Goal: Task Accomplishment & Management: Manage account settings

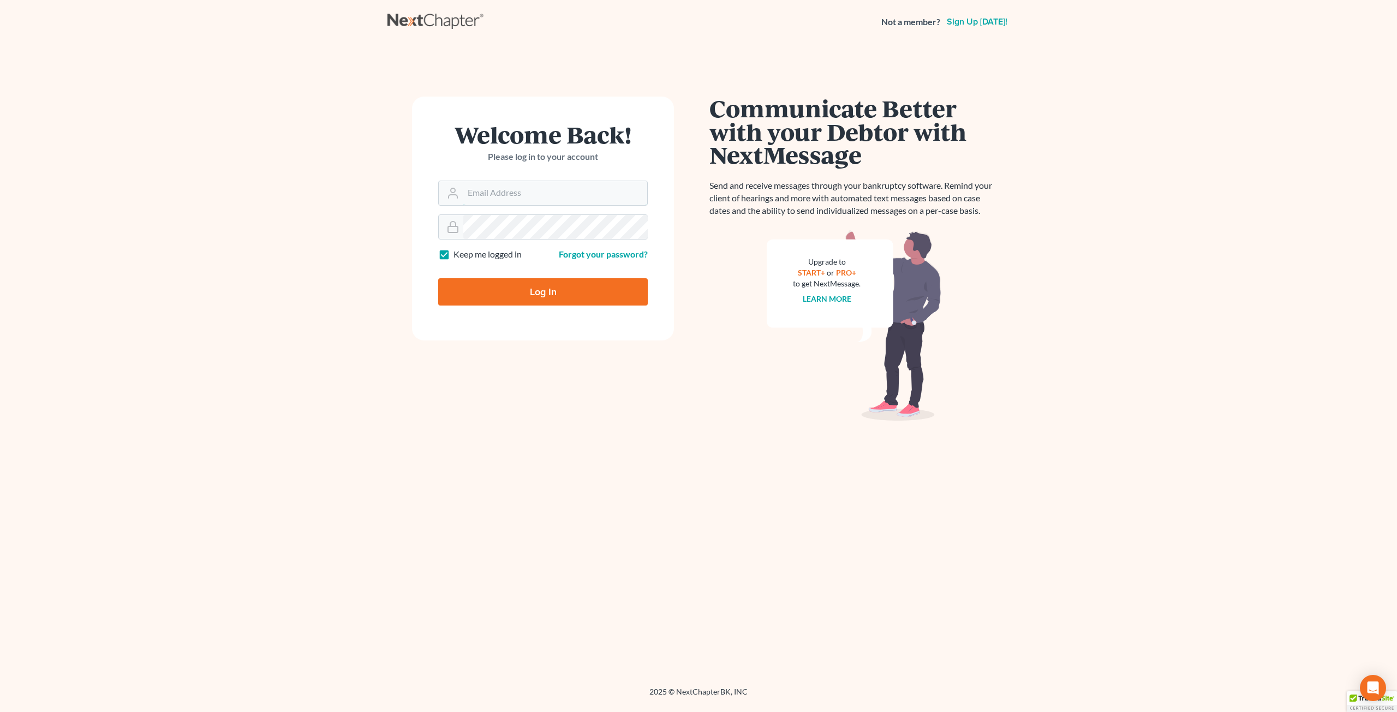
type input "Salvarado@wellerlegalgroup.com"
click at [502, 296] on input "Log In" at bounding box center [543, 291] width 210 height 27
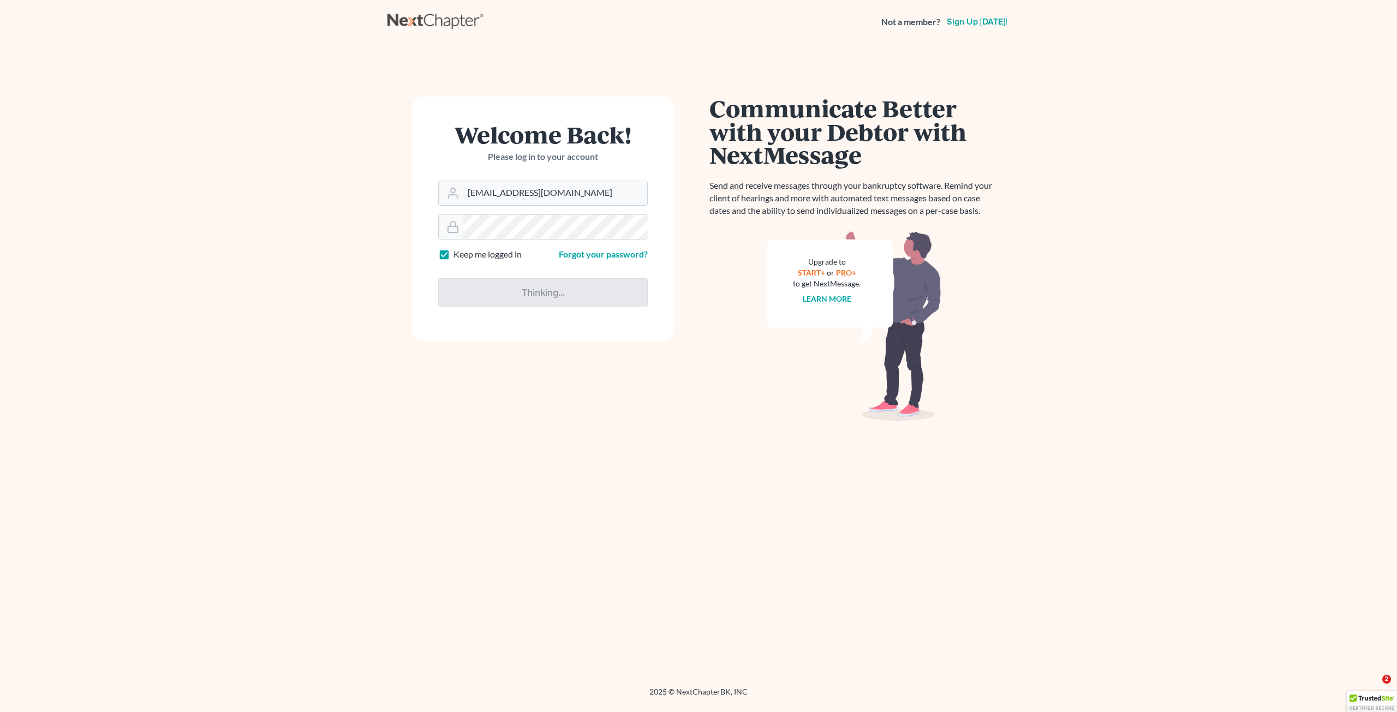
type input "Thinking..."
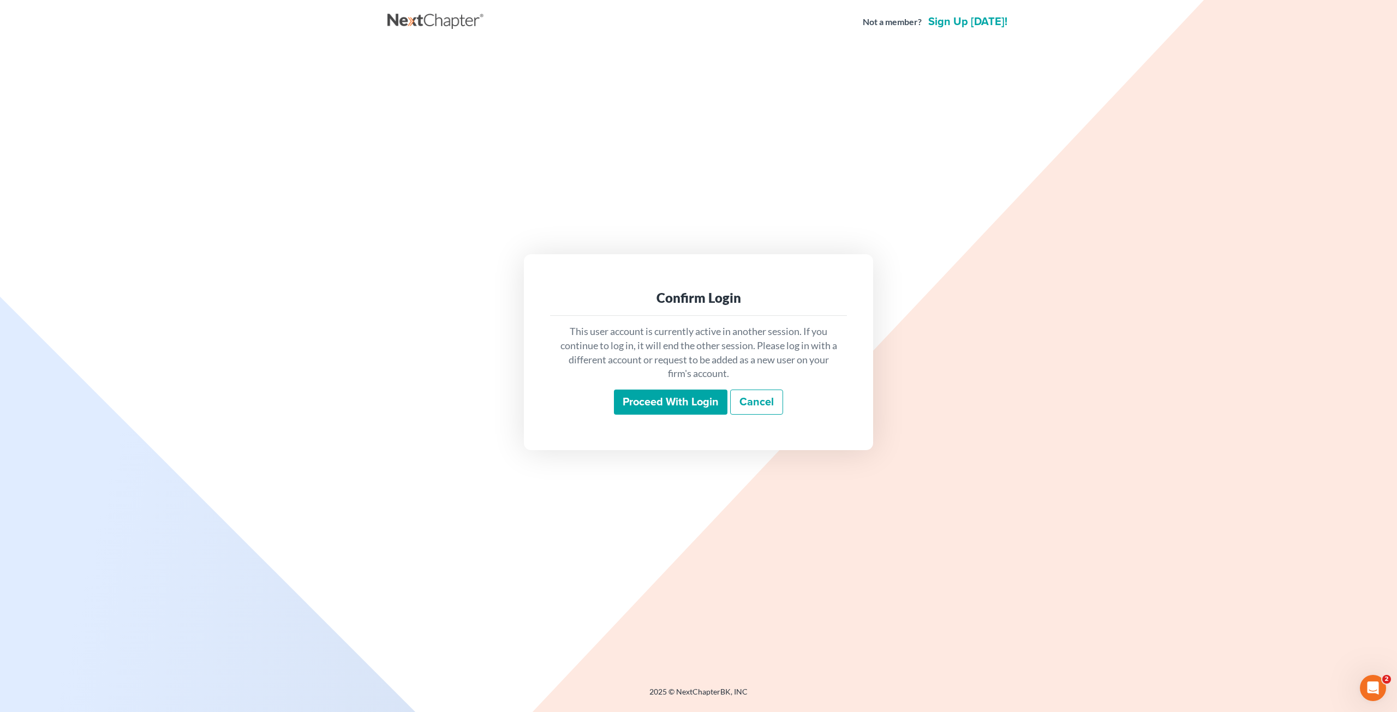
click at [658, 413] on input "Proceed with login" at bounding box center [671, 402] width 114 height 25
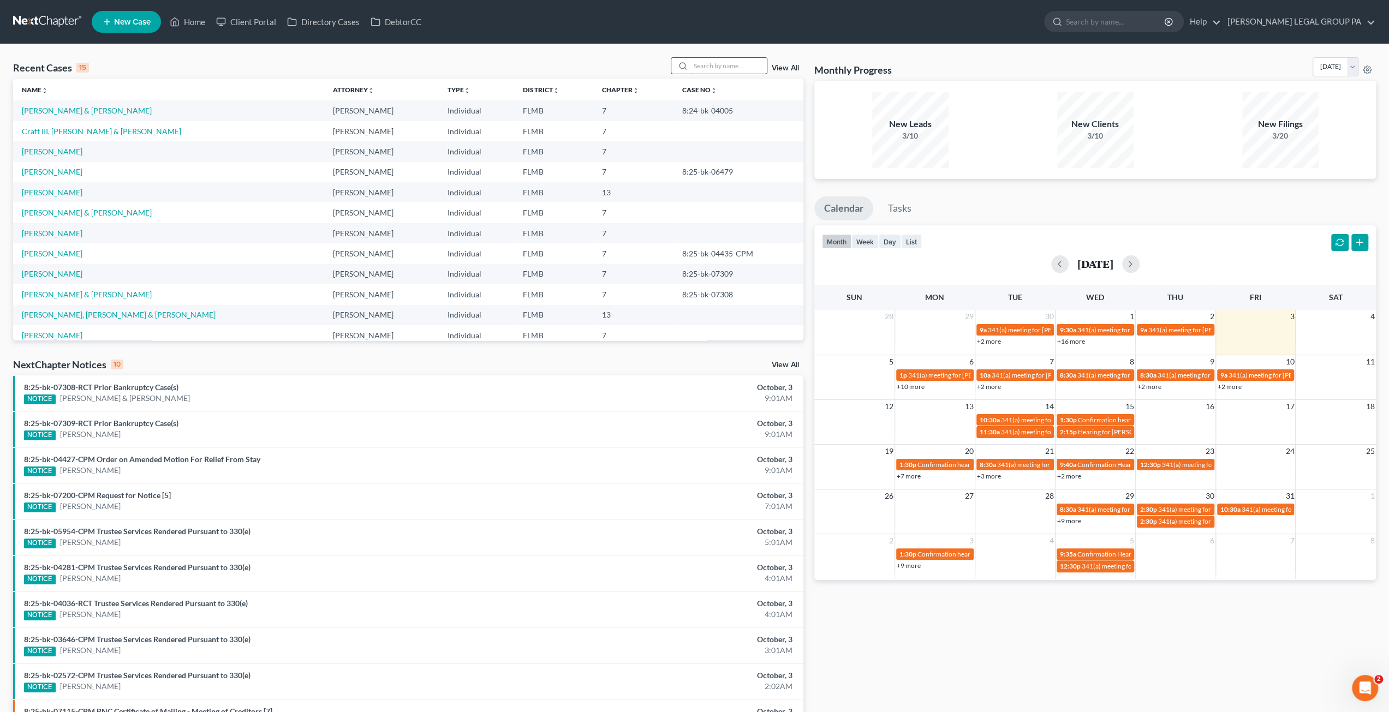
click at [726, 66] on input "search" at bounding box center [728, 66] width 76 height 16
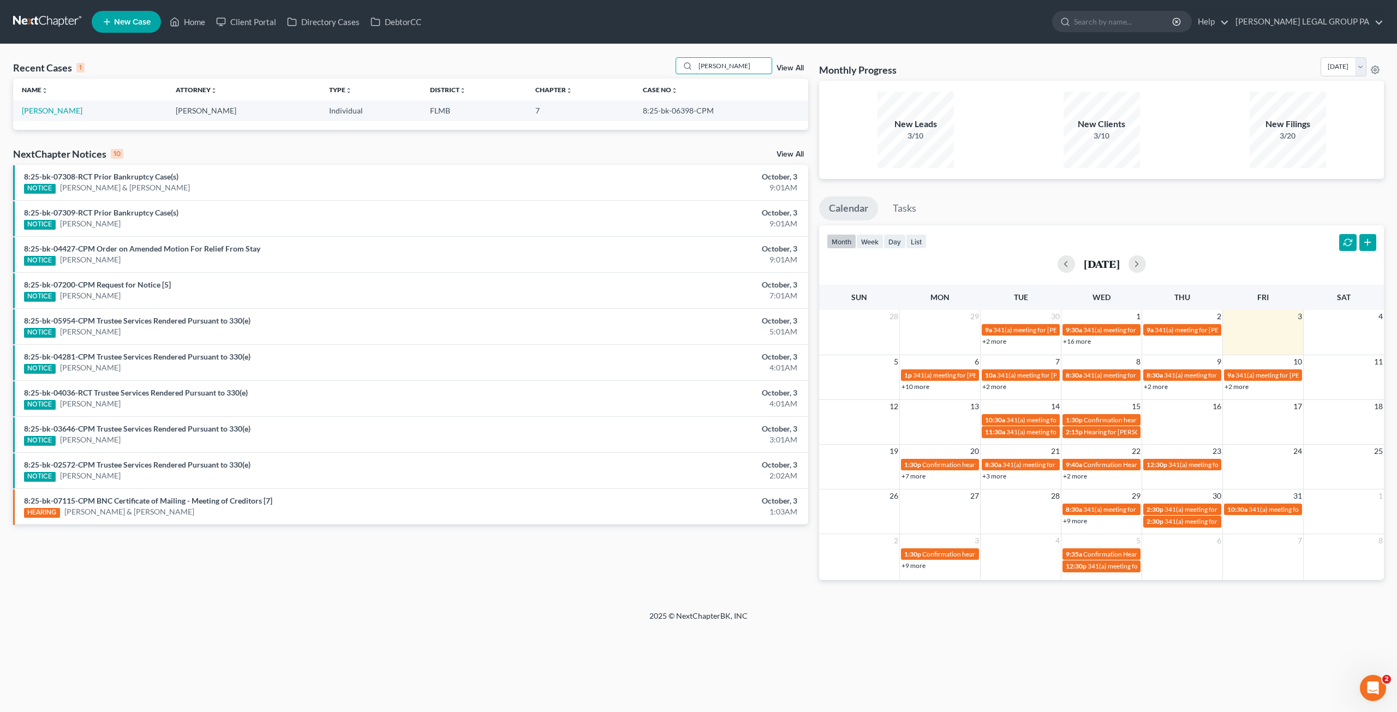
type input "cavender"
click at [63, 117] on td "[PERSON_NAME]" at bounding box center [90, 110] width 154 height 20
click at [64, 110] on link "[PERSON_NAME]" at bounding box center [52, 110] width 61 height 9
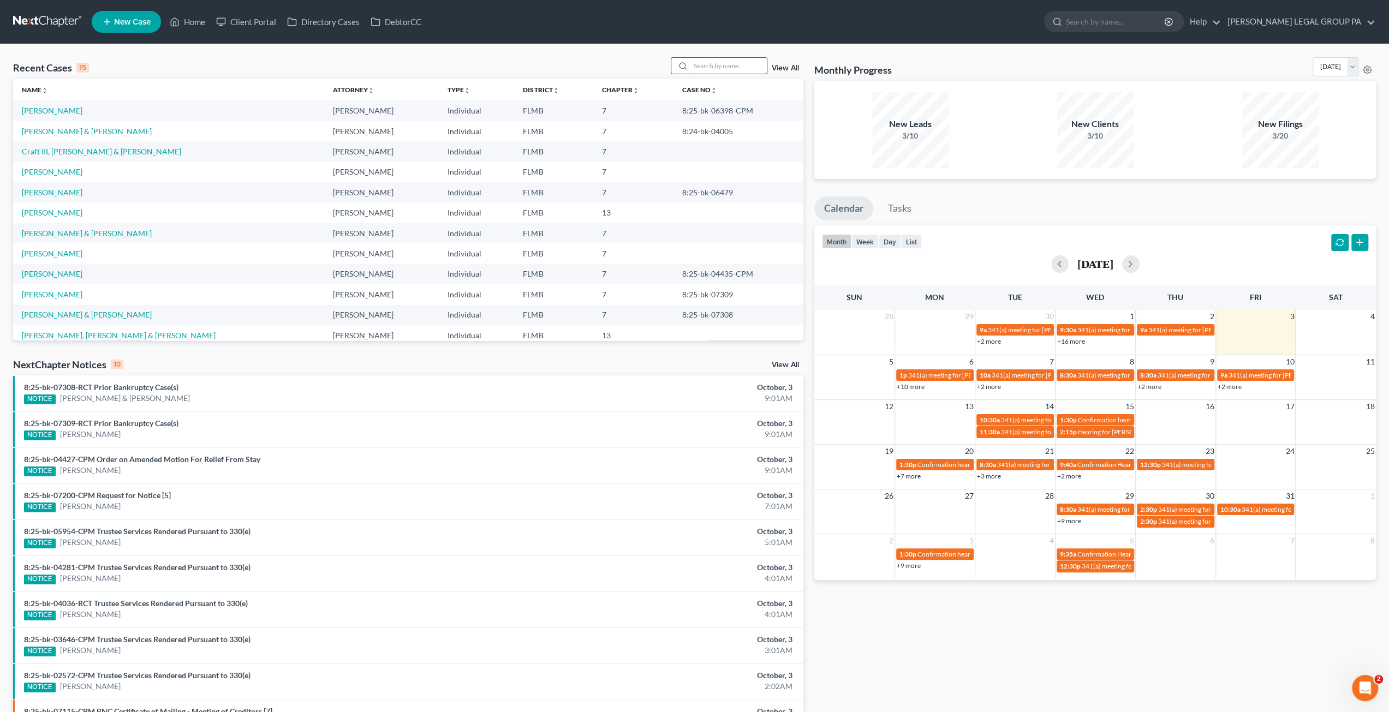
click at [731, 71] on input "search" at bounding box center [728, 66] width 76 height 16
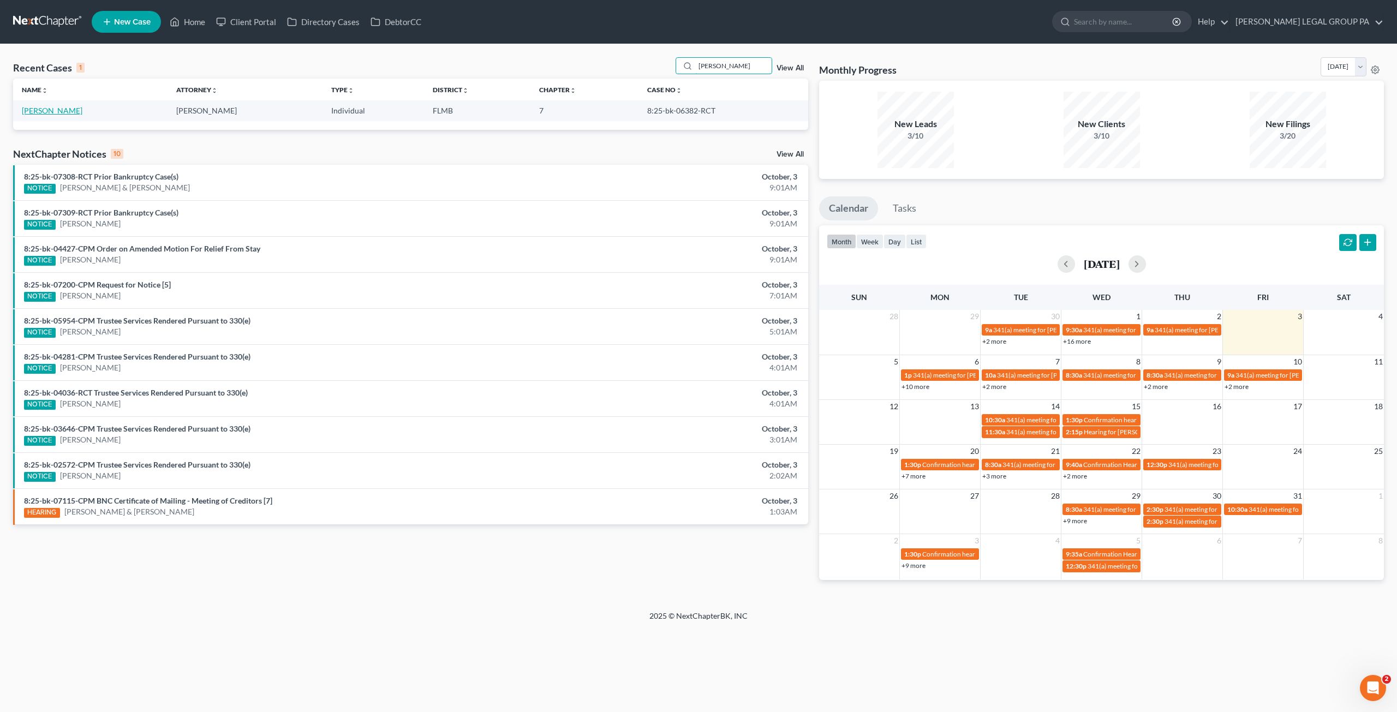
type input "cascone"
click at [51, 108] on link "Cascone, Samantha" at bounding box center [52, 110] width 61 height 9
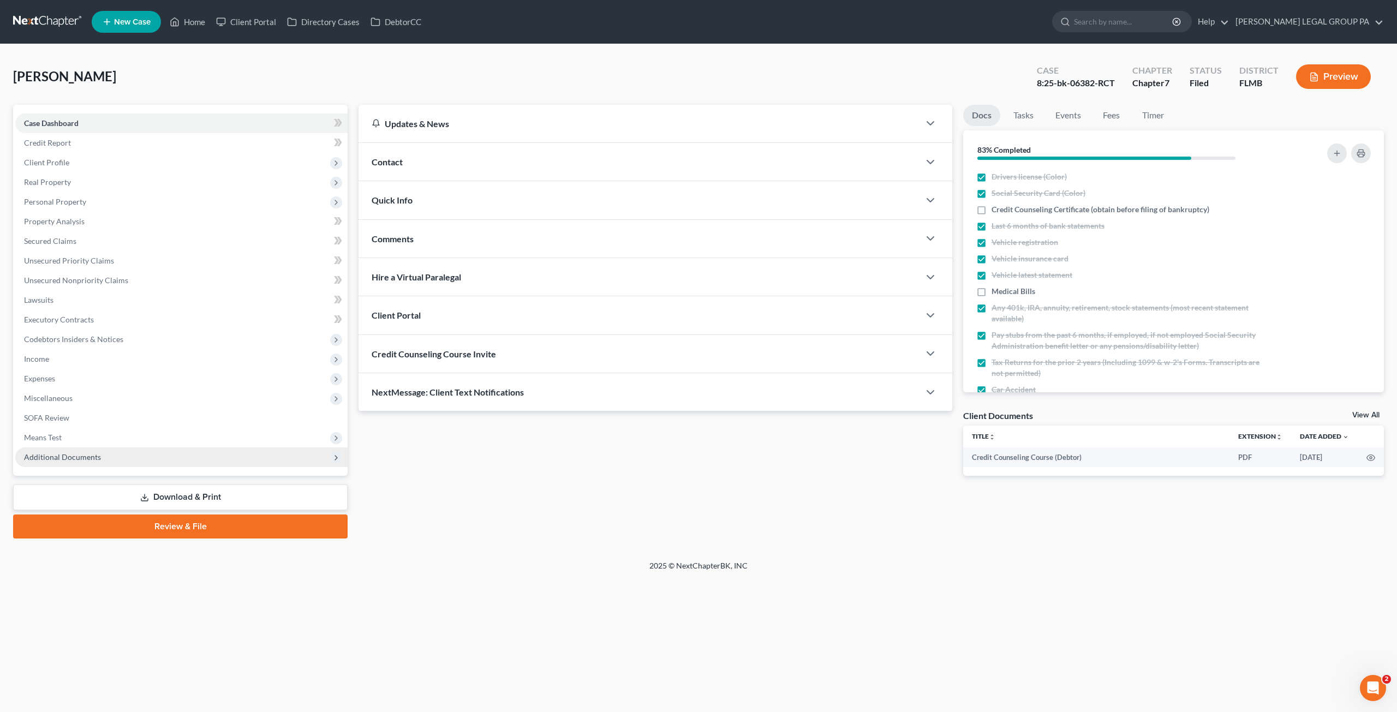
click at [64, 453] on span "Additional Documents" at bounding box center [62, 456] width 77 height 9
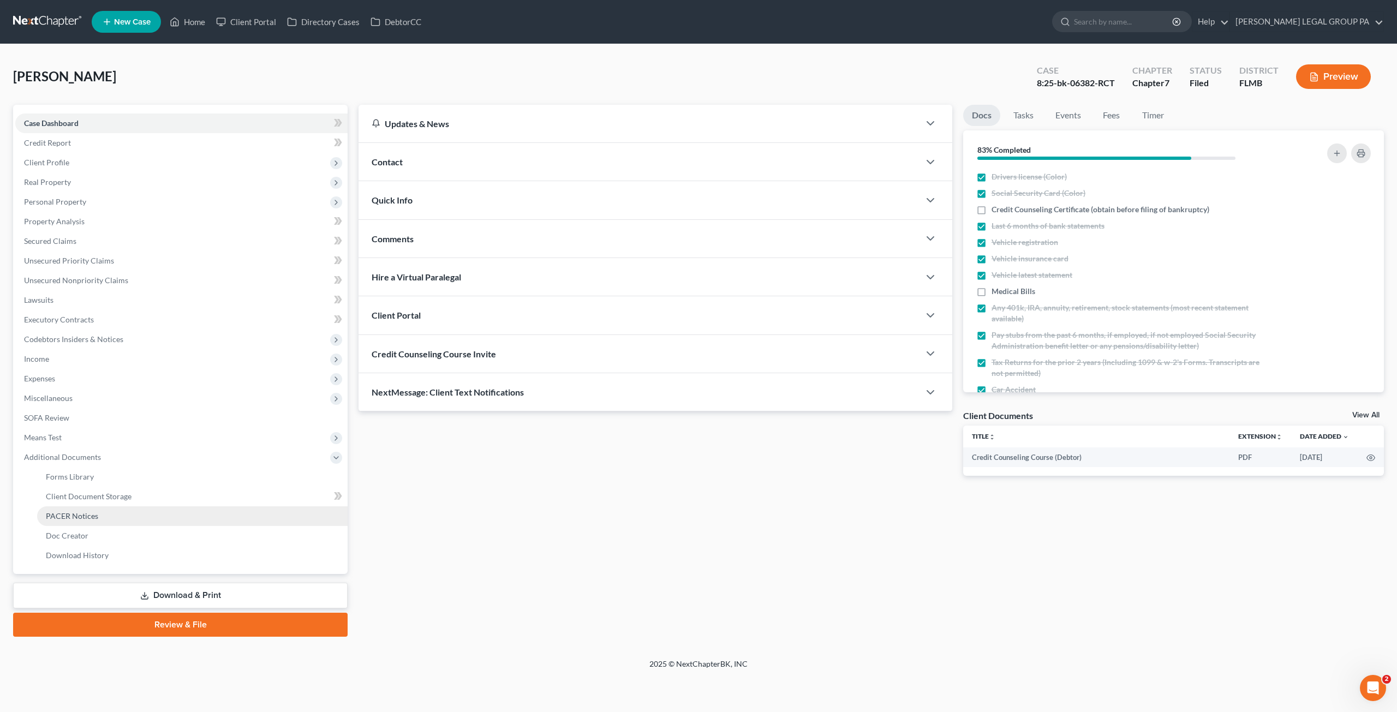
click at [77, 512] on span "PACER Notices" at bounding box center [72, 515] width 52 height 9
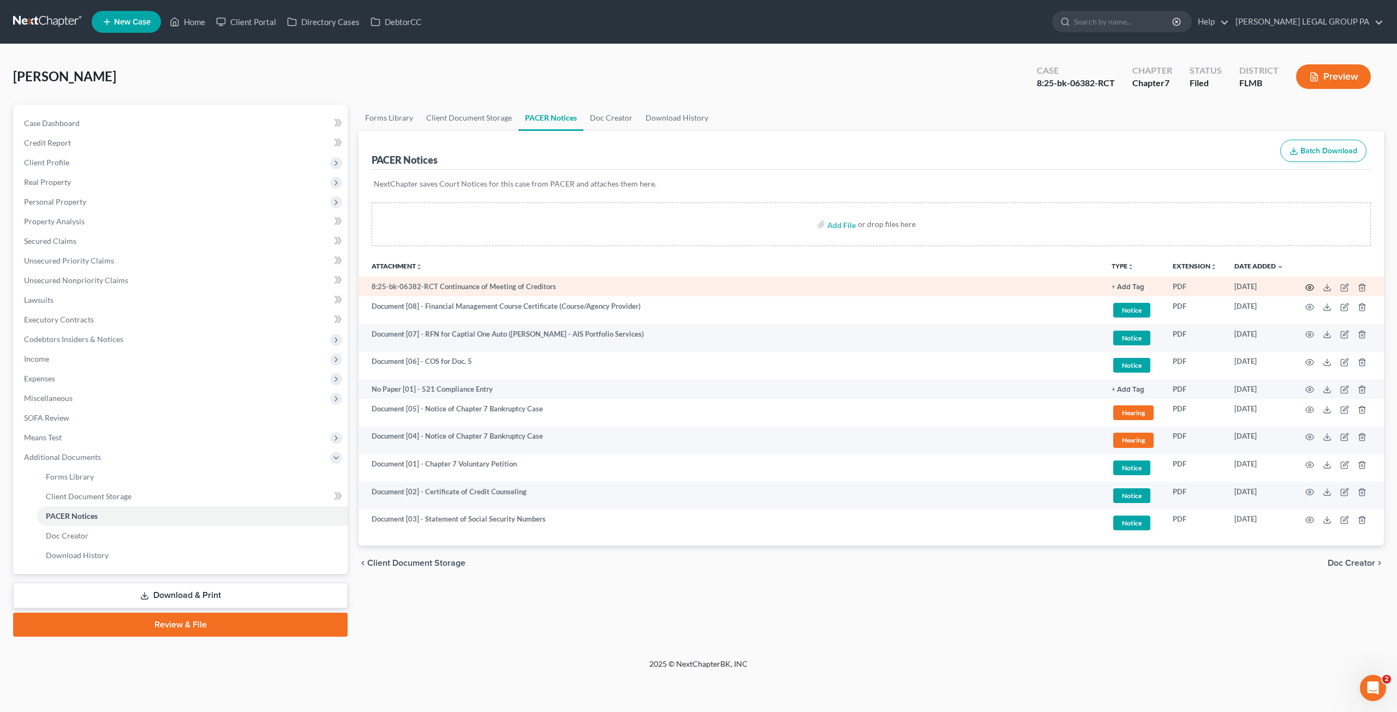
click at [1308, 284] on icon "button" at bounding box center [1310, 287] width 8 height 6
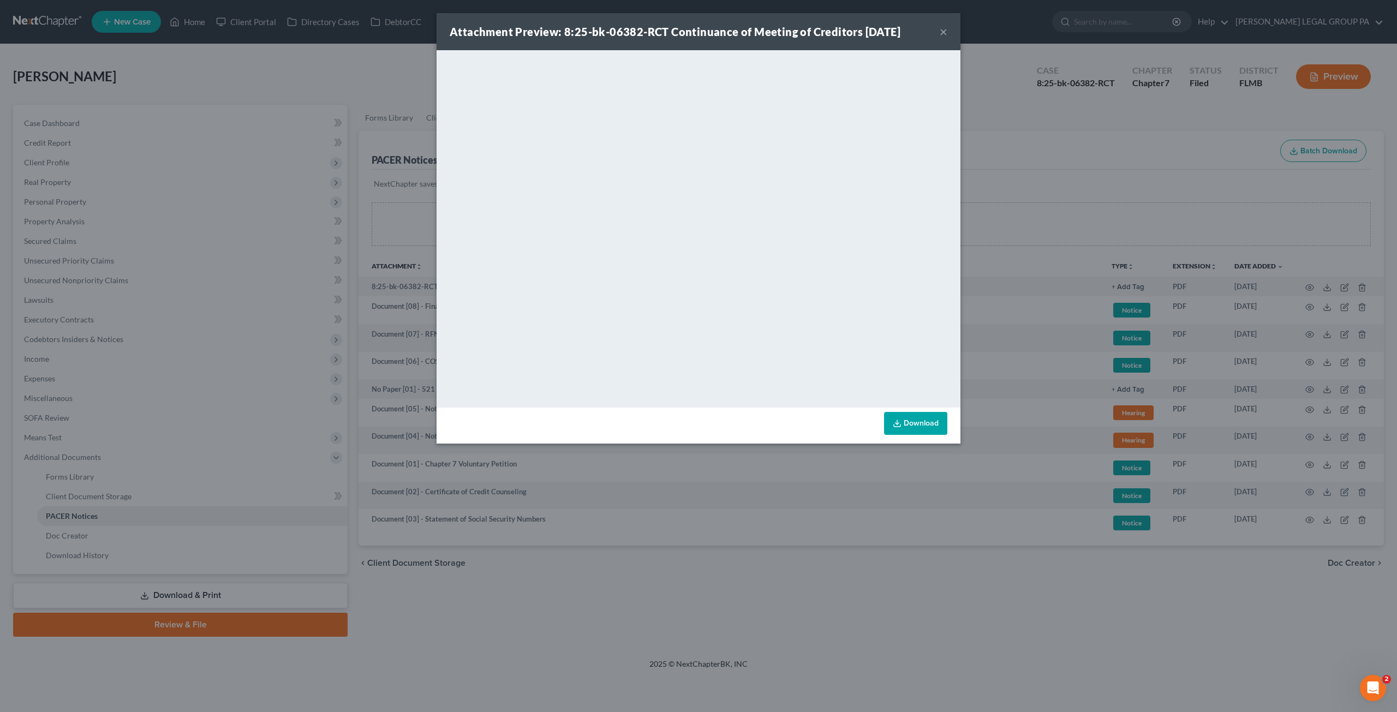
click at [947, 31] on button "×" at bounding box center [944, 31] width 8 height 13
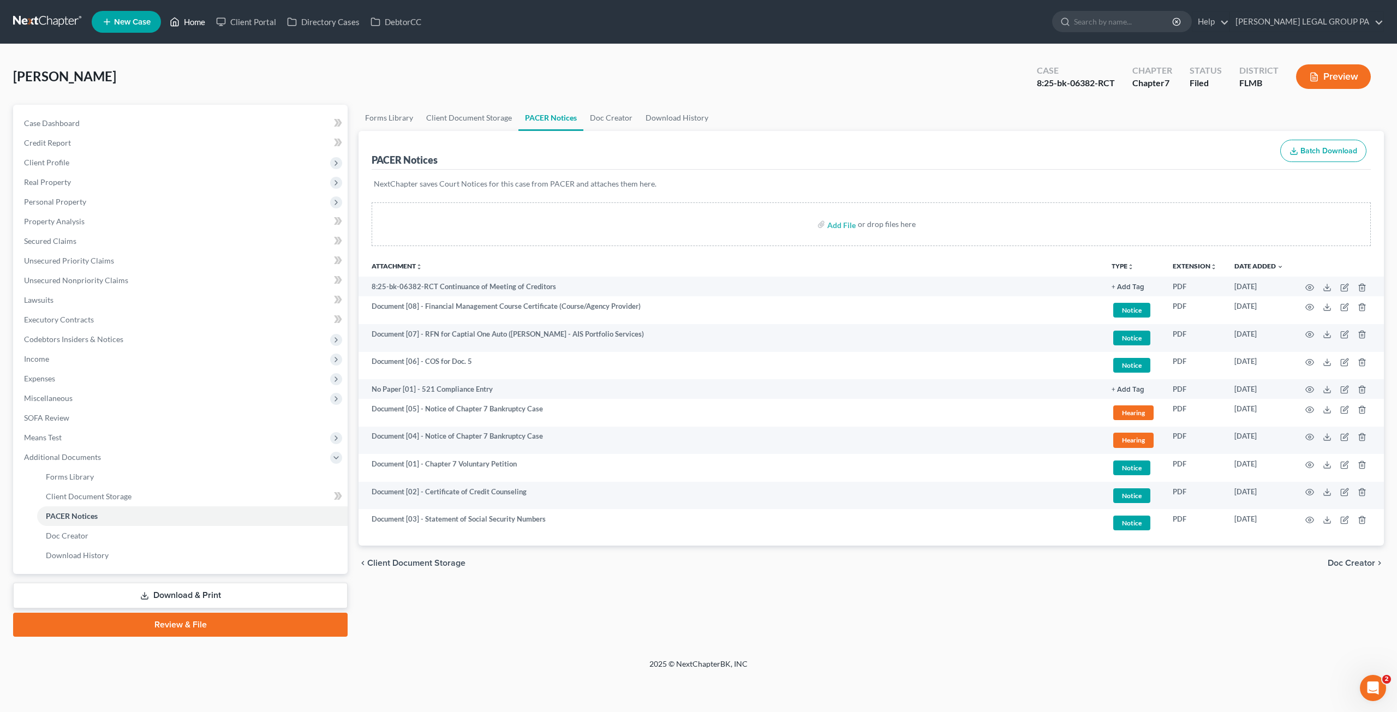
click at [174, 20] on icon at bounding box center [175, 21] width 10 height 13
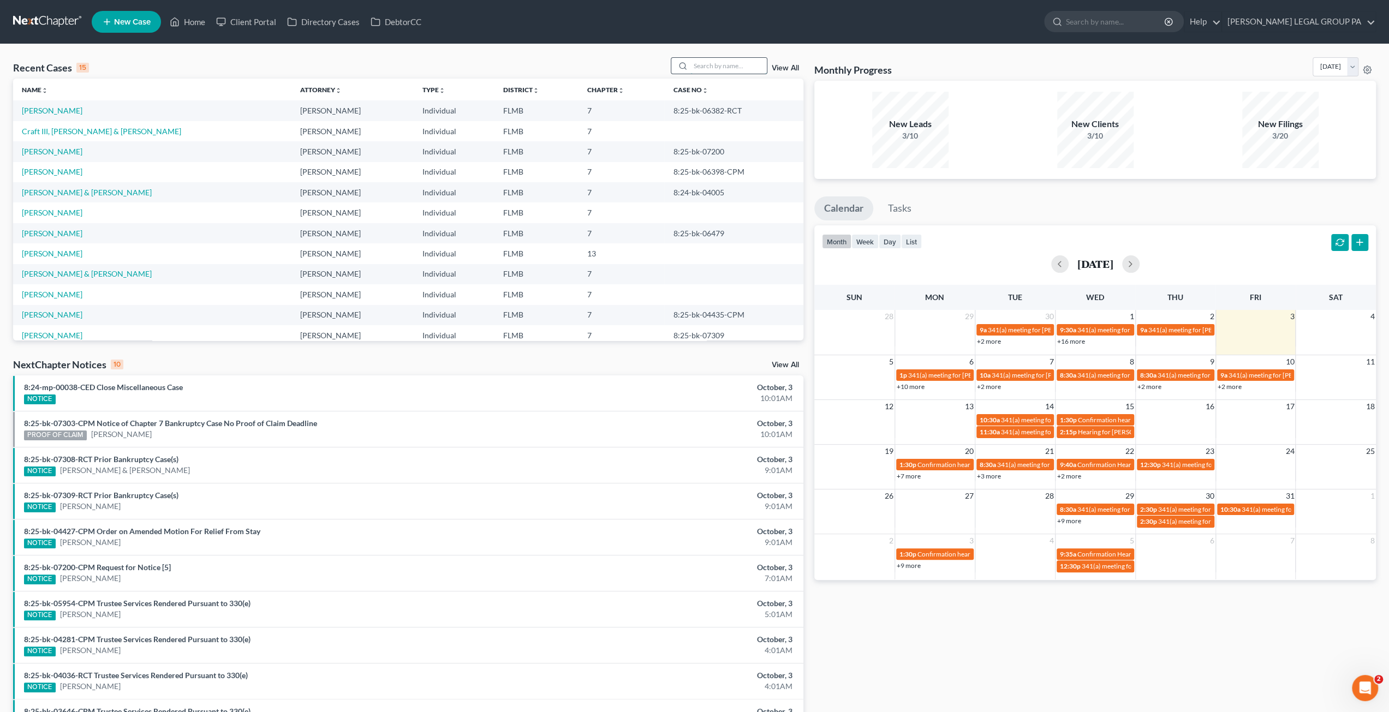
click at [726, 59] on input "search" at bounding box center [728, 66] width 76 height 16
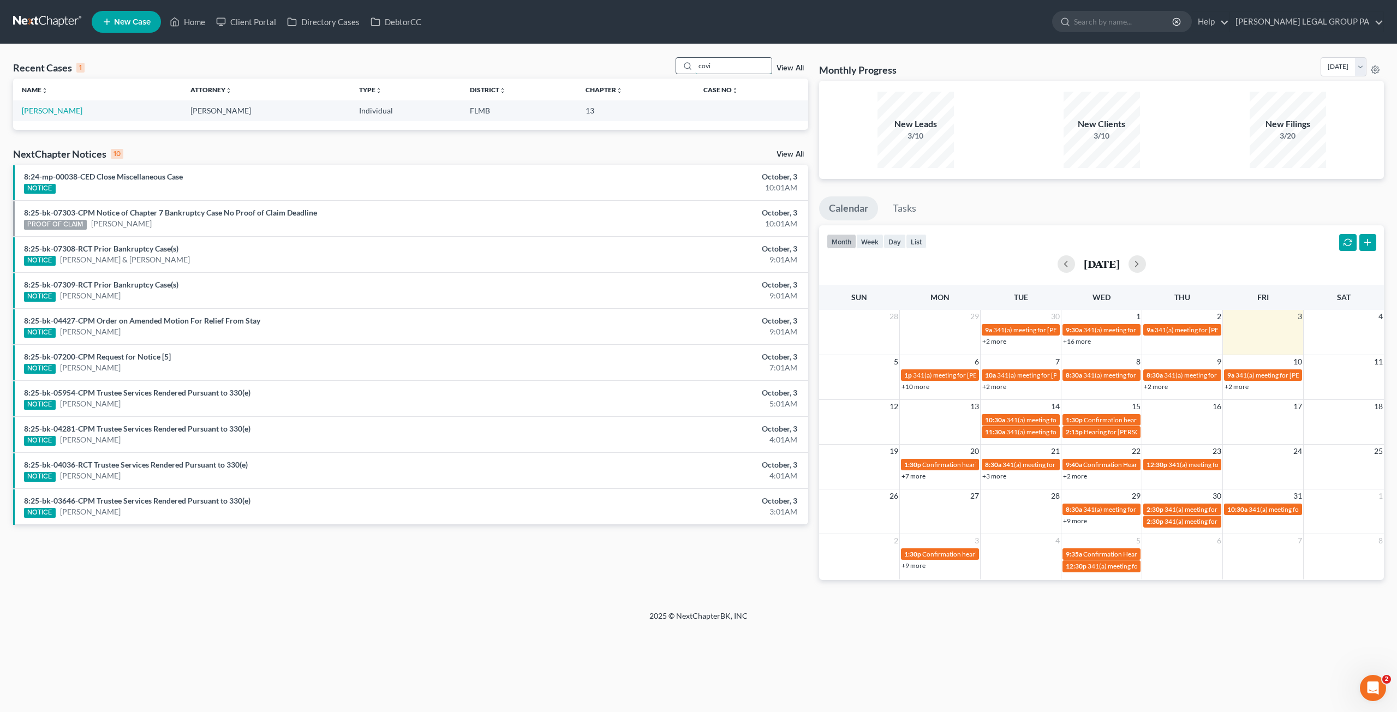
drag, startPoint x: 722, startPoint y: 65, endPoint x: 681, endPoint y: 66, distance: 41.5
click at [681, 66] on div "covi" at bounding box center [724, 65] width 97 height 17
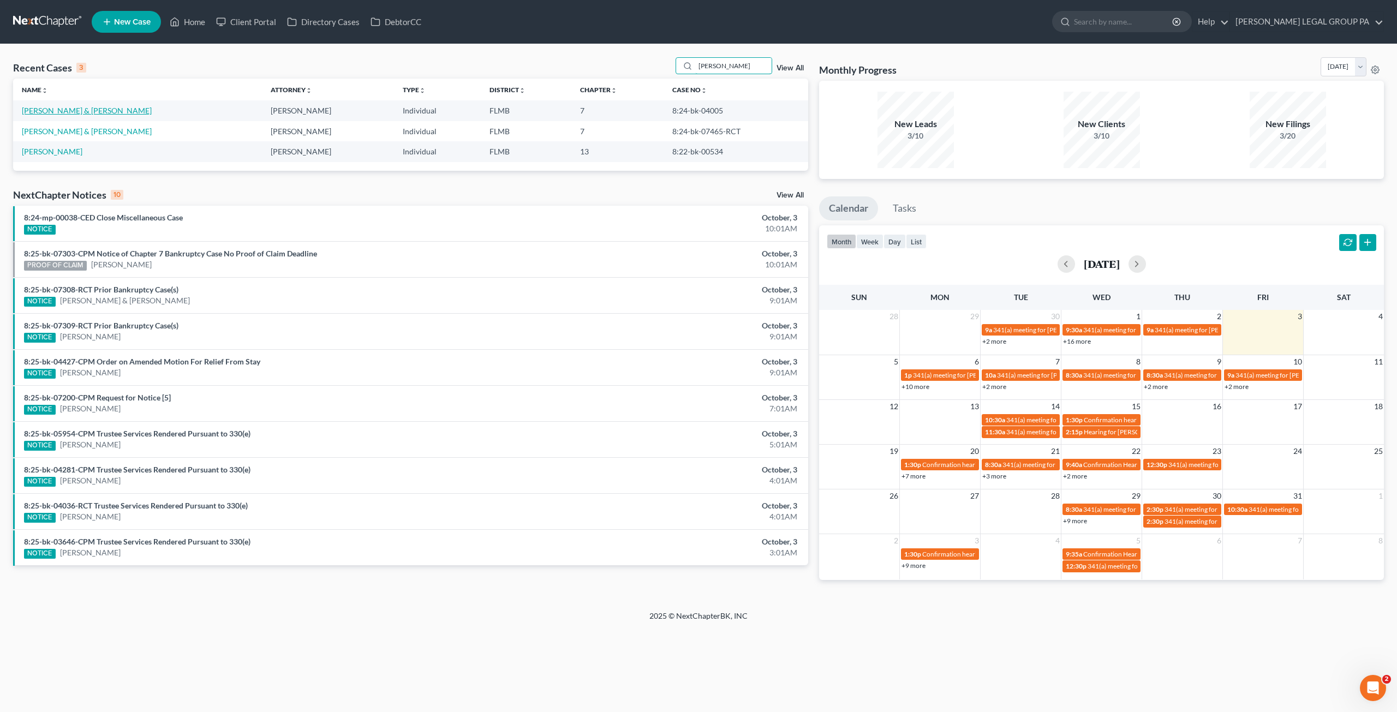
type input "hoffman"
click at [50, 110] on link "Hoffman, Jason & Brenda" at bounding box center [87, 110] width 130 height 9
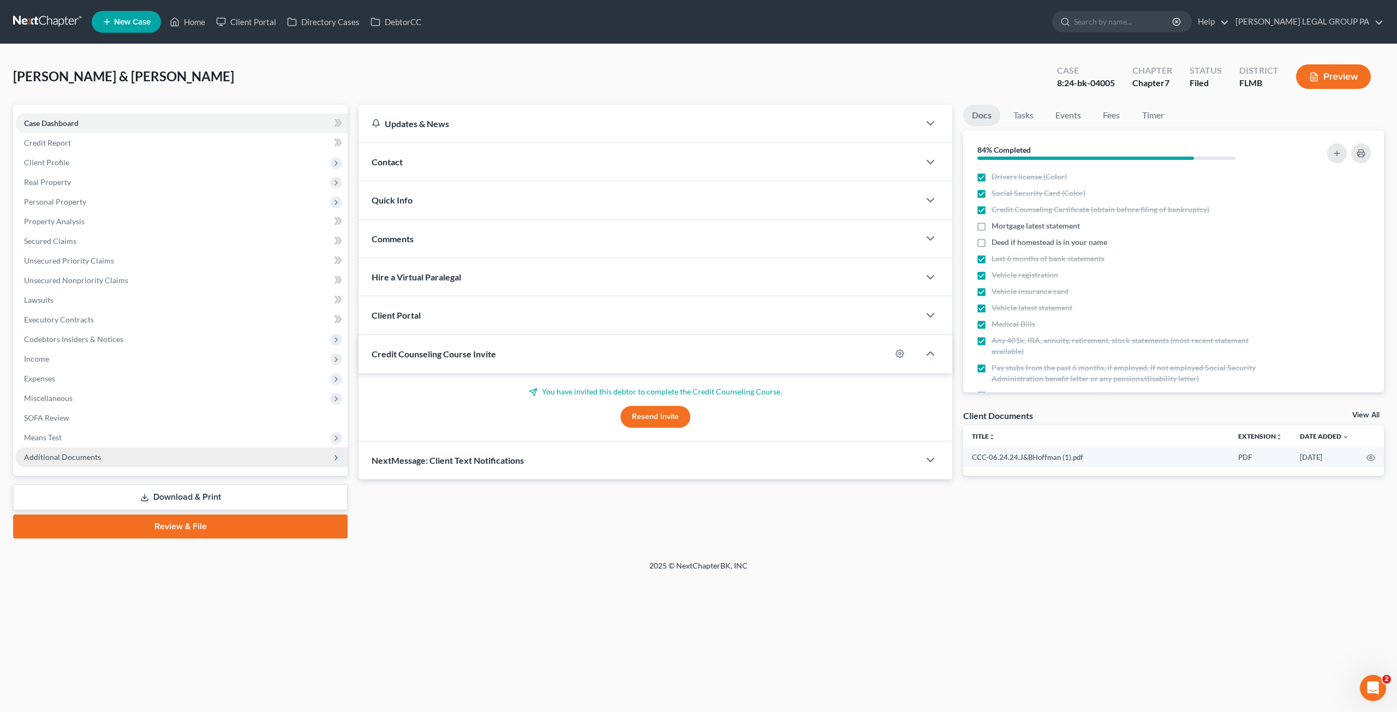
click at [103, 467] on span "Additional Documents" at bounding box center [181, 457] width 332 height 20
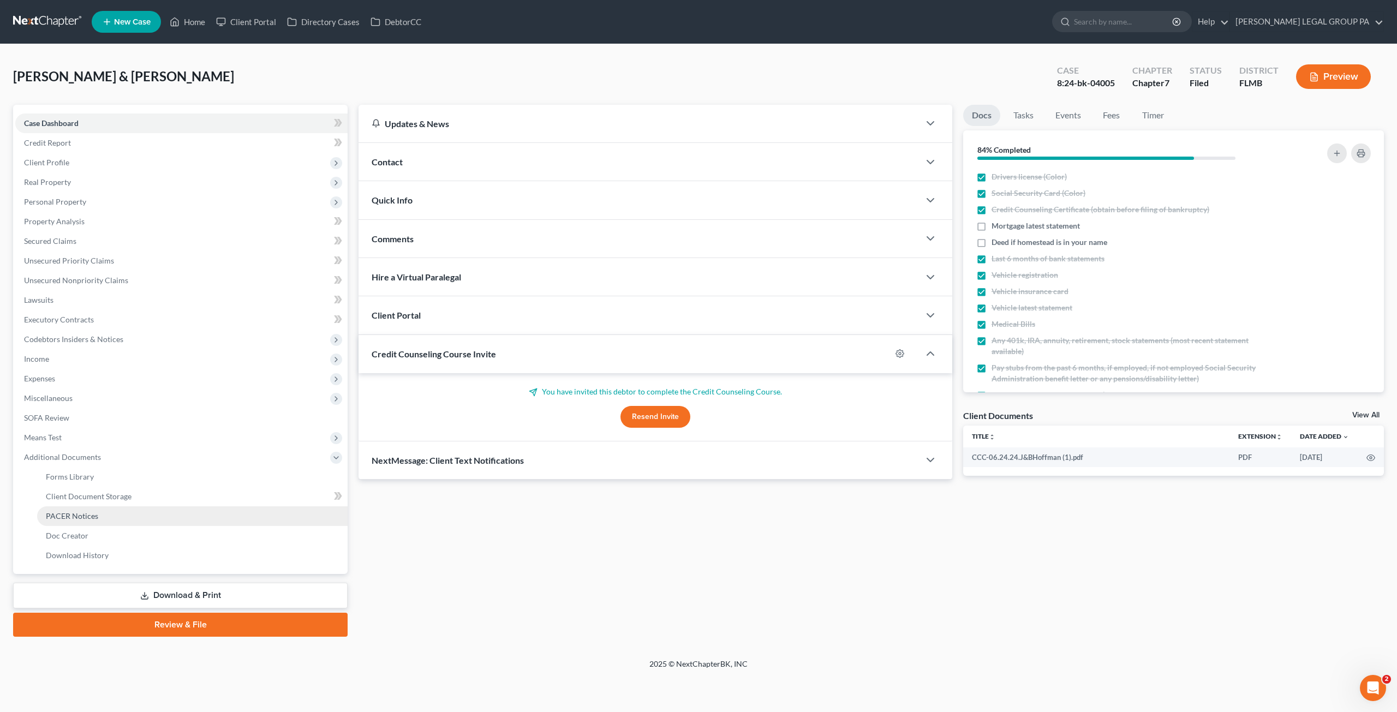
click at [67, 520] on link "PACER Notices" at bounding box center [192, 516] width 310 height 20
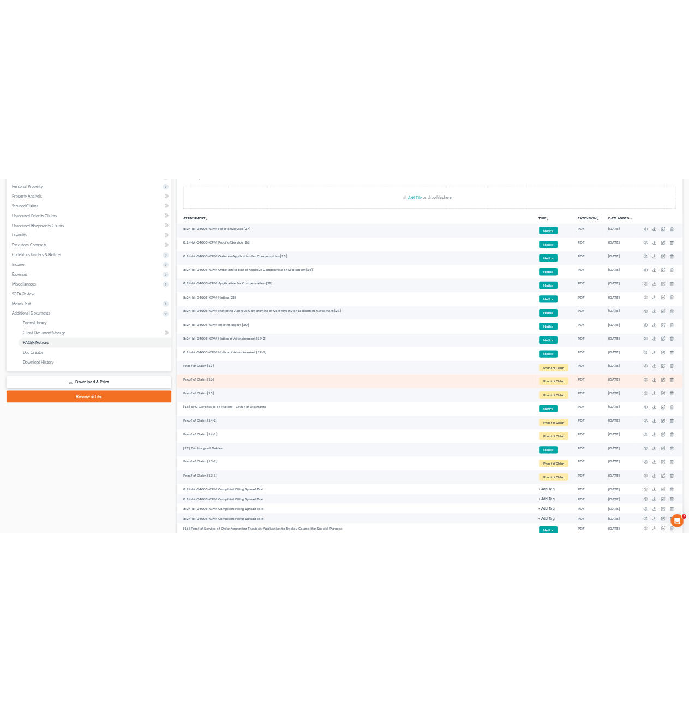
scroll to position [109, 0]
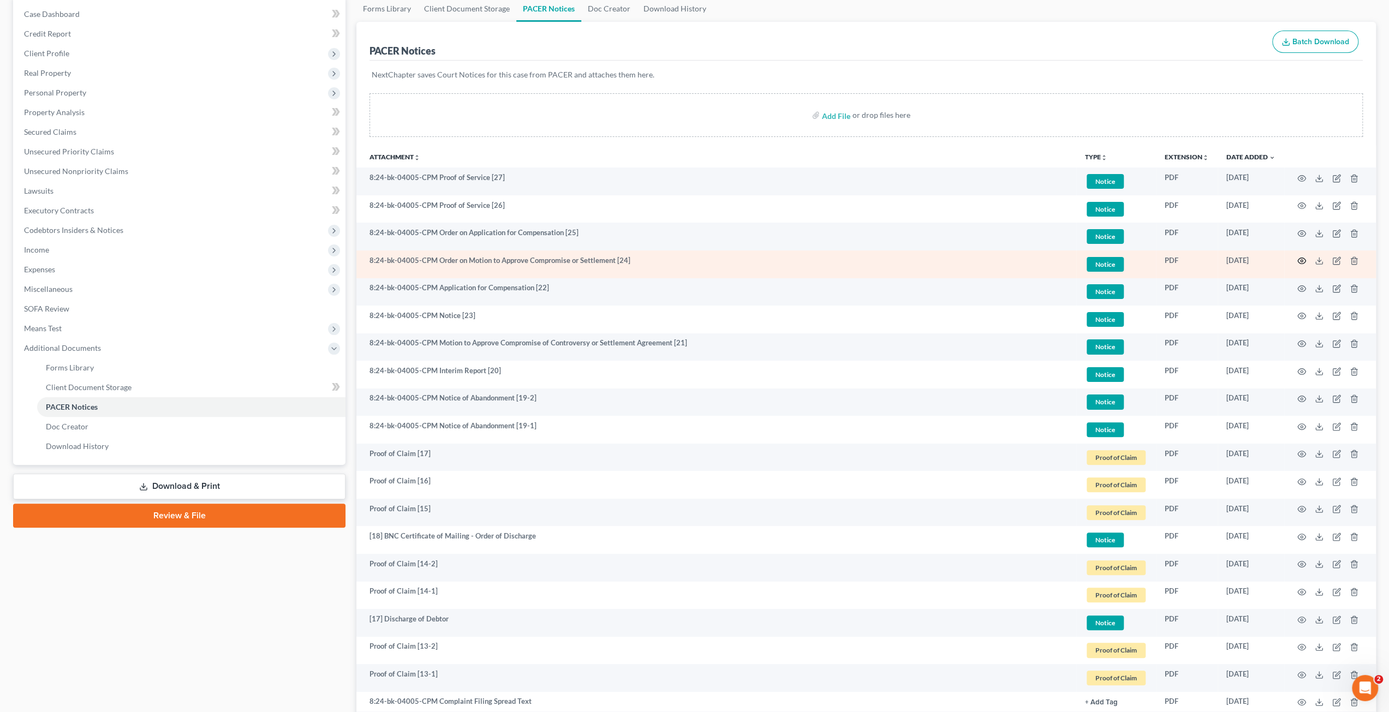
click at [1303, 258] on icon "button" at bounding box center [1302, 261] width 8 height 6
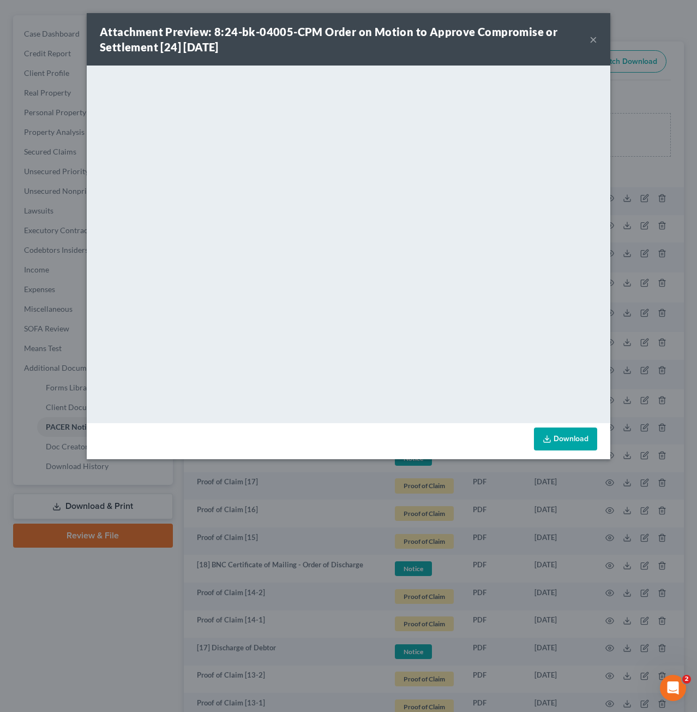
click at [592, 33] on button "×" at bounding box center [594, 39] width 8 height 13
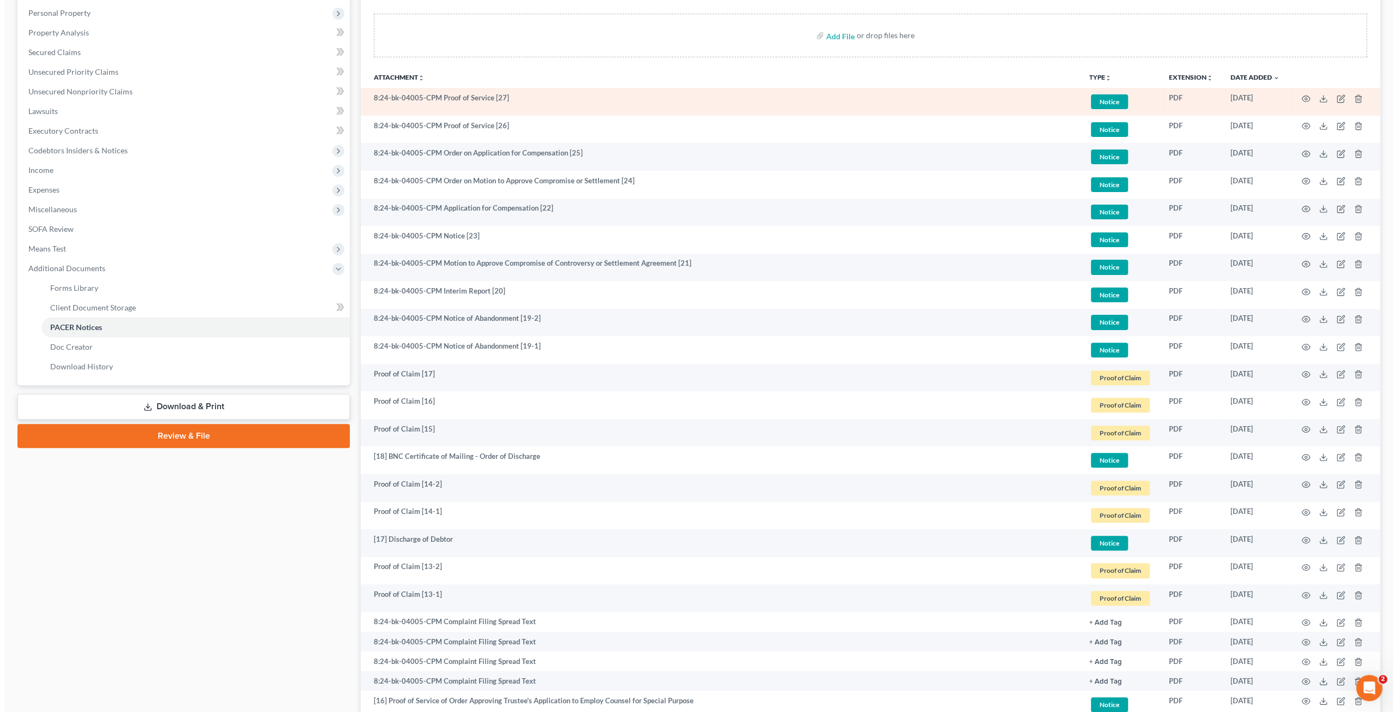
scroll to position [0, 0]
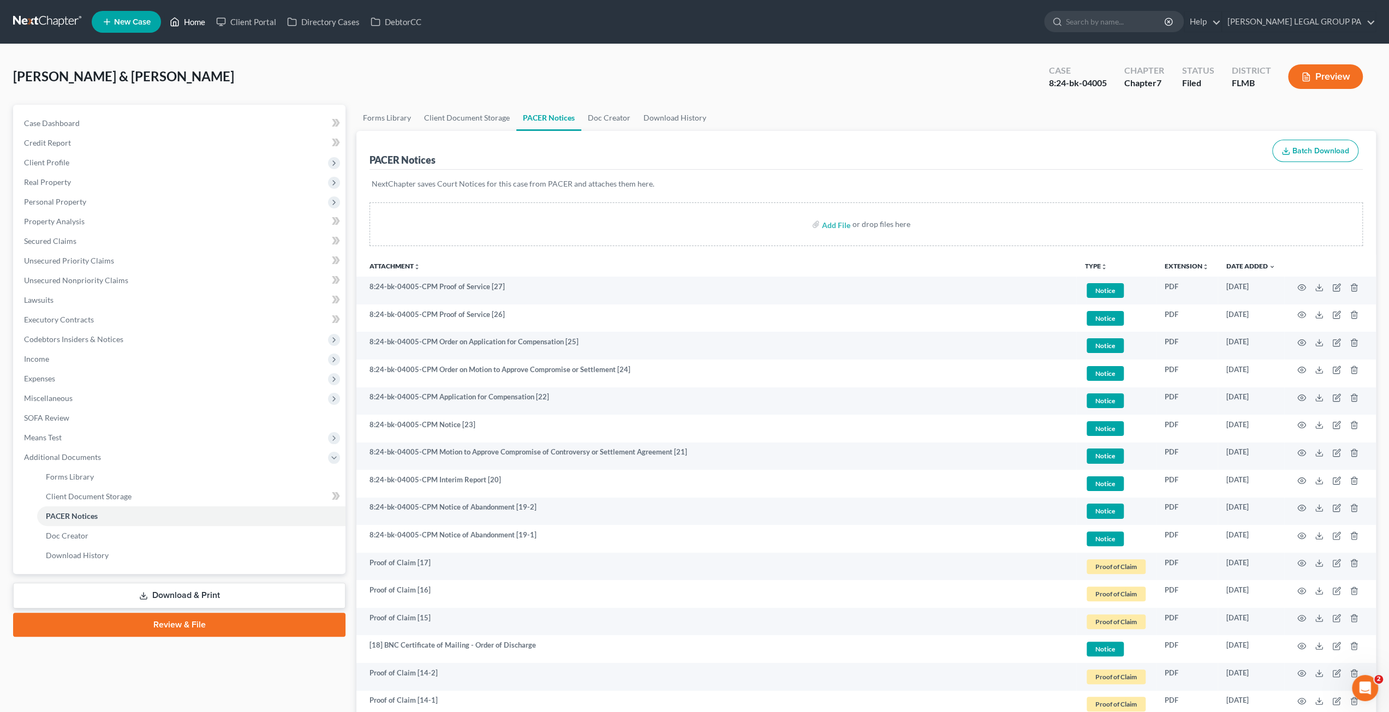
click at [201, 19] on link "Home" at bounding box center [187, 22] width 46 height 20
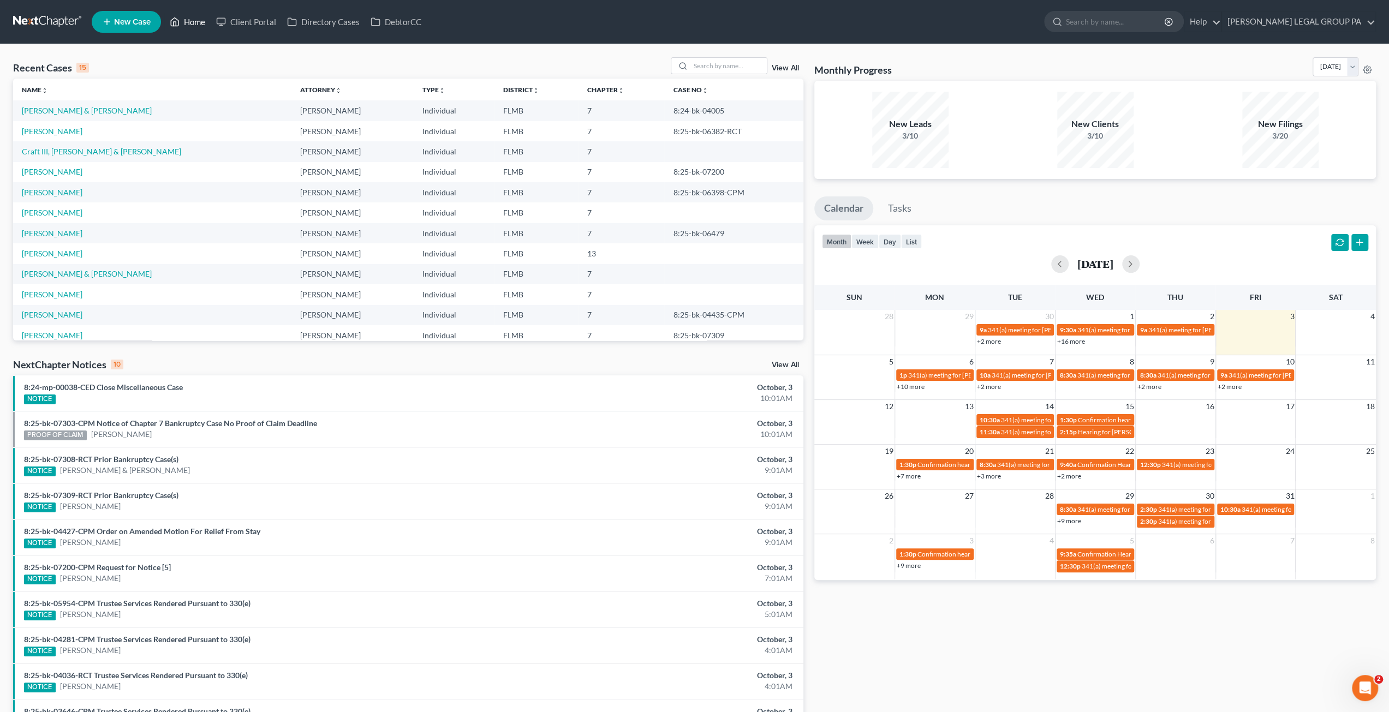
click at [194, 26] on link "Home" at bounding box center [187, 22] width 46 height 20
click at [719, 67] on input "search" at bounding box center [728, 66] width 76 height 16
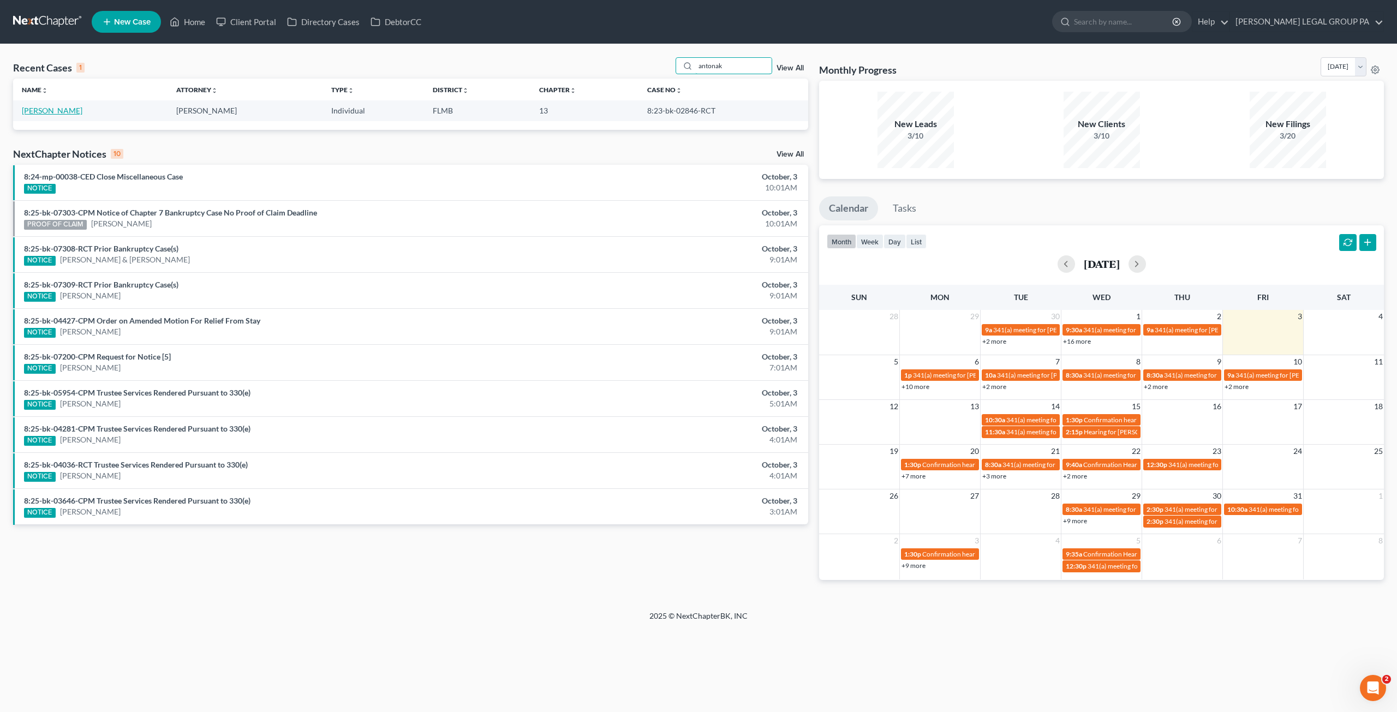
type input "antonak"
click at [59, 112] on link "Antonakos, Peter" at bounding box center [52, 110] width 61 height 9
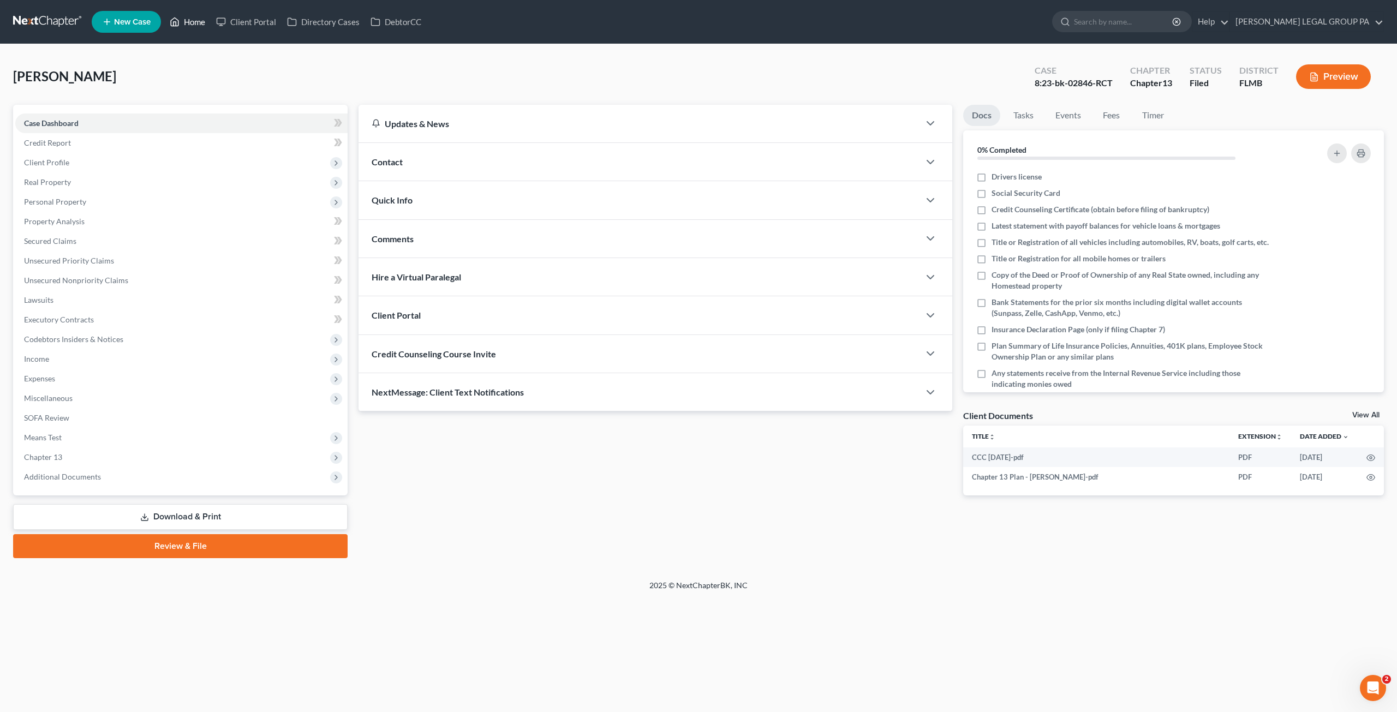
click at [194, 17] on link "Home" at bounding box center [187, 22] width 46 height 20
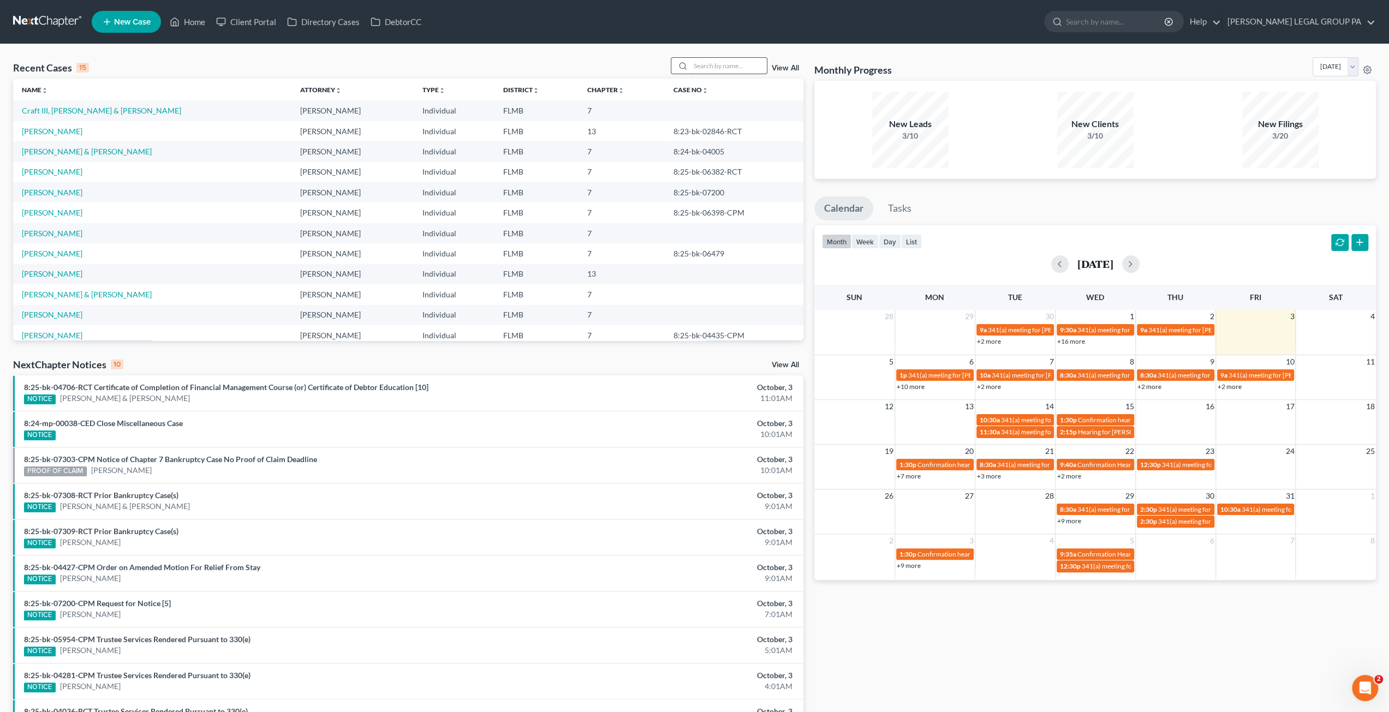
click at [736, 68] on input "search" at bounding box center [728, 66] width 76 height 16
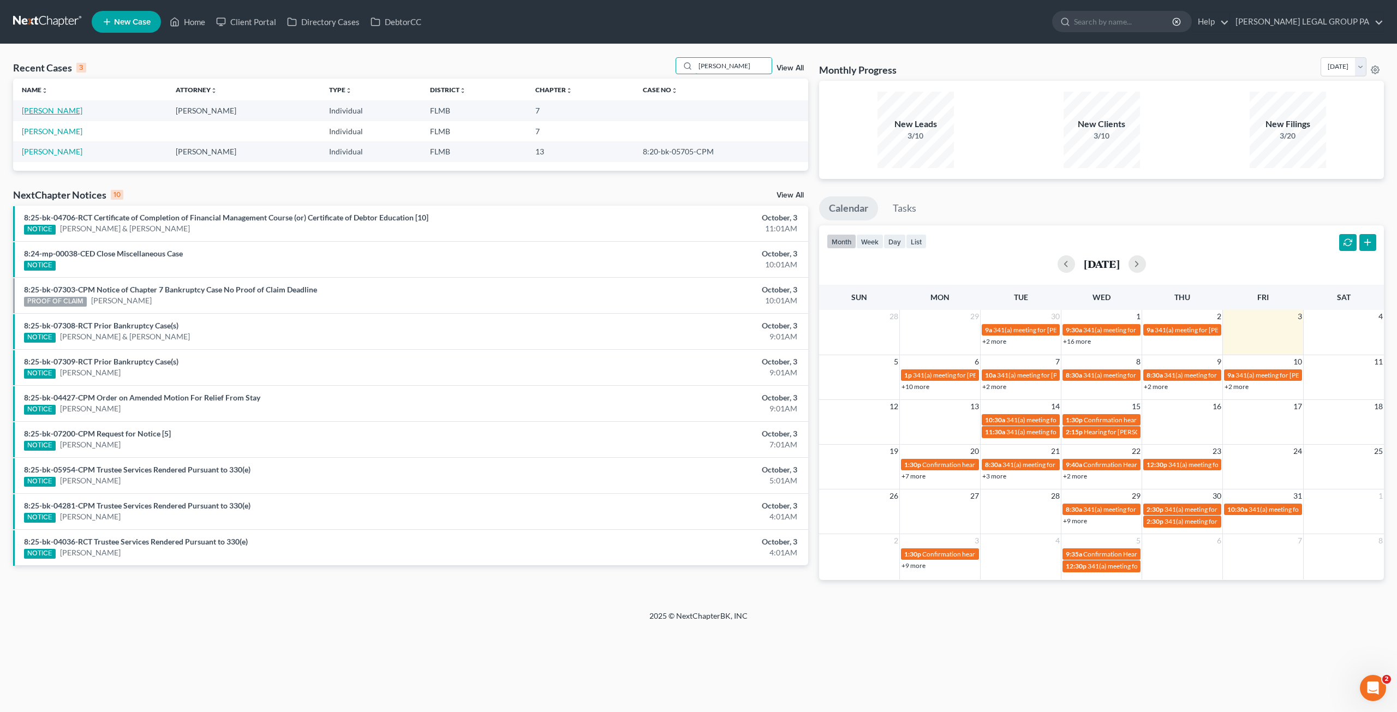
type input "mckee"
click at [65, 113] on link "McKee, Michael" at bounding box center [52, 110] width 61 height 9
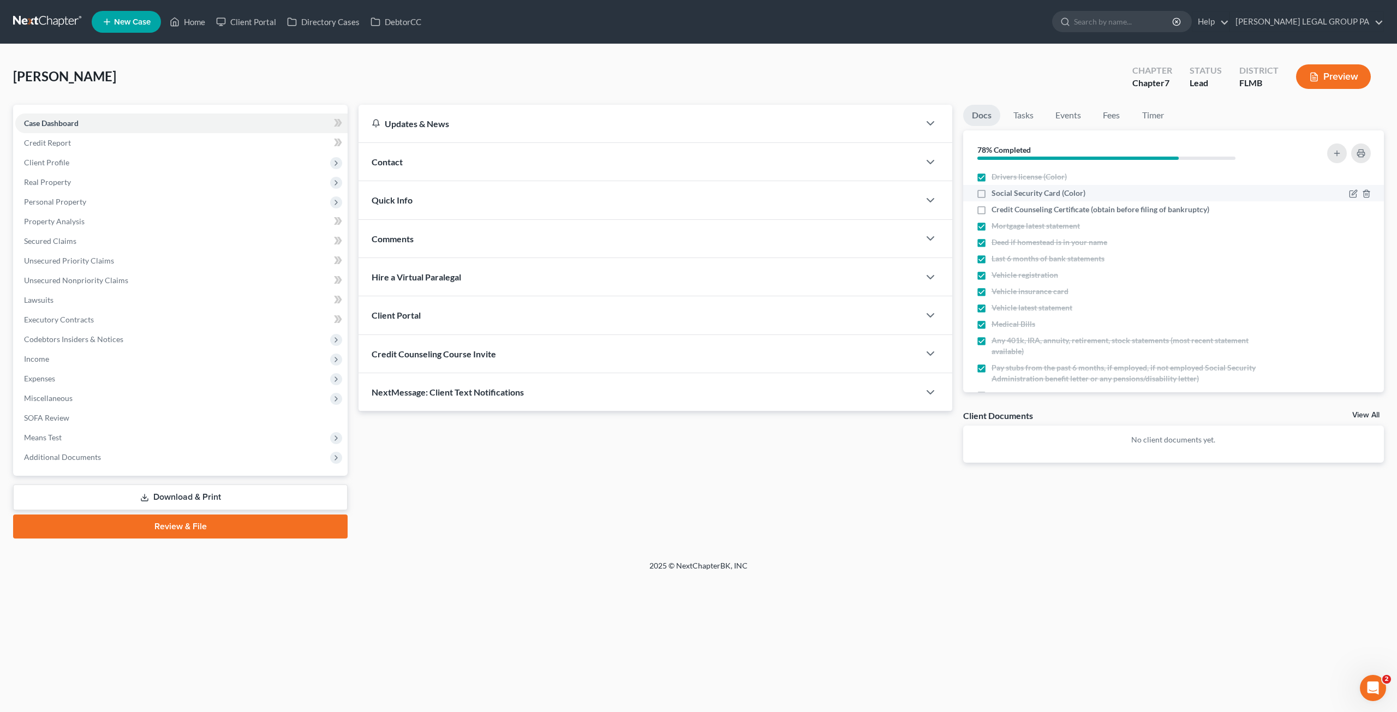
click at [992, 190] on label "Social Security Card (Color)" at bounding box center [1039, 193] width 94 height 11
click at [996, 190] on input "Social Security Card (Color)" at bounding box center [999, 191] width 7 height 7
checkbox input "true"
click at [790, 63] on div "McKee, Michael Upgraded Chapter Chapter 7 Status Lead District FLMB Preview" at bounding box center [698, 80] width 1371 height 47
click at [185, 16] on link "Home" at bounding box center [187, 22] width 46 height 20
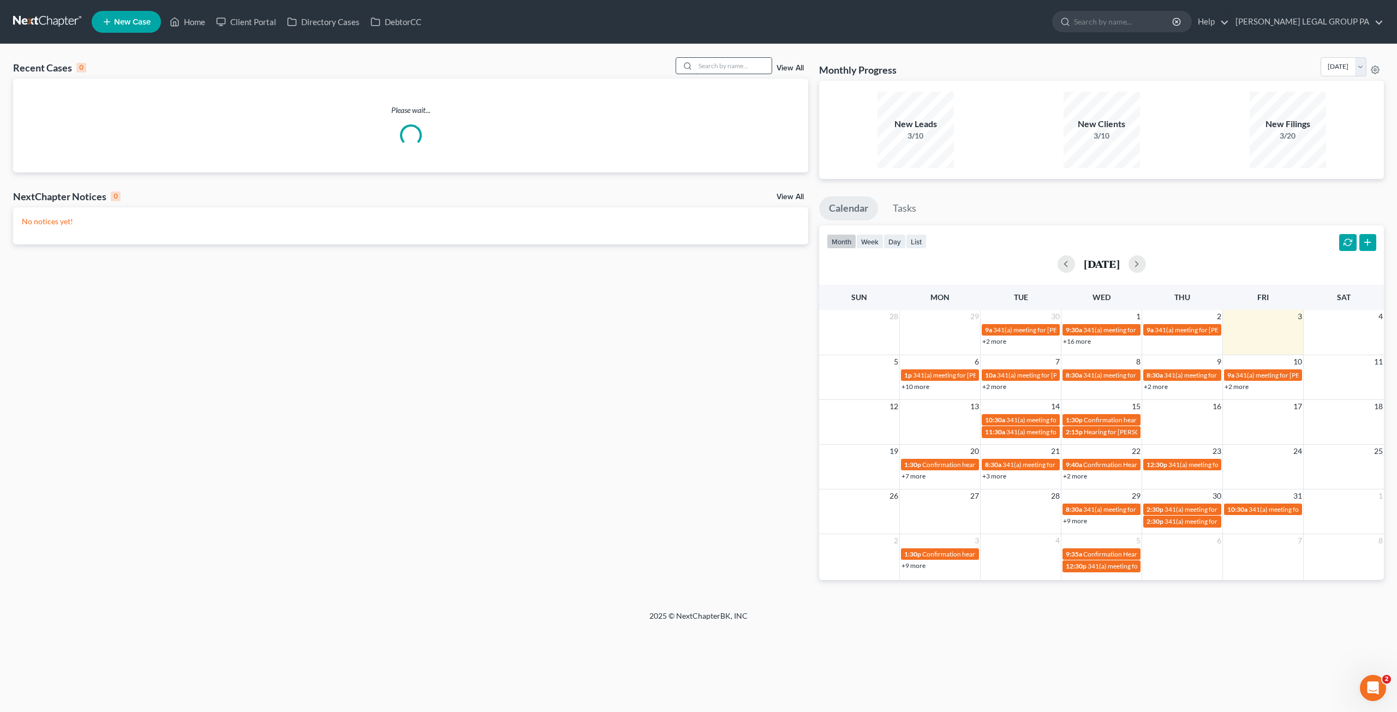
click at [720, 67] on input "search" at bounding box center [733, 66] width 76 height 16
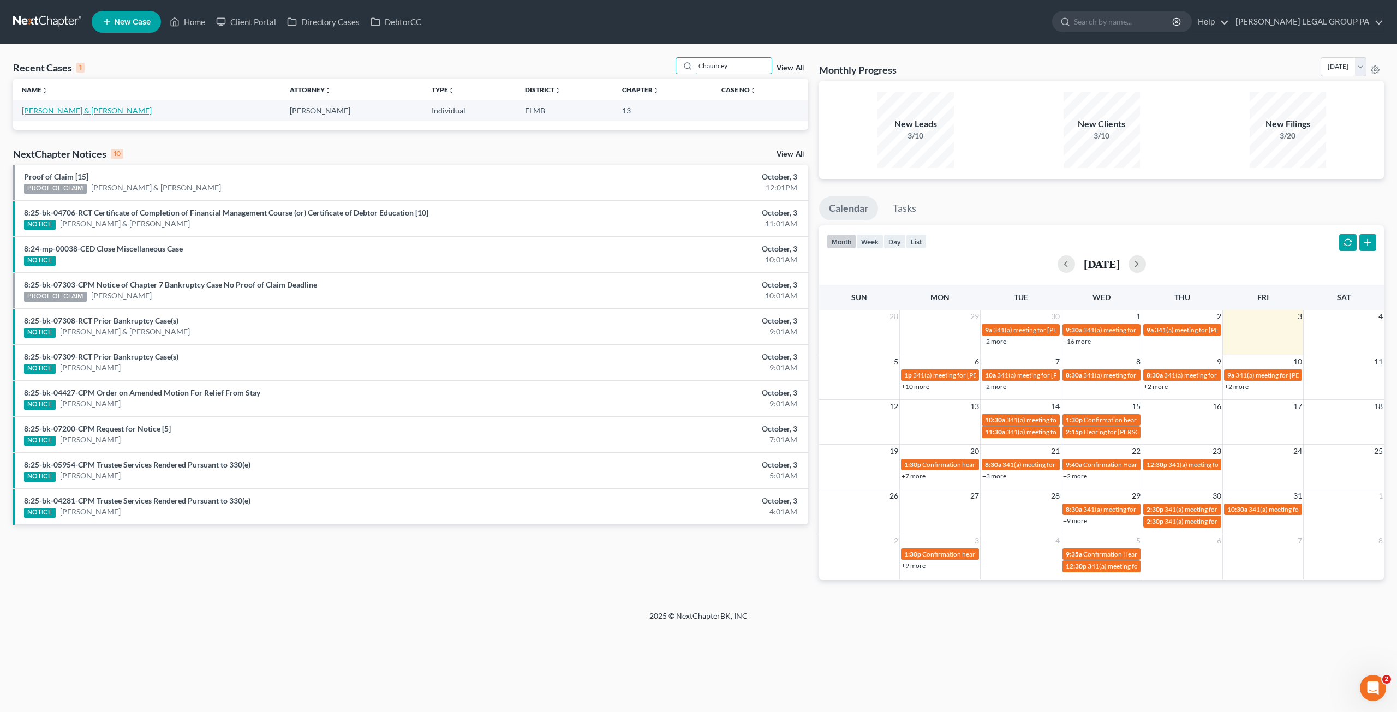
type input "Chauncey"
click at [106, 109] on link "Chauncey, Joseph & Howell, Kelly" at bounding box center [87, 110] width 130 height 9
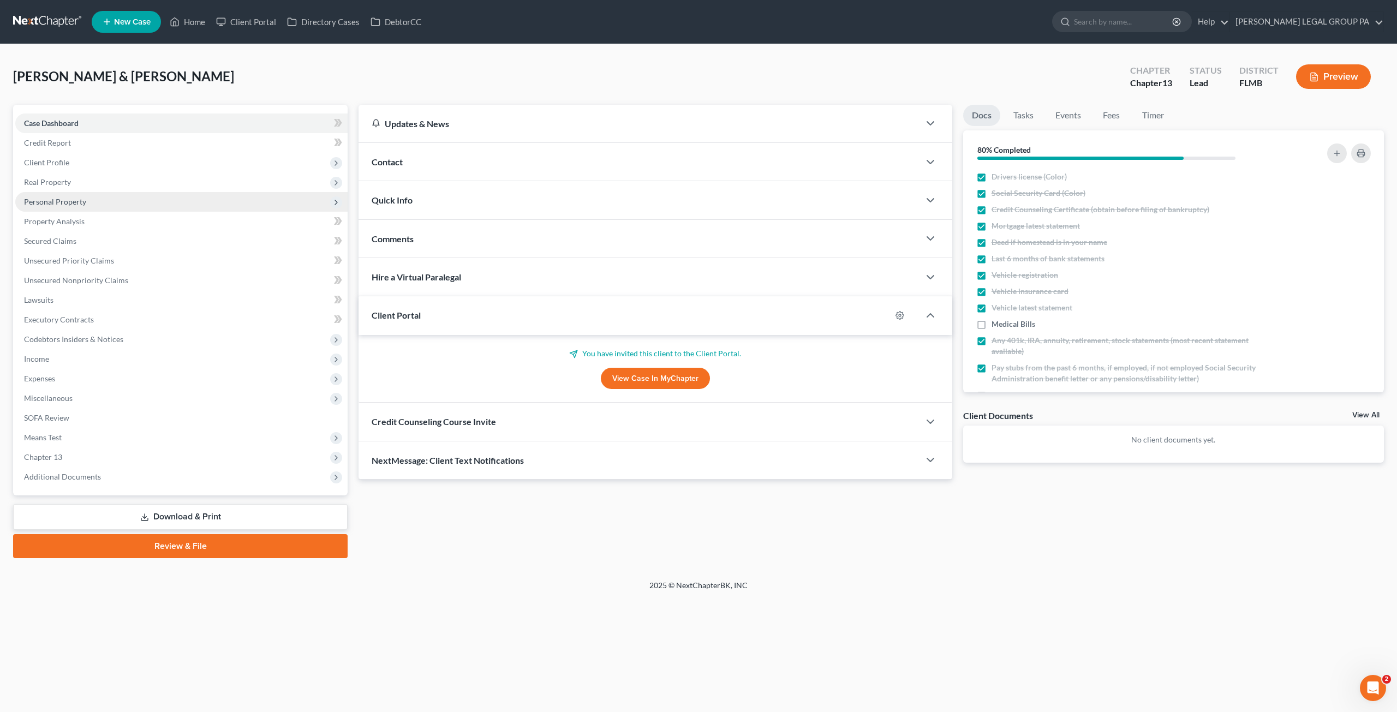
click at [72, 197] on span "Personal Property" at bounding box center [55, 201] width 62 height 9
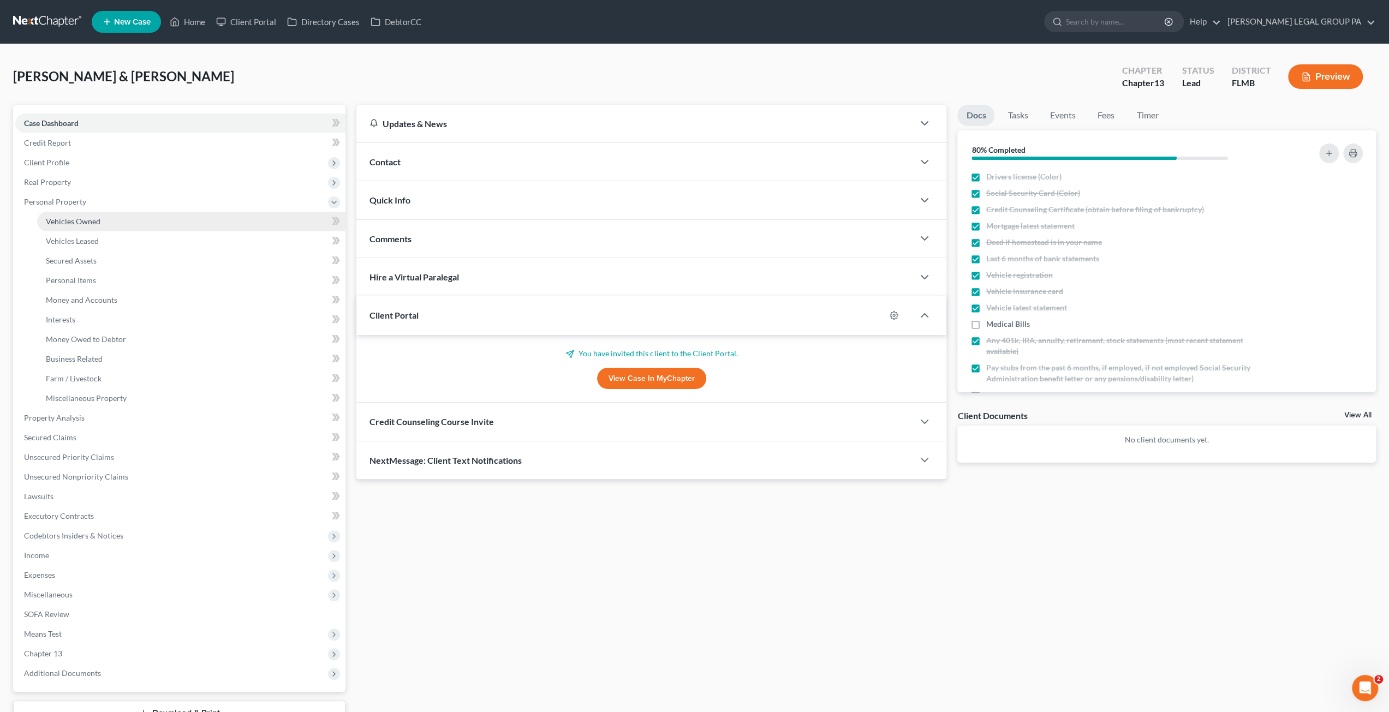
click at [75, 222] on span "Vehicles Owned" at bounding box center [73, 221] width 55 height 9
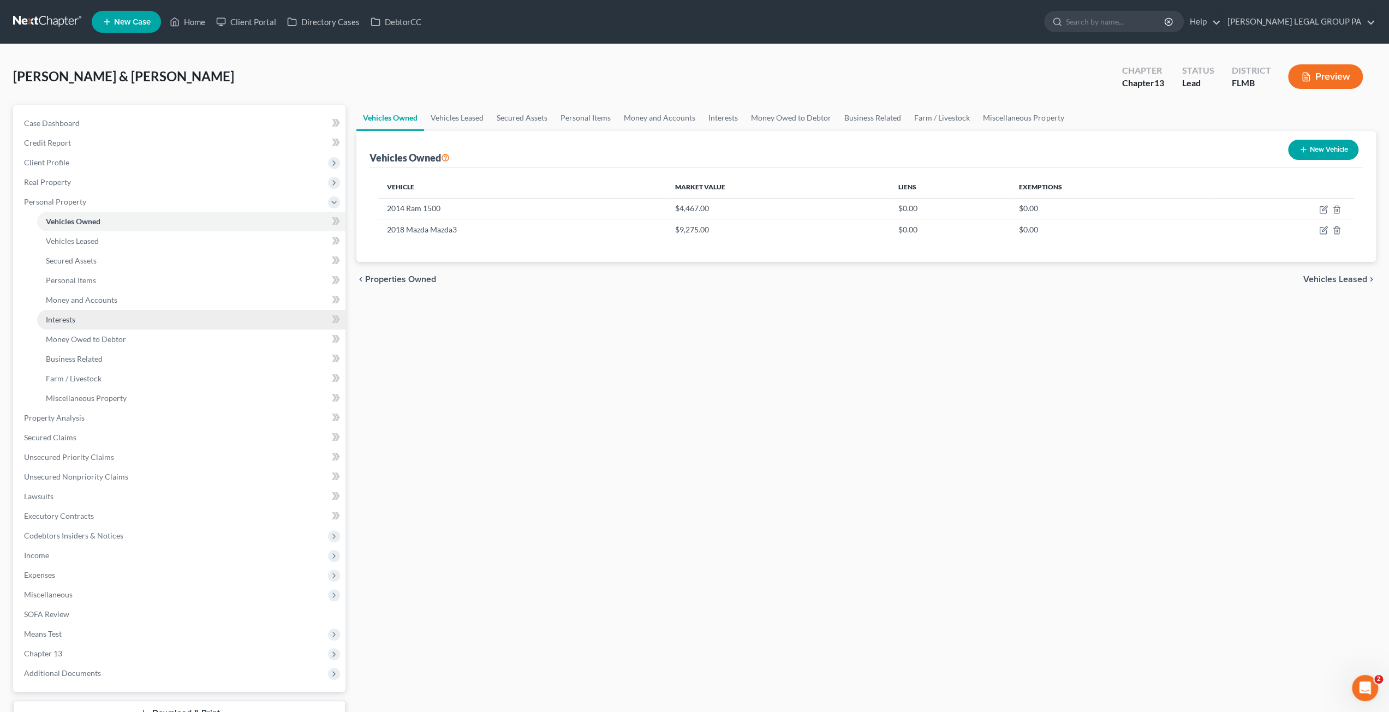
click at [91, 321] on link "Interests" at bounding box center [191, 320] width 308 height 20
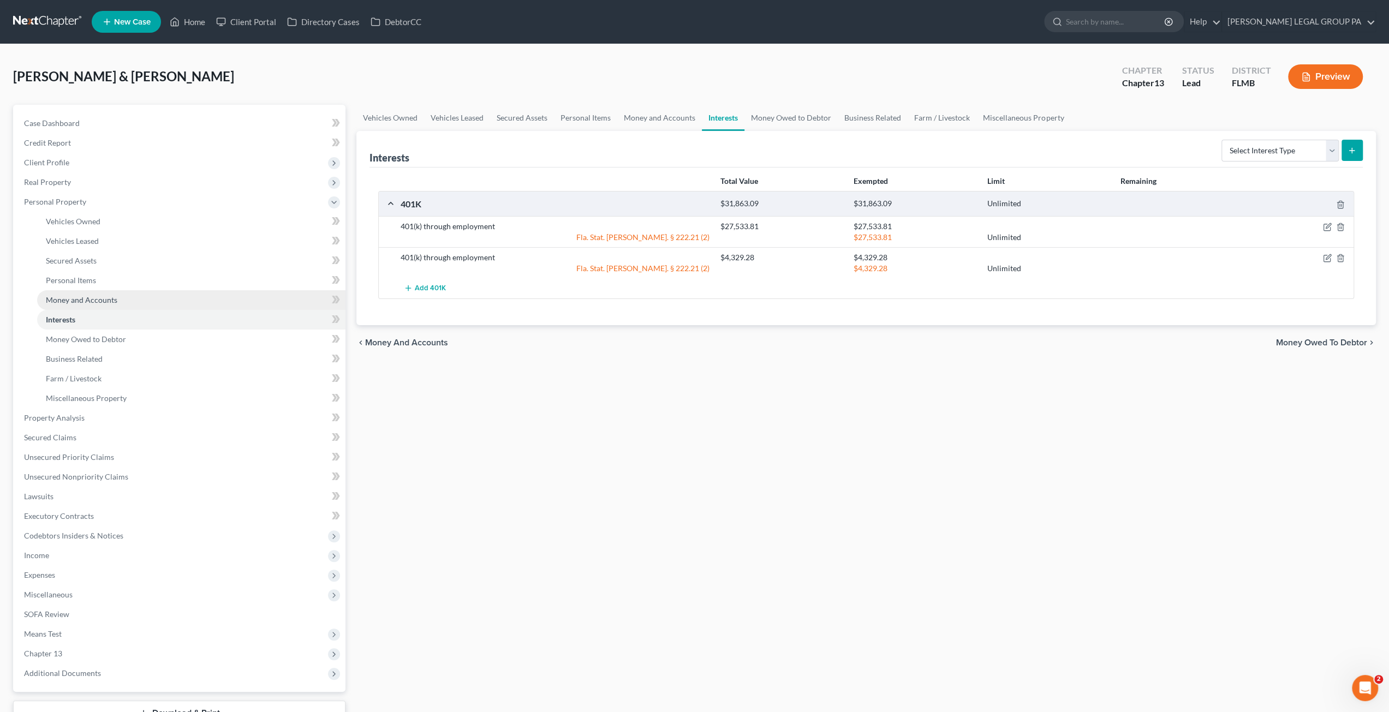
click at [91, 304] on span "Money and Accounts" at bounding box center [81, 299] width 71 height 9
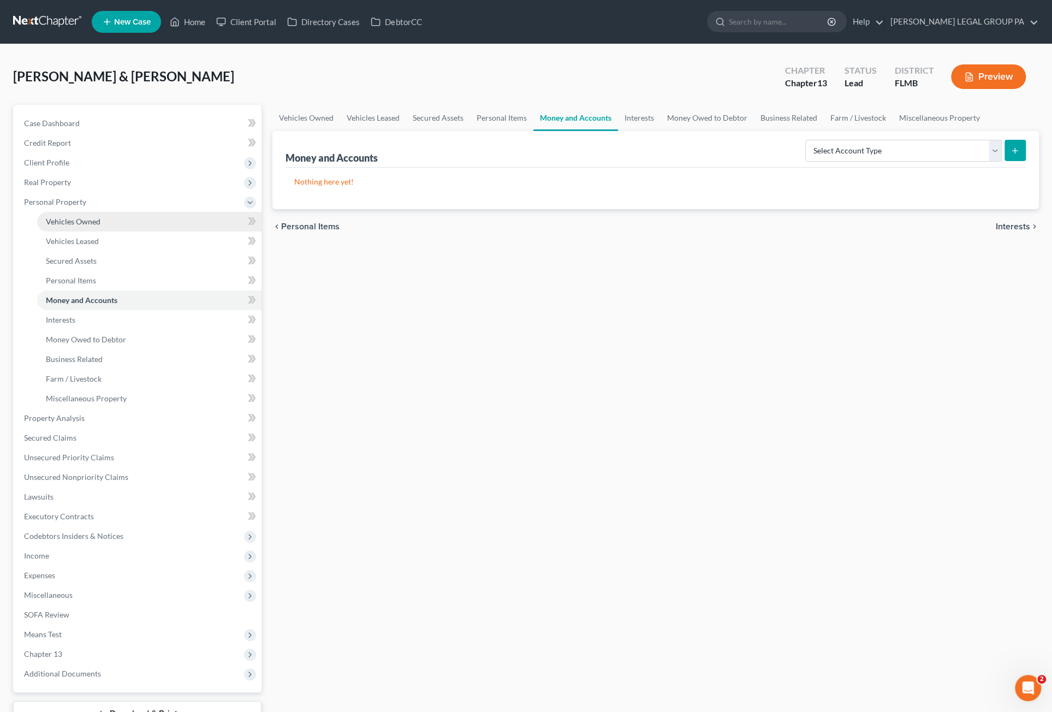
click at [79, 222] on span "Vehicles Owned" at bounding box center [73, 221] width 55 height 9
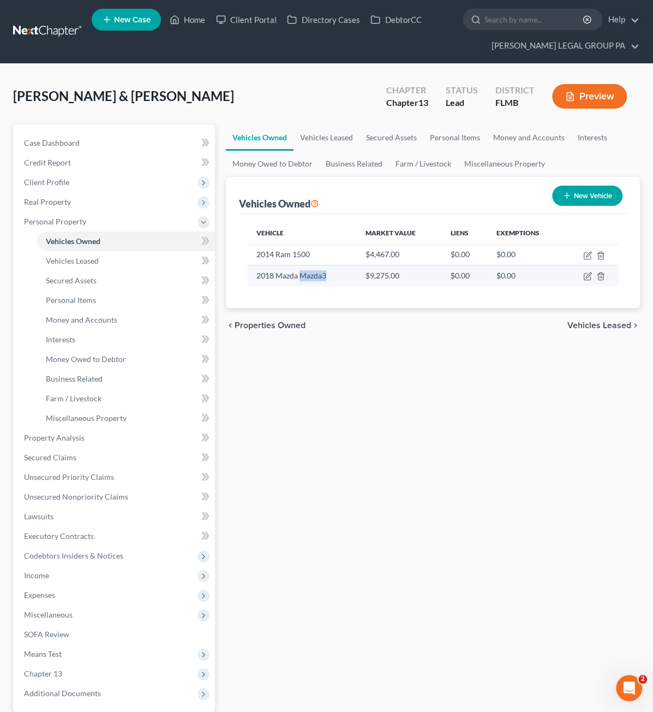
drag, startPoint x: 248, startPoint y: 275, endPoint x: 283, endPoint y: 277, distance: 34.4
click at [283, 277] on td "2018 Mazda Mazda3" at bounding box center [303, 275] width 110 height 21
click at [190, 10] on link "Home" at bounding box center [187, 20] width 46 height 20
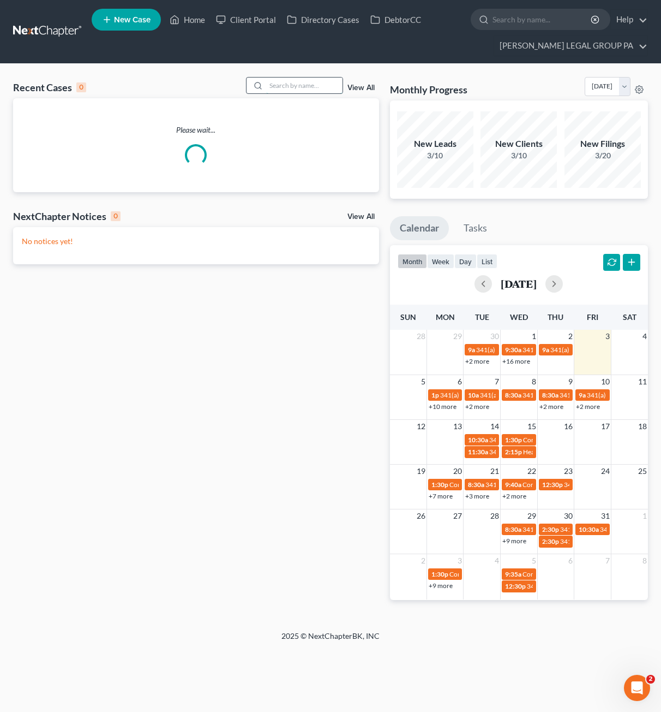
click at [272, 85] on input "search" at bounding box center [304, 85] width 76 height 16
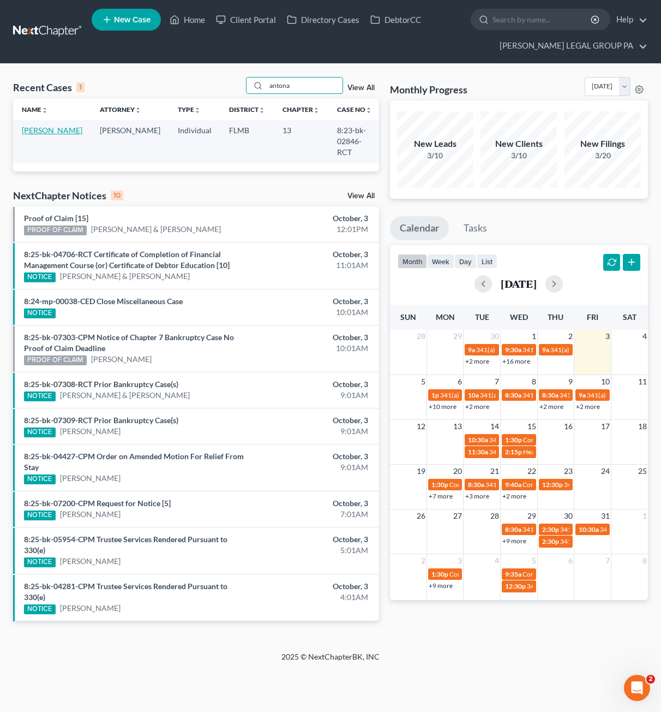
type input "antona"
click at [37, 134] on link "Antonakos, Peter" at bounding box center [52, 130] width 61 height 9
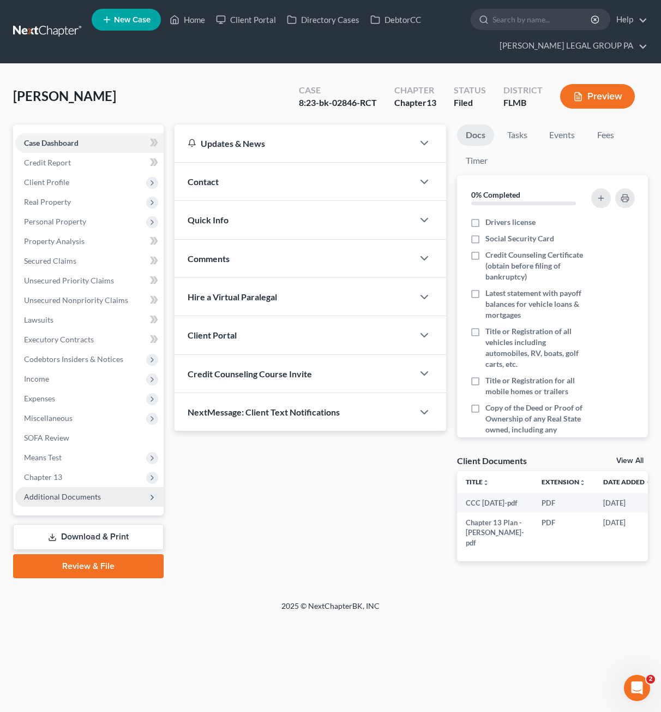
click at [80, 496] on span "Additional Documents" at bounding box center [62, 496] width 77 height 9
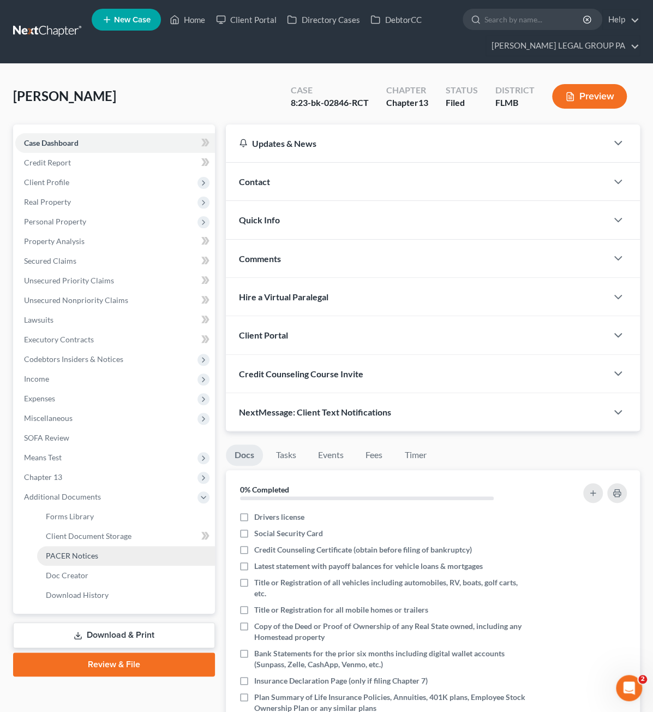
click at [60, 557] on span "PACER Notices" at bounding box center [72, 555] width 52 height 9
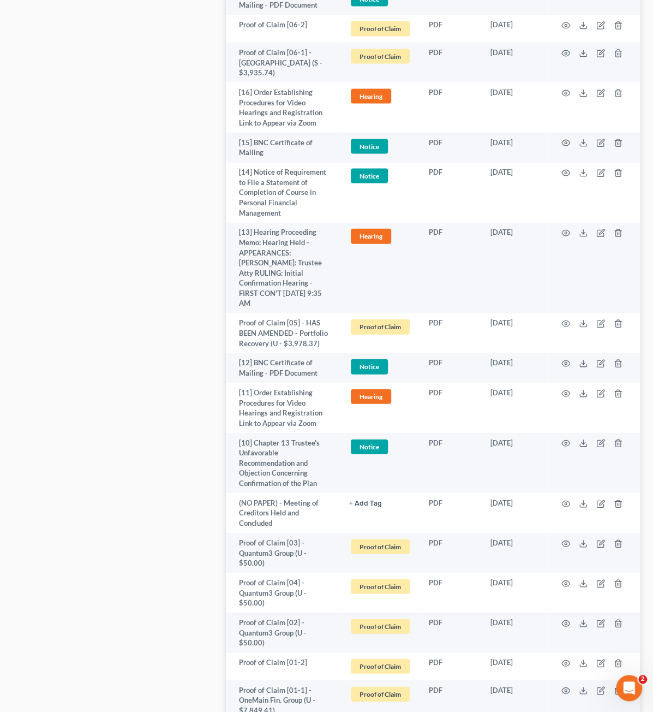
scroll to position [1144, 0]
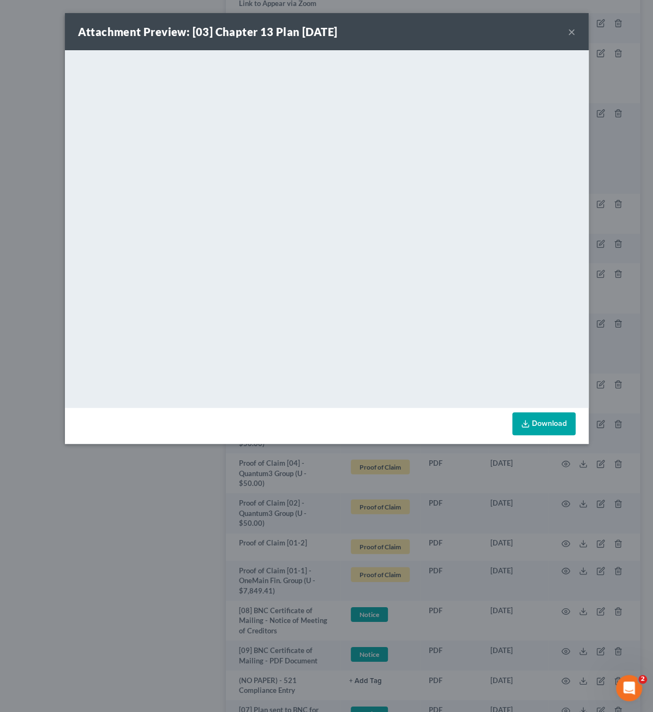
scroll to position [1115, 0]
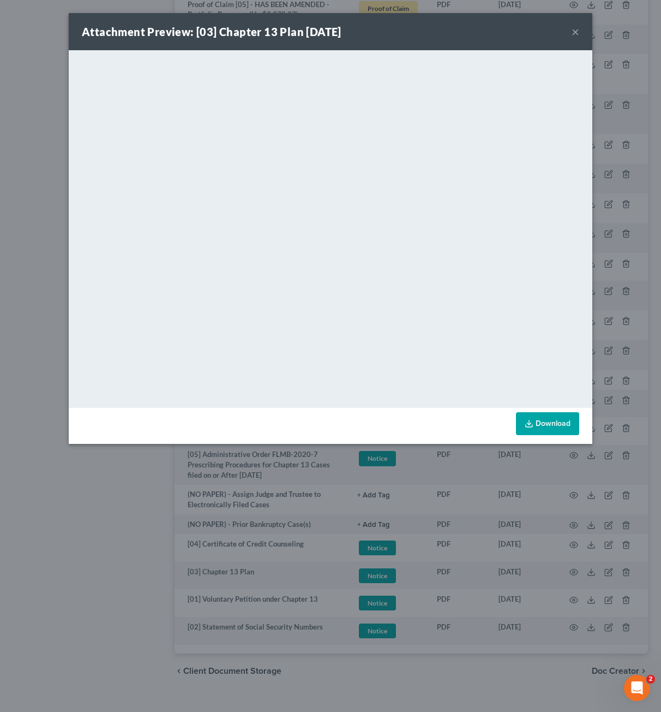
click at [576, 30] on button "×" at bounding box center [576, 31] width 8 height 13
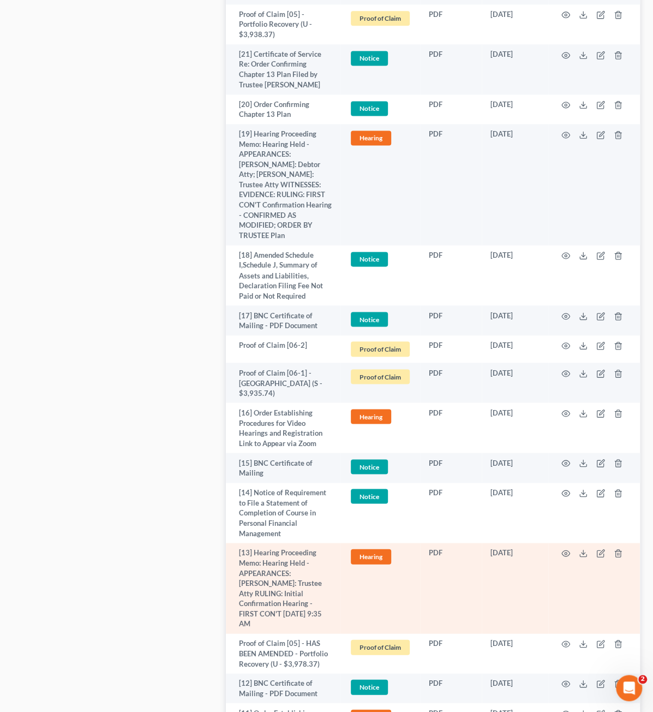
scroll to position [679, 0]
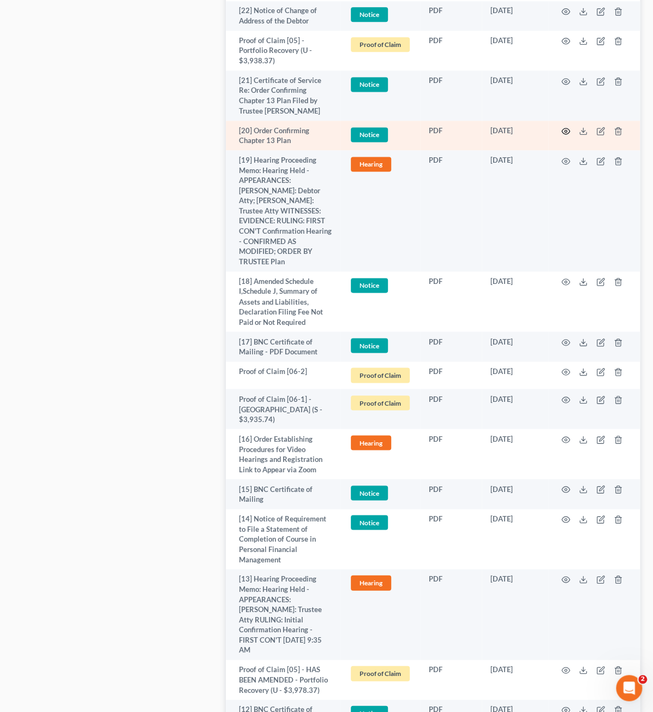
click at [565, 127] on icon "button" at bounding box center [566, 131] width 9 height 9
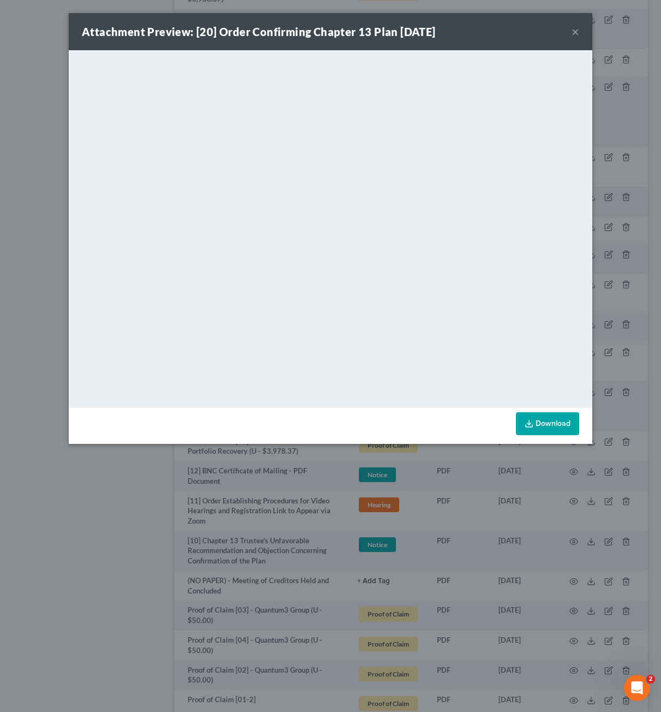
click at [574, 30] on button "×" at bounding box center [576, 31] width 8 height 13
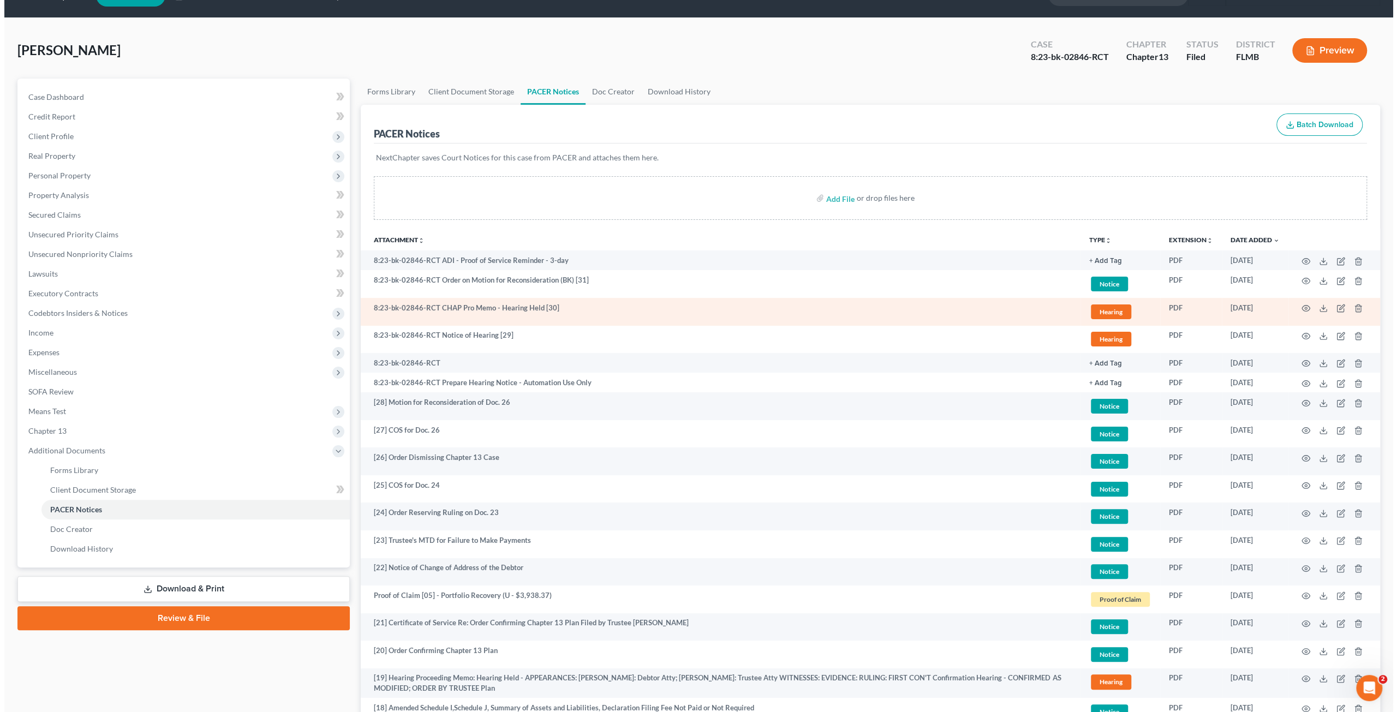
scroll to position [0, 0]
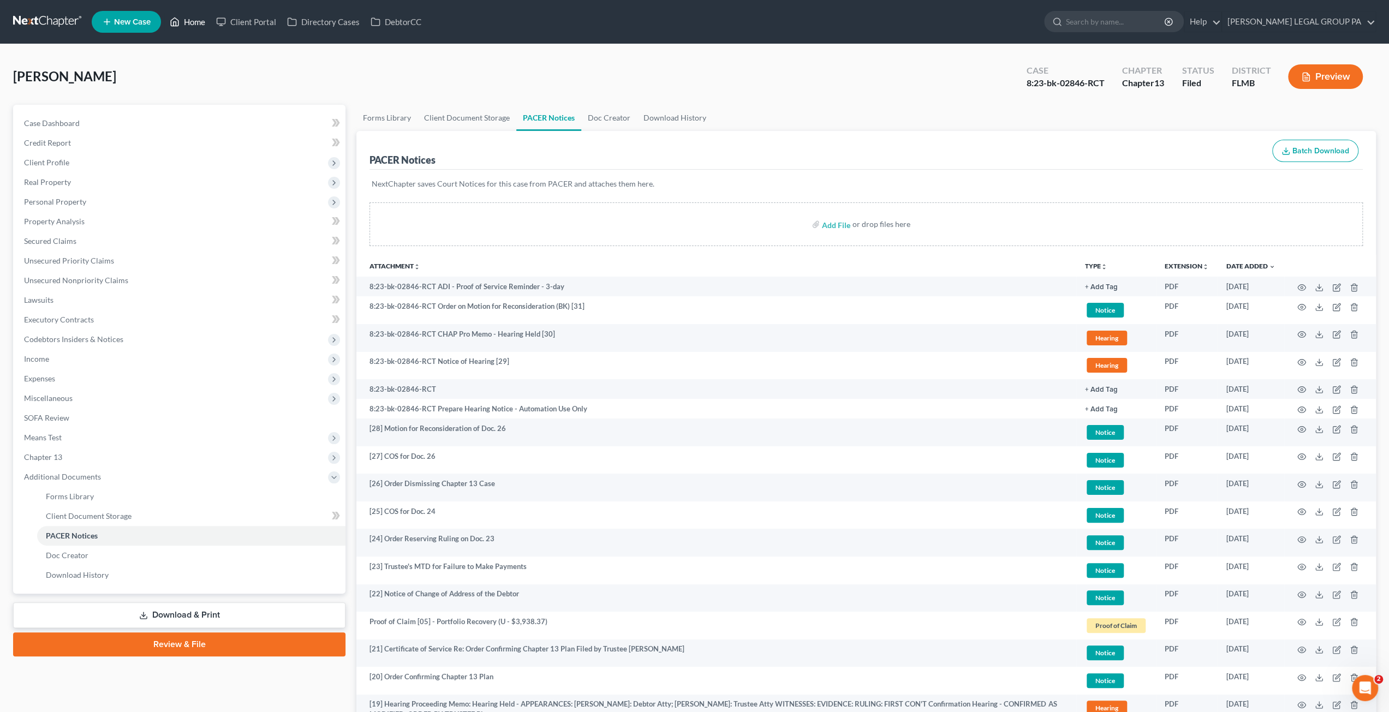
click at [184, 17] on link "Home" at bounding box center [187, 22] width 46 height 20
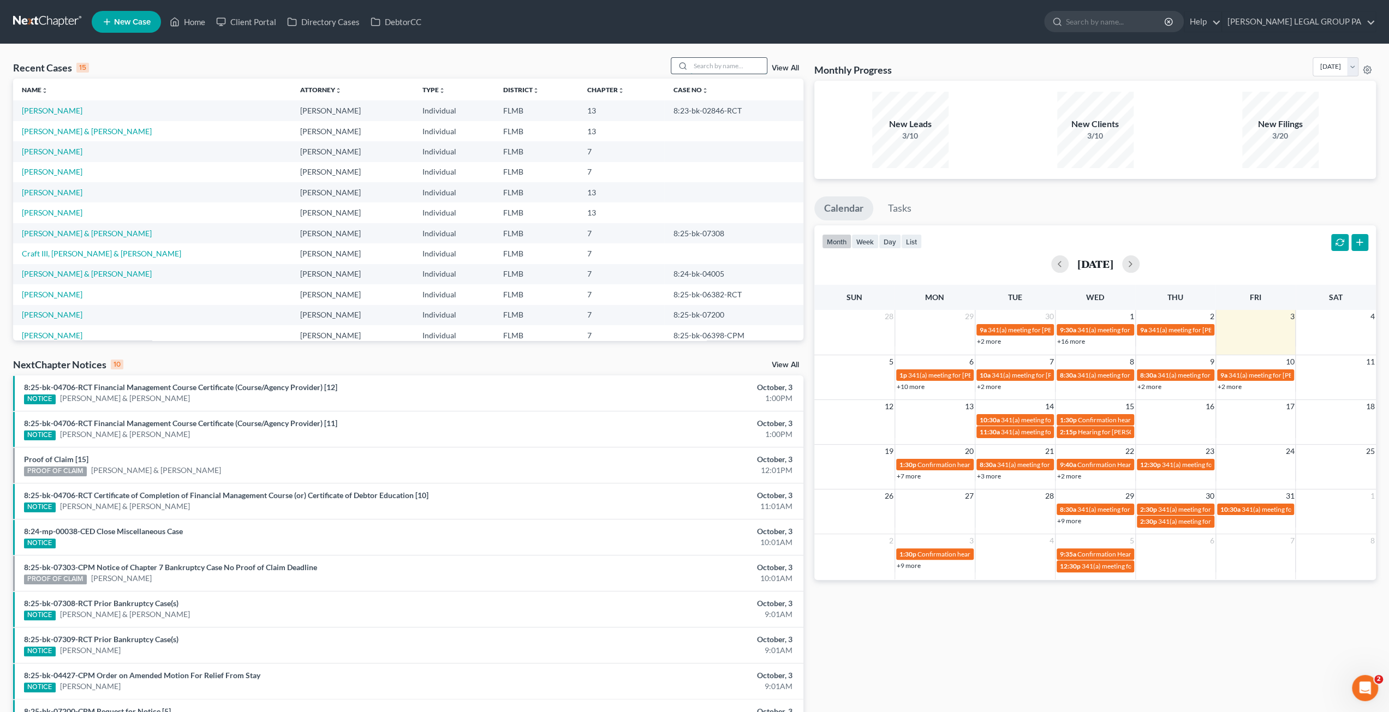
click at [713, 70] on input "search" at bounding box center [728, 66] width 76 height 16
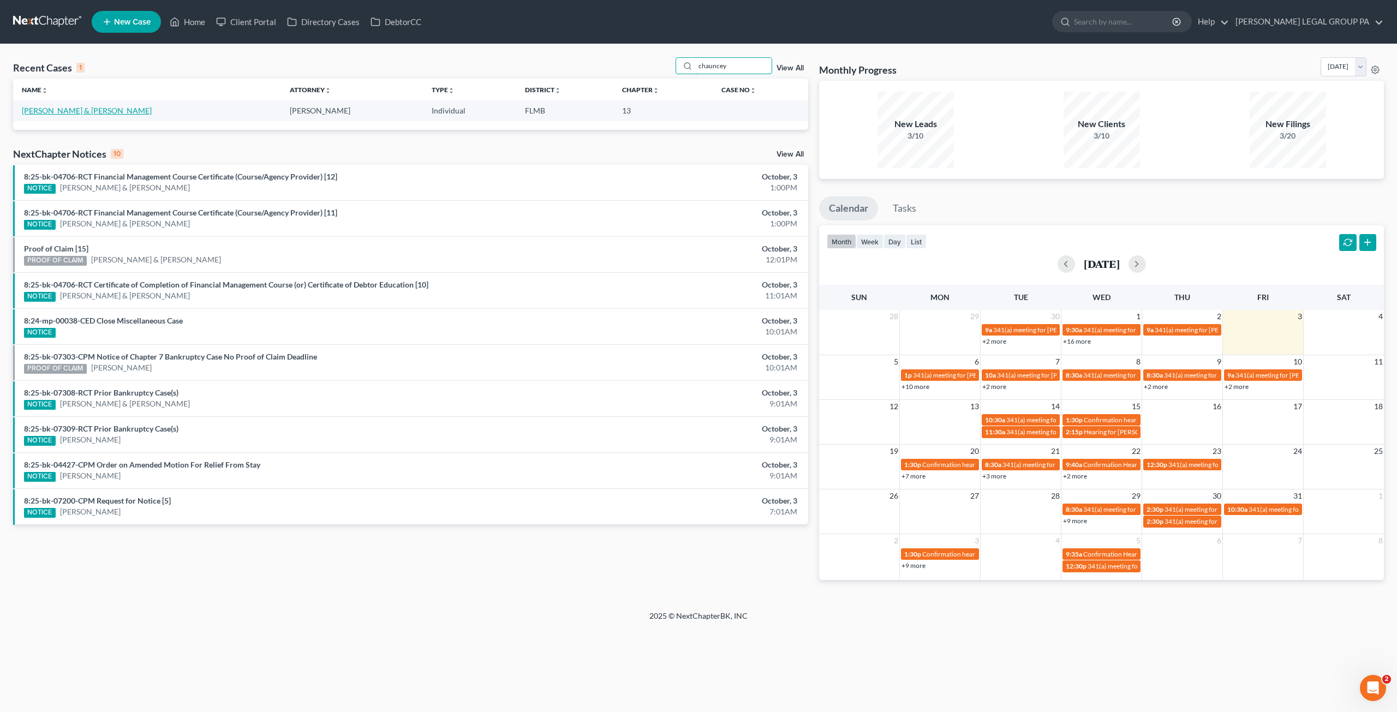
type input "chauncey"
click at [57, 106] on link "Chauncey, Joseph & Howell, Kelly" at bounding box center [87, 110] width 130 height 9
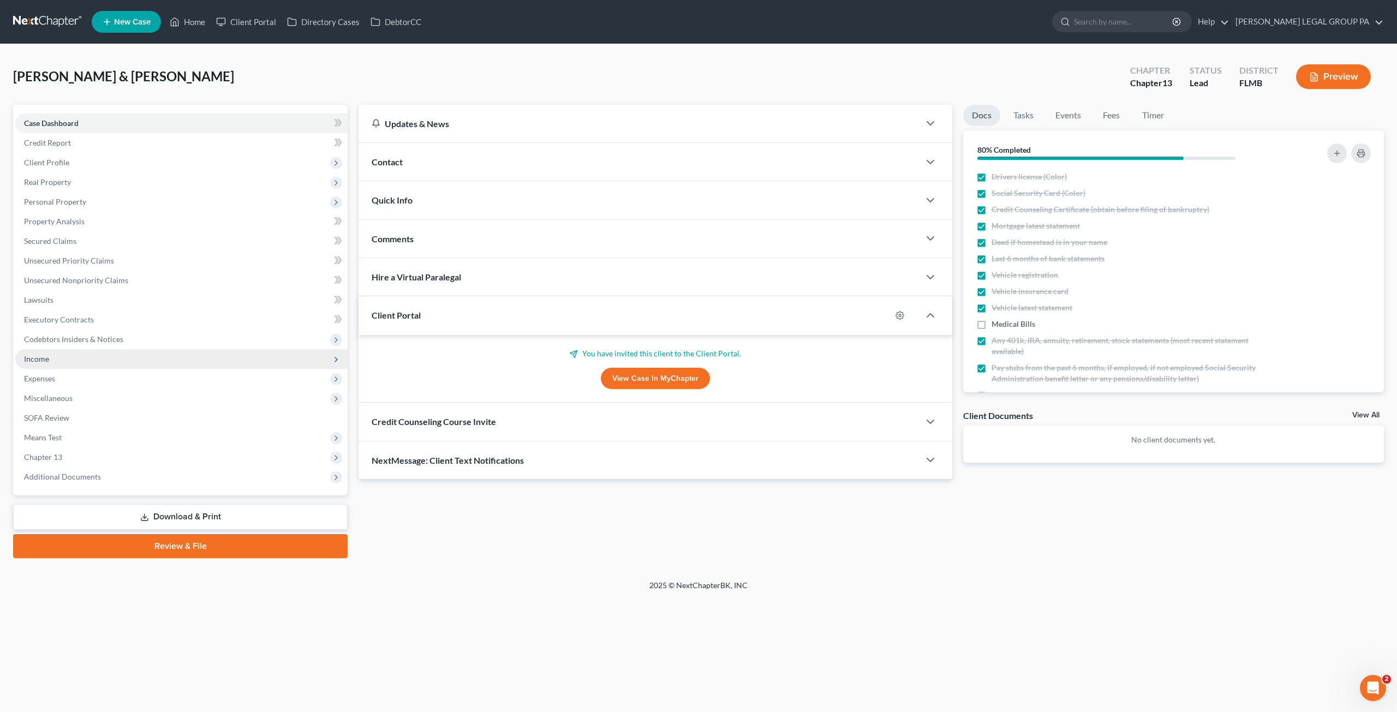
click at [44, 365] on span "Income" at bounding box center [181, 359] width 332 height 20
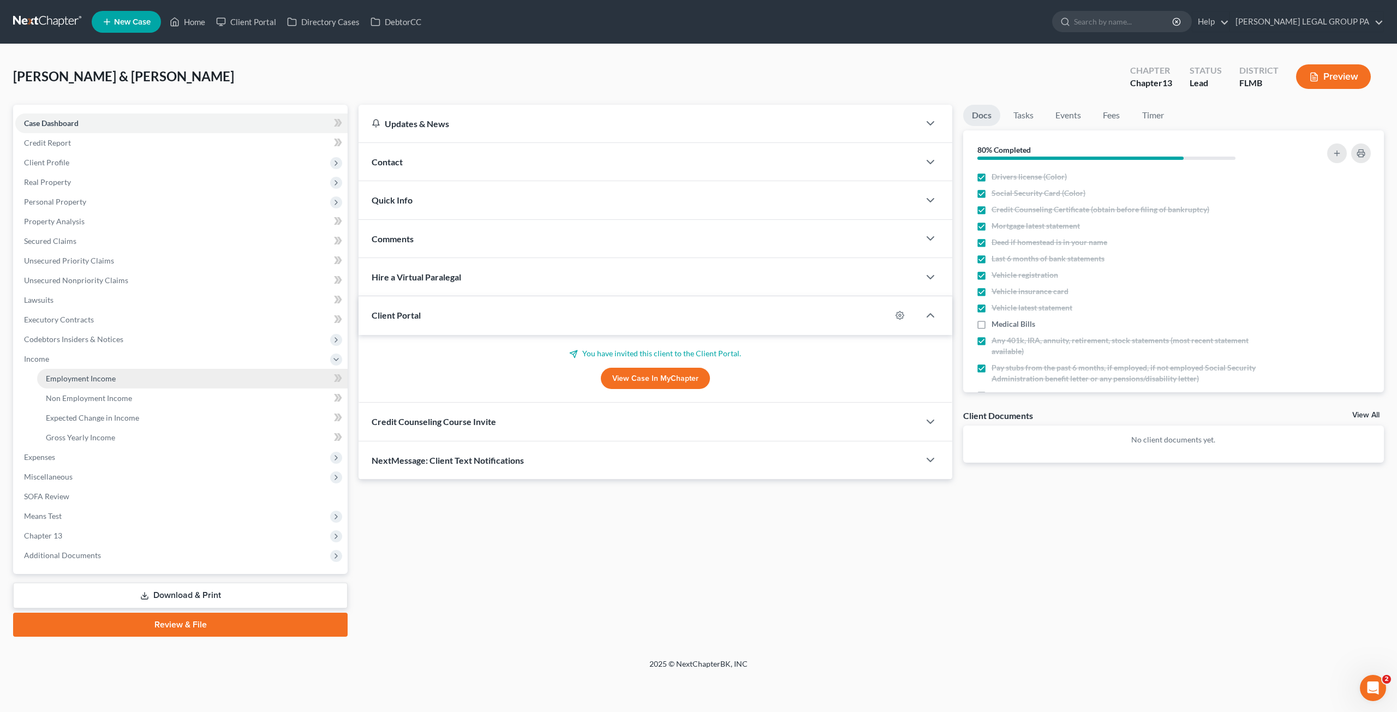
click at [51, 380] on span "Employment Income" at bounding box center [81, 378] width 70 height 9
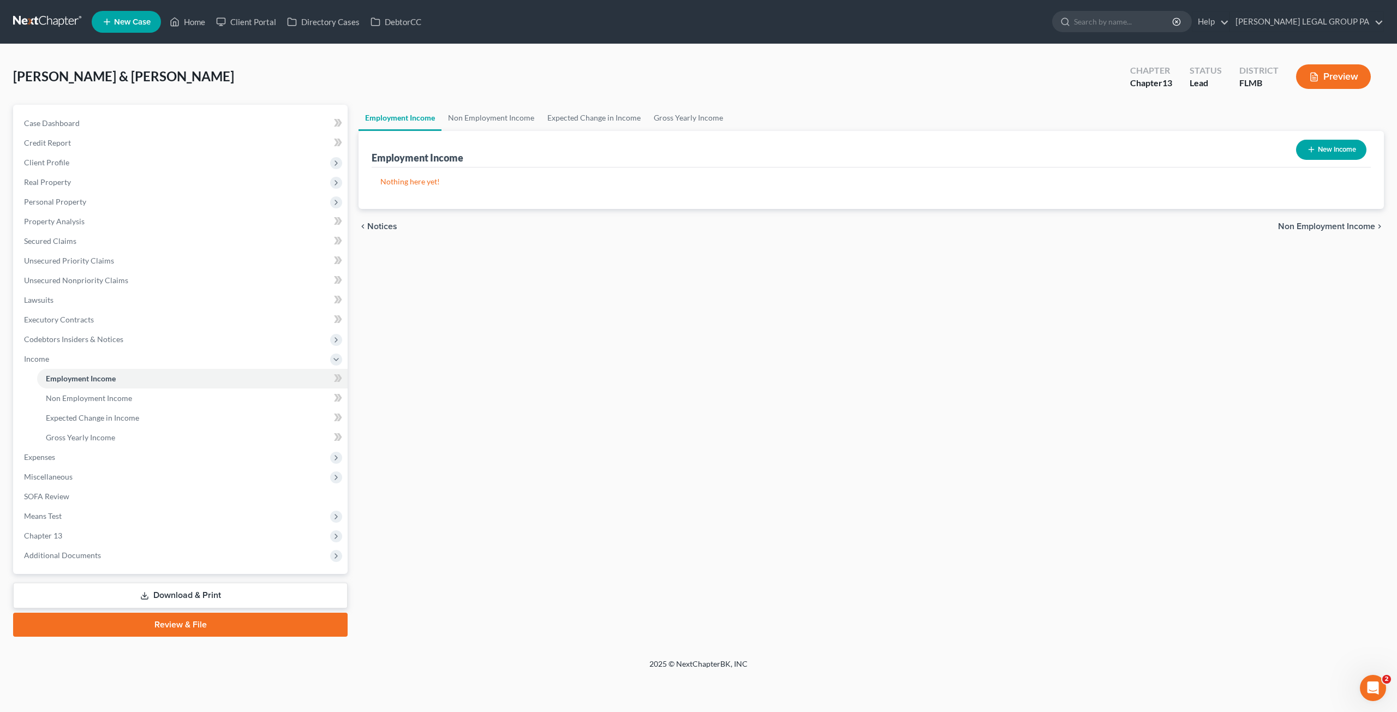
click at [1313, 145] on icon "button" at bounding box center [1311, 149] width 9 height 9
select select "0"
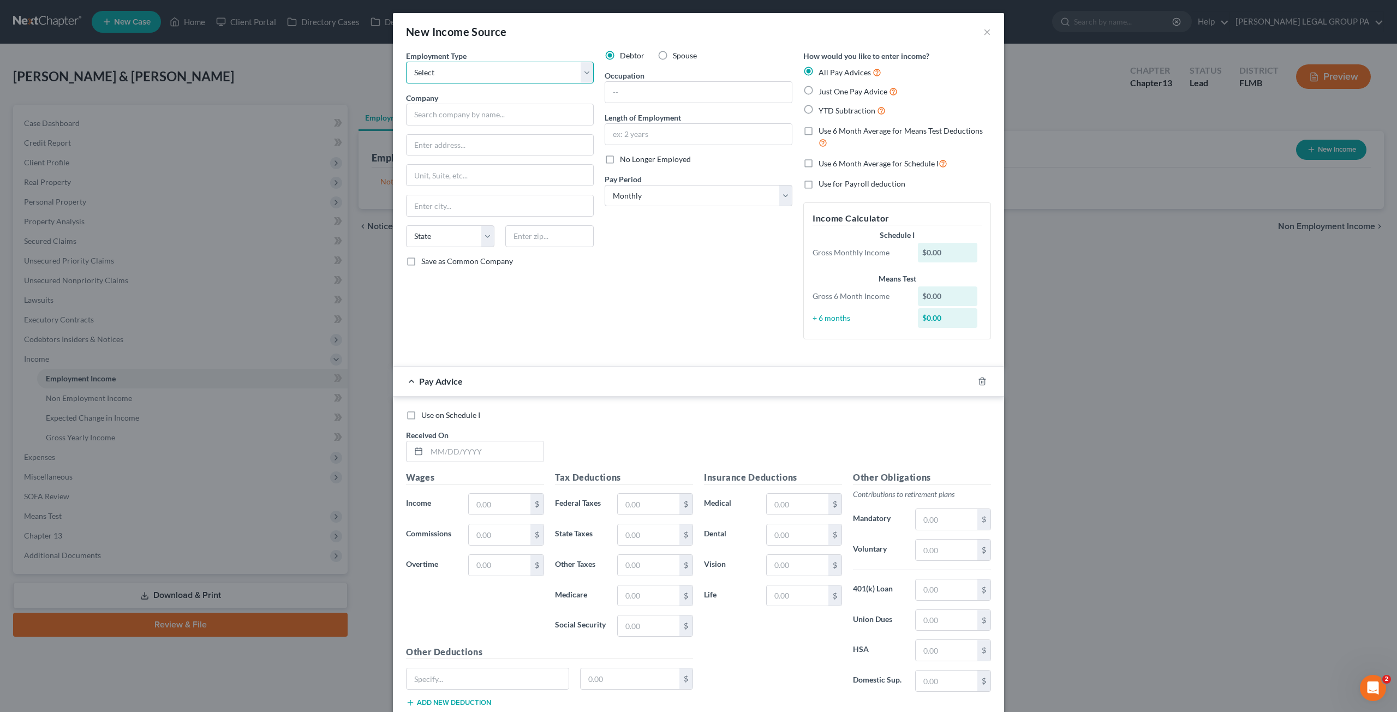
drag, startPoint x: 497, startPoint y: 65, endPoint x: 495, endPoint y: 70, distance: 5.6
click at [497, 65] on select "Select Full or Part Time Employment Self Employment" at bounding box center [500, 73] width 188 height 22
select select "0"
click at [406, 62] on select "Select Full or Part Time Employment Self Employment" at bounding box center [500, 73] width 188 height 22
click at [488, 504] on input "text" at bounding box center [500, 504] width 62 height 21
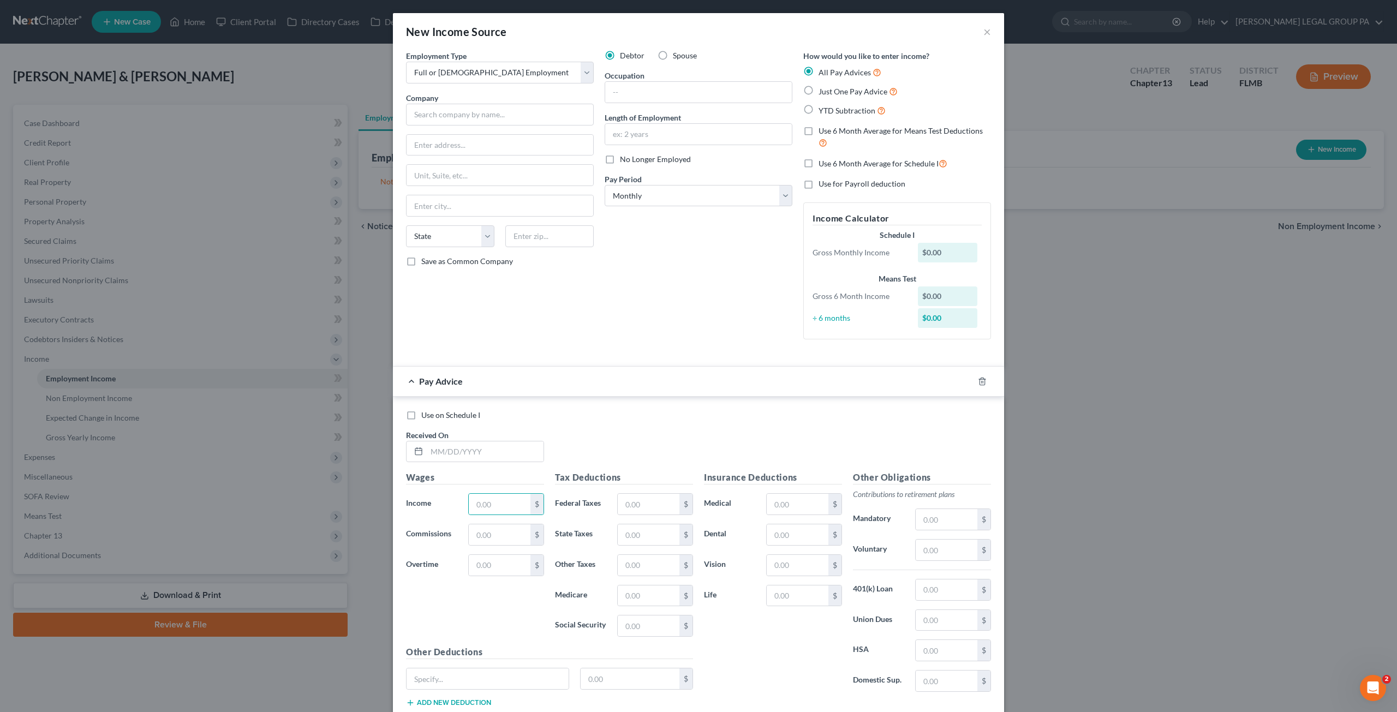
click at [819, 90] on label "Just One Pay Advice" at bounding box center [858, 91] width 79 height 13
click at [823, 90] on input "Just One Pay Advice" at bounding box center [826, 88] width 7 height 7
radio input "true"
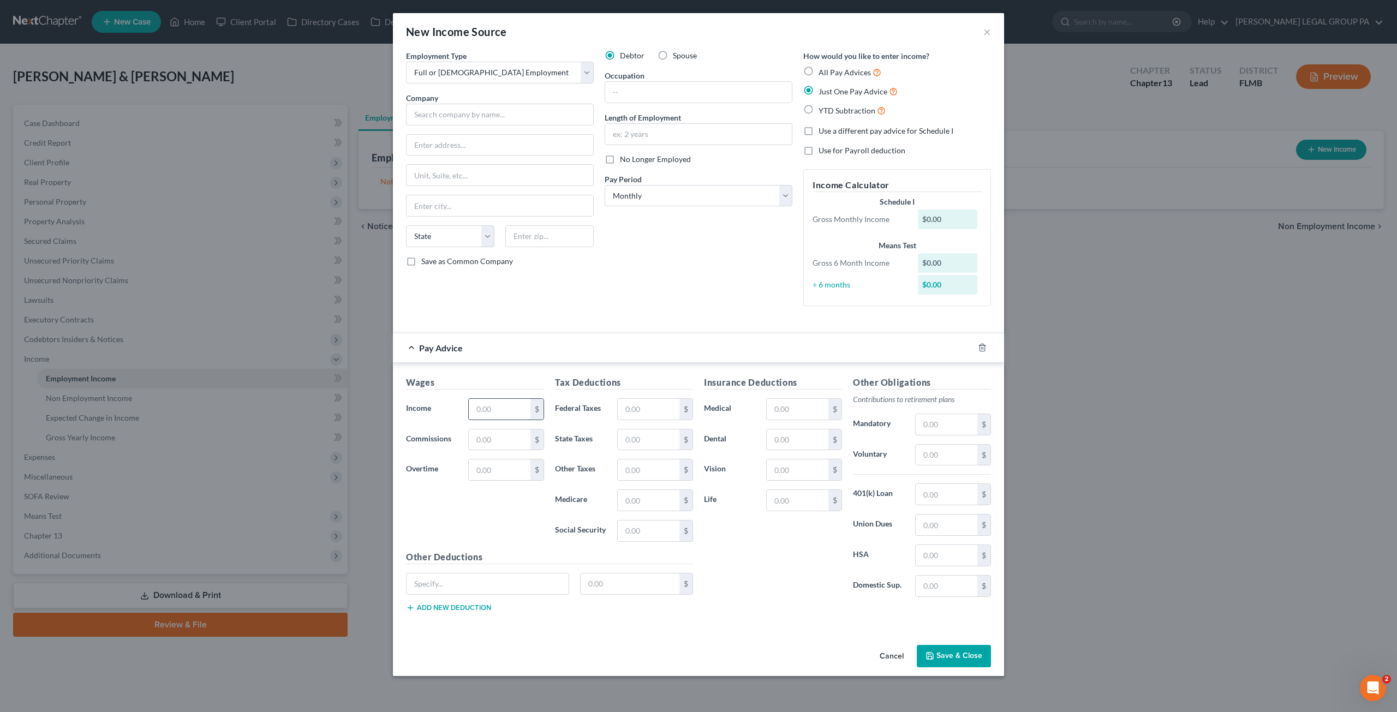
drag, startPoint x: 498, startPoint y: 405, endPoint x: 506, endPoint y: 398, distance: 10.4
click at [498, 405] on input "text" at bounding box center [500, 409] width 62 height 21
type input "12,828.16"
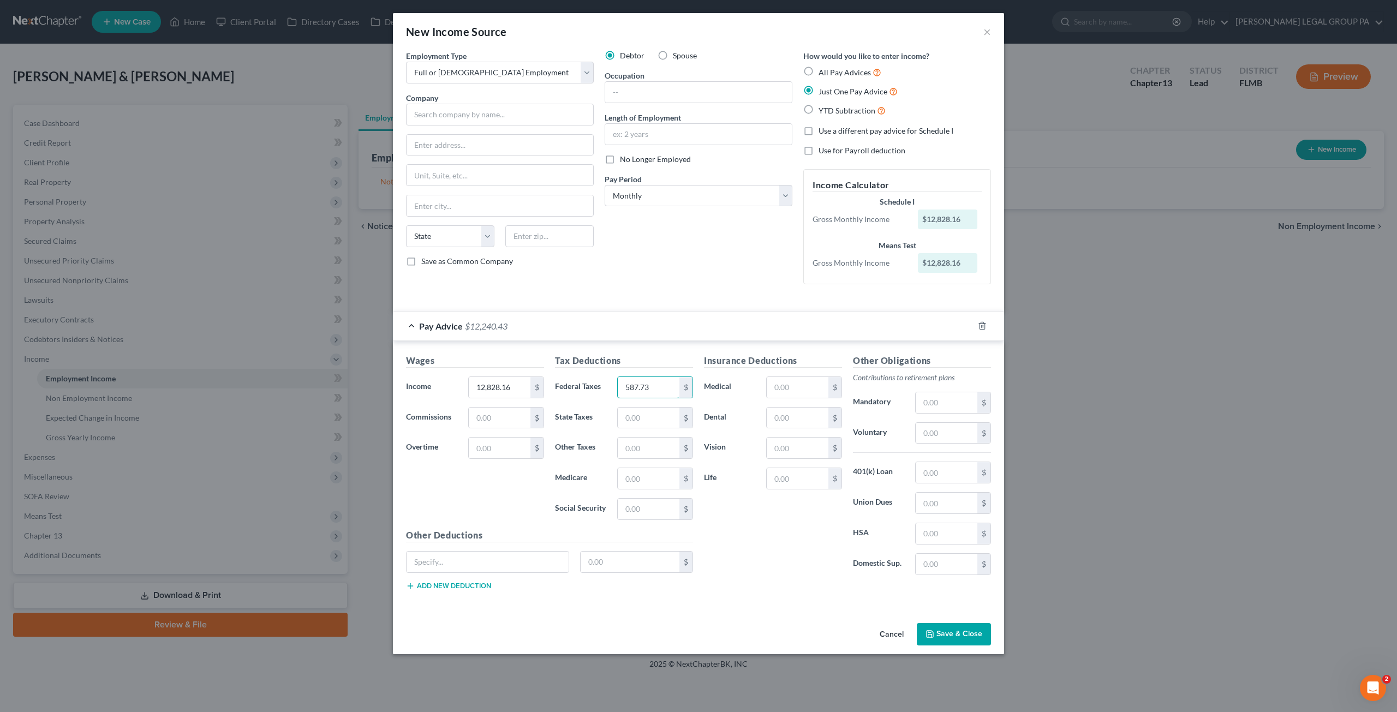
type input "587.73"
type input "168.73"
type input "721.43"
type input "576.23"
type input "18.61"
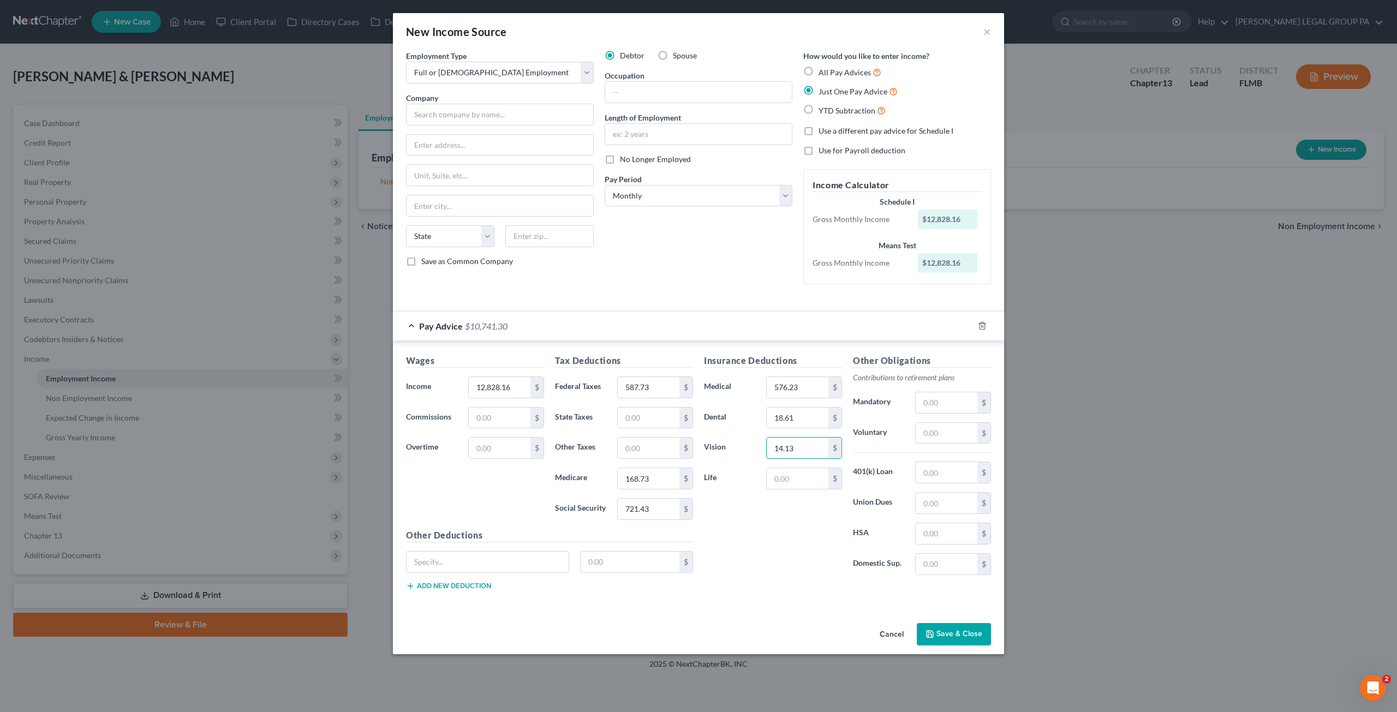
type input "14.13"
type input "34.19"
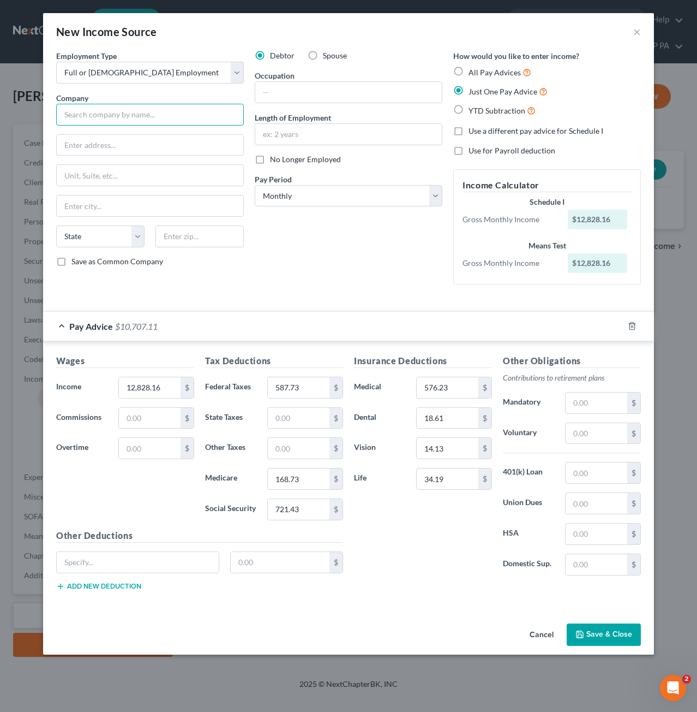
click at [110, 121] on input "text" at bounding box center [150, 115] width 188 height 22
click at [108, 115] on input "text" at bounding box center [150, 115] width 188 height 22
type input "Summit Broadband"
type input "4558 35th St"
type input "Ste 100"
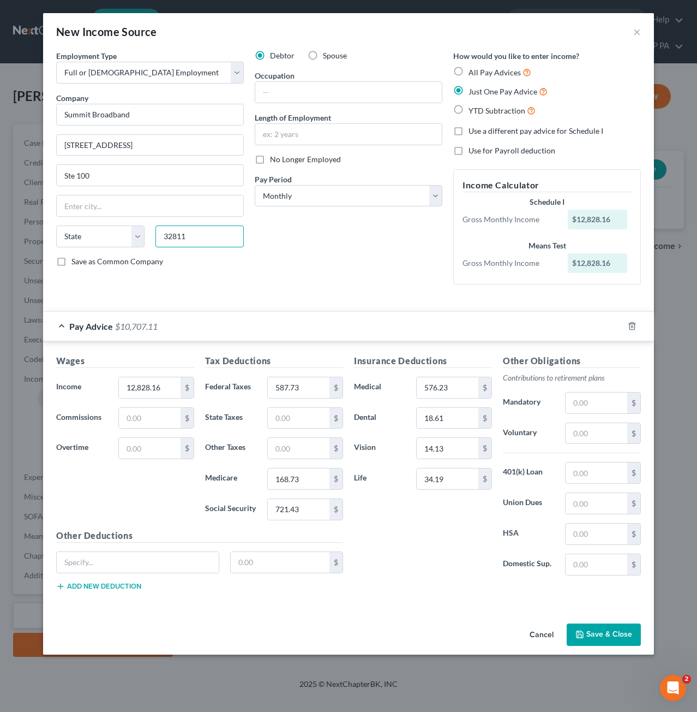
type input "32811"
click at [354, 262] on div "Debtor Spouse Occupation Length of Employment No Longer Employed Pay Period * S…" at bounding box center [348, 171] width 199 height 243
type input "Orlando"
select select "9"
click at [246, 271] on div "Employment Type * Select Full or Part Time Employment Self Employment Company *…" at bounding box center [150, 171] width 199 height 243
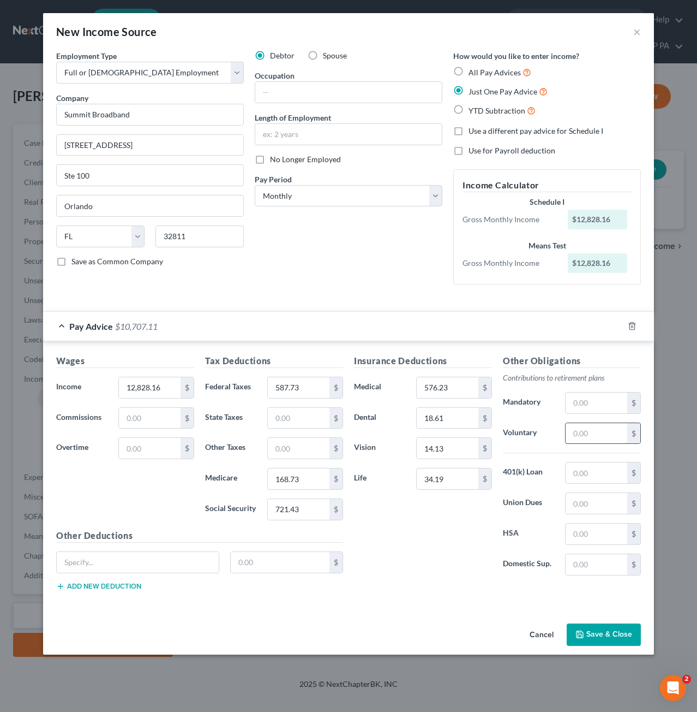
click at [586, 432] on input "text" at bounding box center [597, 433] width 62 height 21
type input "612.25"
click at [474, 542] on div "Insurance Deductions Medical 576.23 $ Dental 18.61 $ Vision 14.13 $ Life 34.19 $" at bounding box center [423, 469] width 149 height 230
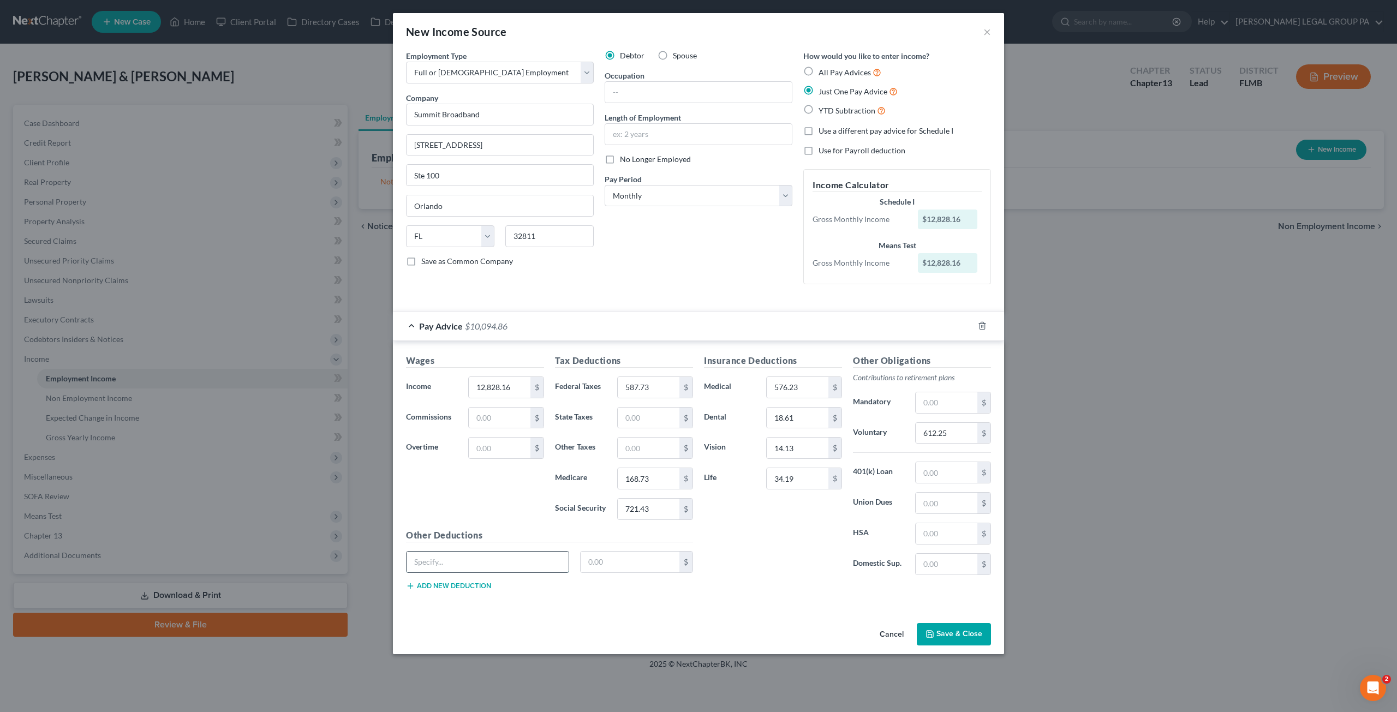
drag, startPoint x: 493, startPoint y: 559, endPoint x: 493, endPoint y: 552, distance: 7.1
click at [493, 559] on input "text" at bounding box center [488, 562] width 162 height 21
type input "VOL CH LIFE ADD"
type input "2.06"
click at [459, 584] on button "Add new deduction" at bounding box center [448, 586] width 85 height 9
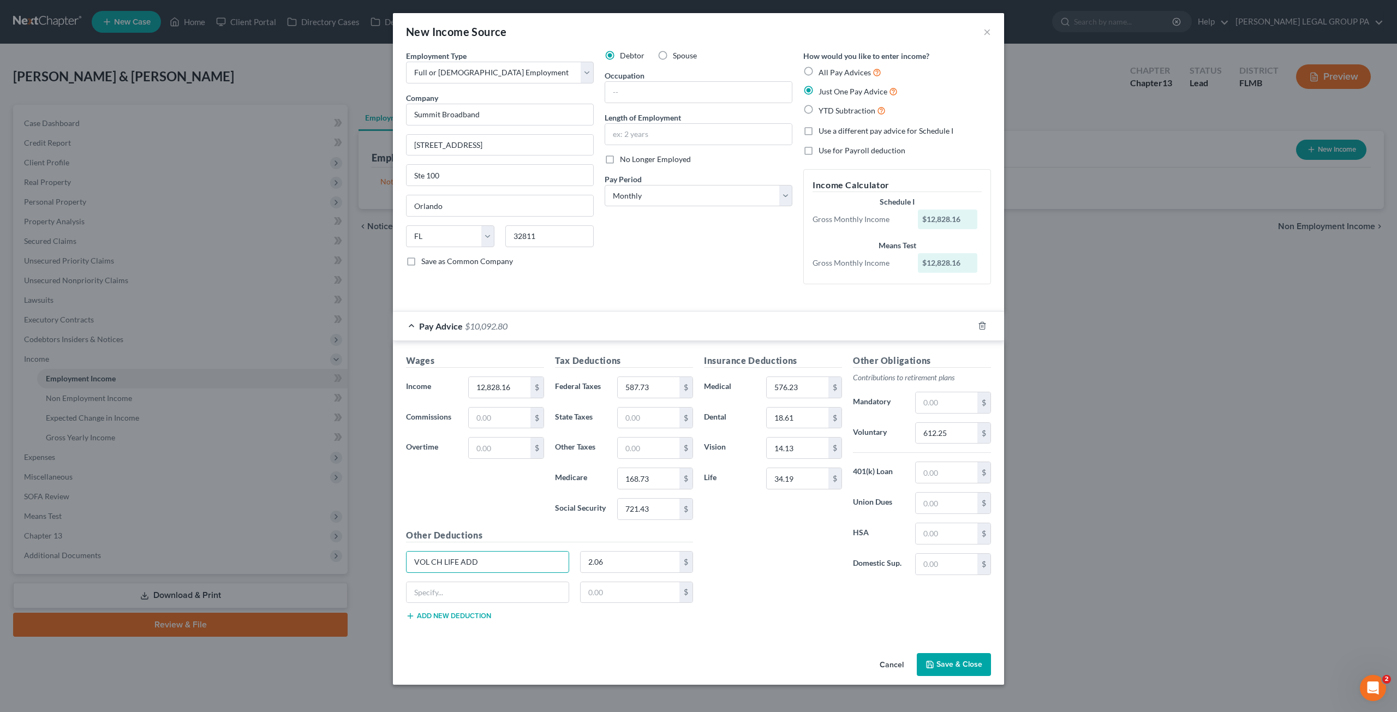
drag, startPoint x: 474, startPoint y: 557, endPoint x: 395, endPoint y: 558, distance: 78.6
click at [395, 558] on div "Wages Income * 12,828.16 $ Commissions $ Overtime $ Tax Deductions Federal Taxe…" at bounding box center [698, 489] width 611 height 297
click at [427, 583] on input "text" at bounding box center [488, 592] width 162 height 21
paste input "VOL CH LIFE ADD"
click at [438, 592] on input "VOL CH LIFE ADD" at bounding box center [488, 592] width 162 height 21
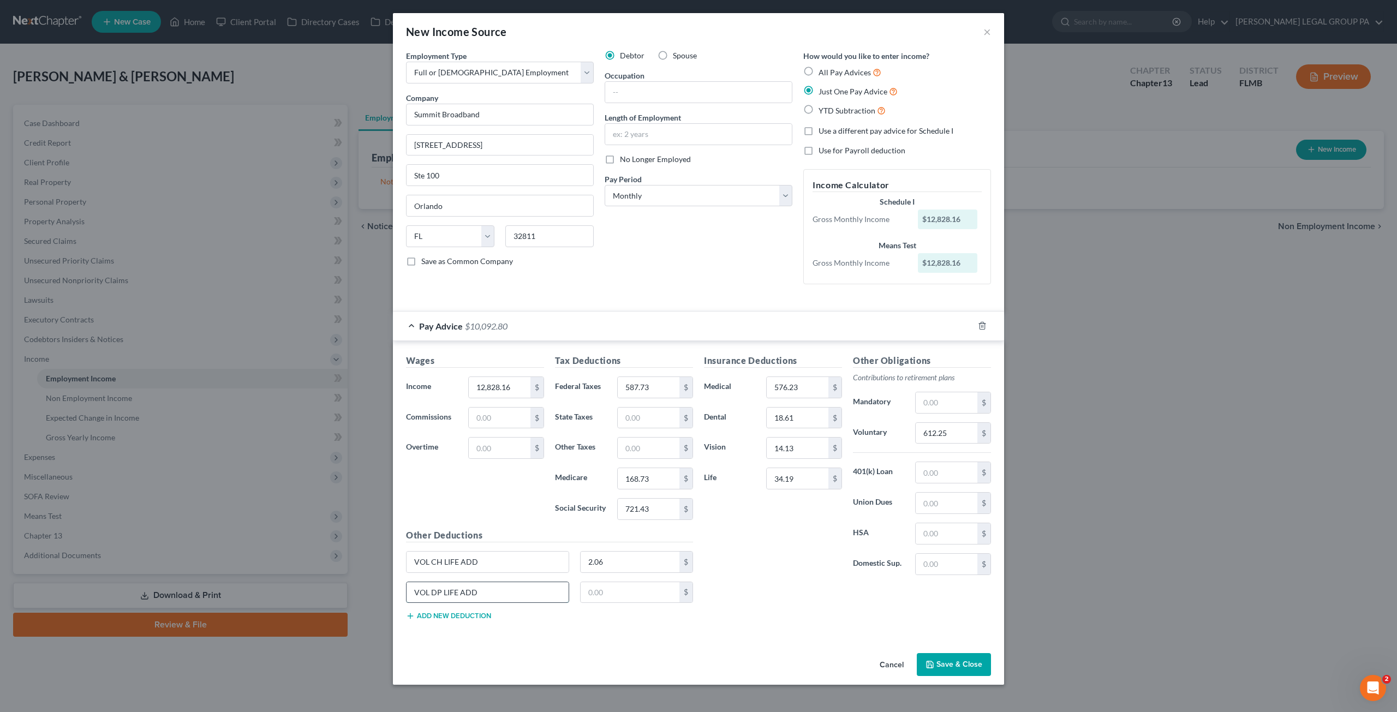
click at [562, 598] on input "VOL DP LIFE ADD" at bounding box center [488, 592] width 162 height 21
type input "VOL DP LIFE ADD"
click at [628, 590] on input "text" at bounding box center [630, 592] width 99 height 21
type input "3.27"
click at [729, 604] on div "Insurance Deductions Medical 576.23 $ Dental 18.61 $ Vision 14.13 $ Life 34.19 …" at bounding box center [847, 491] width 298 height 275
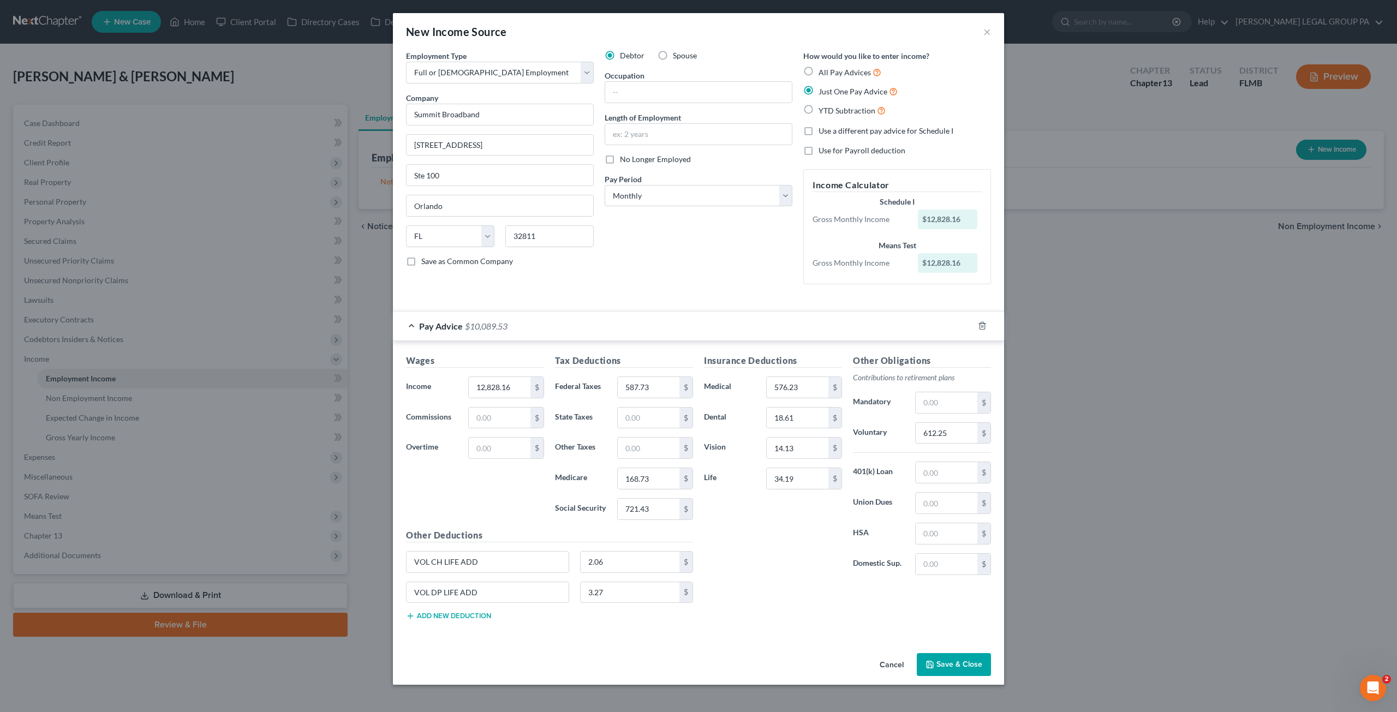
click at [971, 672] on button "Save & Close" at bounding box center [954, 664] width 74 height 23
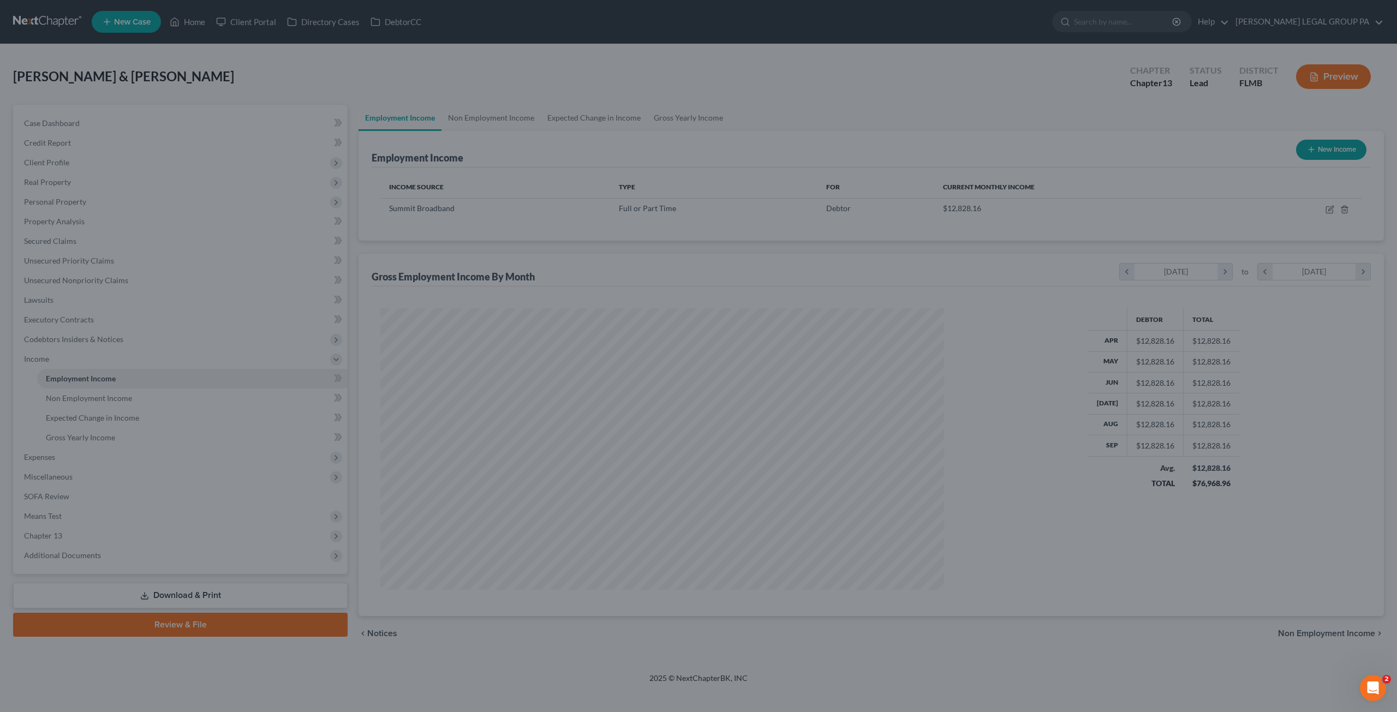
scroll to position [282, 585]
click at [969, 652] on div at bounding box center [698, 356] width 1397 height 712
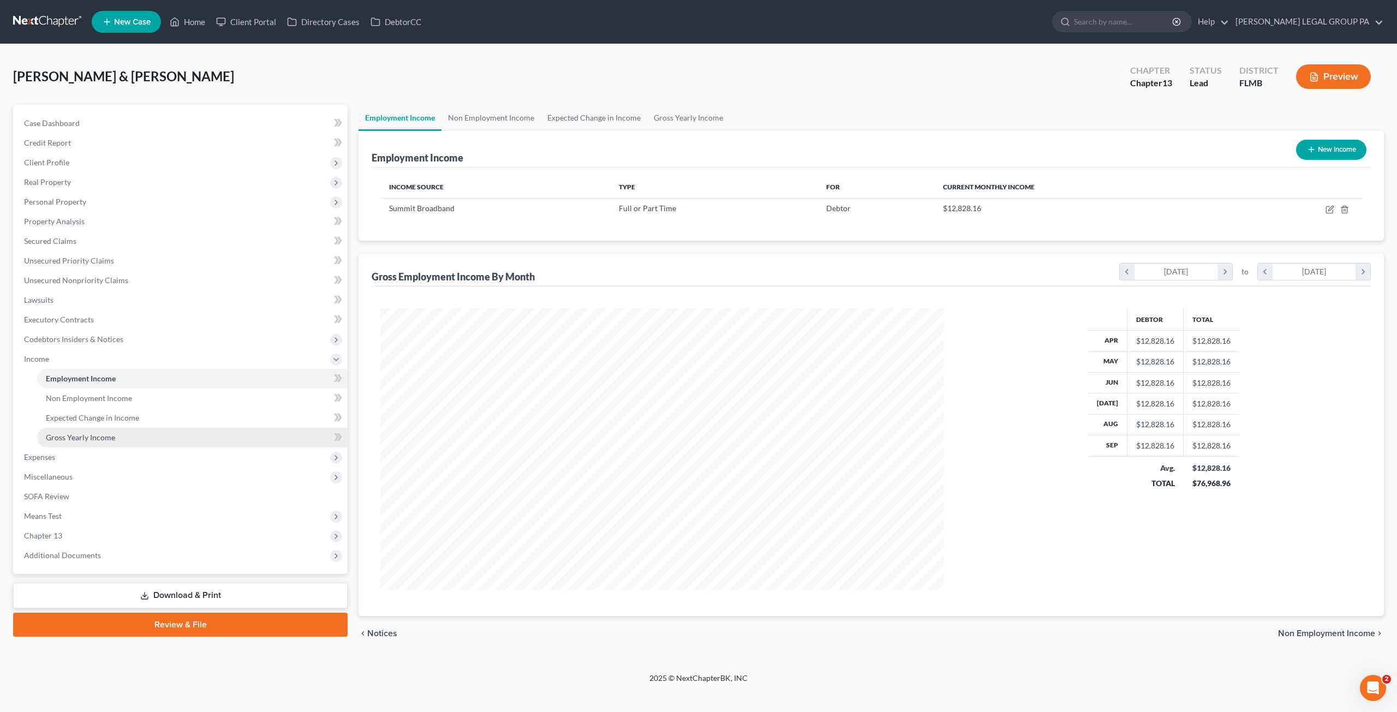
click at [86, 444] on link "Gross Yearly Income" at bounding box center [192, 438] width 310 height 20
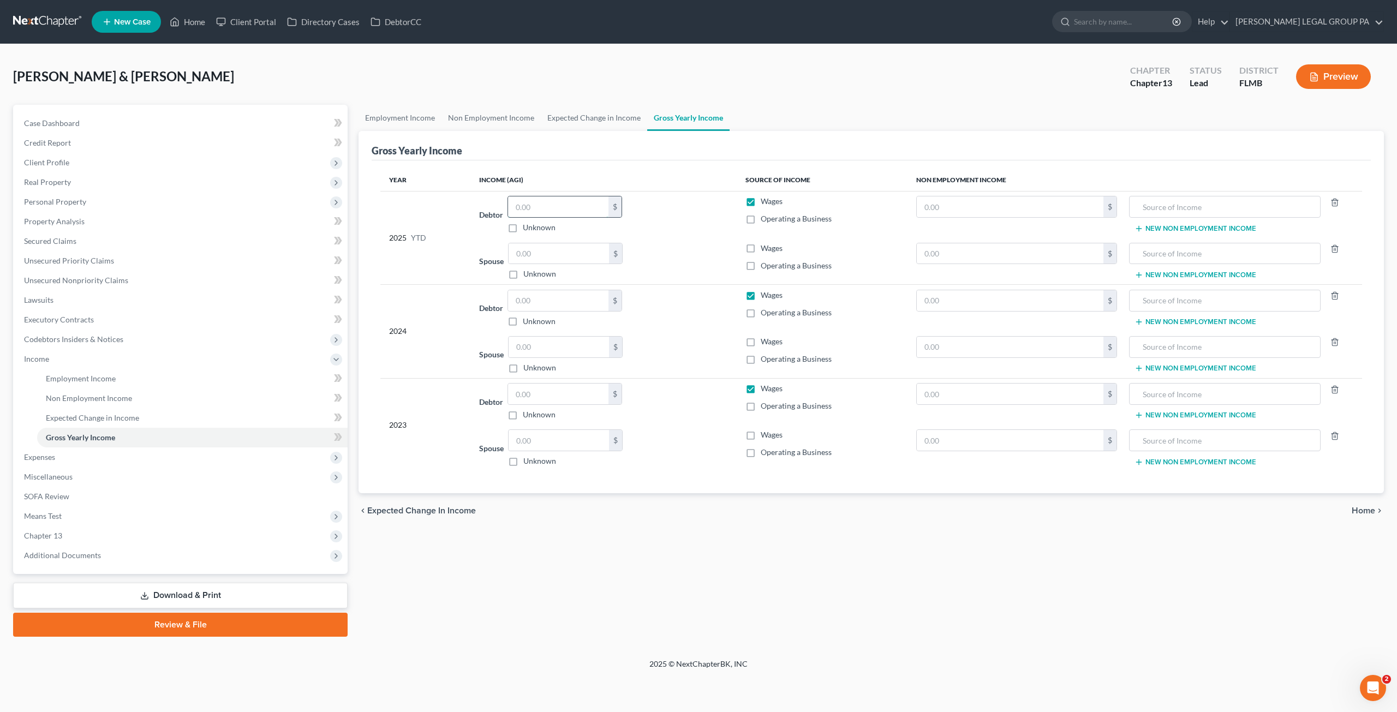
click at [534, 202] on input "text" at bounding box center [558, 206] width 100 height 21
type input "1"
type input "108,548.64"
click at [554, 157] on div "Gross Yearly Income" at bounding box center [871, 145] width 999 height 29
click at [74, 121] on span "Case Dashboard" at bounding box center [52, 122] width 56 height 9
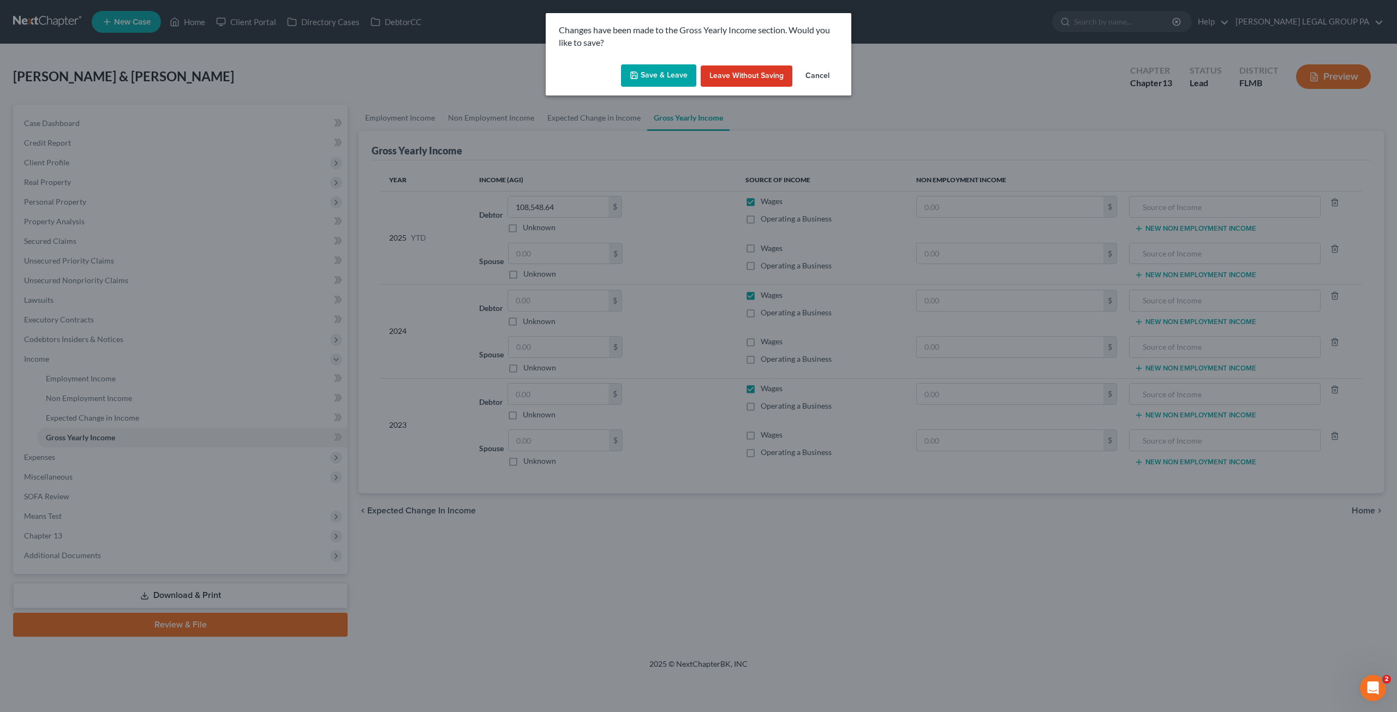
click at [676, 76] on button "Save & Leave" at bounding box center [658, 75] width 75 height 23
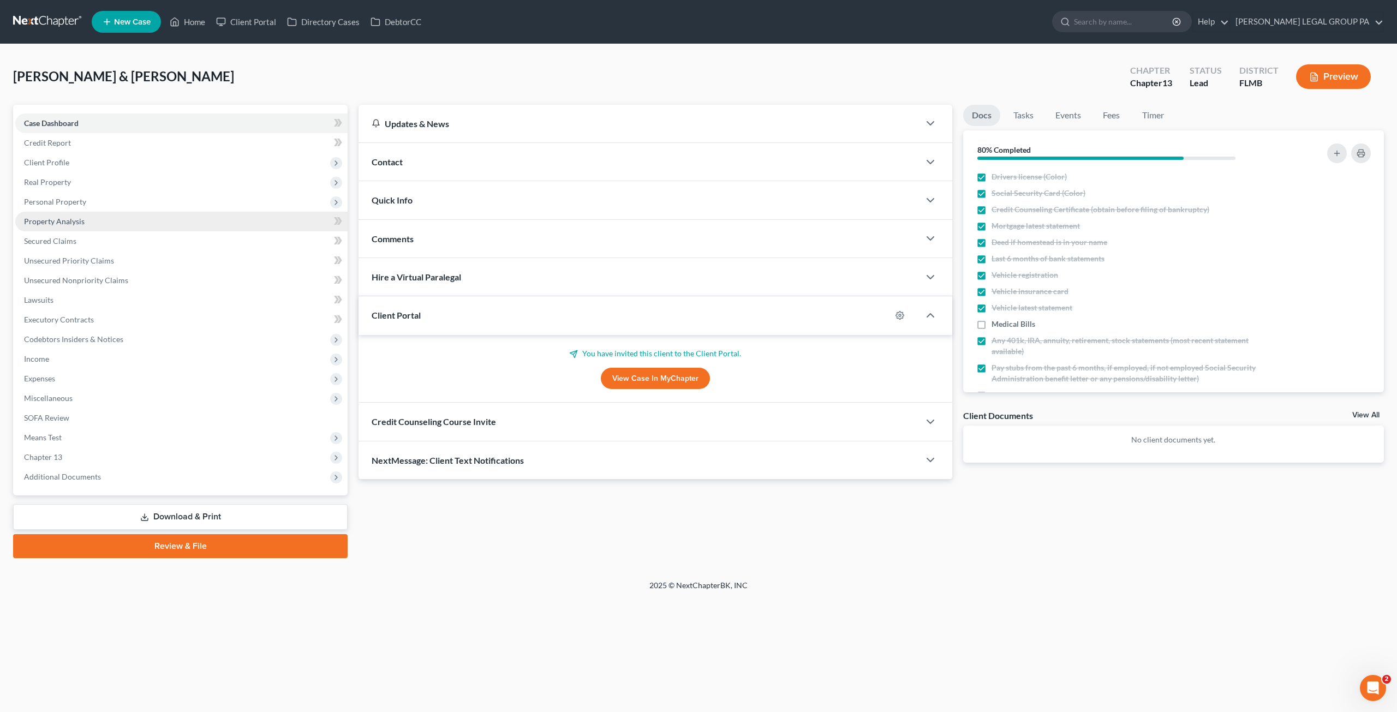
click at [68, 224] on span "Property Analysis" at bounding box center [54, 221] width 61 height 9
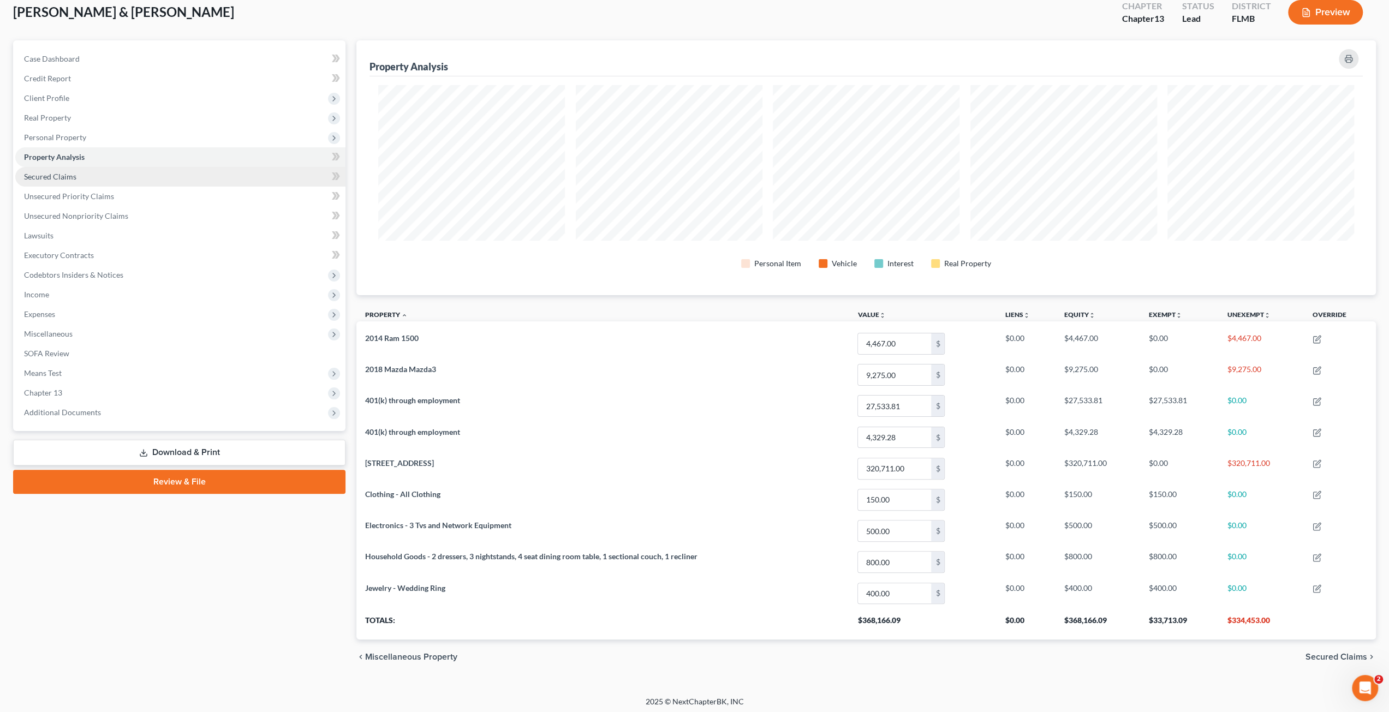
click at [50, 177] on span "Secured Claims" at bounding box center [50, 176] width 52 height 9
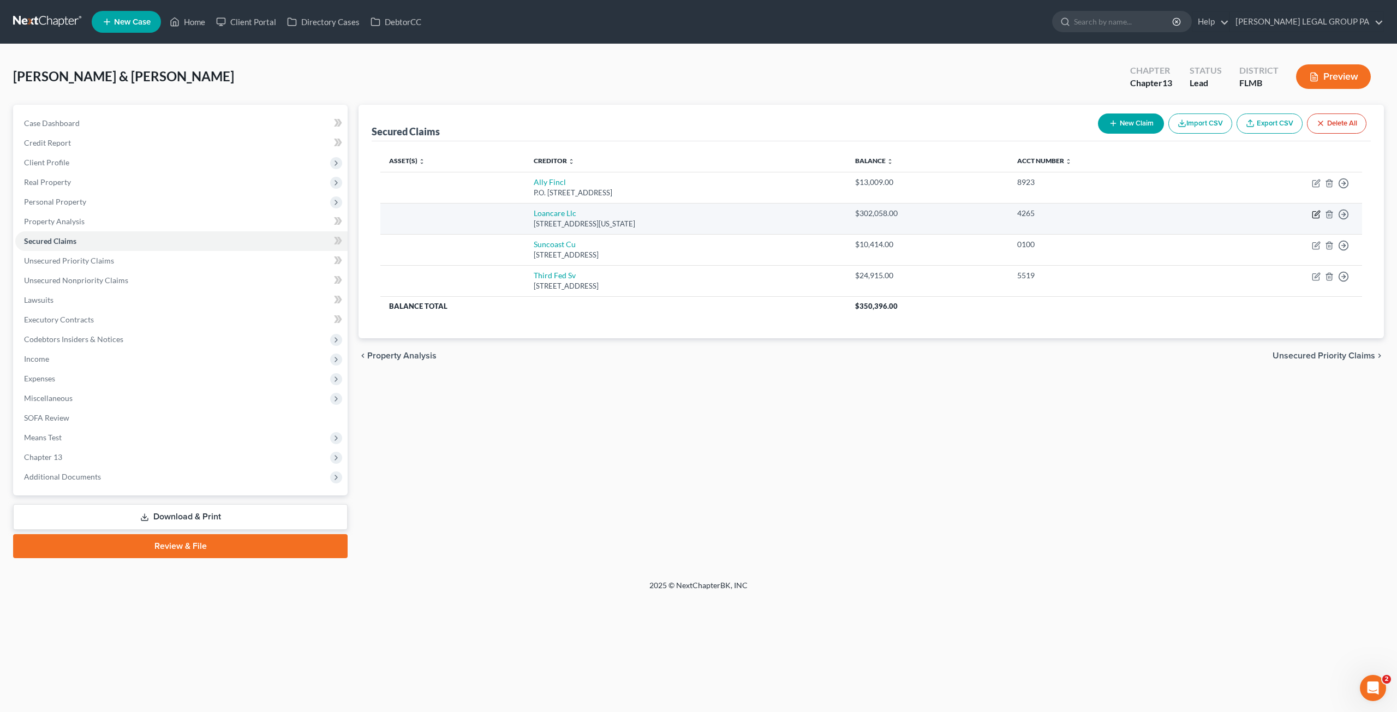
click at [1317, 212] on icon "button" at bounding box center [1316, 214] width 9 height 9
select select "48"
select select "0"
select select "2"
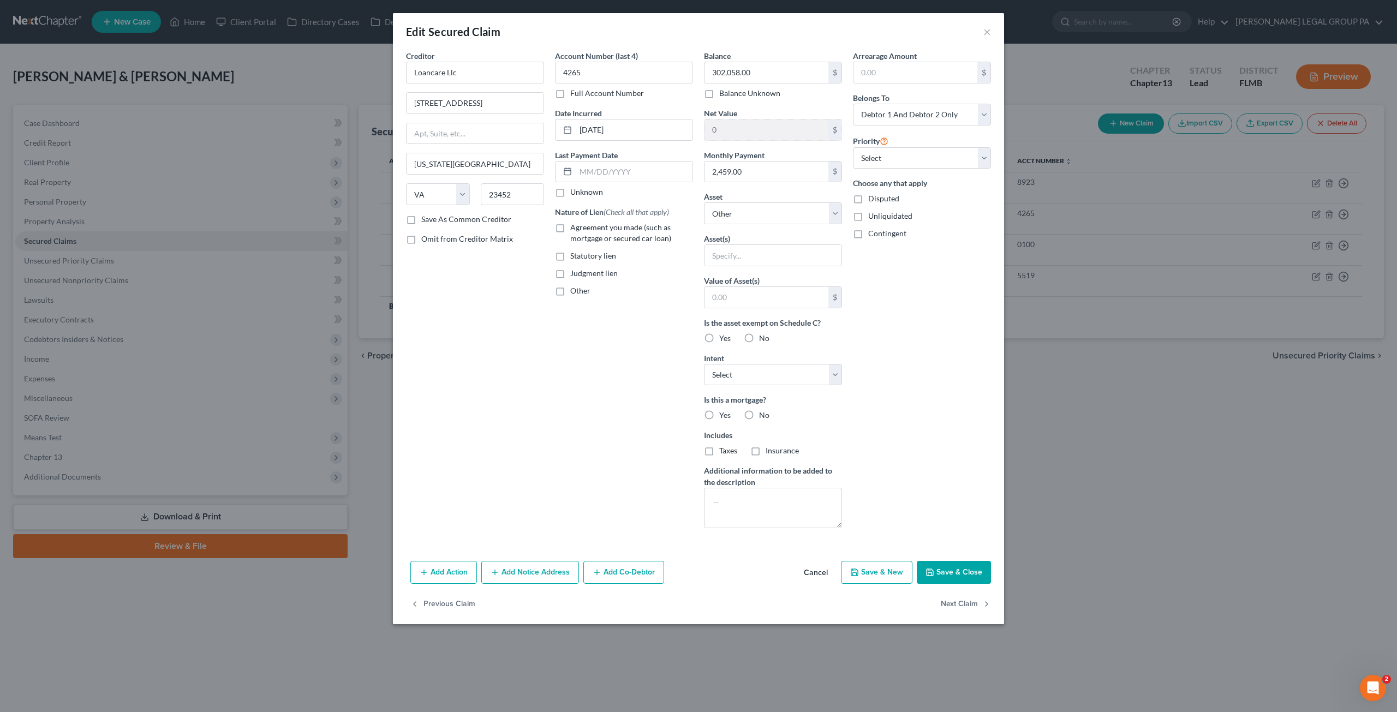
click at [570, 226] on label "Agreement you made (such as mortgage or secured car loan)" at bounding box center [631, 233] width 123 height 22
click at [575, 226] on input "Agreement you made (such as mortgage or secured car loan)" at bounding box center [578, 225] width 7 height 7
checkbox input "true"
click at [744, 210] on select "Select Other Multiple Assets Clothing - All Clothing - $150.0 Electronics - 3 T…" at bounding box center [773, 213] width 138 height 22
select select "11"
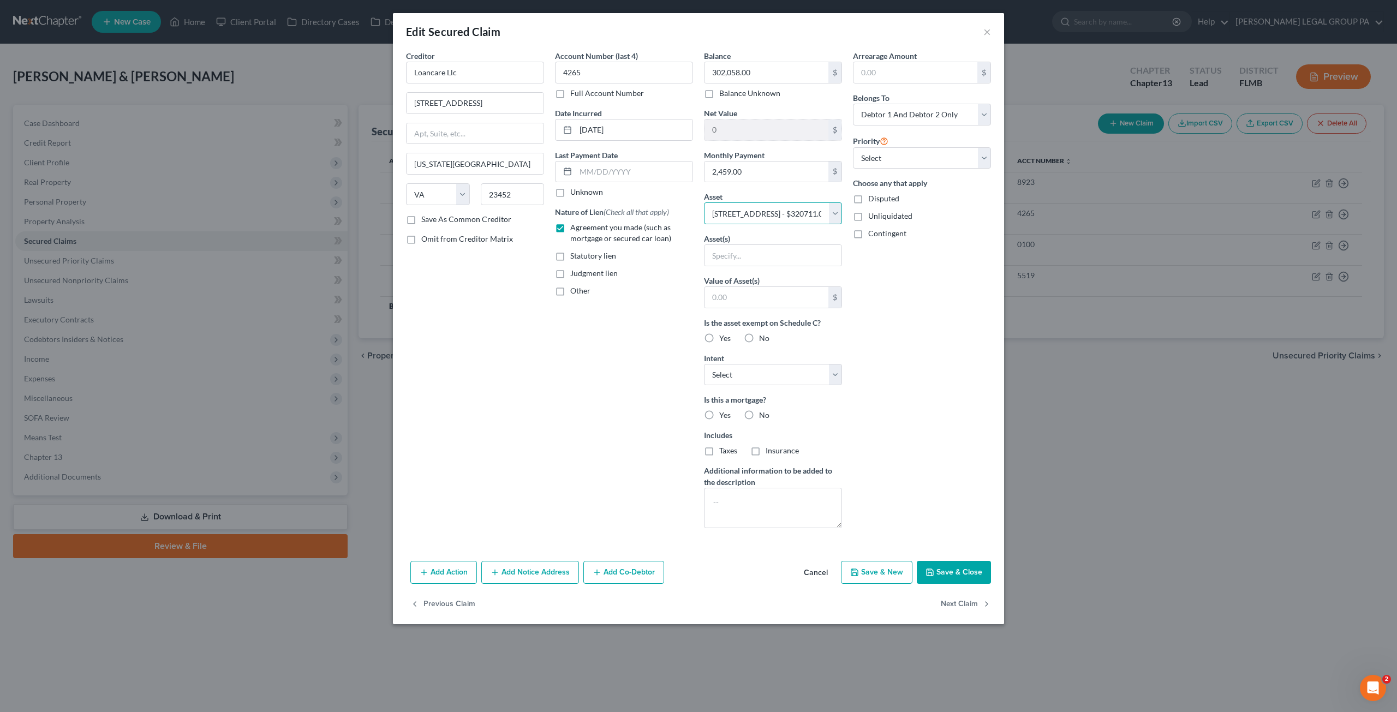
click at [704, 202] on select "Select Other Multiple Assets Clothing - All Clothing - $150.0 Electronics - 3 T…" at bounding box center [773, 213] width 138 height 22
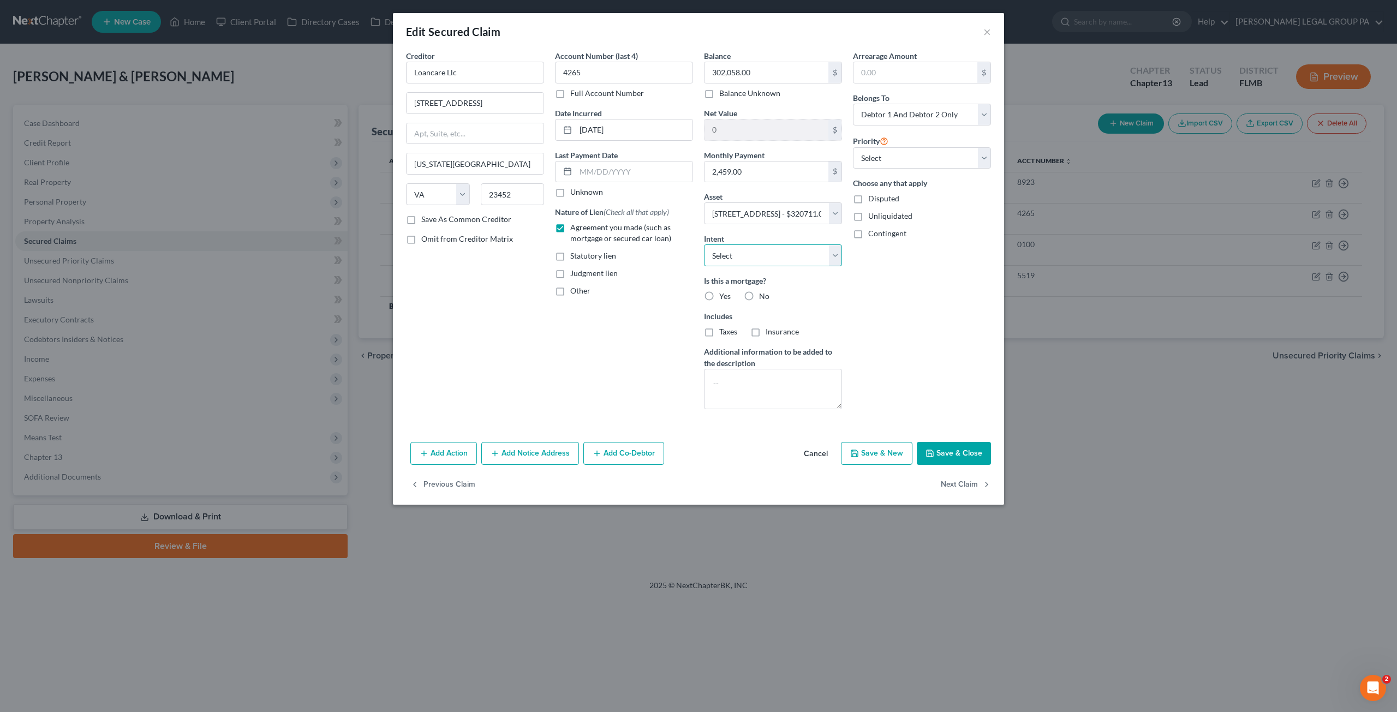
click at [745, 258] on select "Select Surrender Redeem Reaffirm Avoid Other" at bounding box center [773, 255] width 138 height 22
select select "2"
click at [704, 244] on select "Select Surrender Redeem Reaffirm Avoid Other" at bounding box center [773, 255] width 138 height 22
click at [885, 158] on select "Select 1st 2nd 3rd 4th 5th 6th 7th 8th 9th 10th 11th 12th 13th 14th 15th 16th 1…" at bounding box center [922, 158] width 138 height 22
select select "0"
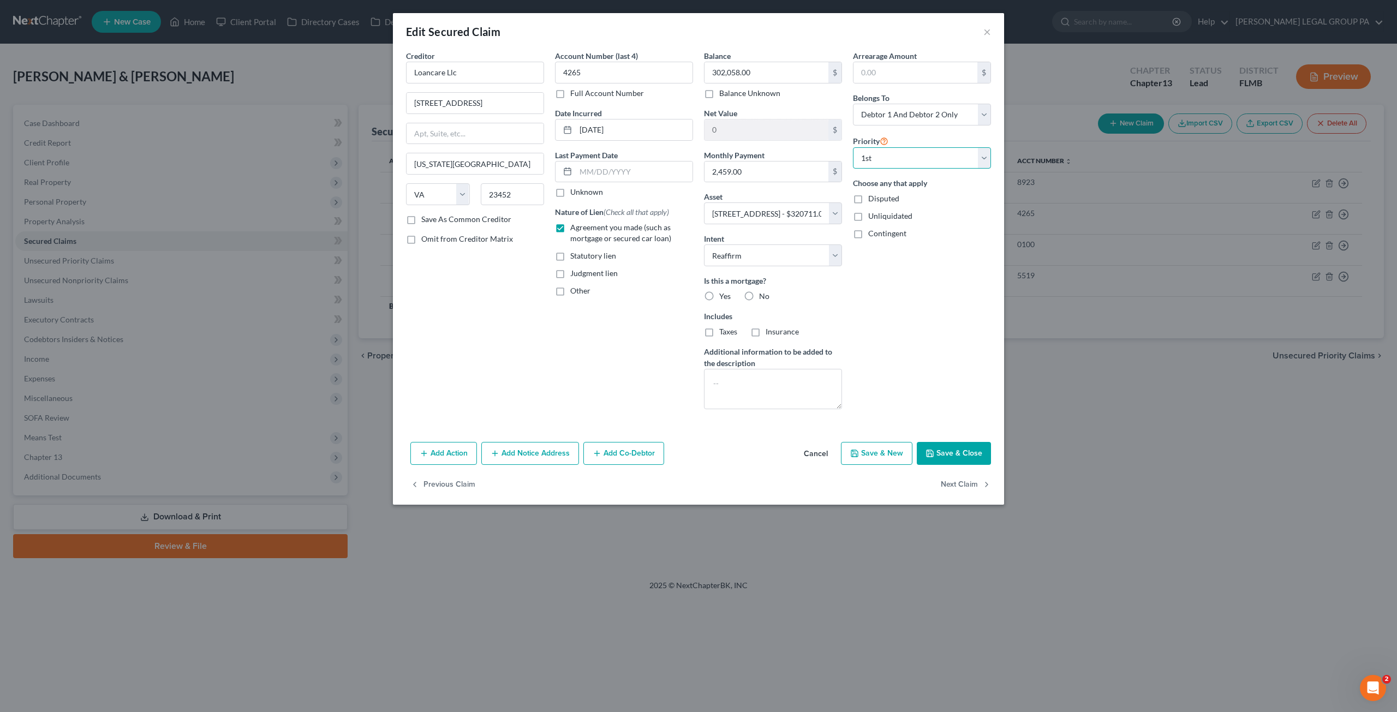
click at [853, 147] on select "Select 1st 2nd 3rd 4th 5th 6th 7th 8th 9th 10th 11th 12th 13th 14th 15th 16th 1…" at bounding box center [922, 158] width 138 height 22
click at [719, 294] on label "Yes" at bounding box center [724, 296] width 11 height 11
click at [724, 294] on input "Yes" at bounding box center [727, 294] width 7 height 7
radio input "true"
click at [719, 327] on label "Taxes" at bounding box center [728, 331] width 18 height 11
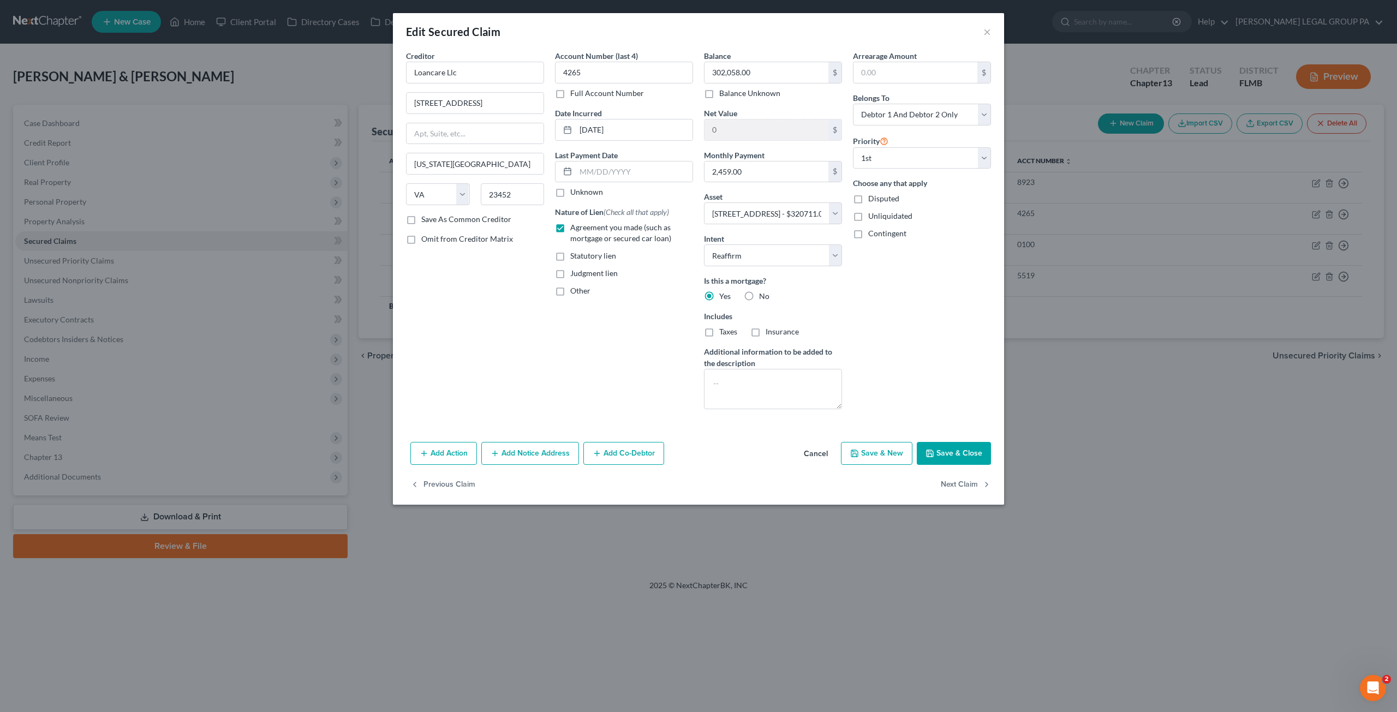
click at [724, 327] on input "Taxes" at bounding box center [727, 329] width 7 height 7
checkbox input "true"
click at [766, 330] on label "Insurance" at bounding box center [782, 331] width 33 height 11
click at [770, 330] on input "Insurance" at bounding box center [773, 329] width 7 height 7
checkbox input "true"
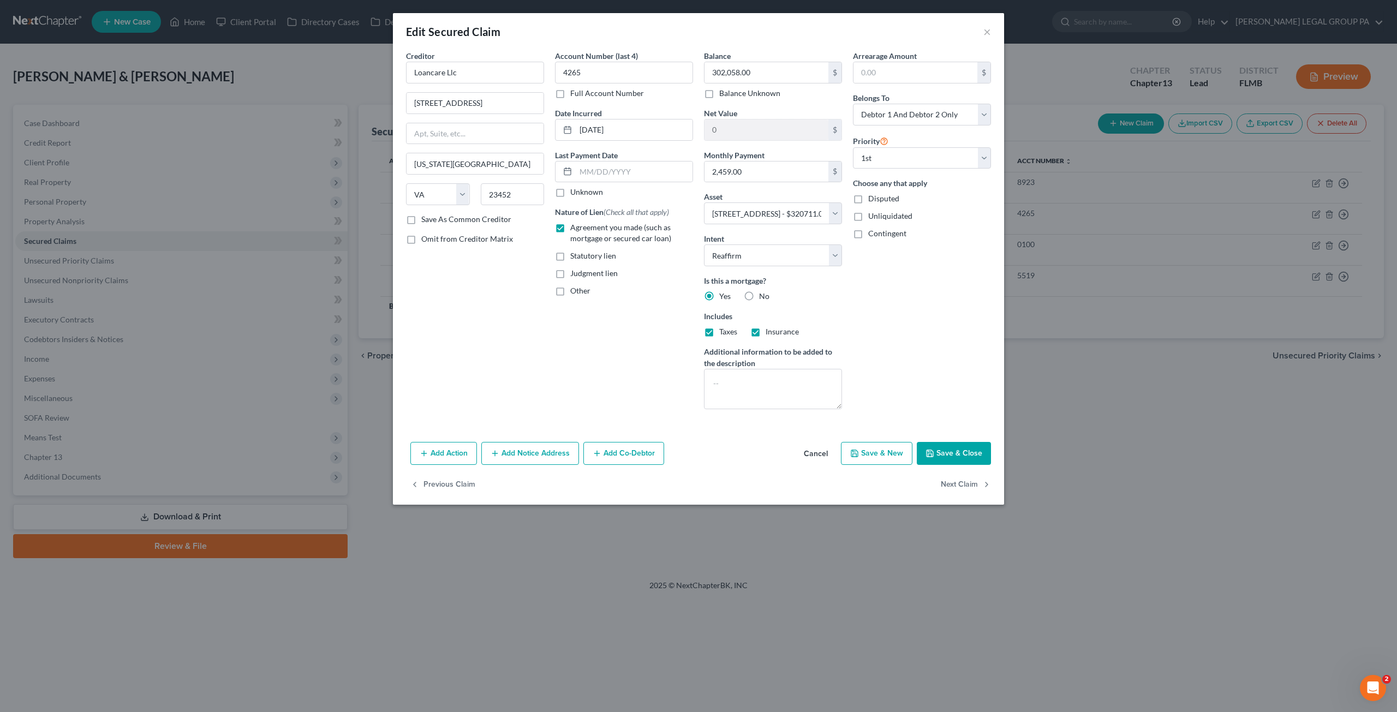
click at [952, 452] on button "Save & Close" at bounding box center [954, 453] width 74 height 23
select select
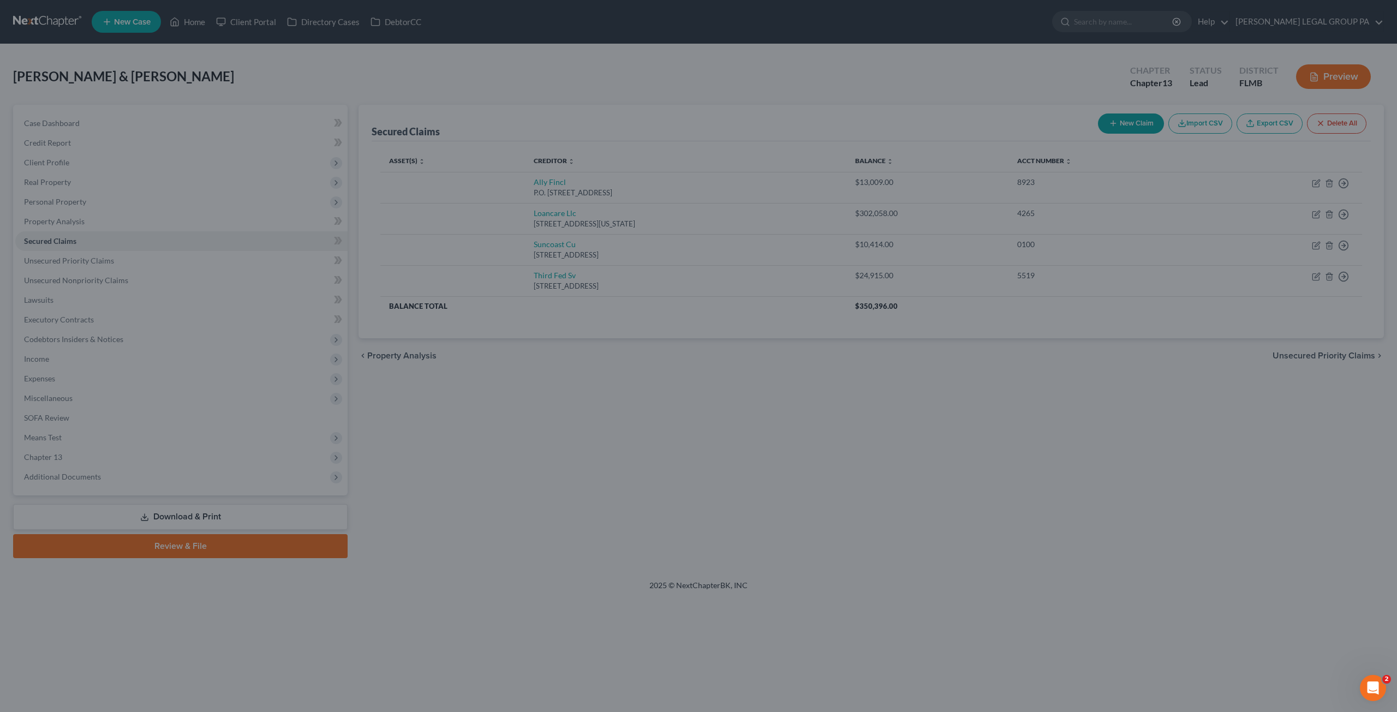
type input "18,653.00"
select select "11"
type input "0"
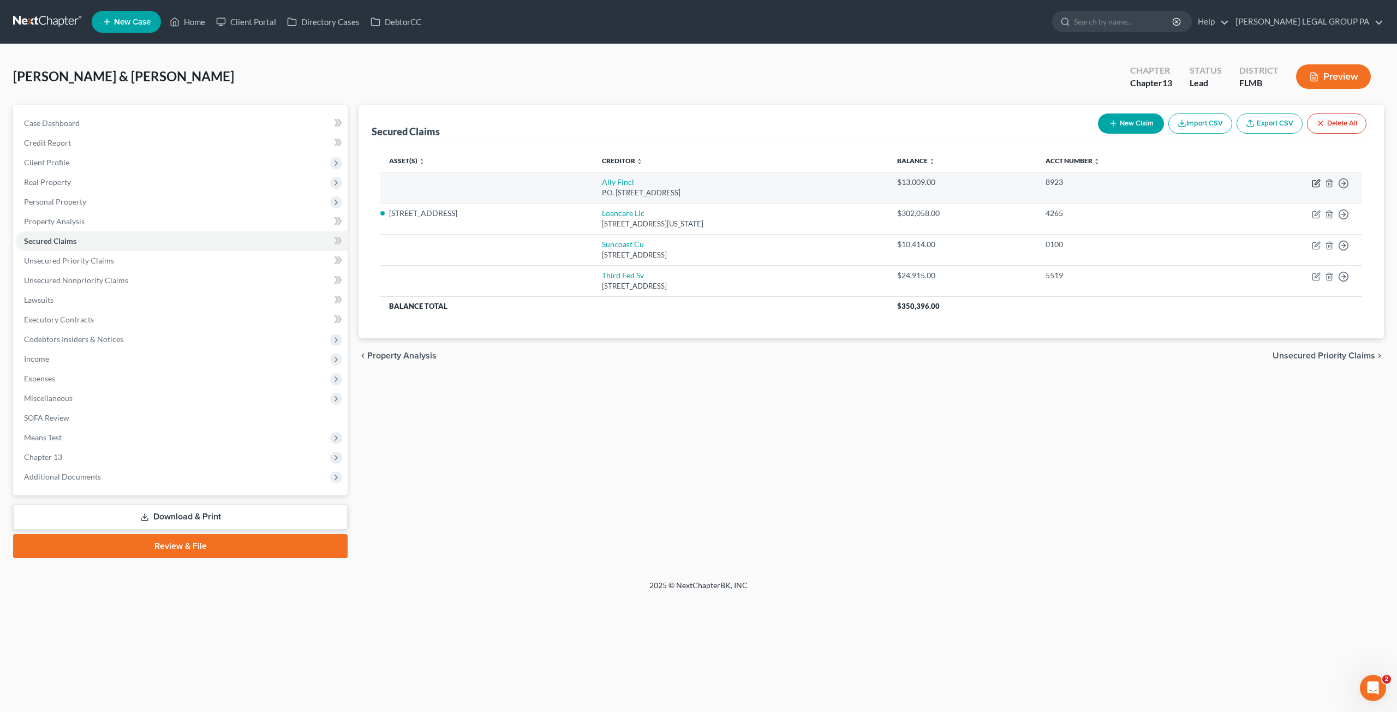
click at [1315, 179] on icon "button" at bounding box center [1316, 183] width 9 height 9
select select "24"
select select "0"
select select "2"
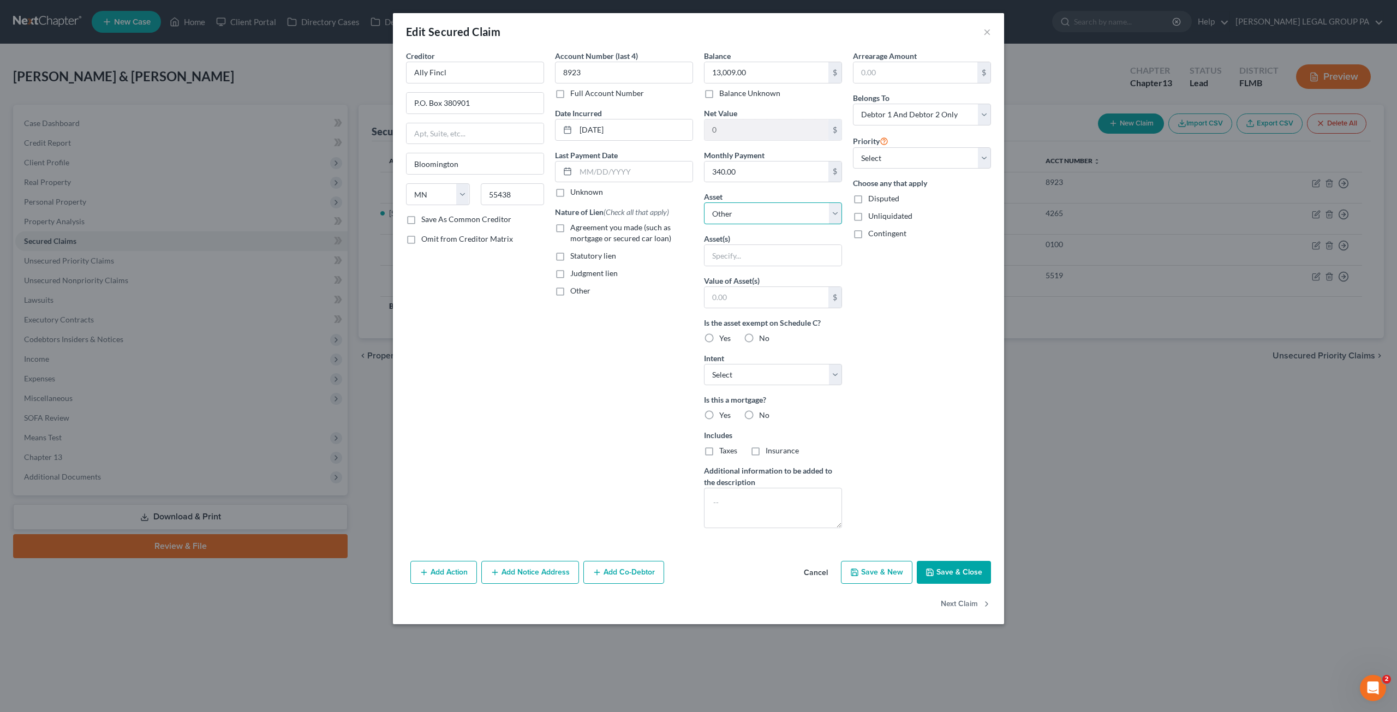
click at [759, 204] on select "Select Other Multiple Assets Clothing - All Clothing - $150.0 Electronics - 3 T…" at bounding box center [773, 213] width 138 height 22
select select "5"
click at [704, 202] on select "Select Other Multiple Assets Clothing - All Clothing - $150.0 Electronics - 3 T…" at bounding box center [773, 213] width 138 height 22
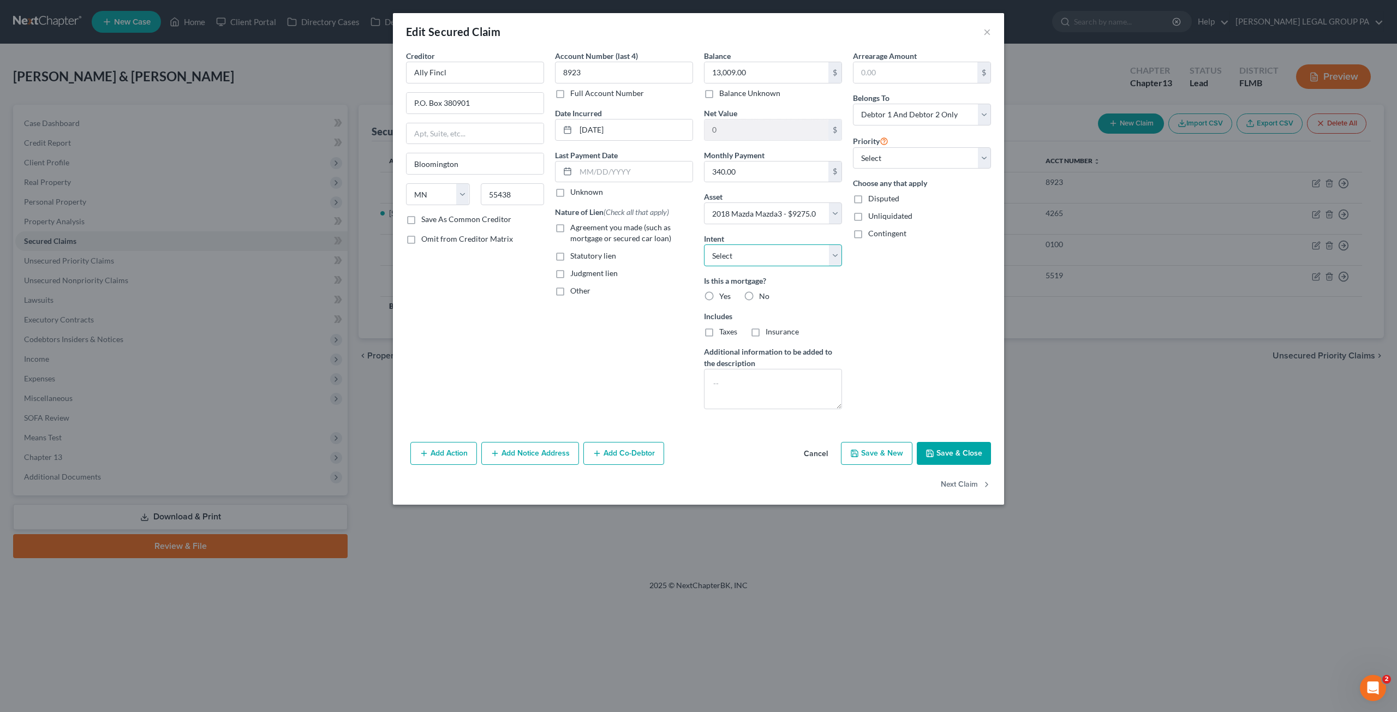
click at [743, 262] on select "Select Surrender Redeem Reaffirm Avoid Other" at bounding box center [773, 255] width 138 height 22
select select "2"
click at [704, 244] on select "Select Surrender Redeem Reaffirm Avoid Other" at bounding box center [773, 255] width 138 height 22
click at [570, 224] on label "Agreement you made (such as mortgage or secured car loan)" at bounding box center [631, 233] width 123 height 22
click at [575, 224] on input "Agreement you made (such as mortgage or secured car loan)" at bounding box center [578, 225] width 7 height 7
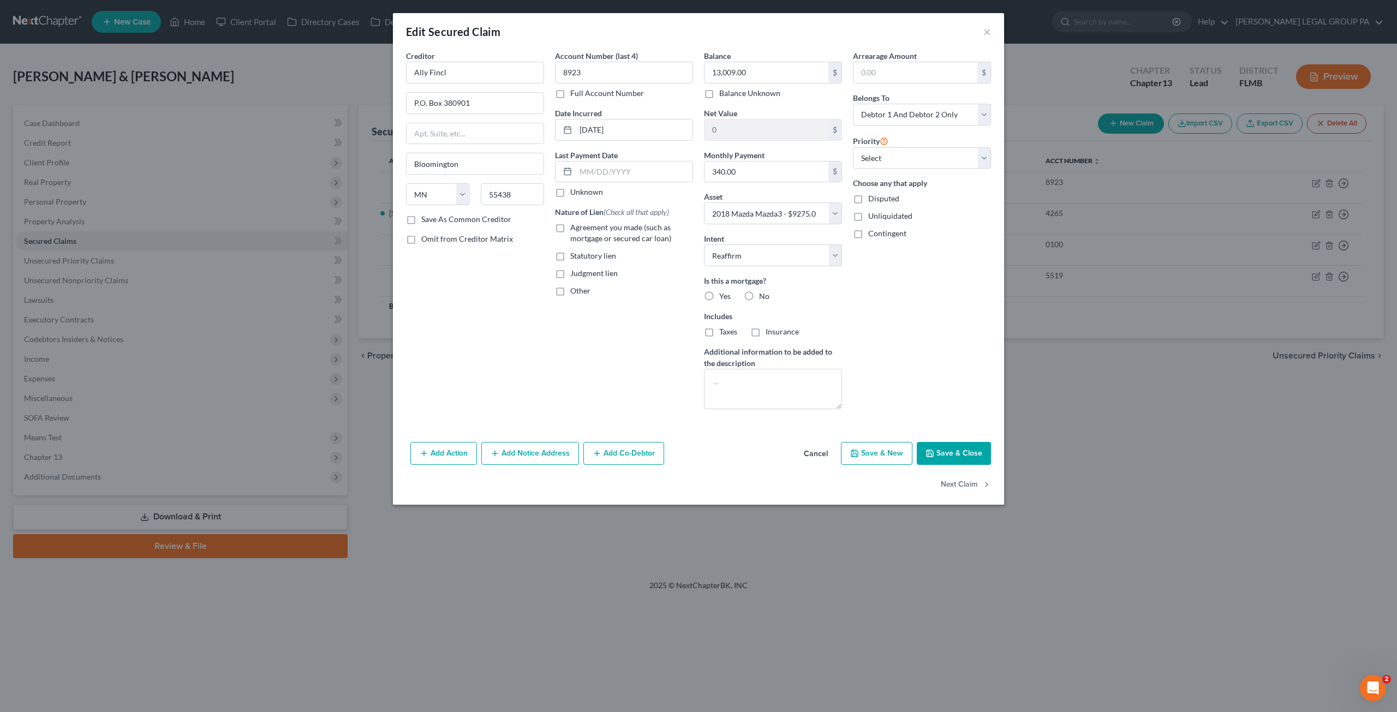
checkbox input "true"
click at [871, 160] on select "Select 1st 2nd 3rd 4th 5th 6th 7th 8th 9th 10th 11th 12th 13th 14th 15th 16th 1…" at bounding box center [922, 158] width 138 height 22
select select "0"
click at [853, 147] on select "Select 1st 2nd 3rd 4th 5th 6th 7th 8th 9th 10th 11th 12th 13th 14th 15th 16th 1…" at bounding box center [922, 158] width 138 height 22
click at [949, 446] on button "Save & Close" at bounding box center [954, 453] width 74 height 23
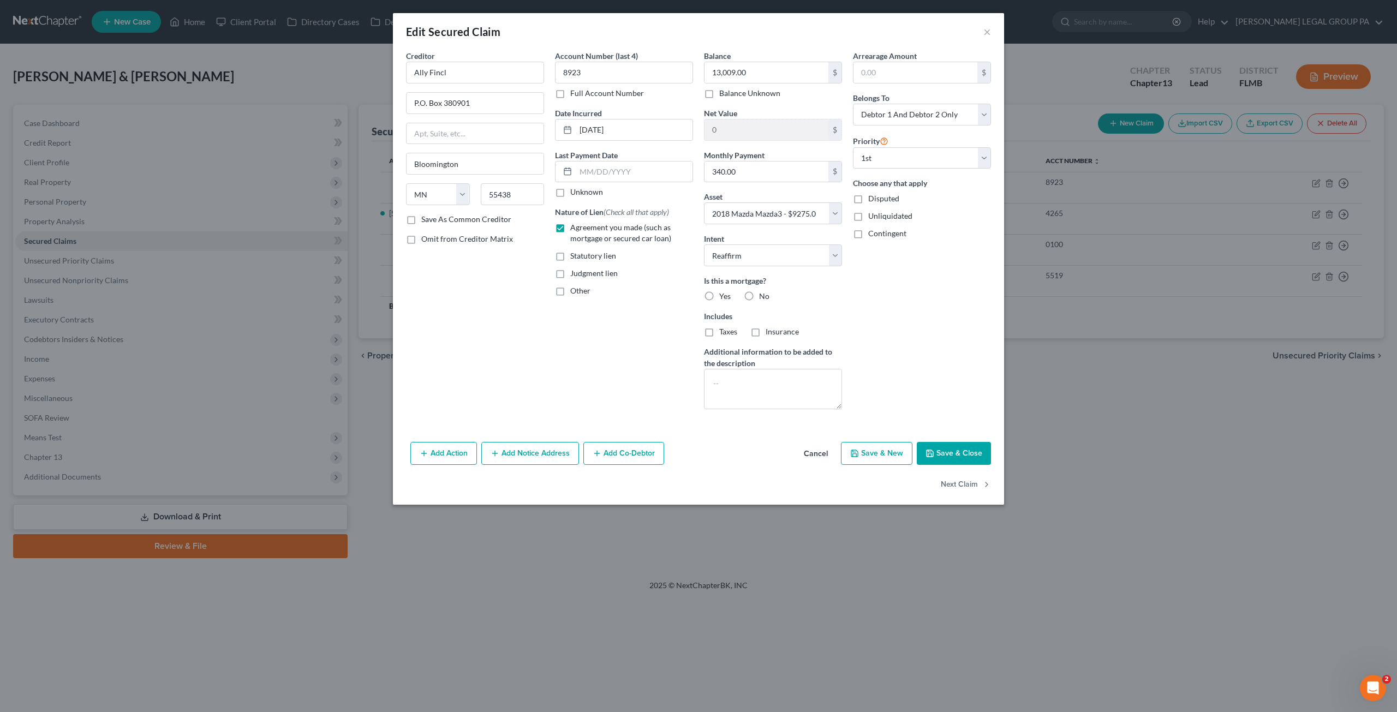
select select
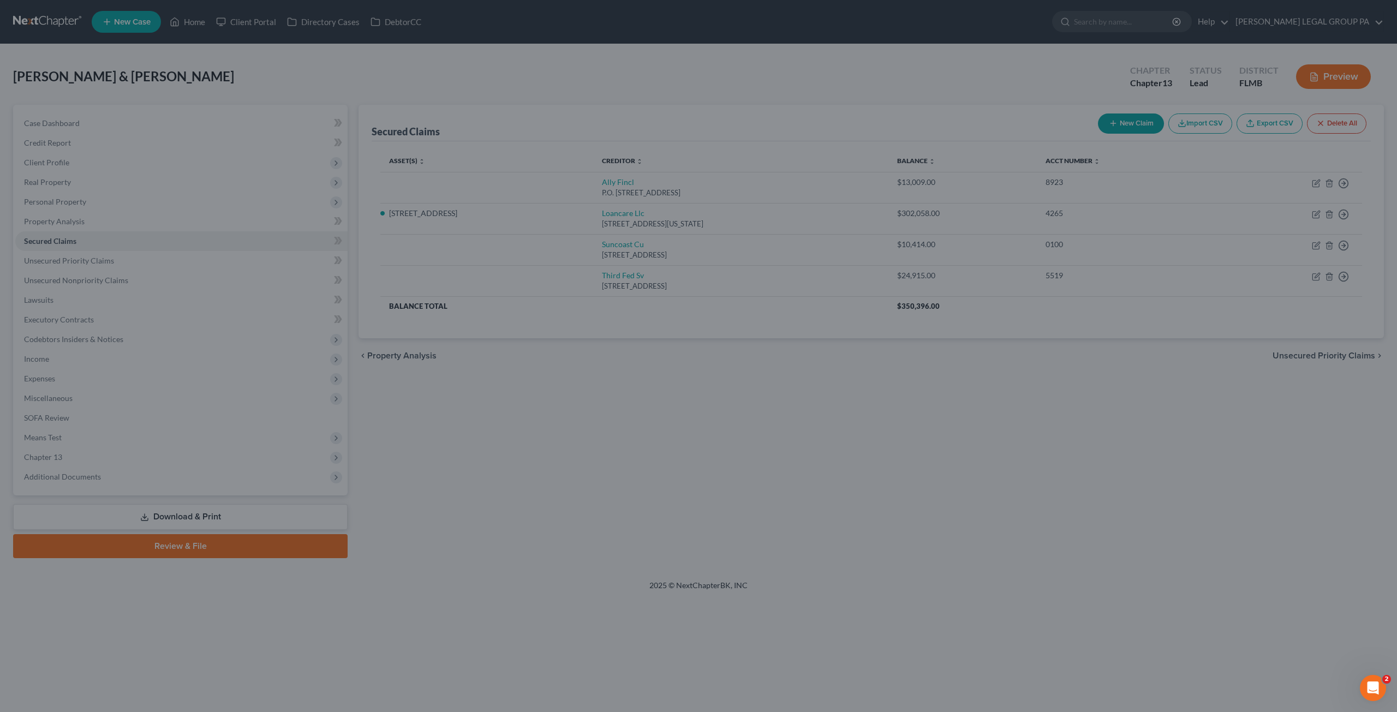
type input "-3,734.00"
select select "5"
type input "0"
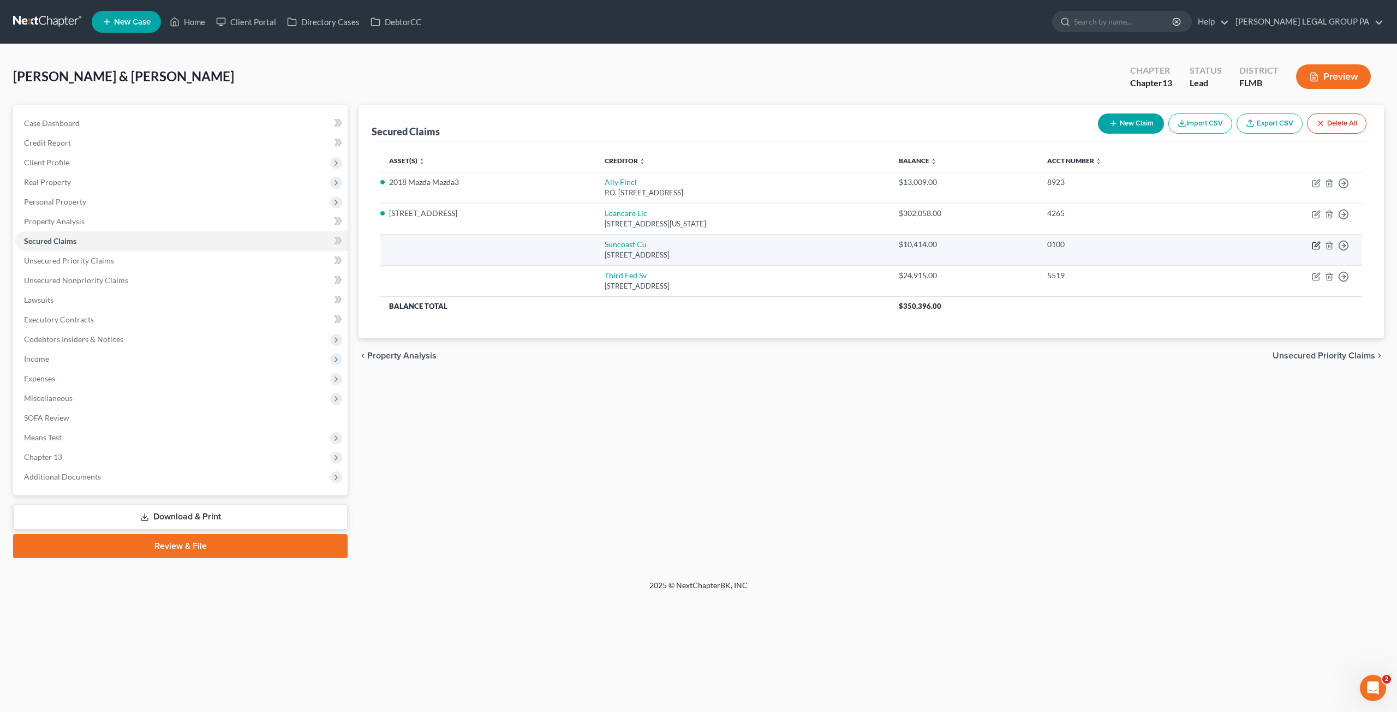
click at [1317, 241] on icon "button" at bounding box center [1316, 245] width 9 height 9
select select "9"
select select "0"
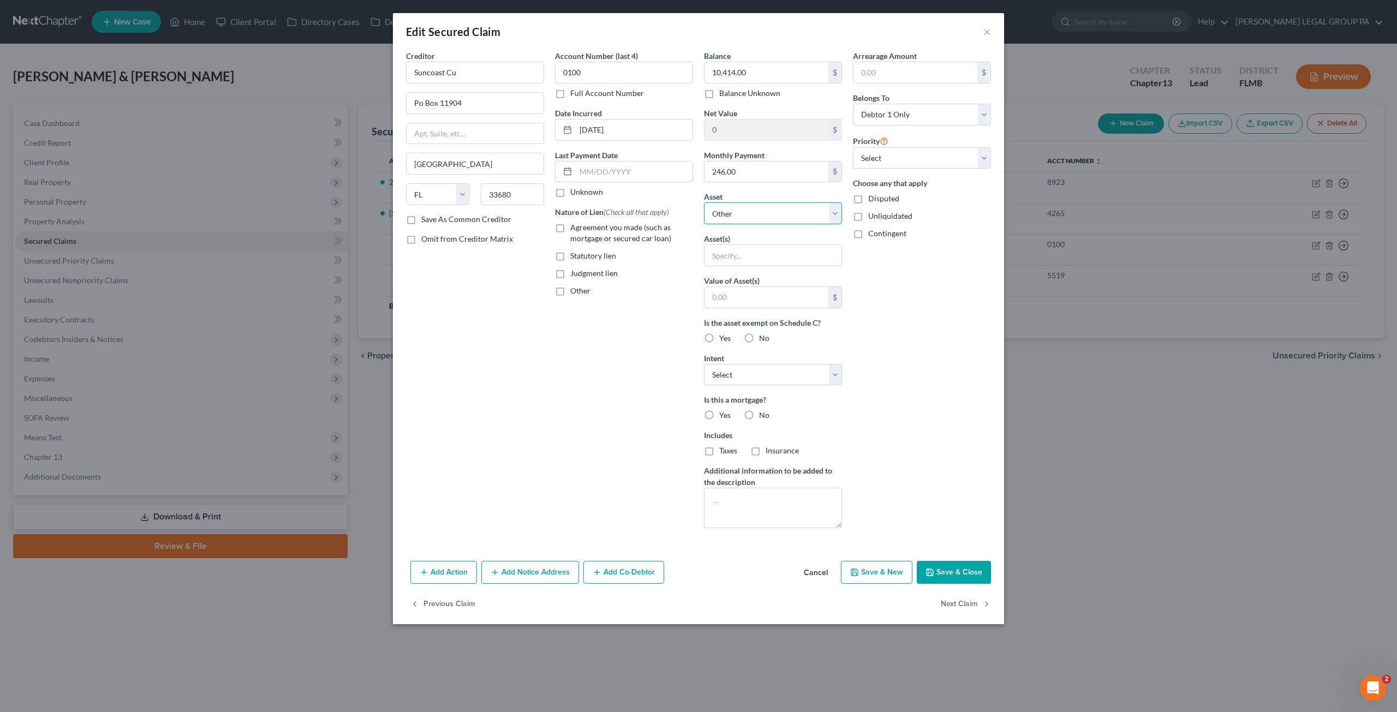
click at [736, 212] on select "Select Other Multiple Assets Clothing - All Clothing - $150.0 Electronics - 3 T…" at bounding box center [773, 213] width 138 height 22
select select "4"
click at [704, 202] on select "Select Other Multiple Assets Clothing - All Clothing - $150.0 Electronics - 3 T…" at bounding box center [773, 213] width 138 height 22
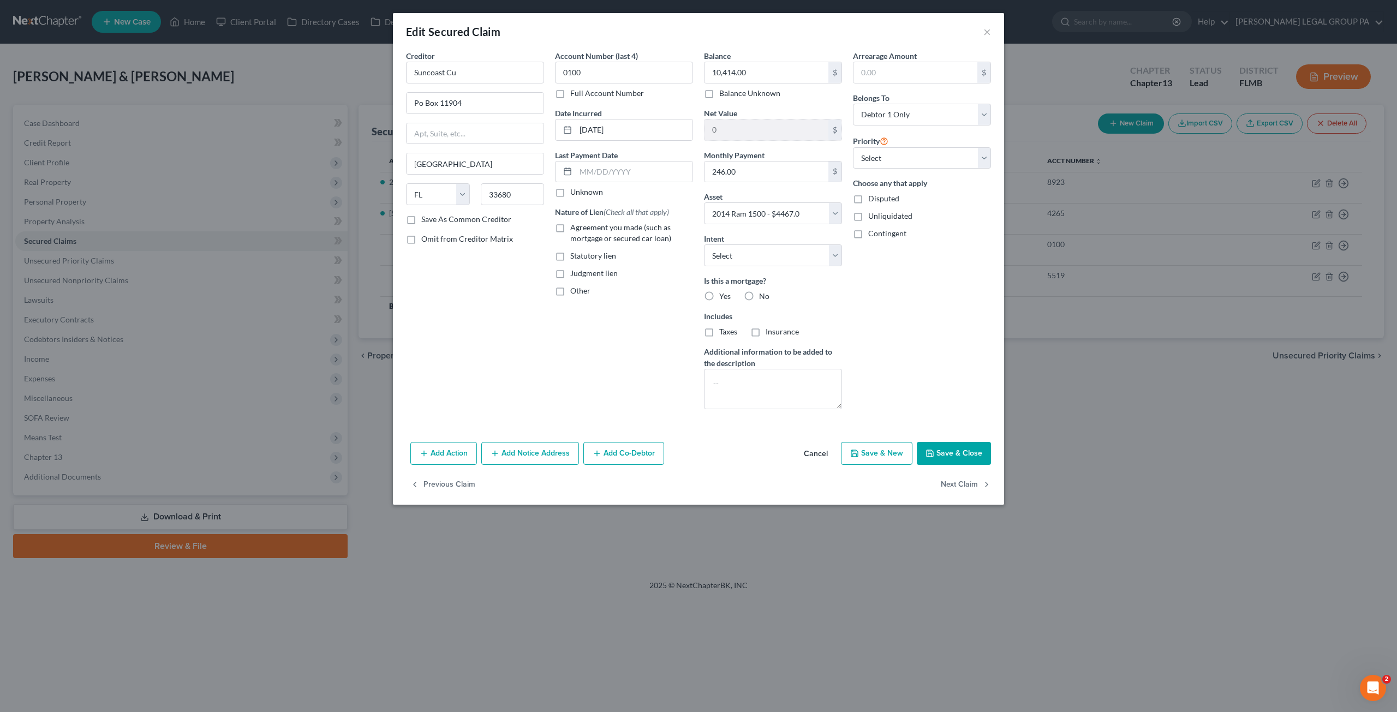
click at [570, 224] on label "Agreement you made (such as mortgage or secured car loan)" at bounding box center [631, 233] width 123 height 22
click at [575, 224] on input "Agreement you made (such as mortgage or secured car loan)" at bounding box center [578, 225] width 7 height 7
checkbox input "true"
drag, startPoint x: 736, startPoint y: 249, endPoint x: 733, endPoint y: 260, distance: 11.4
click at [736, 249] on select "Select Surrender Redeem Reaffirm Avoid Other" at bounding box center [773, 255] width 138 height 22
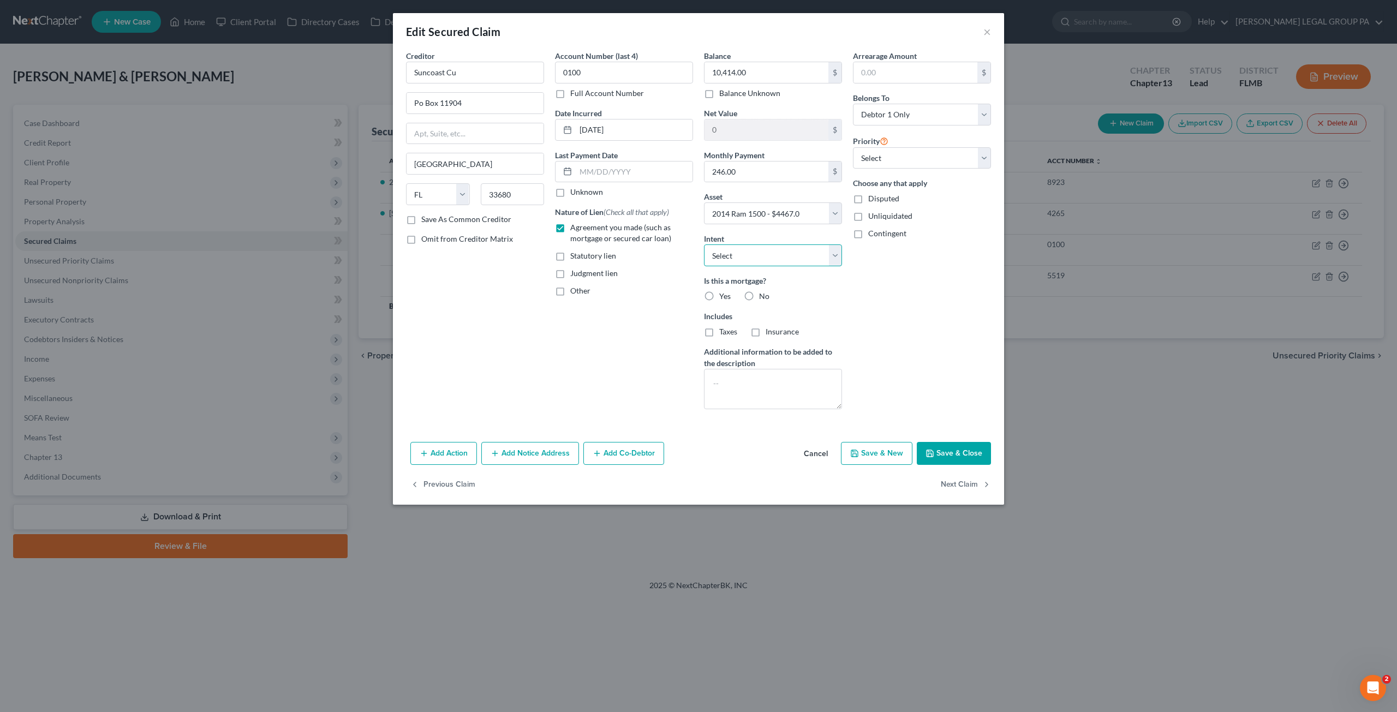
select select "2"
click at [704, 244] on select "Select Surrender Redeem Reaffirm Avoid Other" at bounding box center [773, 255] width 138 height 22
click at [877, 161] on select "Select 1st 2nd 3rd 4th 5th 6th 7th 8th 9th 10th 11th 12th 13th 14th 15th 16th 1…" at bounding box center [922, 158] width 138 height 22
select select "0"
click at [853, 147] on select "Select 1st 2nd 3rd 4th 5th 6th 7th 8th 9th 10th 11th 12th 13th 14th 15th 16th 1…" at bounding box center [922, 158] width 138 height 22
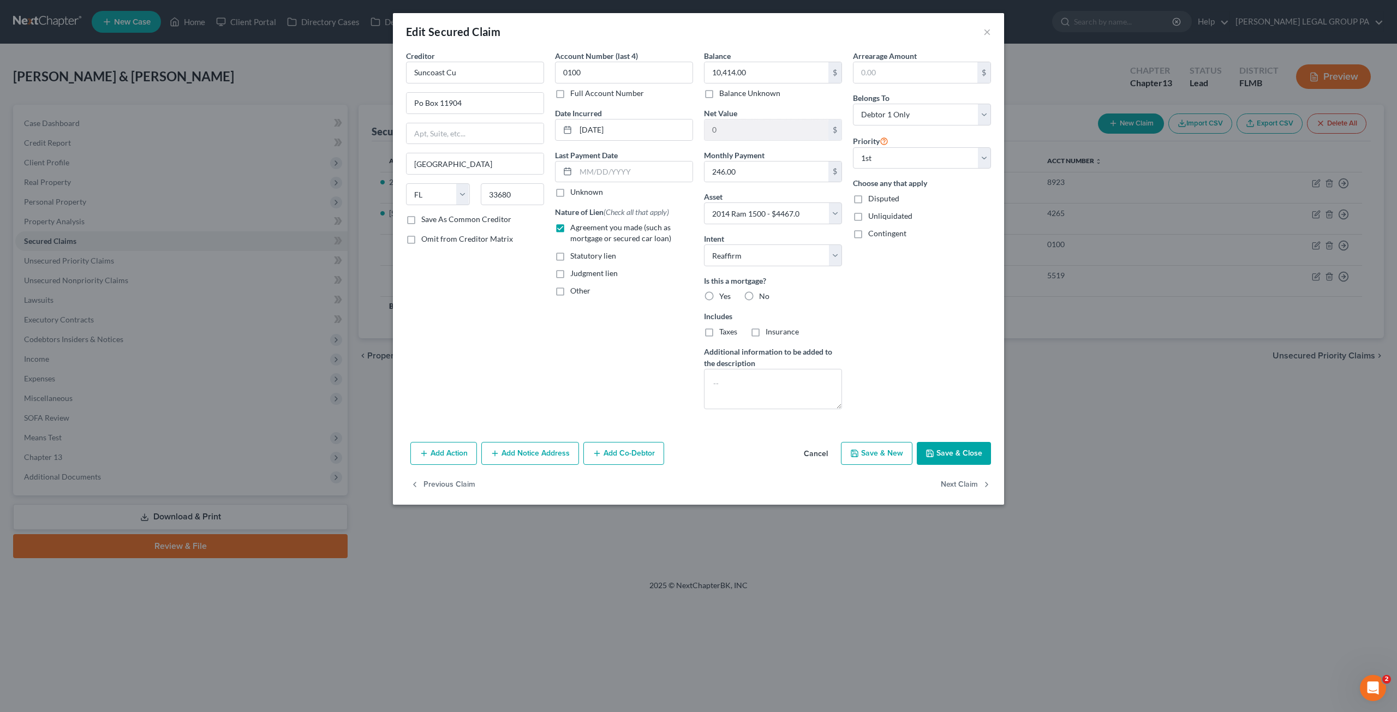
click at [972, 451] on button "Save & Close" at bounding box center [954, 453] width 74 height 23
select select
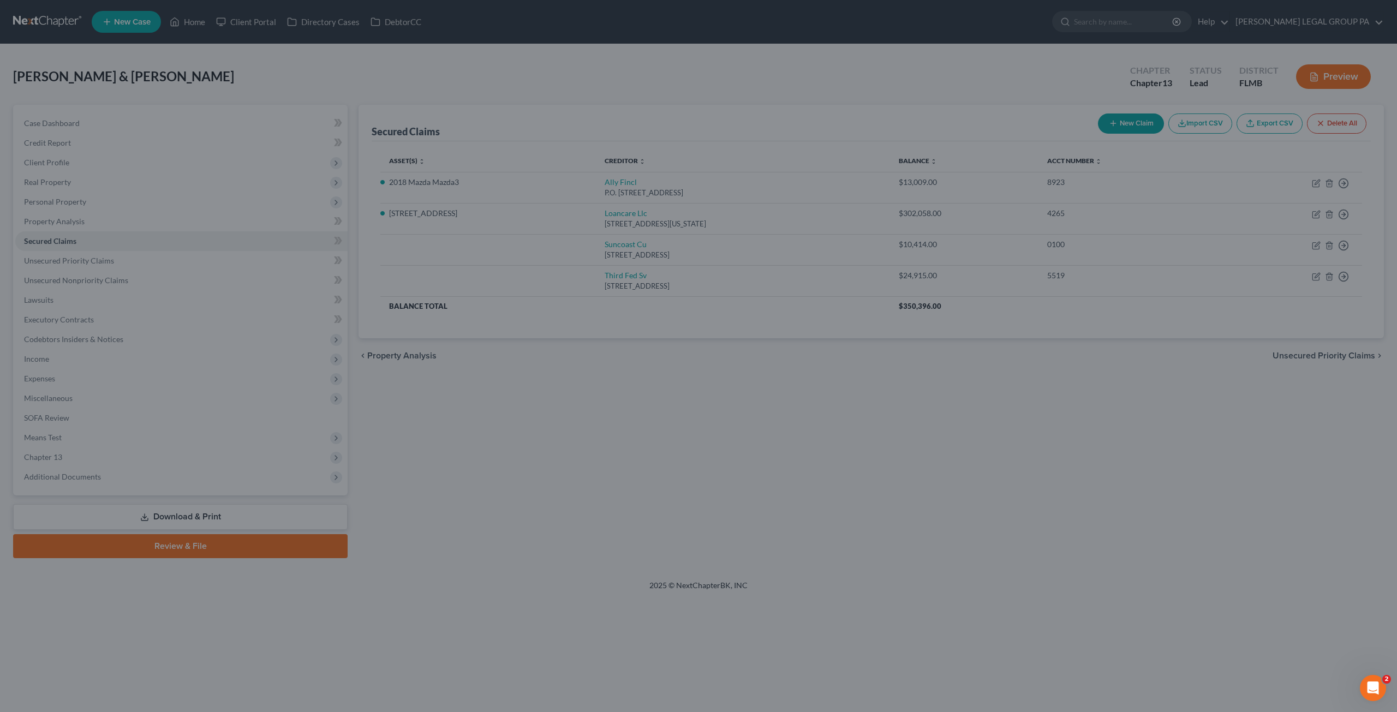
type input "-5,947.00"
select select "4"
type input "0"
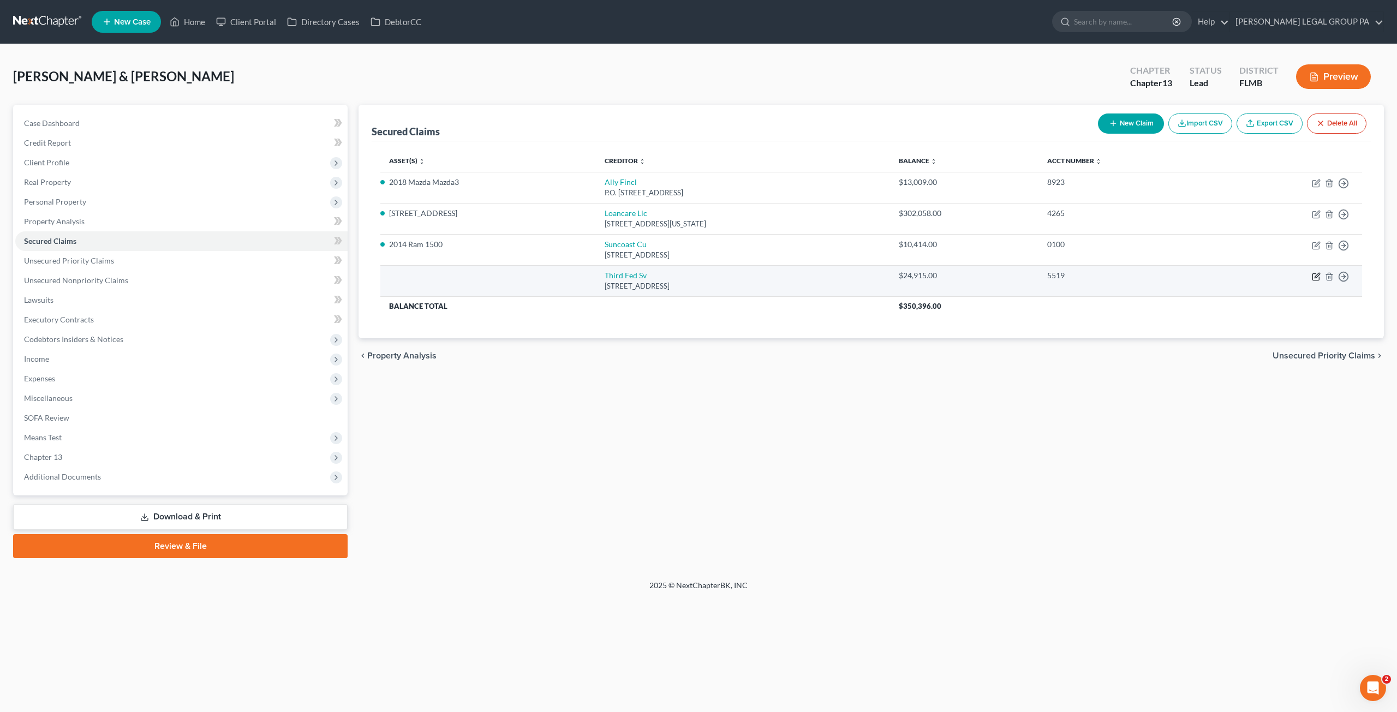
click at [1313, 276] on icon "button" at bounding box center [1316, 276] width 9 height 9
select select "36"
select select "0"
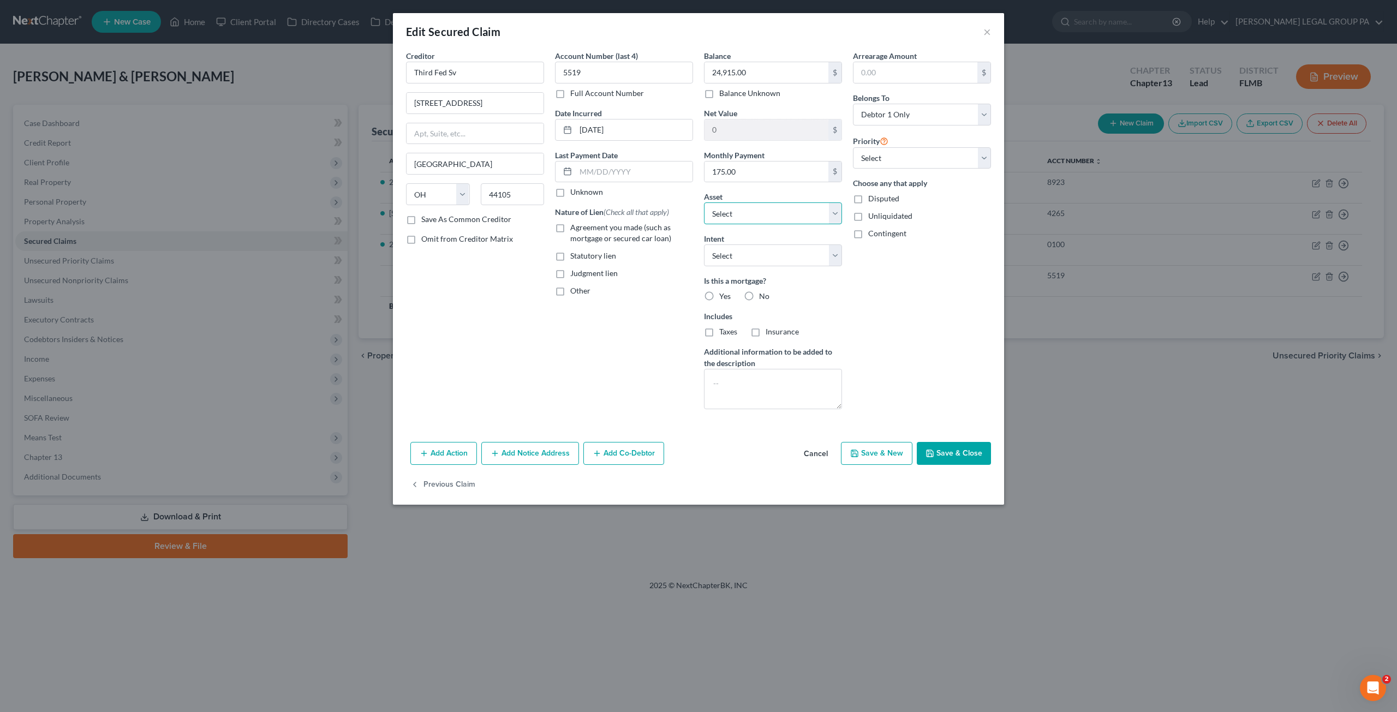
drag, startPoint x: 763, startPoint y: 217, endPoint x: 757, endPoint y: 220, distance: 6.4
click at [763, 217] on select "Select" at bounding box center [773, 213] width 138 height 22
click at [570, 228] on label "Agreement you made (such as mortgage or secured car loan)" at bounding box center [631, 233] width 123 height 22
click at [575, 228] on input "Agreement you made (such as mortgage or secured car loan)" at bounding box center [578, 225] width 7 height 7
checkbox input "true"
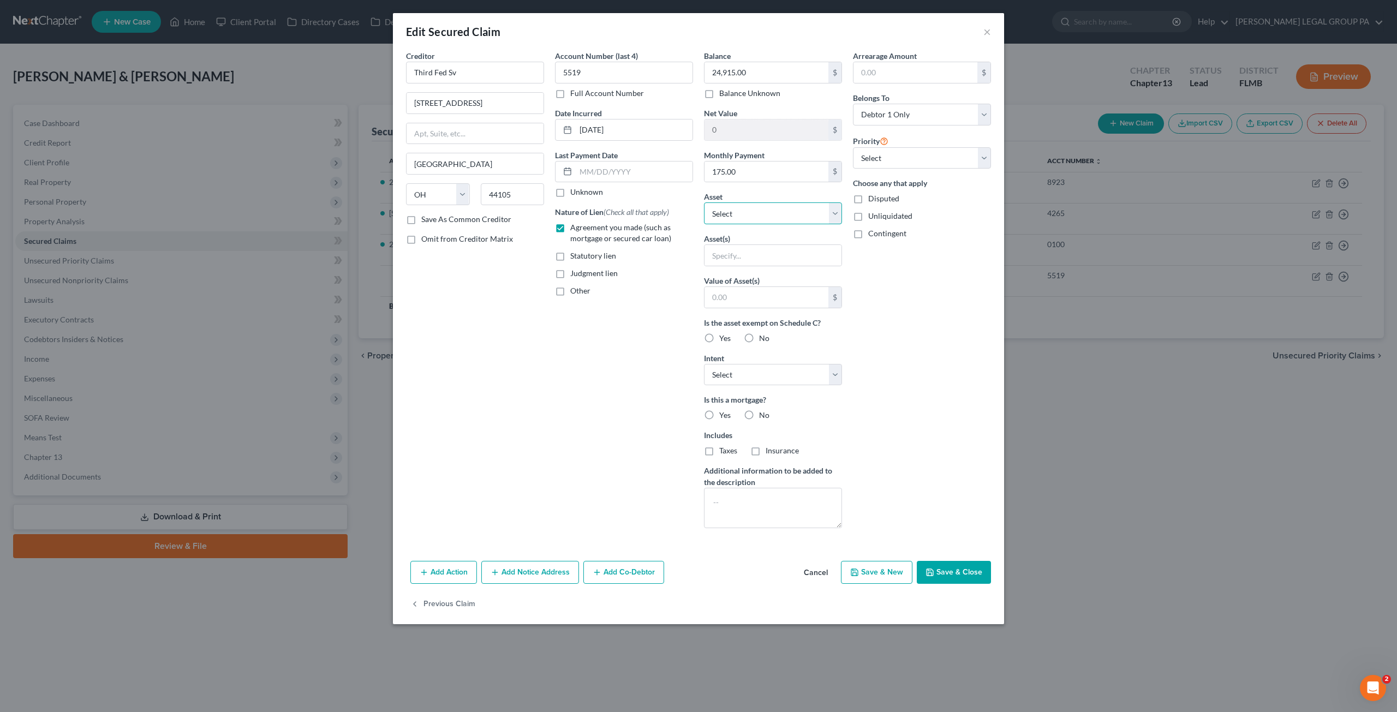
click at [742, 205] on select "Select Other Multiple Assets Clothing - All Clothing - $150.0 Electronics - 3 T…" at bounding box center [773, 213] width 138 height 22
select select "11"
click at [704, 202] on select "Select Other Multiple Assets Clothing - All Clothing - $150.0 Electronics - 3 T…" at bounding box center [773, 213] width 138 height 22
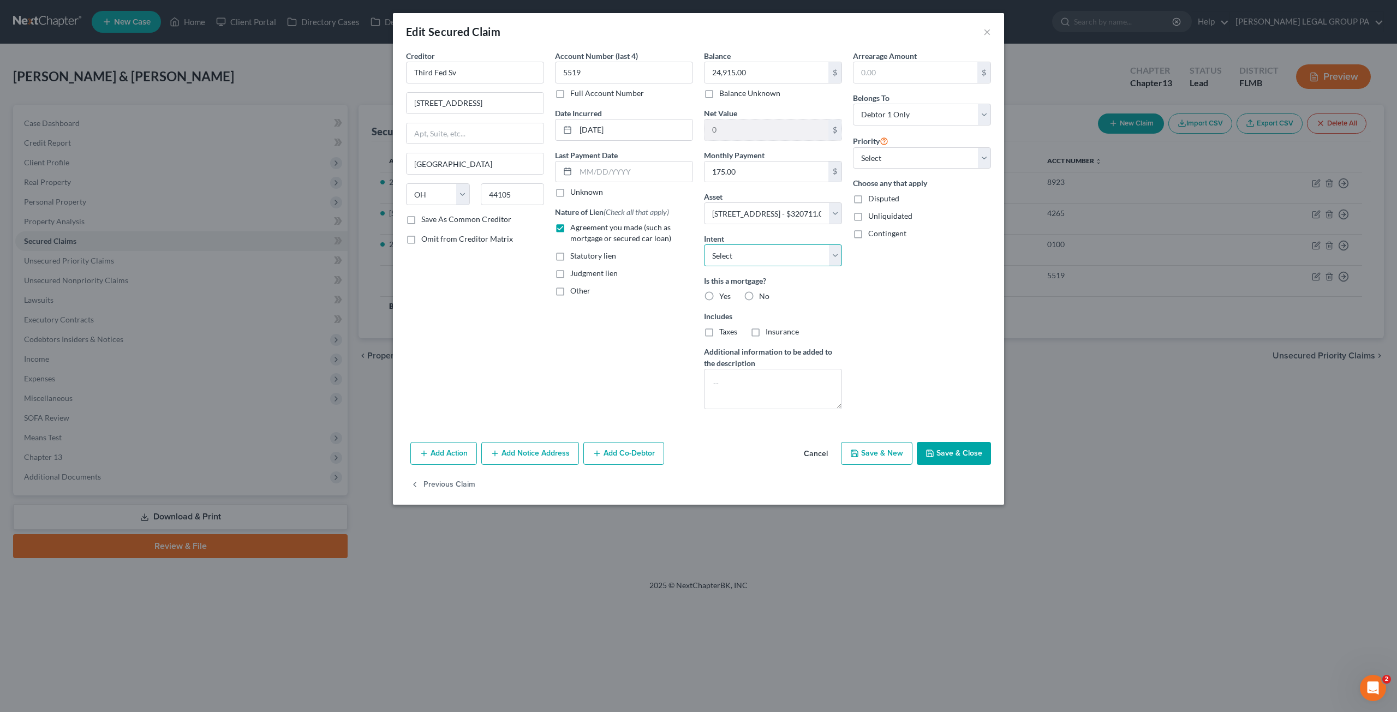
drag, startPoint x: 725, startPoint y: 249, endPoint x: 724, endPoint y: 256, distance: 7.2
click at [725, 249] on select "Select Surrender Redeem Reaffirm Avoid Other" at bounding box center [773, 255] width 138 height 22
select select "2"
click at [704, 244] on select "Select Surrender Redeem Reaffirm Avoid Other" at bounding box center [773, 255] width 138 height 22
drag, startPoint x: 876, startPoint y: 152, endPoint x: 875, endPoint y: 163, distance: 11.6
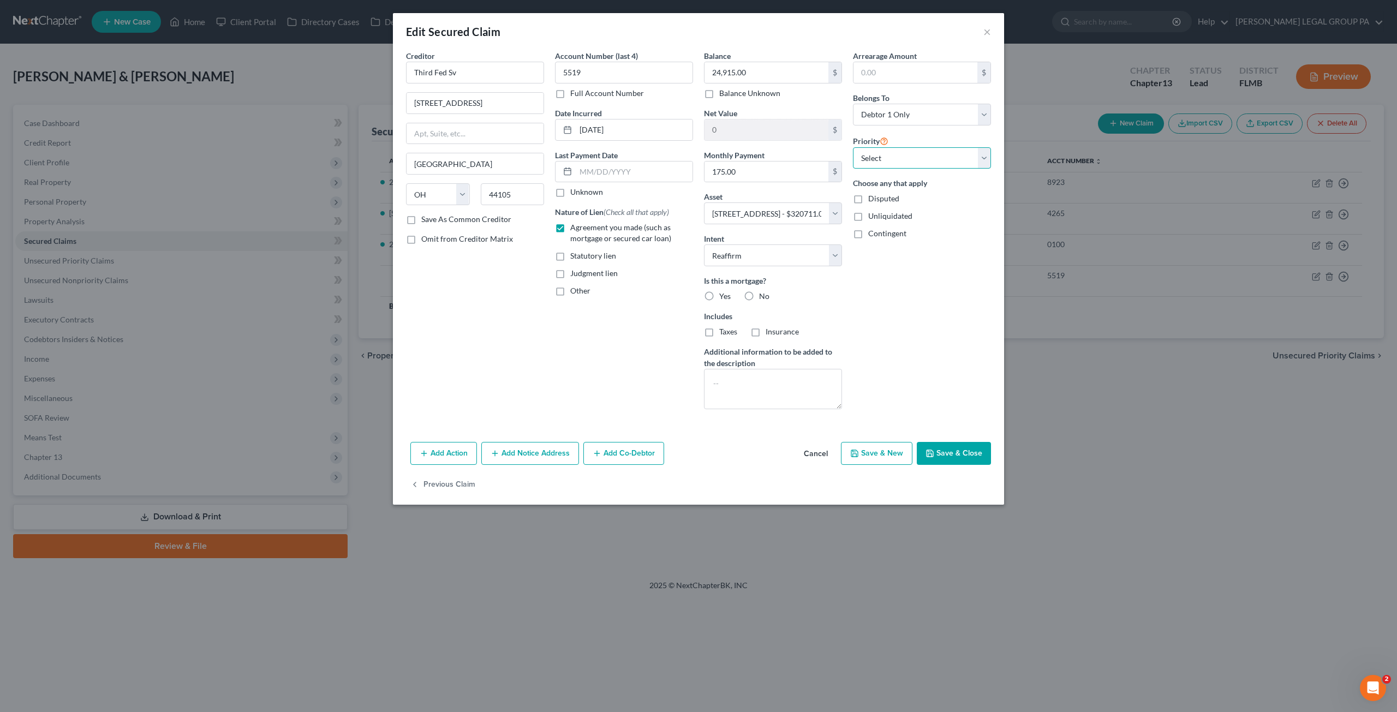
click at [876, 152] on select "Select 2nd 3rd 4th 5th 6th 7th 8th 9th 10th 11th 12th 13th 14th 15th 16th 17th …" at bounding box center [922, 158] width 138 height 22
select select "0"
click at [853, 147] on select "Select 2nd 3rd 4th 5th 6th 7th 8th 9th 10th 11th 12th 13th 14th 15th 16th 17th …" at bounding box center [922, 158] width 138 height 22
click at [719, 292] on label "Yes" at bounding box center [724, 296] width 11 height 11
click at [724, 292] on input "Yes" at bounding box center [727, 294] width 7 height 7
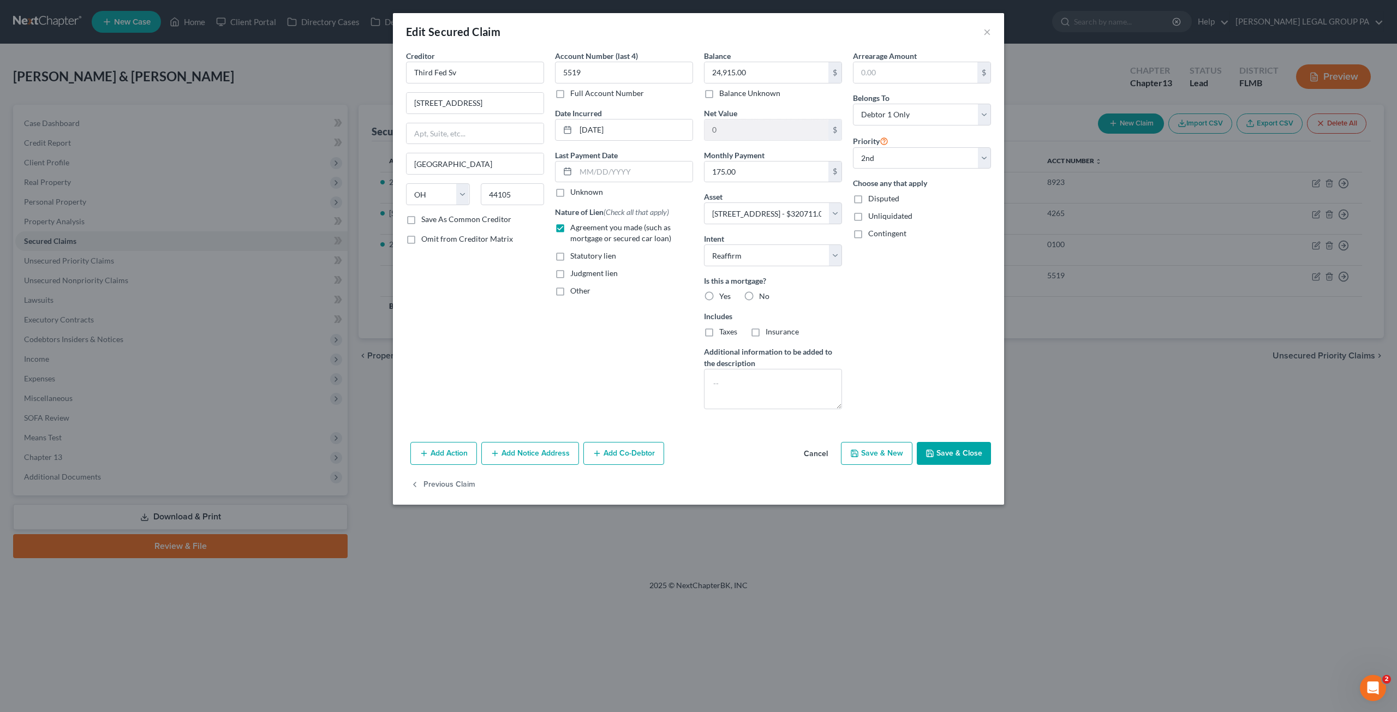
radio input "true"
click at [962, 458] on button "Save & Close" at bounding box center [954, 453] width 74 height 23
select select
select select "1"
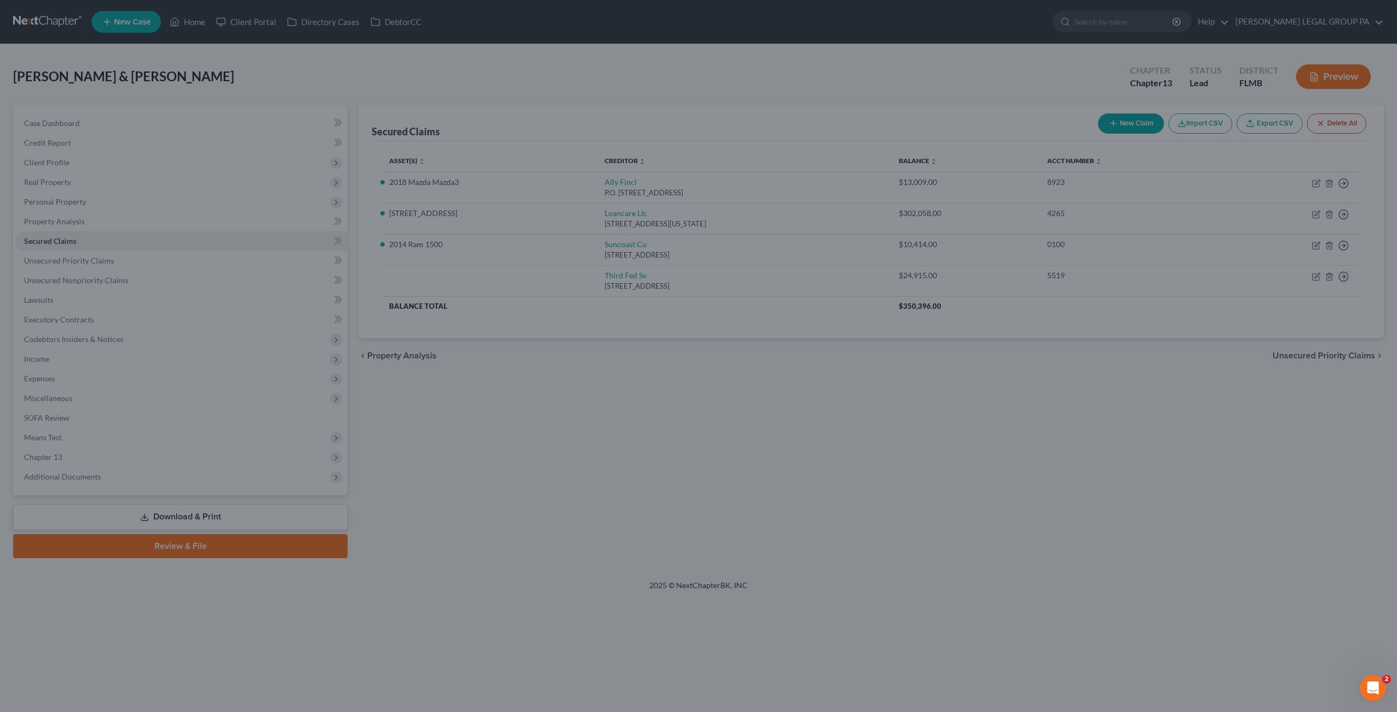
type input "-6,262.00"
select select "11"
type input "0"
select select "0"
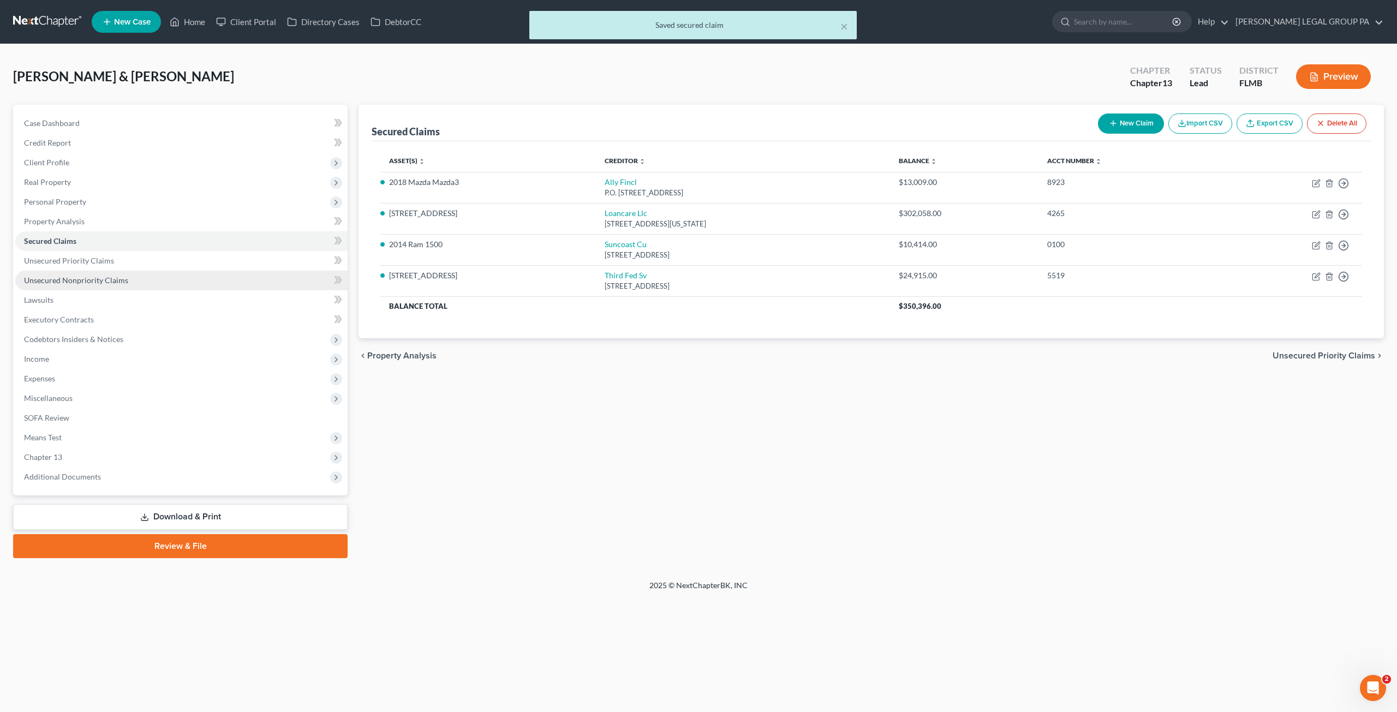
click at [110, 283] on span "Unsecured Nonpriority Claims" at bounding box center [76, 280] width 104 height 9
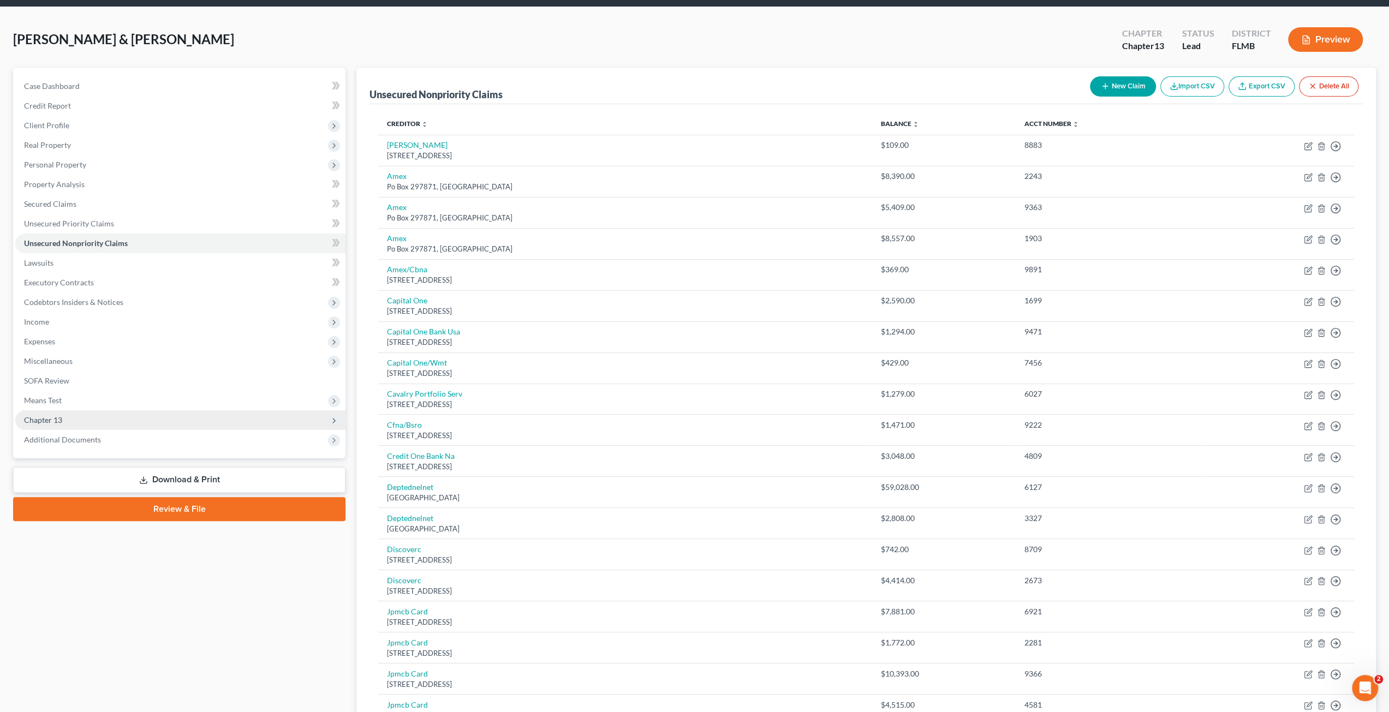
scroll to position [55, 0]
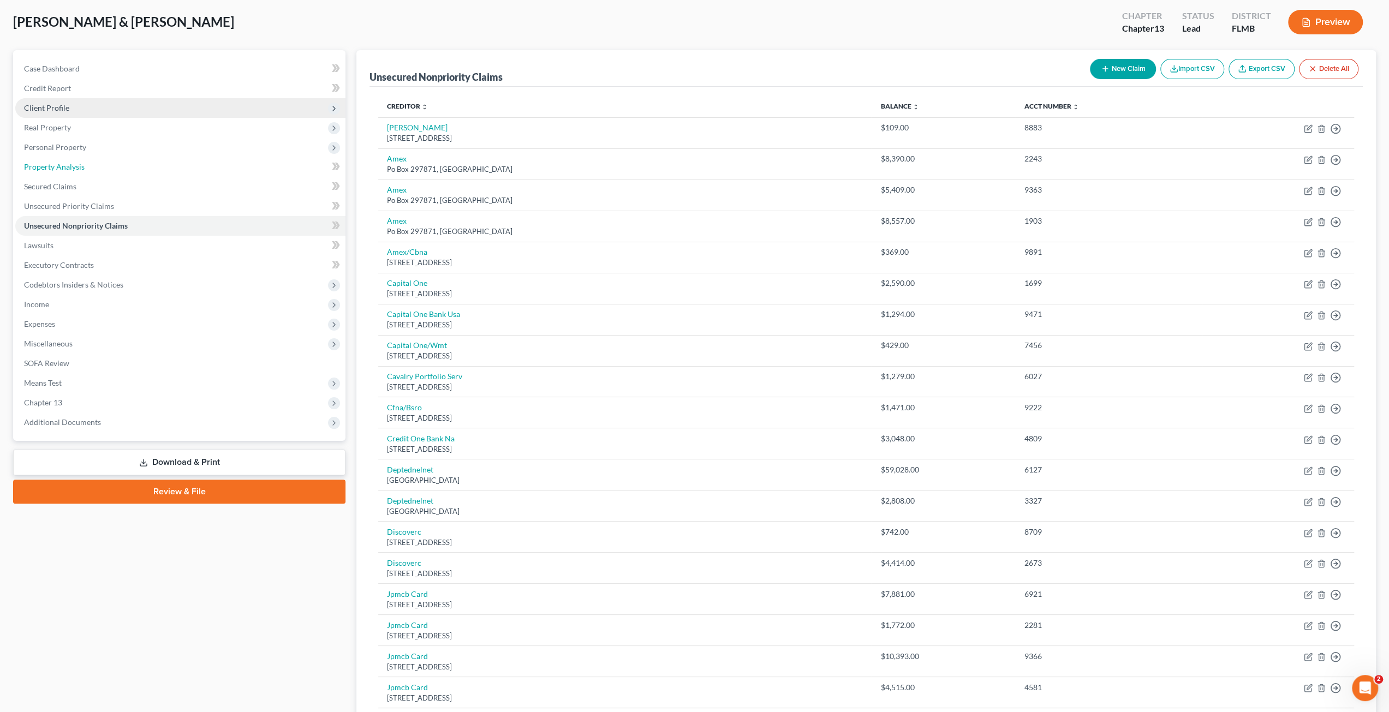
click at [56, 168] on span "Property Analysis" at bounding box center [54, 166] width 61 height 9
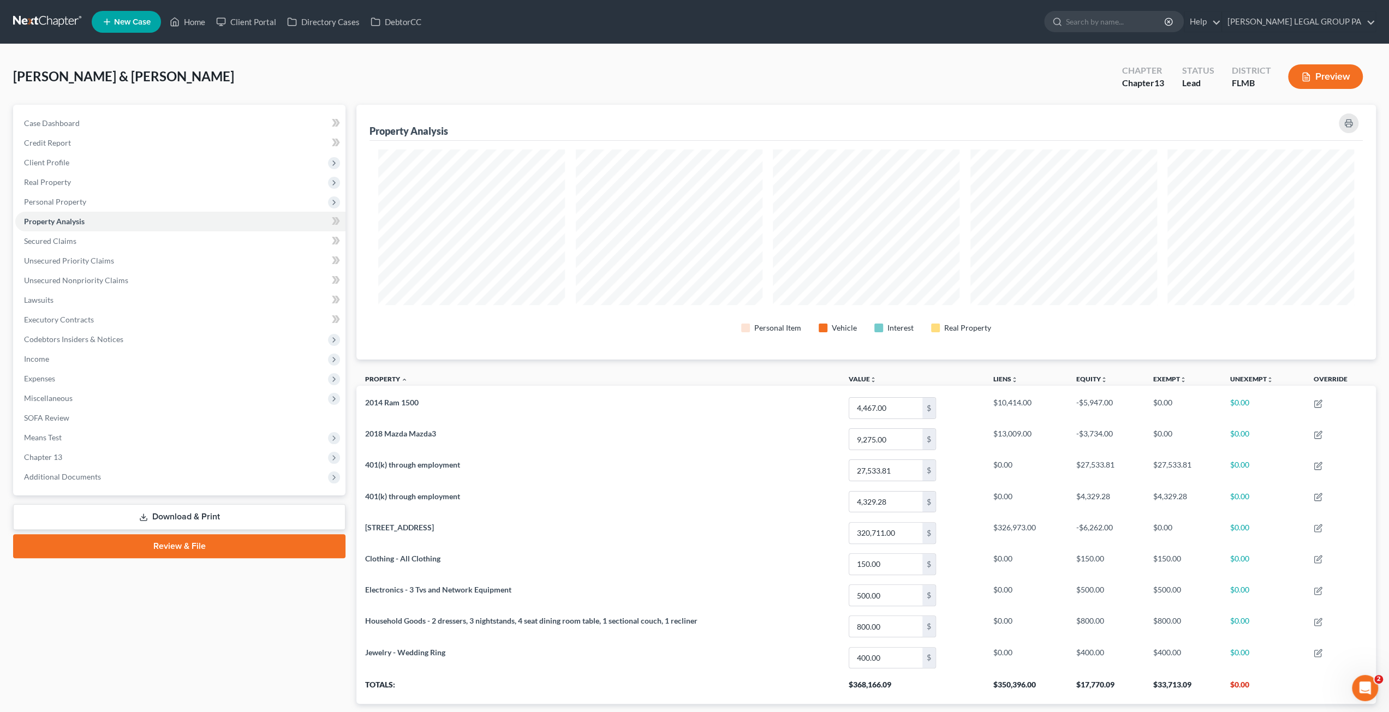
scroll to position [545433, 544668]
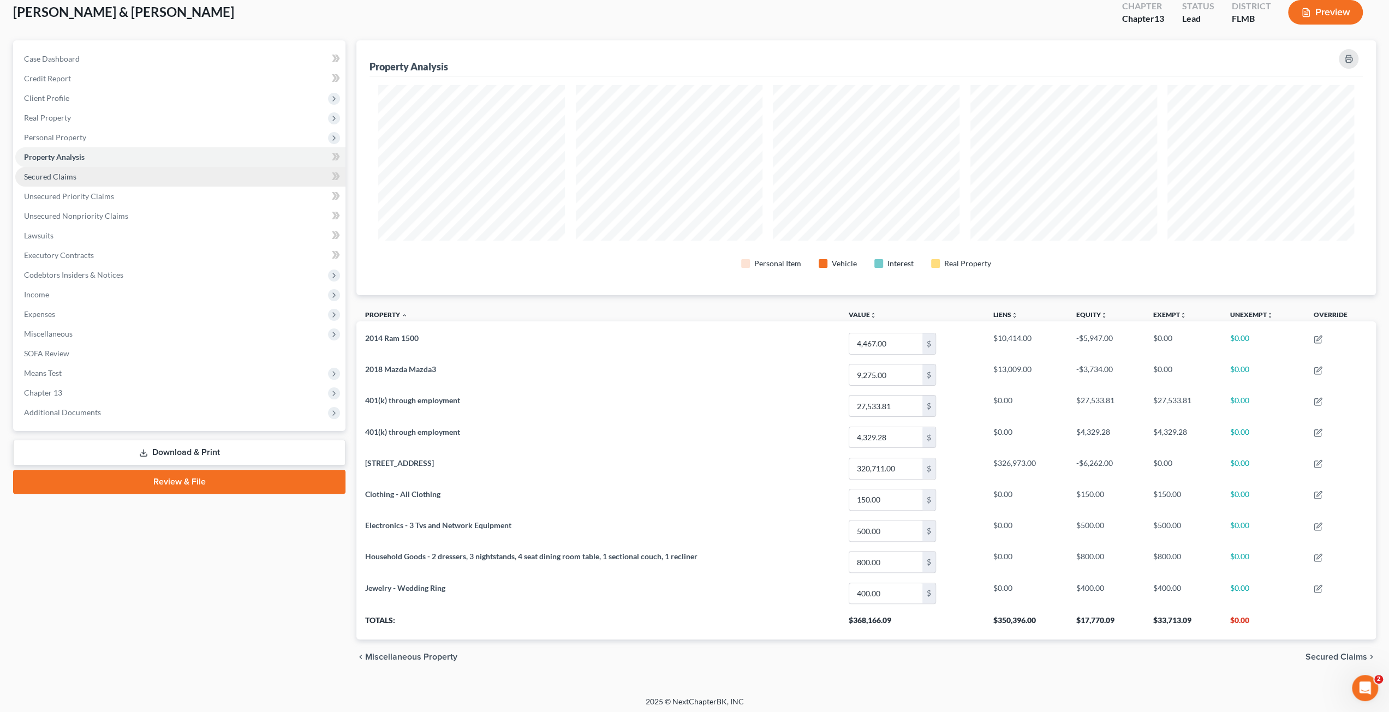
click at [51, 178] on span "Secured Claims" at bounding box center [50, 176] width 52 height 9
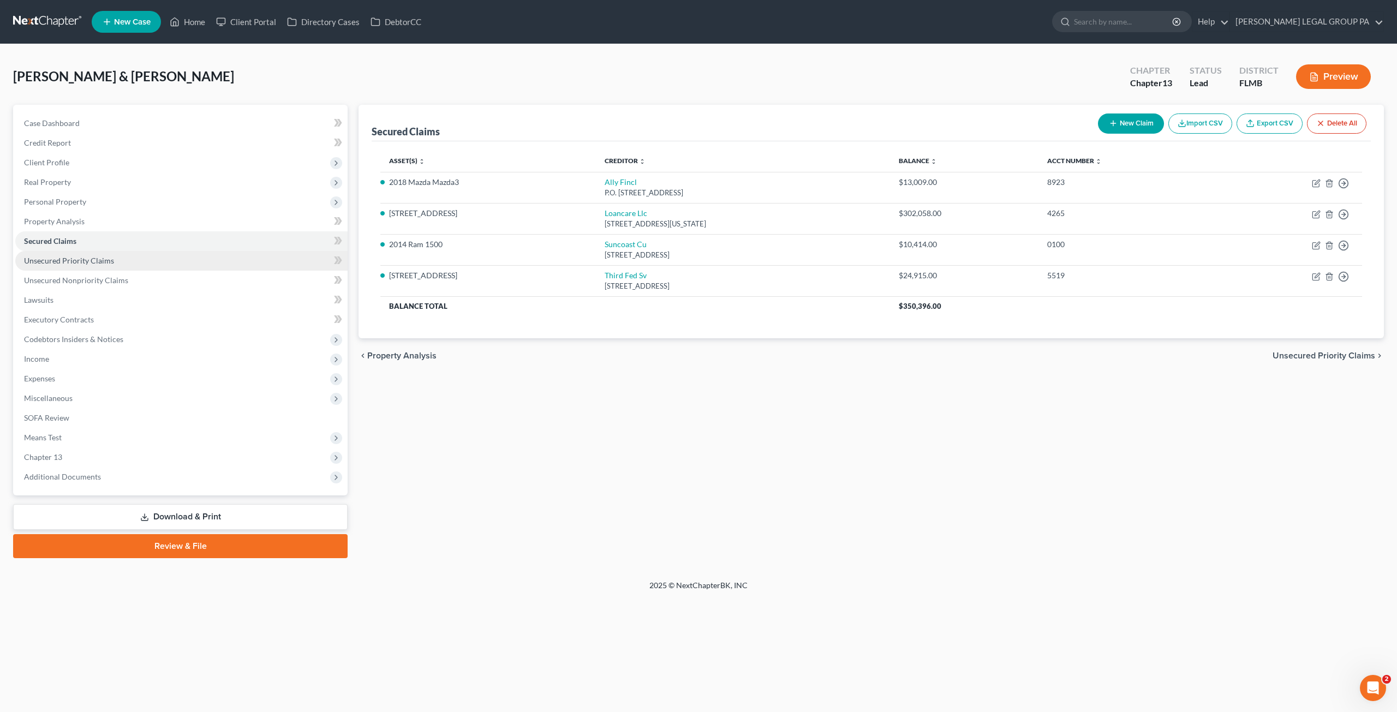
click at [59, 260] on span "Unsecured Priority Claims" at bounding box center [69, 260] width 90 height 9
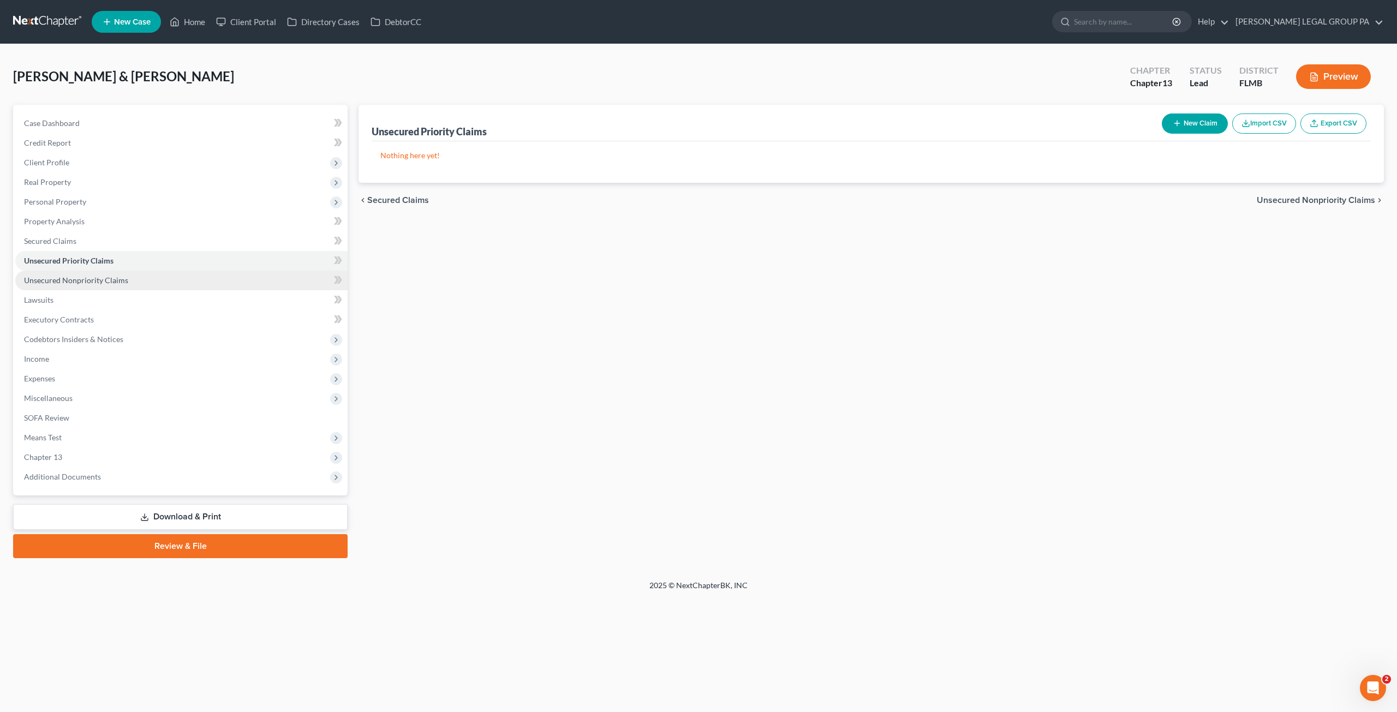
click at [63, 278] on span "Unsecured Nonpriority Claims" at bounding box center [76, 280] width 104 height 9
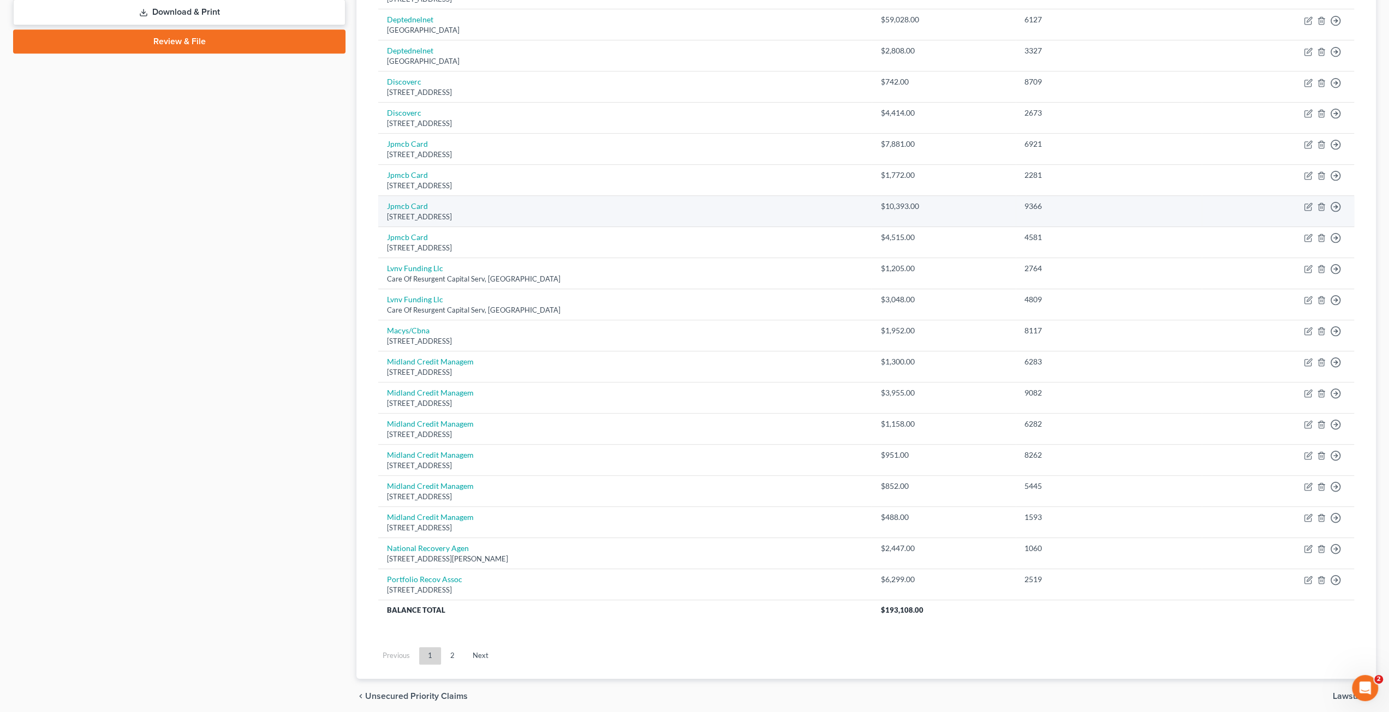
scroll to position [541, 0]
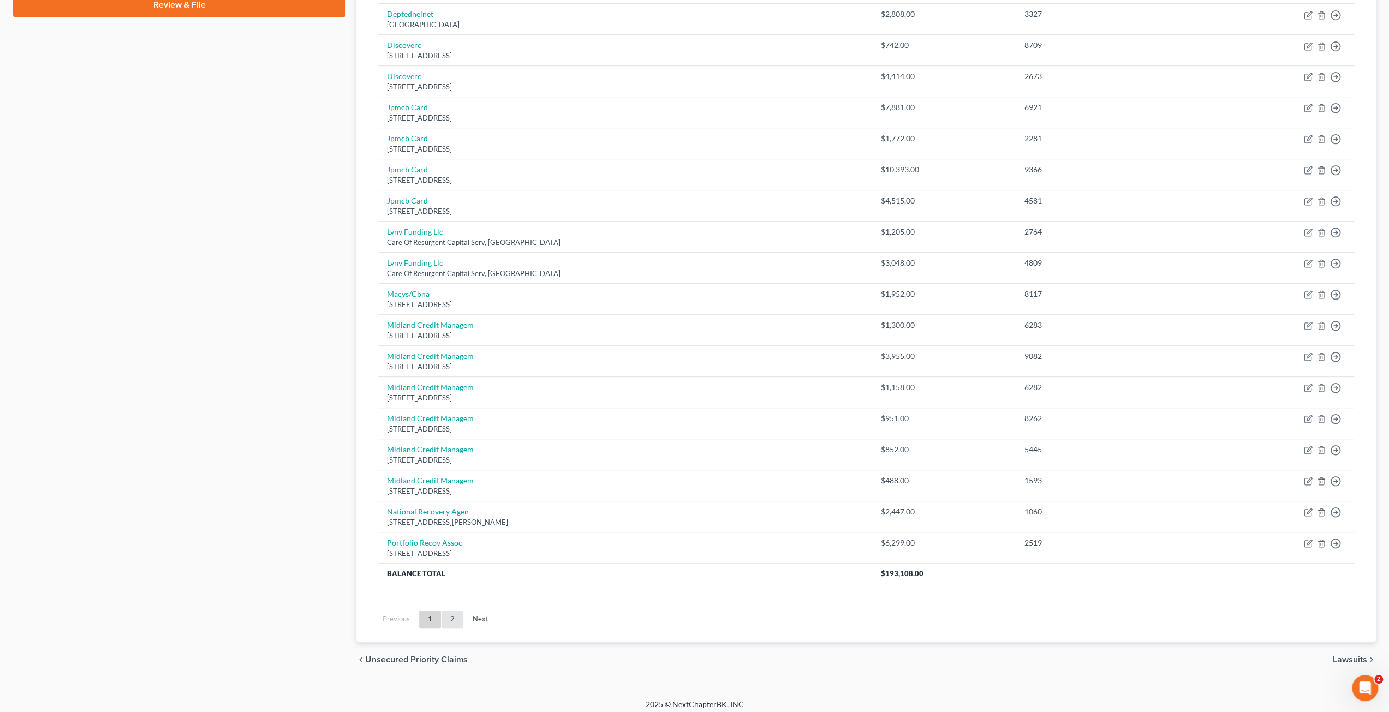
click at [447, 619] on link "2" at bounding box center [452, 619] width 22 height 17
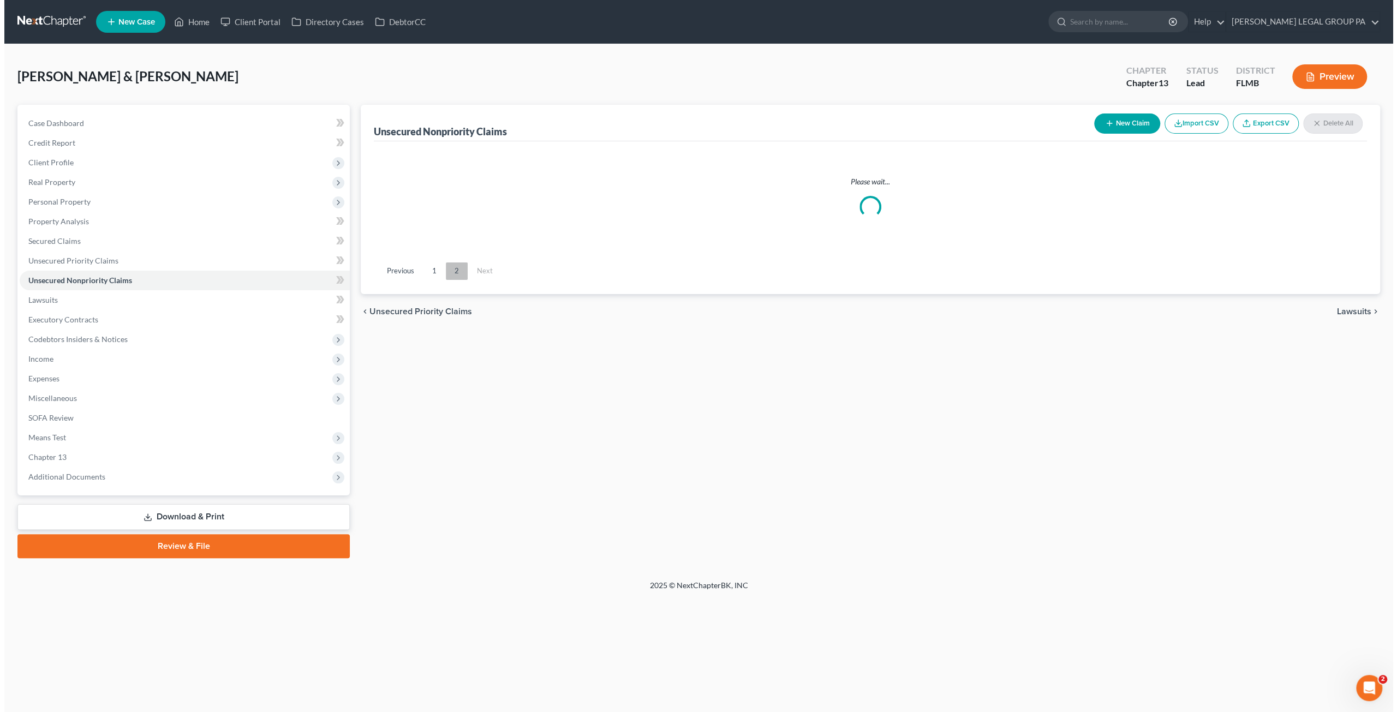
scroll to position [0, 0]
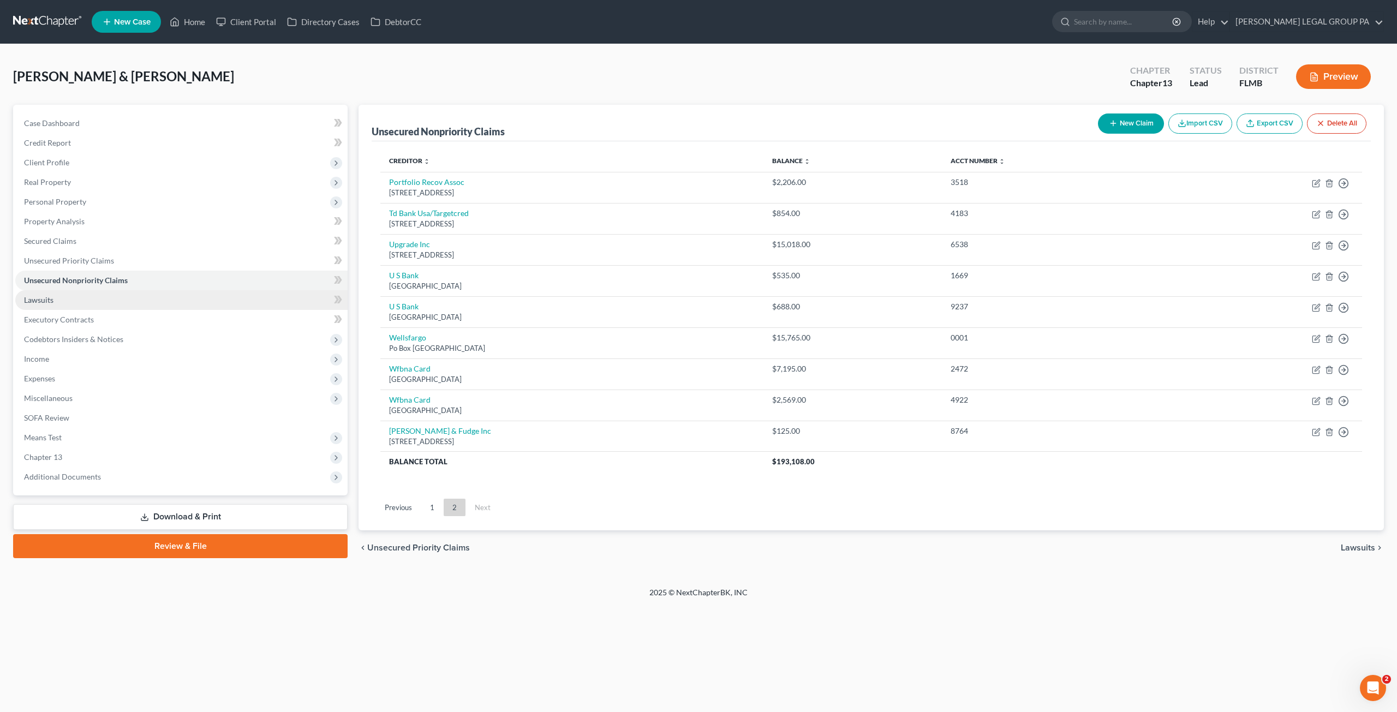
click at [32, 296] on span "Lawsuits" at bounding box center [38, 299] width 29 height 9
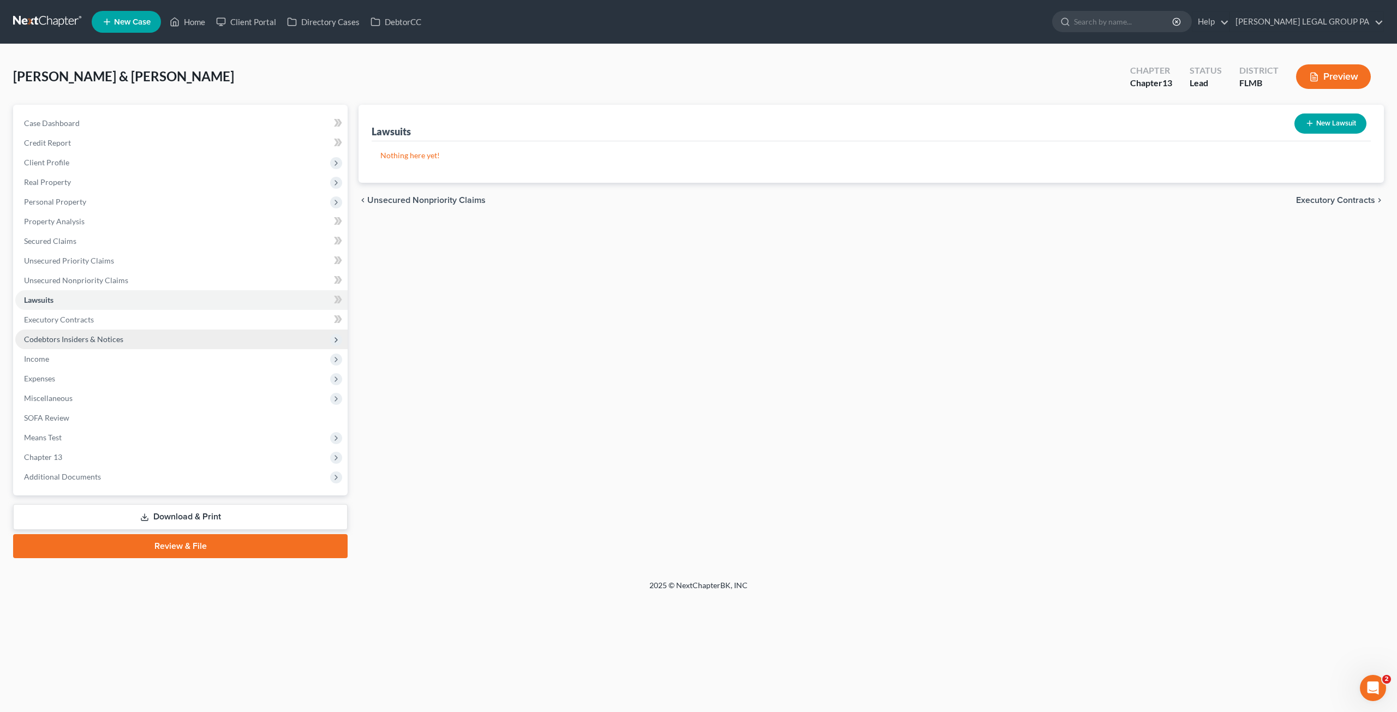
click at [50, 338] on span "Codebtors Insiders & Notices" at bounding box center [73, 339] width 99 height 9
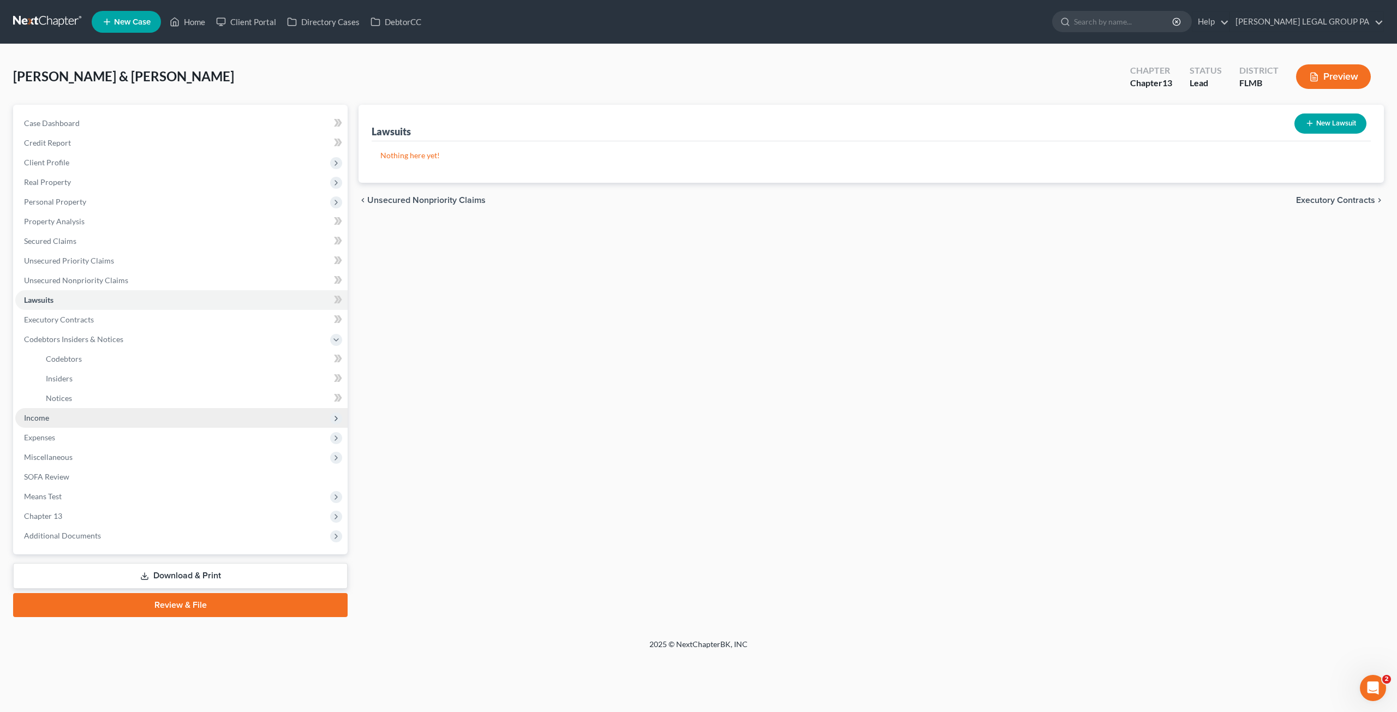
click at [53, 412] on span "Income" at bounding box center [181, 418] width 332 height 20
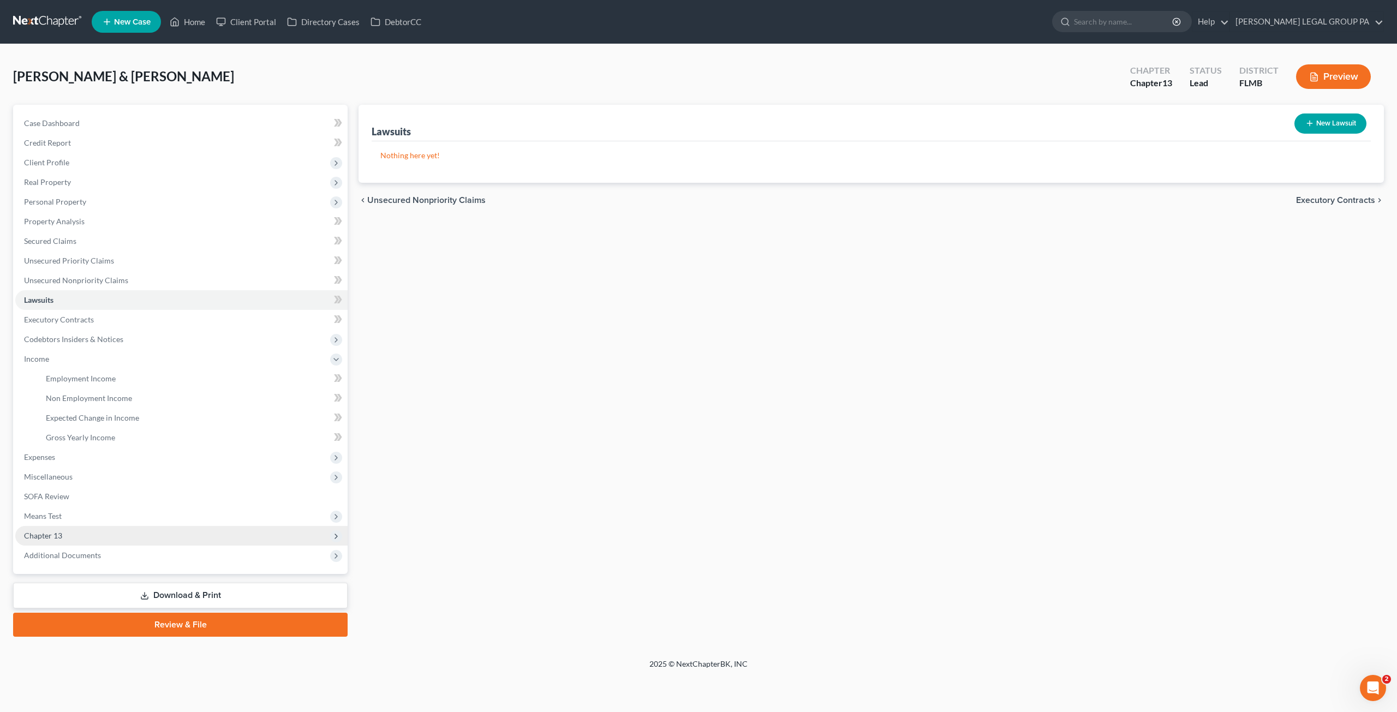
click at [48, 531] on span "Chapter 13" at bounding box center [43, 535] width 38 height 9
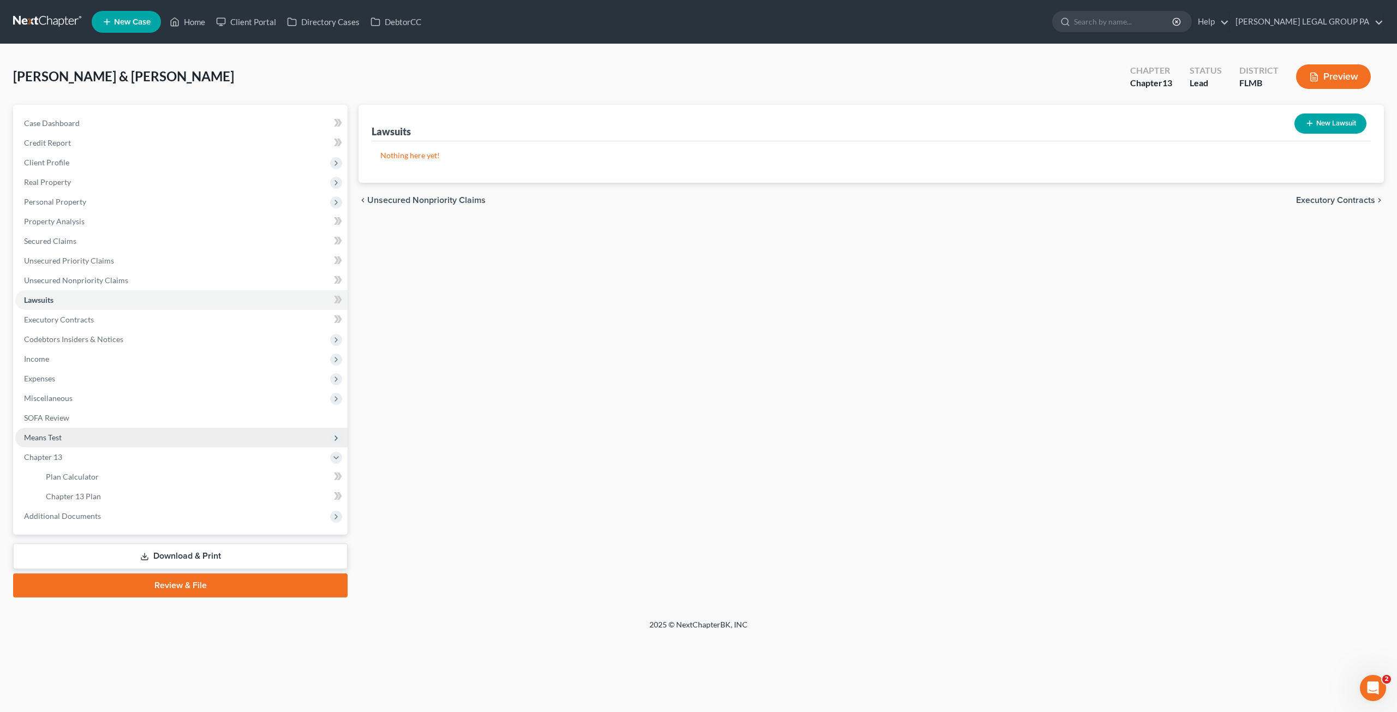
click at [52, 433] on span "Means Test" at bounding box center [43, 437] width 38 height 9
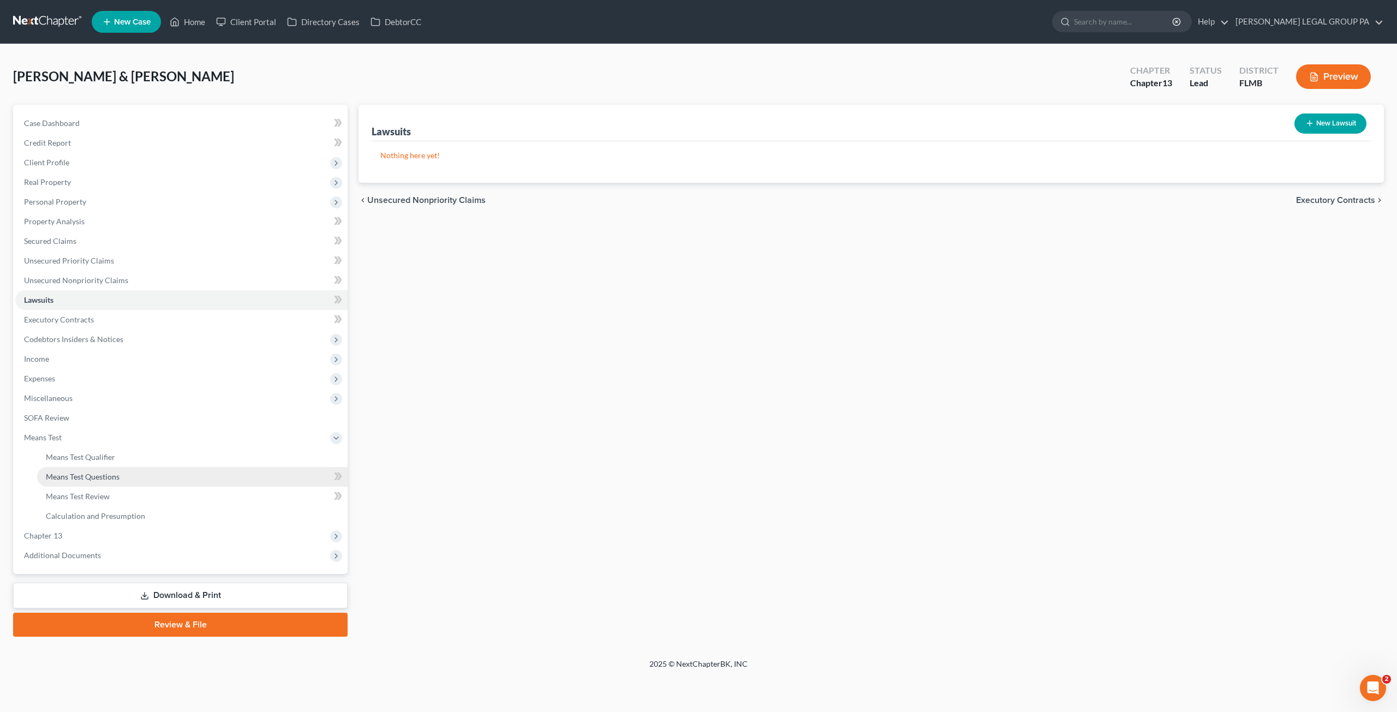
click at [67, 469] on link "Means Test Questions" at bounding box center [192, 477] width 310 height 20
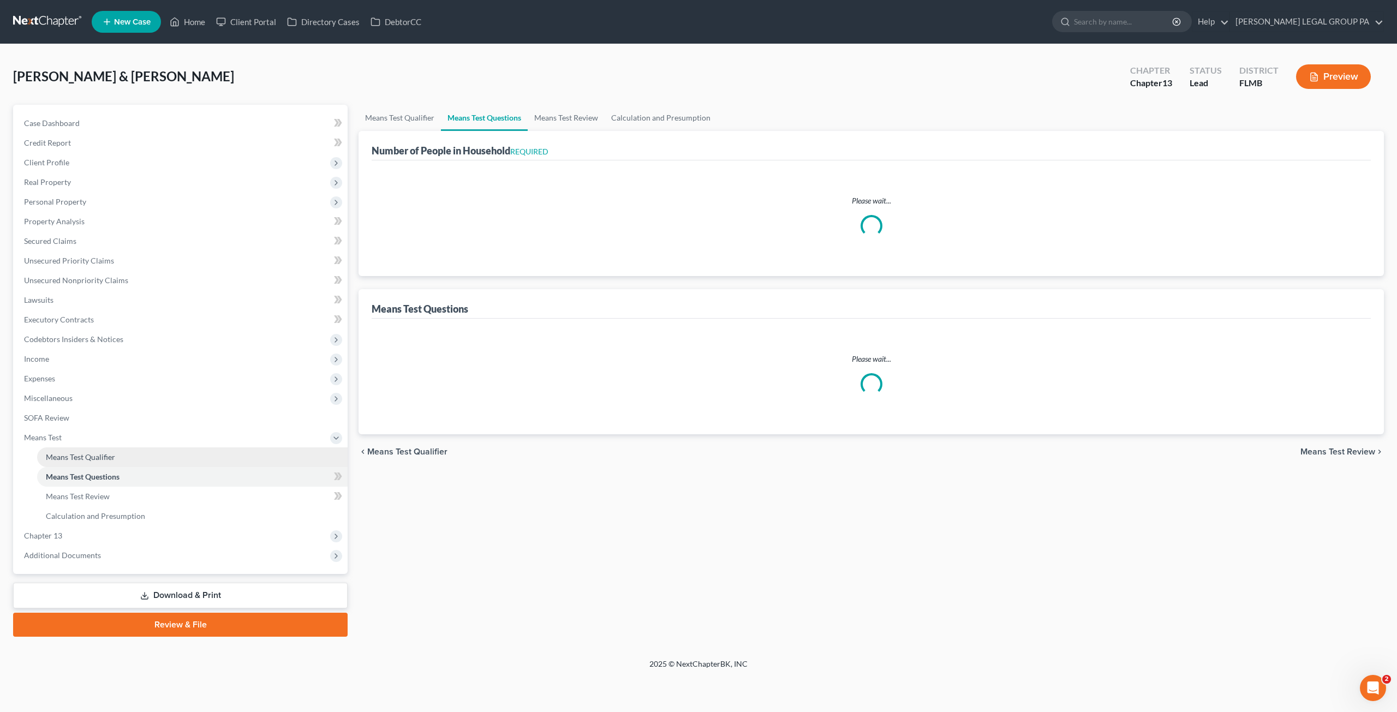
select select "0"
select select "60"
select select "0"
select select "60"
select select "1"
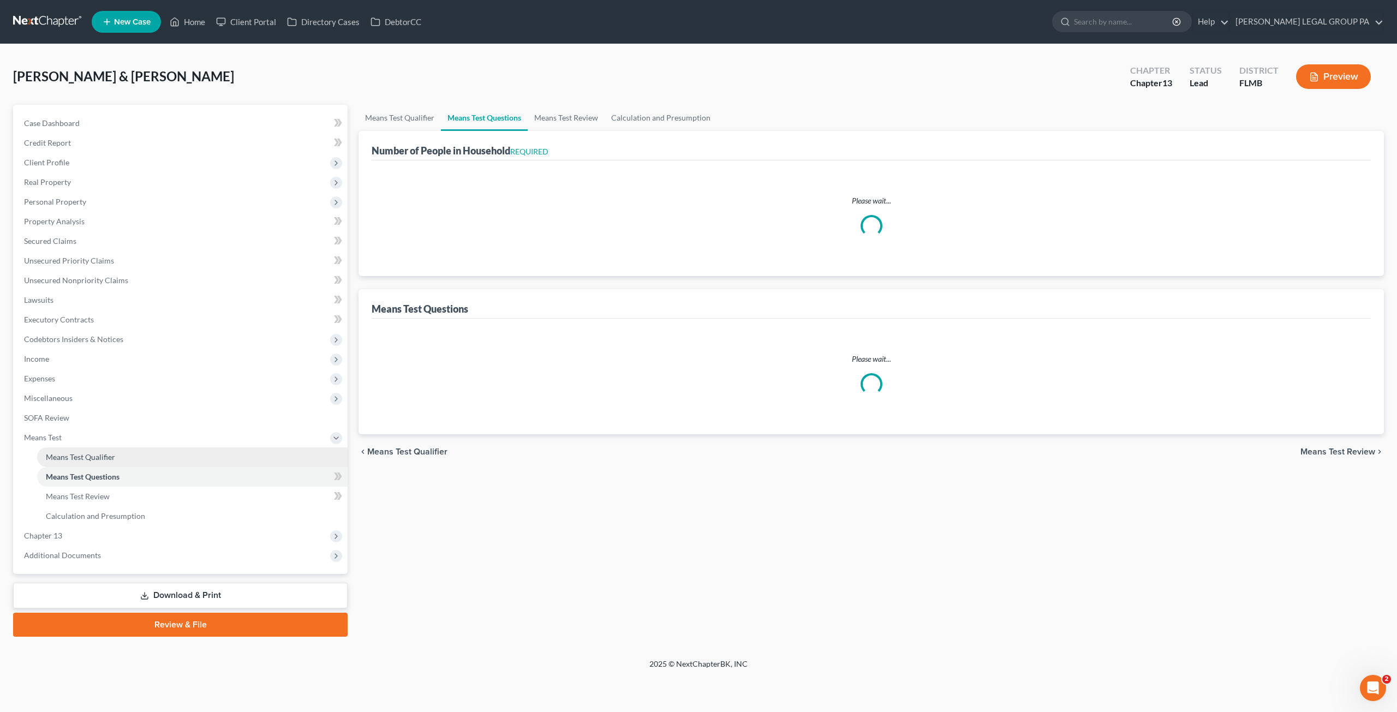
select select "60"
select select "1"
select select "60"
select select "2"
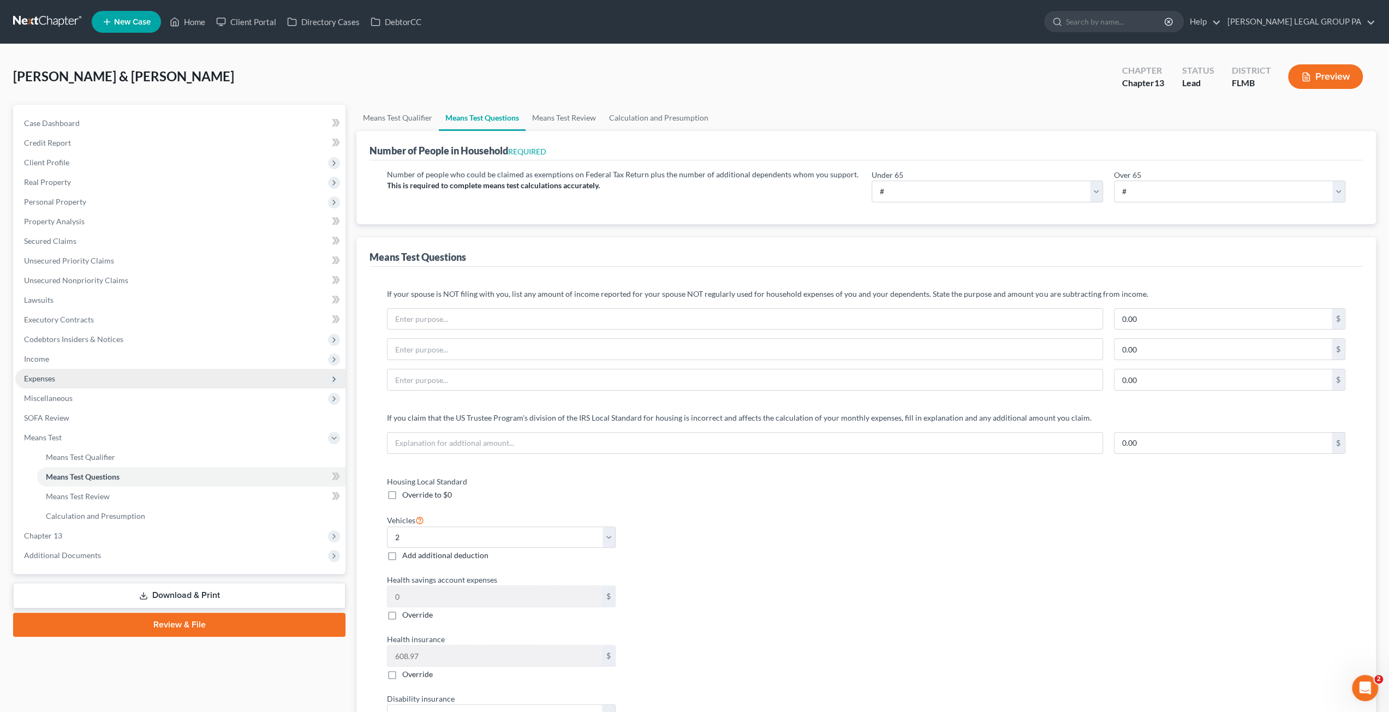
click at [38, 379] on span "Expenses" at bounding box center [39, 378] width 31 height 9
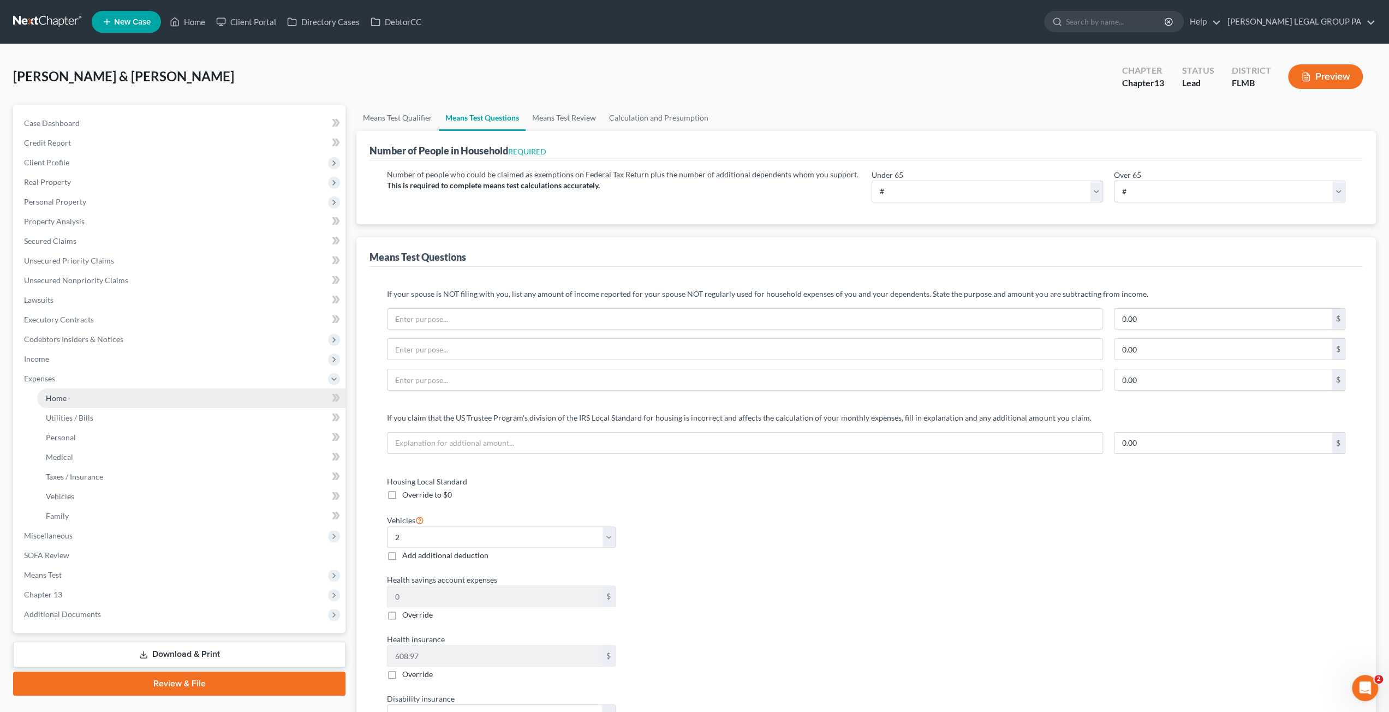
click at [50, 399] on span "Home" at bounding box center [56, 397] width 21 height 9
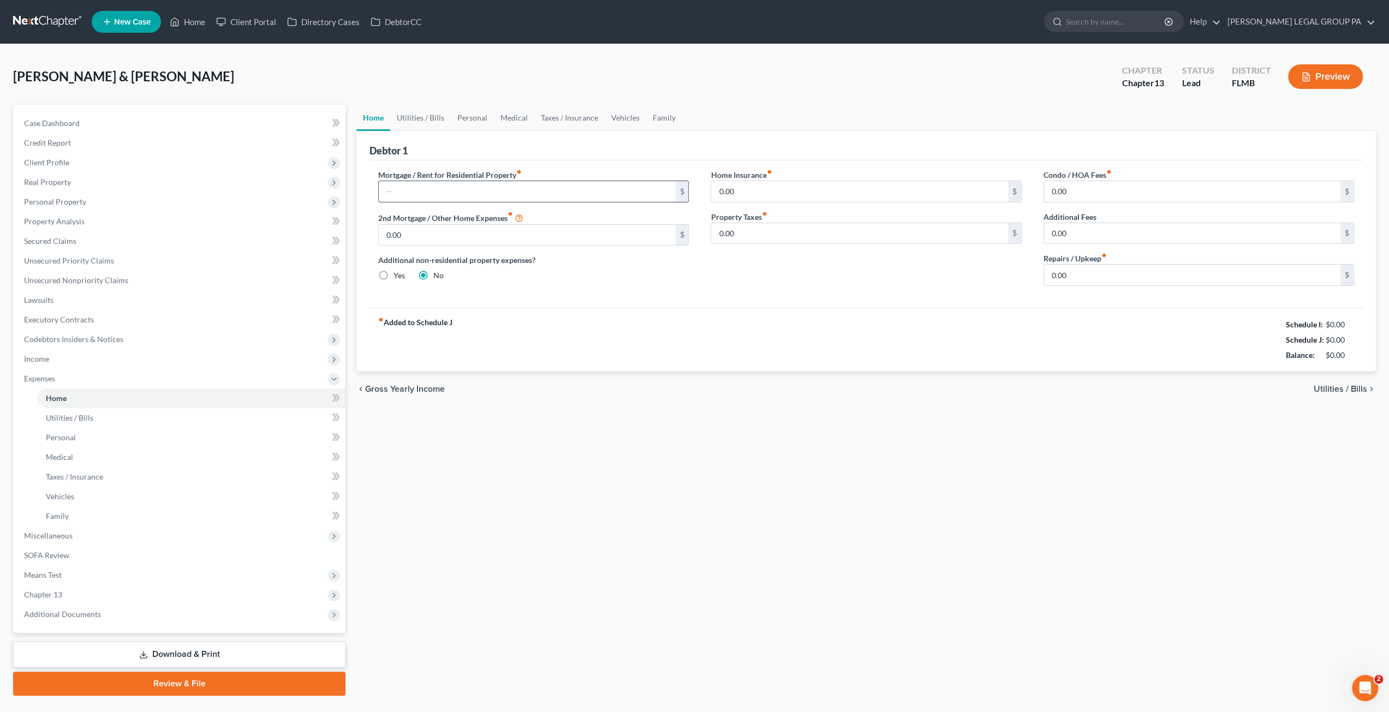
click at [424, 191] on input "text" at bounding box center [527, 191] width 296 height 21
type input "2,595.44"
type input "180.00"
type input "17.00"
type input "250.00"
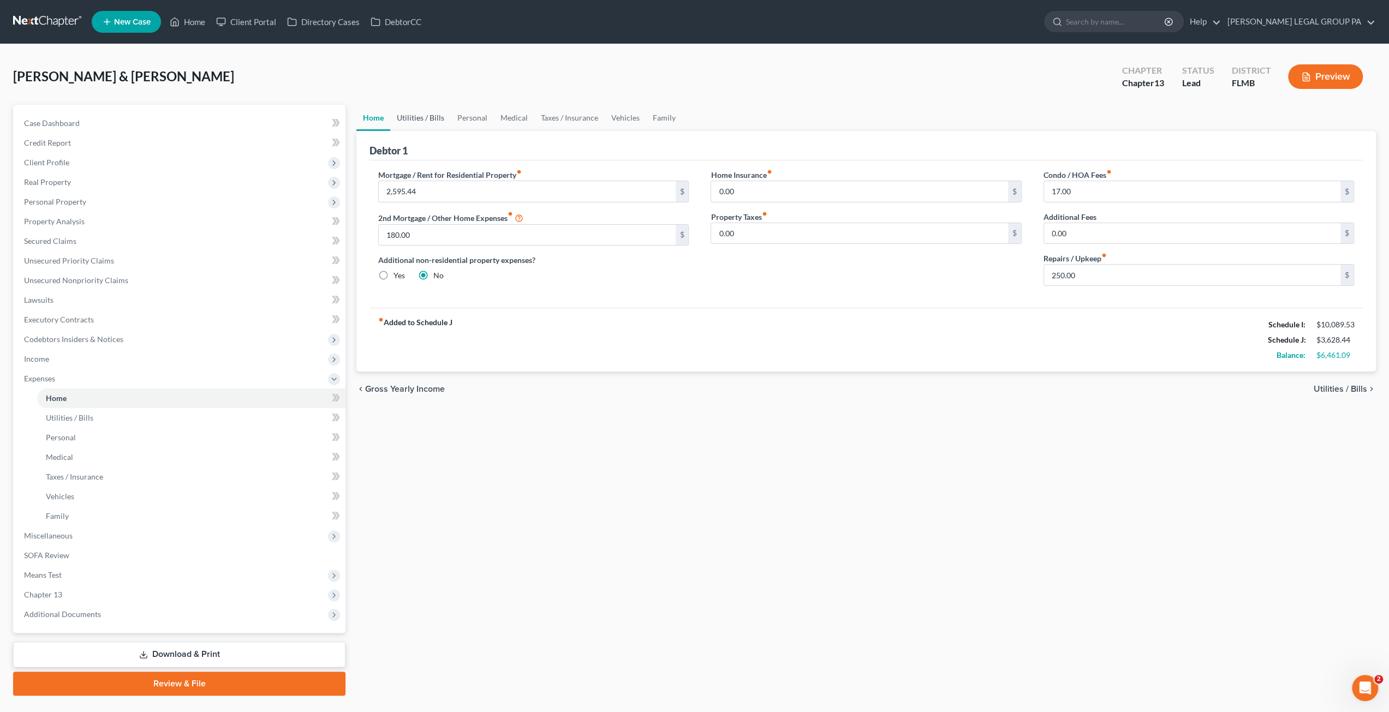
click at [427, 121] on link "Utilities / Bills" at bounding box center [420, 118] width 61 height 26
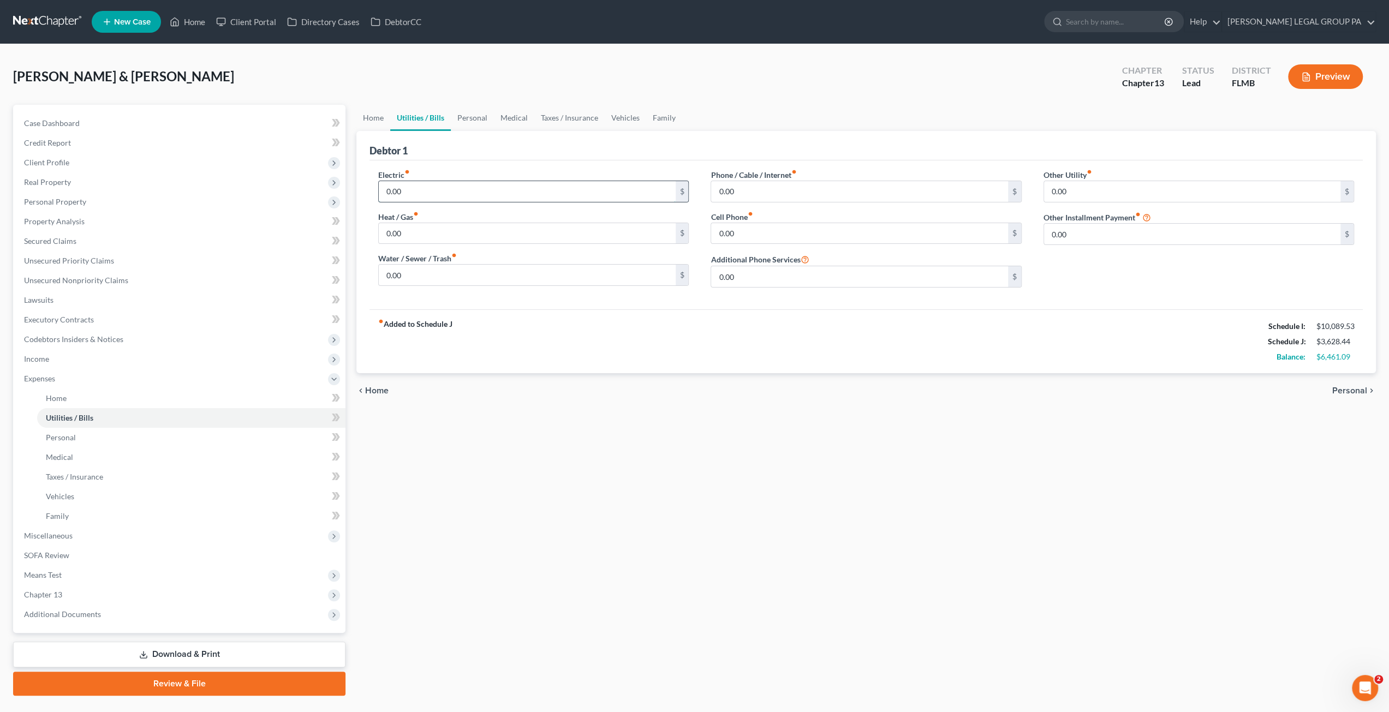
click at [436, 199] on input "0.00" at bounding box center [527, 191] width 296 height 21
type input "500.00"
type input "170.00"
type input "420.00"
drag, startPoint x: 471, startPoint y: 117, endPoint x: 451, endPoint y: 147, distance: 35.7
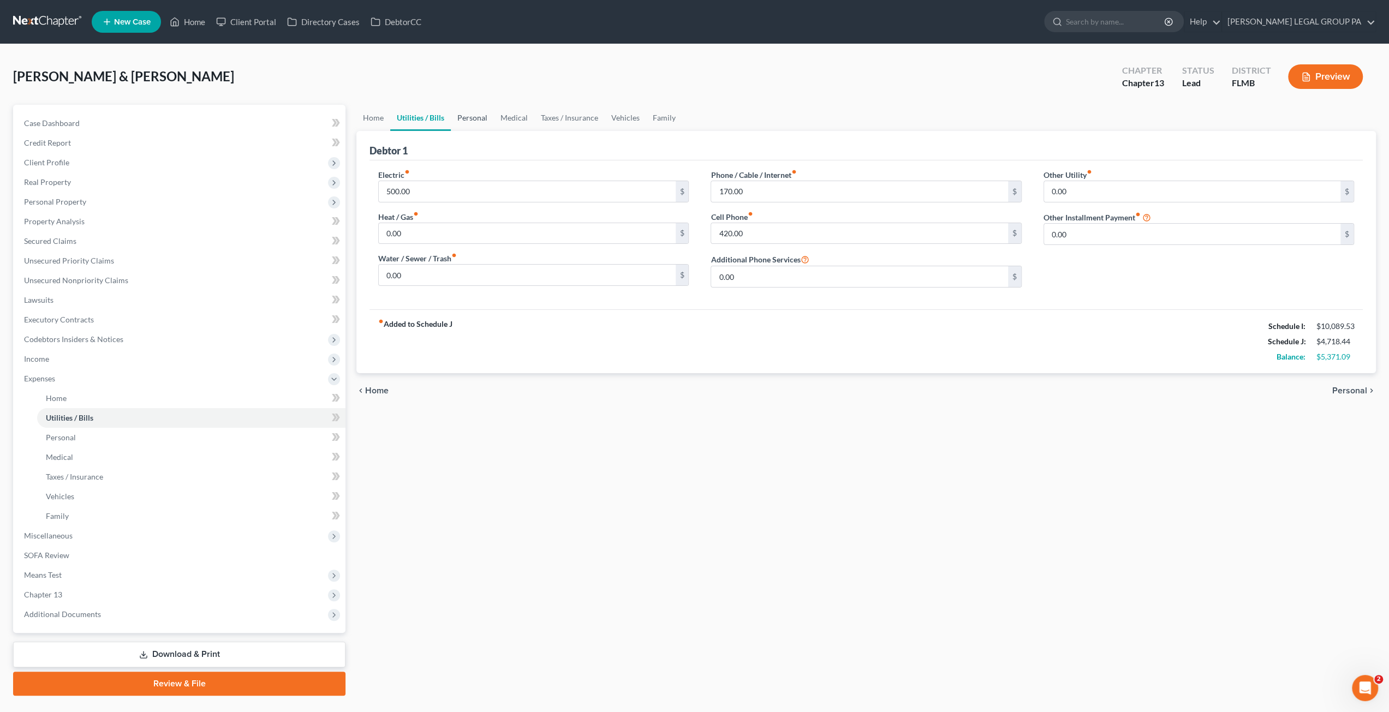
click at [471, 117] on link "Personal" at bounding box center [472, 118] width 43 height 26
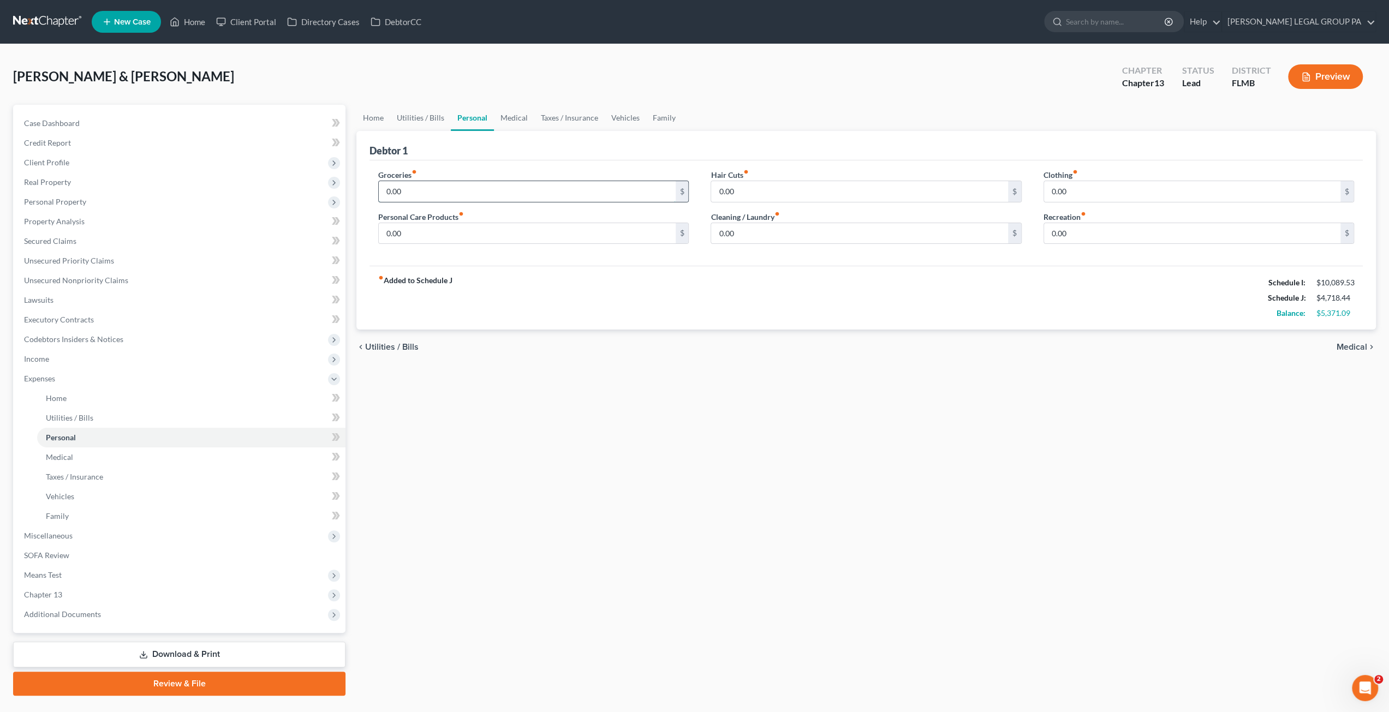
click at [423, 193] on input "0.00" at bounding box center [527, 191] width 296 height 21
type input "1,600.00"
type input "163.00"
type input "90.00"
type input "30.00"
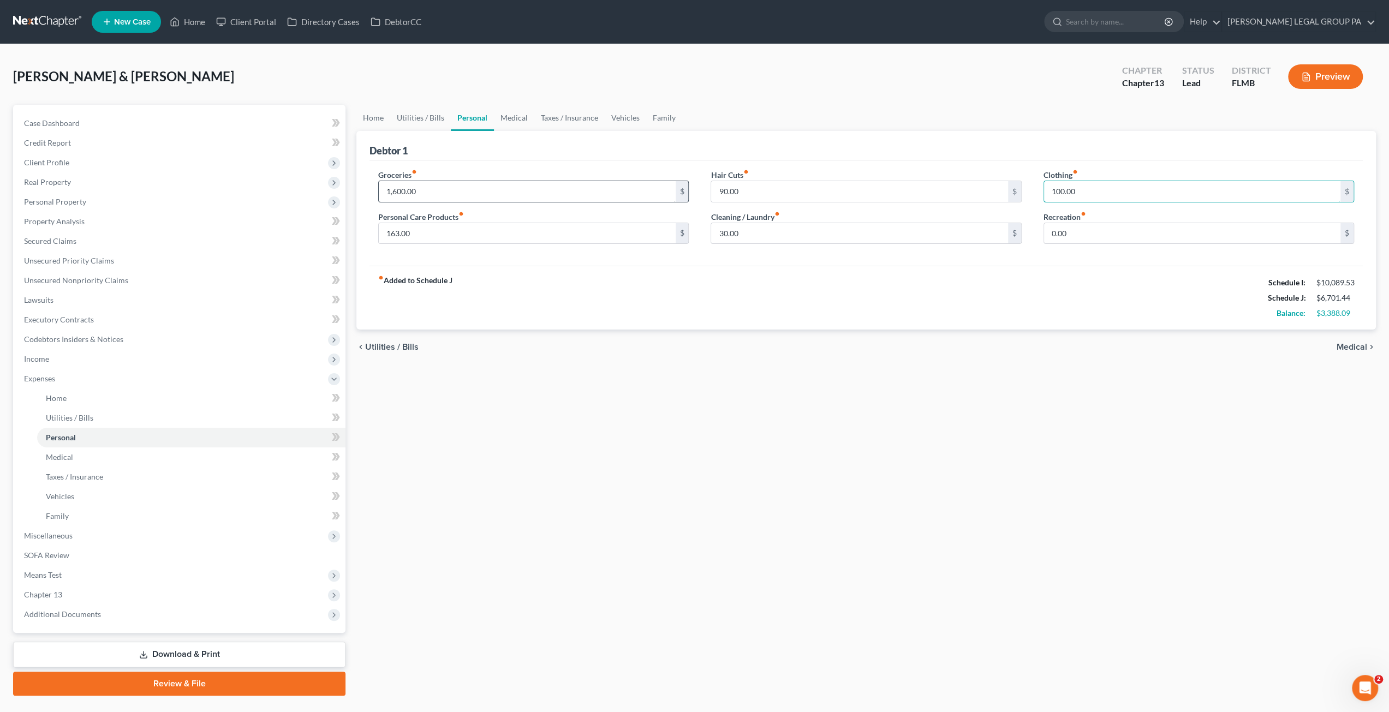
type input "100.00"
type input "200.00"
drag, startPoint x: 510, startPoint y: 110, endPoint x: 528, endPoint y: 122, distance: 21.6
click at [510, 110] on link "Medical" at bounding box center [514, 118] width 40 height 26
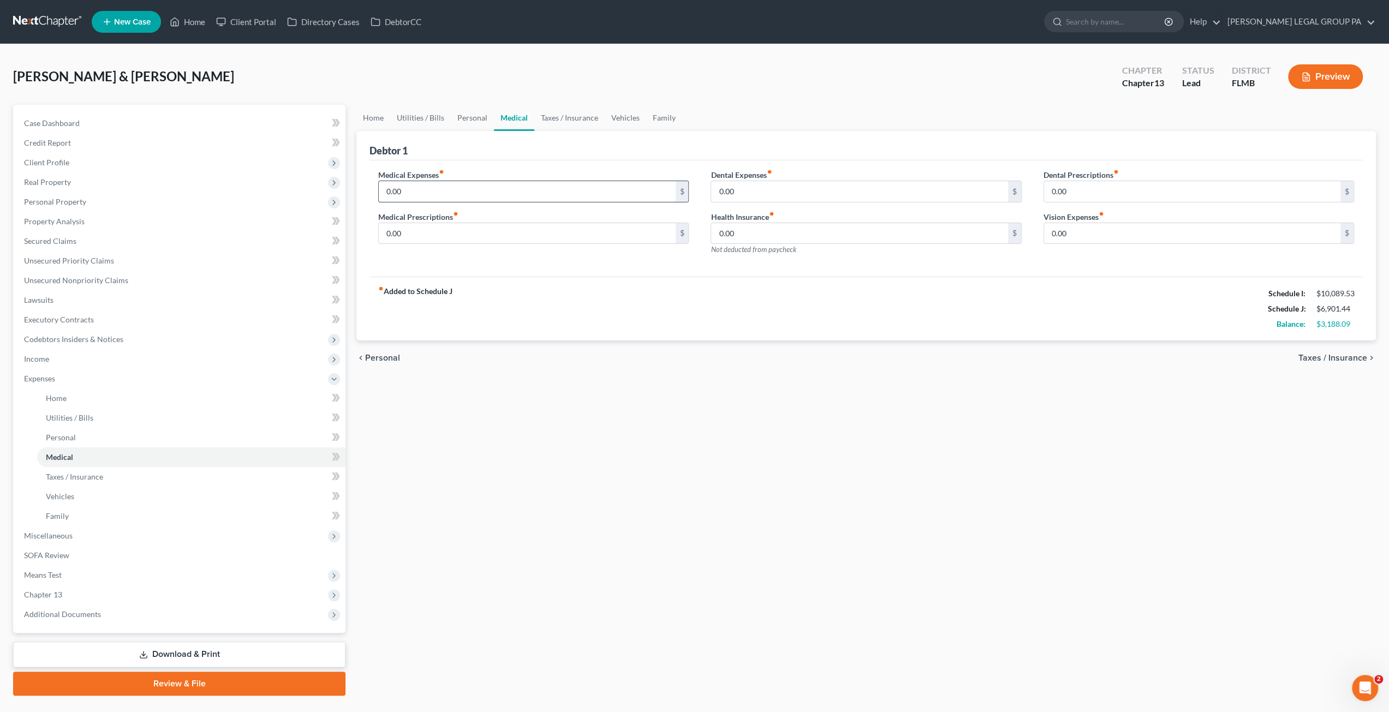
click at [420, 194] on input "0.00" at bounding box center [527, 191] width 296 height 21
type input "50.00"
type input "170.00"
type input "15.00"
type input "5"
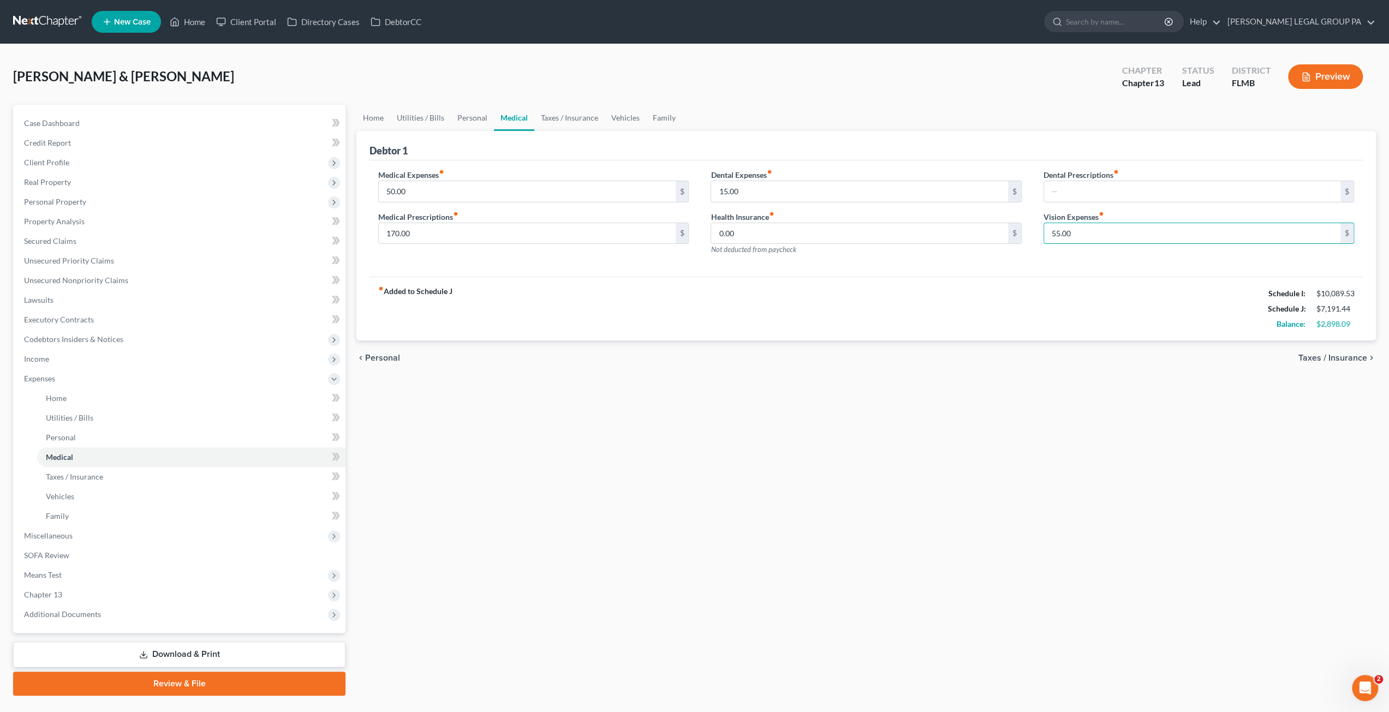
type input "55.00"
click at [544, 117] on link "Taxes / Insurance" at bounding box center [569, 118] width 70 height 26
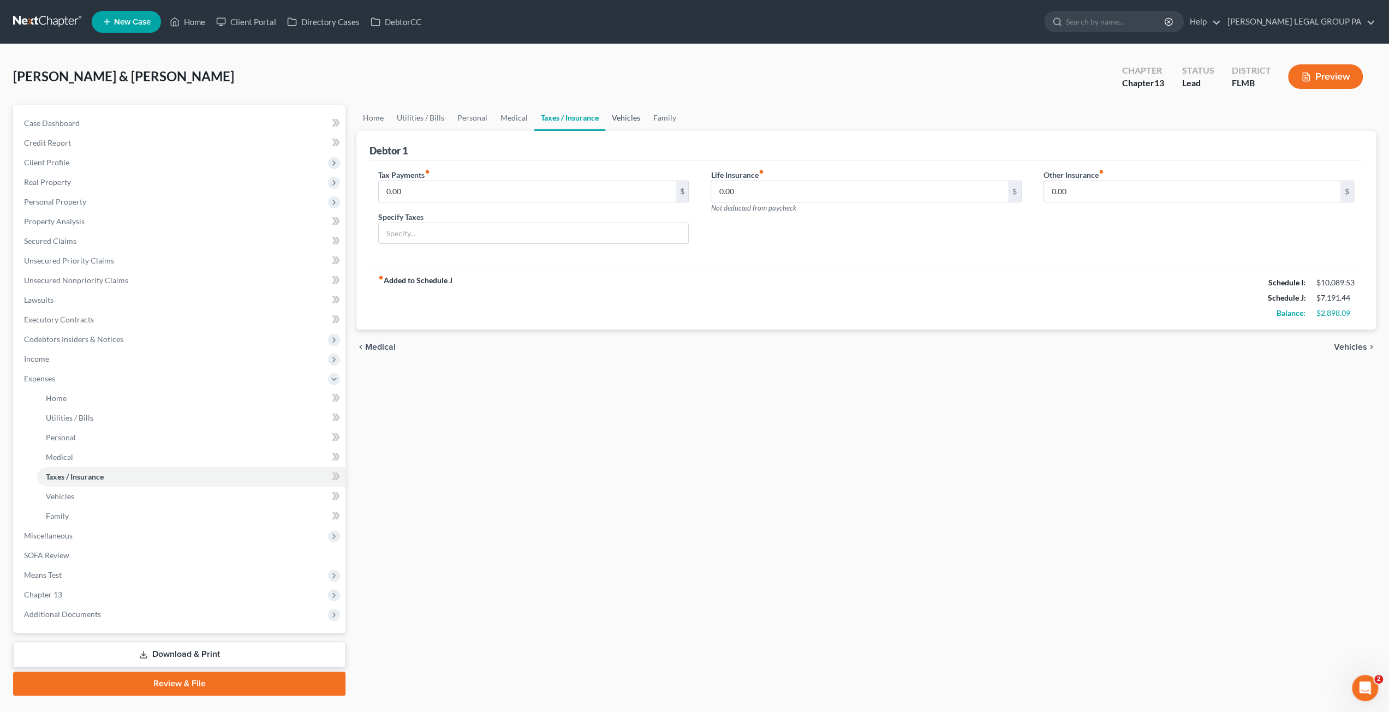
click at [631, 116] on link "Vehicles" at bounding box center [625, 118] width 41 height 26
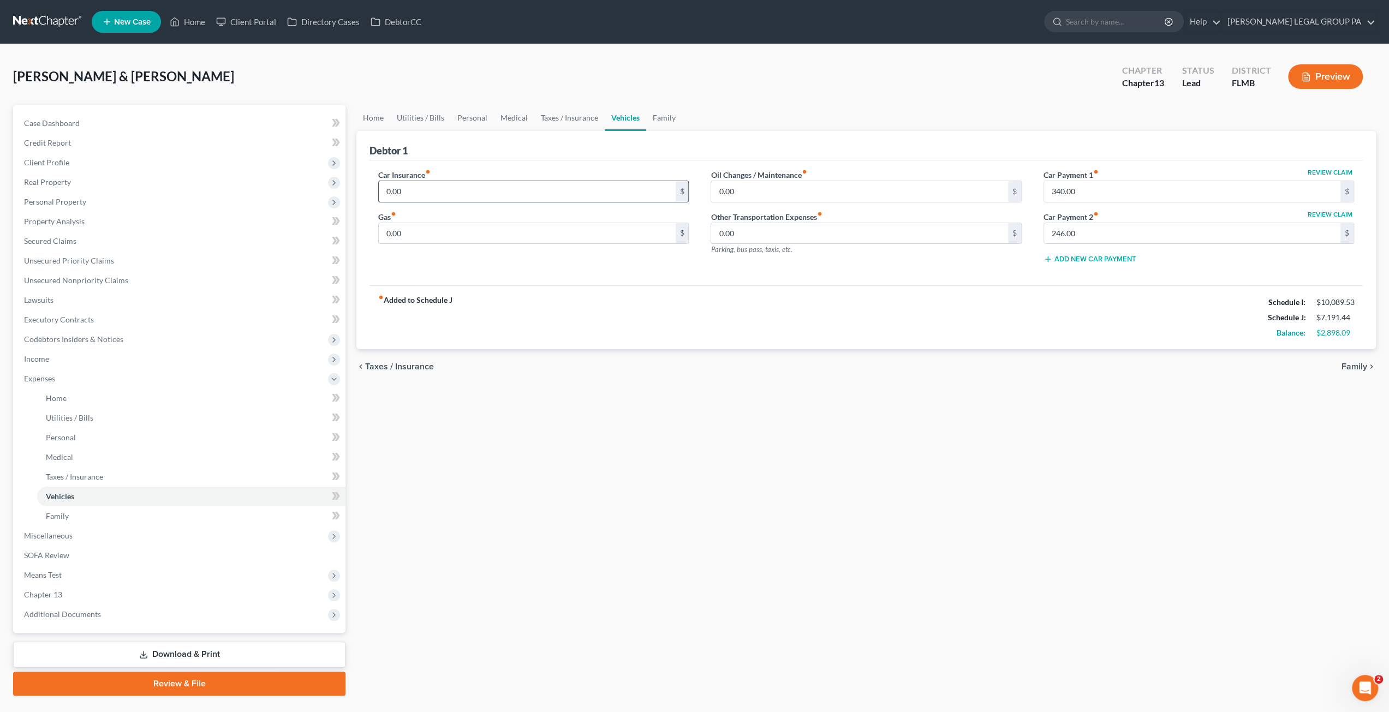
click at [410, 194] on input "0.00" at bounding box center [527, 191] width 296 height 21
type input "220.00"
type input "420.00"
type input "66.00"
click at [661, 118] on link "Family" at bounding box center [664, 118] width 36 height 26
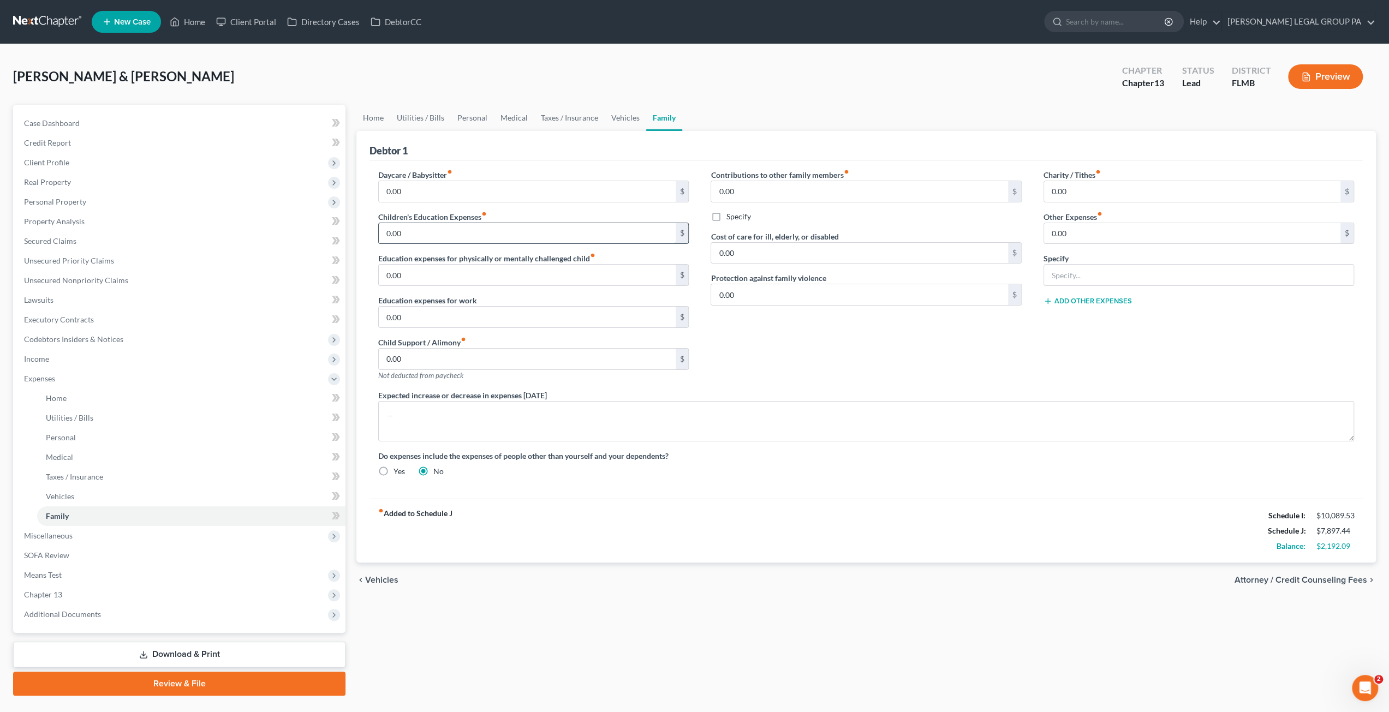
click at [410, 237] on input "0.00" at bounding box center [527, 233] width 296 height 21
type input "83.00"
click at [750, 184] on input "0.00" at bounding box center [859, 191] width 296 height 21
type input "0"
type input "200.00"
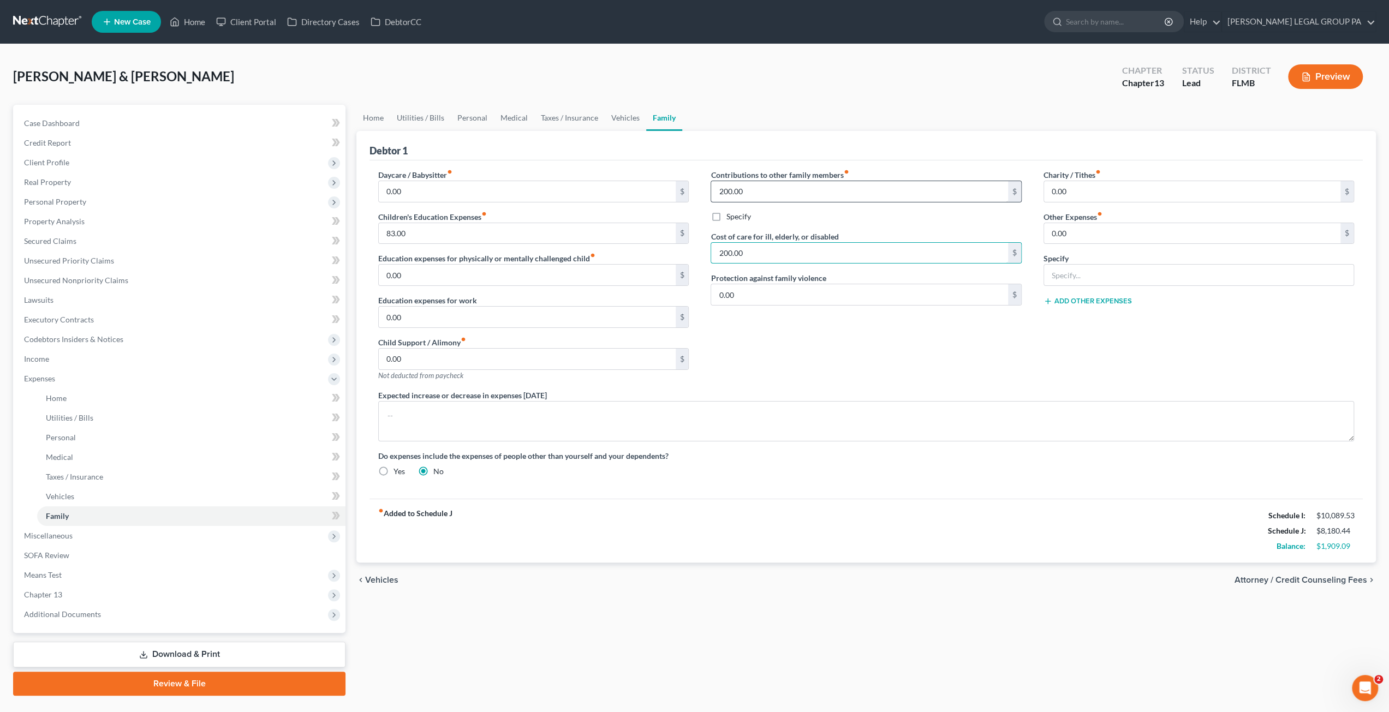
type input "200.00"
click at [465, 115] on link "Personal" at bounding box center [472, 118] width 43 height 26
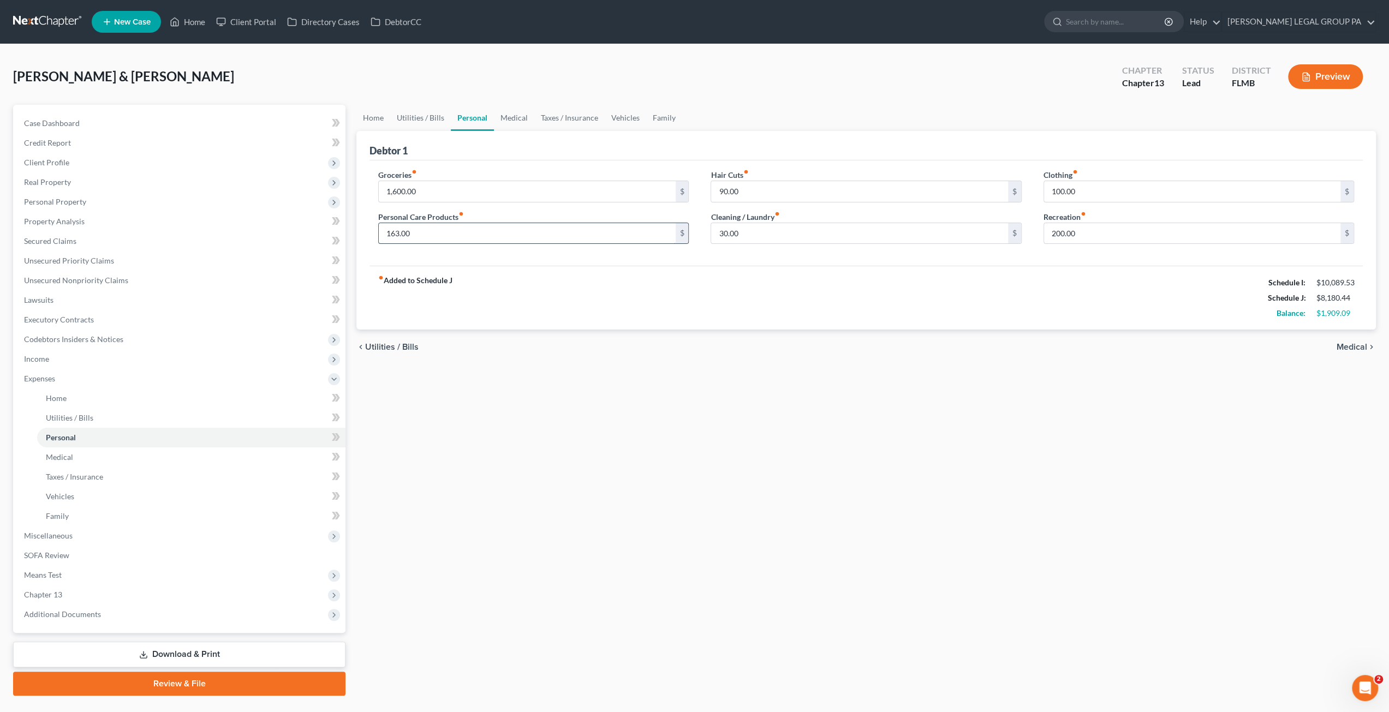
click at [420, 237] on input "163.00" at bounding box center [527, 233] width 296 height 21
type input "200.00"
click at [666, 117] on link "Family" at bounding box center [664, 118] width 36 height 26
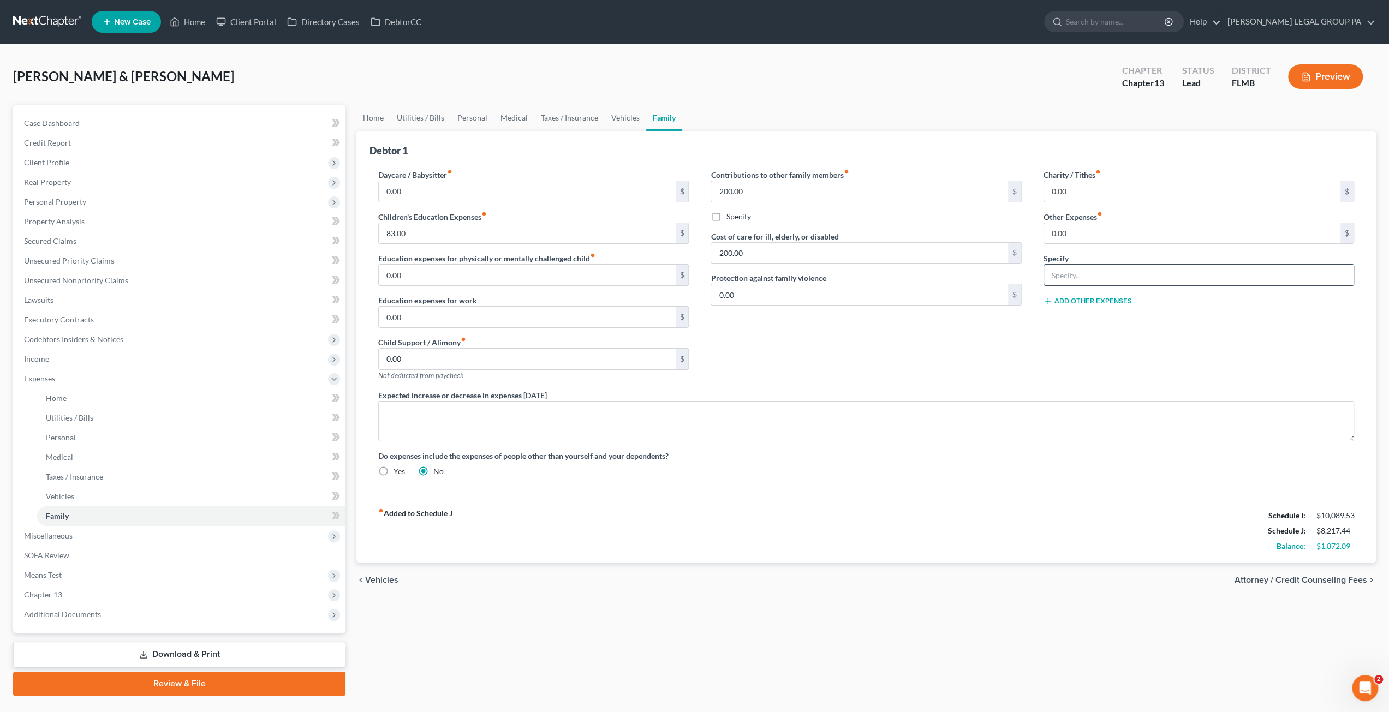
click at [1077, 276] on input "text" at bounding box center [1198, 275] width 309 height 21
click at [1074, 237] on input "0.00" at bounding box center [1192, 233] width 296 height 21
type input "153.00"
type input "Daughter's Softball"
click at [56, 162] on span "Client Profile" at bounding box center [46, 162] width 45 height 9
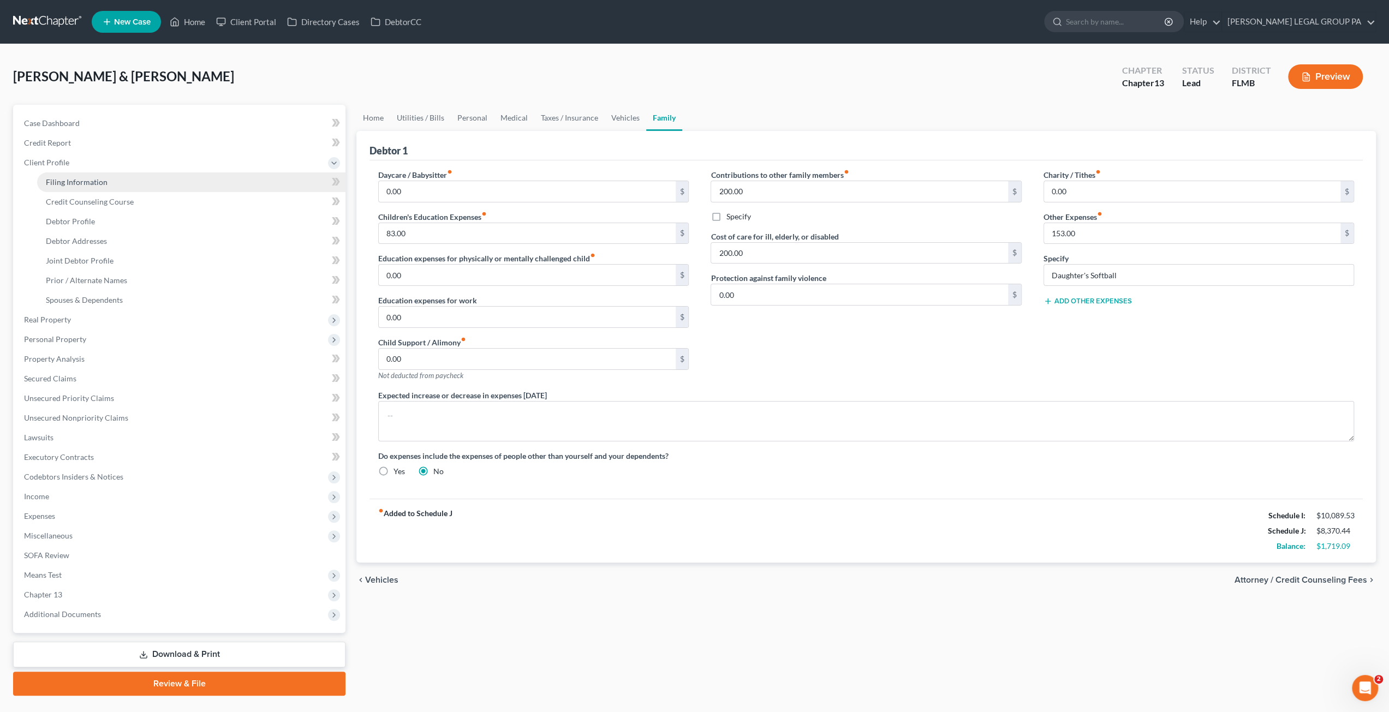
click at [87, 186] on span "Filing Information" at bounding box center [77, 181] width 62 height 9
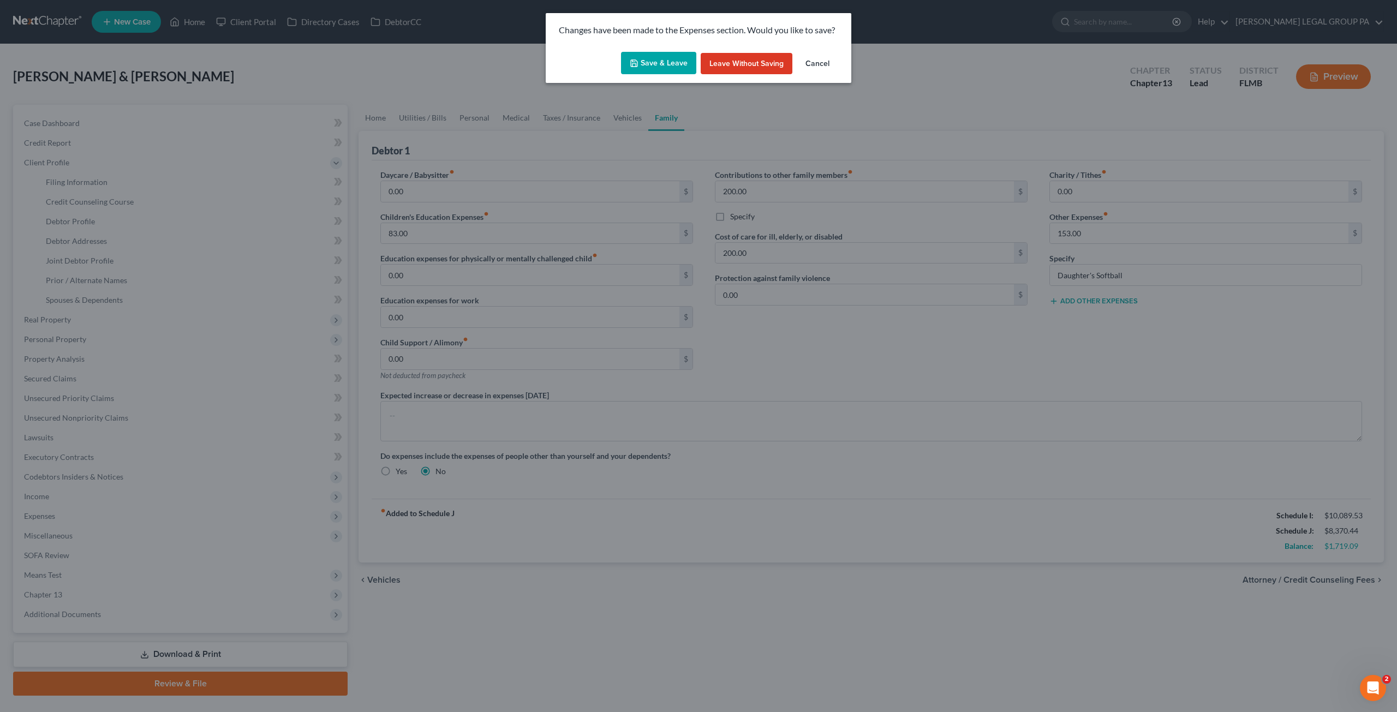
click at [655, 64] on button "Save & Leave" at bounding box center [658, 63] width 75 height 23
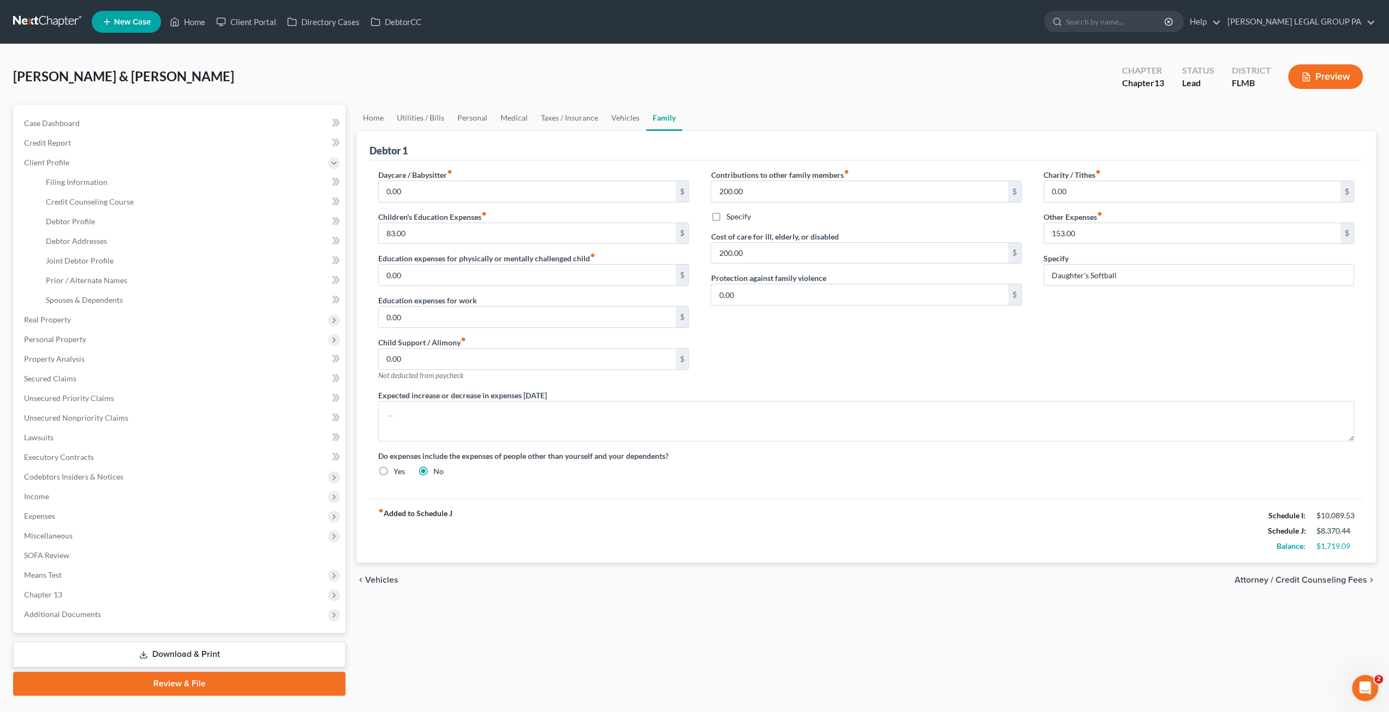
select select "1"
select select "3"
select select "15"
select select "0"
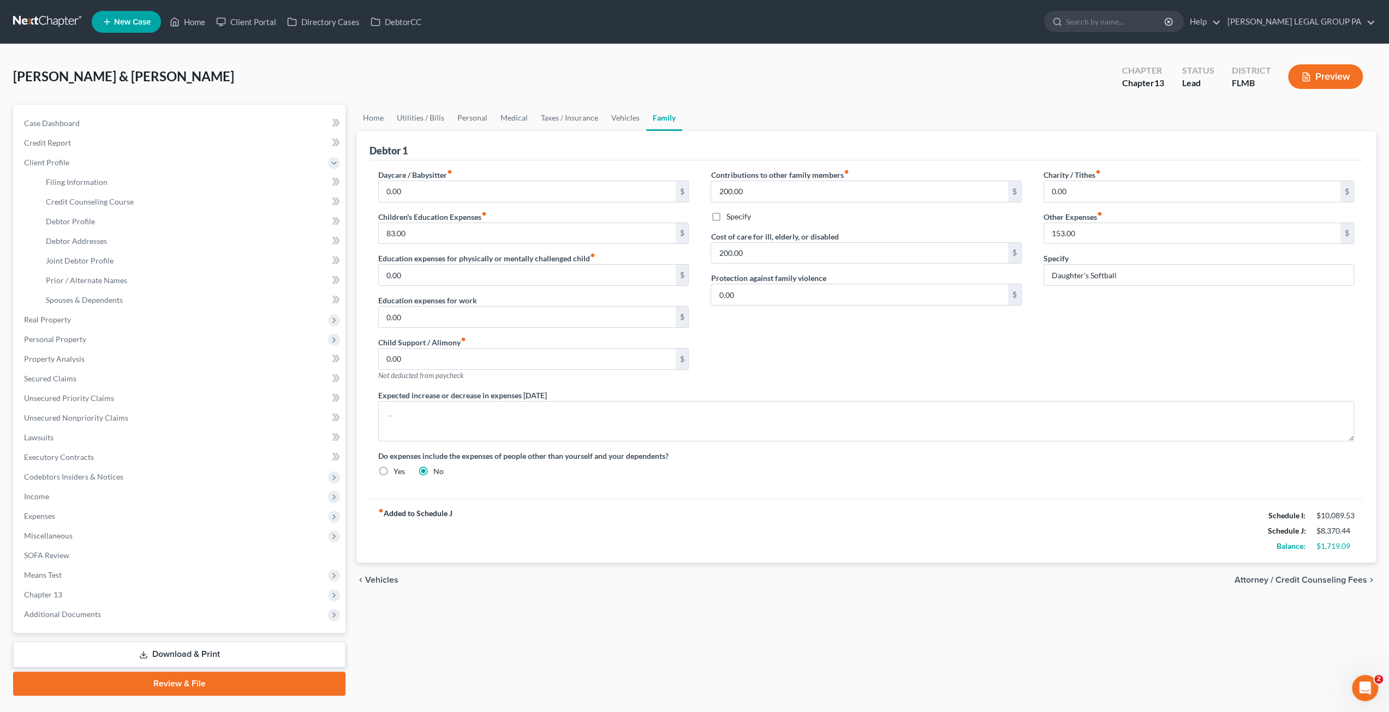
select select "9"
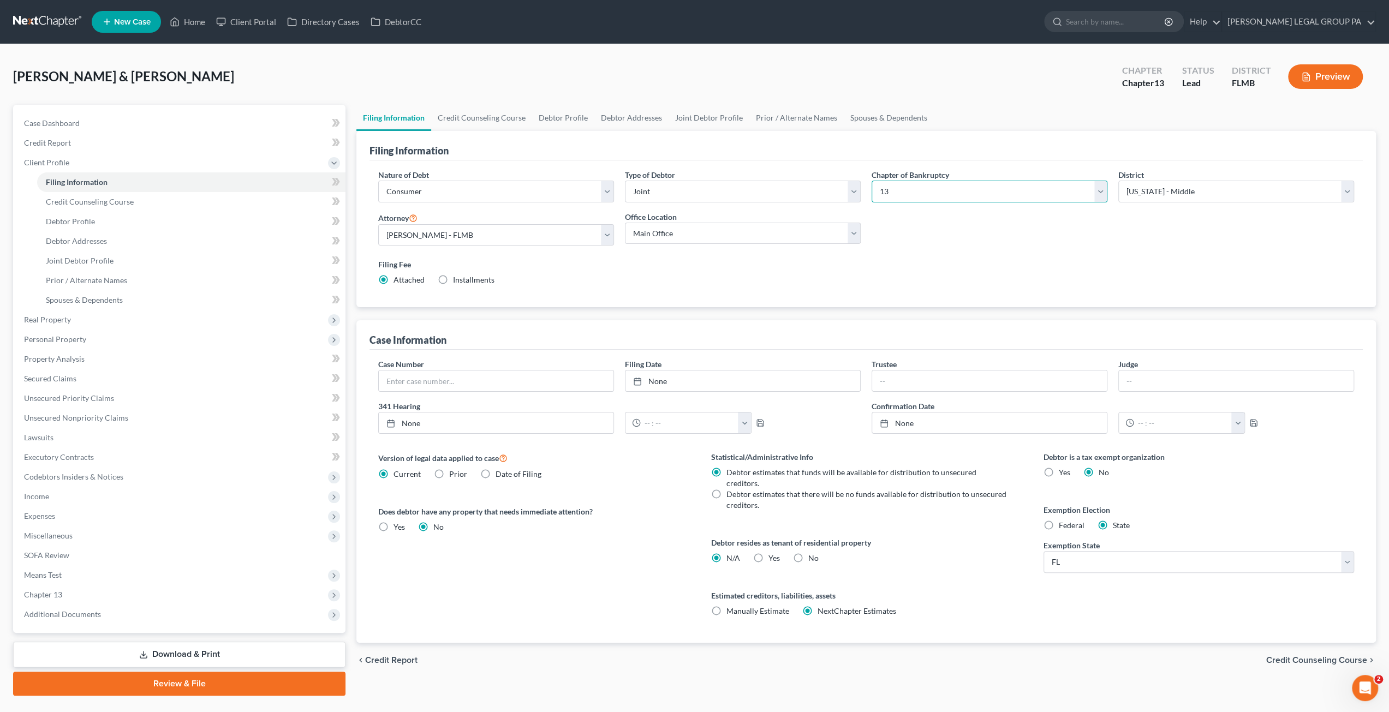
click at [964, 186] on select "Select 7 11 12 13" at bounding box center [989, 192] width 236 height 22
select select "0"
click at [871, 181] on select "Select 7 11 12 13" at bounding box center [989, 192] width 236 height 22
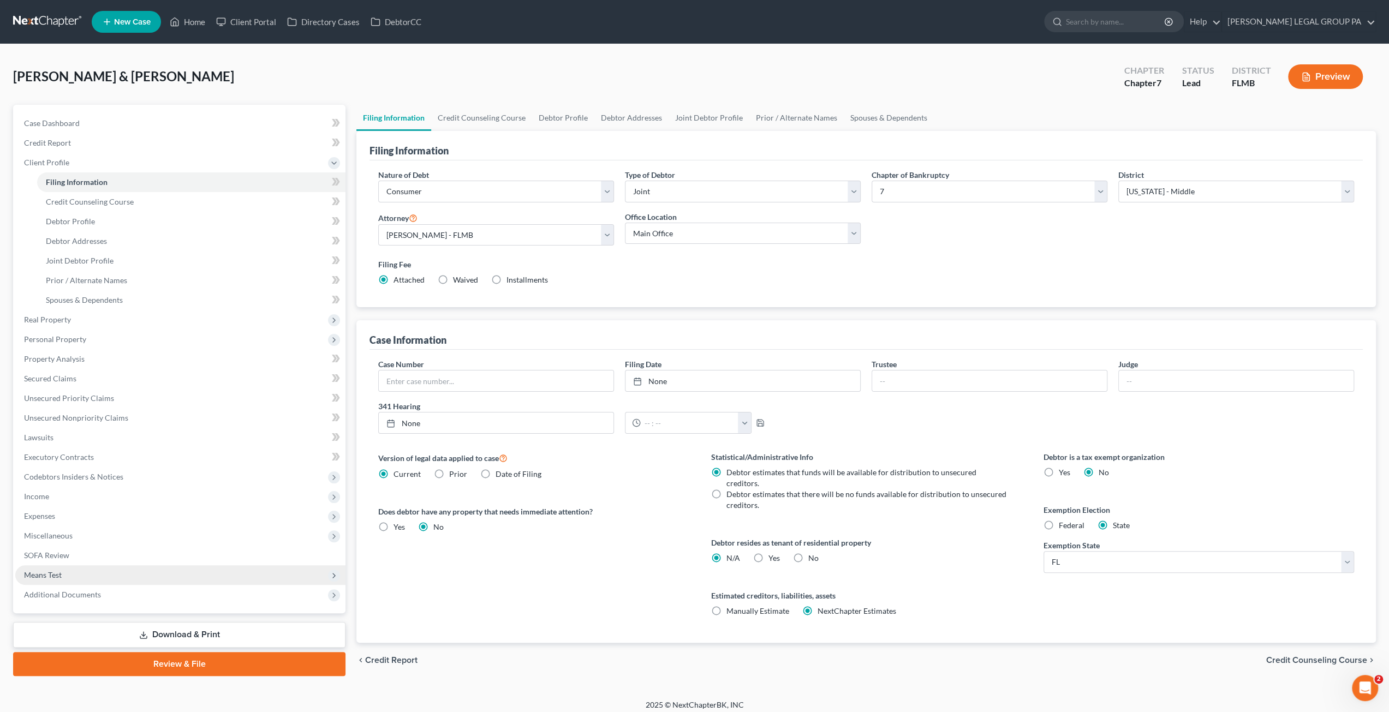
click at [51, 575] on span "Means Test" at bounding box center [43, 574] width 38 height 9
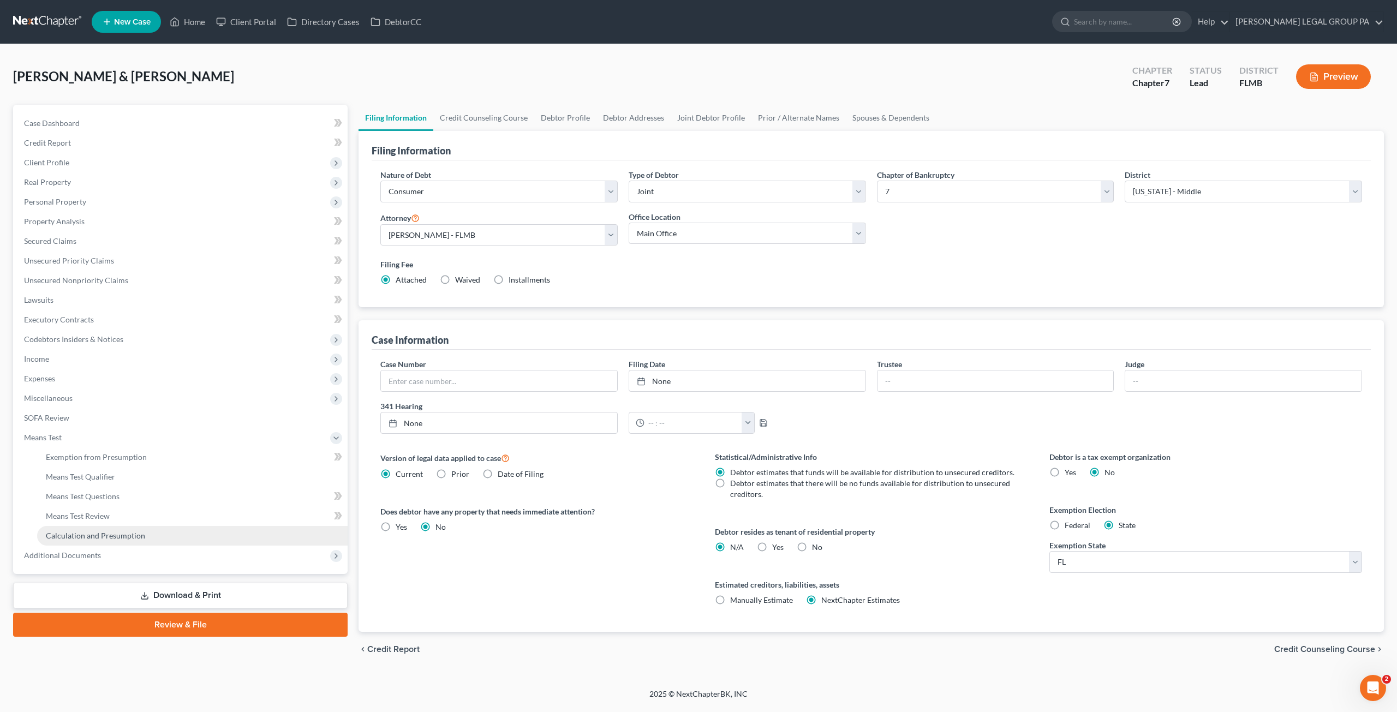
click at [104, 540] on span "Calculation and Presumption" at bounding box center [95, 535] width 99 height 9
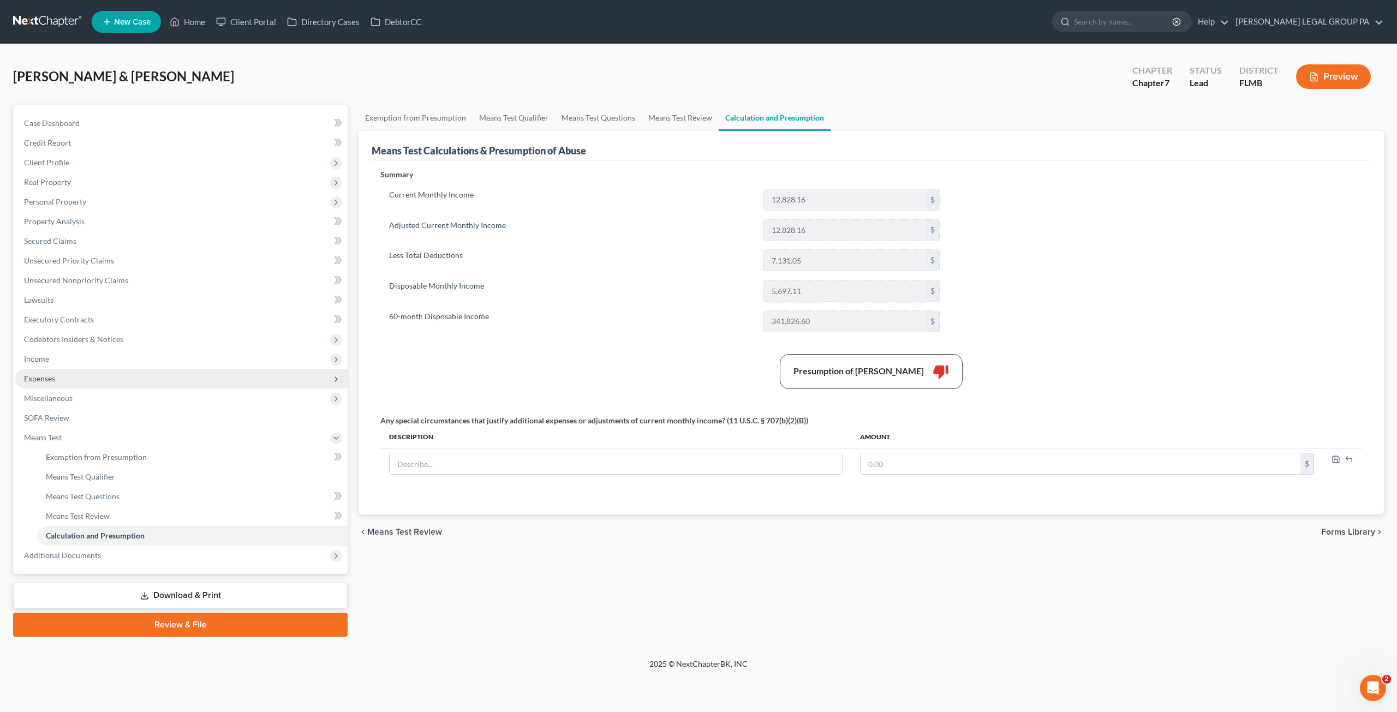
click at [41, 381] on span "Expenses" at bounding box center [39, 378] width 31 height 9
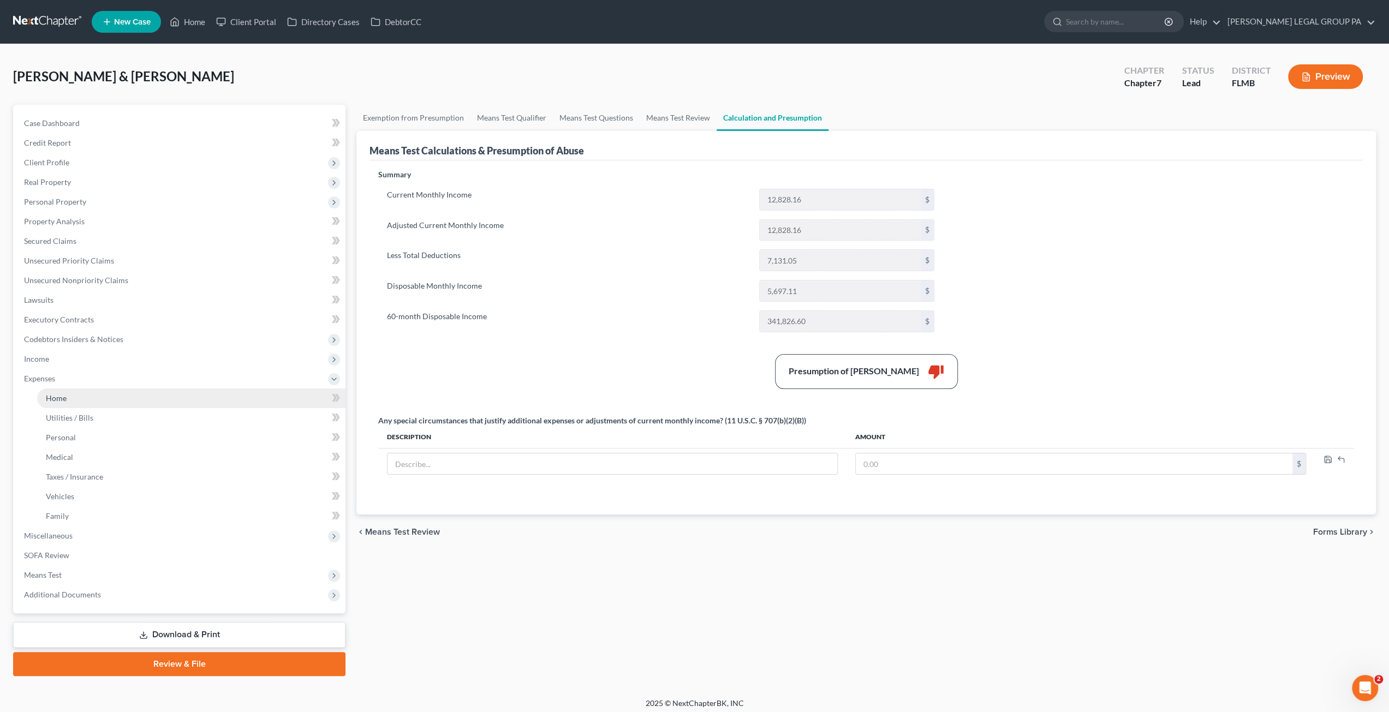
click at [64, 402] on link "Home" at bounding box center [191, 399] width 308 height 20
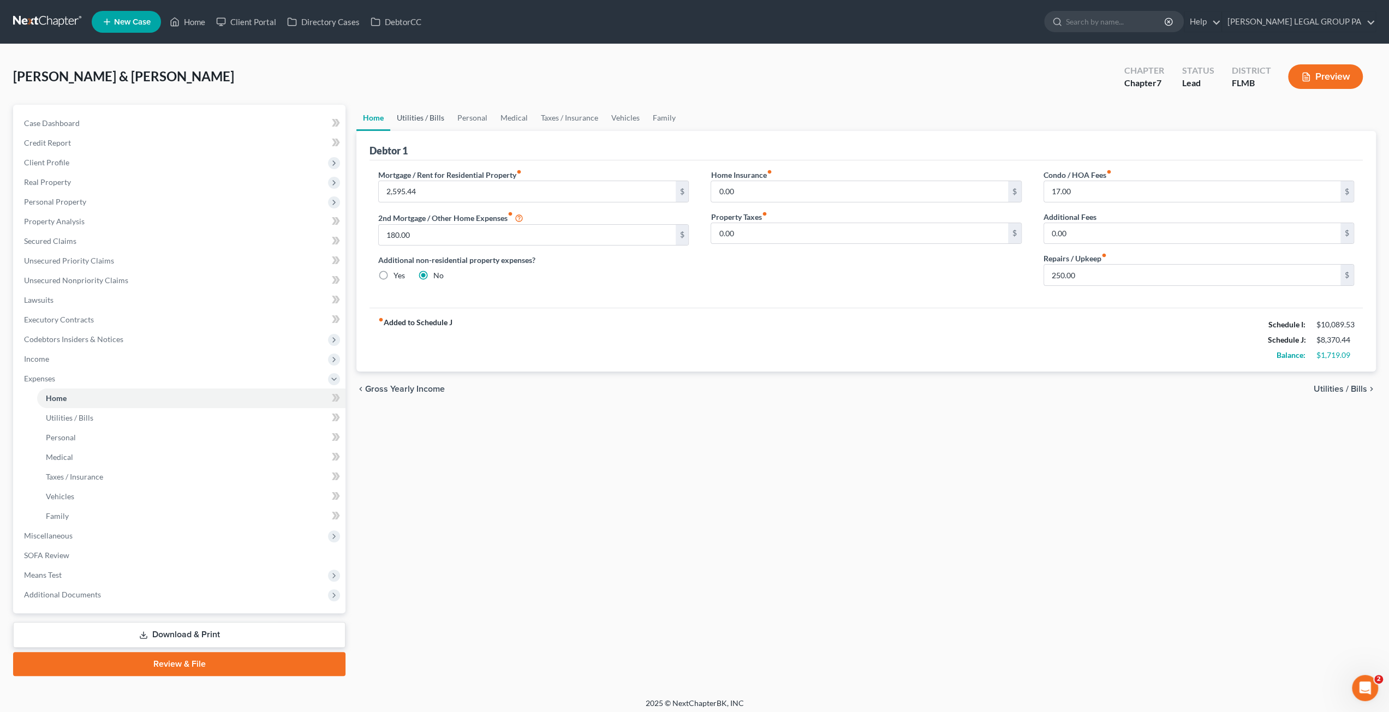
click at [422, 117] on link "Utilities / Bills" at bounding box center [420, 118] width 61 height 26
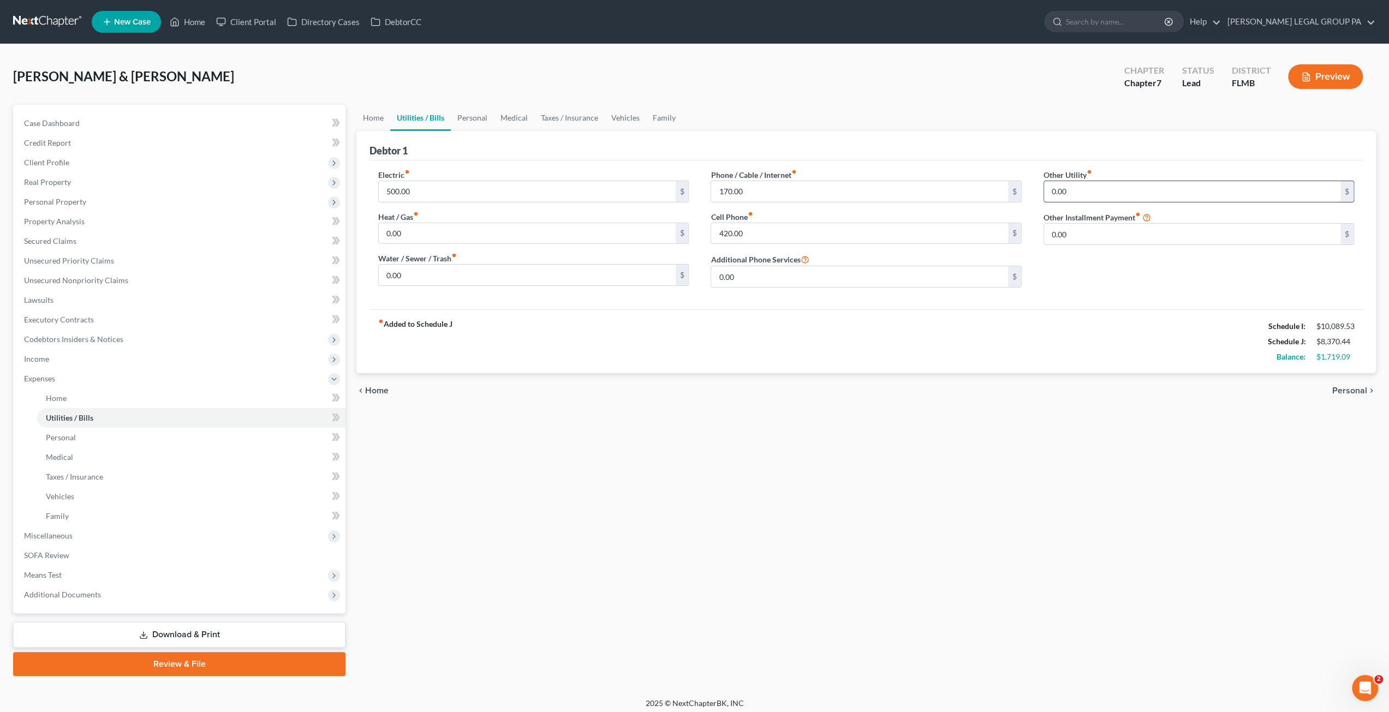
click at [1083, 199] on input "0.00" at bounding box center [1192, 191] width 296 height 21
type input "50.00"
type input "Streaming services"
click at [469, 118] on link "Personal" at bounding box center [472, 118] width 43 height 26
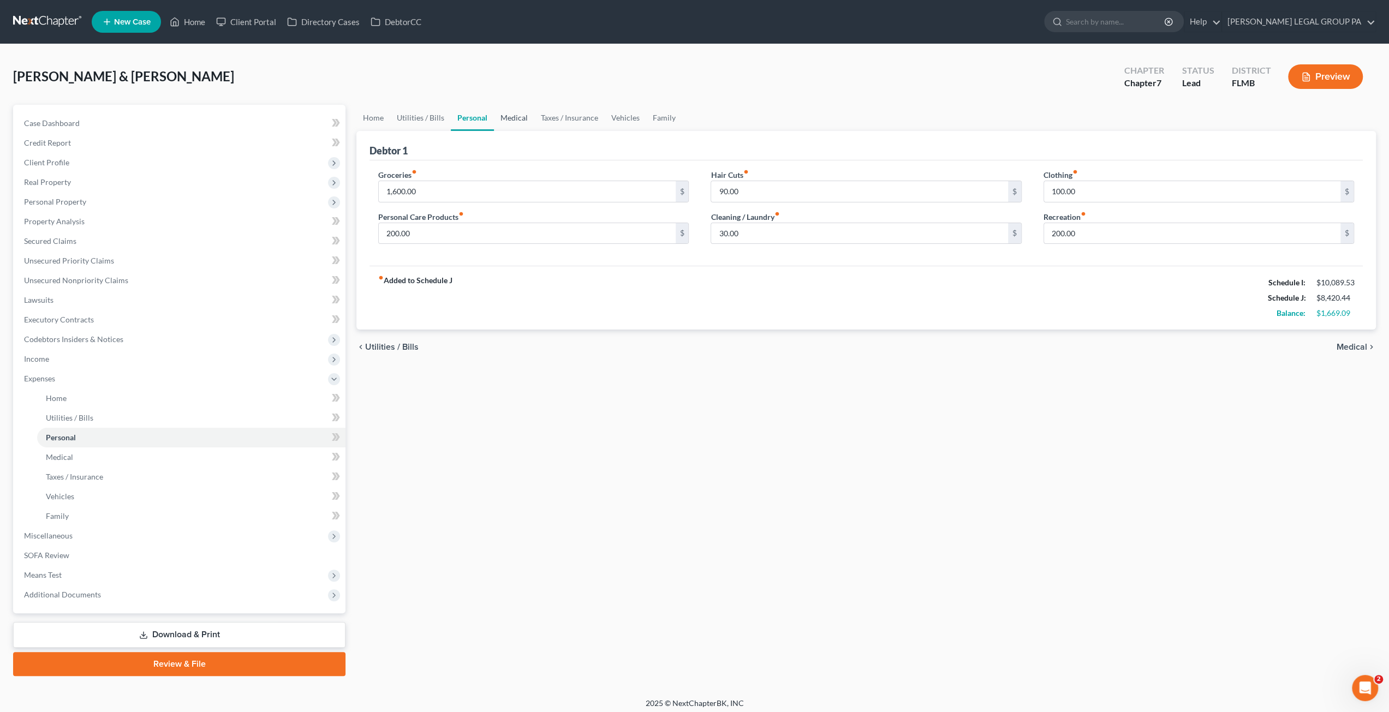
click at [513, 118] on link "Medical" at bounding box center [514, 118] width 40 height 26
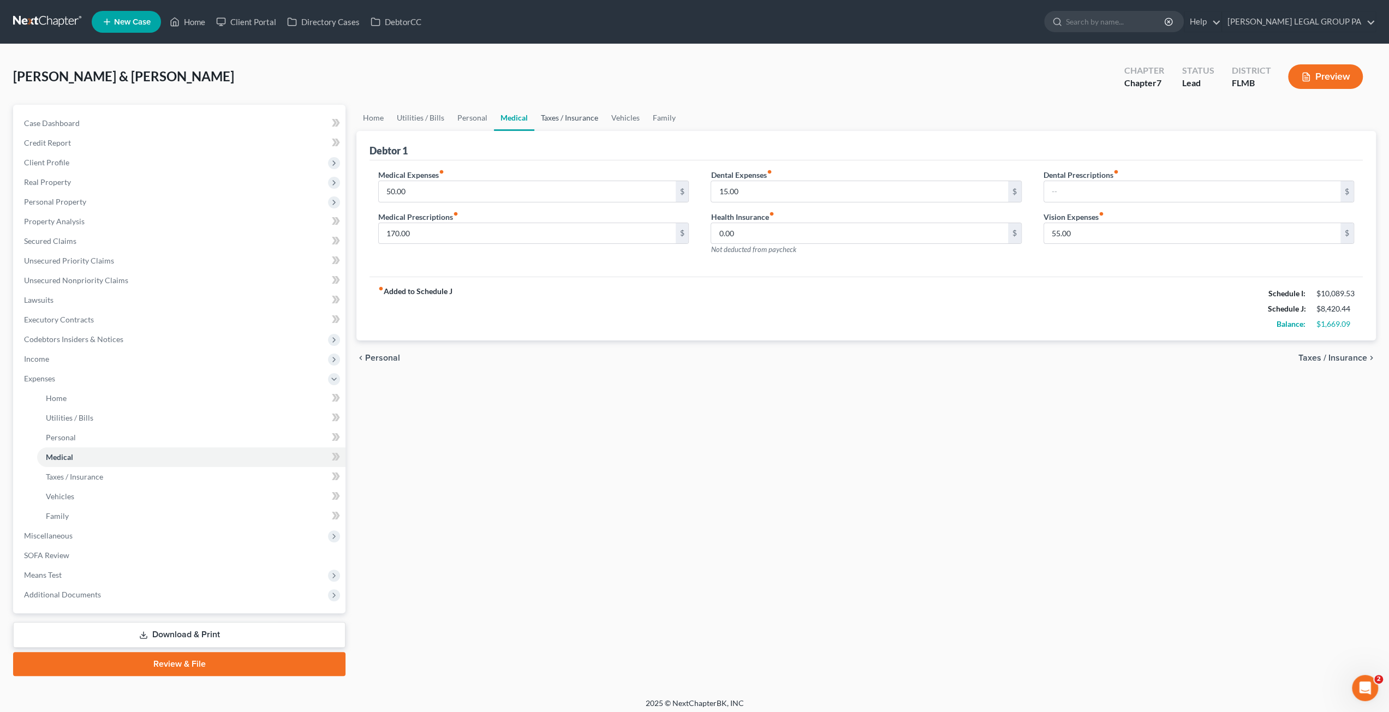
click at [561, 121] on link "Taxes / Insurance" at bounding box center [569, 118] width 70 height 26
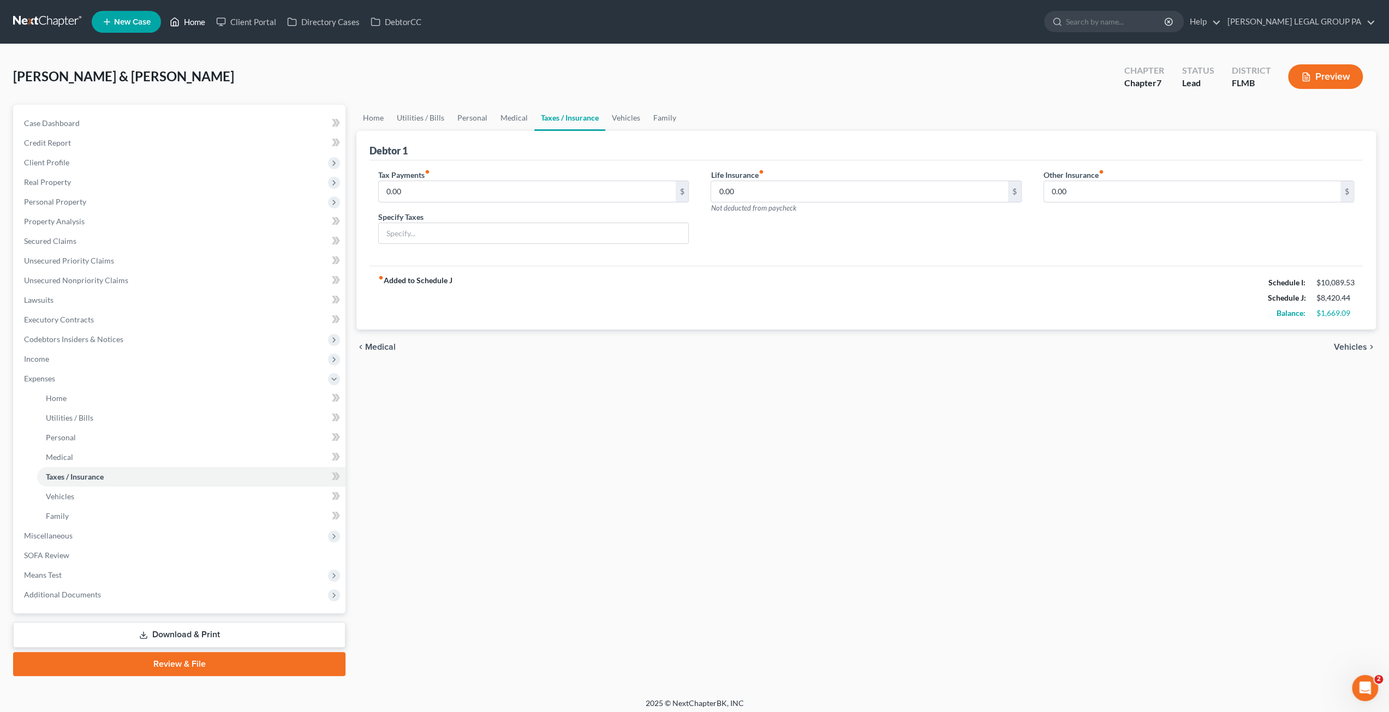
click at [193, 22] on link "Home" at bounding box center [187, 22] width 46 height 20
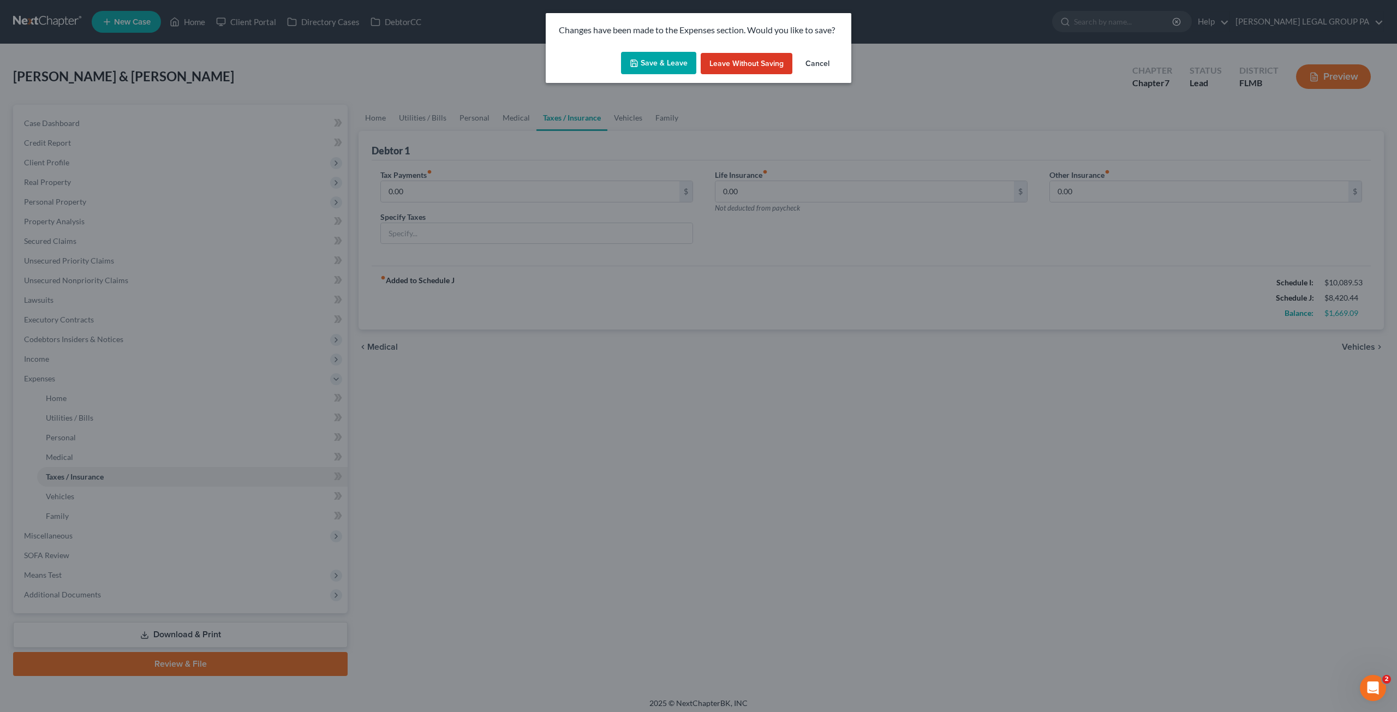
click at [646, 61] on button "Save & Leave" at bounding box center [658, 63] width 75 height 23
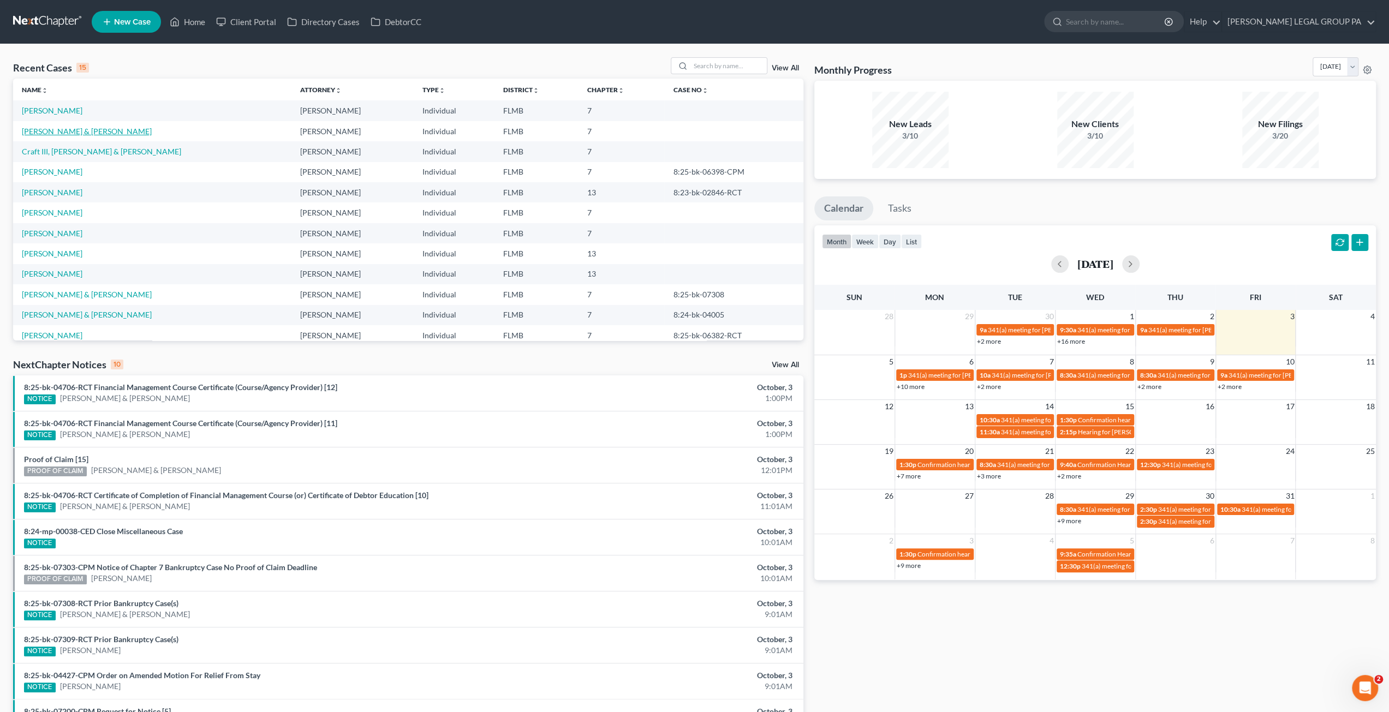
click at [68, 133] on link "Chauncey, Joseph & Howell, Kelly" at bounding box center [87, 131] width 130 height 9
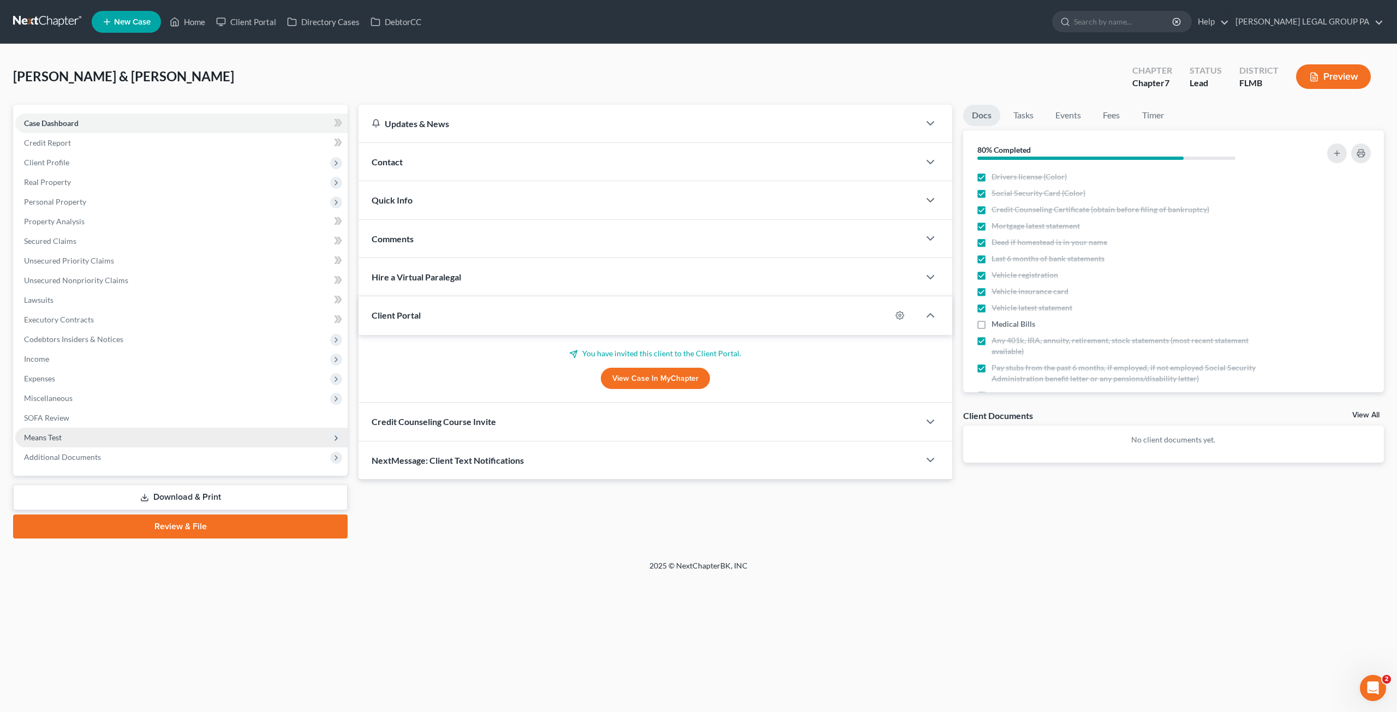
click at [53, 435] on span "Means Test" at bounding box center [43, 437] width 38 height 9
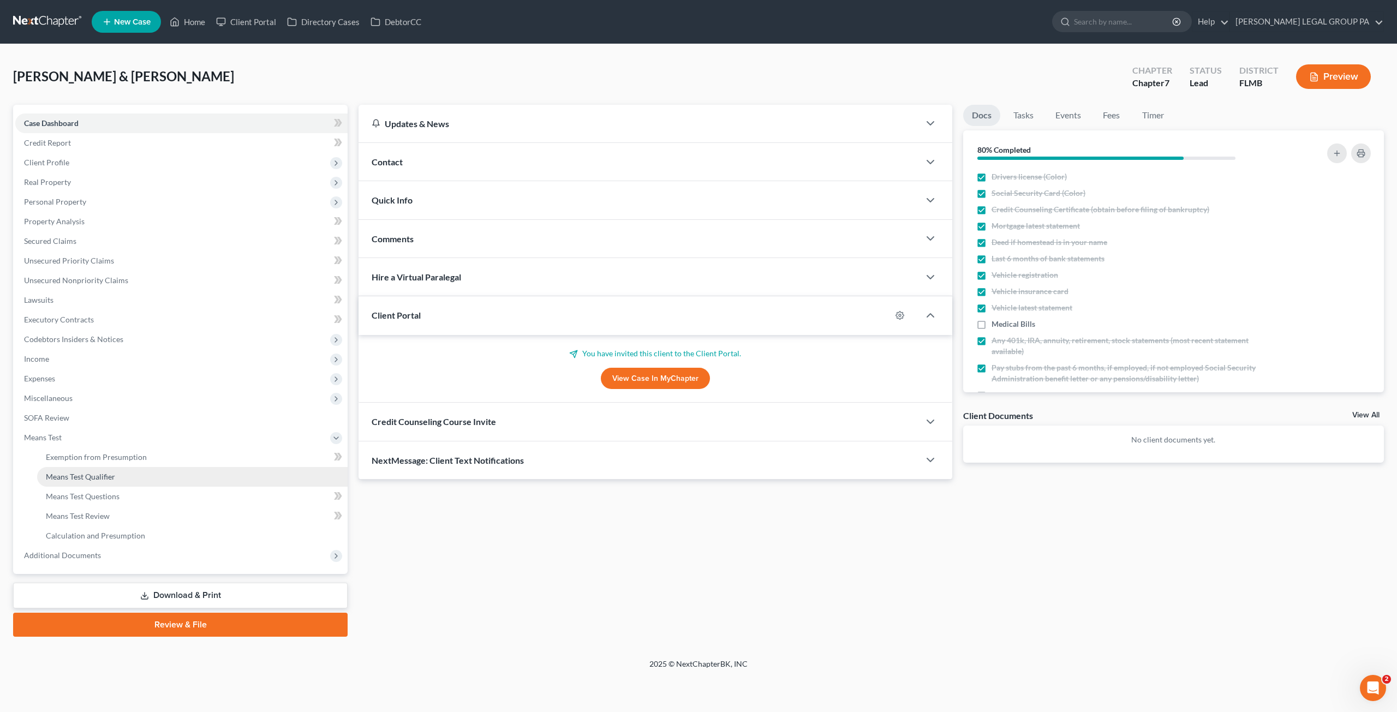
click at [77, 481] on link "Means Test Qualifier" at bounding box center [192, 477] width 310 height 20
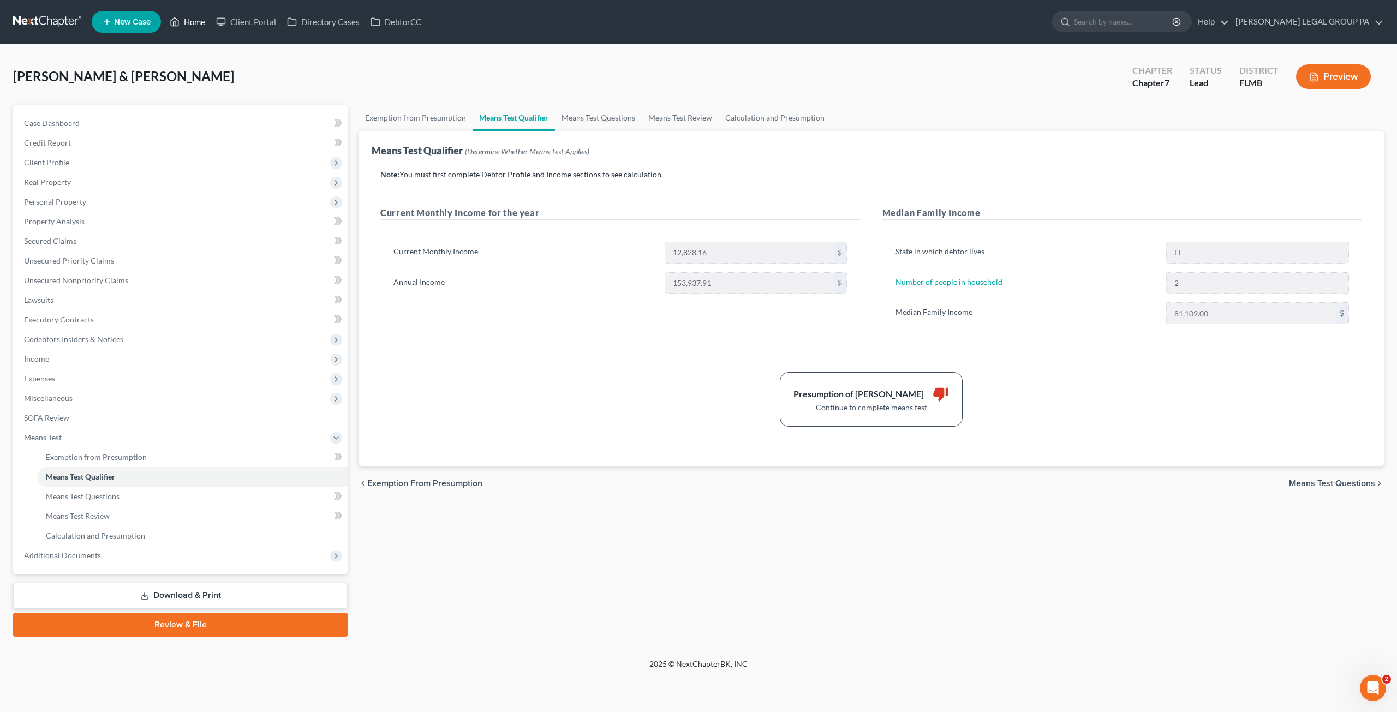
click at [177, 17] on icon at bounding box center [175, 21] width 10 height 13
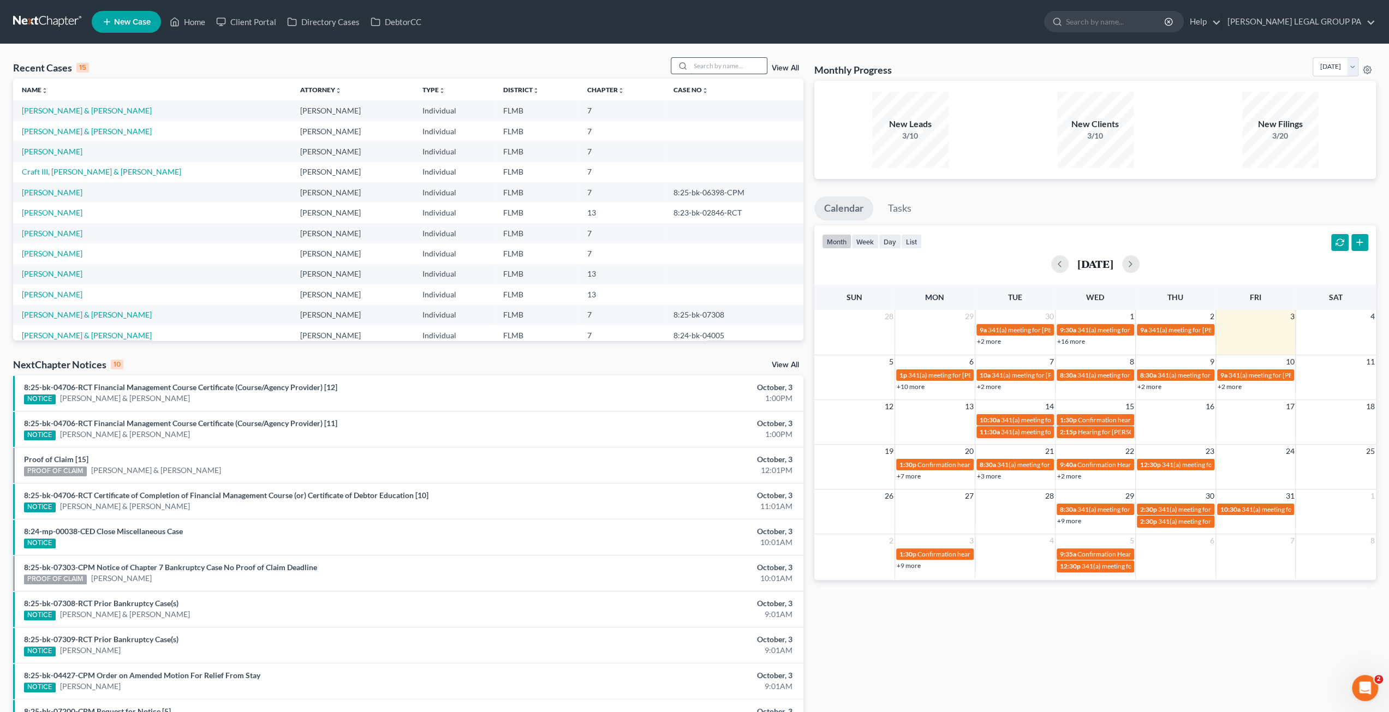
click at [703, 70] on input "search" at bounding box center [728, 66] width 76 height 16
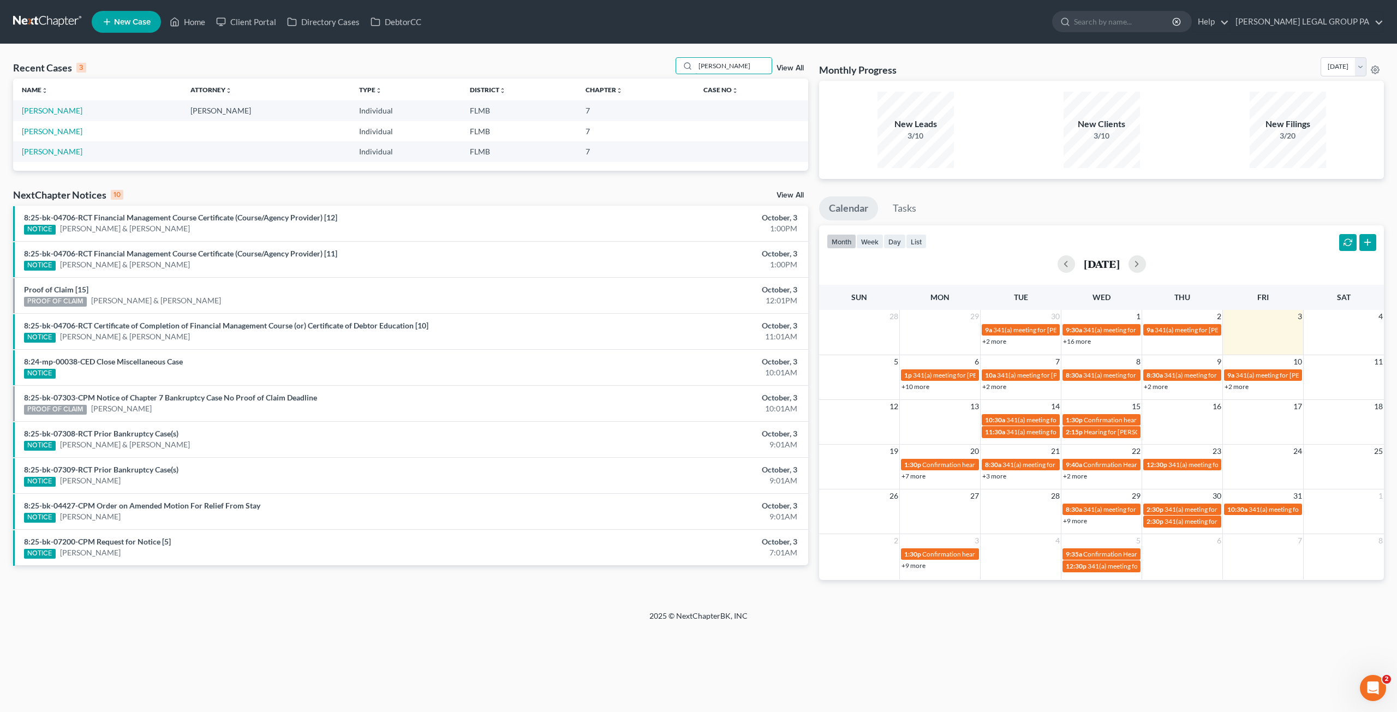
type input "bellamy"
click at [47, 104] on td "[PERSON_NAME]" at bounding box center [97, 110] width 169 height 20
click at [45, 106] on link "[PERSON_NAME]" at bounding box center [52, 110] width 61 height 9
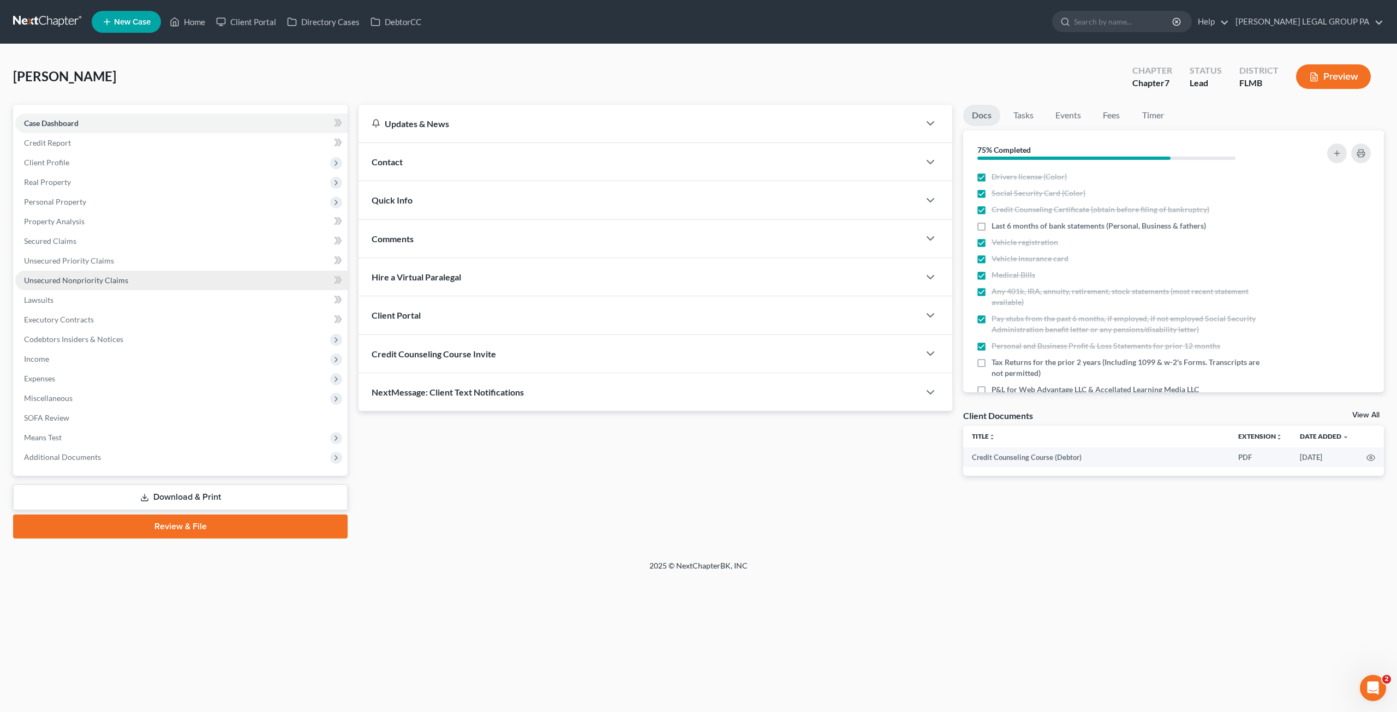
click at [55, 278] on span "Unsecured Nonpriority Claims" at bounding box center [76, 280] width 104 height 9
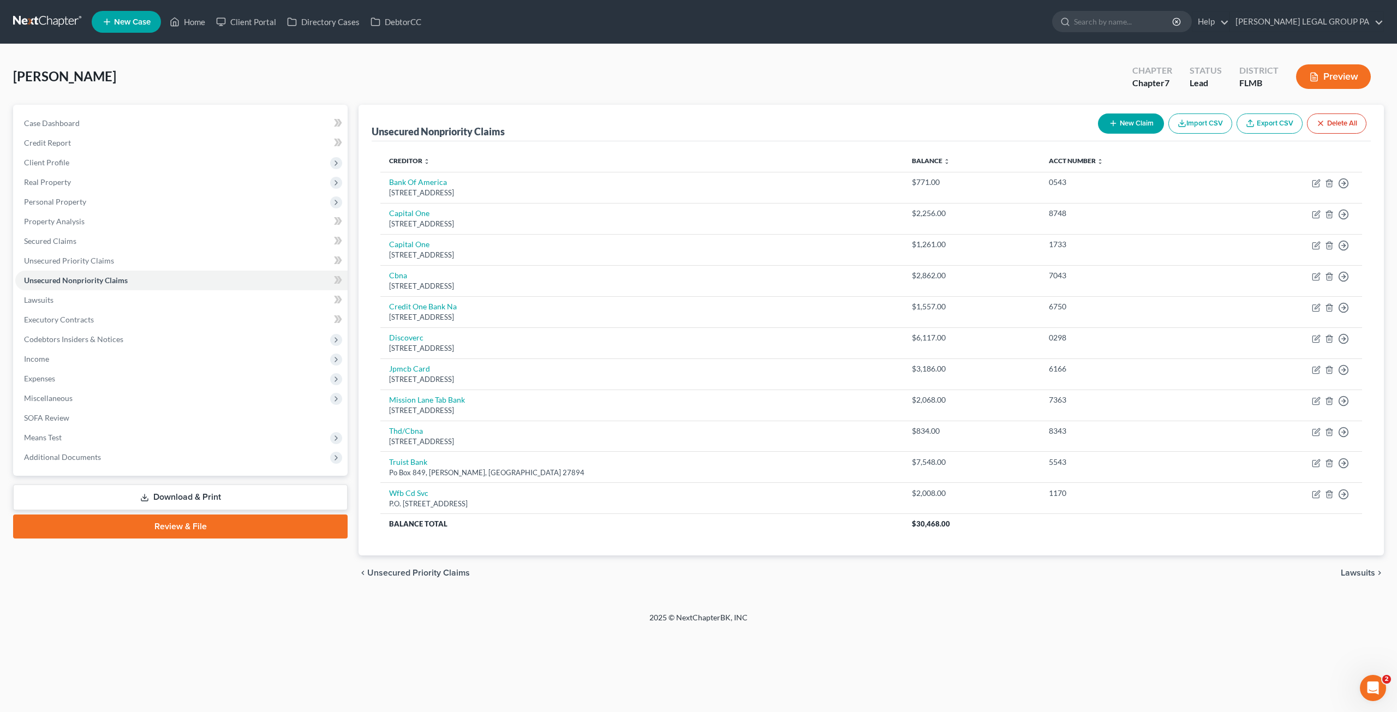
drag, startPoint x: 192, startPoint y: 75, endPoint x: 198, endPoint y: 84, distance: 11.0
click at [192, 75] on div "Bellamy, Bradley Upgraded Chapter Chapter 7 Status Lead District FLMB Preview" at bounding box center [698, 80] width 1371 height 47
click at [45, 363] on span "Income" at bounding box center [181, 359] width 332 height 20
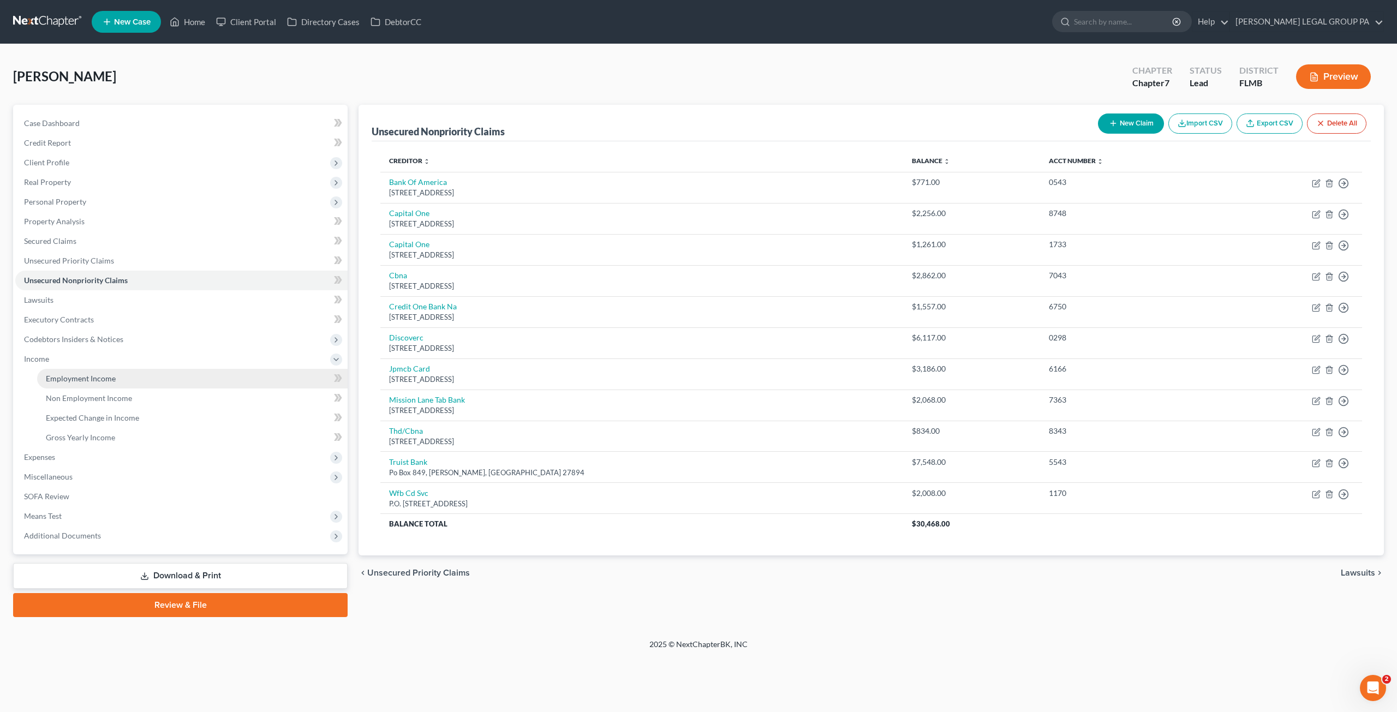
click at [61, 379] on span "Employment Income" at bounding box center [81, 378] width 70 height 9
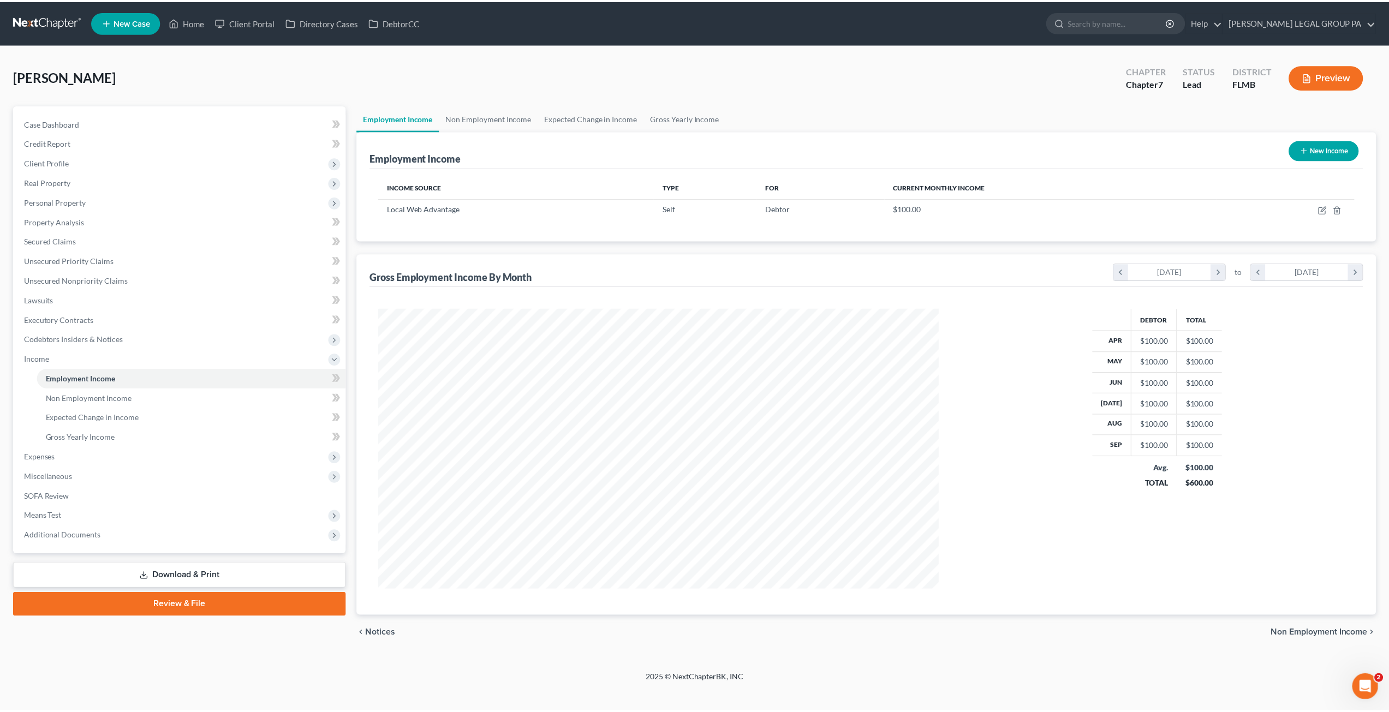
scroll to position [282, 585]
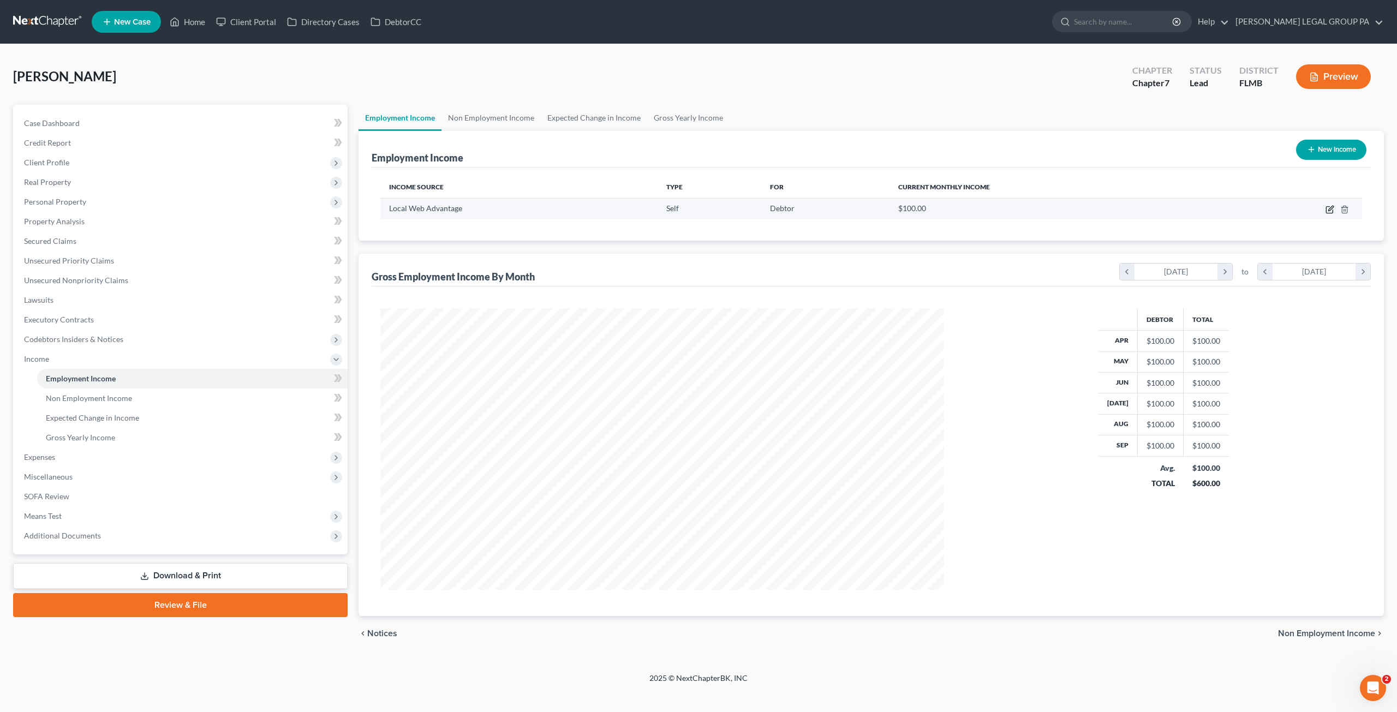
click at [1328, 208] on icon "button" at bounding box center [1329, 209] width 9 height 9
select select "1"
select select "0"
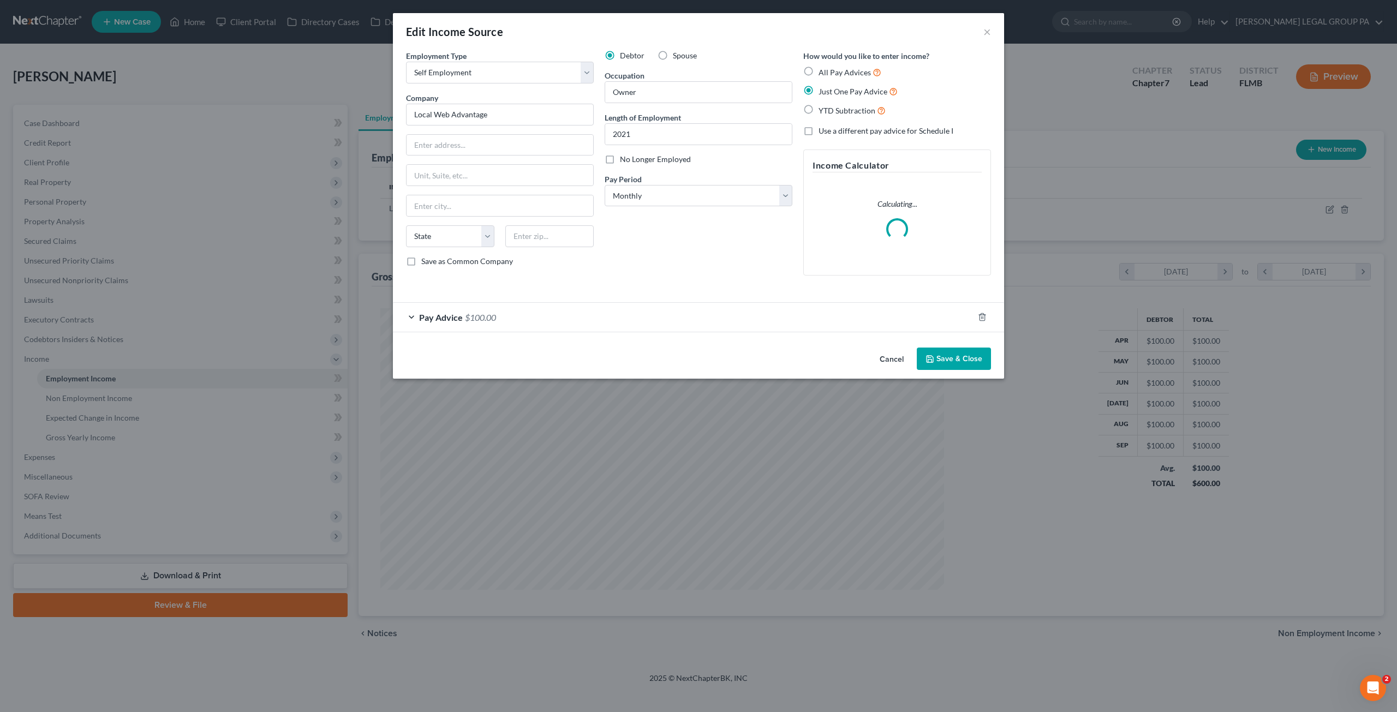
click at [483, 312] on span "$100.00" at bounding box center [480, 317] width 31 height 10
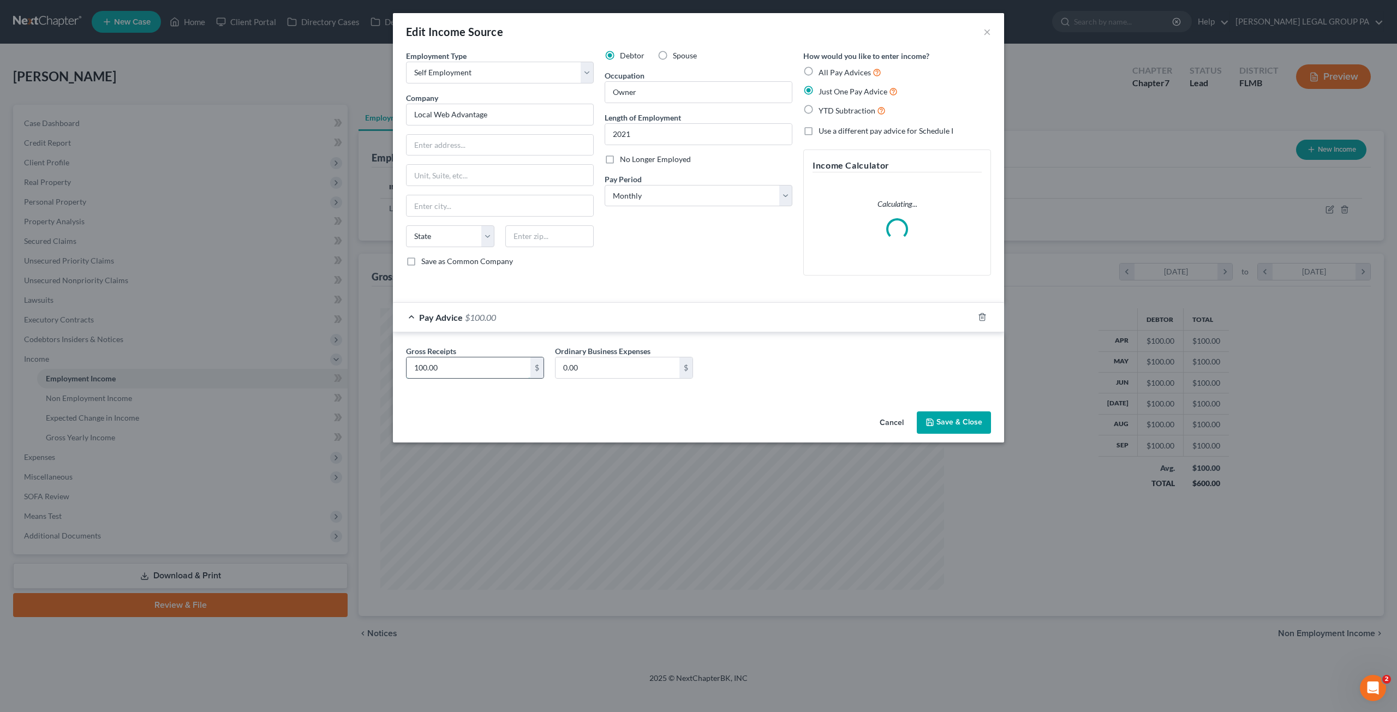
click at [471, 369] on input "100.00" at bounding box center [469, 367] width 124 height 21
type input "2,681.24"
type input "1,257.64"
click at [821, 387] on div "Gross Receipts 2,681.24 $ Ordinary Business Expenses 1,257.64 $" at bounding box center [698, 364] width 611 height 64
click at [933, 425] on icon "button" at bounding box center [929, 422] width 9 height 9
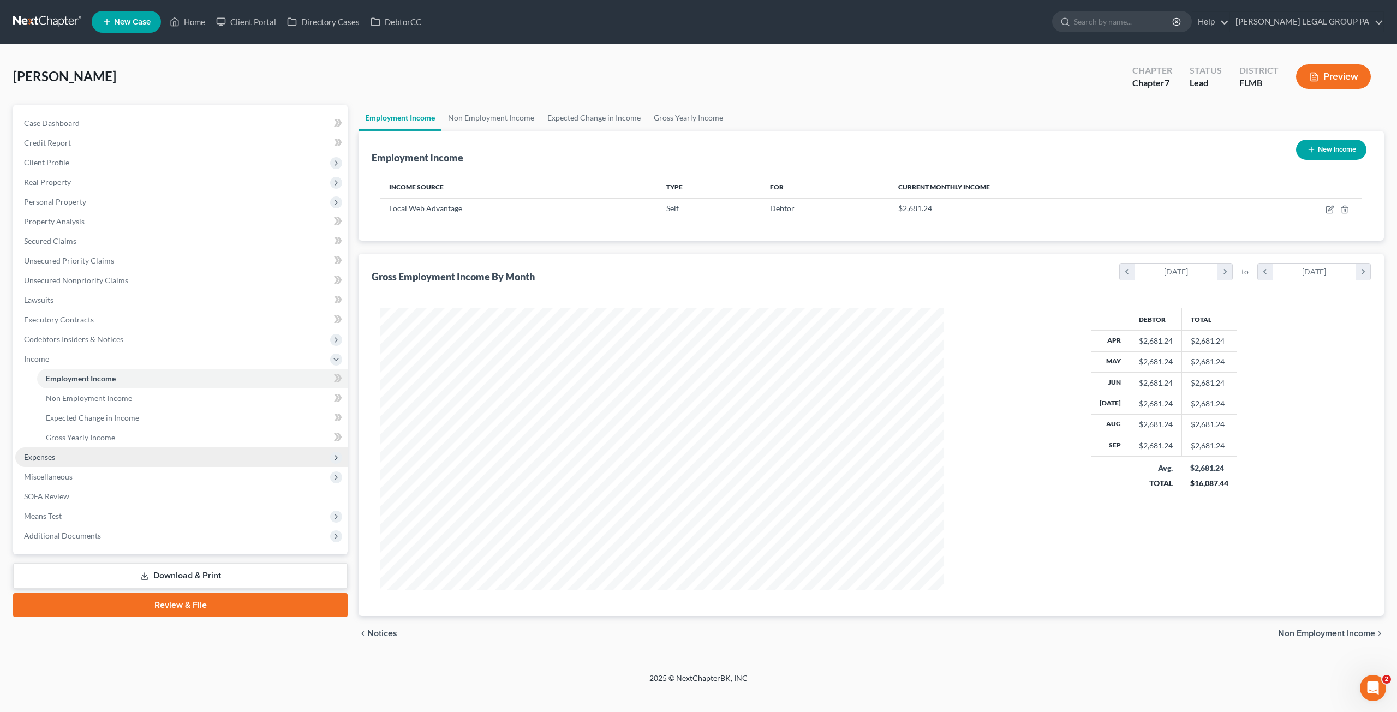
click at [50, 453] on span "Expenses" at bounding box center [39, 456] width 31 height 9
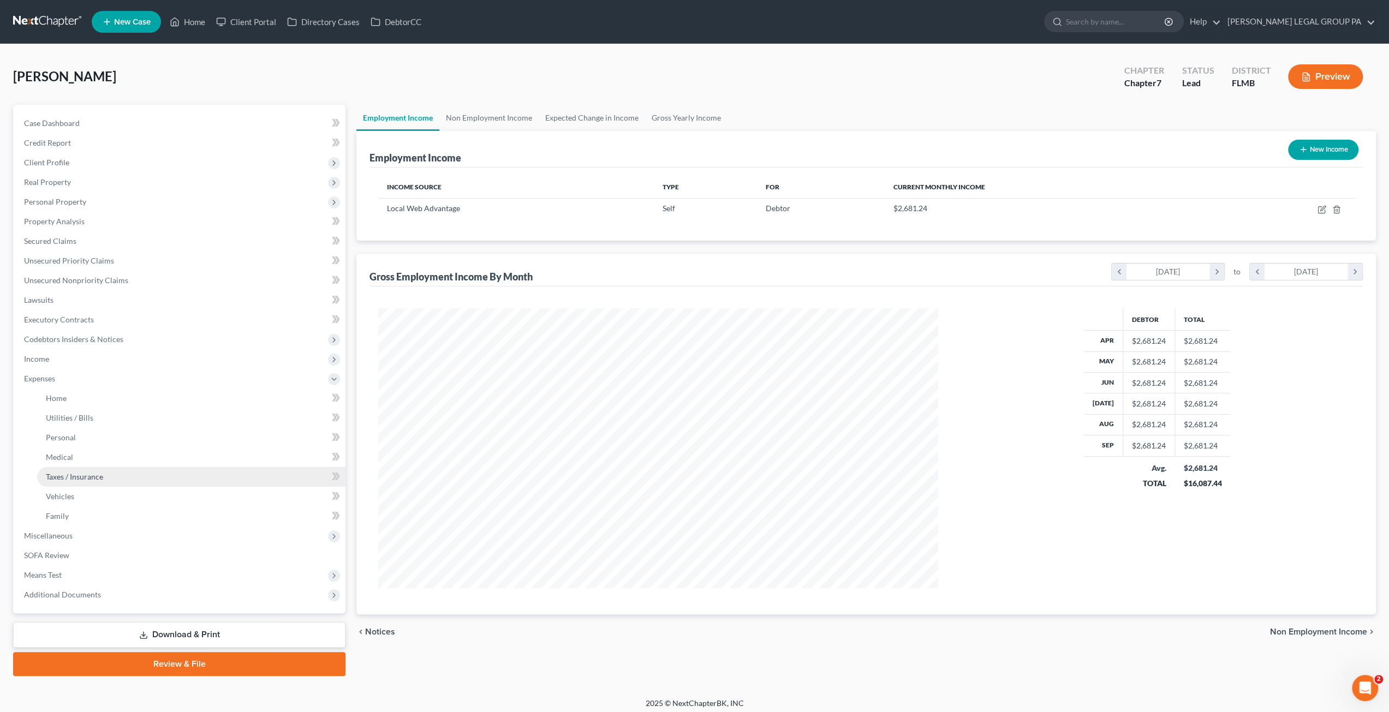
scroll to position [545407, 545106]
click at [55, 479] on span "Taxes / Insurance" at bounding box center [74, 476] width 57 height 9
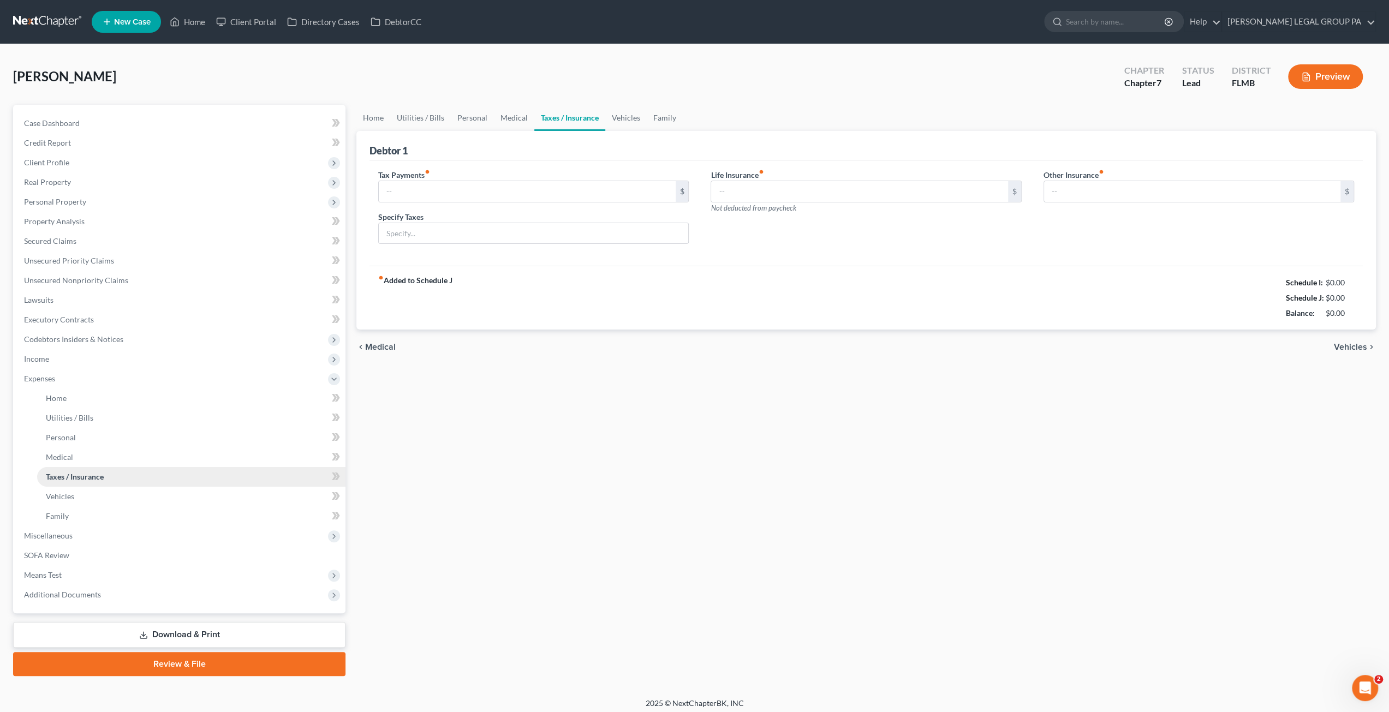
type input "660.00"
type input "0.00"
click at [87, 397] on link "Home" at bounding box center [191, 399] width 308 height 20
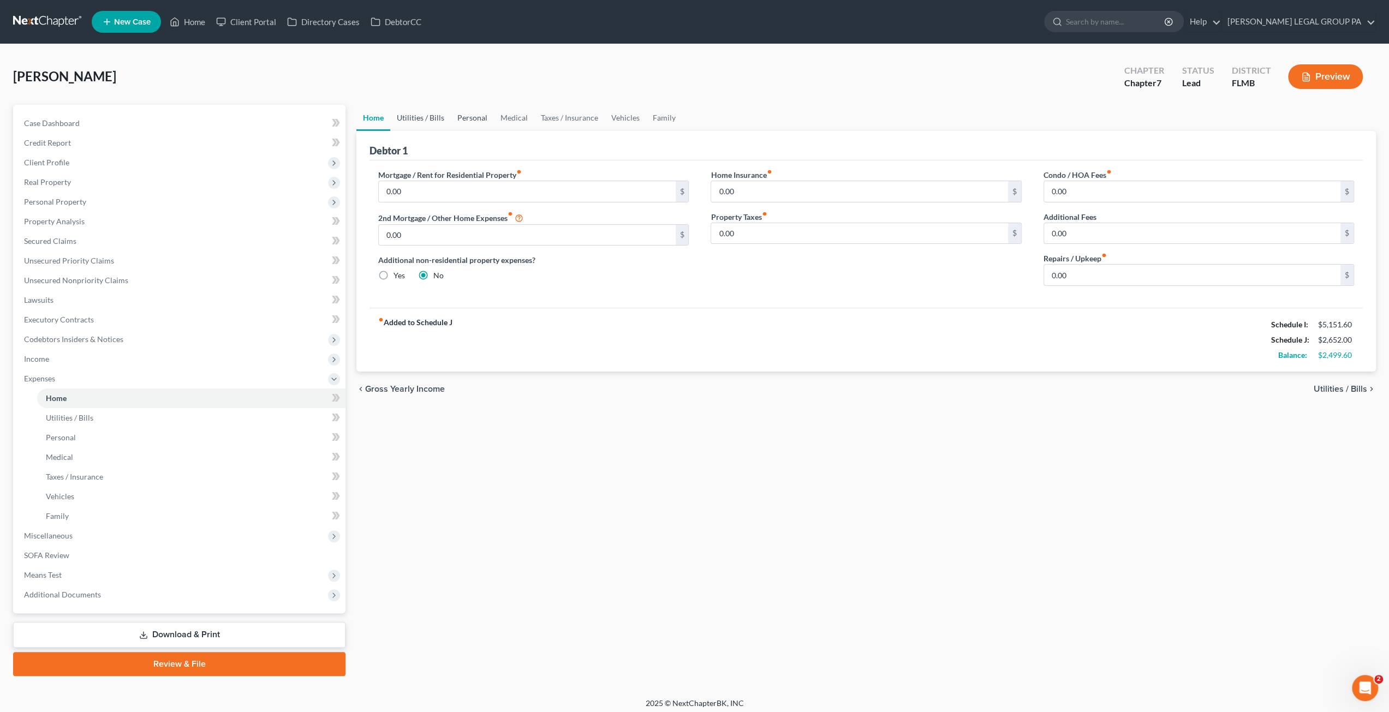
drag, startPoint x: 433, startPoint y: 118, endPoint x: 451, endPoint y: 115, distance: 18.3
click at [433, 118] on link "Utilities / Bills" at bounding box center [420, 118] width 61 height 26
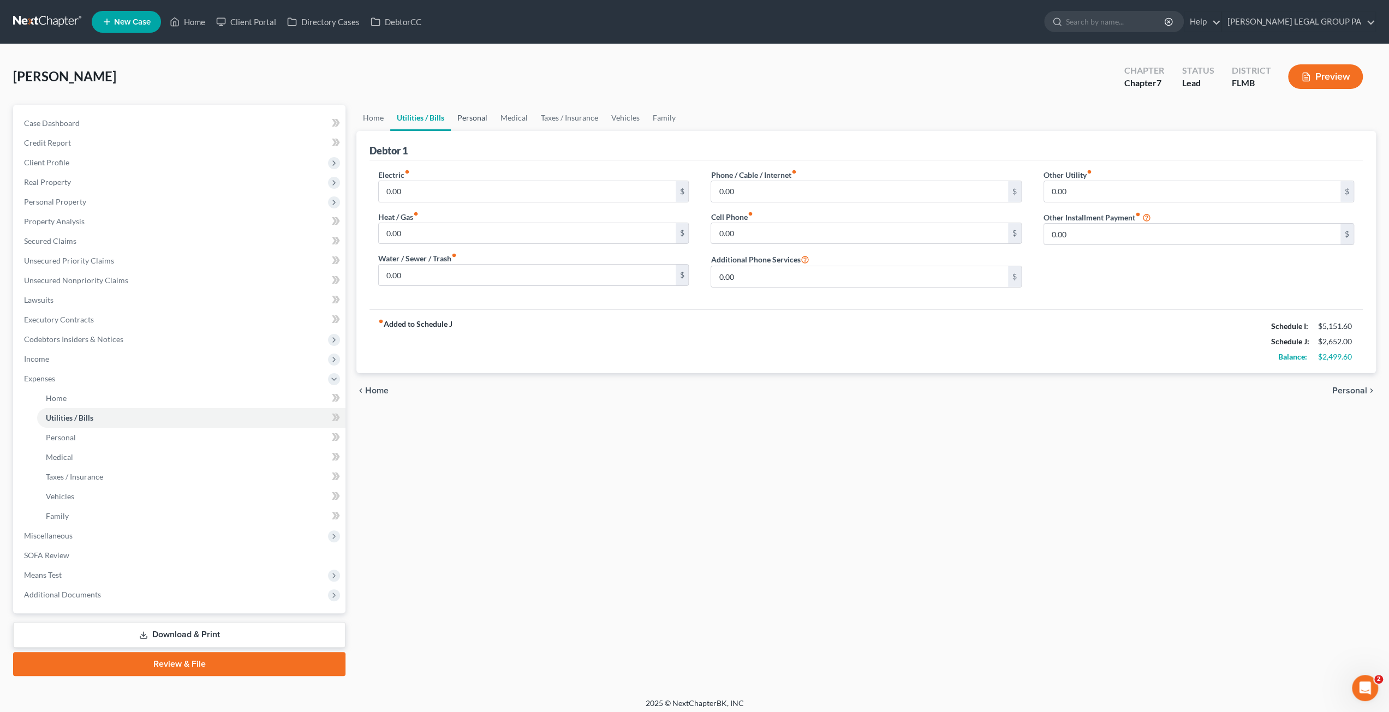
click at [476, 115] on link "Personal" at bounding box center [472, 118] width 43 height 26
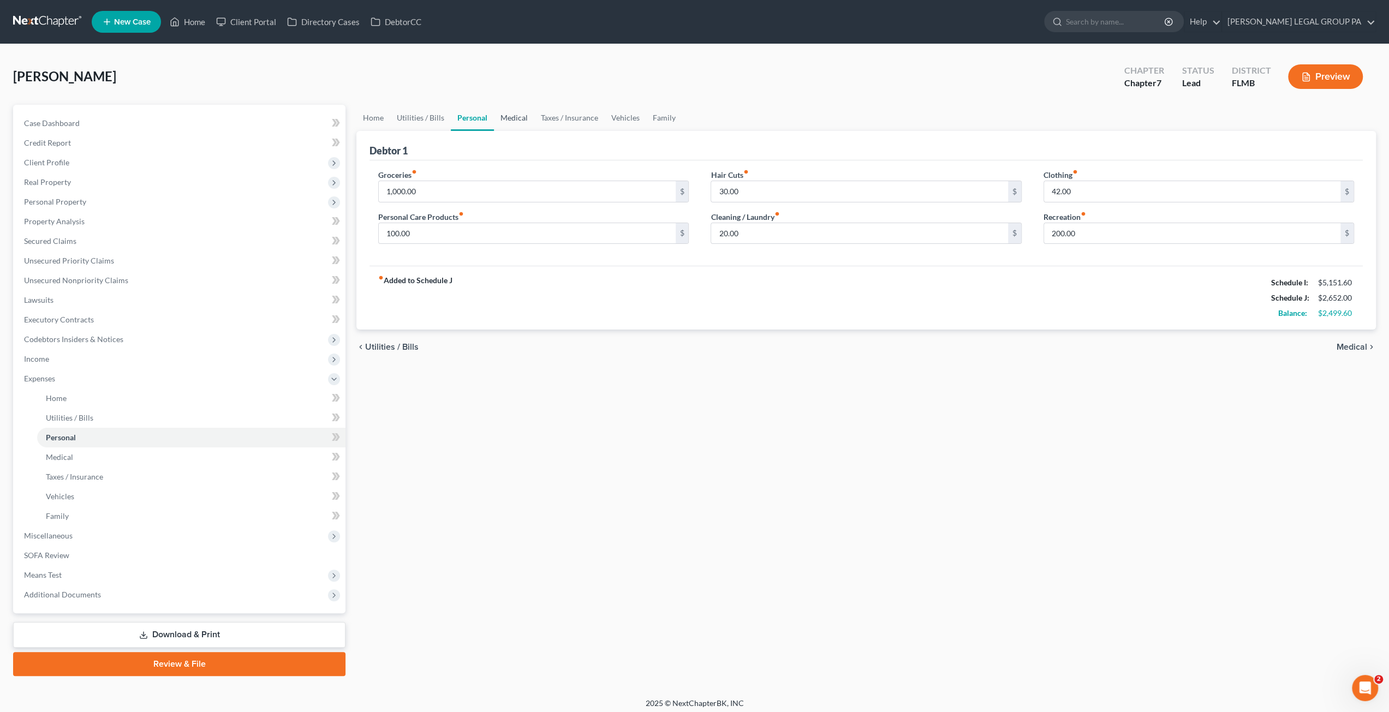
click at [515, 121] on link "Medical" at bounding box center [514, 118] width 40 height 26
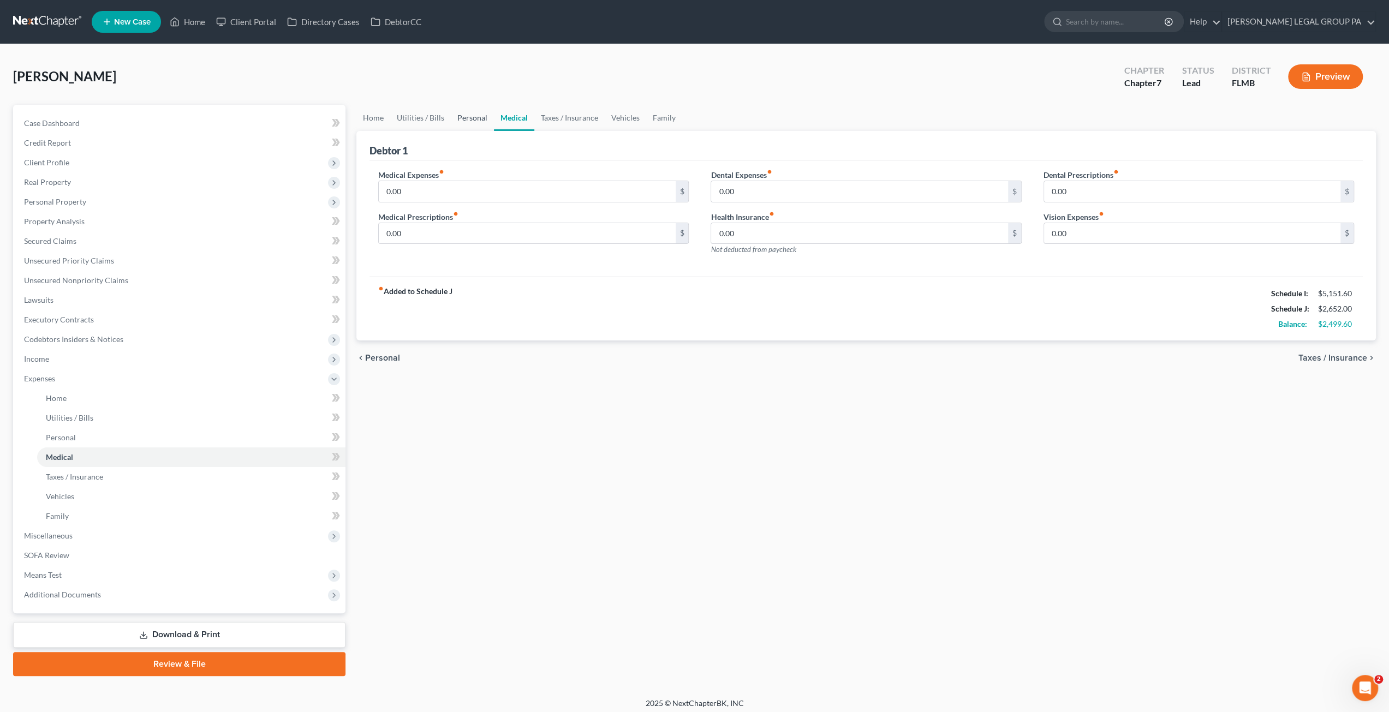
click at [480, 123] on link "Personal" at bounding box center [472, 118] width 43 height 26
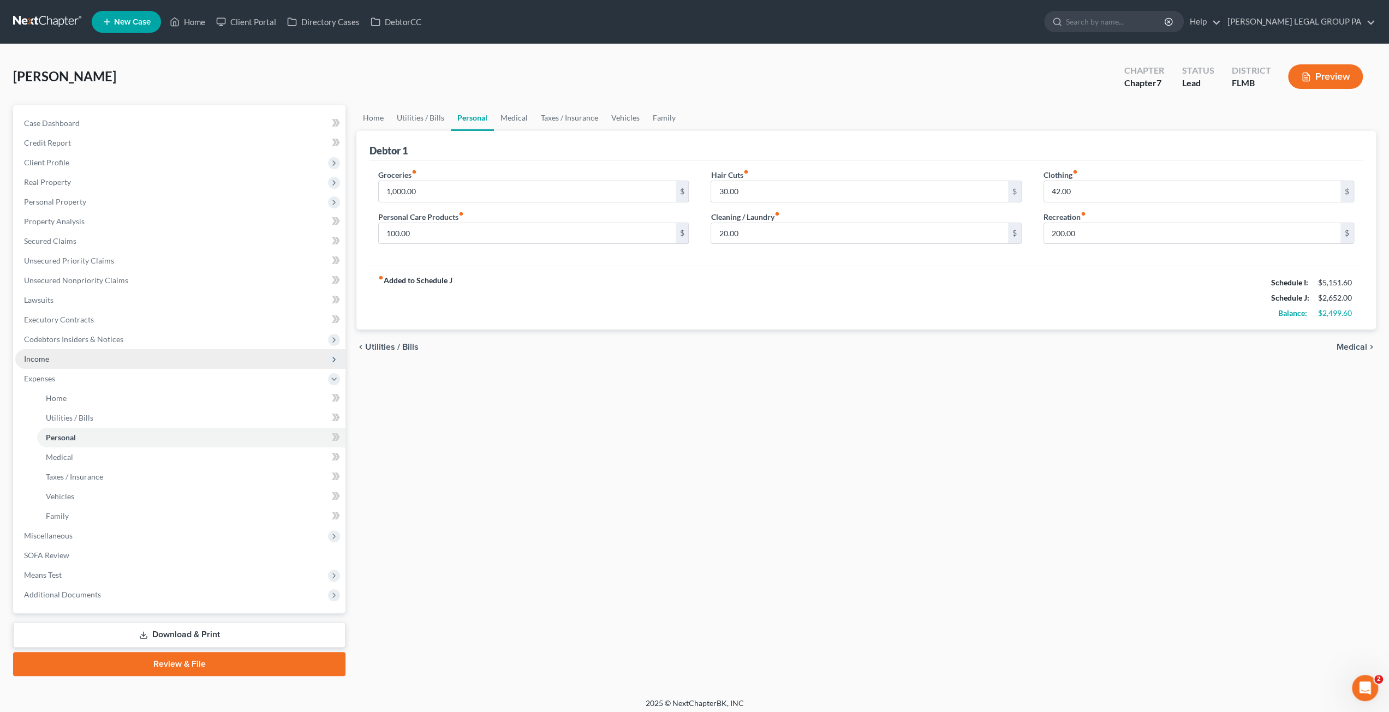
click at [51, 359] on span "Income" at bounding box center [180, 359] width 330 height 20
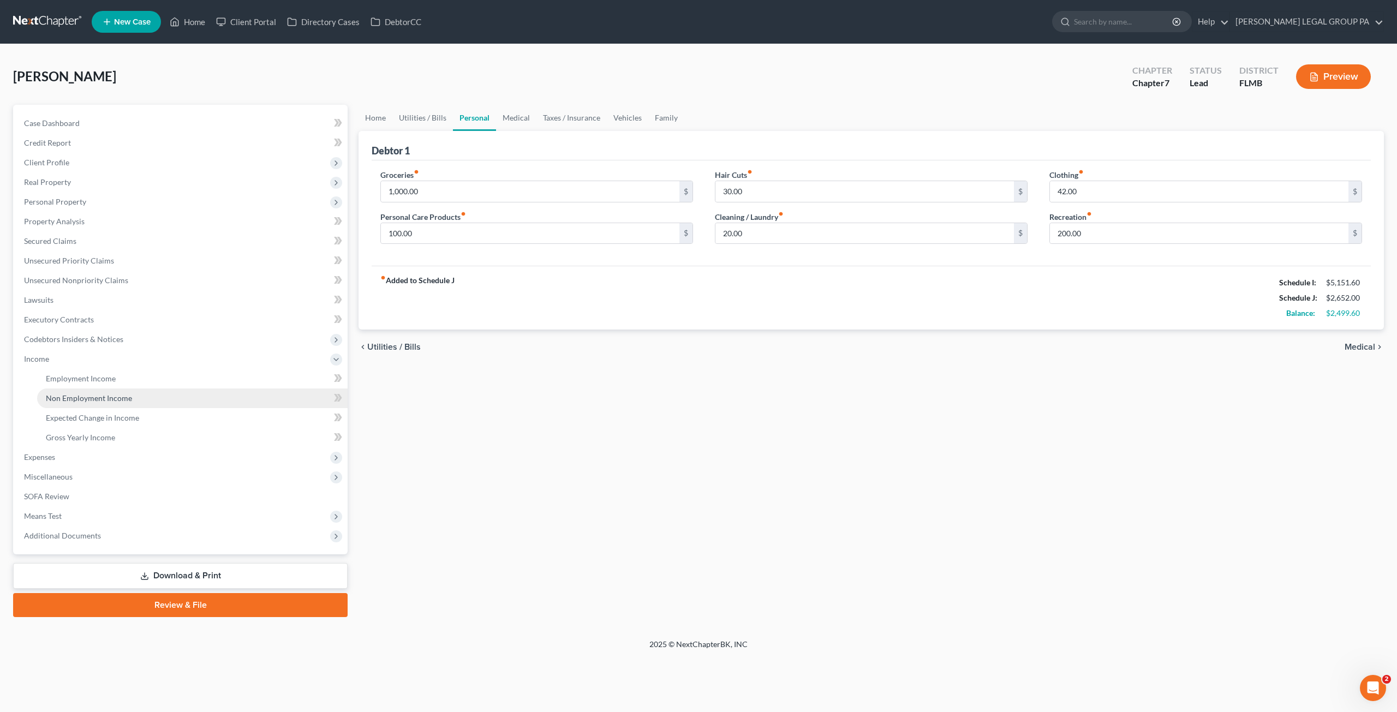
click at [65, 396] on span "Non Employment Income" at bounding box center [89, 397] width 86 height 9
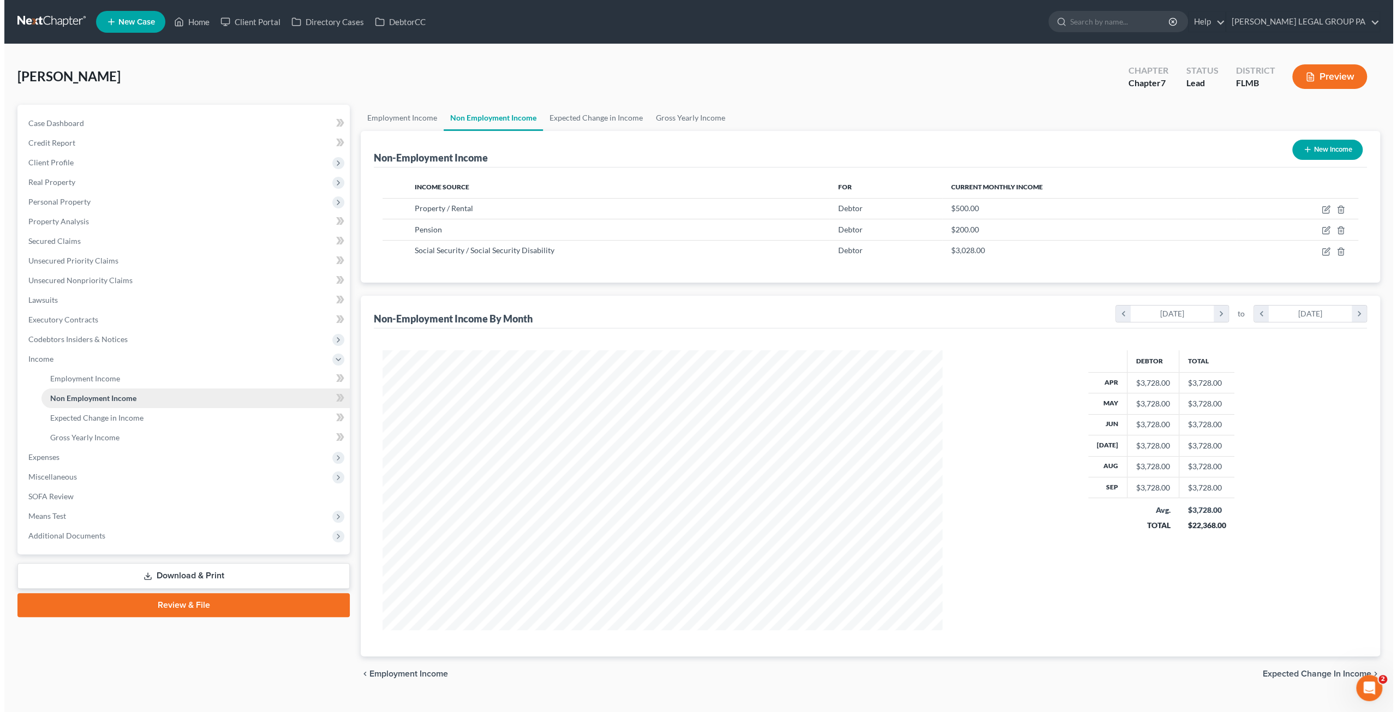
scroll to position [279, 582]
click at [1336, 228] on polyline "button" at bounding box center [1336, 228] width 7 height 0
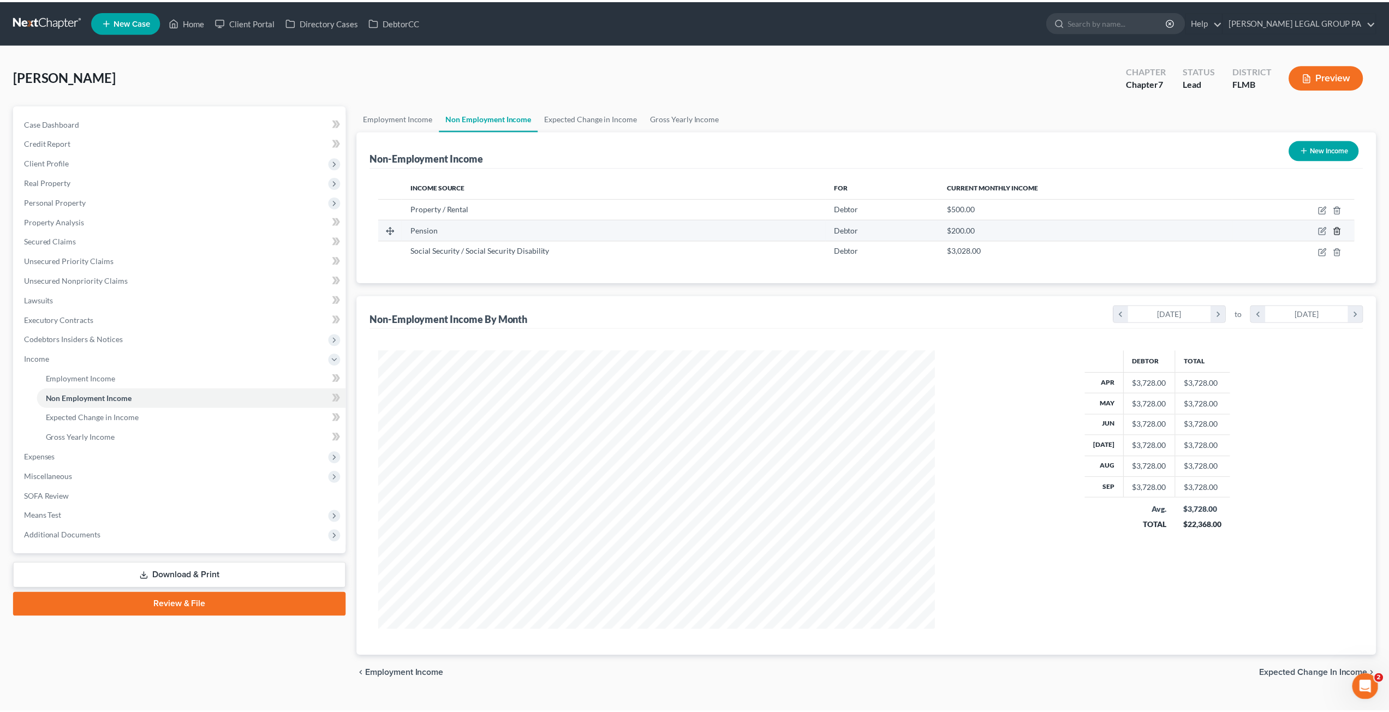
scroll to position [282, 585]
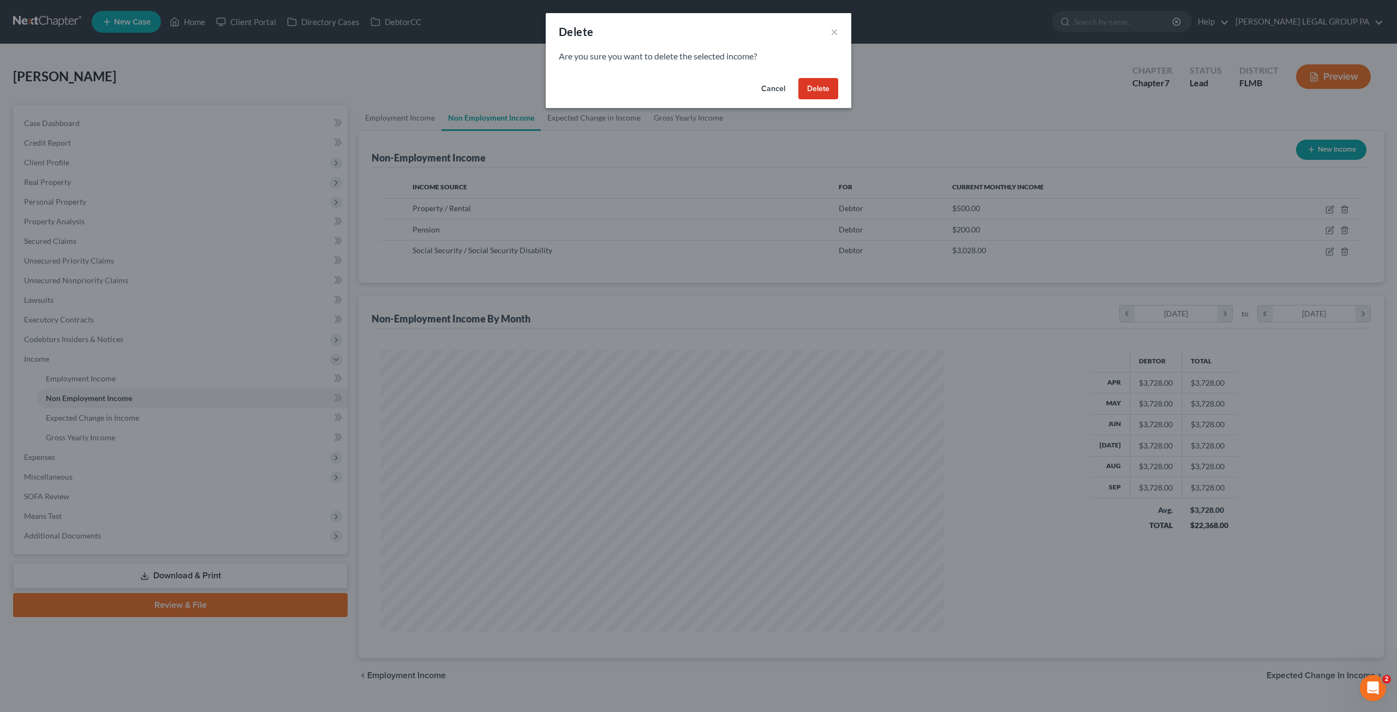
click at [805, 88] on button "Delete" at bounding box center [818, 89] width 40 height 22
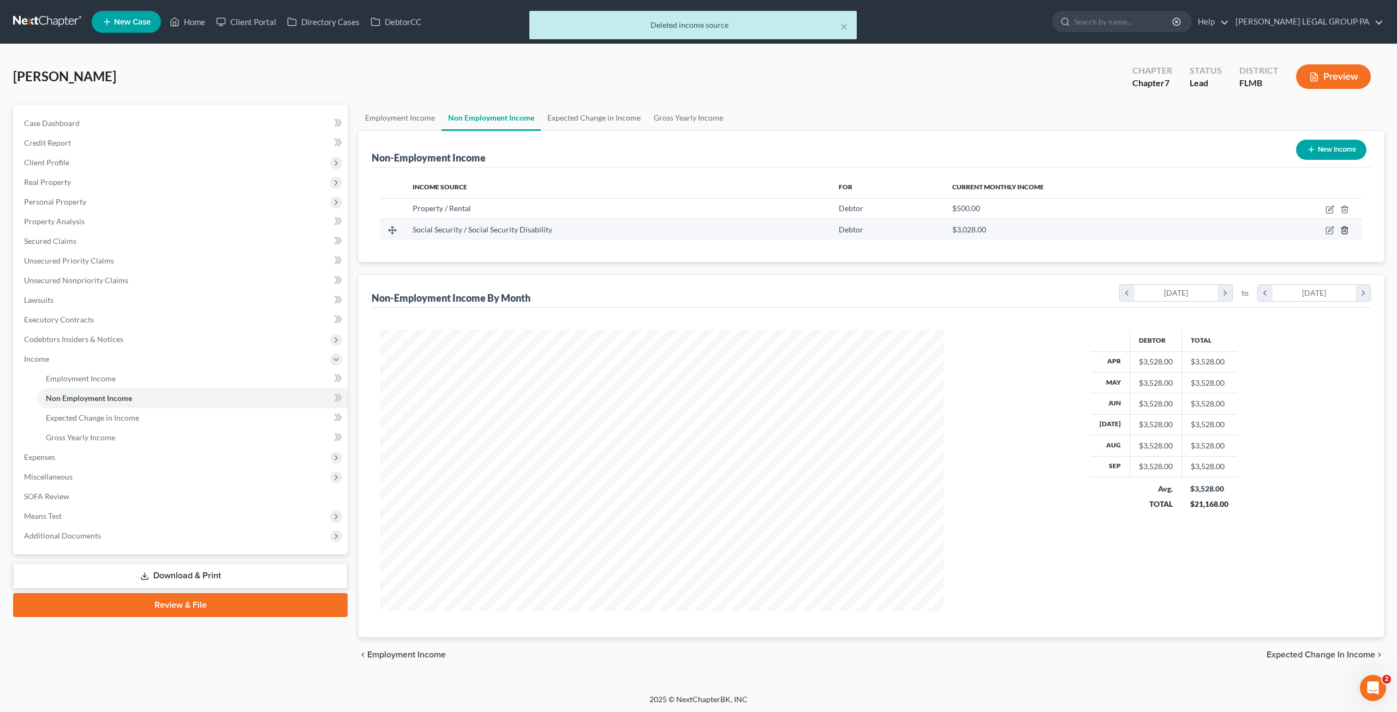
click at [1347, 228] on polyline "button" at bounding box center [1344, 228] width 7 height 0
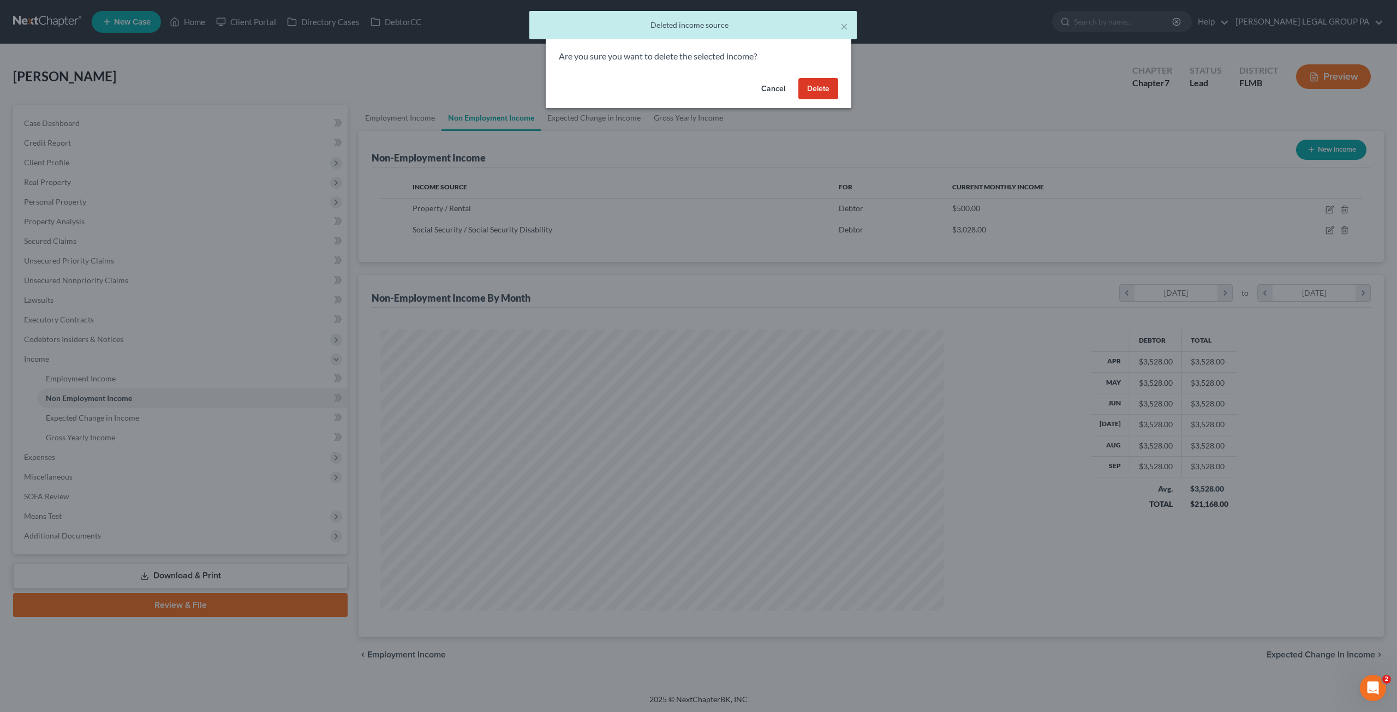
click at [825, 88] on button "Delete" at bounding box center [818, 89] width 40 height 22
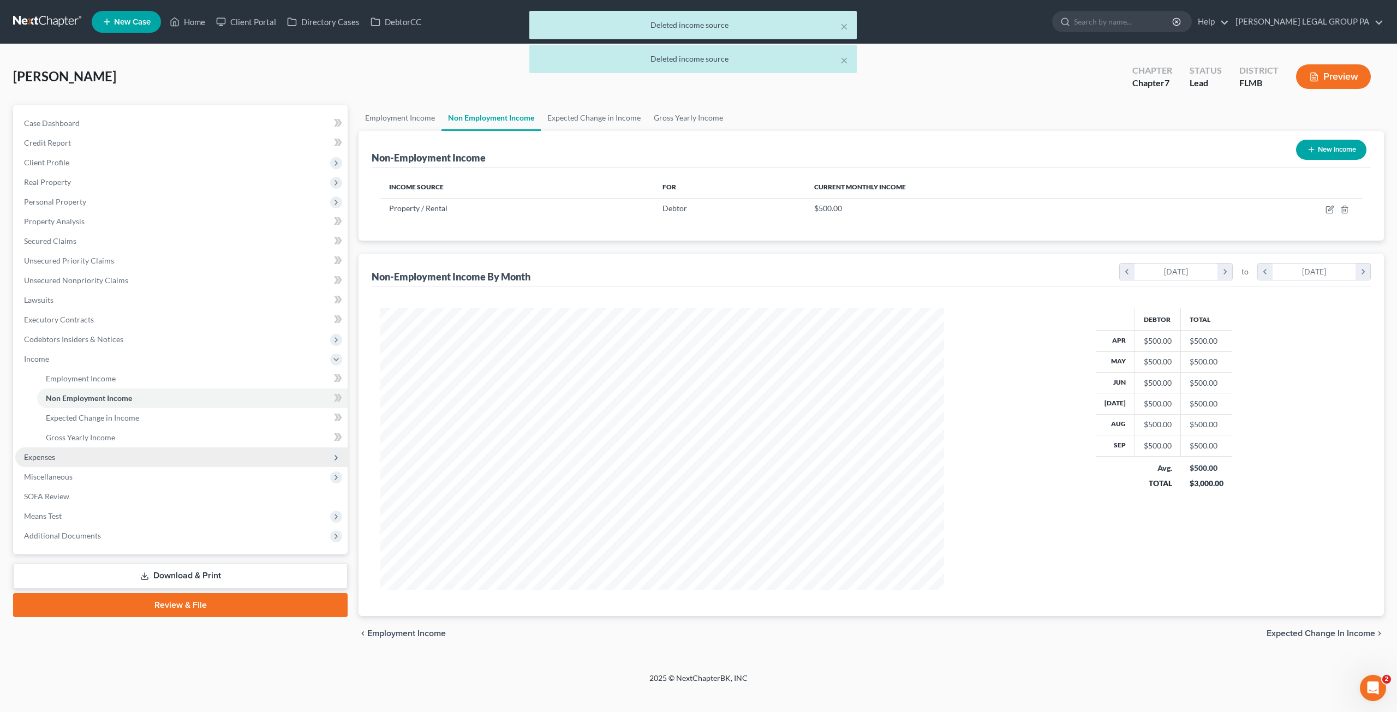
click at [71, 453] on span "Expenses" at bounding box center [181, 457] width 332 height 20
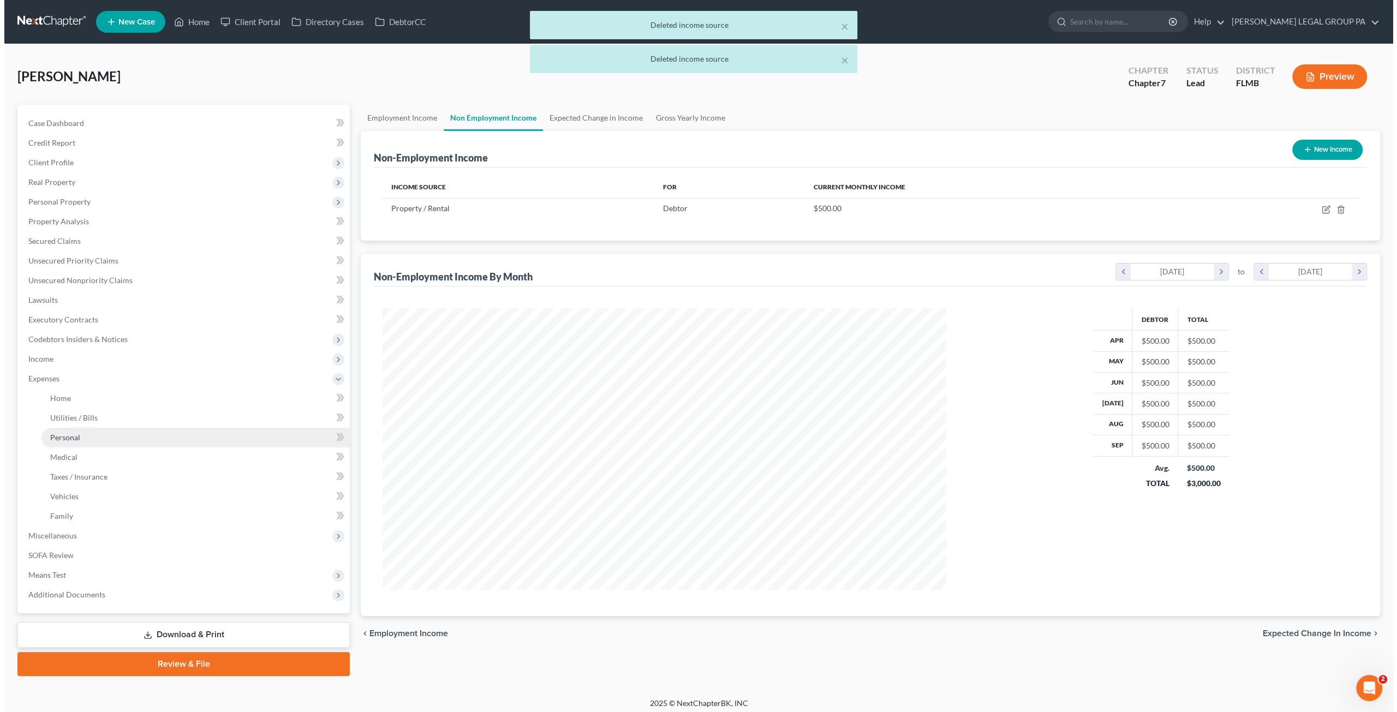
scroll to position [545407, 545106]
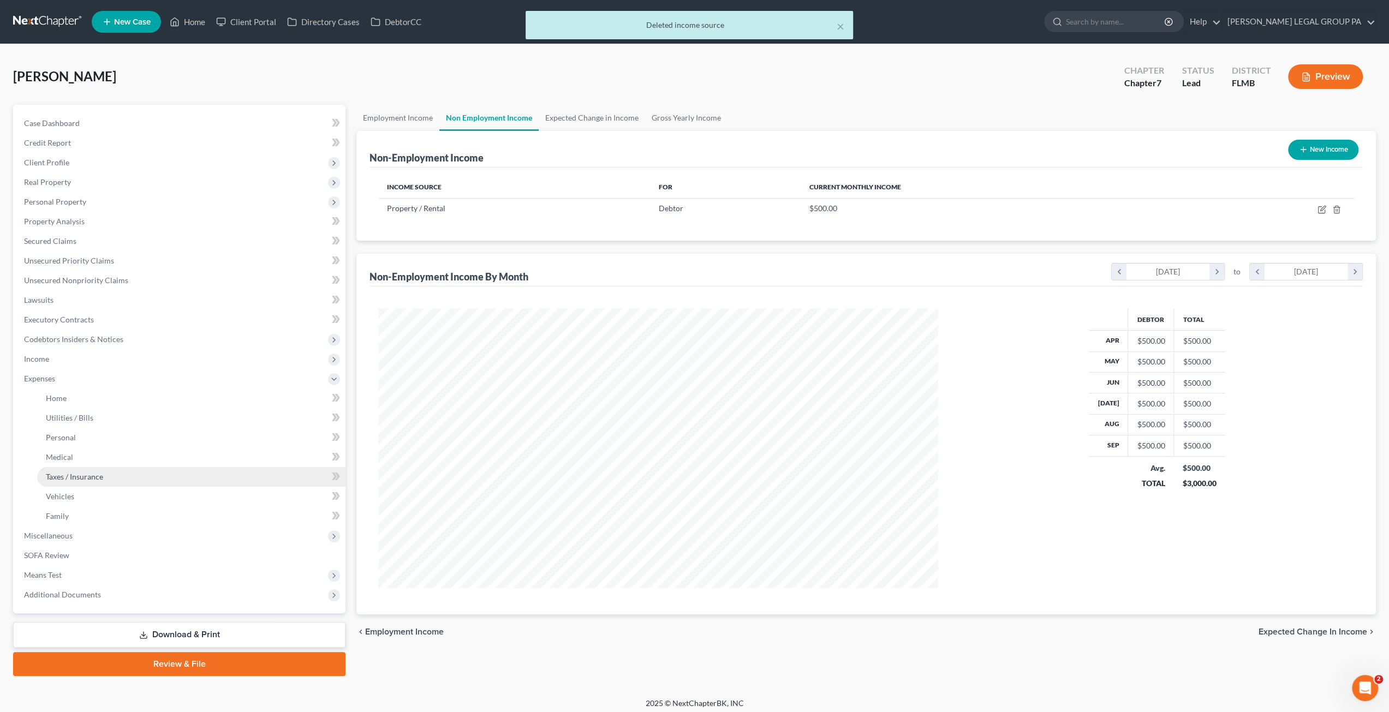
click at [98, 473] on span "Taxes / Insurance" at bounding box center [74, 476] width 57 height 9
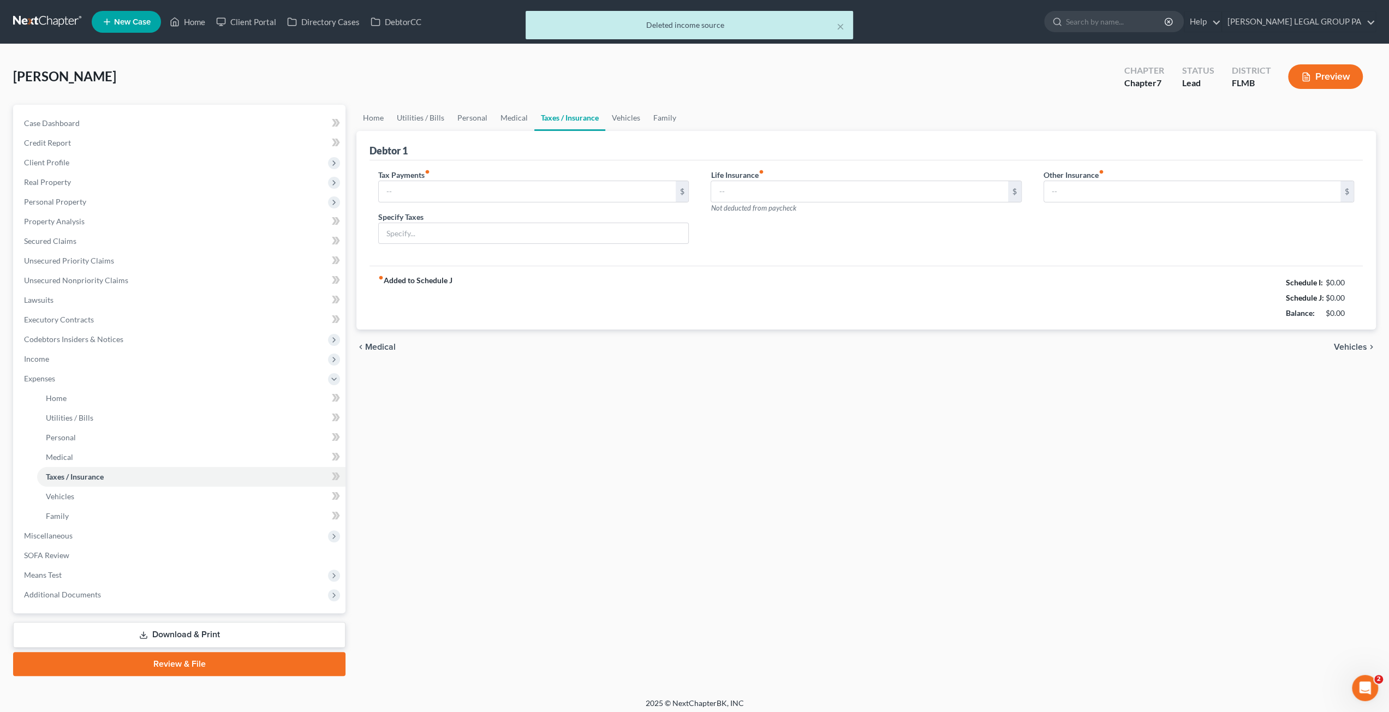
type input "660.00"
type input "0.00"
click at [374, 117] on link "Home" at bounding box center [373, 118] width 34 height 26
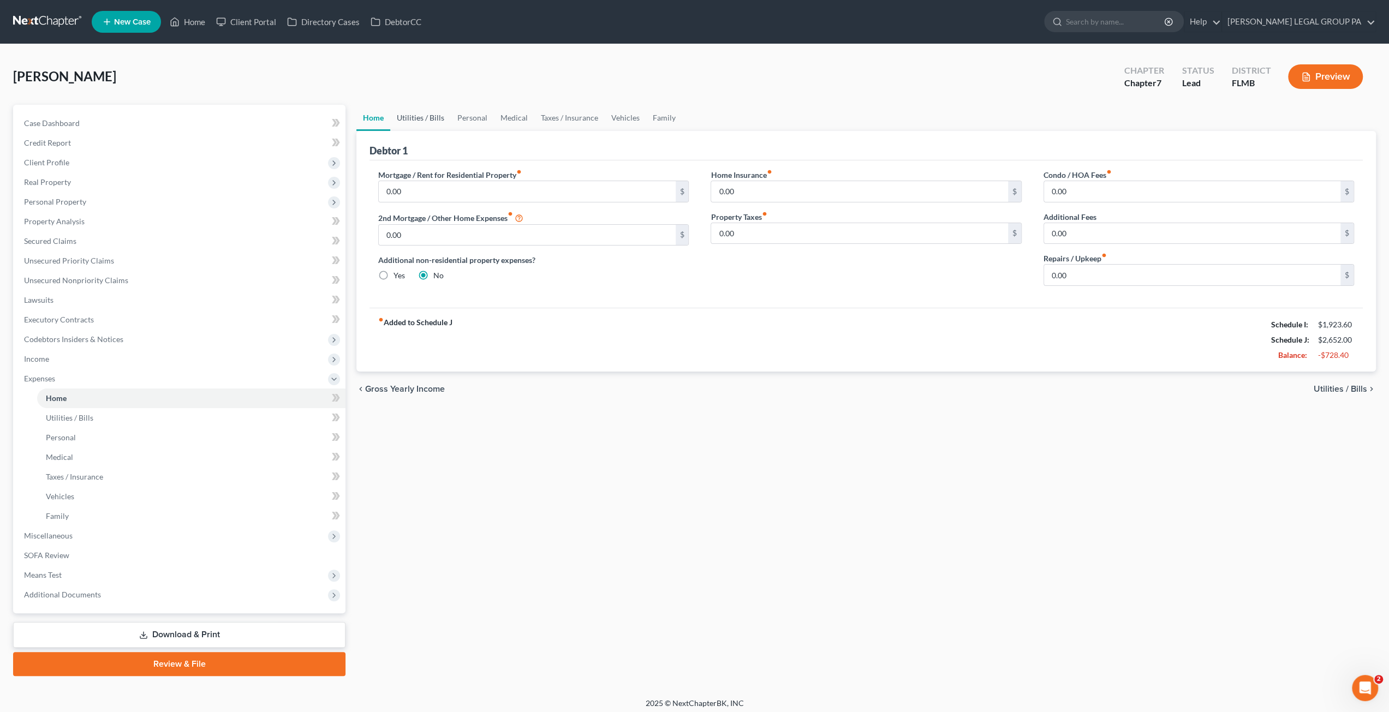
click at [416, 116] on link "Utilities / Bills" at bounding box center [420, 118] width 61 height 26
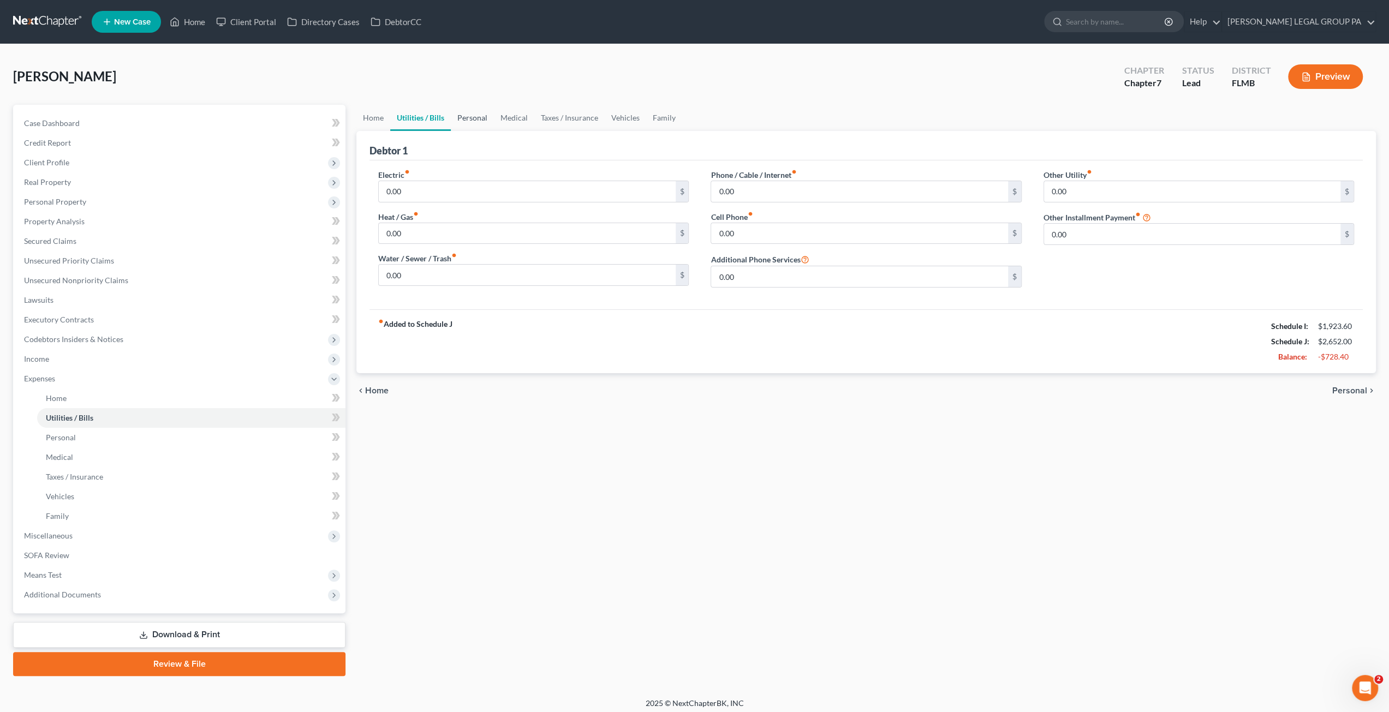
click at [458, 118] on link "Personal" at bounding box center [472, 118] width 43 height 26
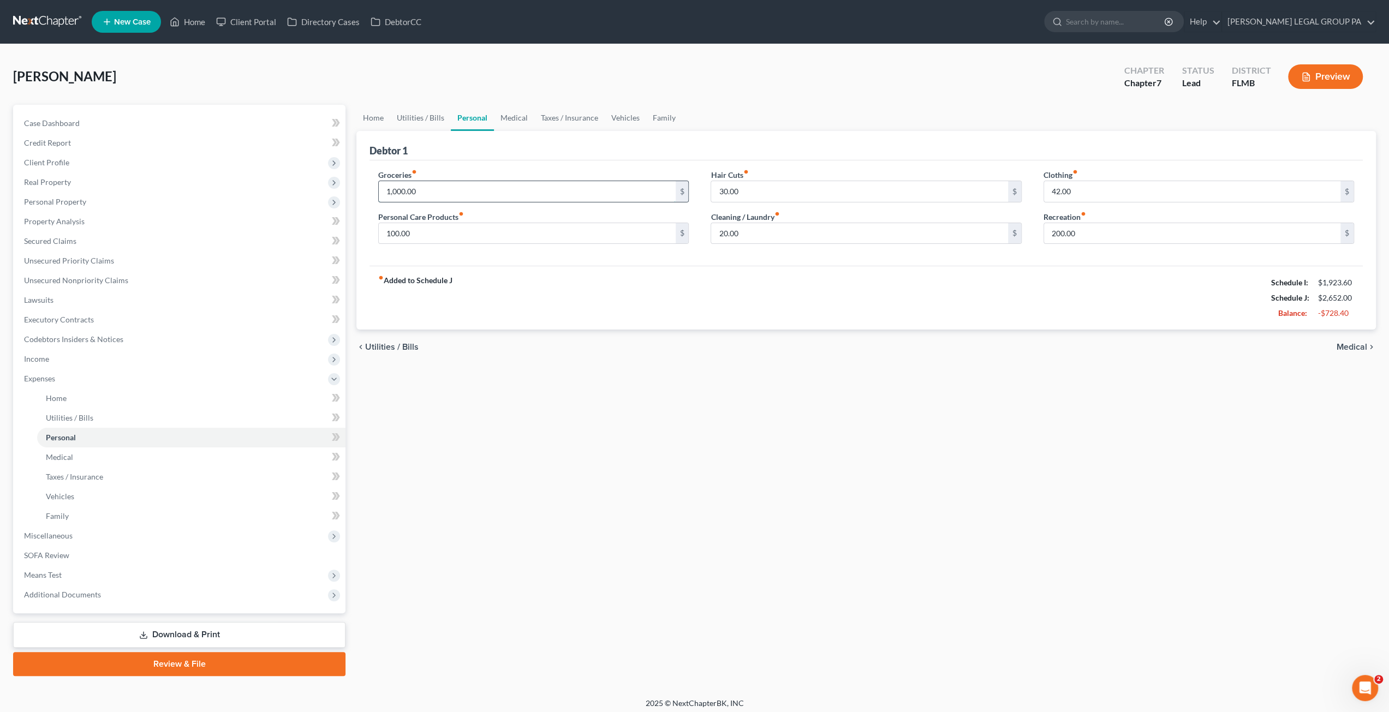
click at [434, 186] on input "1,000.00" at bounding box center [527, 191] width 296 height 21
type input "8"
type input "600.00"
type input "2"
type input "75.00"
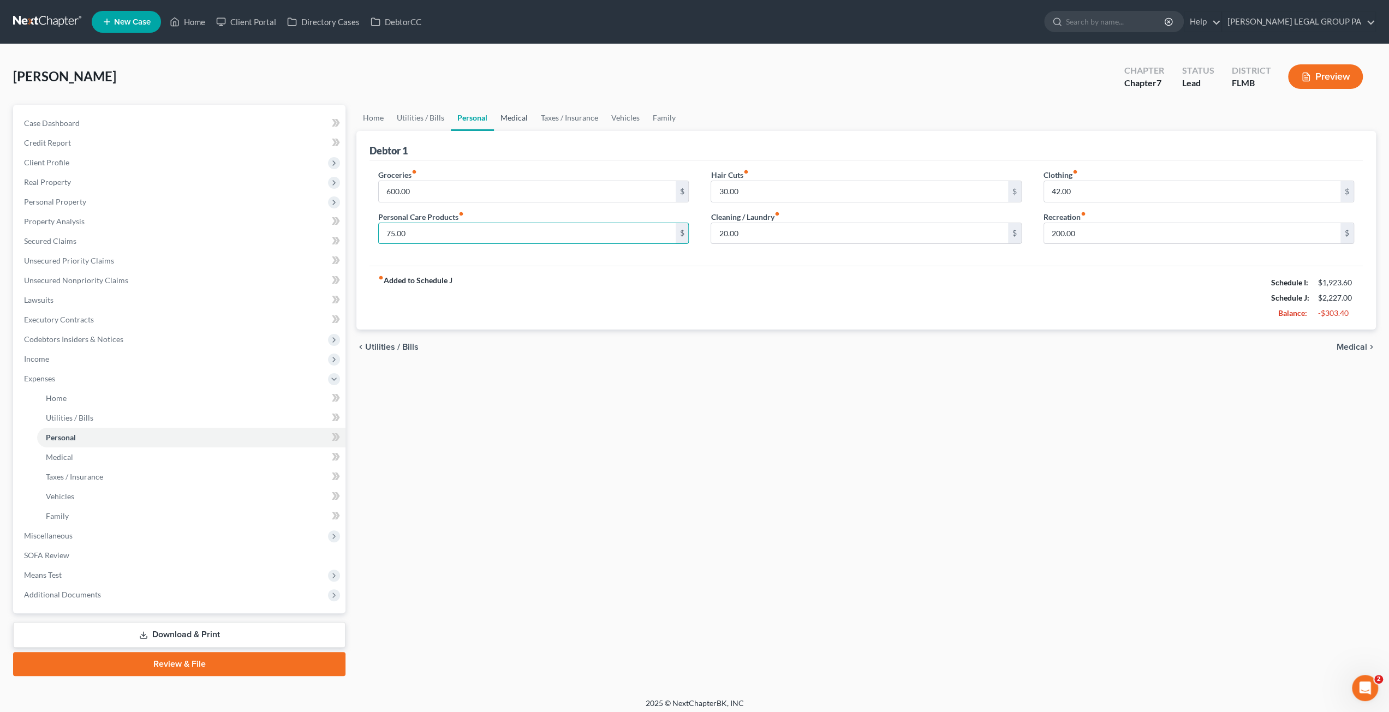
click at [512, 124] on link "Medical" at bounding box center [514, 118] width 40 height 26
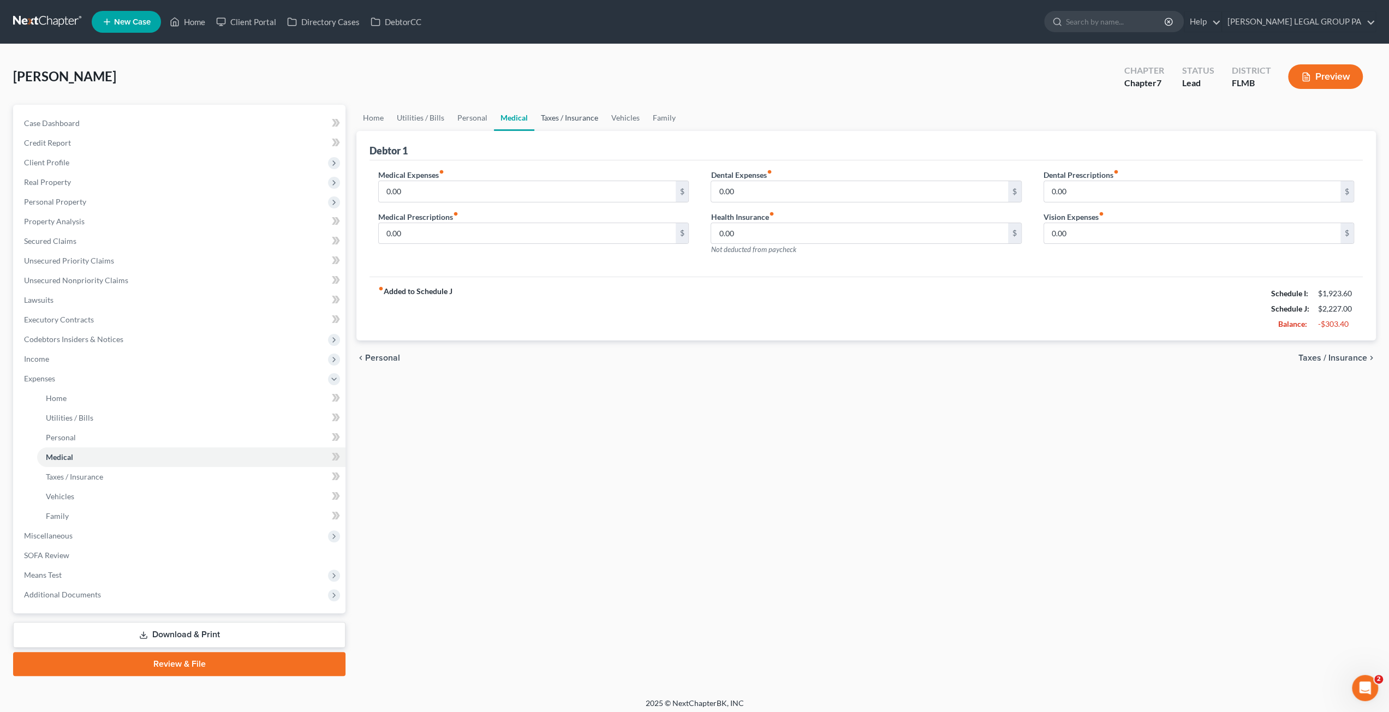
click at [586, 119] on link "Taxes / Insurance" at bounding box center [569, 118] width 70 height 26
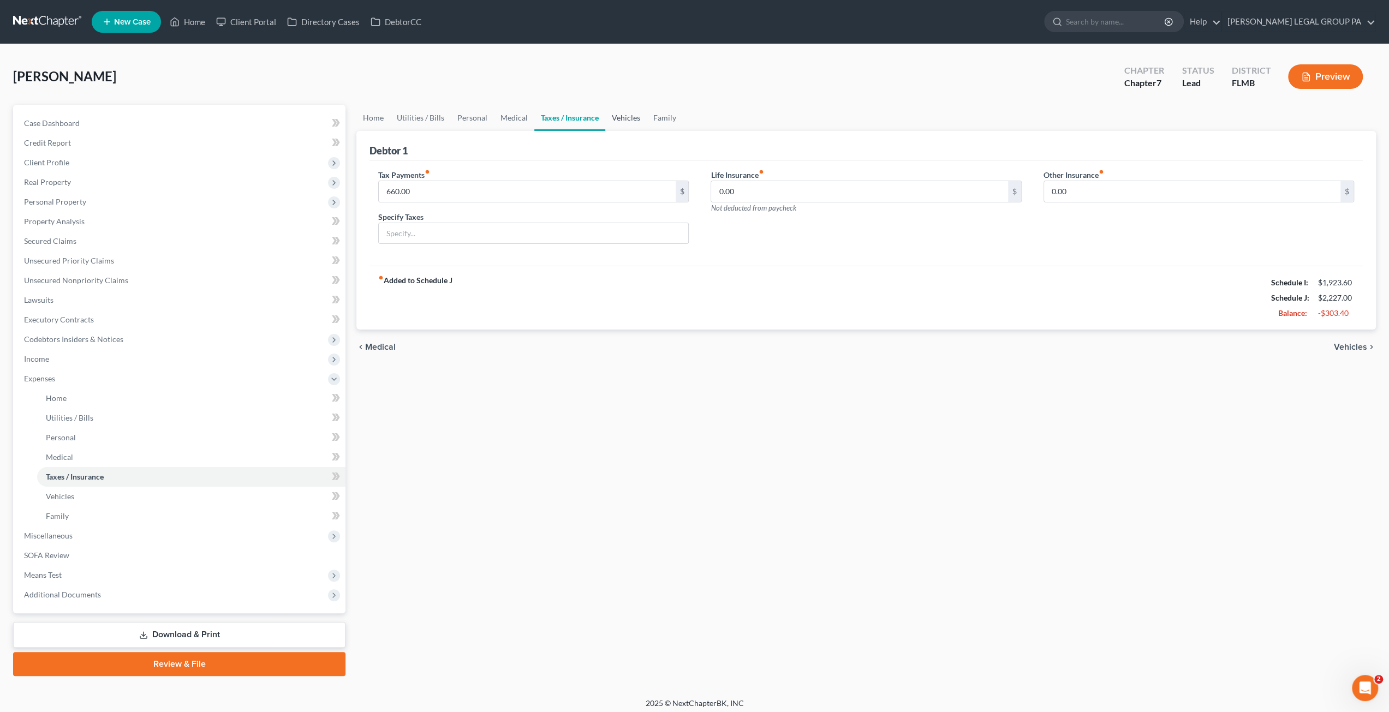
click at [612, 112] on link "Vehicles" at bounding box center [625, 118] width 41 height 26
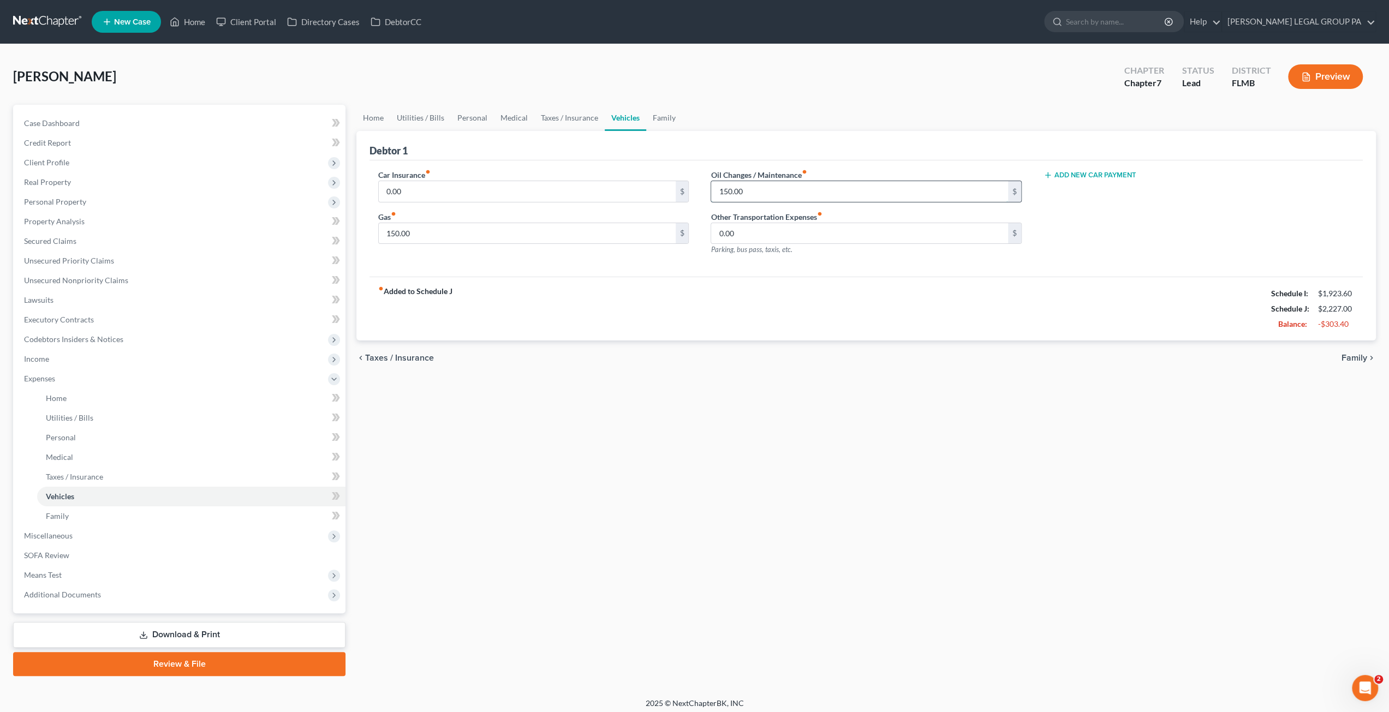
drag, startPoint x: 767, startPoint y: 185, endPoint x: 755, endPoint y: 187, distance: 12.7
click at [767, 185] on input "150.00" at bounding box center [859, 191] width 296 height 21
type input "50.00"
click at [445, 235] on input "150.00" at bounding box center [527, 233] width 296 height 21
type input "0"
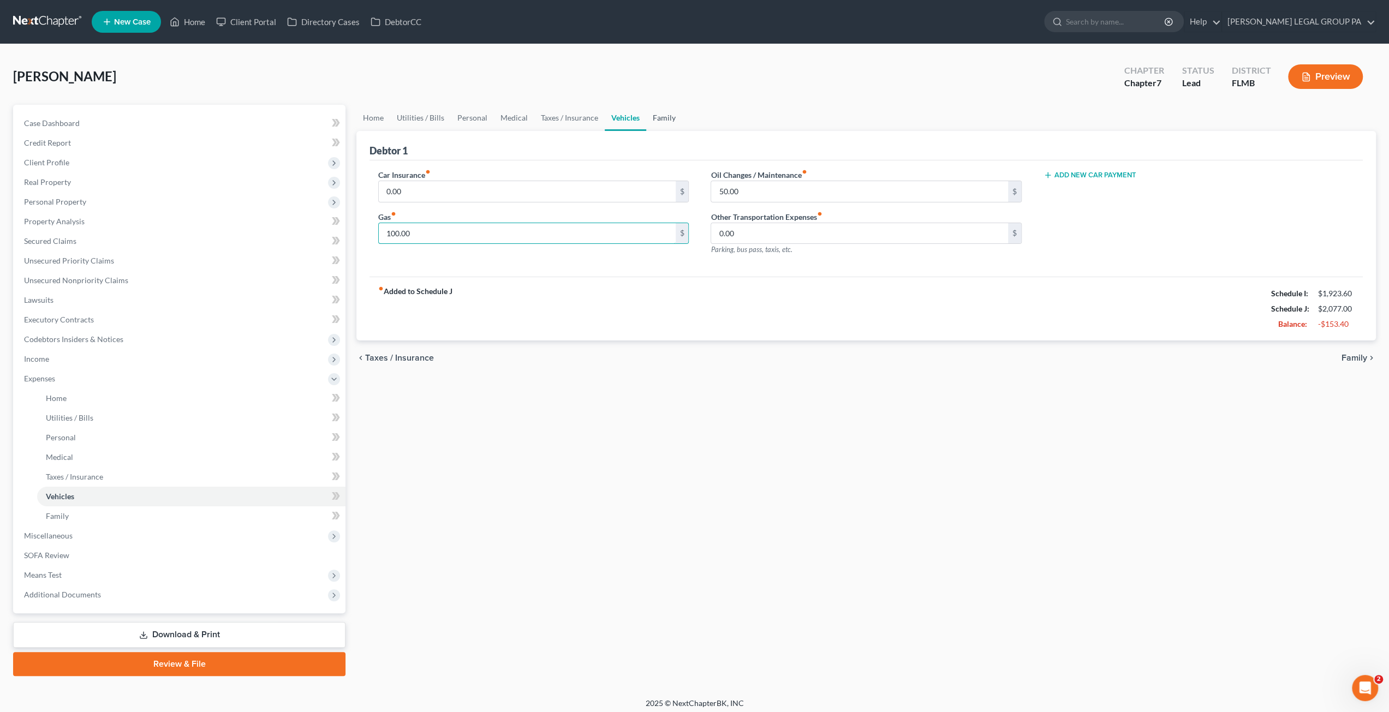
type input "100.00"
click at [656, 119] on link "Family" at bounding box center [664, 118] width 36 height 26
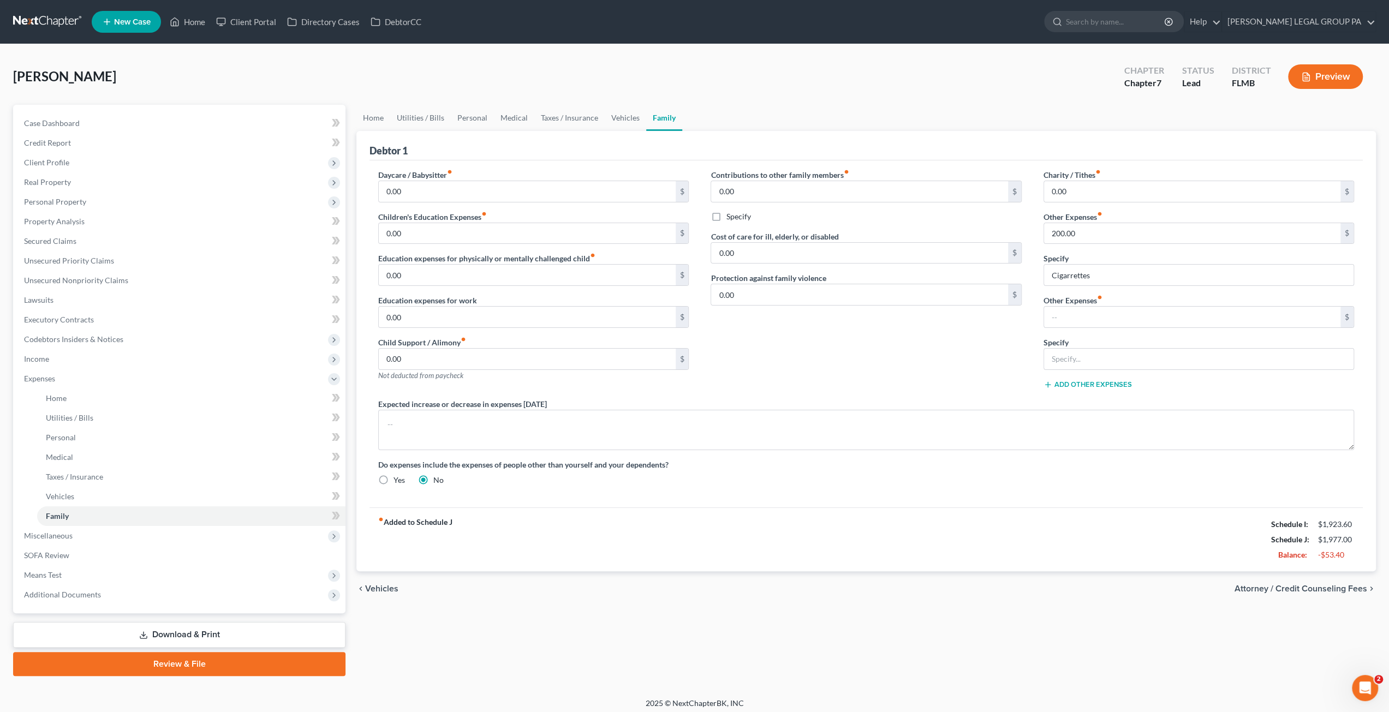
click at [928, 378] on div "Contributions to other family members fiber_manual_record 0.00 $ Specify Cost o…" at bounding box center [866, 283] width 332 height 229
click at [476, 121] on link "Personal" at bounding box center [472, 118] width 43 height 26
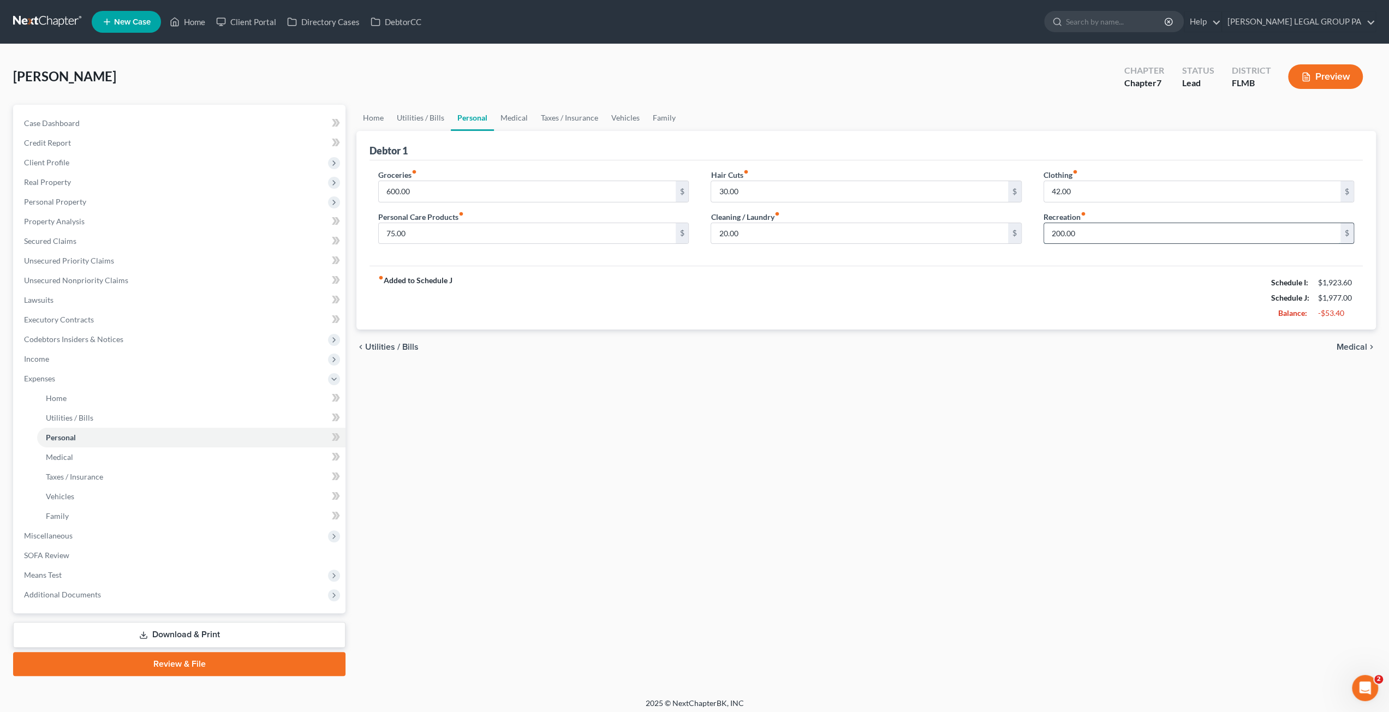
click at [1082, 236] on input "200.00" at bounding box center [1192, 233] width 296 height 21
type input "125.00"
click at [1083, 190] on input "42.00" at bounding box center [1192, 191] width 296 height 21
type input "50.00"
click at [762, 237] on input "20.00" at bounding box center [859, 233] width 296 height 21
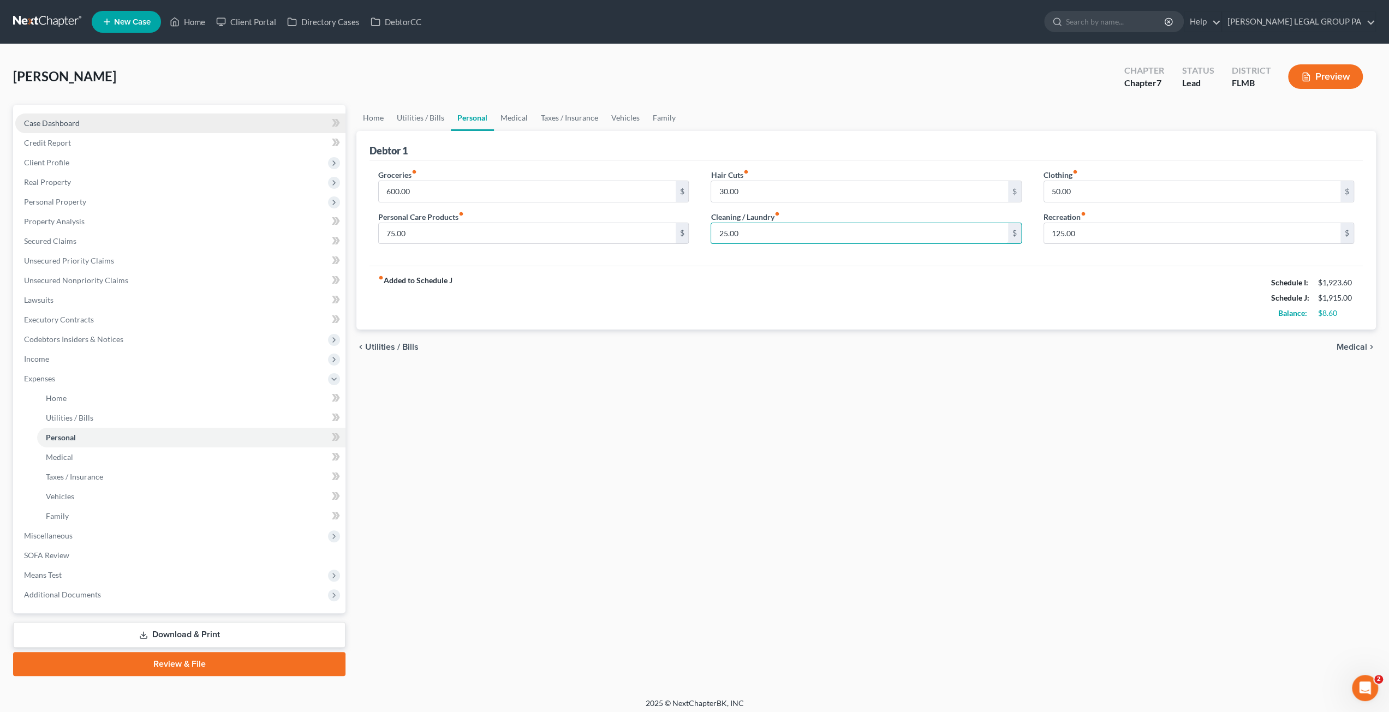
type input "25.00"
click at [49, 130] on link "Case Dashboard" at bounding box center [180, 124] width 330 height 20
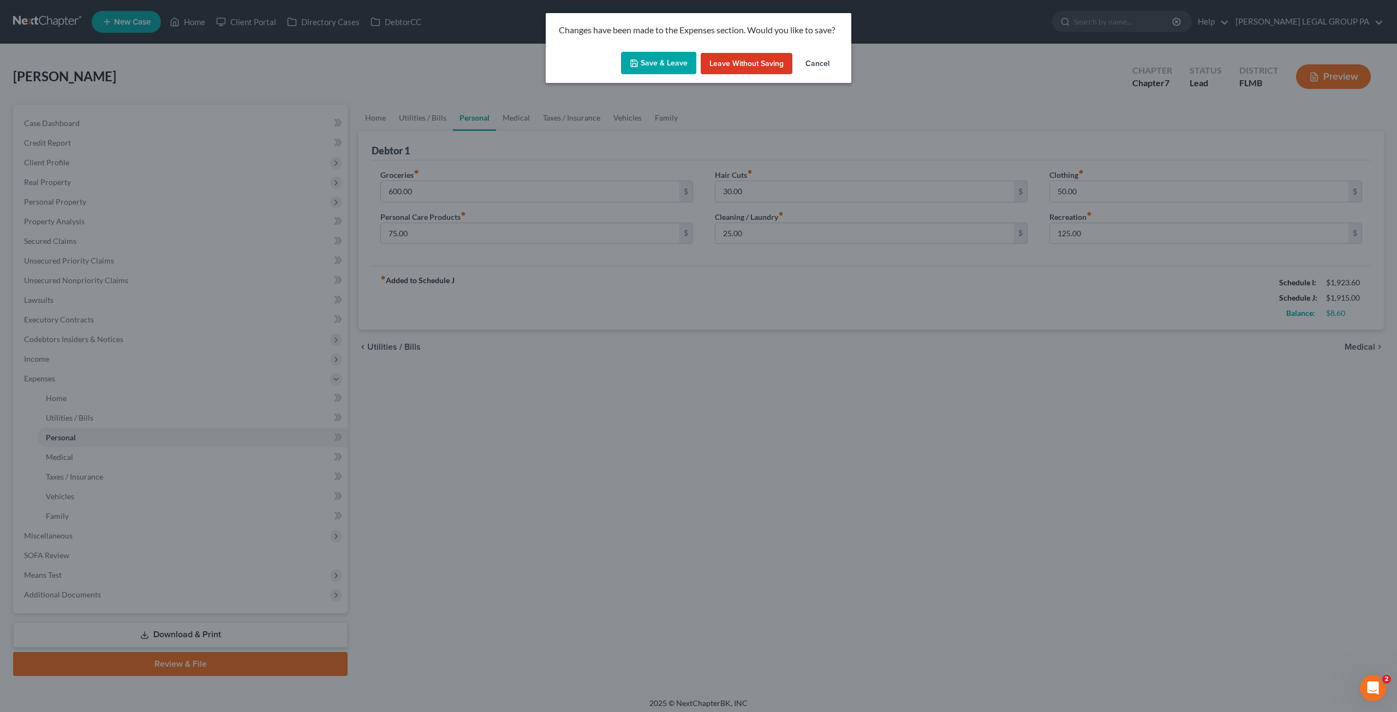
click at [641, 66] on button "Save & Leave" at bounding box center [658, 63] width 75 height 23
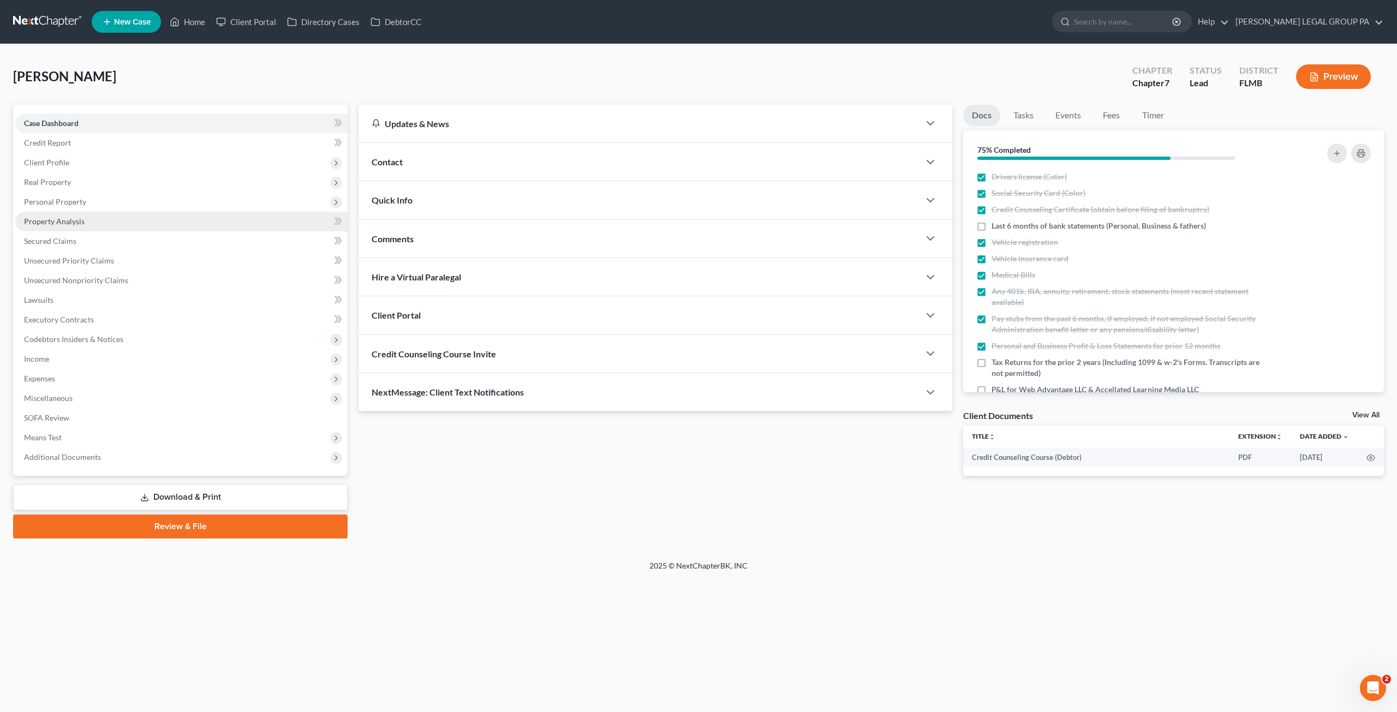
click at [76, 213] on link "Property Analysis" at bounding box center [181, 222] width 332 height 20
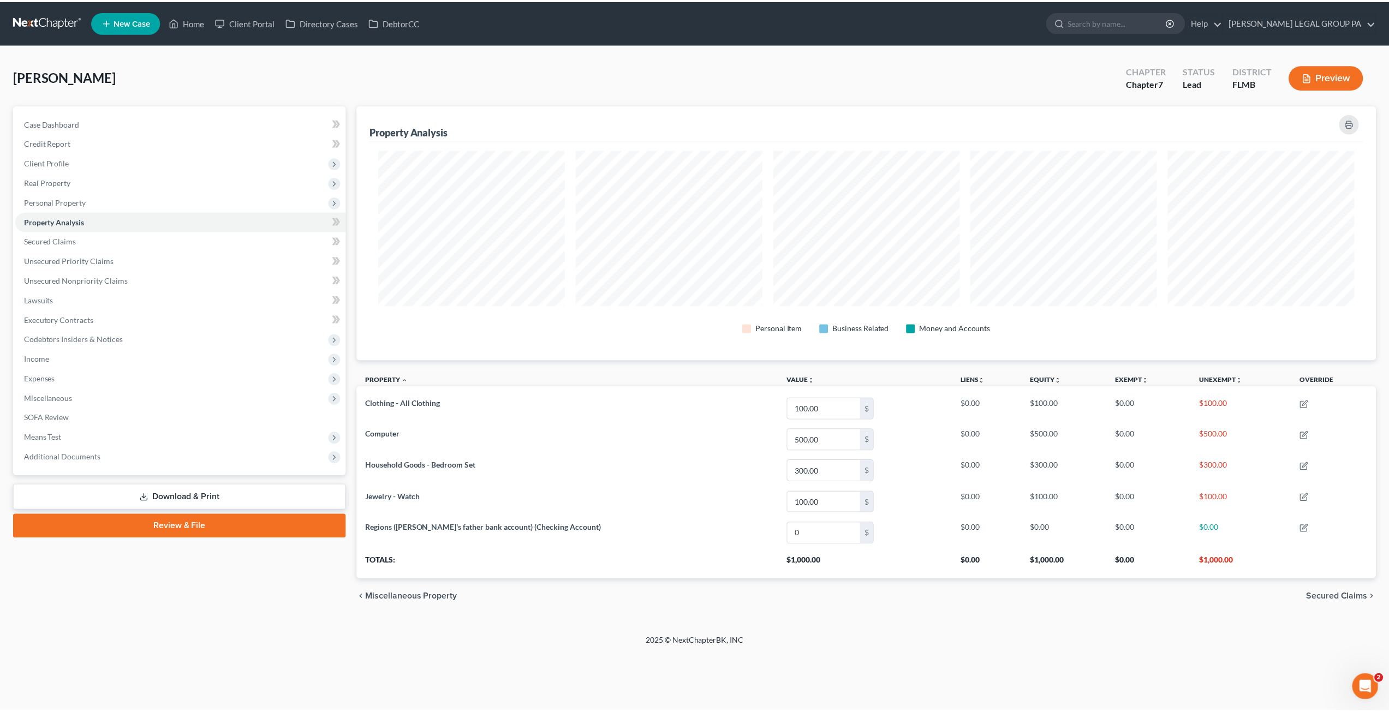
scroll to position [255, 1025]
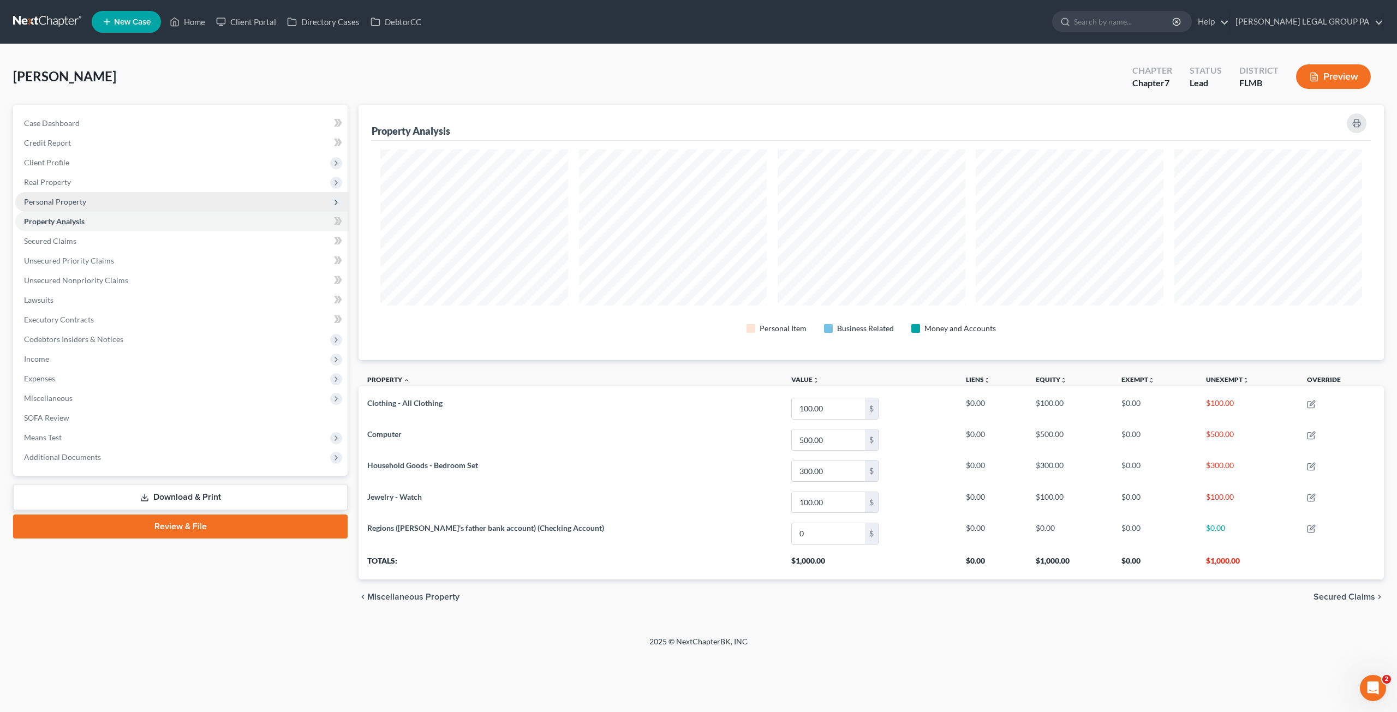
click at [56, 202] on span "Personal Property" at bounding box center [55, 201] width 62 height 9
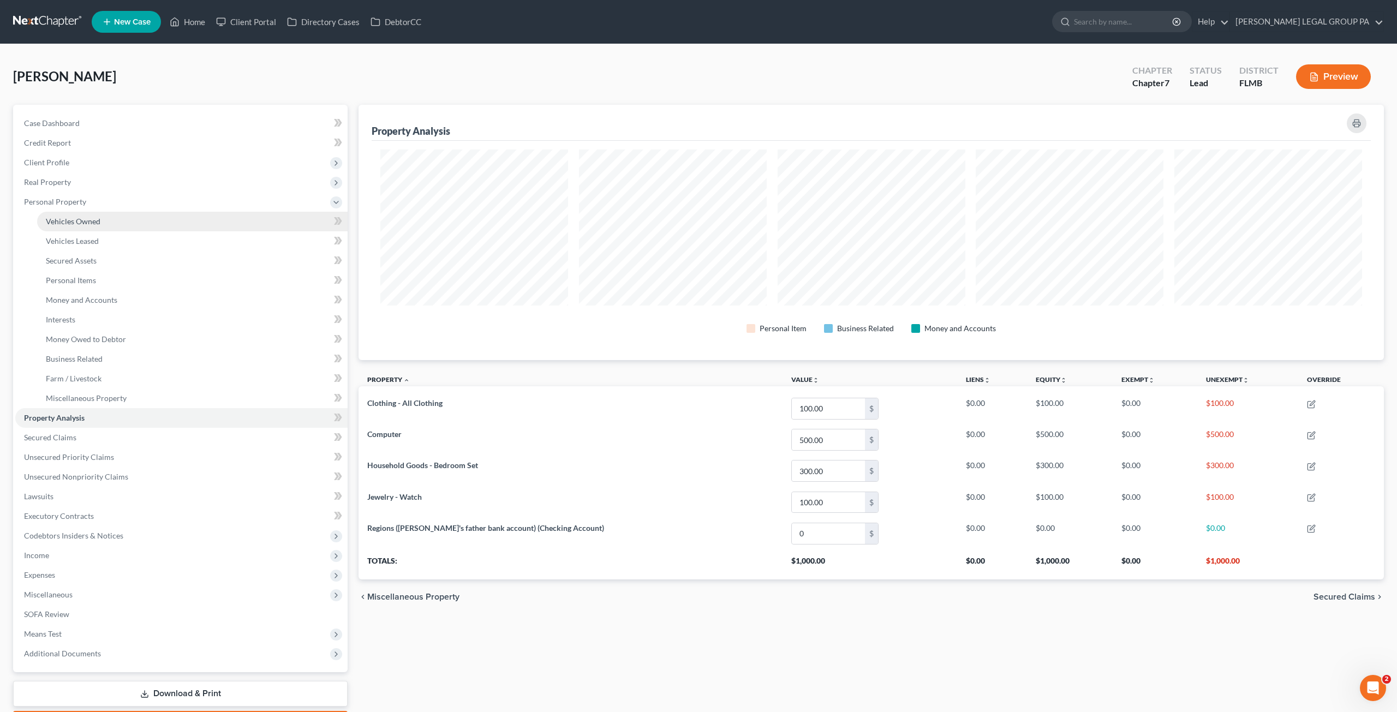
scroll to position [545433, 544668]
click at [96, 256] on span "Secured Assets" at bounding box center [71, 260] width 51 height 9
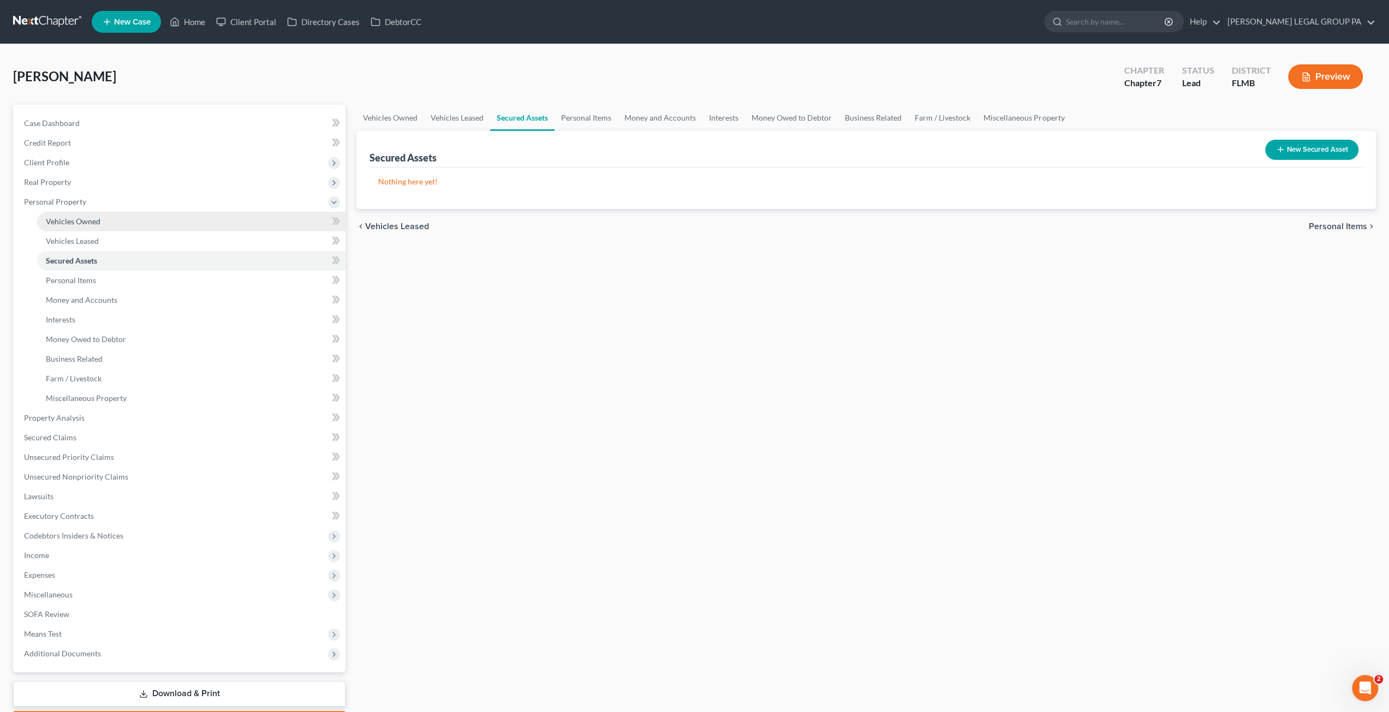
click at [81, 224] on span "Vehicles Owned" at bounding box center [73, 221] width 55 height 9
click at [81, 246] on link "Vehicles Leased" at bounding box center [191, 241] width 308 height 20
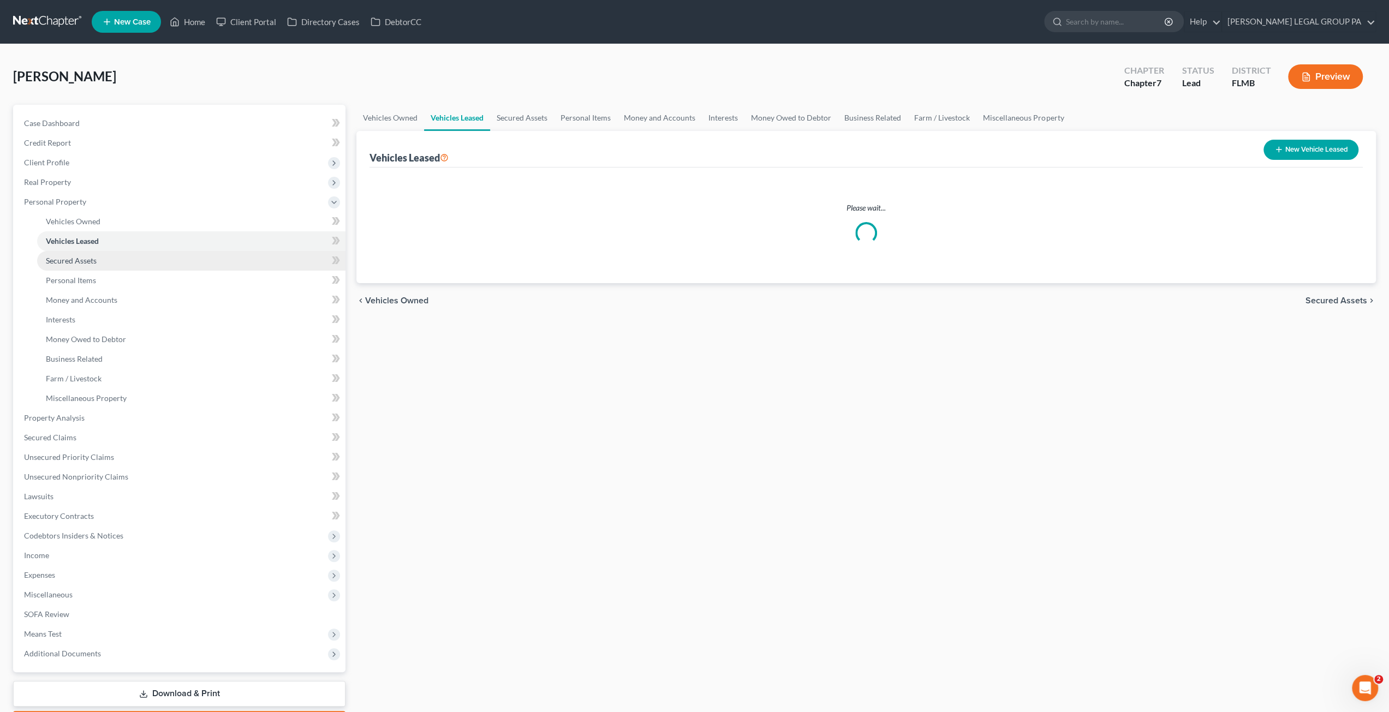
click at [83, 260] on span "Secured Assets" at bounding box center [71, 260] width 51 height 9
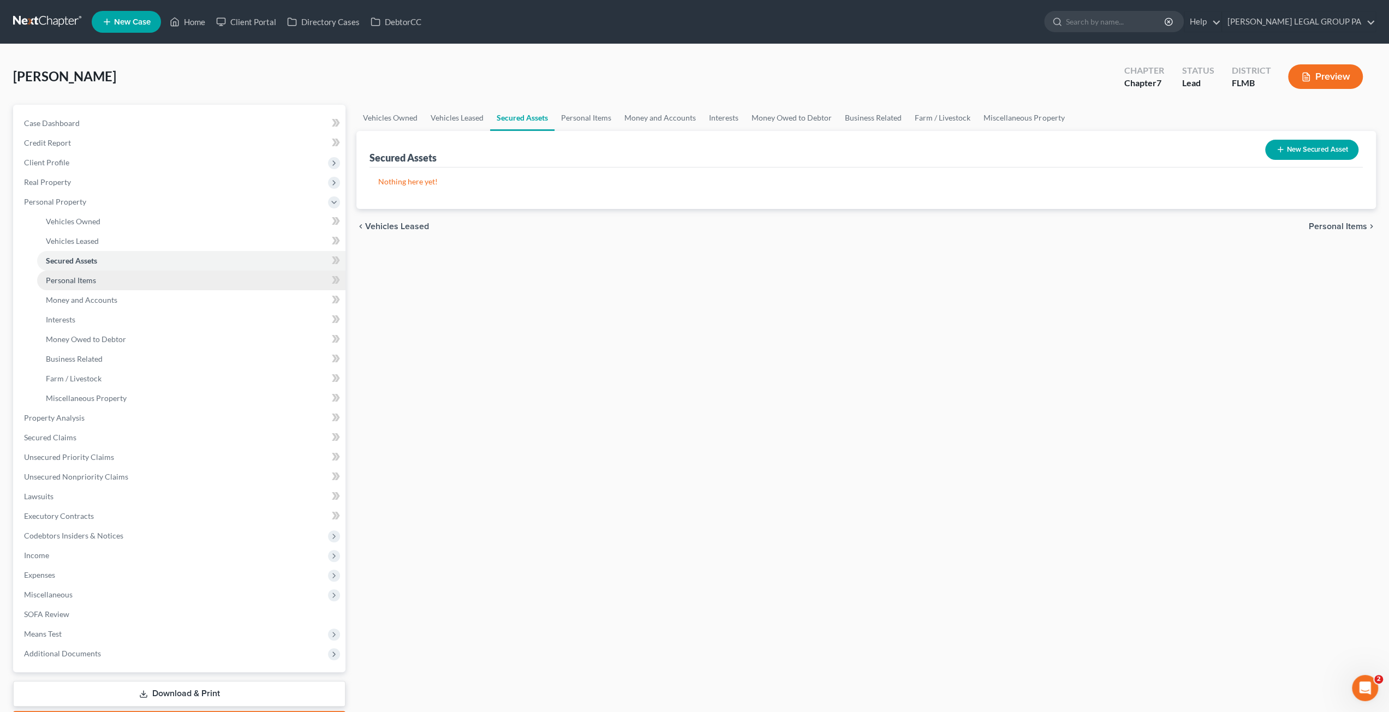
click at [86, 283] on span "Personal Items" at bounding box center [71, 280] width 50 height 9
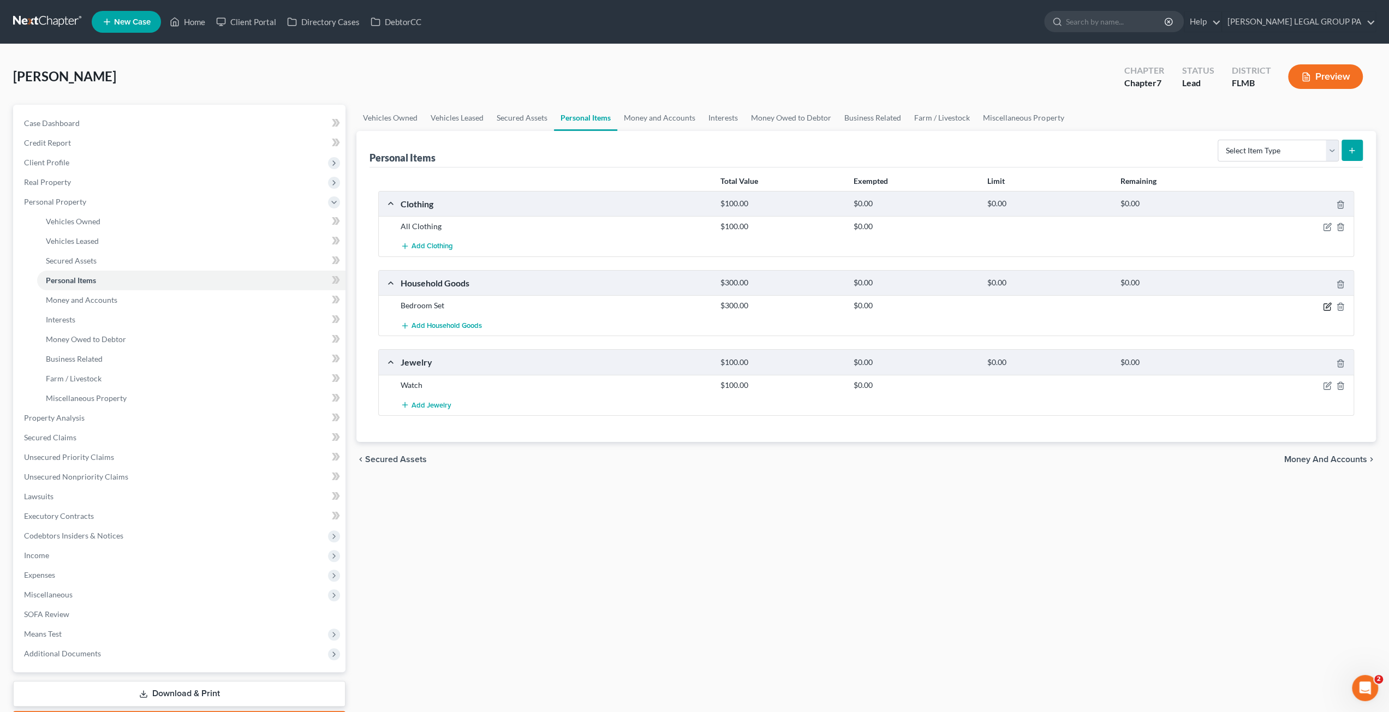
click at [1327, 304] on icon "button" at bounding box center [1327, 305] width 5 height 5
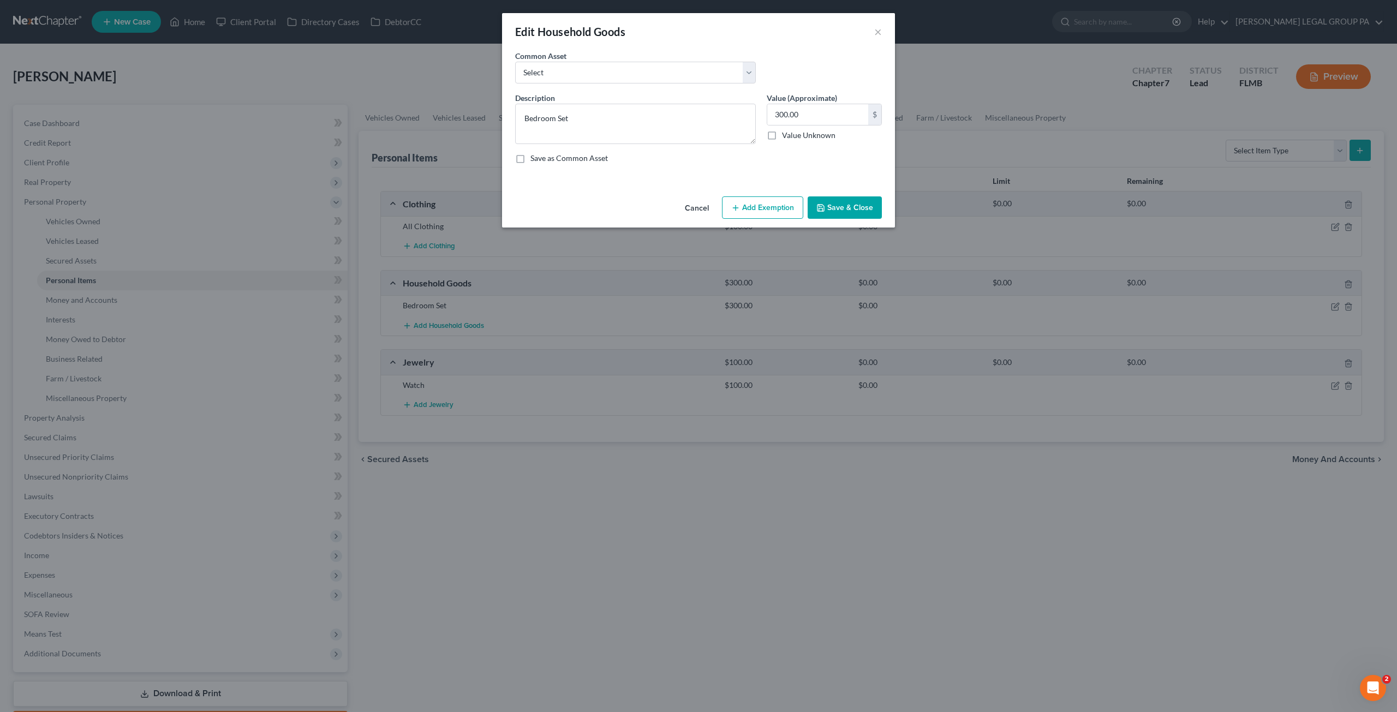
click at [771, 212] on button "Add Exemption" at bounding box center [762, 207] width 81 height 23
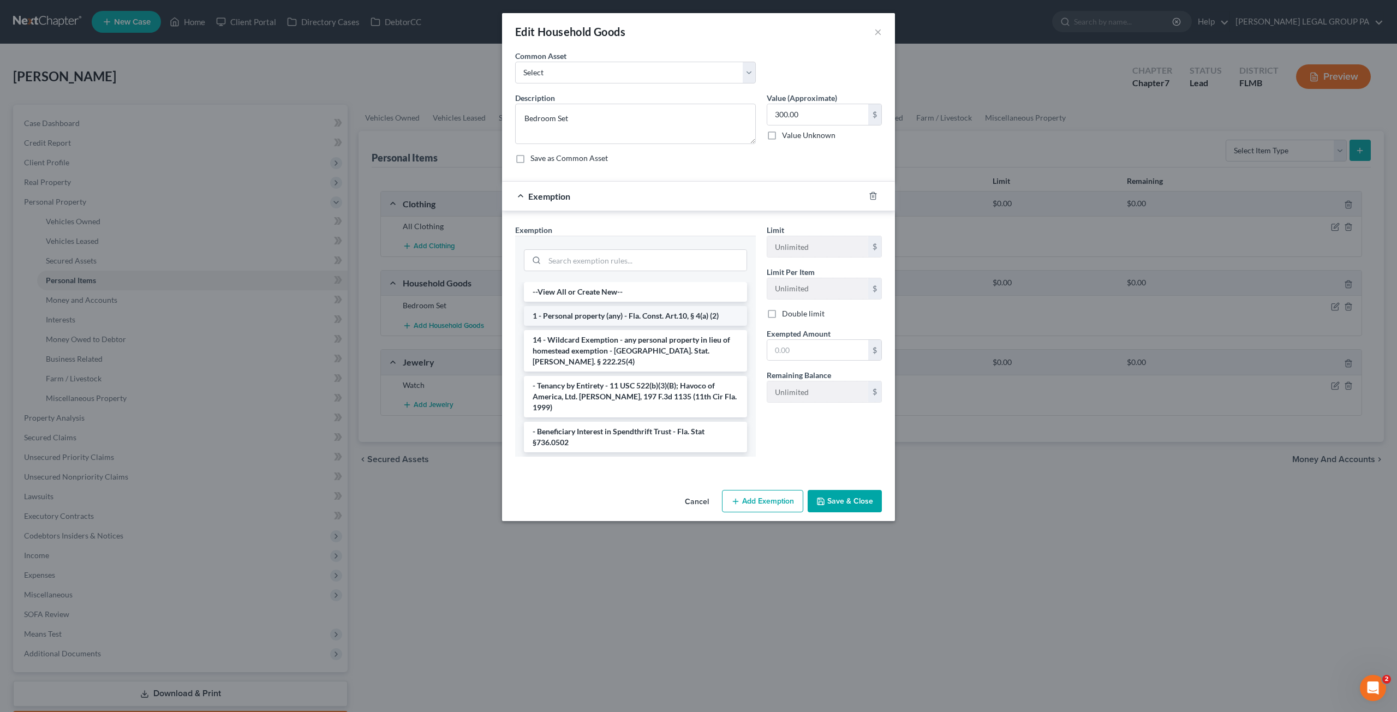
click at [586, 318] on li "1 - Personal property (any) - Fla. Const. Art.10, § 4(a) (2)" at bounding box center [635, 316] width 223 height 20
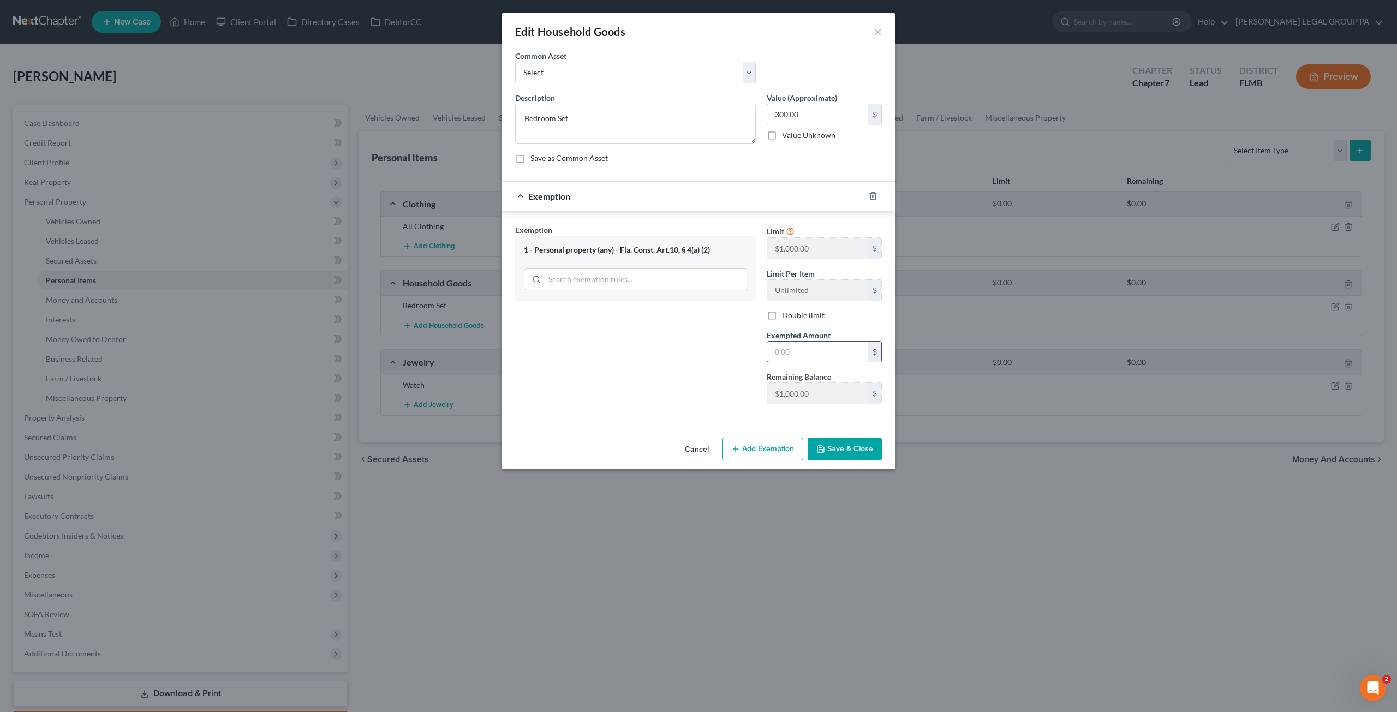
click at [821, 354] on input "text" at bounding box center [817, 352] width 101 height 21
type input "300.00"
click at [843, 444] on button "Save & Close" at bounding box center [845, 449] width 74 height 23
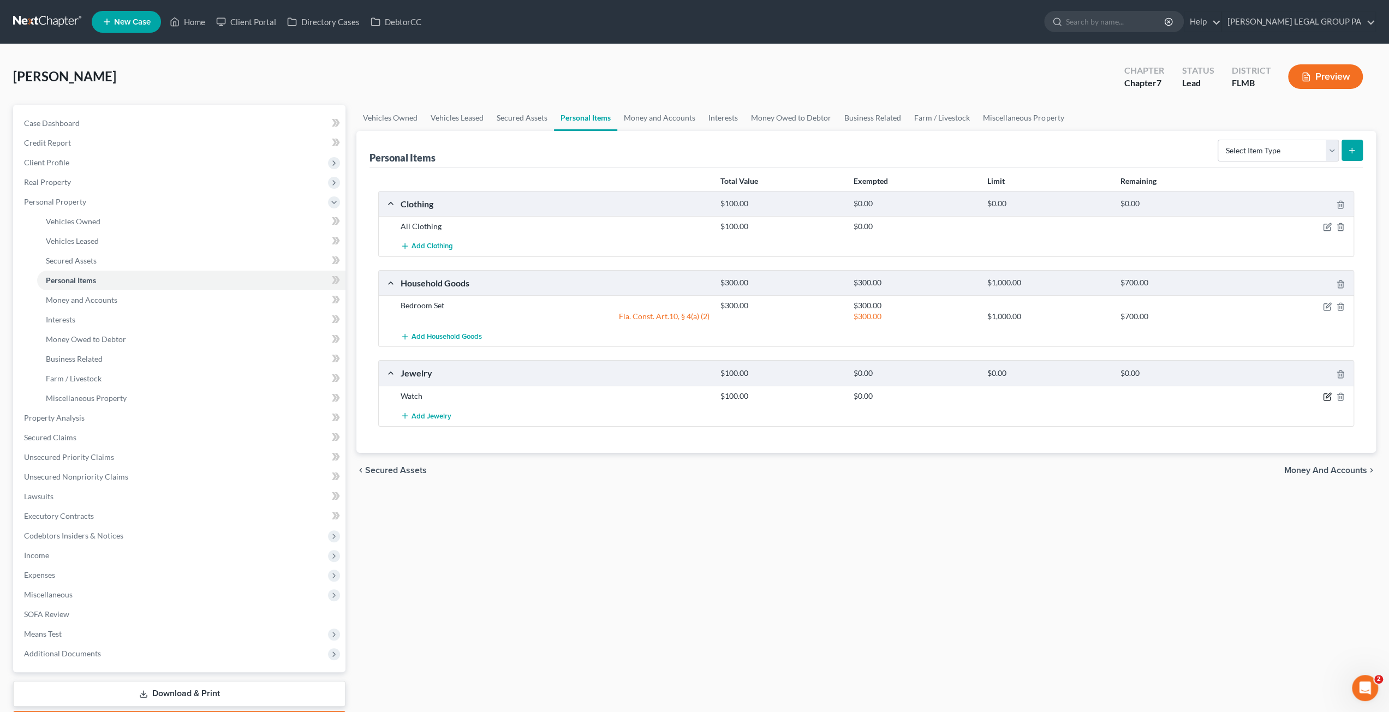
click at [1324, 393] on icon "button" at bounding box center [1327, 396] width 9 height 9
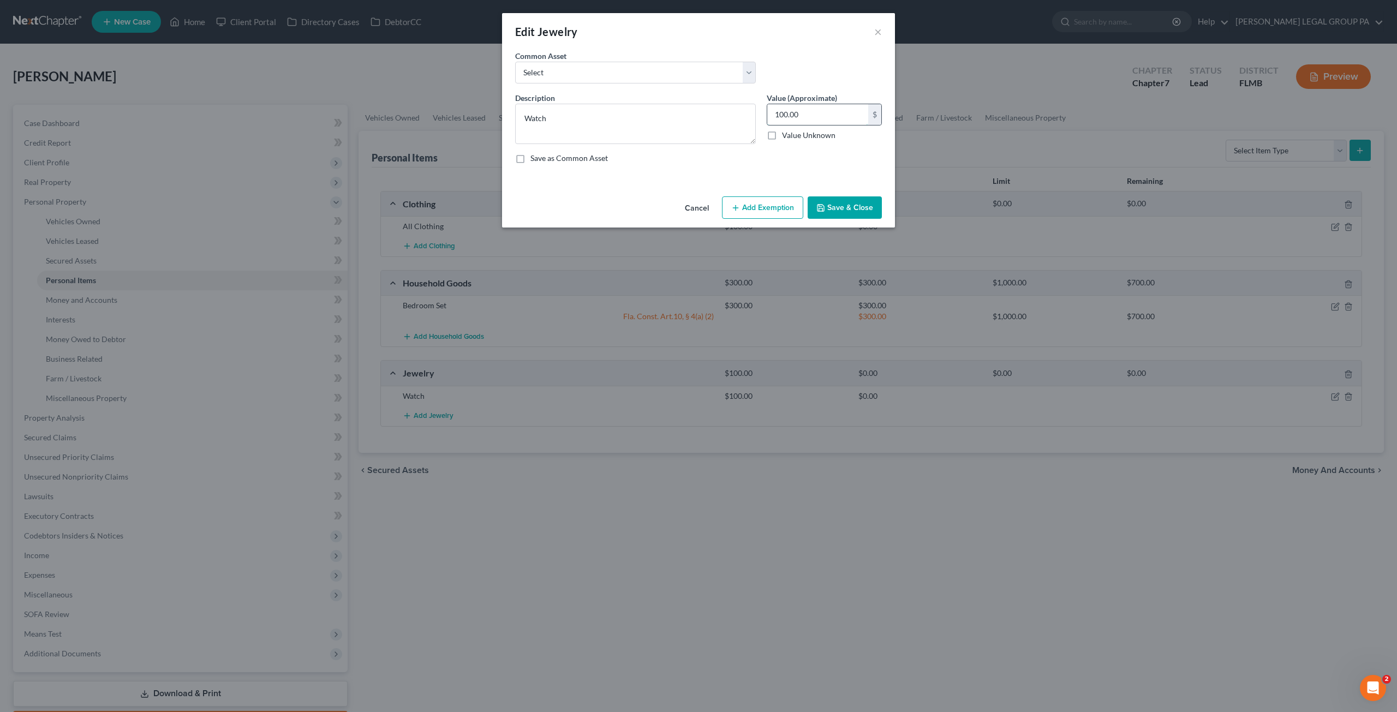
click at [803, 119] on input "100.00" at bounding box center [817, 114] width 101 height 21
click at [771, 200] on button "Add Exemption" at bounding box center [762, 207] width 81 height 23
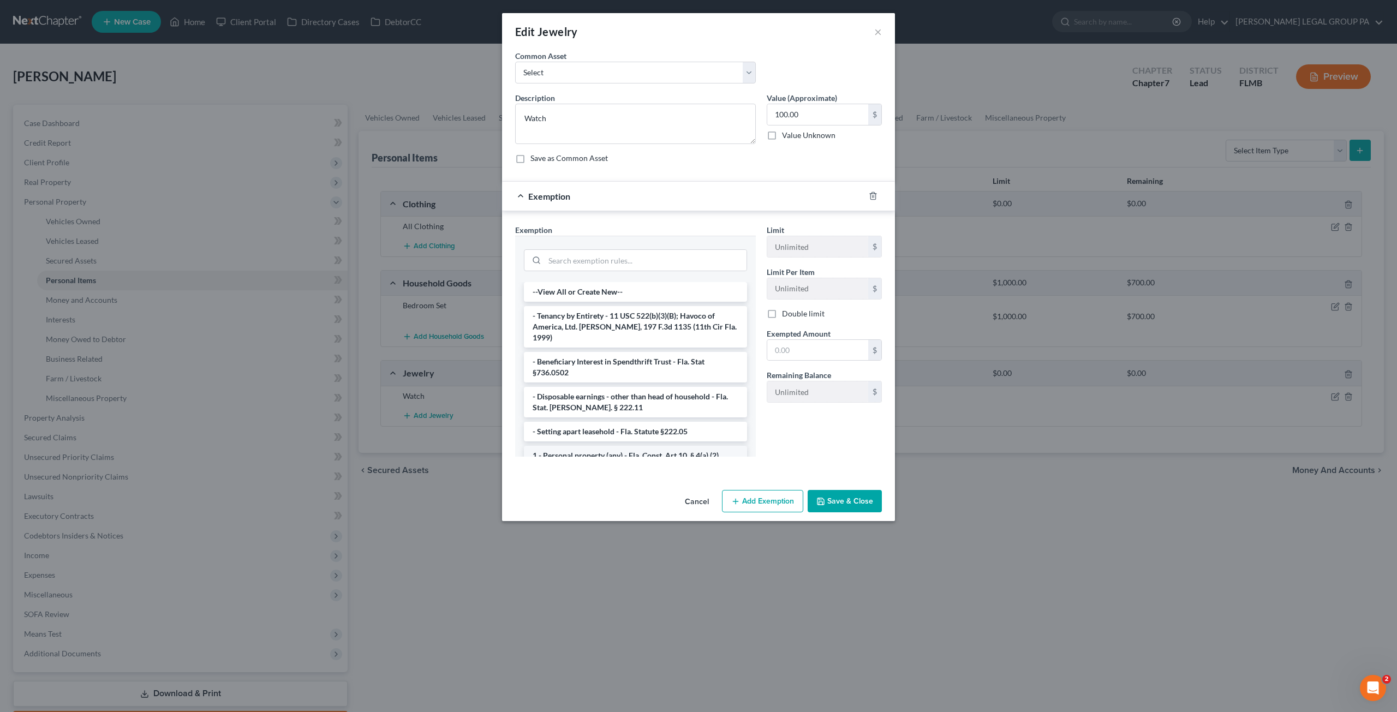
click at [557, 446] on li "1 - Personal property (any) - Fla. Const. Art.10, § 4(a) (2)" at bounding box center [635, 456] width 223 height 20
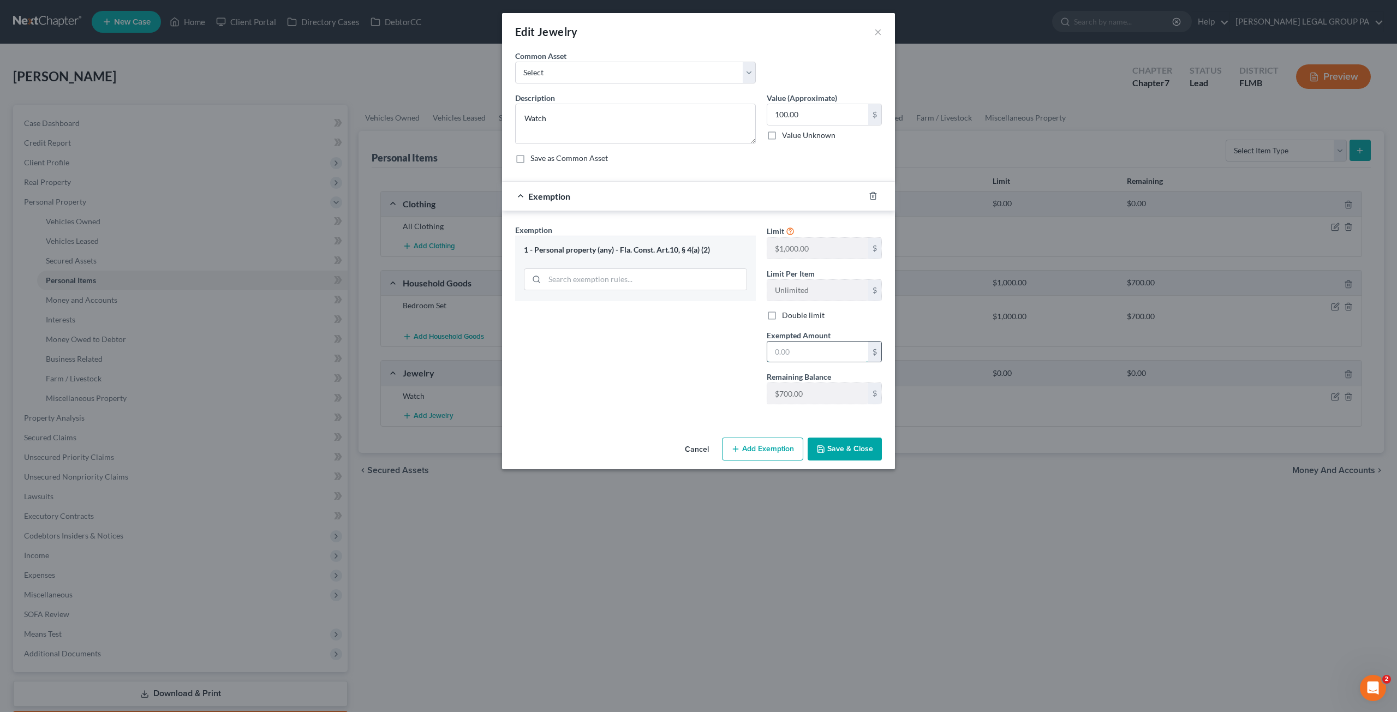
click at [826, 353] on input "text" at bounding box center [817, 352] width 101 height 21
type input "100.00"
click at [824, 447] on icon "button" at bounding box center [820, 449] width 9 height 9
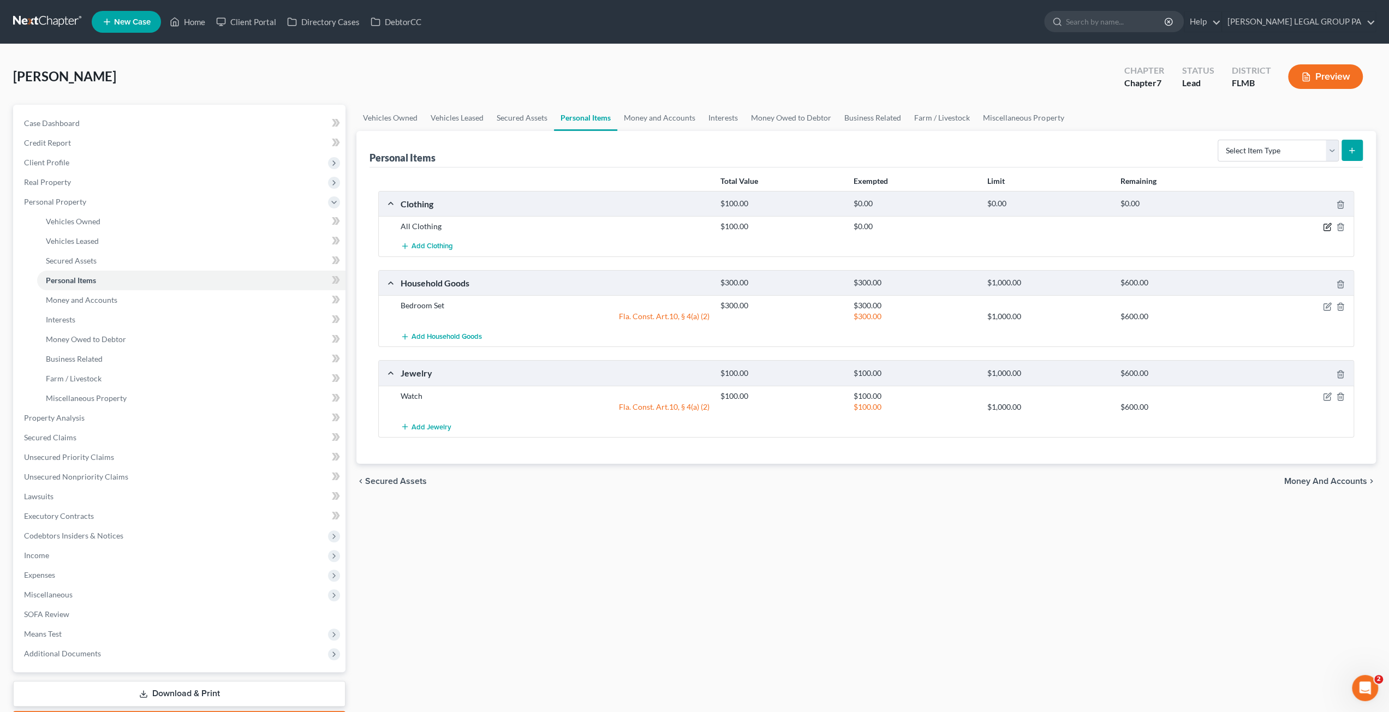
click at [1325, 225] on icon "button" at bounding box center [1327, 227] width 9 height 9
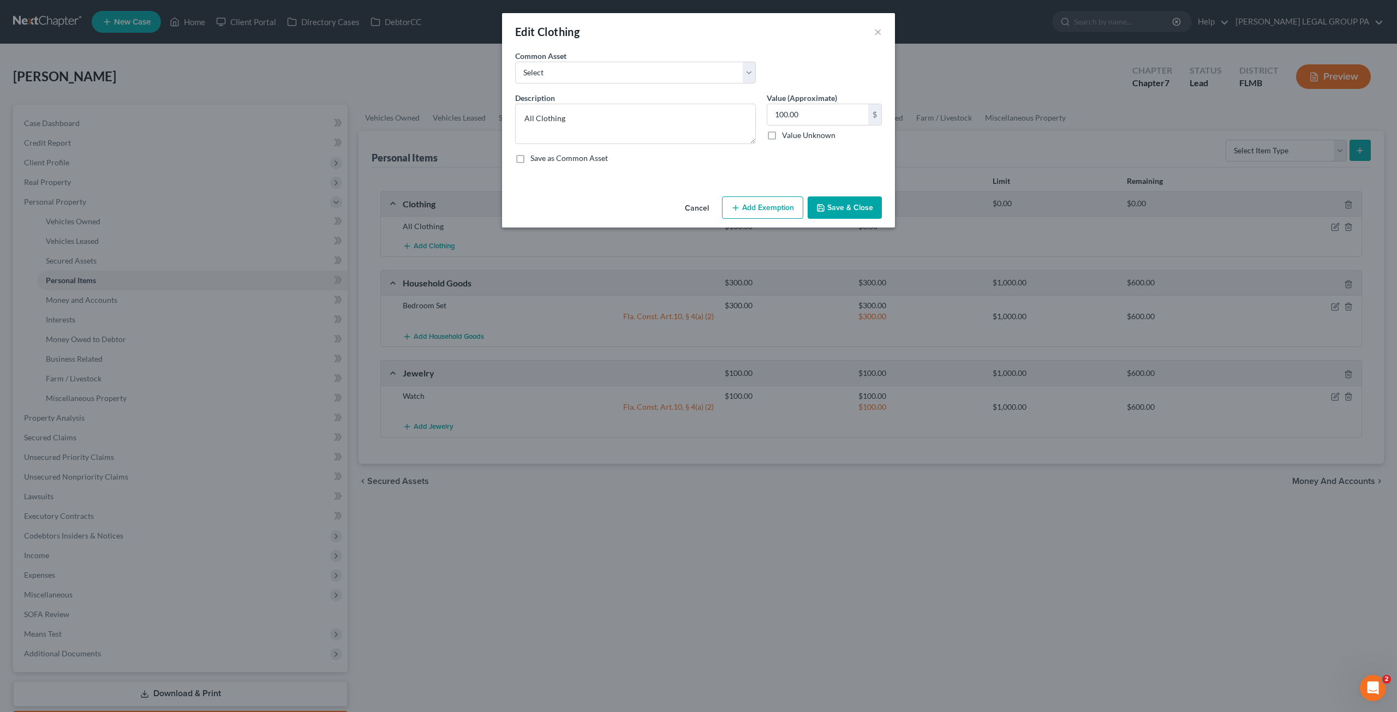
click at [751, 220] on div "Cancel Add Exemption Save & Close" at bounding box center [698, 210] width 393 height 36
click at [756, 214] on button "Add Exemption" at bounding box center [762, 207] width 81 height 23
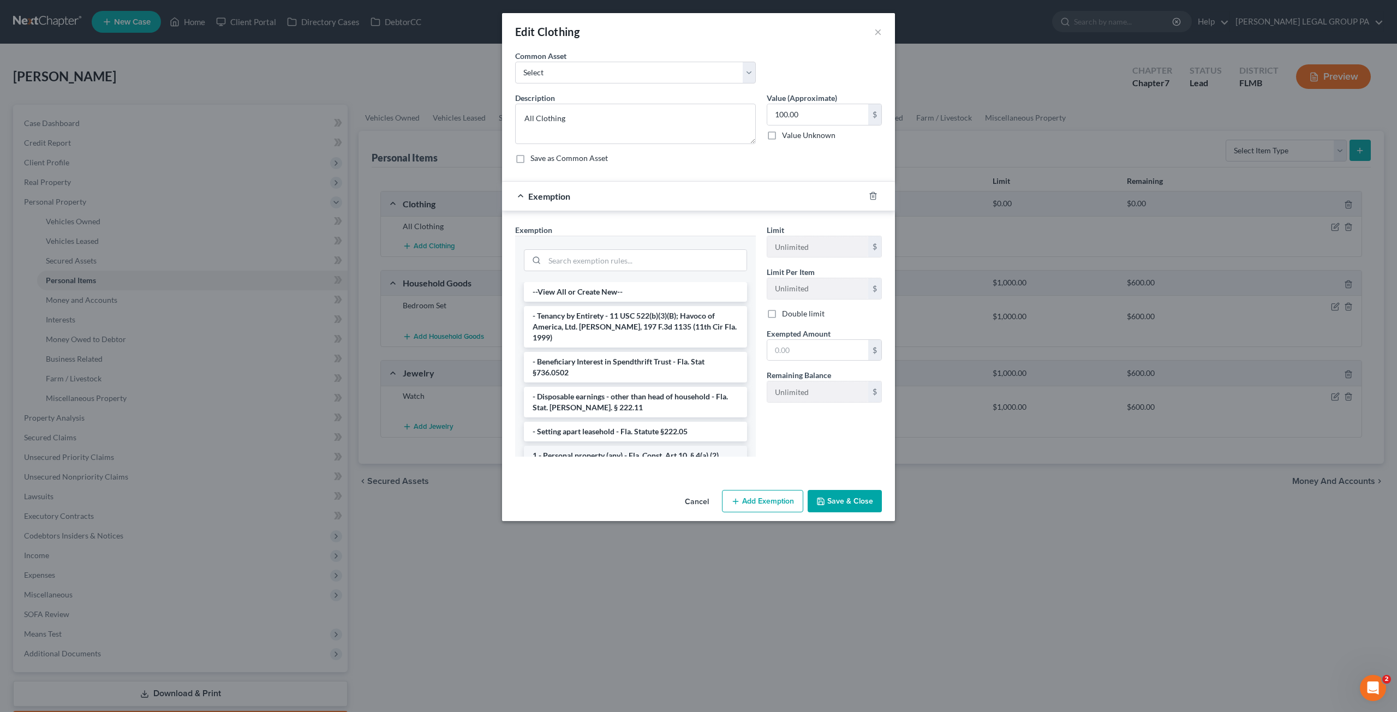
click at [559, 446] on li "1 - Personal property (any) - Fla. Const. Art.10, § 4(a) (2)" at bounding box center [635, 456] width 223 height 20
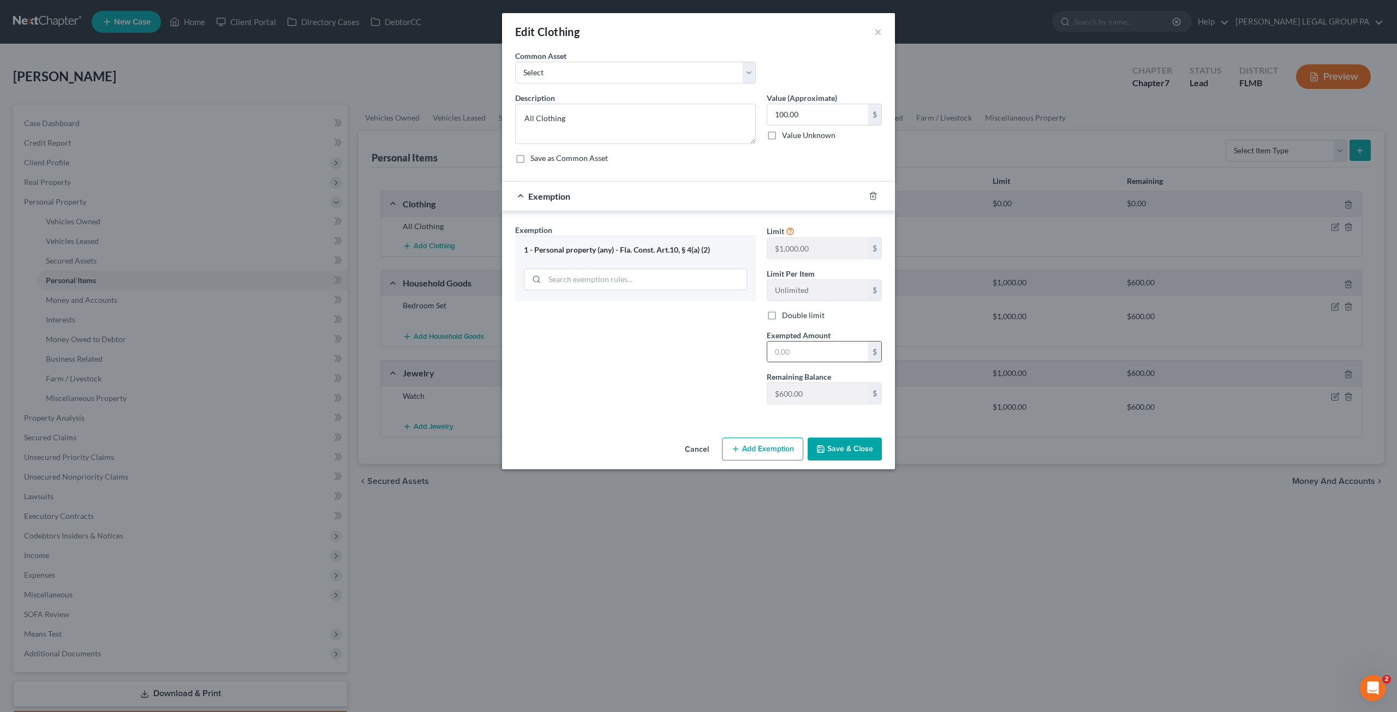
click at [795, 351] on input "text" at bounding box center [817, 352] width 101 height 21
type input "100.00"
click at [859, 448] on button "Save & Close" at bounding box center [845, 449] width 74 height 23
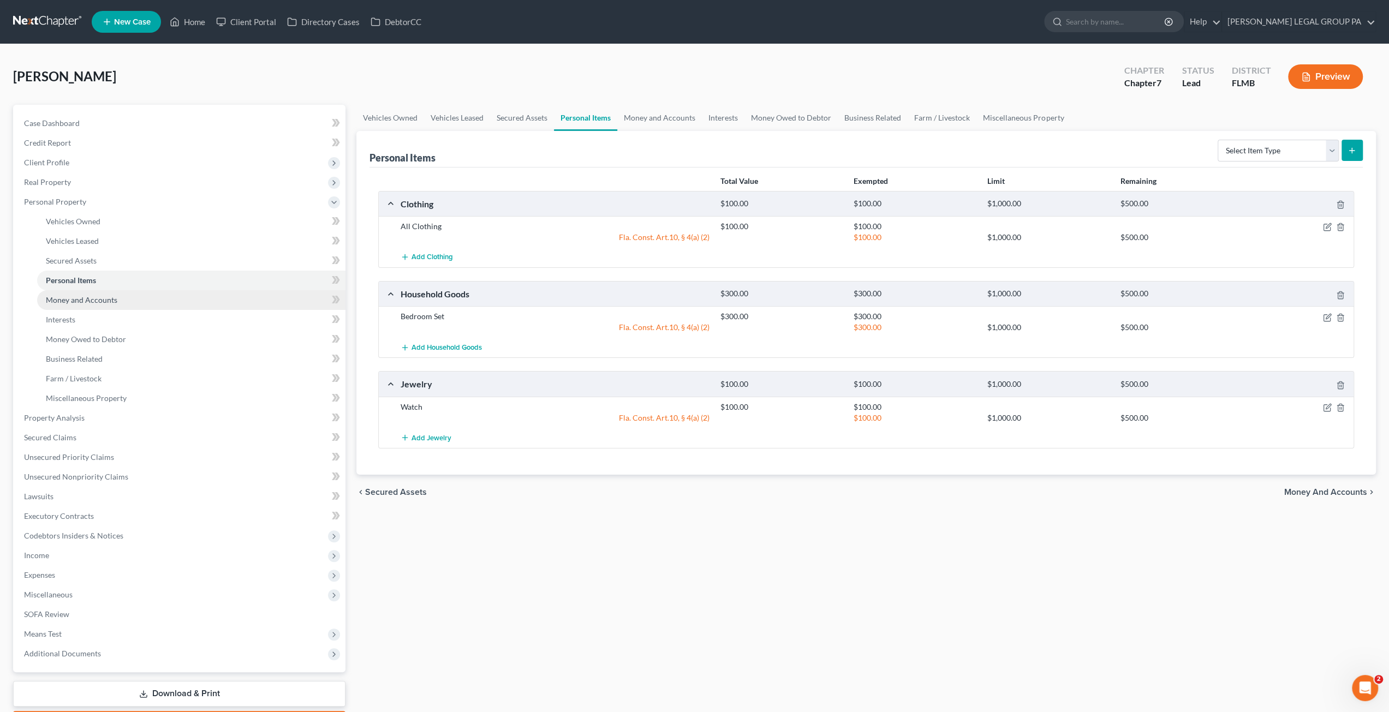
click at [58, 301] on span "Money and Accounts" at bounding box center [81, 299] width 71 height 9
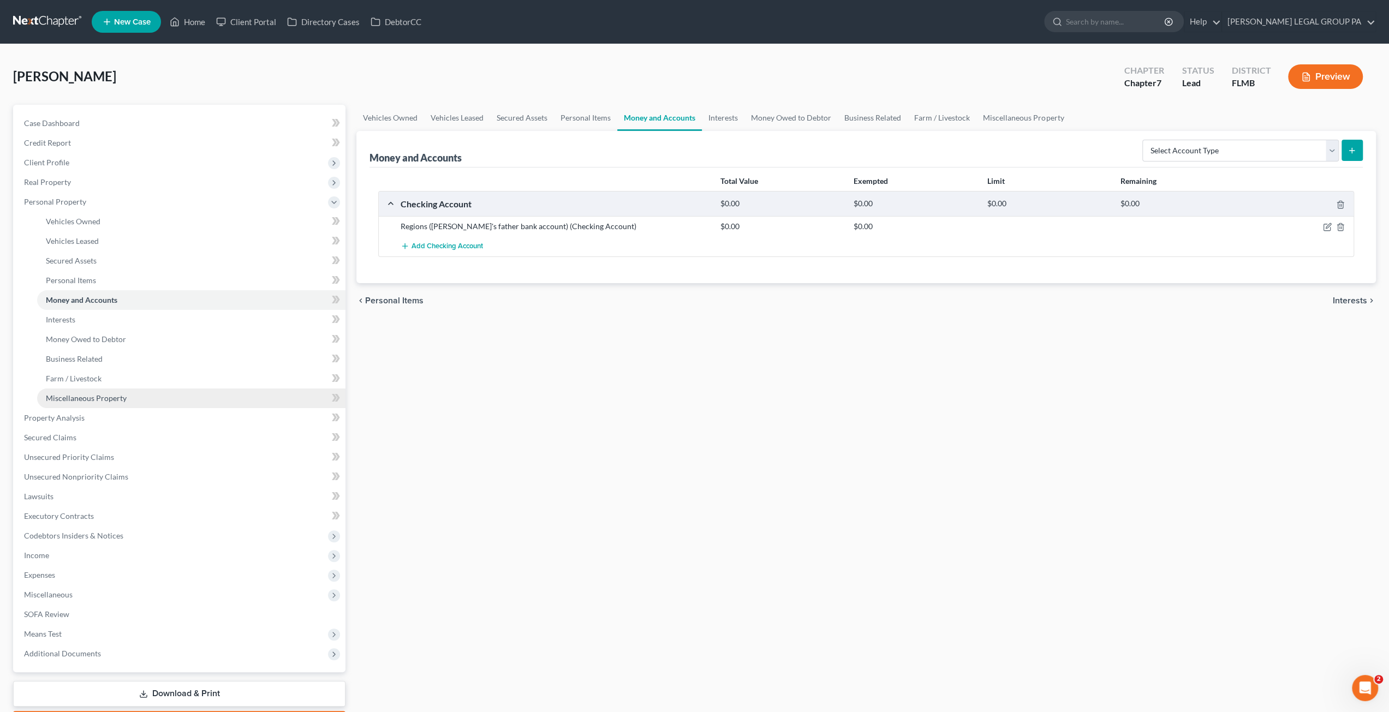
click at [106, 400] on span "Miscellaneous Property" at bounding box center [86, 397] width 81 height 9
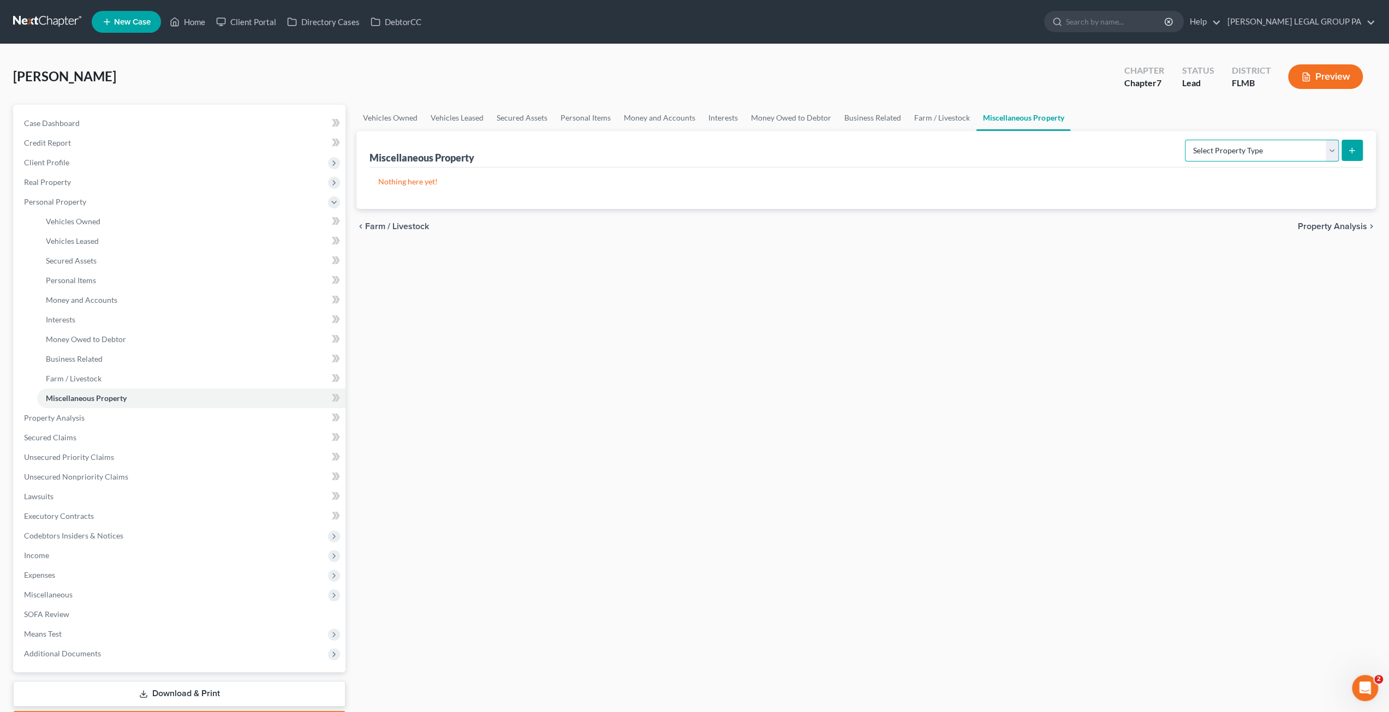
click at [1197, 156] on select "Select Property Type Assigned for Creditor Benefit Within 1 Year Holding for An…" at bounding box center [1262, 151] width 154 height 22
click at [1185, 140] on select "Select Property Type Assigned for Creditor Benefit Within 1 Year Holding for An…" at bounding box center [1262, 151] width 154 height 22
click at [1229, 158] on select "Select Property Type Assigned for Creditor Benefit Within 1 Year Holding for An…" at bounding box center [1262, 151] width 154 height 22
select select "holding_for_another"
click at [1185, 140] on select "Select Property Type Assigned for Creditor Benefit Within 1 Year Holding for An…" at bounding box center [1262, 151] width 154 height 22
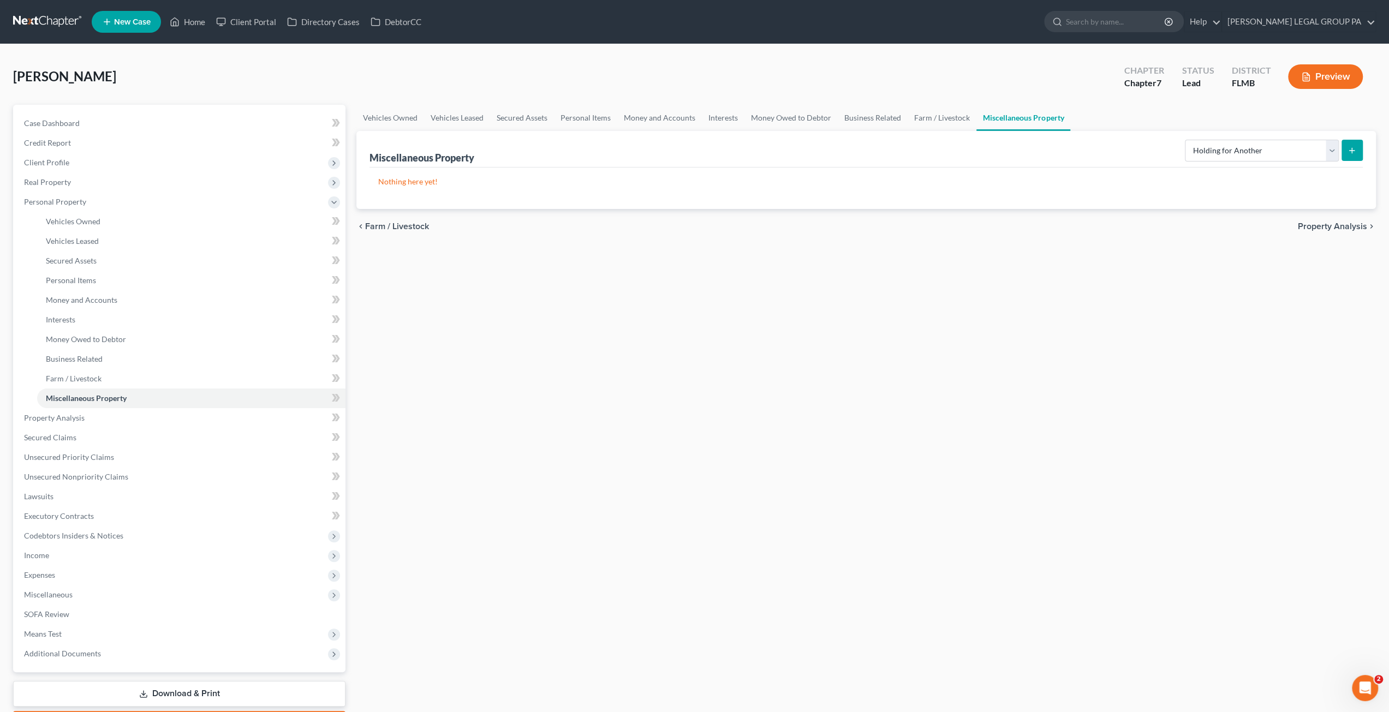
click at [1357, 146] on button "submit" at bounding box center [1351, 150] width 21 height 21
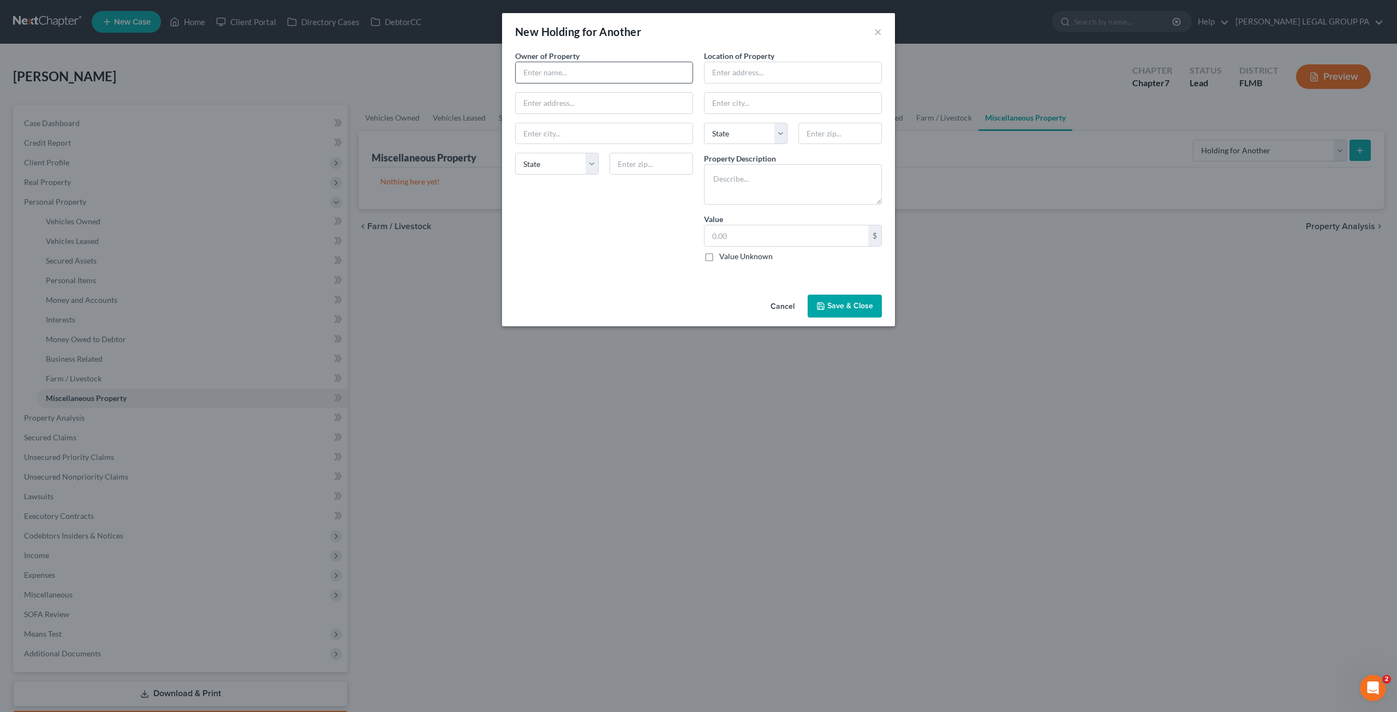
click at [562, 82] on div at bounding box center [604, 73] width 178 height 22
click at [876, 31] on button "×" at bounding box center [878, 31] width 8 height 13
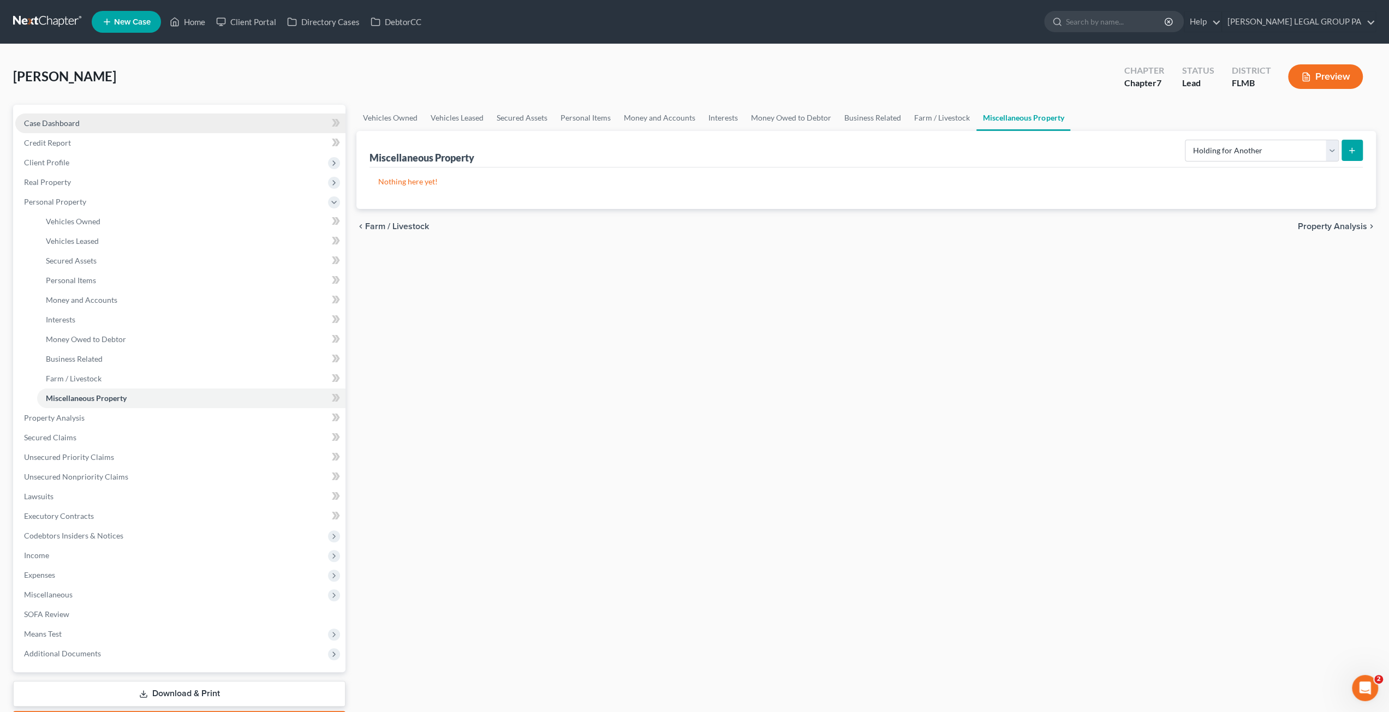
drag, startPoint x: 68, startPoint y: 118, endPoint x: 191, endPoint y: 127, distance: 123.6
click at [68, 118] on span "Case Dashboard" at bounding box center [52, 122] width 56 height 9
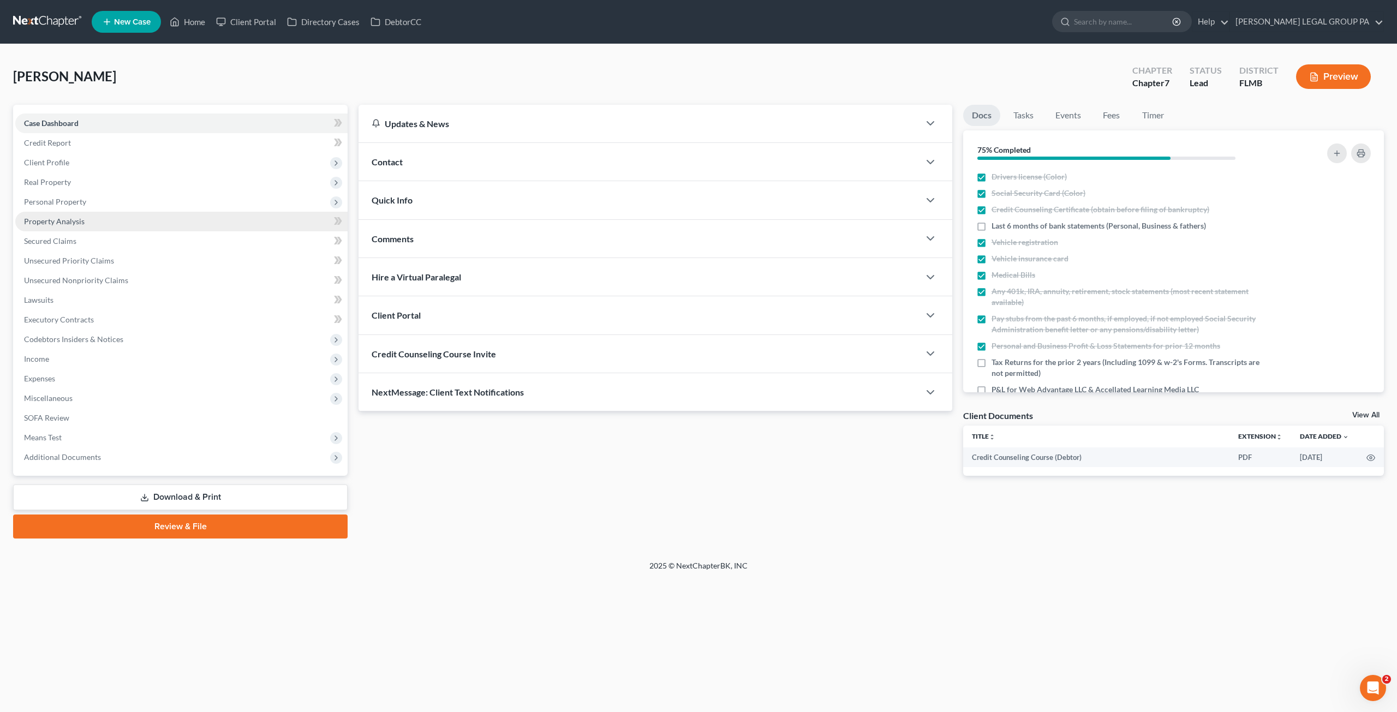
click at [80, 220] on span "Property Analysis" at bounding box center [54, 221] width 61 height 9
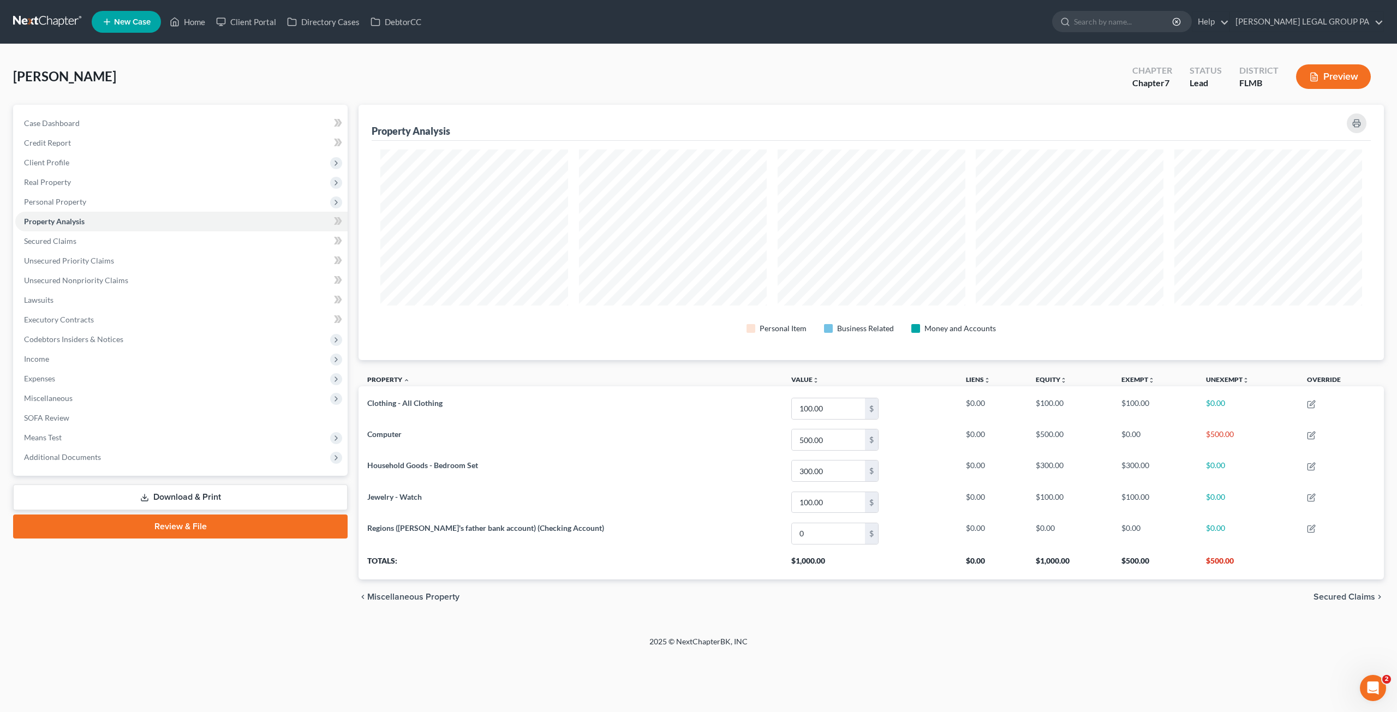
scroll to position [255, 1025]
click at [51, 304] on link "Lawsuits" at bounding box center [181, 300] width 332 height 20
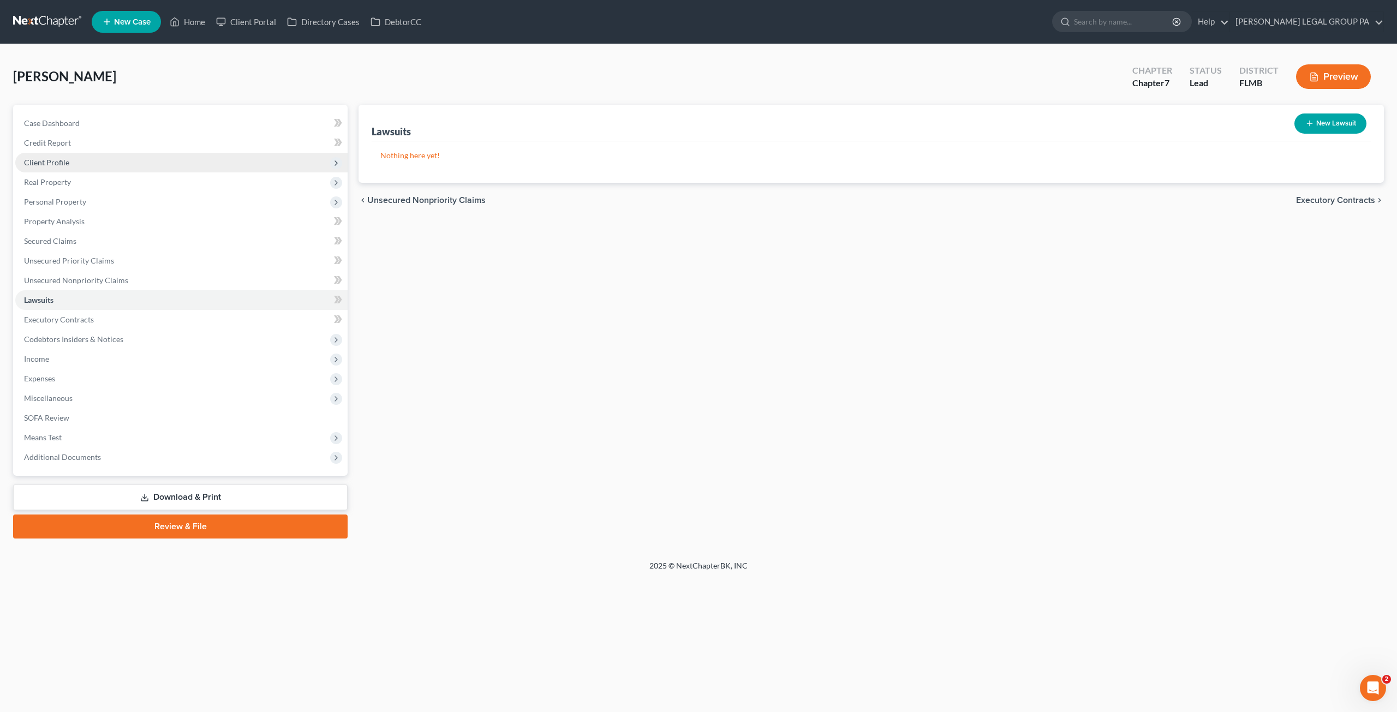
click at [59, 168] on span "Client Profile" at bounding box center [181, 163] width 332 height 20
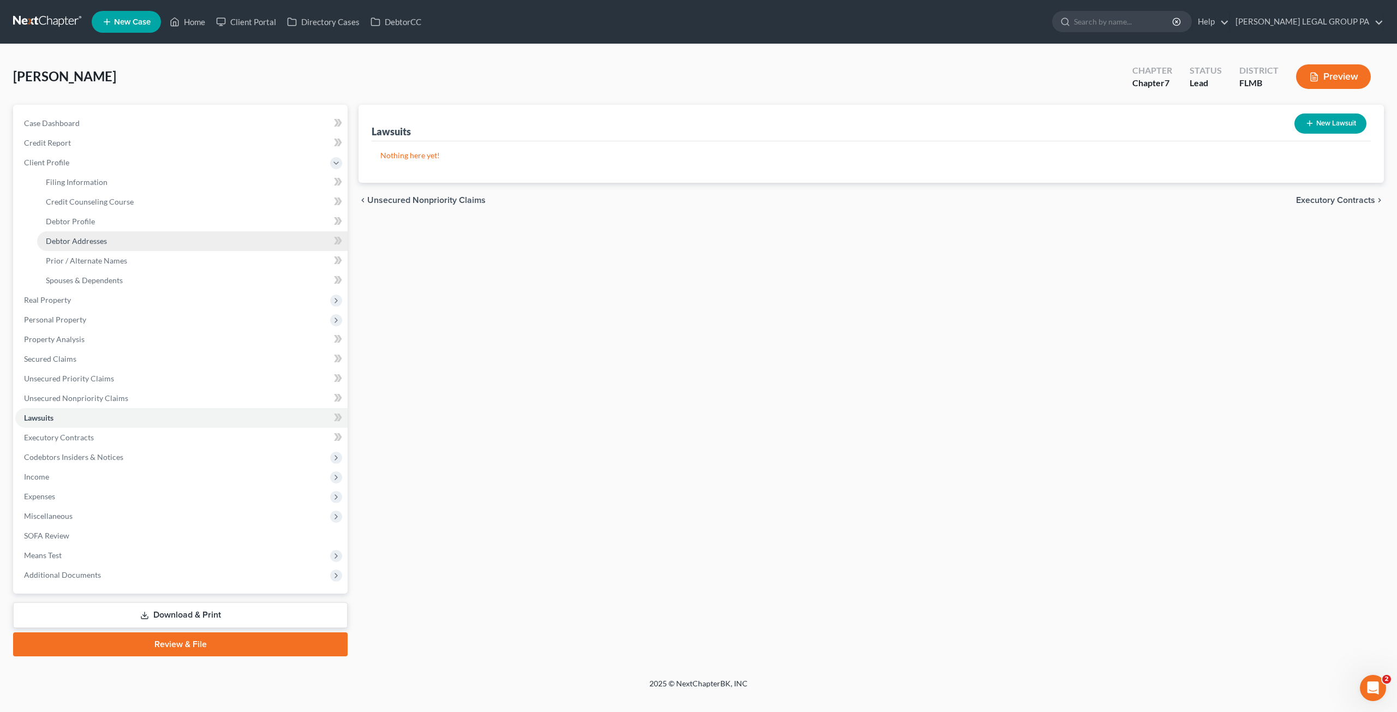
click at [82, 242] on span "Debtor Addresses" at bounding box center [76, 240] width 61 height 9
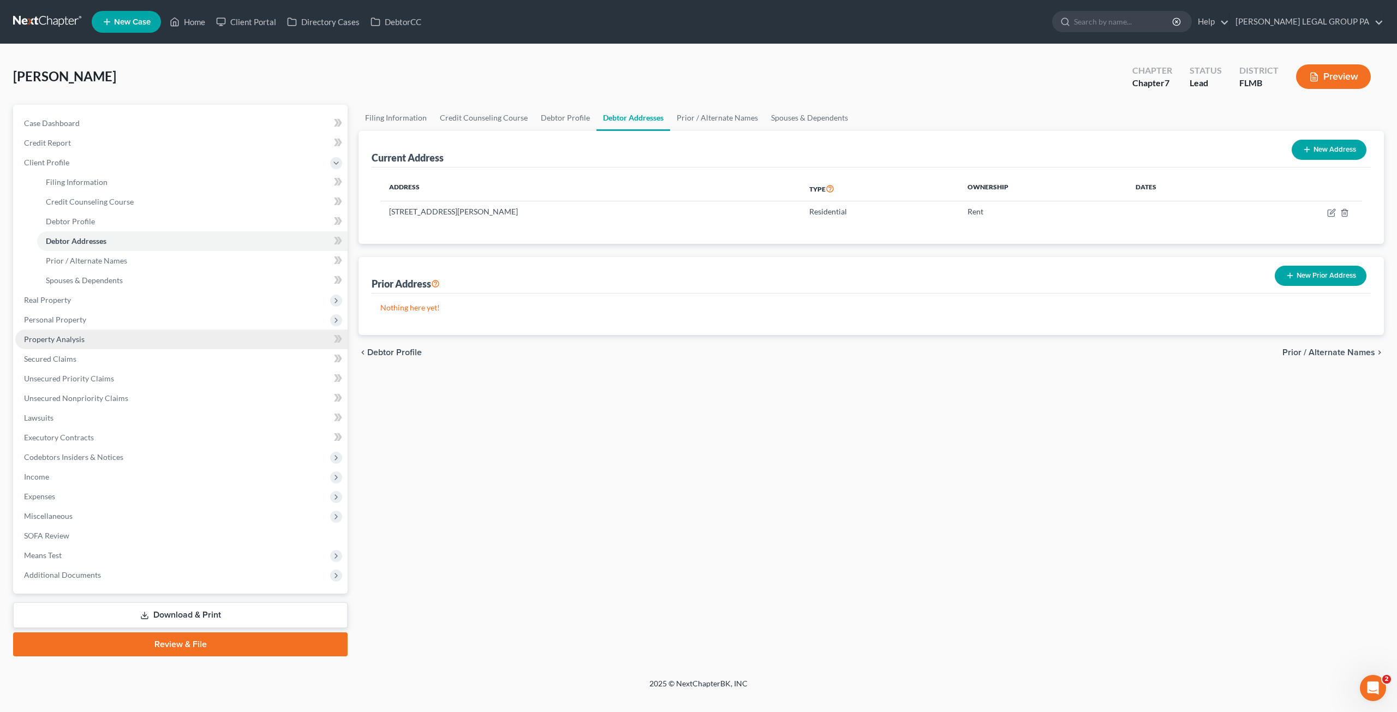
click at [45, 324] on span "Personal Property" at bounding box center [181, 320] width 332 height 20
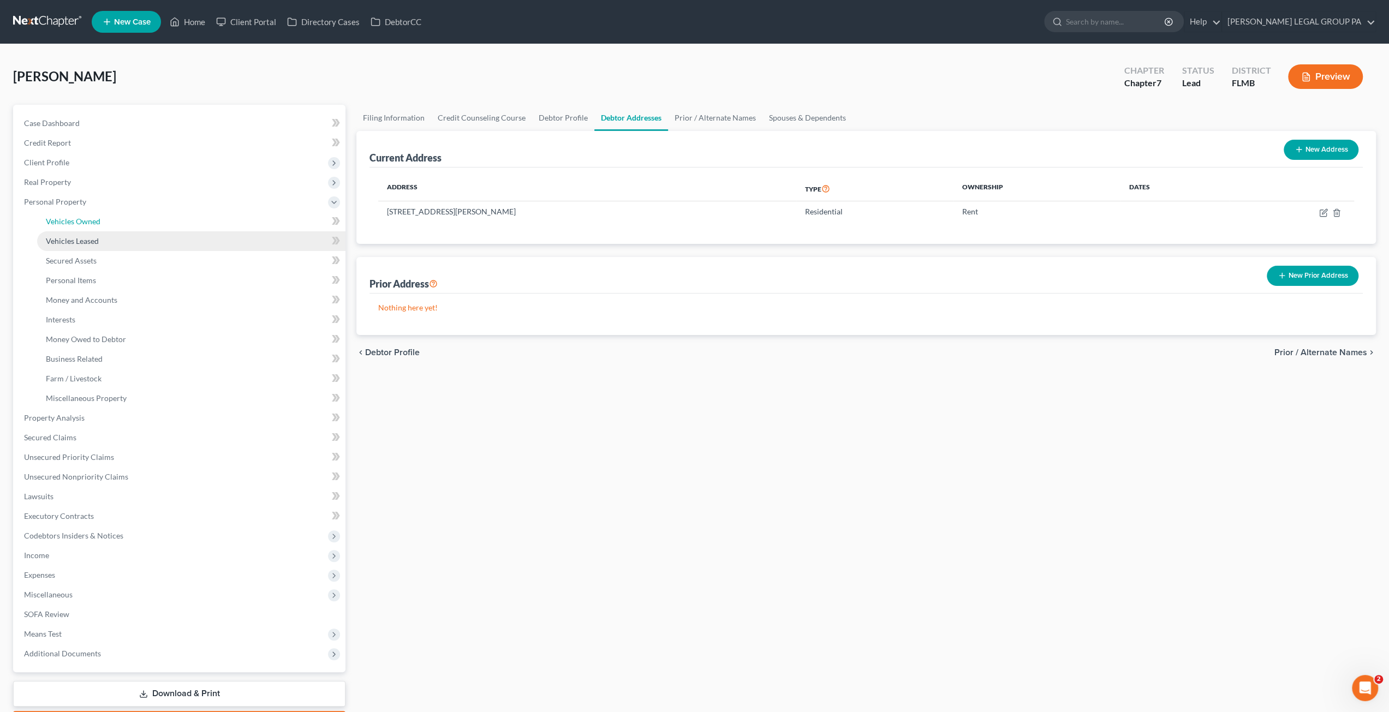
click at [73, 227] on link "Vehicles Owned" at bounding box center [191, 222] width 308 height 20
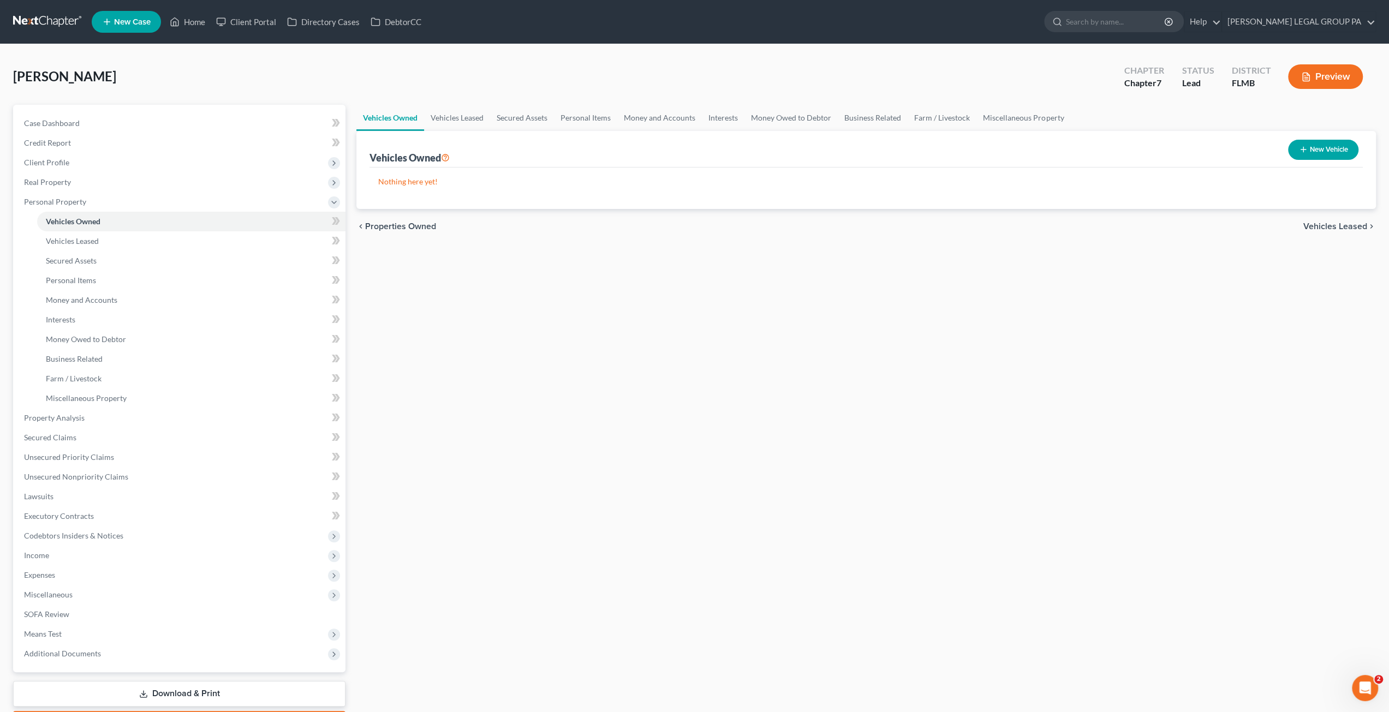
click at [1313, 153] on button "New Vehicle" at bounding box center [1323, 150] width 70 height 20
select select "0"
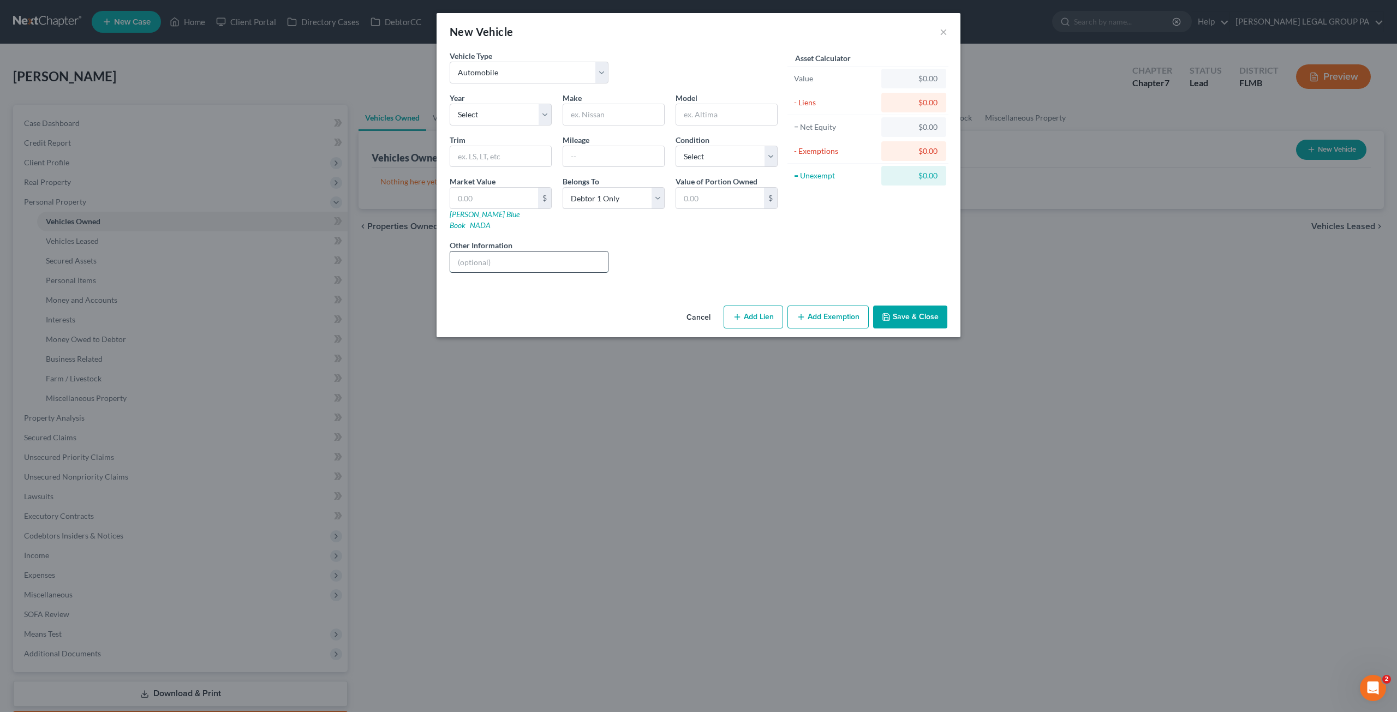
click at [498, 252] on input "text" at bounding box center [529, 262] width 158 height 21
paste input "VIN: 4T1BE32K95U612218"
type input "VIN: 4T1BE32K95U612218"
click at [500, 115] on select "Select 2026 2025 2024 2023 2022 2021 2020 2019 2018 2017 2016 2015 2014 2013 20…" at bounding box center [501, 115] width 102 height 22
select select "21"
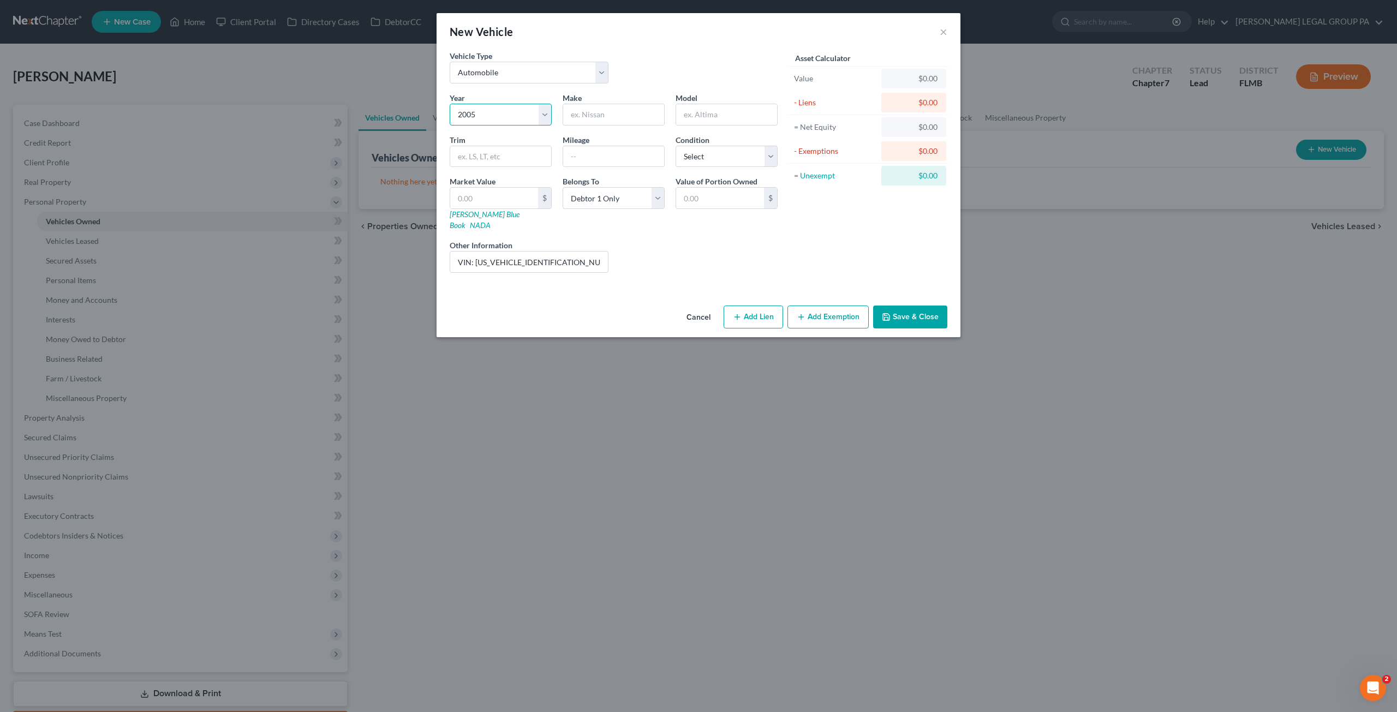
click at [450, 104] on select "Select 2026 2025 2024 2023 2022 2021 2020 2019 2018 2017 2016 2015 2014 2013 20…" at bounding box center [501, 115] width 102 height 22
click at [596, 115] on input "text" at bounding box center [613, 114] width 101 height 21
type input "Toyota"
type input "c"
type input "Camry"
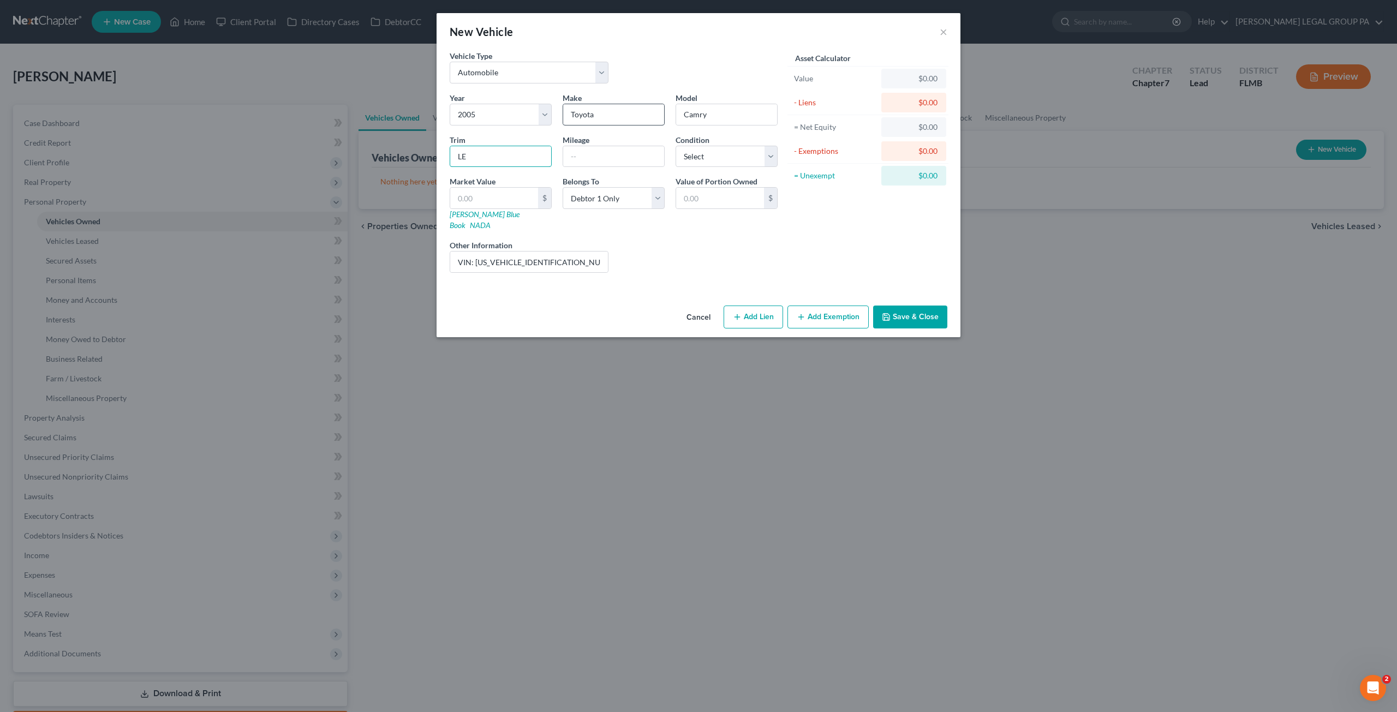
type input "LE"
type input "65000"
drag, startPoint x: 698, startPoint y: 159, endPoint x: 700, endPoint y: 165, distance: 5.6
click at [698, 159] on select "Select Excellent Very Good Good Fair Poor" at bounding box center [727, 157] width 102 height 22
click at [676, 146] on select "Select Excellent Very Good Good Fair Poor" at bounding box center [727, 157] width 102 height 22
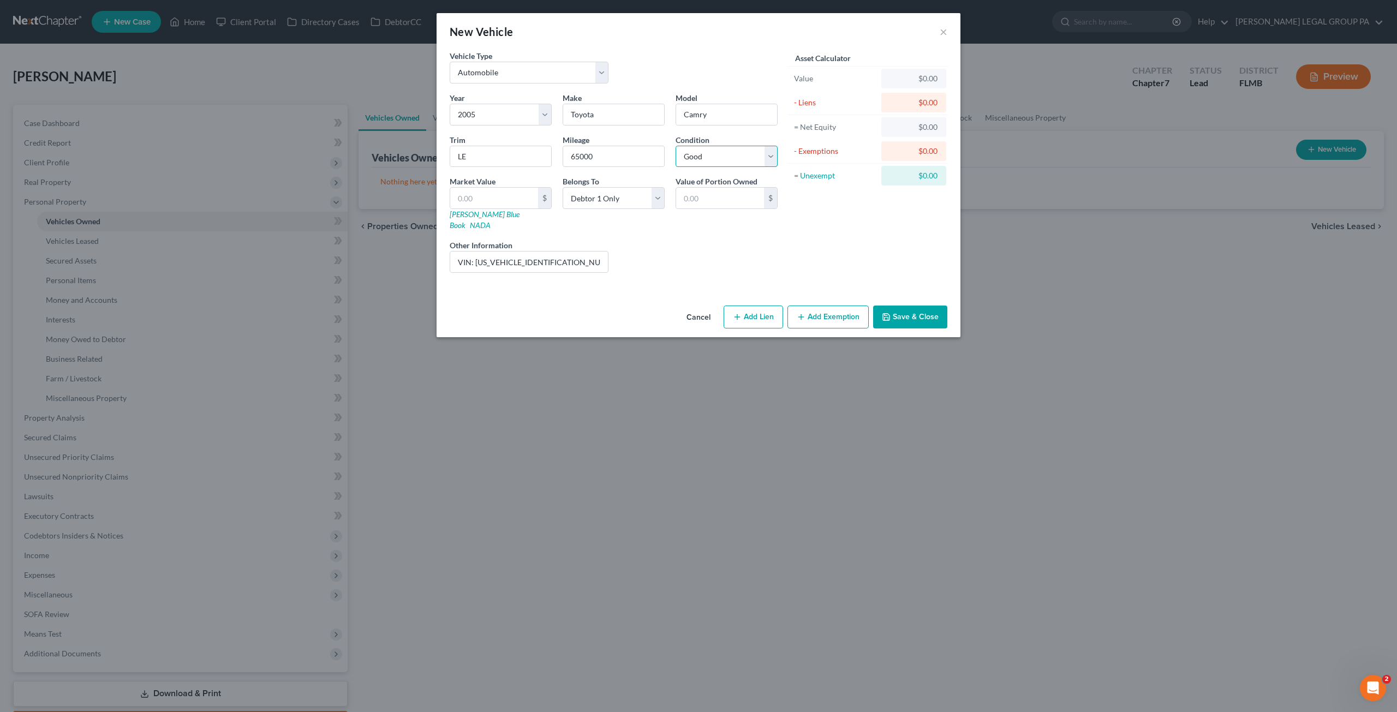
drag, startPoint x: 707, startPoint y: 152, endPoint x: 704, endPoint y: 165, distance: 13.9
click at [707, 152] on select "Select Excellent Very Good Good Fair Poor" at bounding box center [727, 157] width 102 height 22
select select "3"
click at [676, 146] on select "Select Excellent Very Good Good Fair Poor" at bounding box center [727, 157] width 102 height 22
click at [901, 307] on button "Save & Close" at bounding box center [910, 317] width 74 height 23
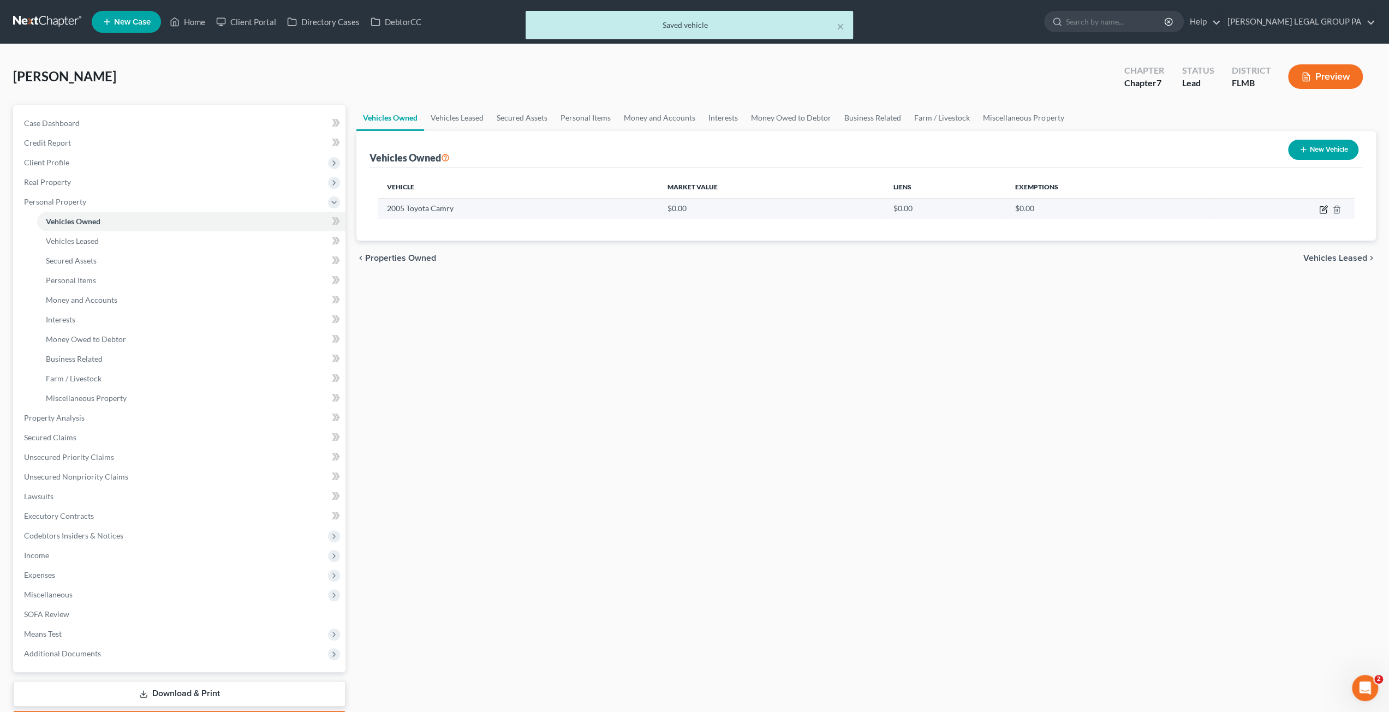
drag, startPoint x: 1324, startPoint y: 211, endPoint x: 1315, endPoint y: 205, distance: 11.0
click at [1324, 211] on icon "button" at bounding box center [1323, 209] width 9 height 9
select select "0"
select select "21"
select select "3"
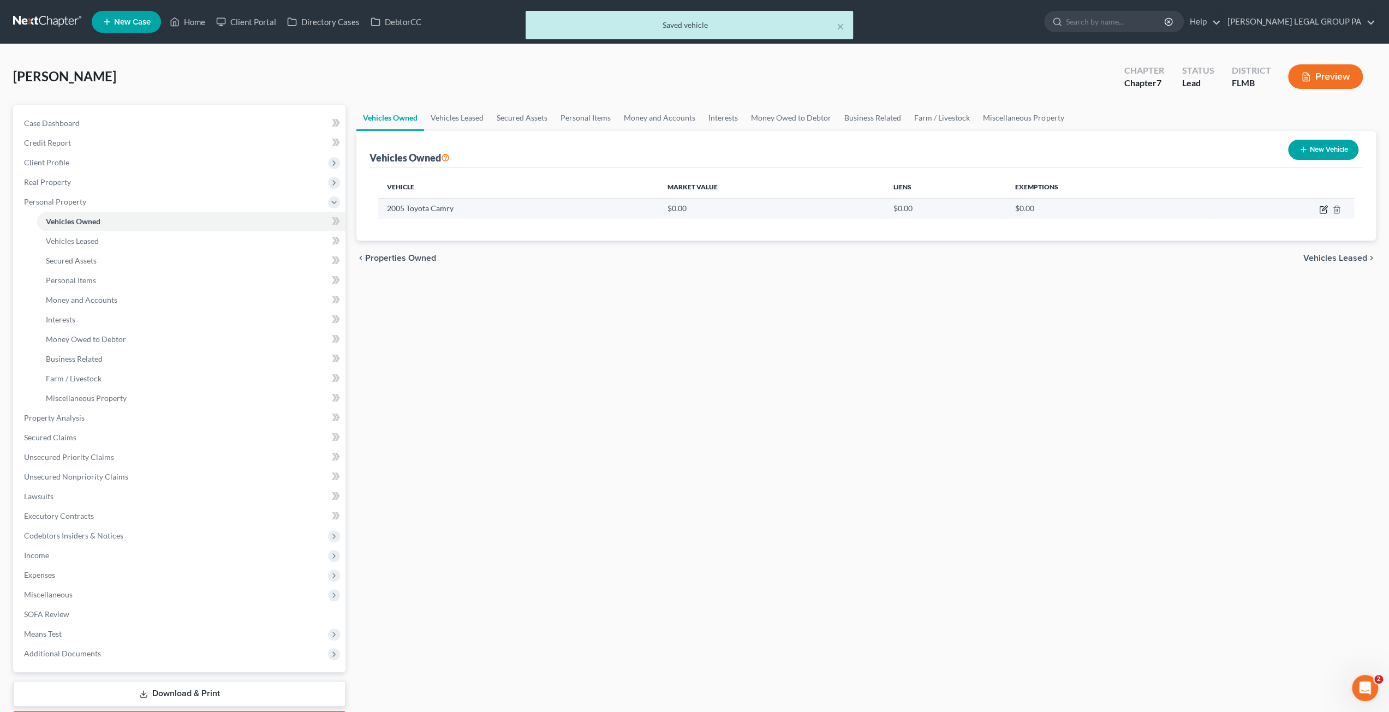
select select "0"
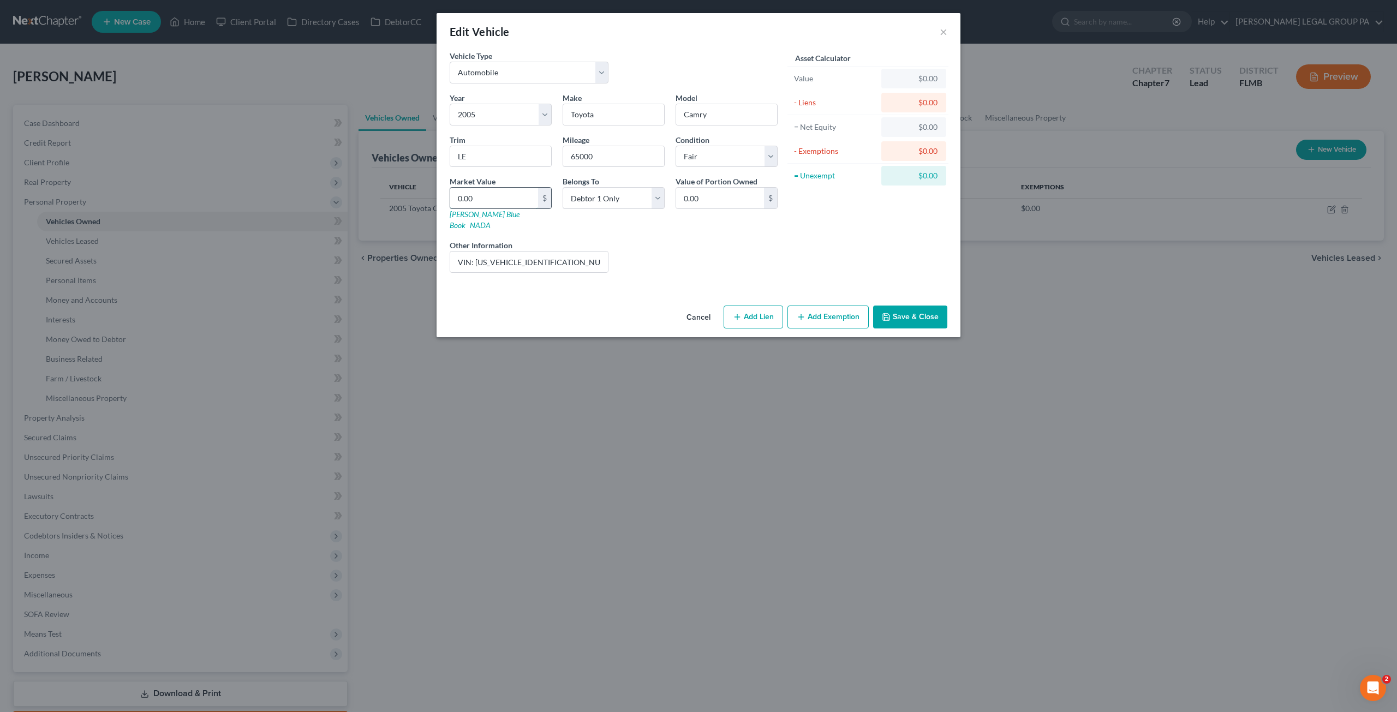
click at [493, 195] on input "0.00" at bounding box center [494, 198] width 88 height 21
type input "2"
type input "2.00"
type input "29"
type input "29.00"
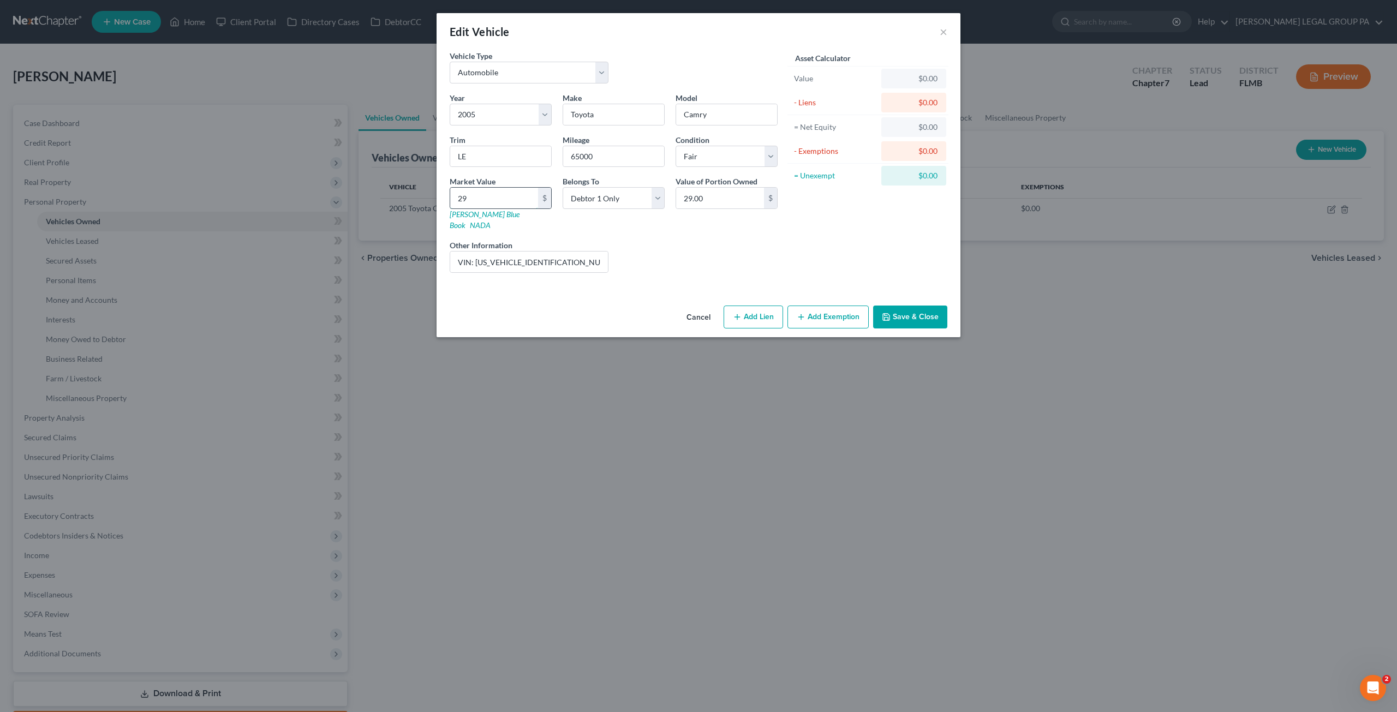
type input "294"
type input "294.00"
type input "2941"
type input "2,941.00"
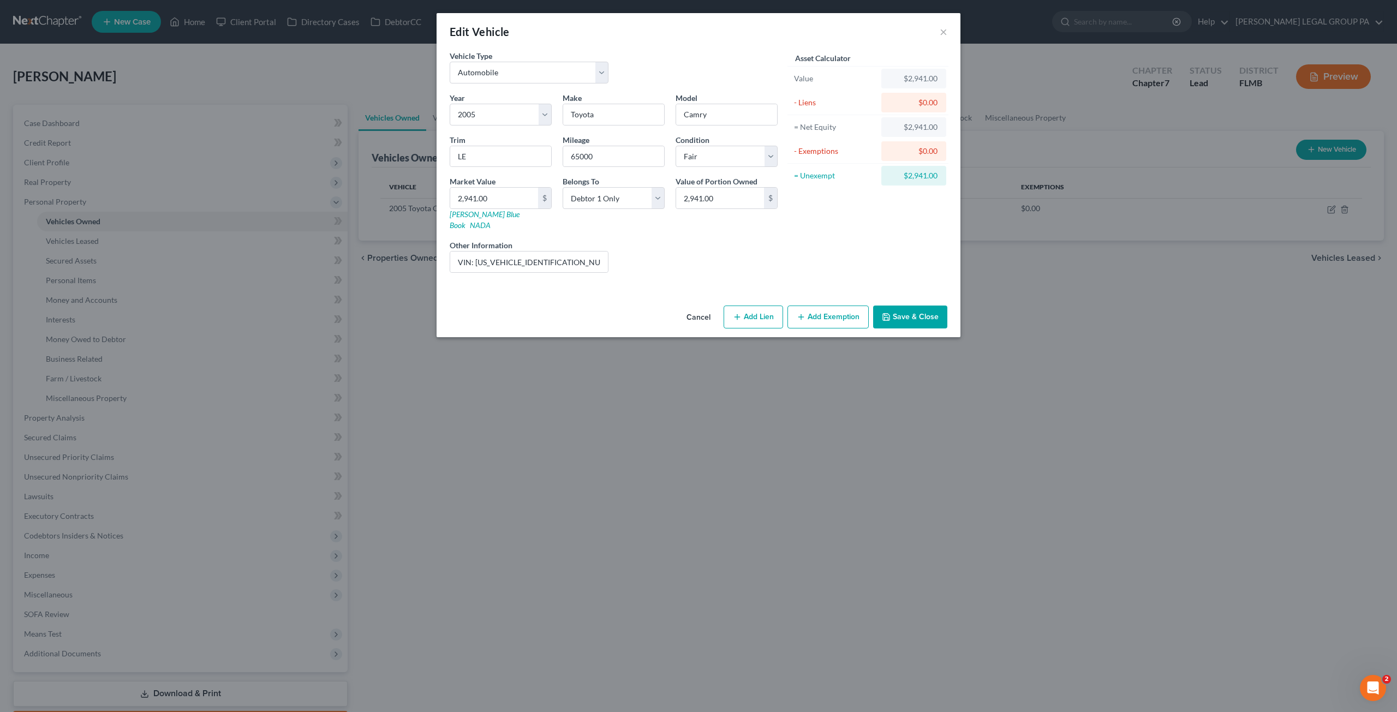
click at [938, 306] on button "Save & Close" at bounding box center [910, 317] width 74 height 23
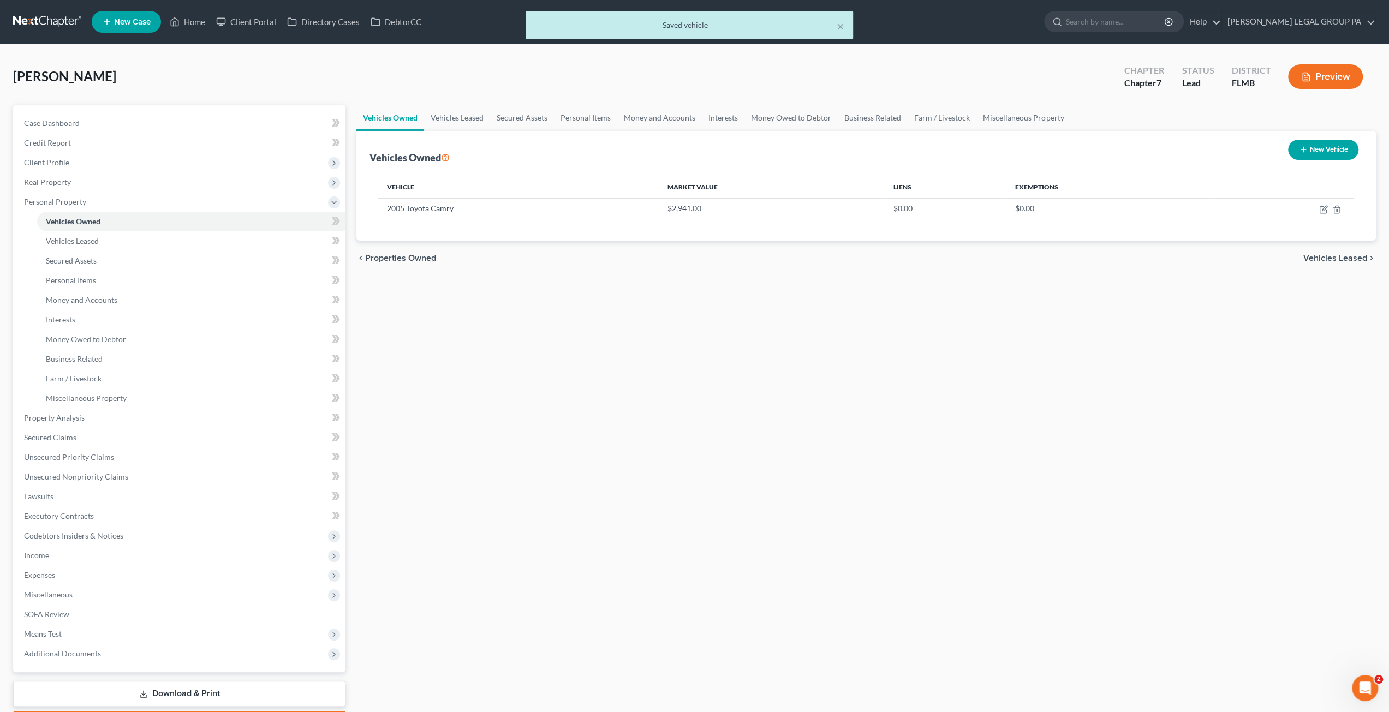
click at [1334, 157] on button "New Vehicle" at bounding box center [1323, 150] width 70 height 20
select select "0"
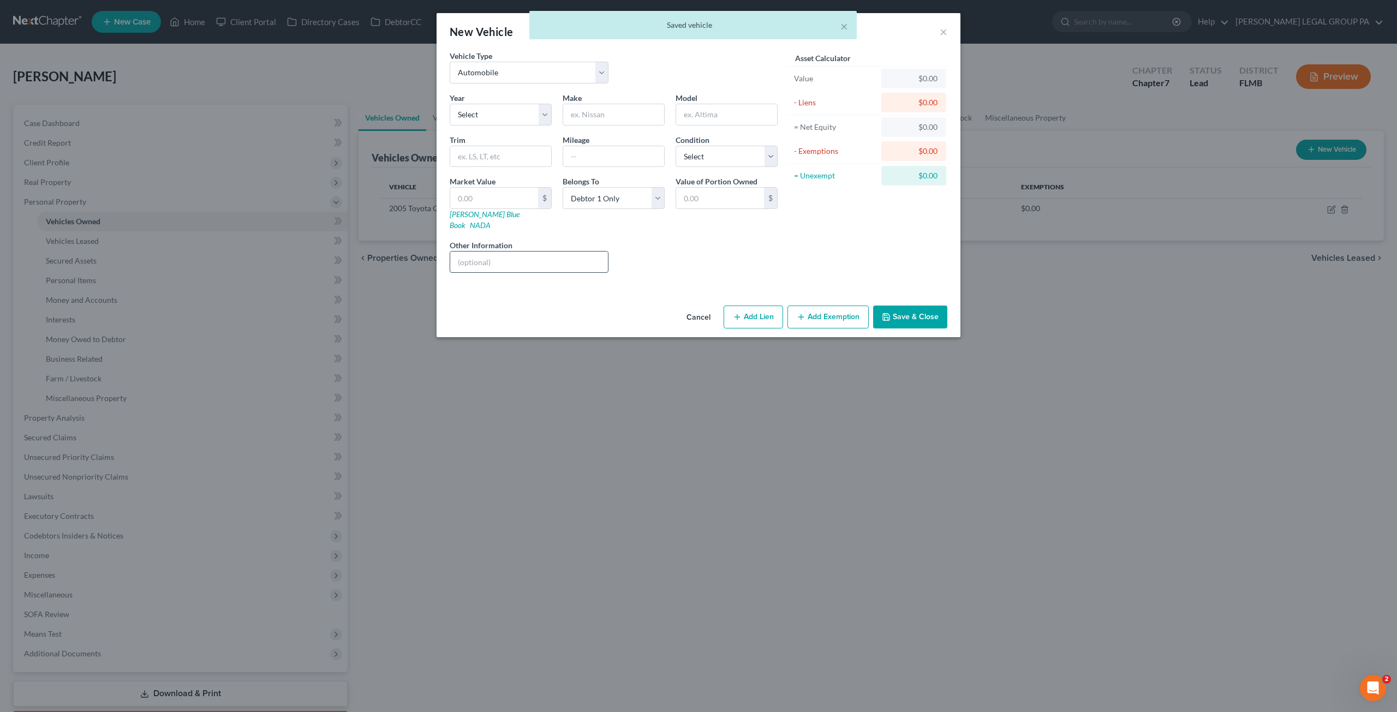
click at [489, 252] on input "text" at bounding box center [529, 262] width 158 height 21
paste input "VIN: 2GCEK19B651217123"
type input "VIN: 2GCEK19B651217123"
click at [482, 109] on select "Select 2026 2025 2024 2023 2022 2021 2020 2019 2018 2017 2016 2015 2014 2013 20…" at bounding box center [501, 115] width 102 height 22
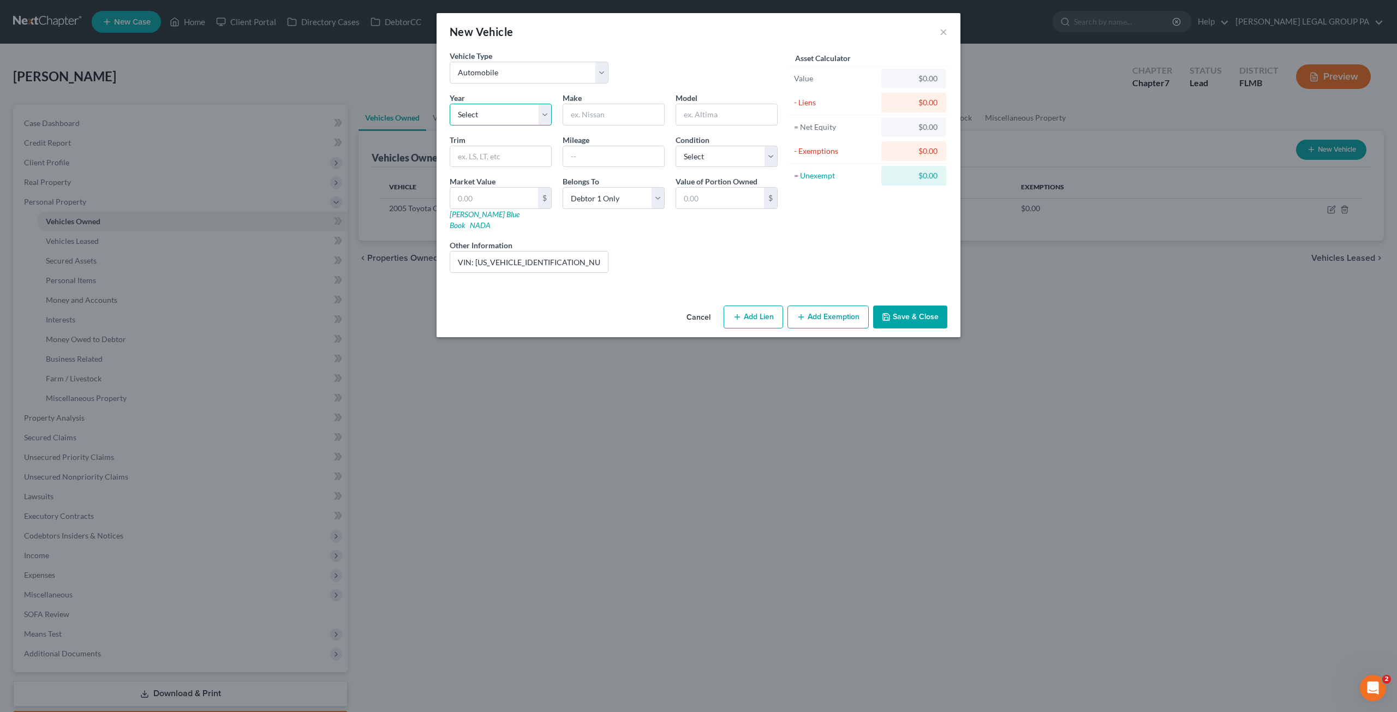
click at [502, 118] on select "Select 2026 2025 2024 2023 2022 2021 2020 2019 2018 2017 2016 2015 2014 2013 20…" at bounding box center [501, 115] width 102 height 22
select select "21"
click at [450, 104] on select "Select 2026 2025 2024 2023 2022 2021 2020 2019 2018 2017 2016 2015 2014 2013 20…" at bounding box center [501, 115] width 102 height 22
click at [592, 108] on input "text" at bounding box center [613, 114] width 101 height 21
type input "c"
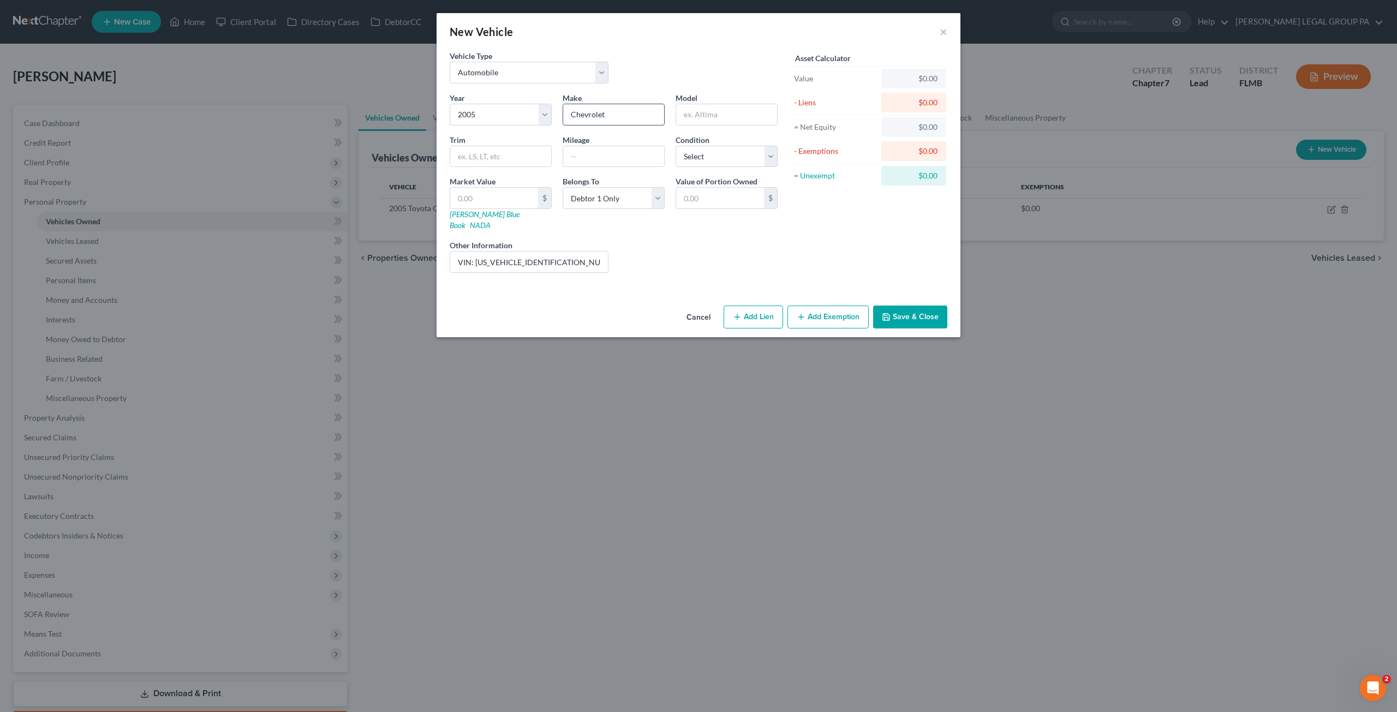
type input "Chevrolet"
type input "Silverado"
type input "1500"
type input "272000"
select select "3"
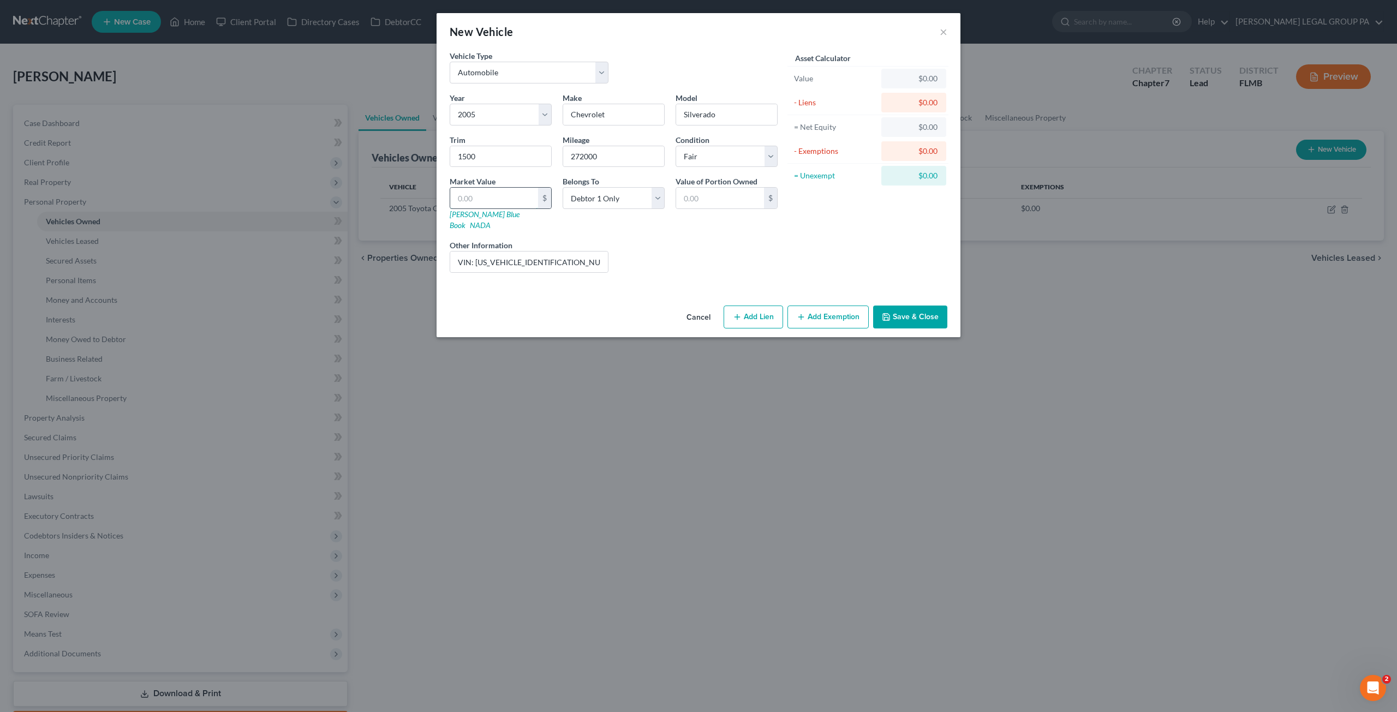
type input "9"
type input "9.00"
type input "98"
type input "98.00"
type input "988"
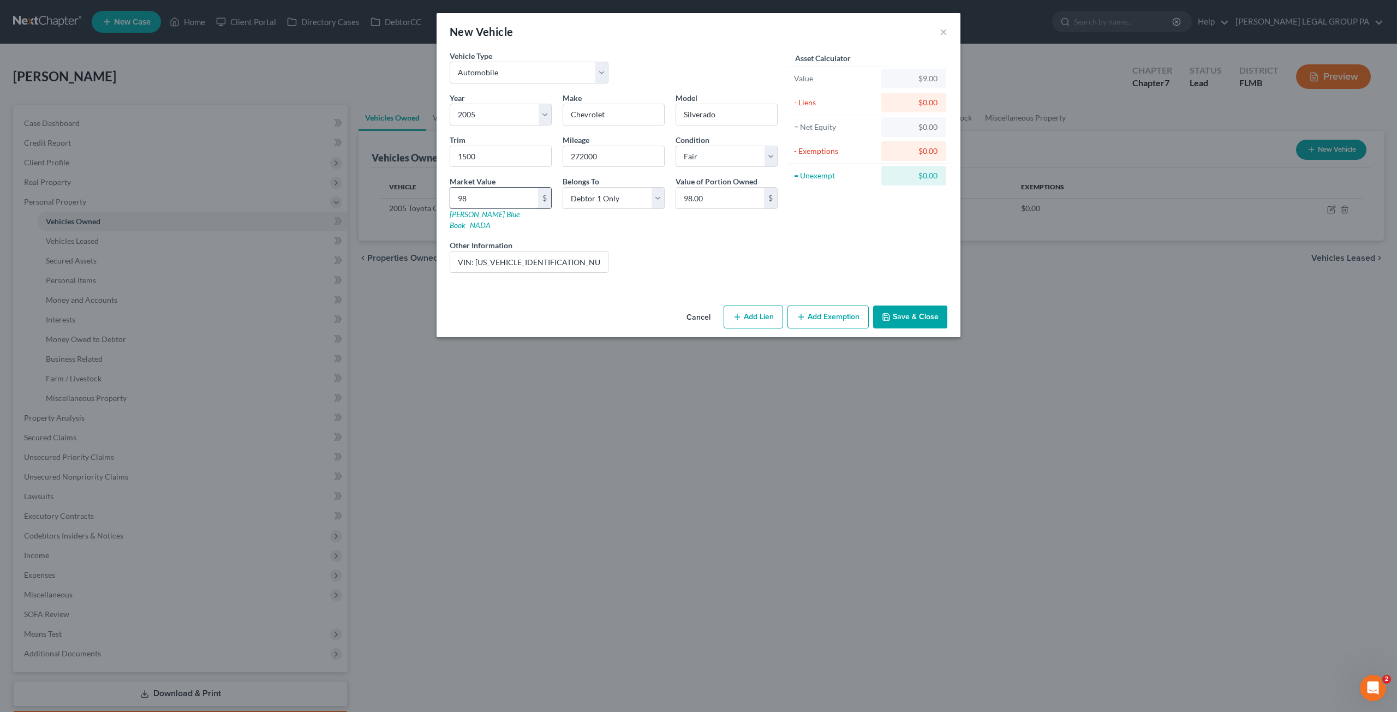
type input "988.00"
click at [892, 308] on button "Save & Close" at bounding box center [910, 317] width 74 height 23
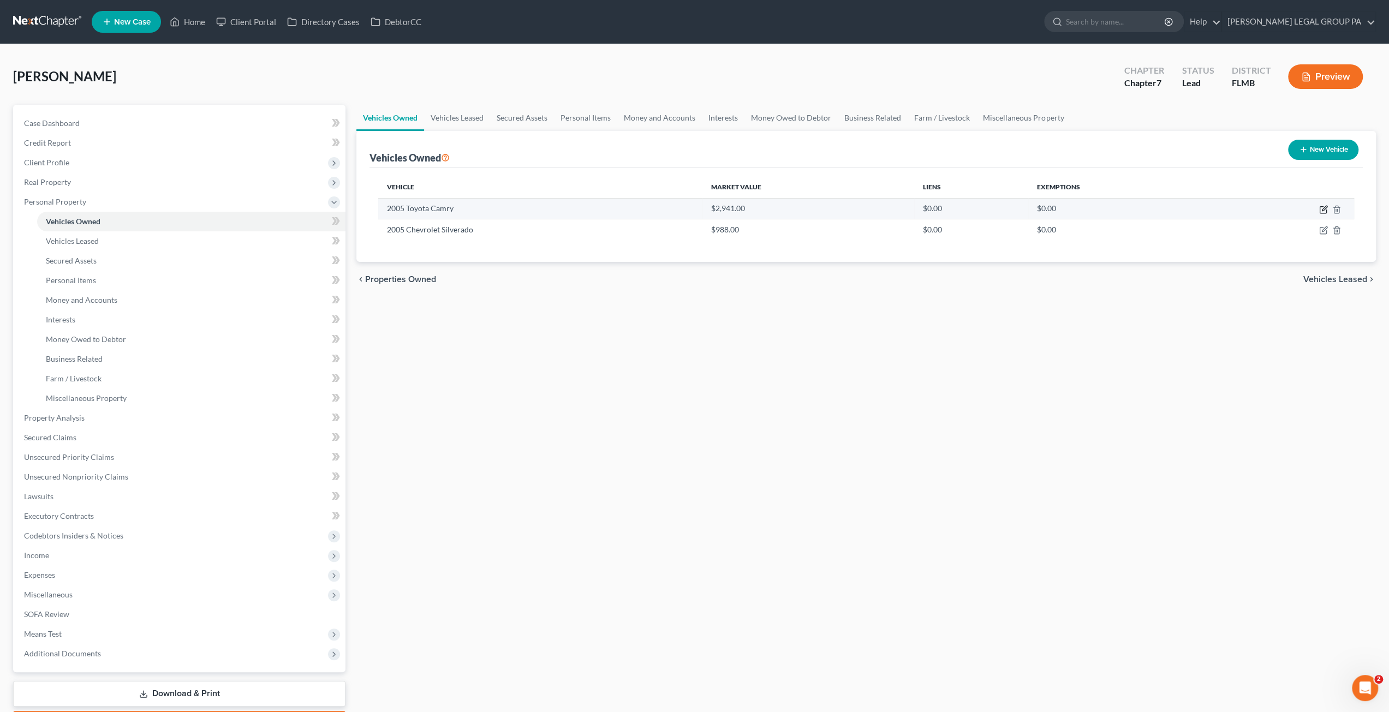
click at [1321, 207] on icon "button" at bounding box center [1323, 209] width 9 height 9
select select "0"
select select "21"
select select "3"
select select "0"
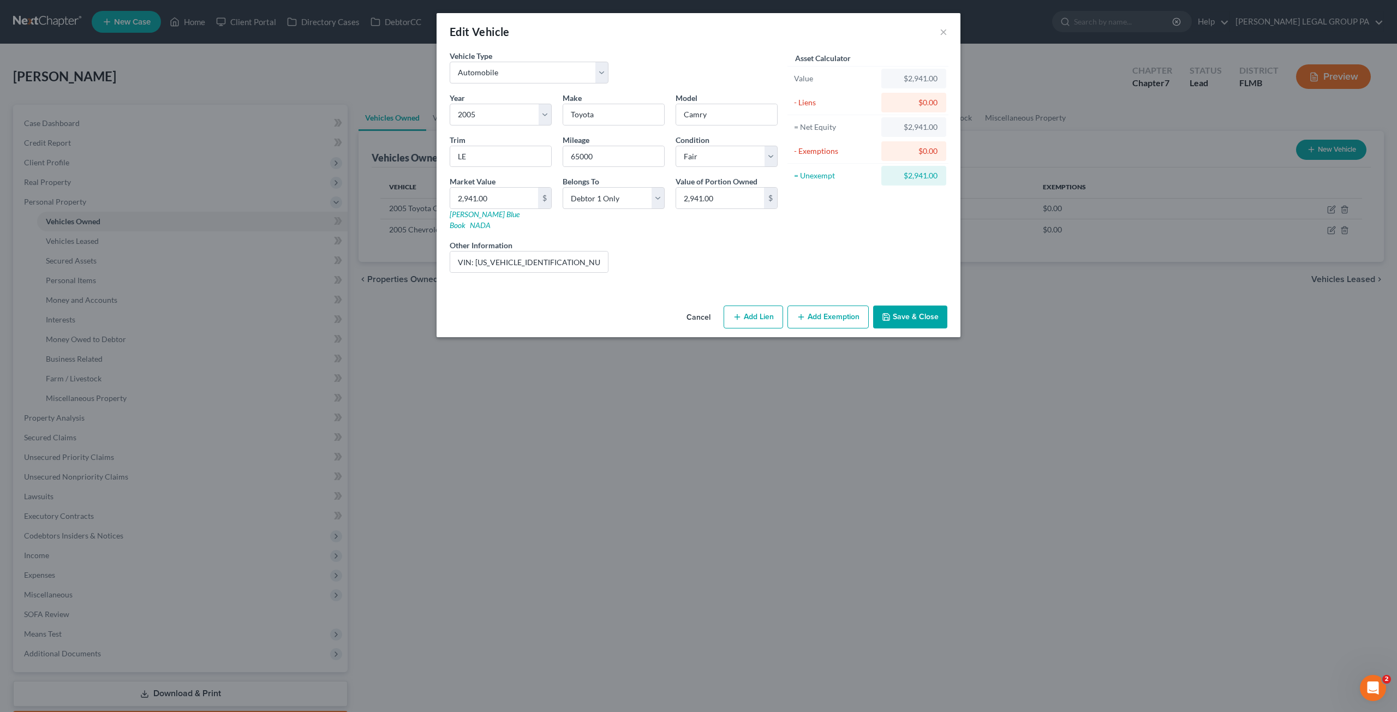
click at [829, 306] on button "Add Exemption" at bounding box center [827, 317] width 81 height 23
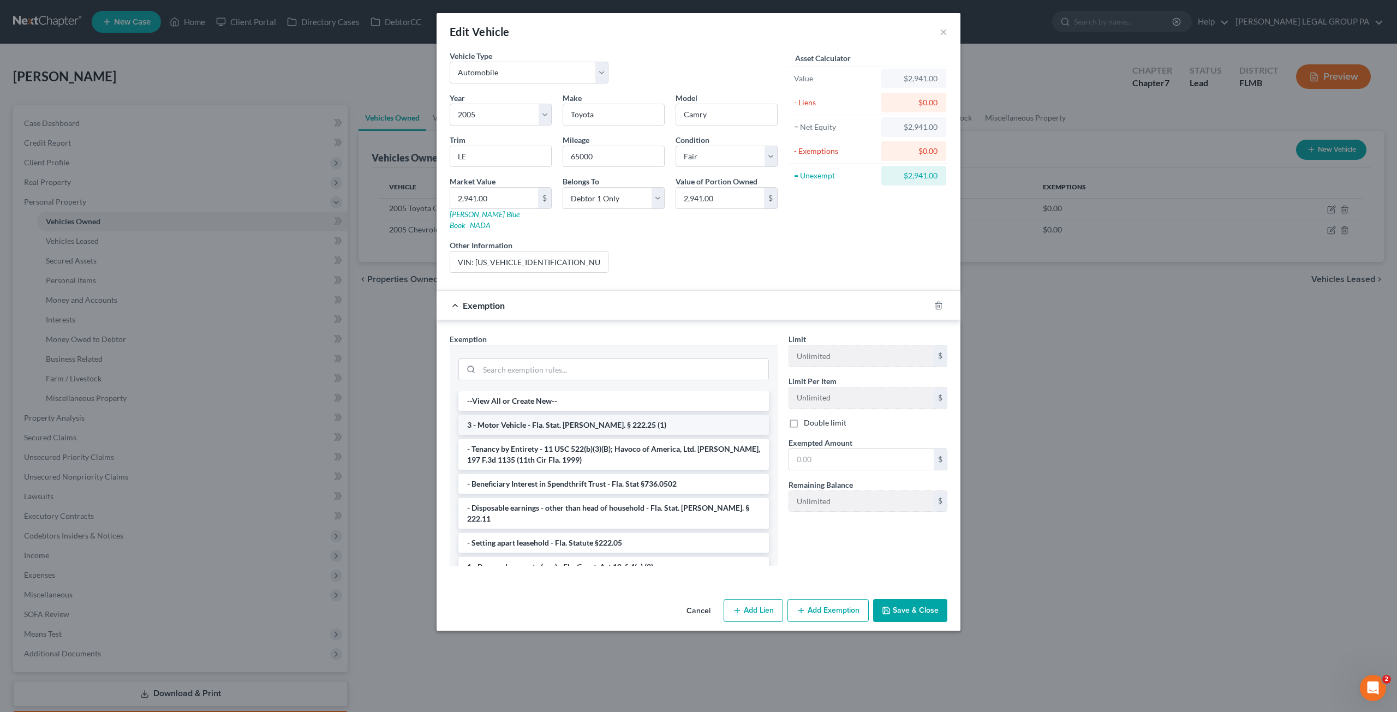
click at [492, 415] on li "3 - Motor Vehicle - Fla. Stat. Ann. § 222.25 (1)" at bounding box center [613, 425] width 310 height 20
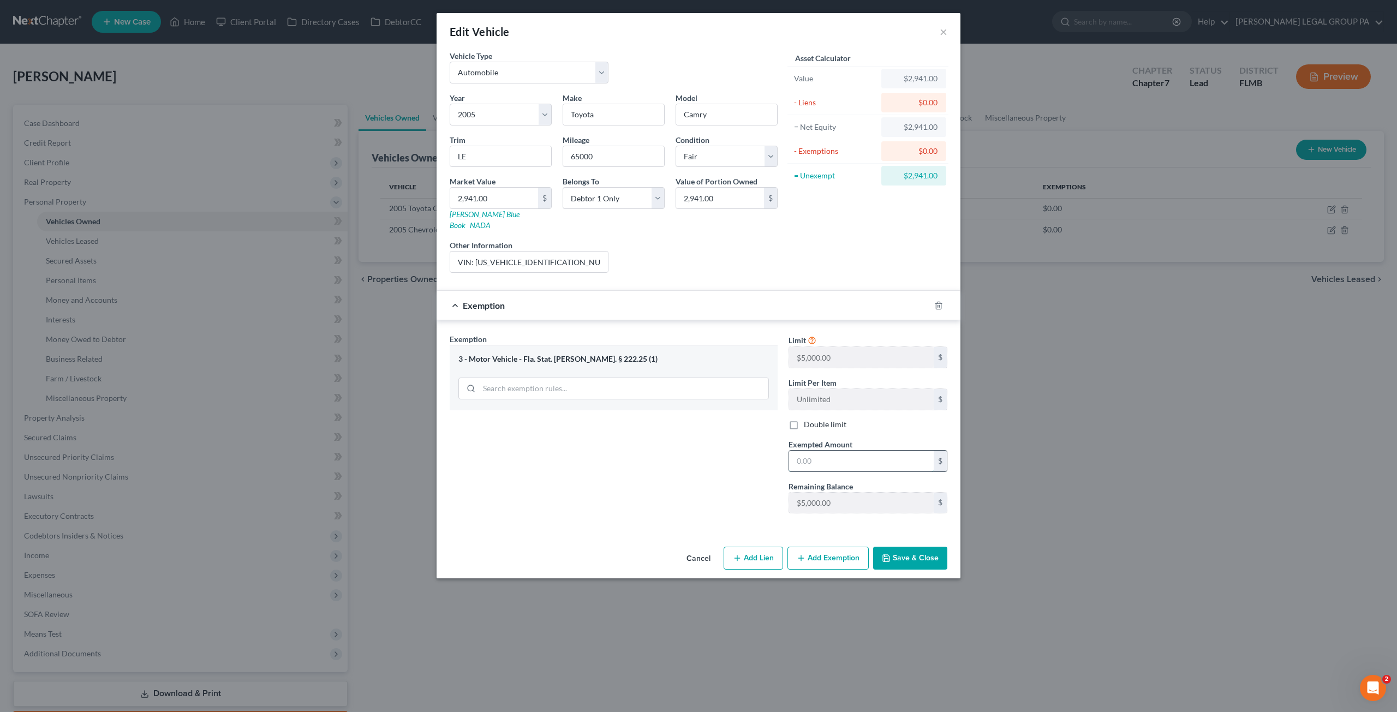
click at [851, 451] on input "text" at bounding box center [861, 461] width 145 height 21
click at [910, 549] on button "Save & Close" at bounding box center [910, 558] width 74 height 23
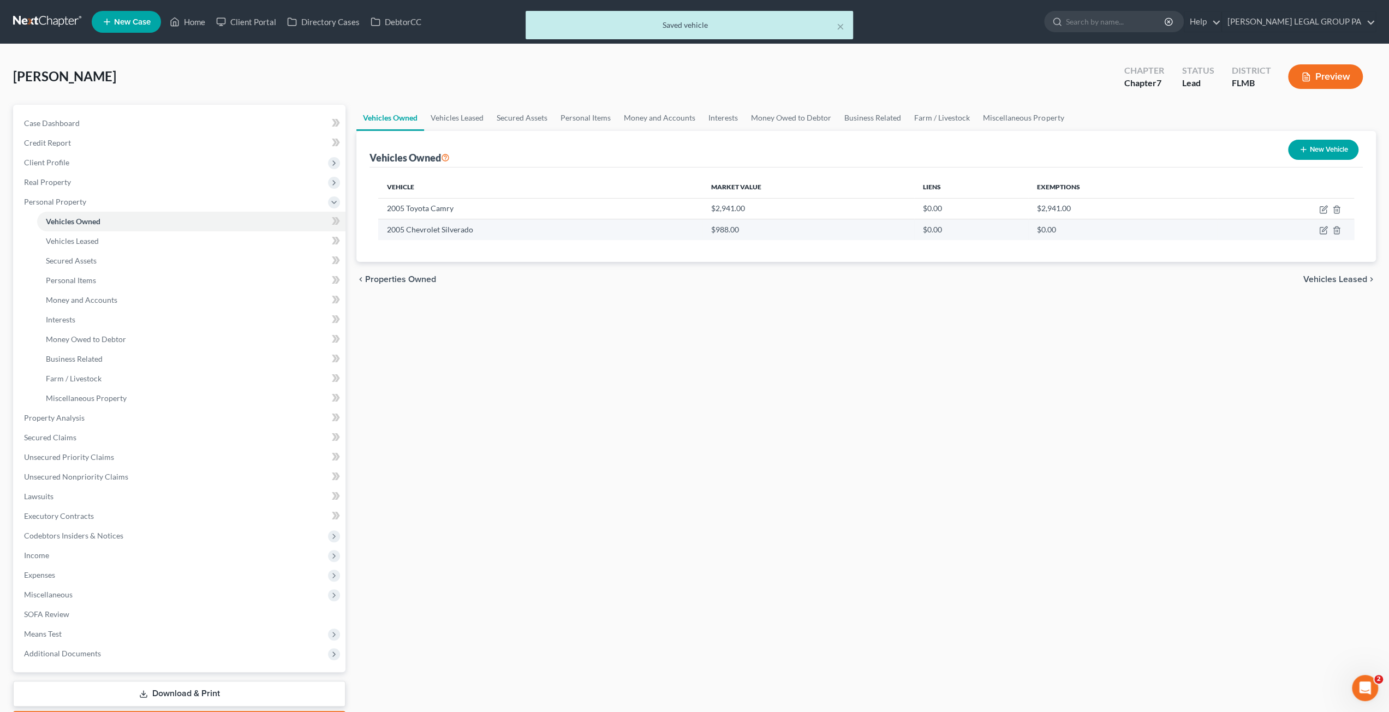
click at [1321, 219] on td at bounding box center [1285, 229] width 136 height 21
click at [1322, 237] on td at bounding box center [1285, 229] width 136 height 21
click at [1324, 225] on td at bounding box center [1285, 229] width 136 height 21
click at [1324, 229] on icon "button" at bounding box center [1323, 230] width 9 height 9
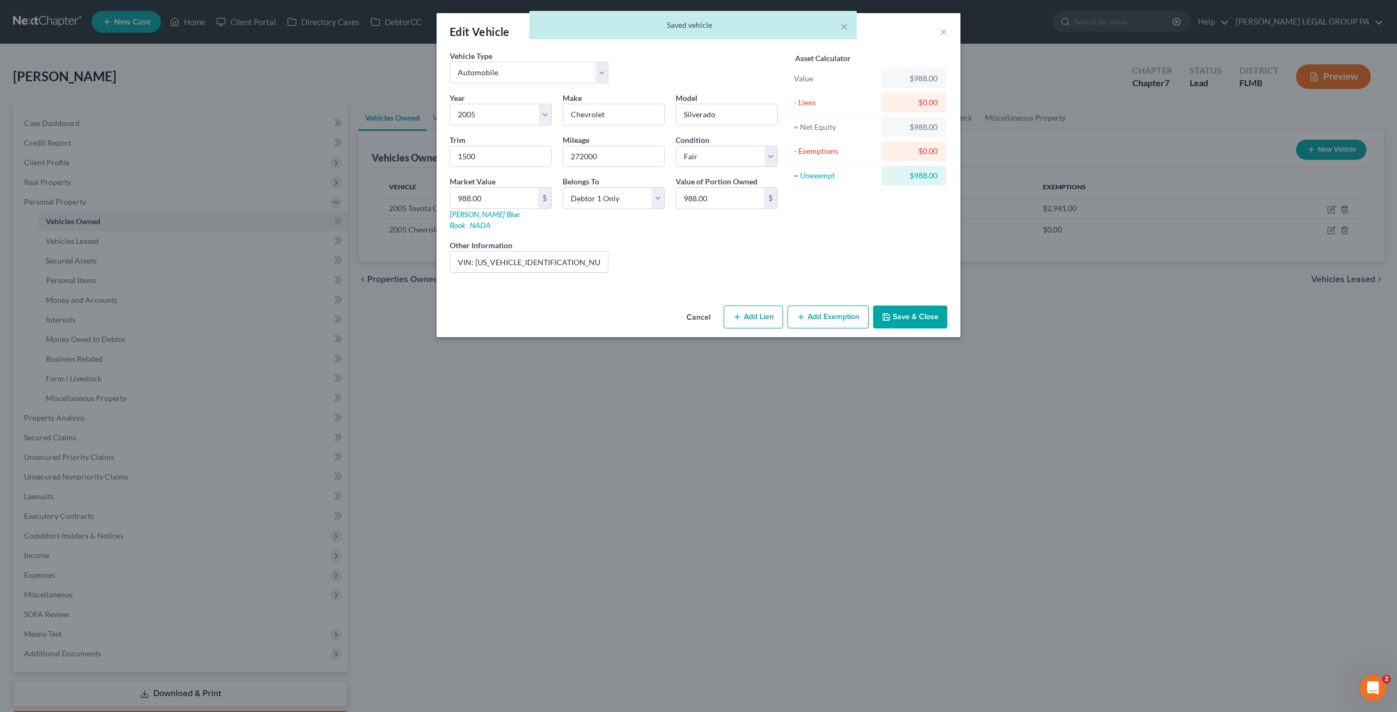
click at [819, 306] on button "Add Exemption" at bounding box center [827, 317] width 81 height 23
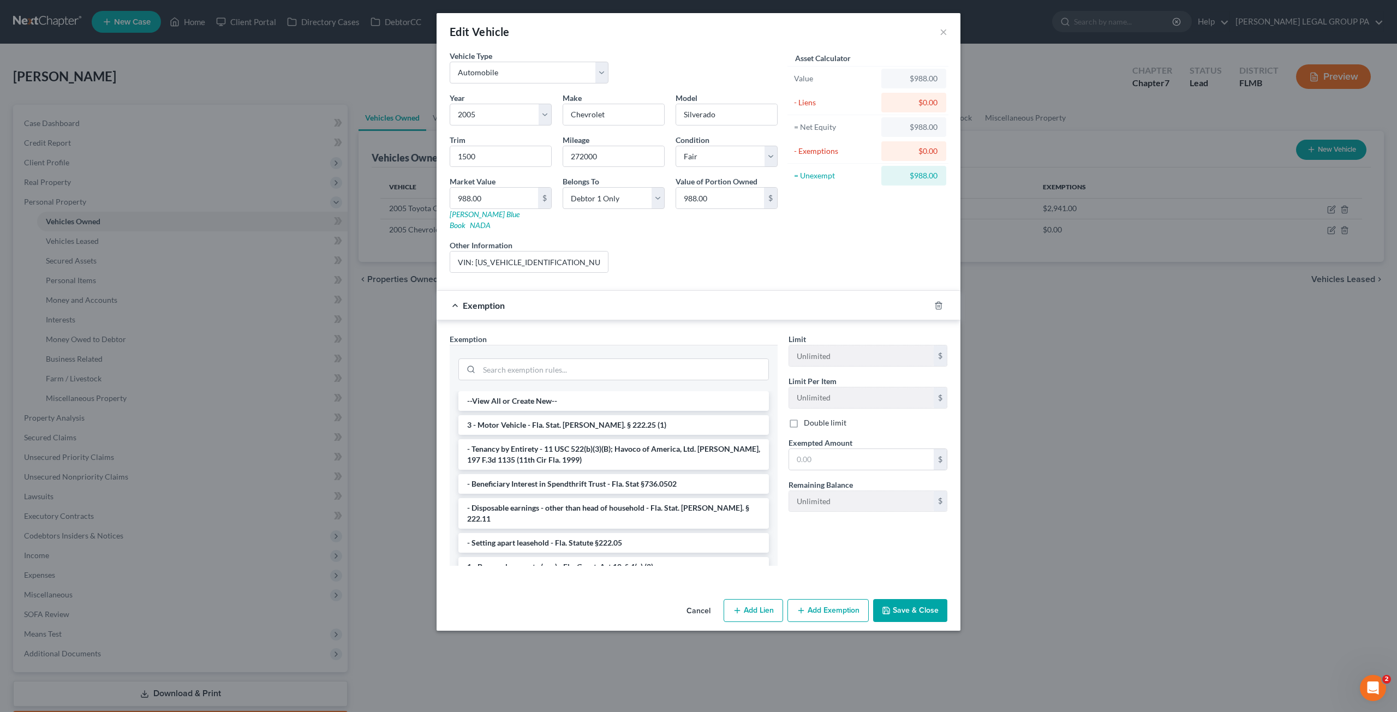
click at [561, 415] on li "3 - Motor Vehicle - Fla. Stat. Ann. § 222.25 (1)" at bounding box center [613, 425] width 310 height 20
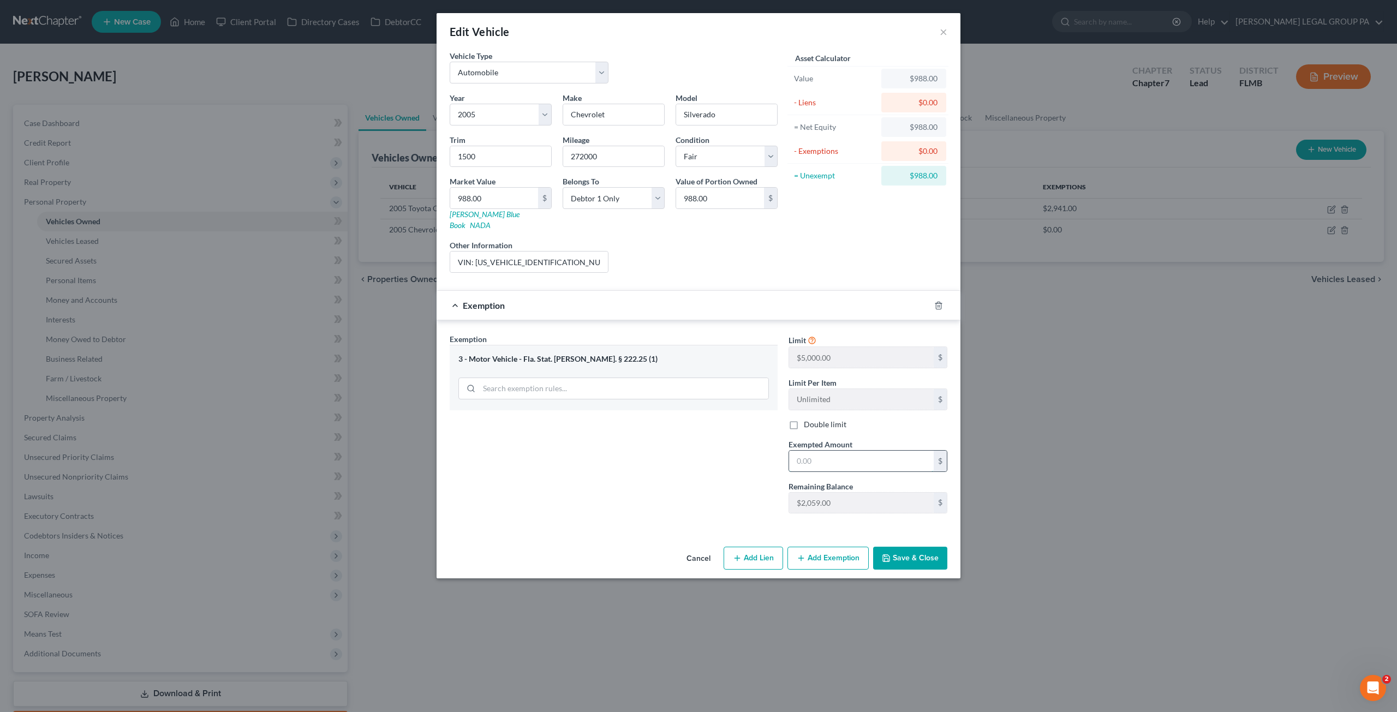
click at [844, 451] on input "text" at bounding box center [861, 461] width 145 height 21
click at [927, 547] on button "Save & Close" at bounding box center [910, 558] width 74 height 23
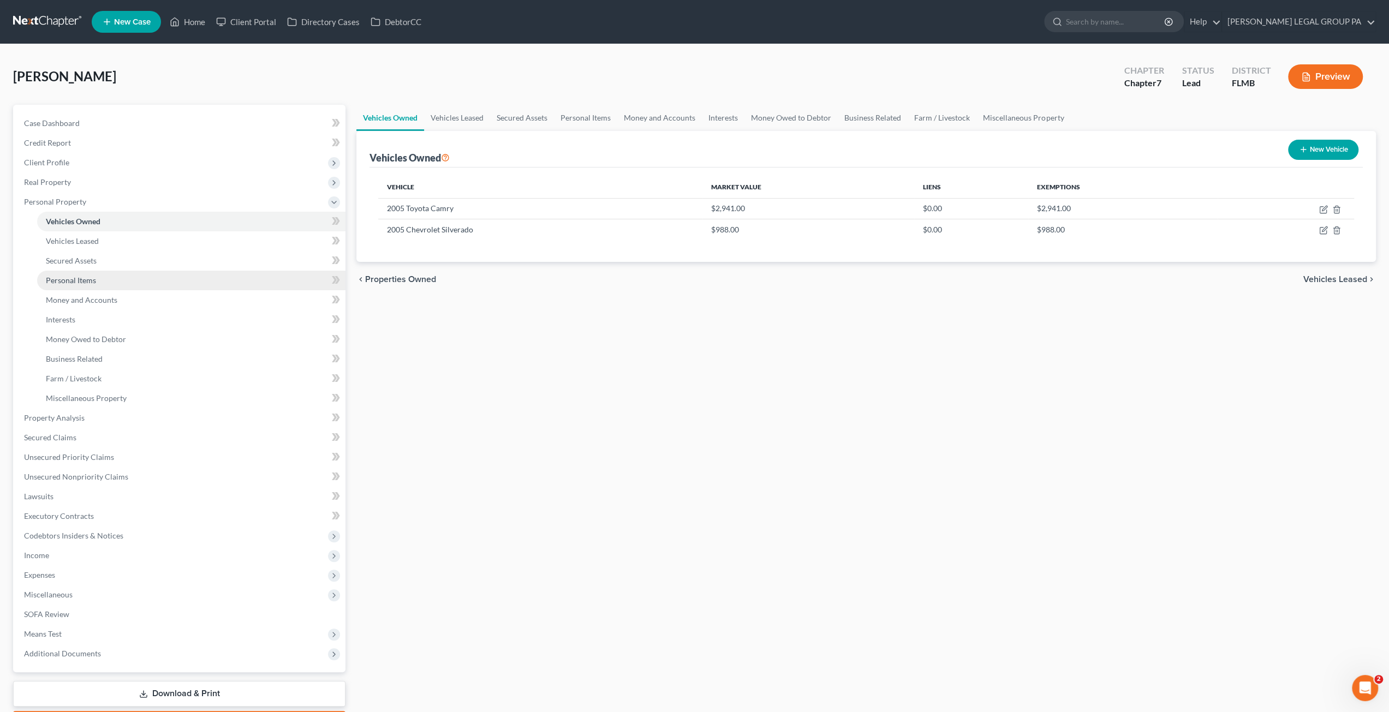
click at [46, 278] on span "Personal Items" at bounding box center [71, 280] width 50 height 9
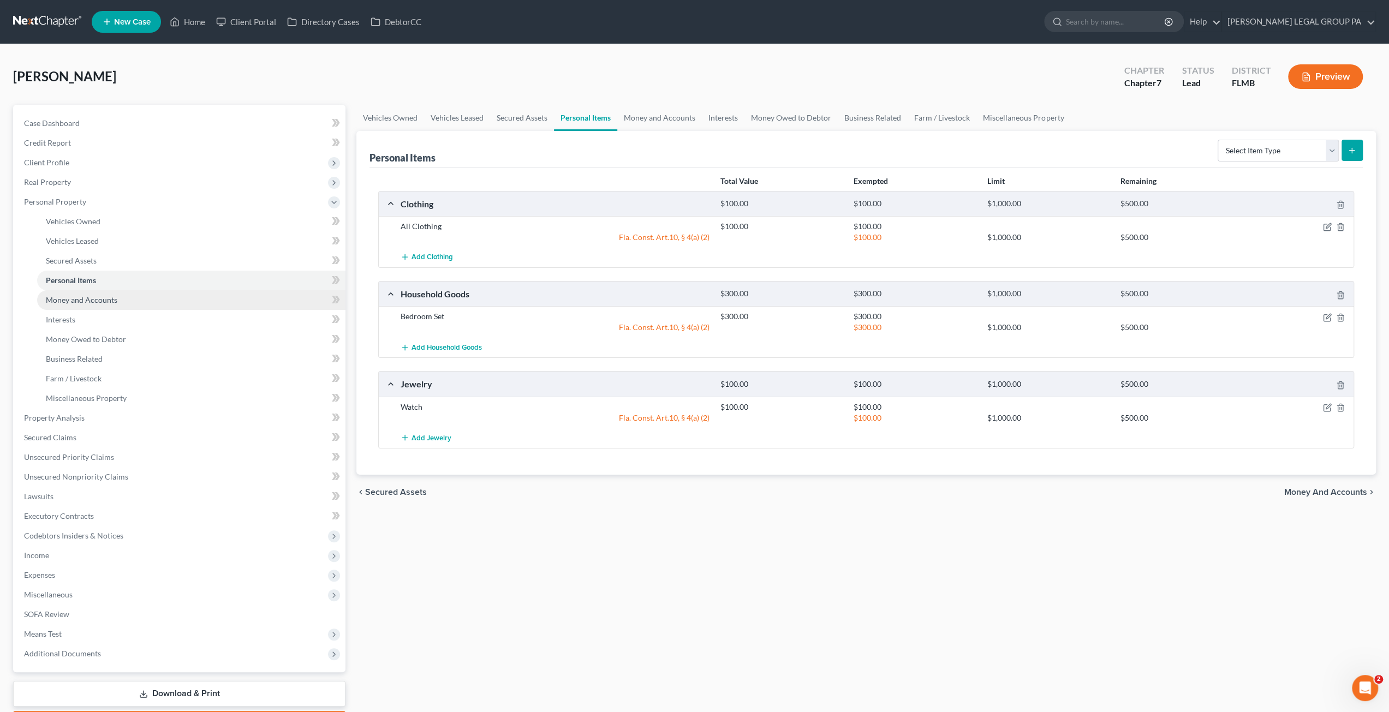
click at [103, 303] on span "Money and Accounts" at bounding box center [81, 299] width 71 height 9
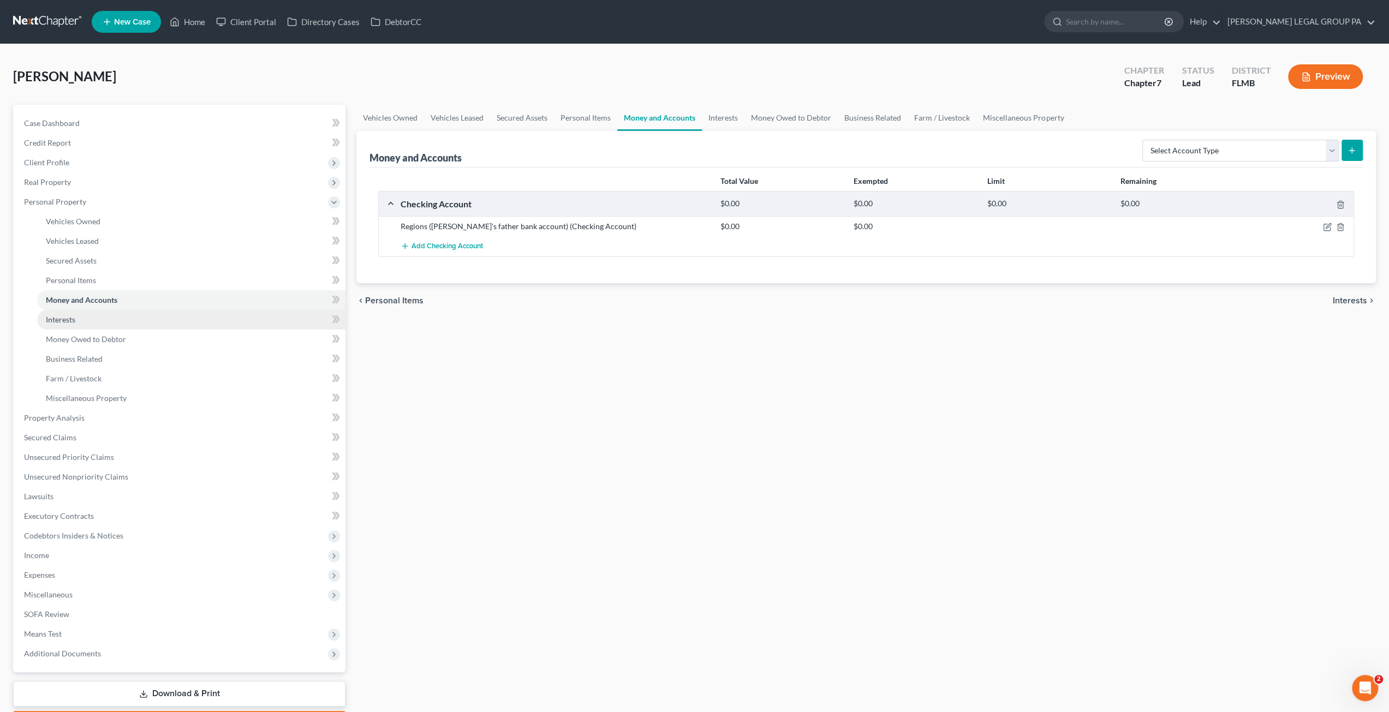
click at [133, 325] on link "Interests" at bounding box center [191, 320] width 308 height 20
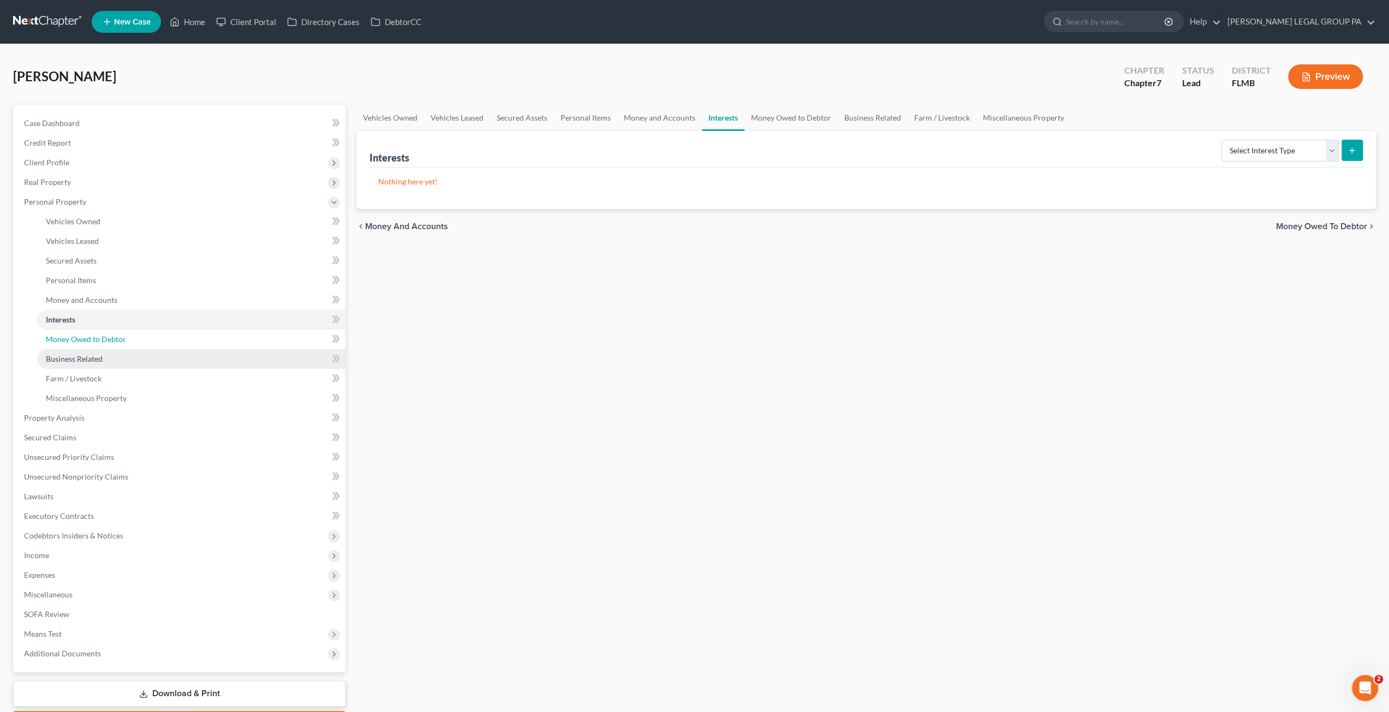
click at [62, 342] on span "Money Owed to Debtor" at bounding box center [86, 339] width 80 height 9
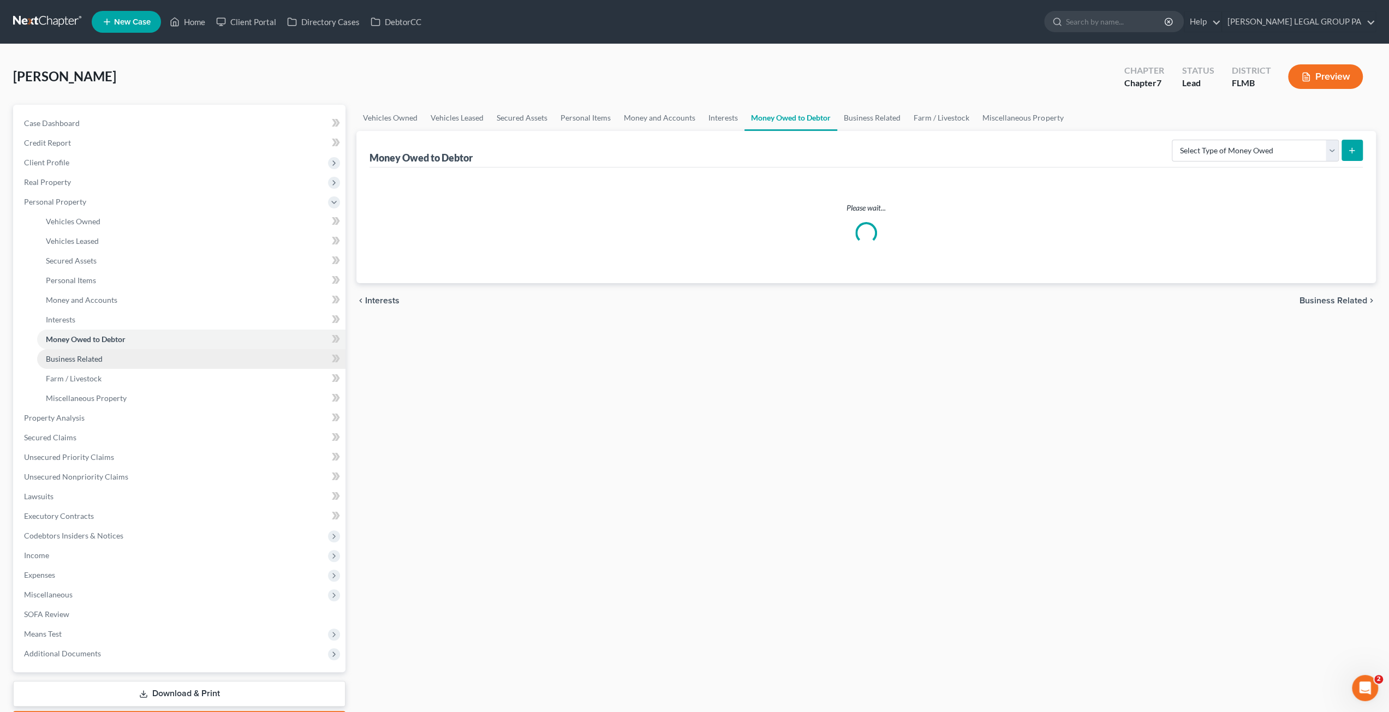
click at [64, 357] on span "Business Related" at bounding box center [74, 358] width 57 height 9
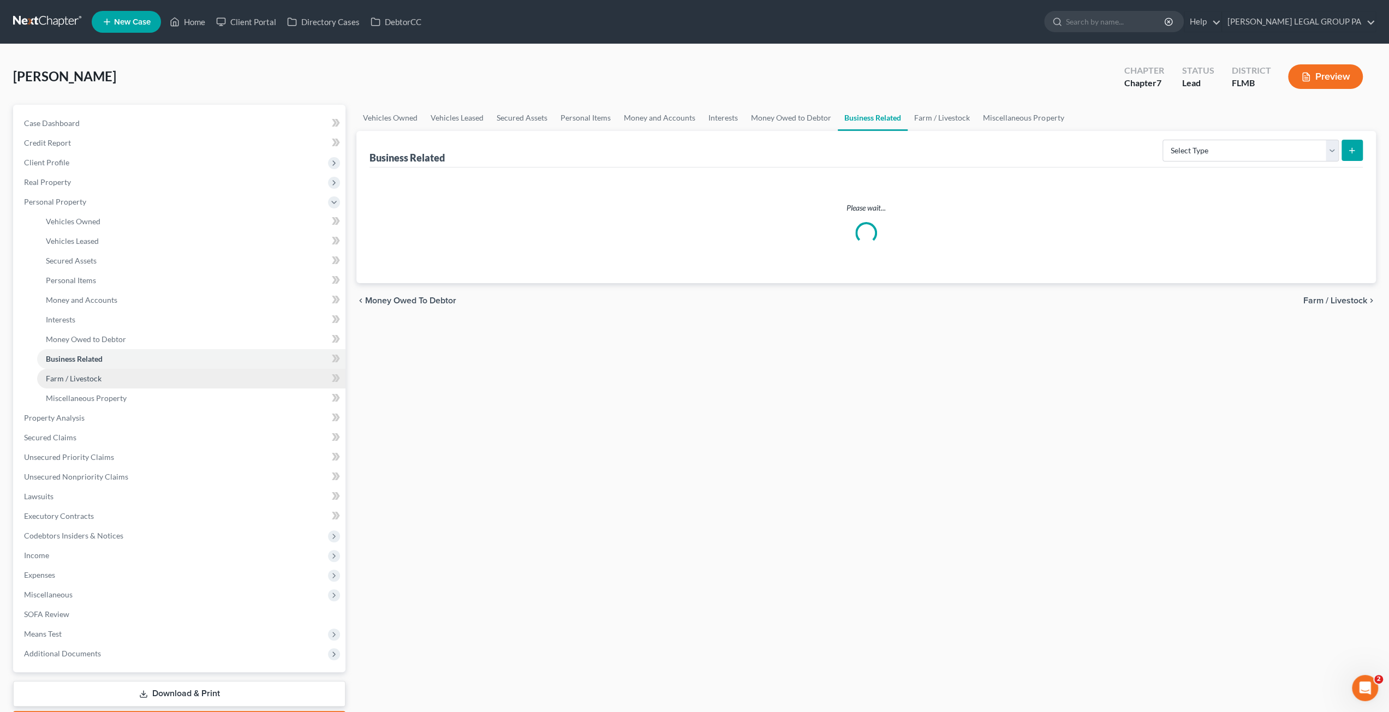
click at [86, 383] on link "Farm / Livestock" at bounding box center [191, 379] width 308 height 20
click at [79, 402] on span "Miscellaneous Property" at bounding box center [86, 397] width 81 height 9
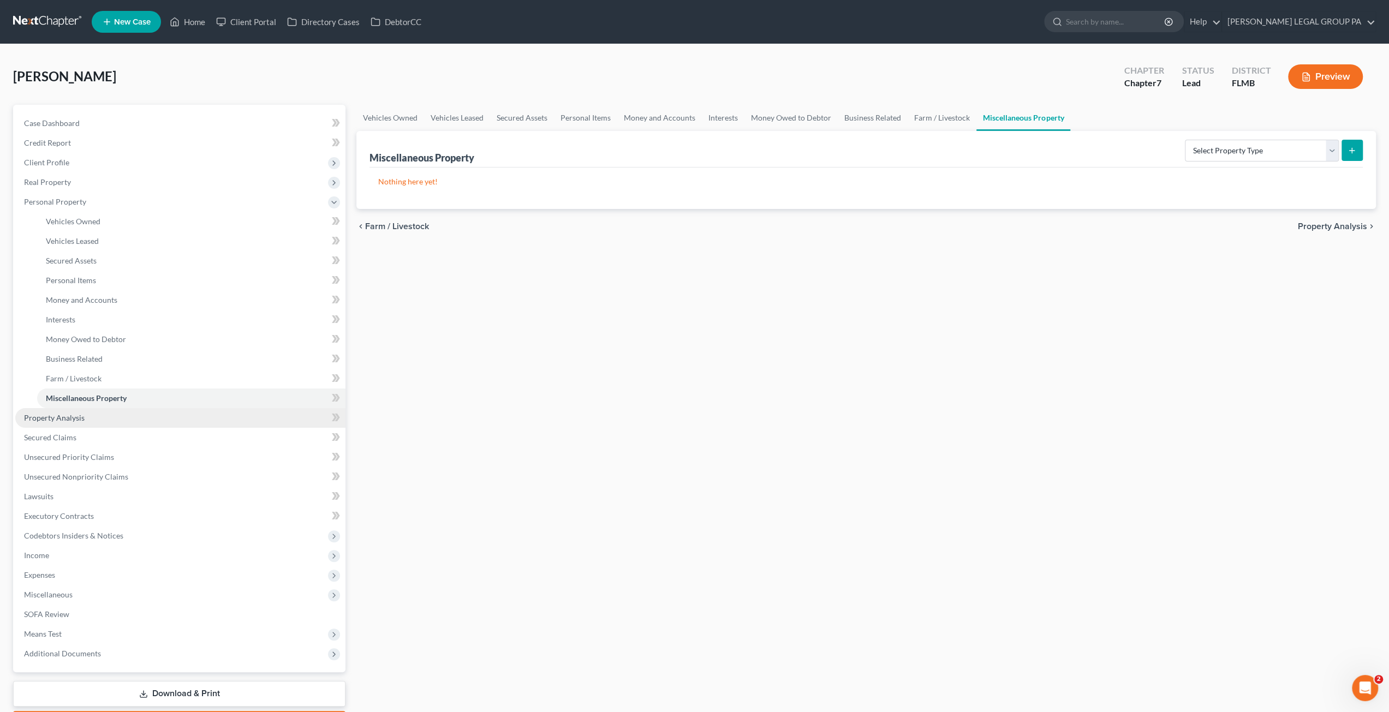
click at [114, 425] on link "Property Analysis" at bounding box center [180, 418] width 330 height 20
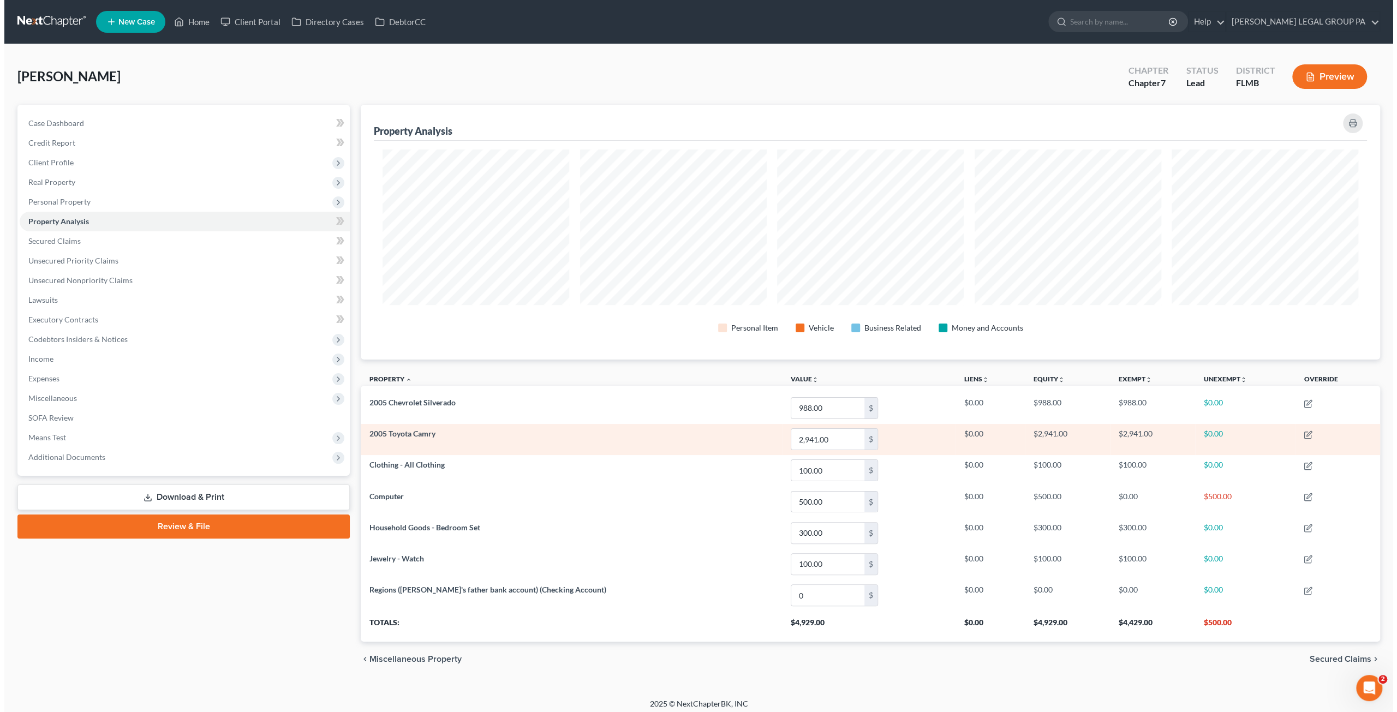
scroll to position [254, 1019]
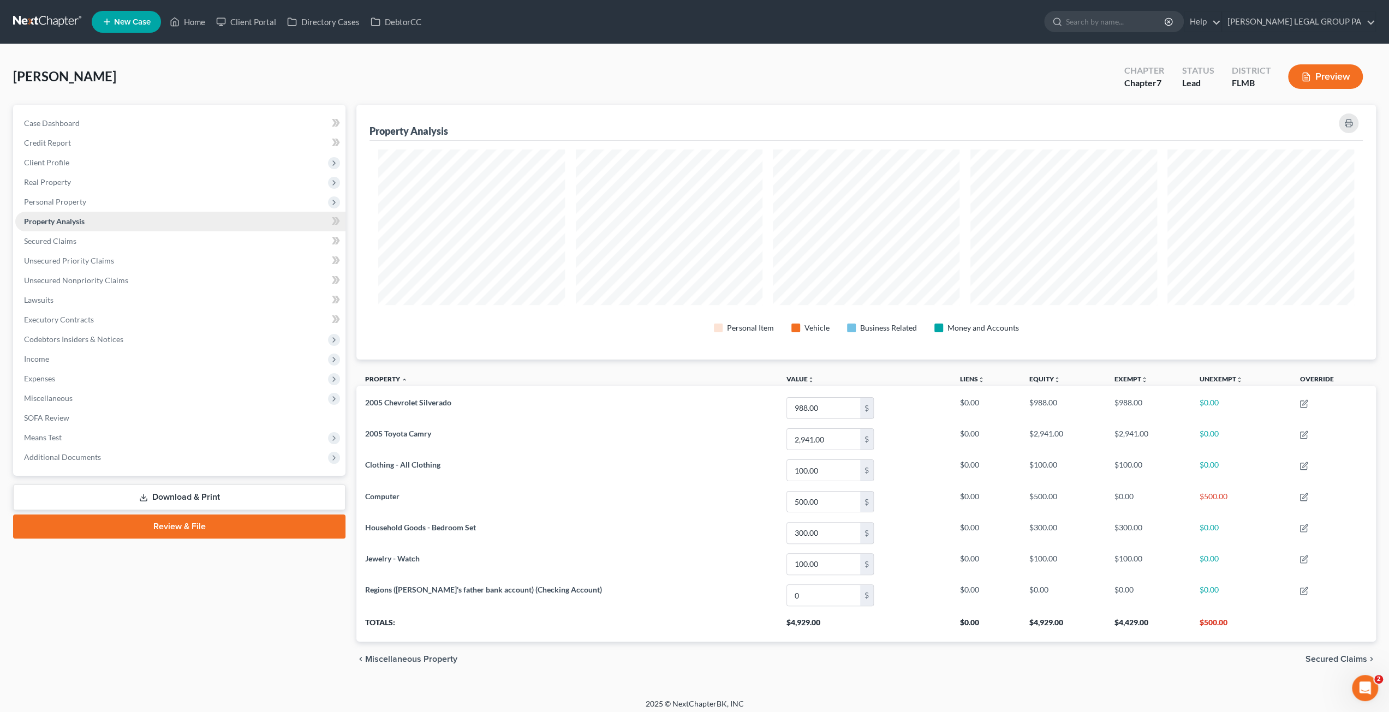
drag, startPoint x: 48, startPoint y: 209, endPoint x: 52, endPoint y: 217, distance: 8.8
click at [49, 209] on span "Personal Property" at bounding box center [180, 202] width 330 height 20
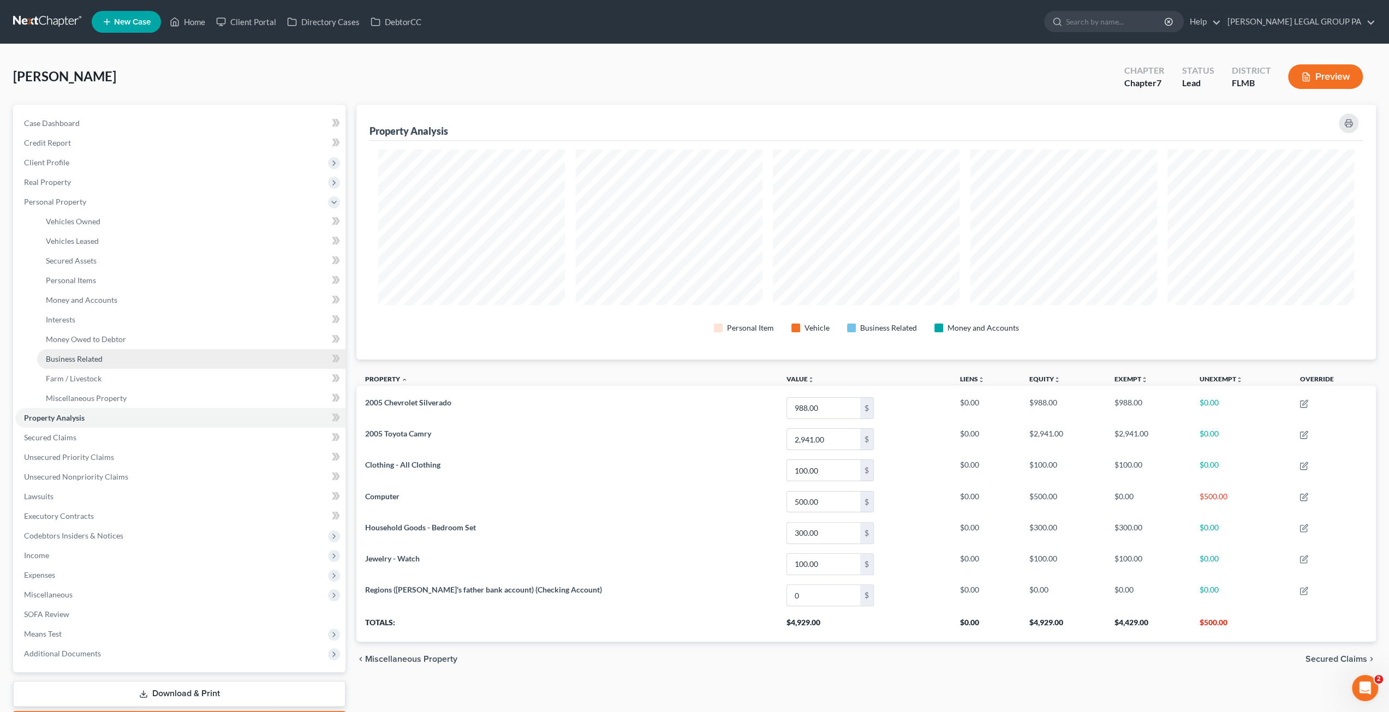
click at [91, 351] on link "Business Related" at bounding box center [191, 359] width 308 height 20
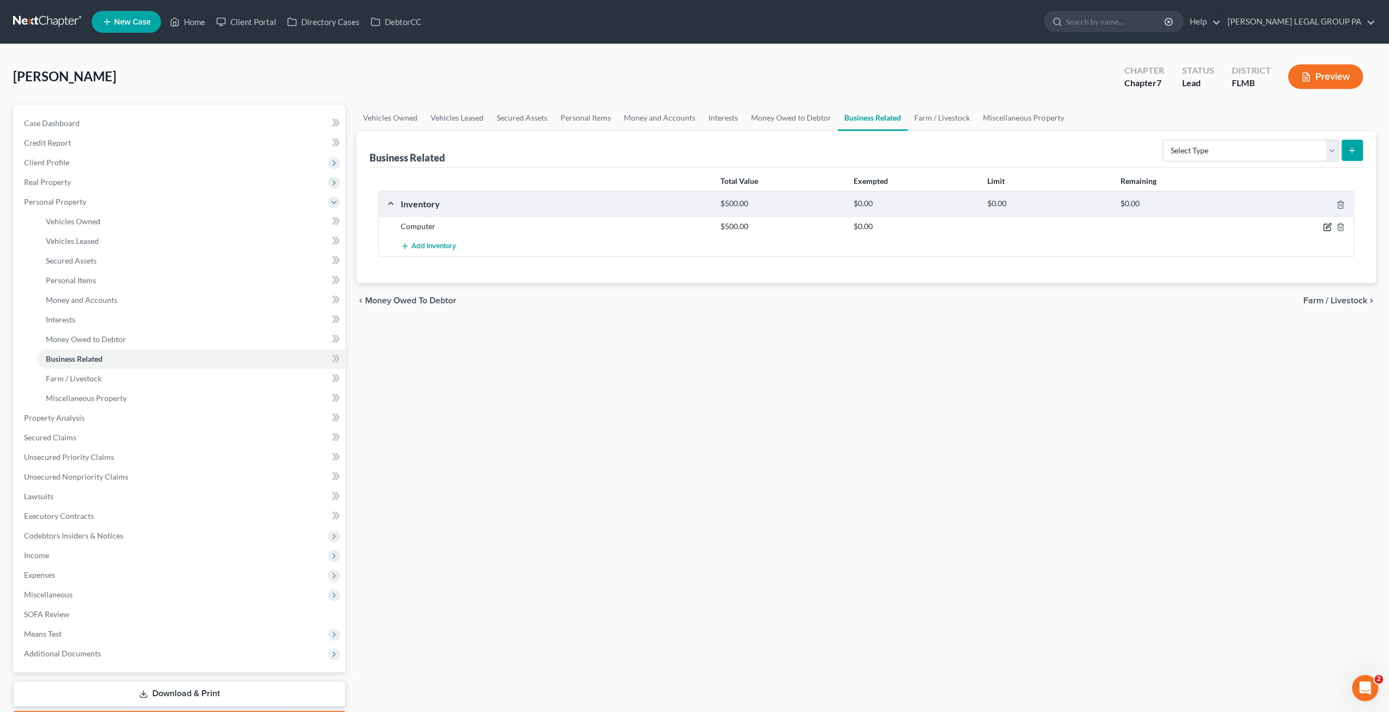
click at [1323, 225] on icon "button" at bounding box center [1326, 227] width 7 height 7
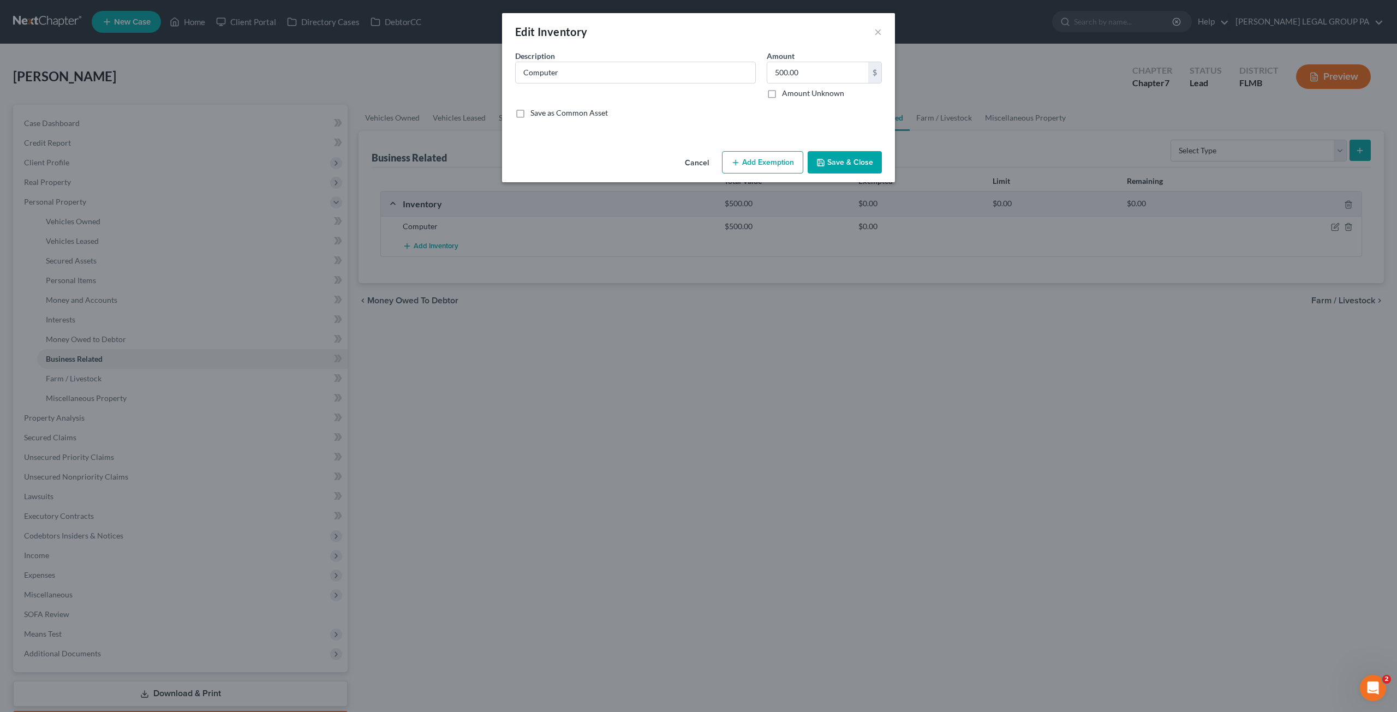
click at [762, 160] on button "Add Exemption" at bounding box center [762, 162] width 81 height 23
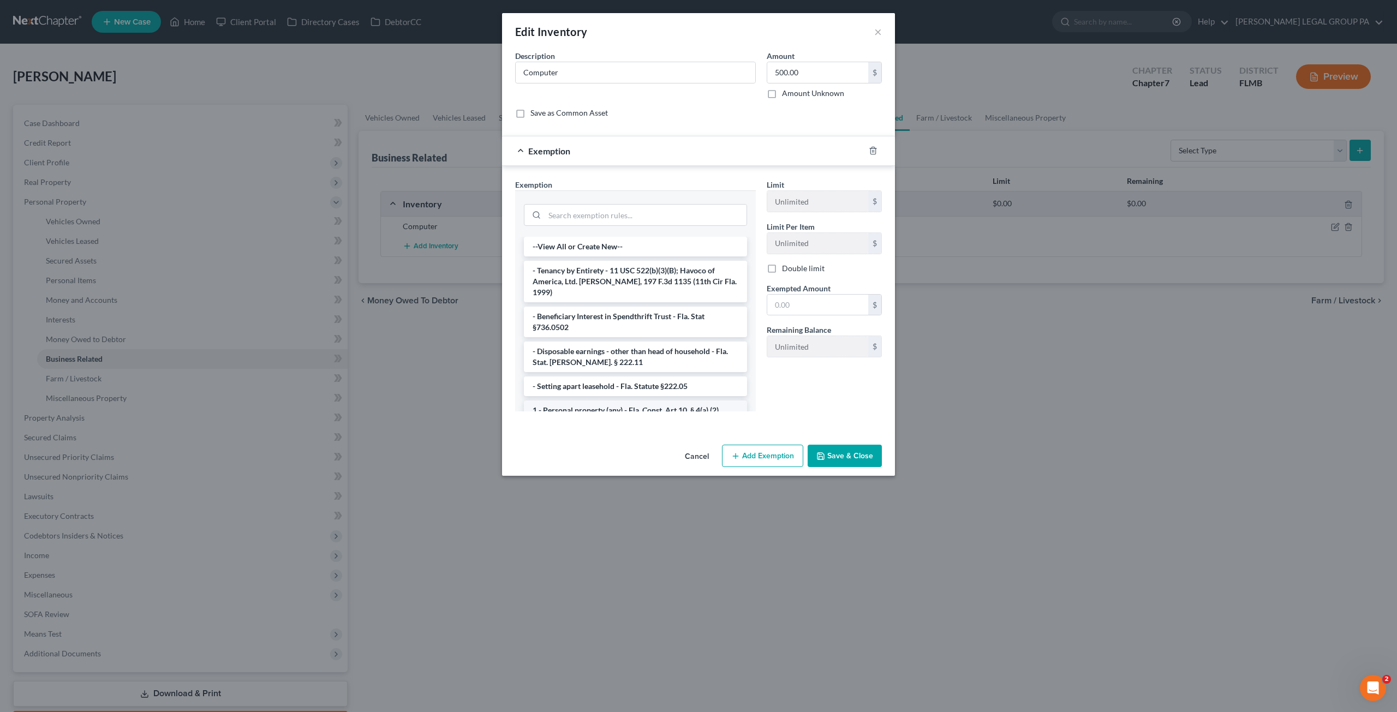
click at [579, 402] on li "1 - Personal property (any) - Fla. Const. Art.10, § 4(a) (2)" at bounding box center [635, 411] width 223 height 20
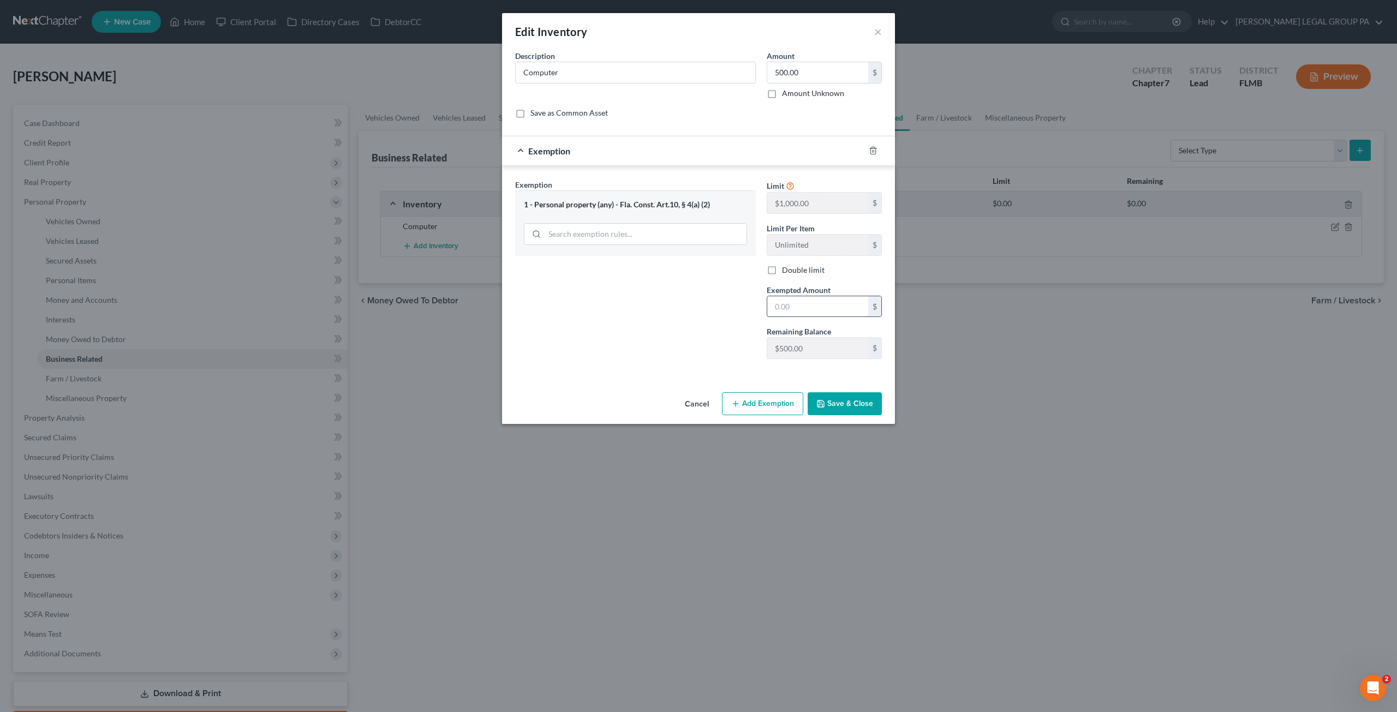
click at [817, 307] on input "text" at bounding box center [817, 306] width 101 height 21
click at [856, 400] on button "Save & Close" at bounding box center [845, 403] width 74 height 23
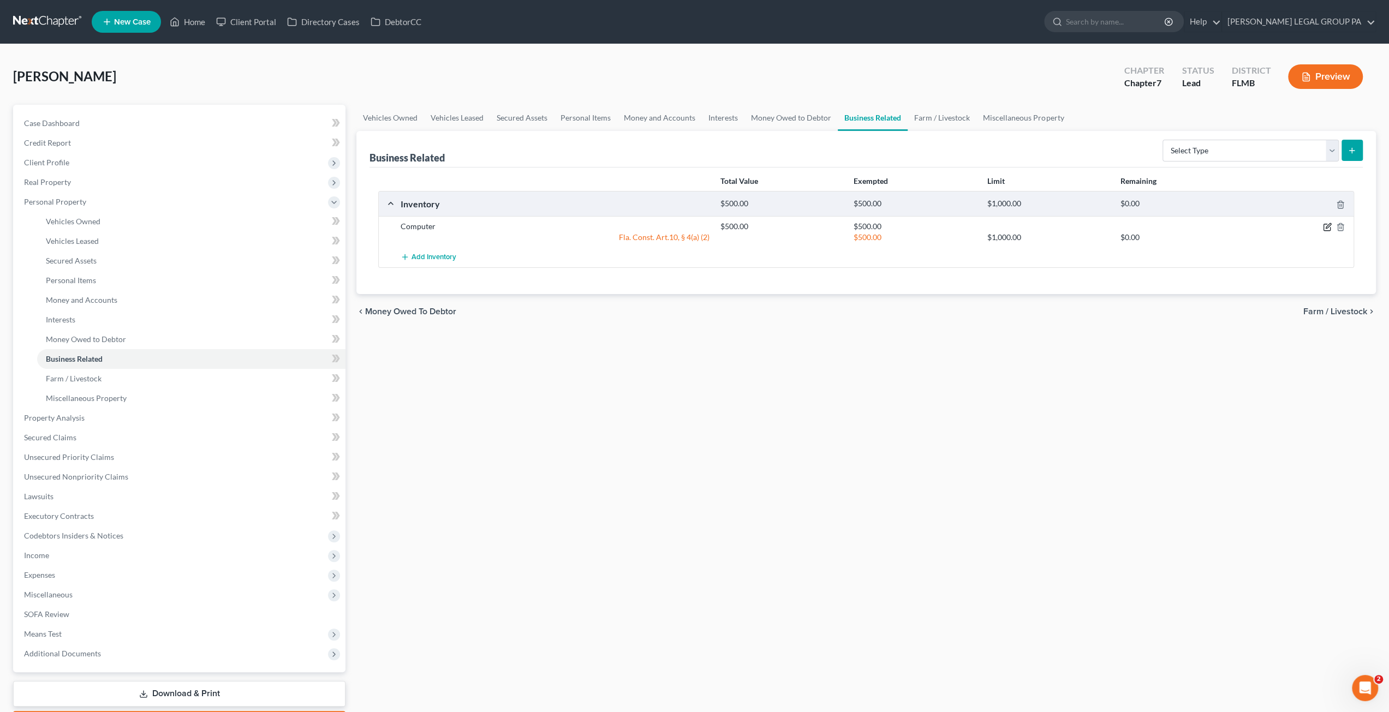
click at [1328, 228] on icon "button" at bounding box center [1327, 227] width 9 height 9
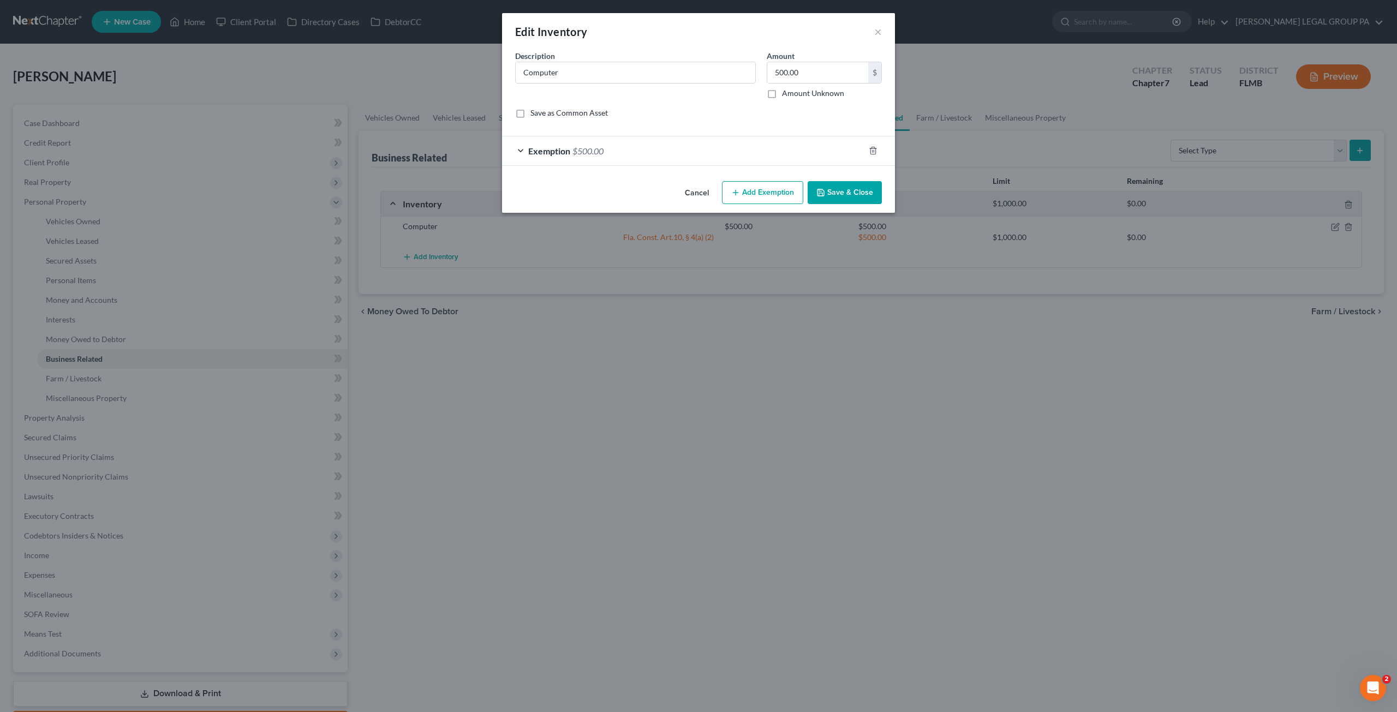
drag, startPoint x: 752, startPoint y: 152, endPoint x: 795, endPoint y: 152, distance: 42.6
click at [752, 152] on div "Exemption $500.00" at bounding box center [683, 150] width 362 height 29
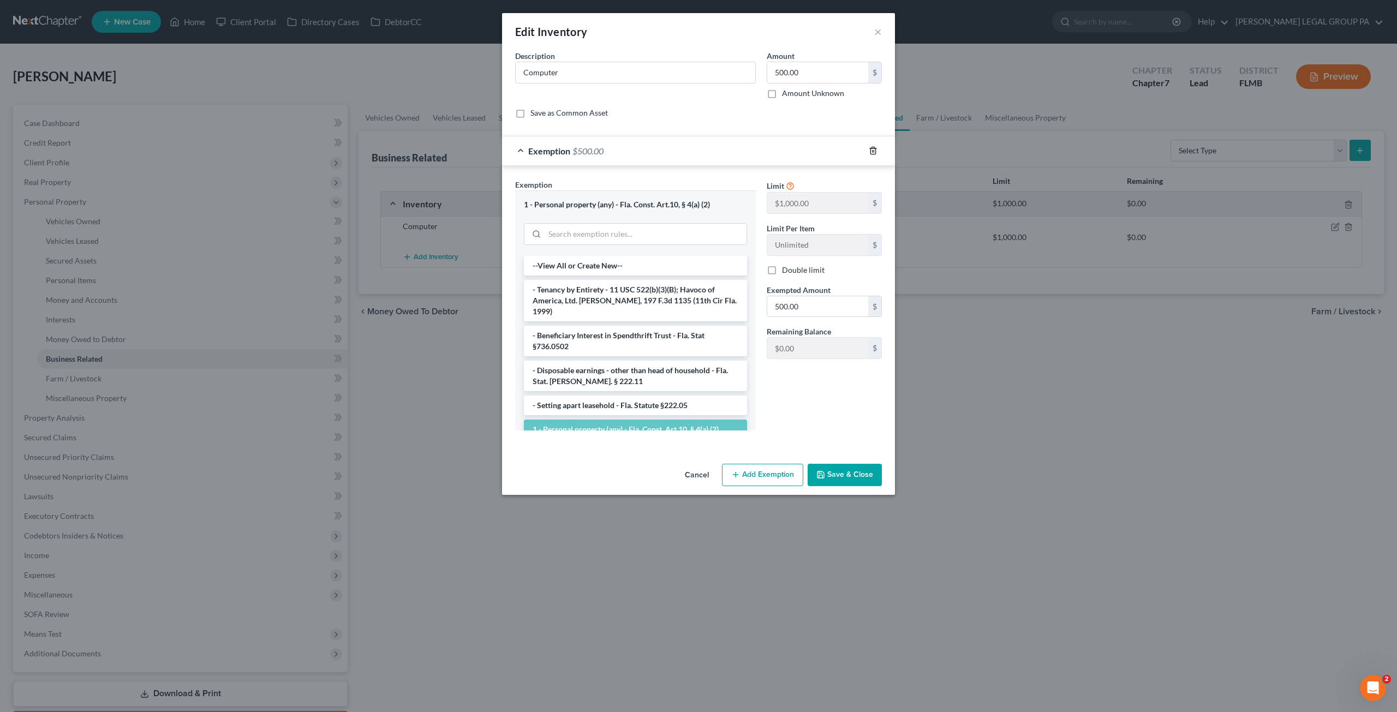
click at [875, 147] on icon "button" at bounding box center [873, 150] width 9 height 9
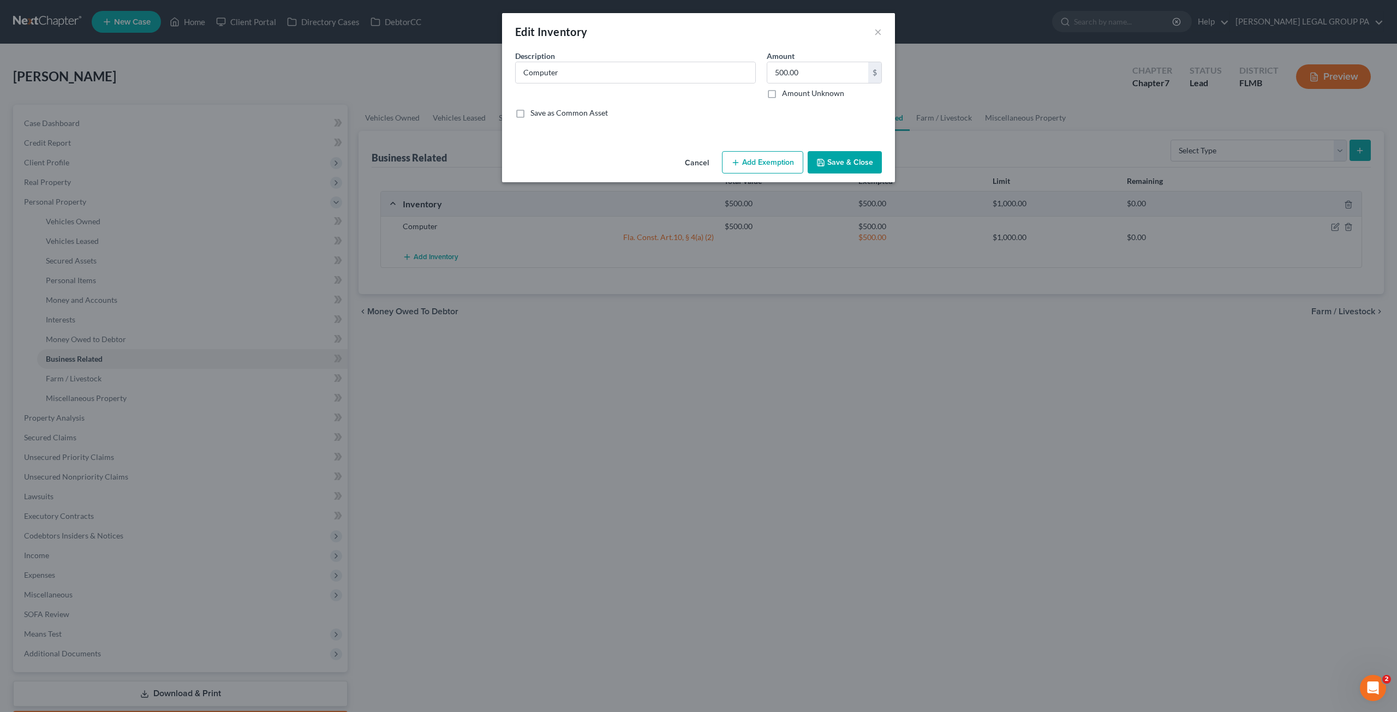
click at [777, 168] on button "Add Exemption" at bounding box center [762, 162] width 81 height 23
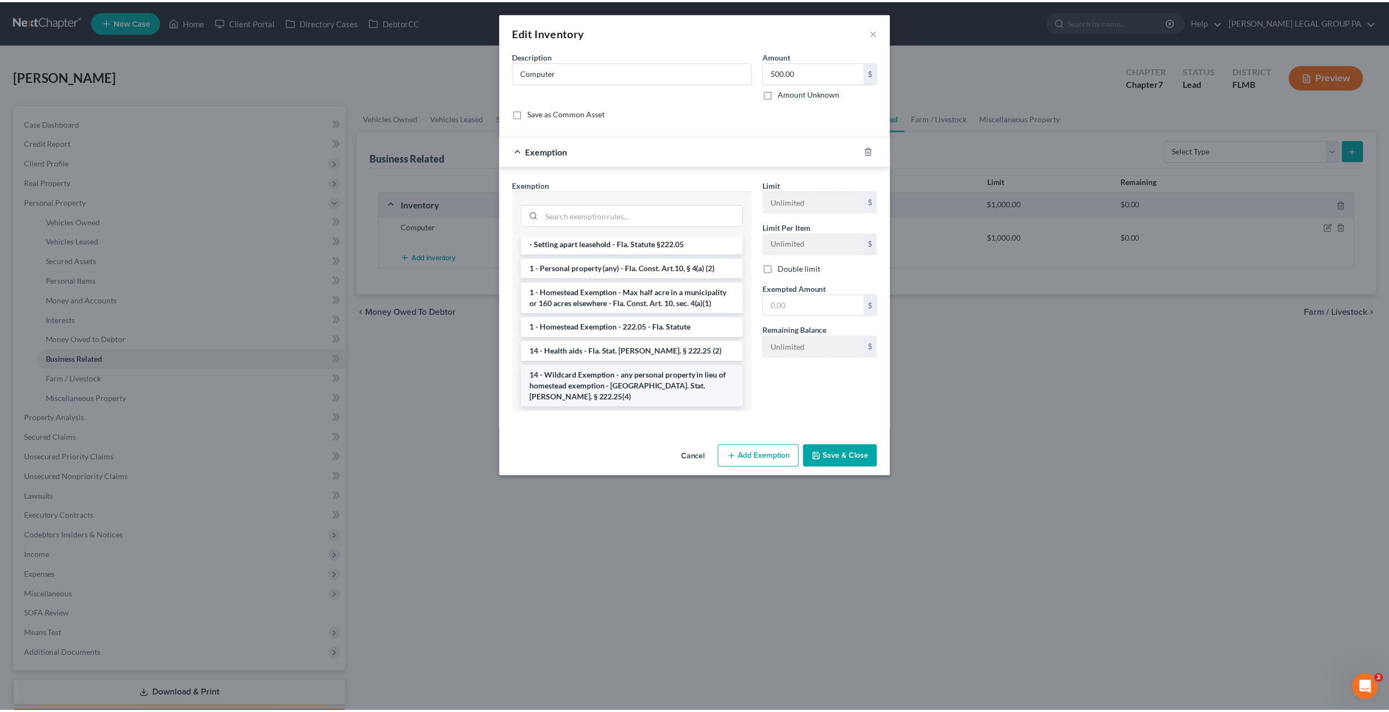
scroll to position [164, 0]
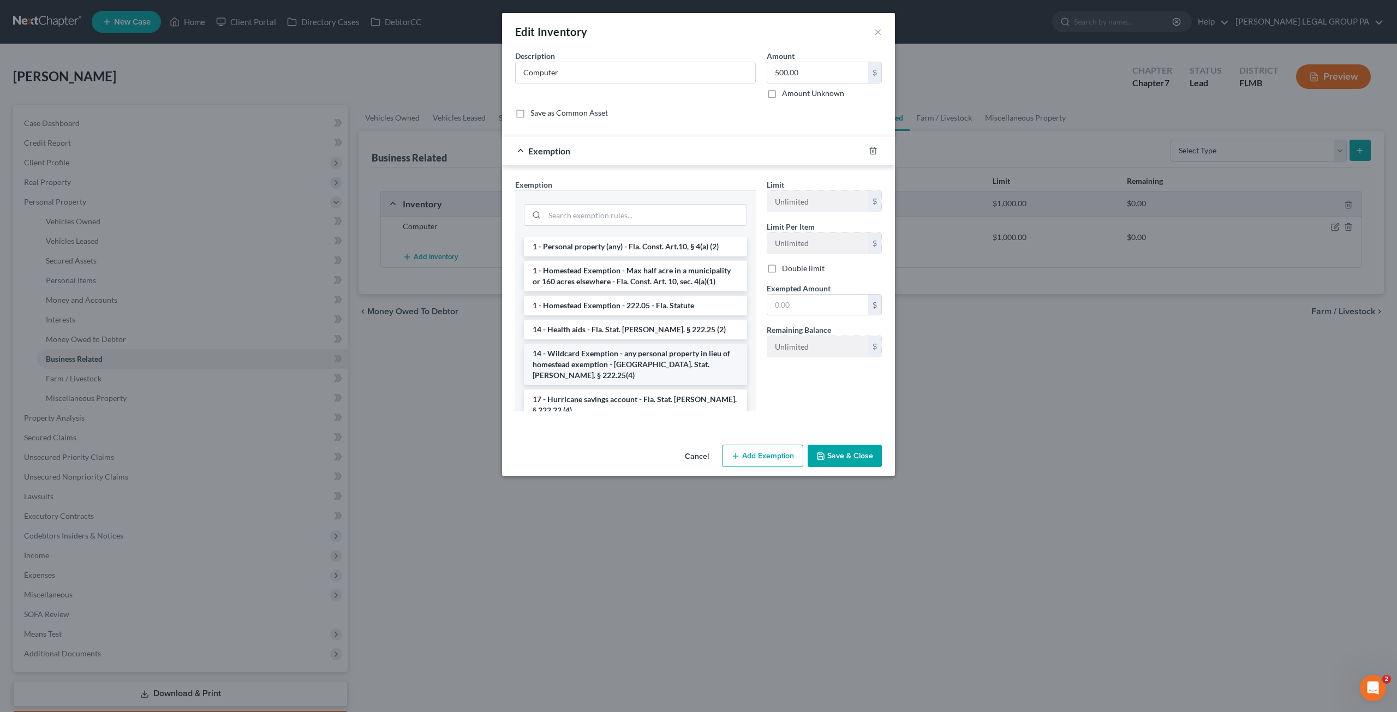
click at [571, 344] on li "14 - Wildcard Exemption - any personal property in lieu of homestead exemption …" at bounding box center [635, 364] width 223 height 41
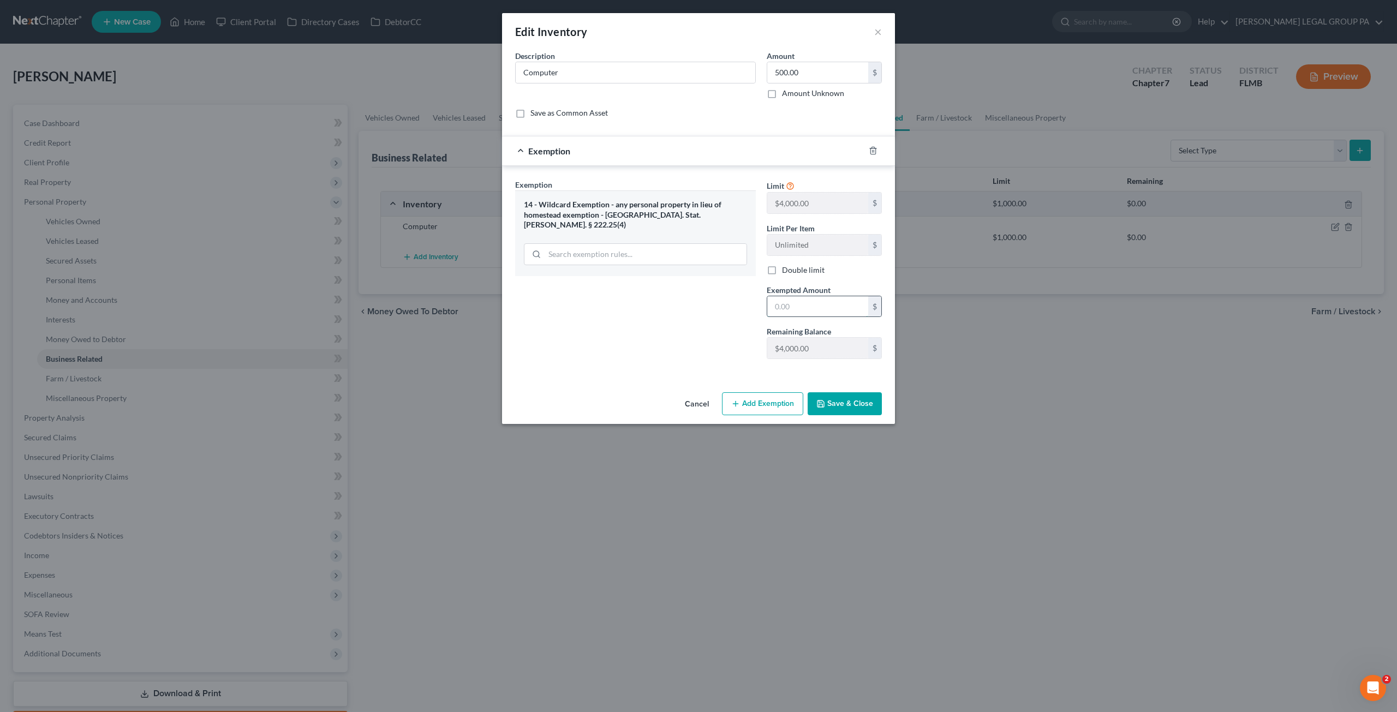
click at [805, 309] on input "text" at bounding box center [817, 306] width 101 height 21
click at [850, 408] on button "Save & Close" at bounding box center [845, 403] width 74 height 23
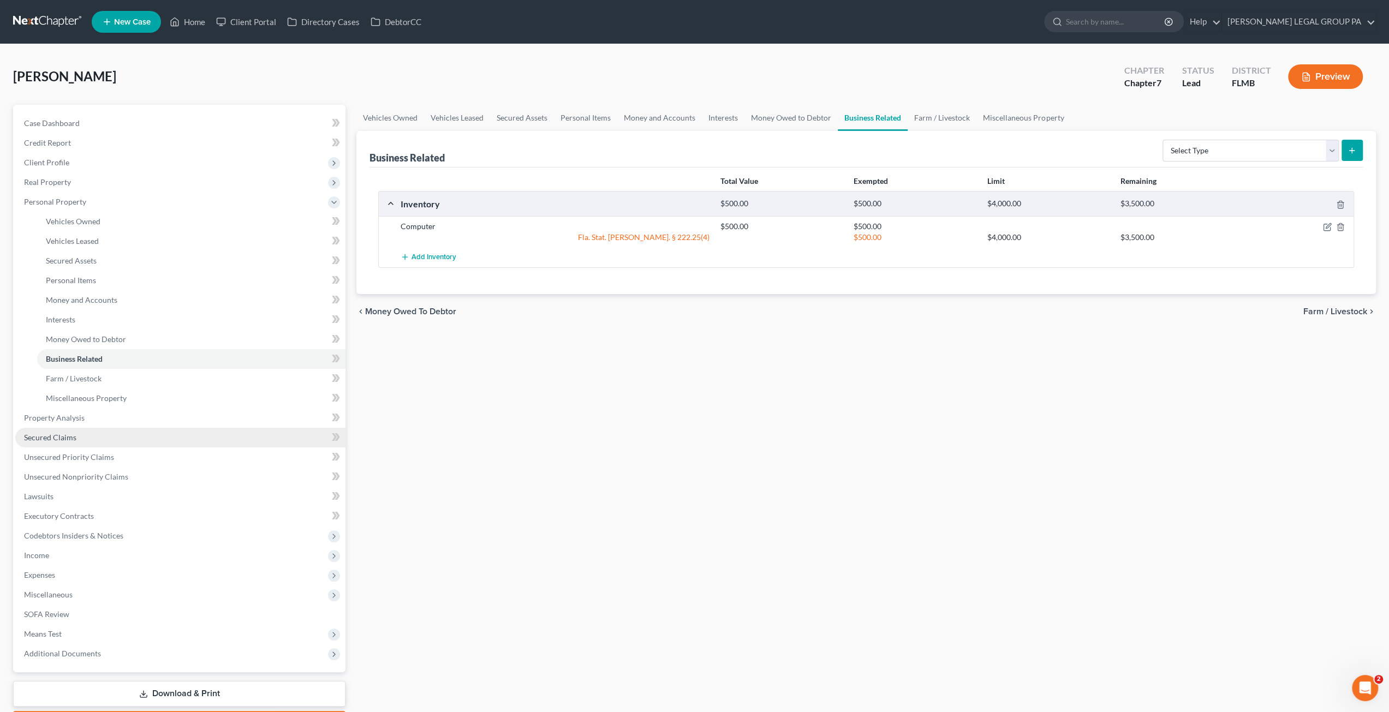
click at [55, 428] on link "Secured Claims" at bounding box center [180, 438] width 330 height 20
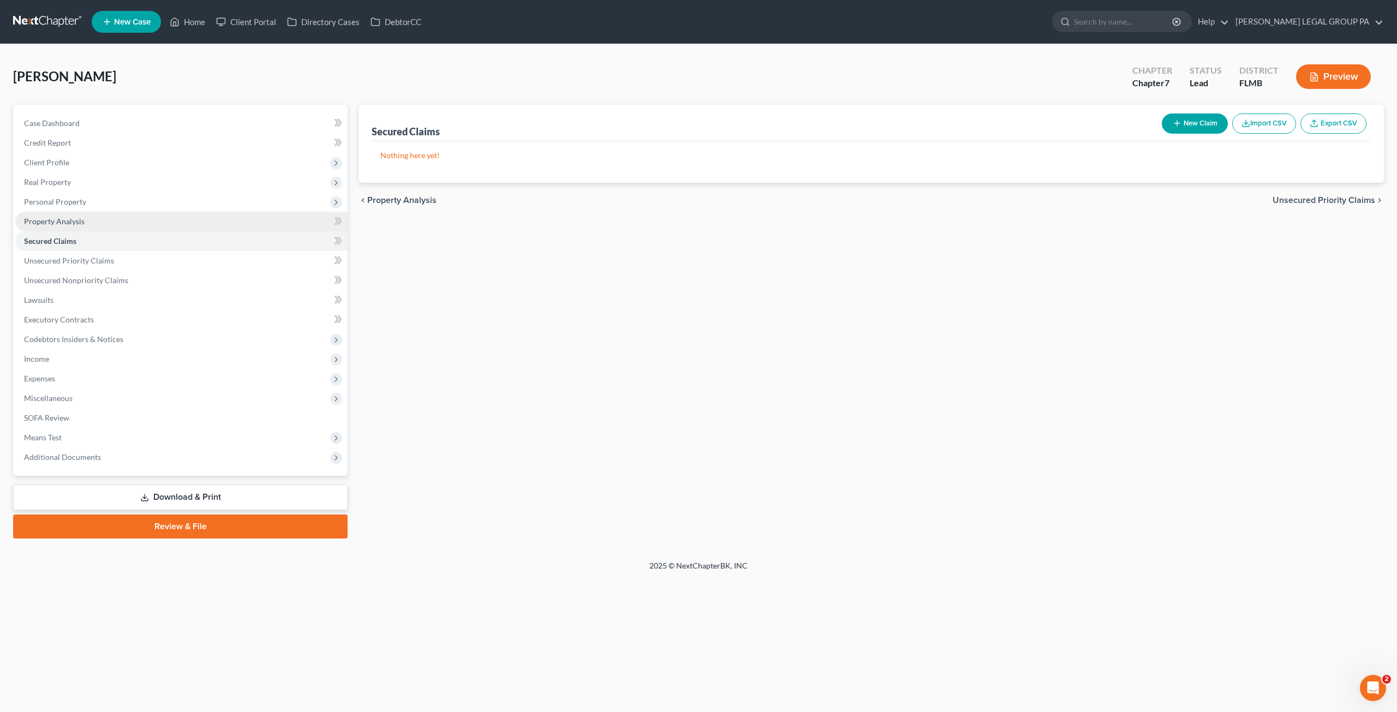
click at [59, 214] on link "Property Analysis" at bounding box center [181, 222] width 332 height 20
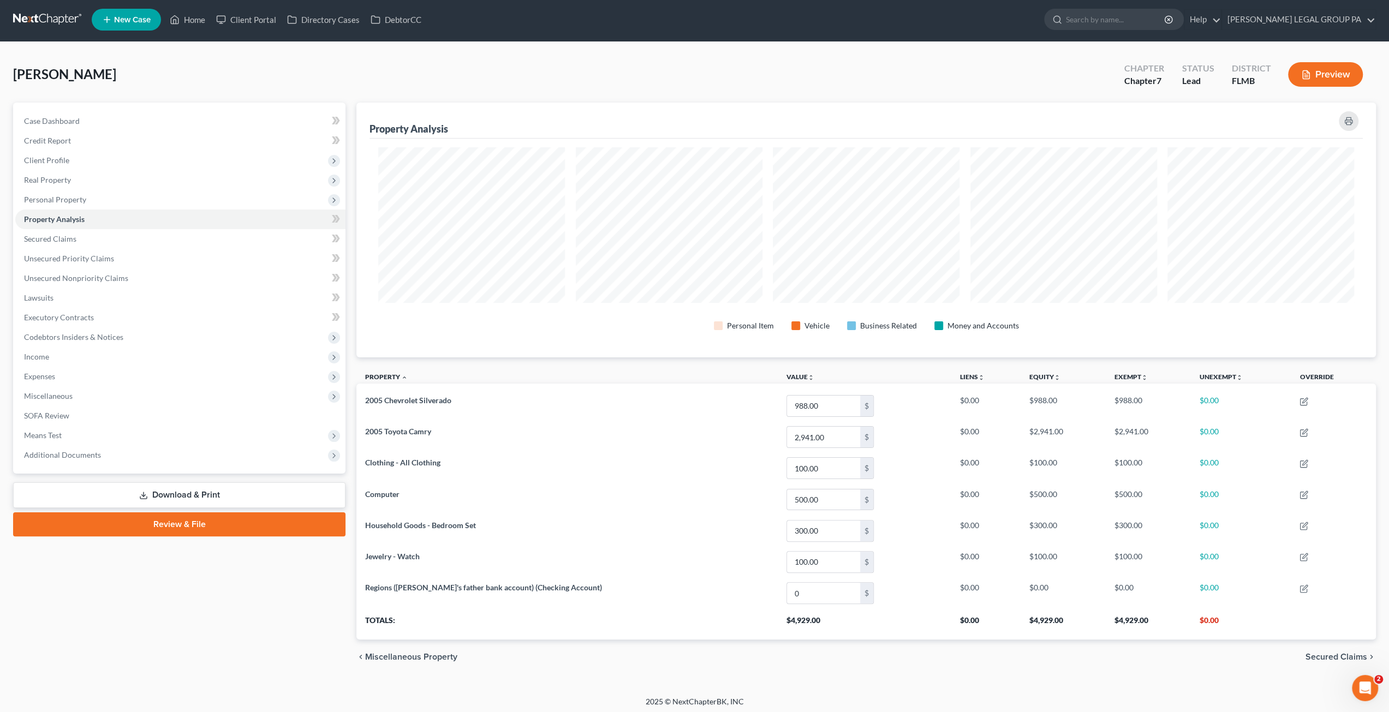
scroll to position [2, 0]
click at [89, 244] on link "Secured Claims" at bounding box center [180, 239] width 330 height 20
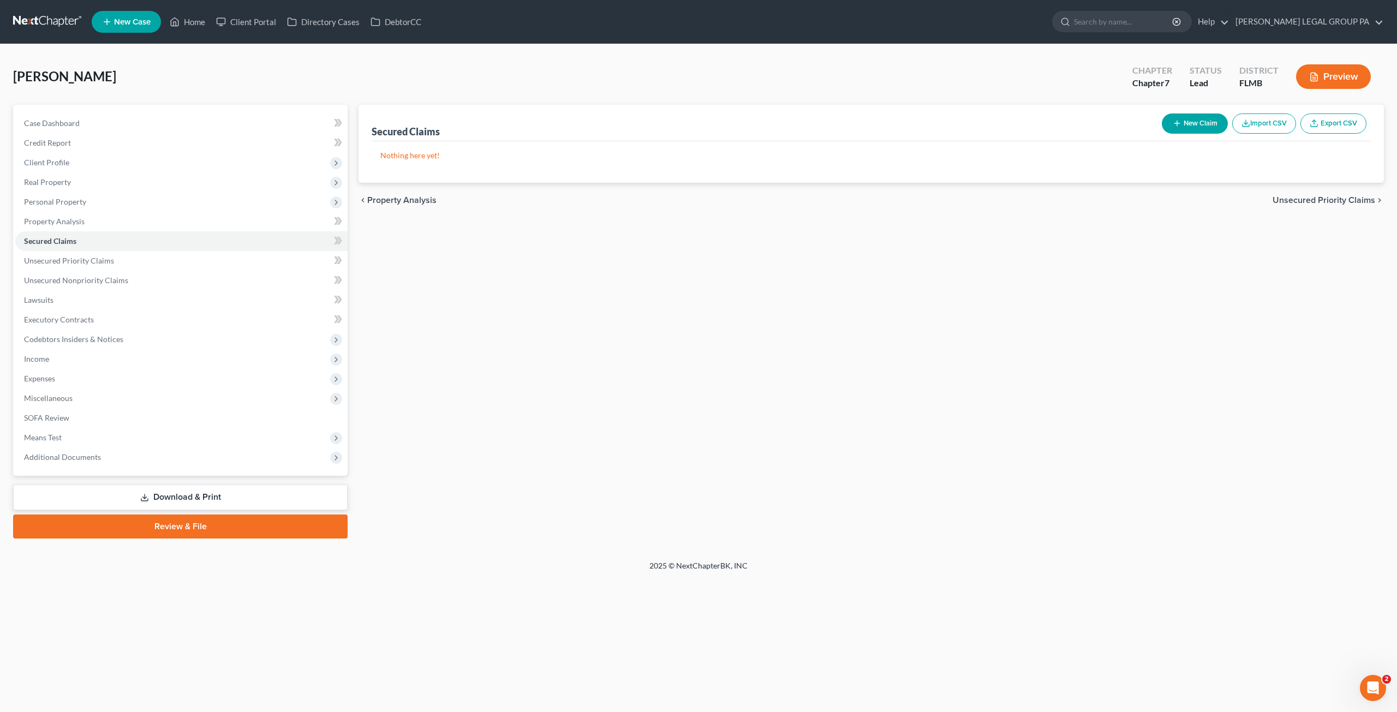
click at [10, 266] on div "Case Dashboard Payments Invoices Payments Payments Credit Report Client Profile" at bounding box center [180, 322] width 345 height 434
click at [74, 259] on span "Unsecured Priority Claims" at bounding box center [69, 260] width 90 height 9
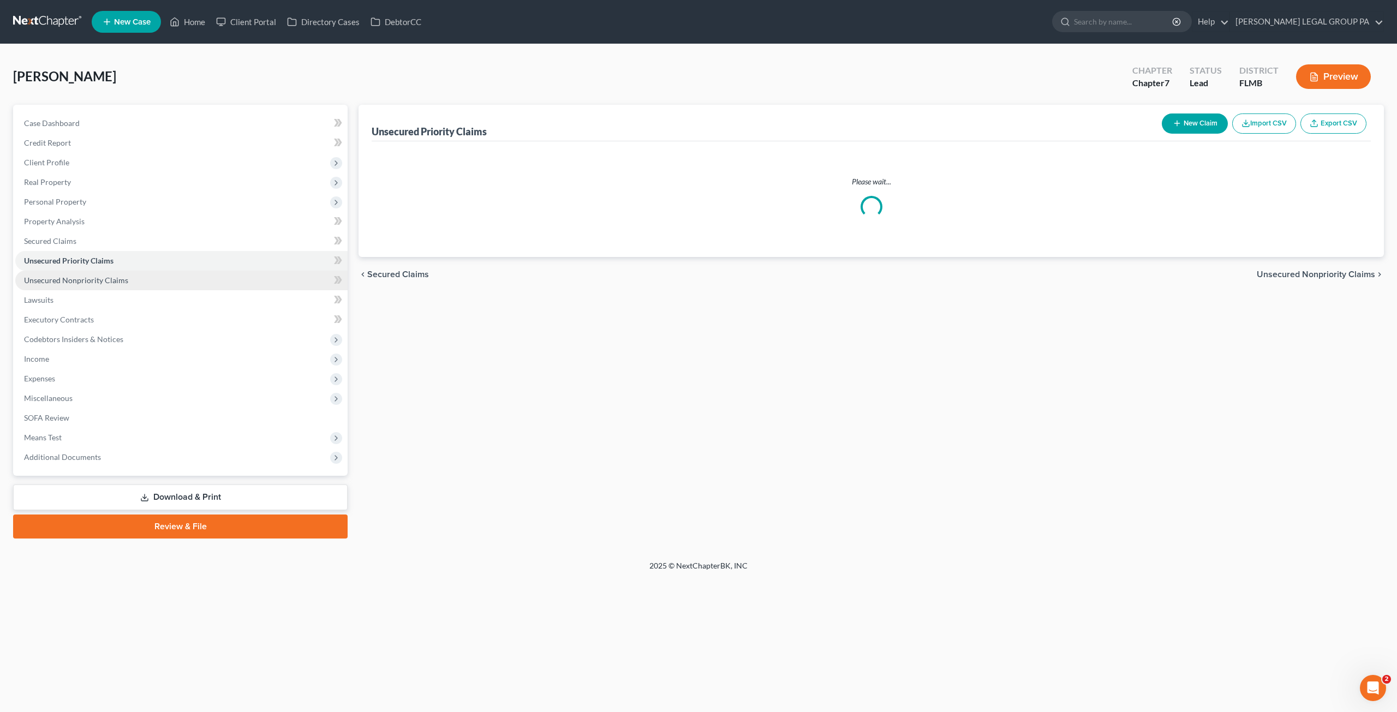
click at [69, 289] on link "Unsecured Nonpriority Claims" at bounding box center [181, 281] width 332 height 20
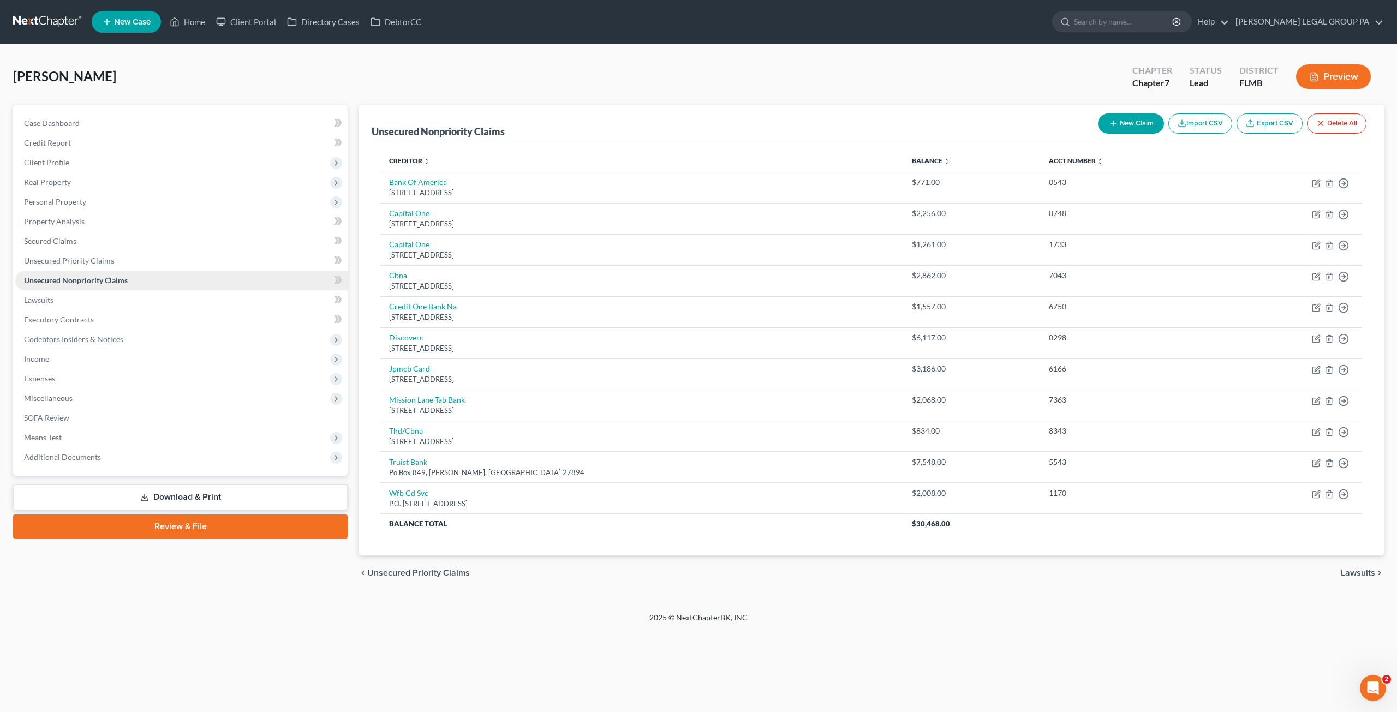
click at [68, 283] on span "Unsecured Nonpriority Claims" at bounding box center [76, 280] width 104 height 9
click at [1141, 126] on button "New Claim" at bounding box center [1131, 124] width 66 height 20
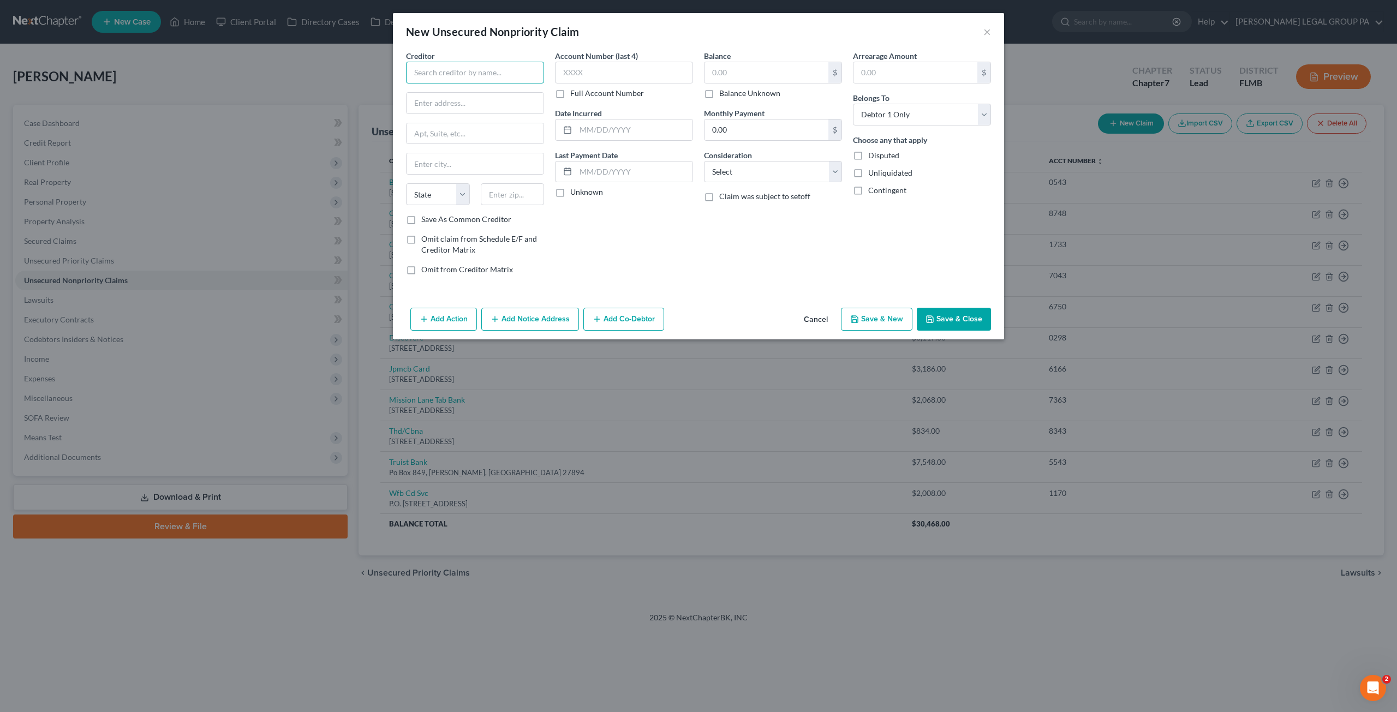
click at [469, 68] on input "text" at bounding box center [475, 73] width 138 height 22
click at [460, 130] on div "PO Box 1269, Greenville, SC 29603" at bounding box center [472, 127] width 114 height 9
click at [574, 73] on input "text" at bounding box center [624, 73] width 138 height 22
click at [964, 318] on button "Save & Close" at bounding box center [954, 319] width 74 height 23
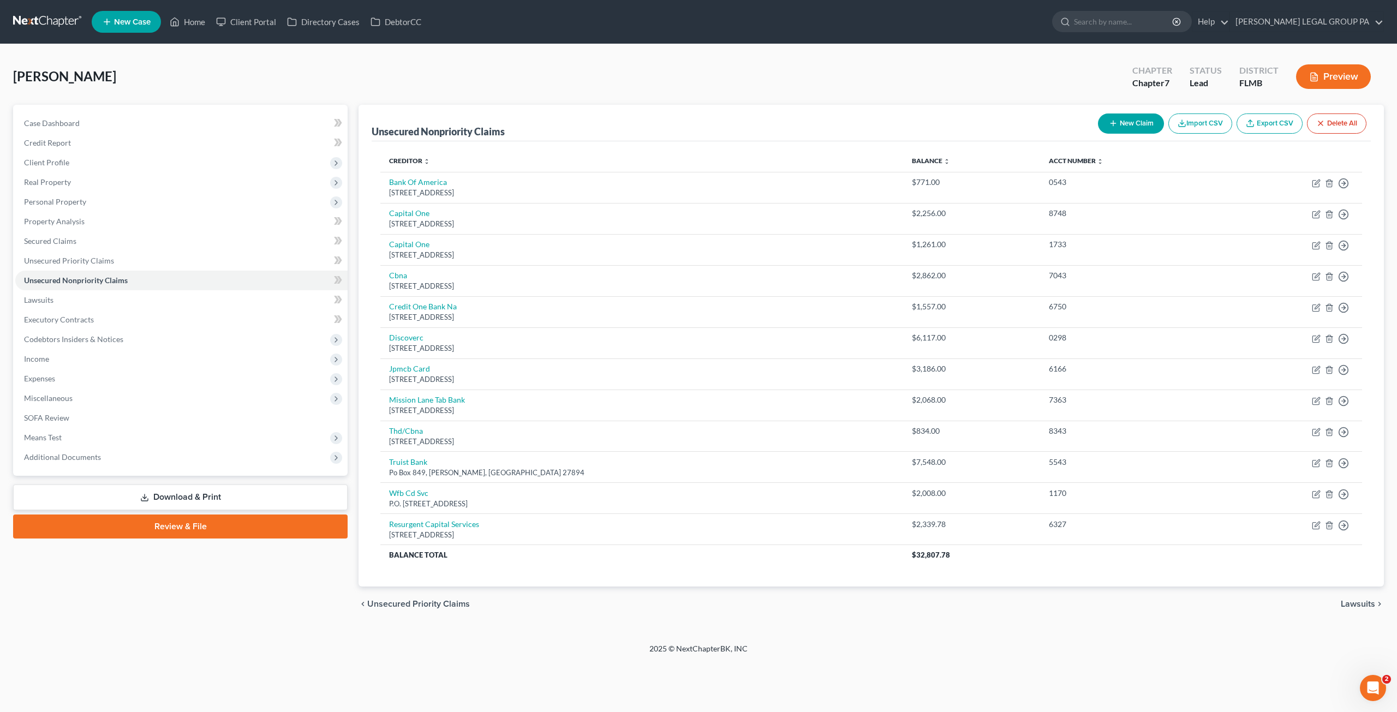
click at [1140, 120] on button "New Claim" at bounding box center [1131, 124] width 66 height 20
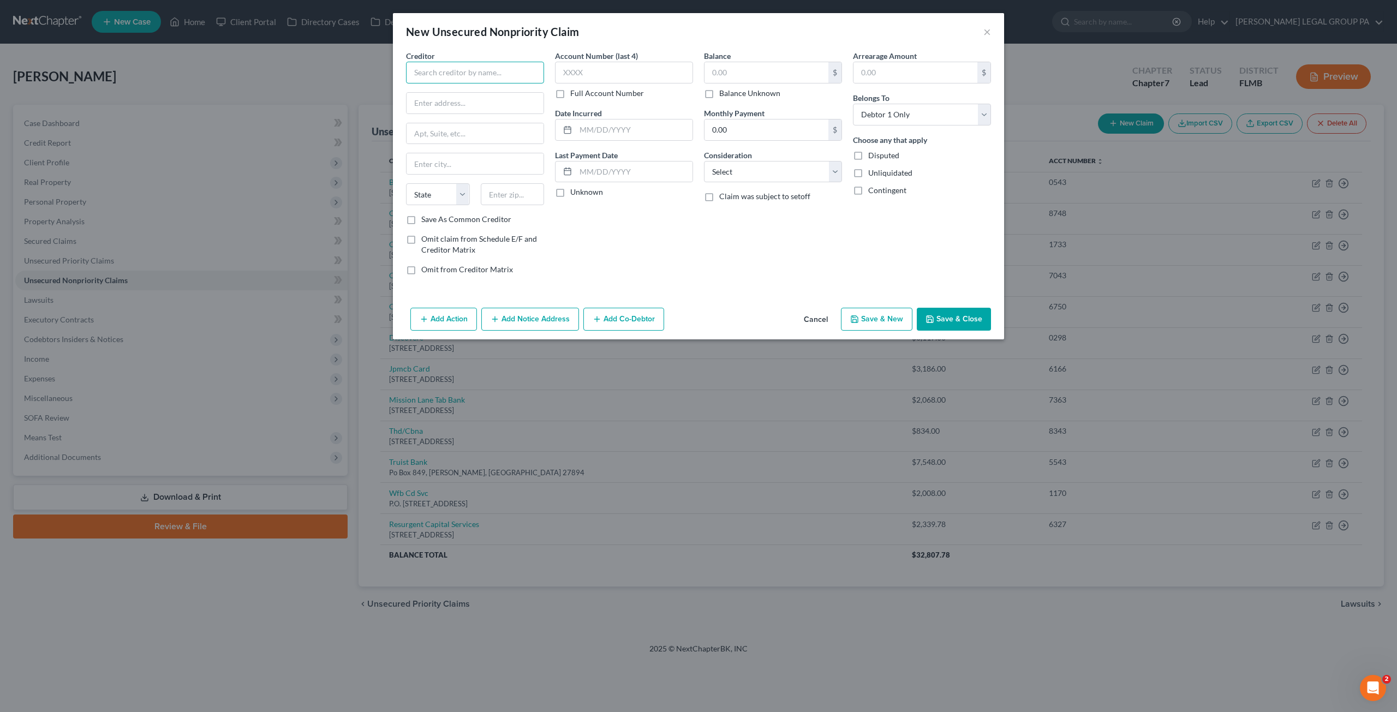
click at [463, 74] on input "text" at bounding box center [475, 73] width 138 height 22
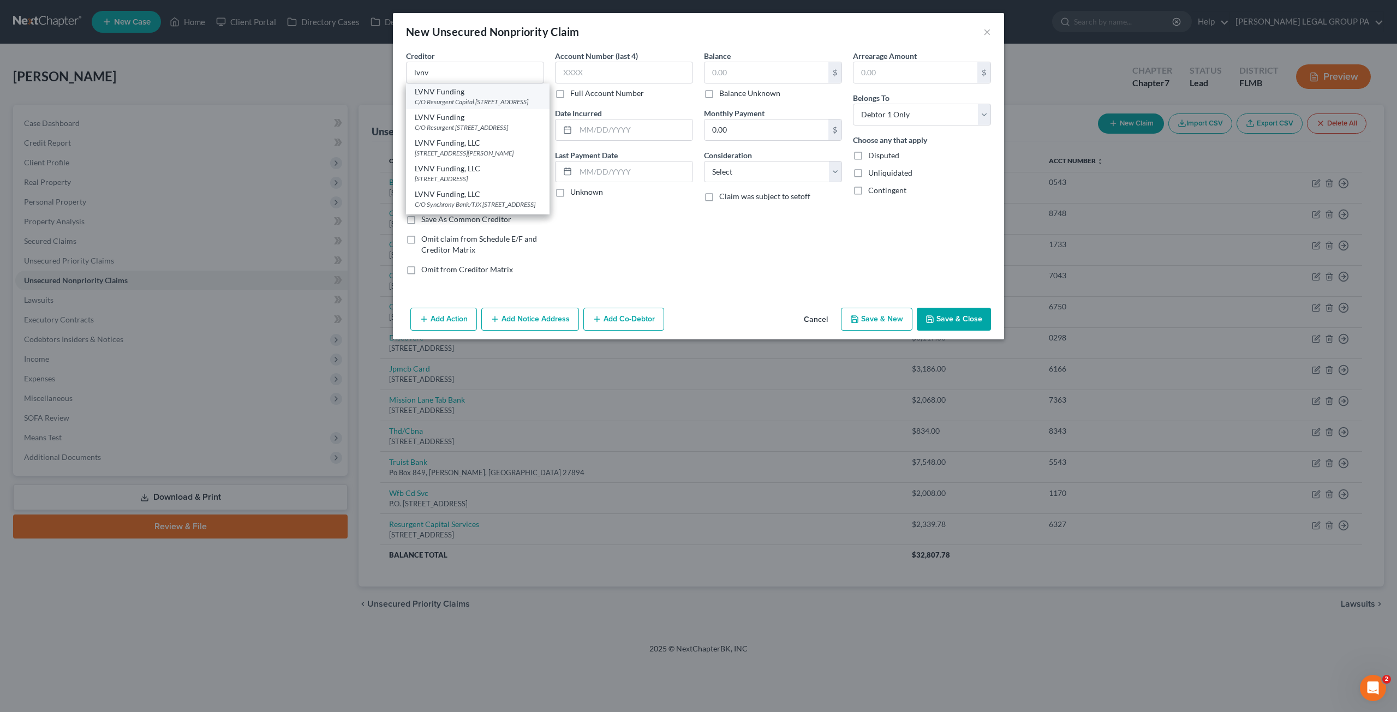
click at [462, 98] on div "C/O Resurgent Capital PO Box 1269, Greenville, SC 29603" at bounding box center [478, 101] width 126 height 9
click at [634, 65] on input "text" at bounding box center [624, 73] width 138 height 22
click at [735, 73] on input "text" at bounding box center [766, 72] width 124 height 21
click at [719, 94] on label "Balance Unknown" at bounding box center [749, 93] width 61 height 11
click at [724, 94] on input "Balance Unknown" at bounding box center [727, 91] width 7 height 7
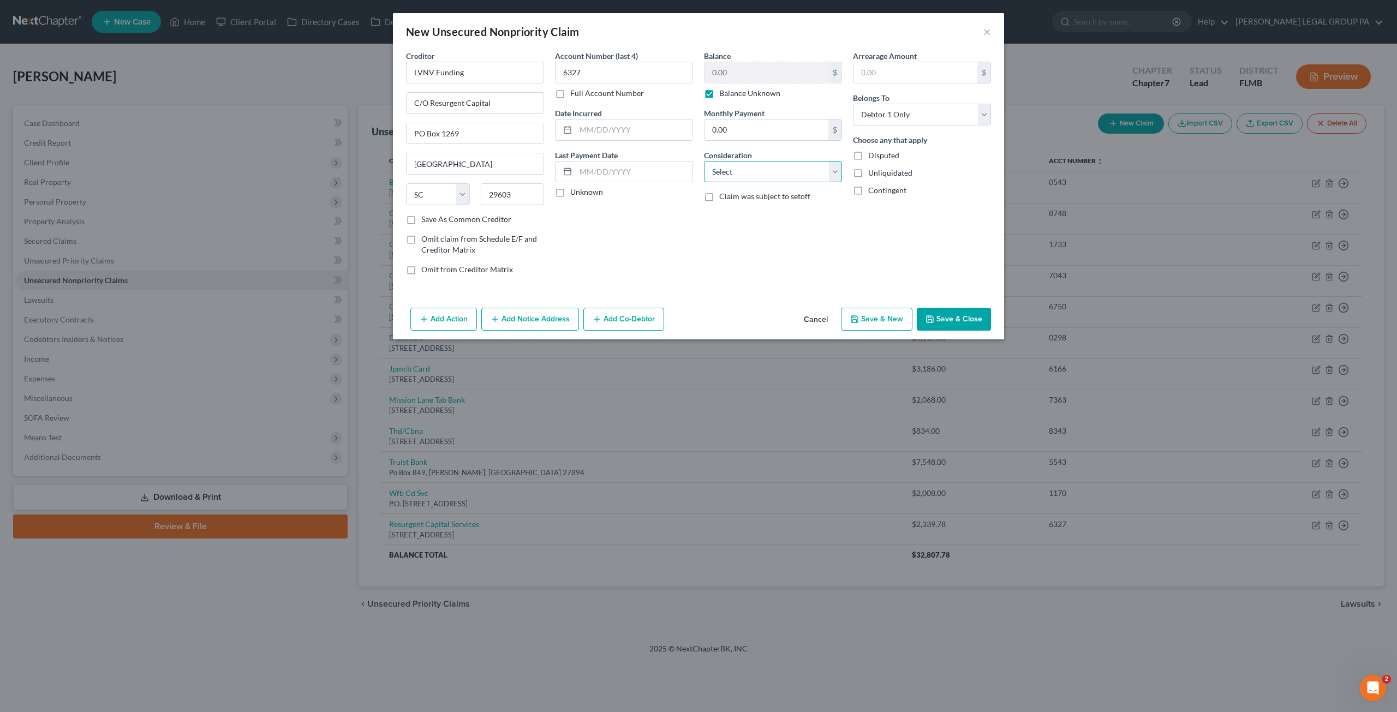
click at [738, 178] on select "Select Cable / Satellite Services Collection Agency Credit Card Debt Debt Couns…" at bounding box center [773, 172] width 138 height 22
click at [704, 161] on select "Select Cable / Satellite Services Collection Agency Credit Card Debt Debt Couns…" at bounding box center [773, 172] width 138 height 22
click at [947, 317] on button "Save & Close" at bounding box center [954, 319] width 74 height 23
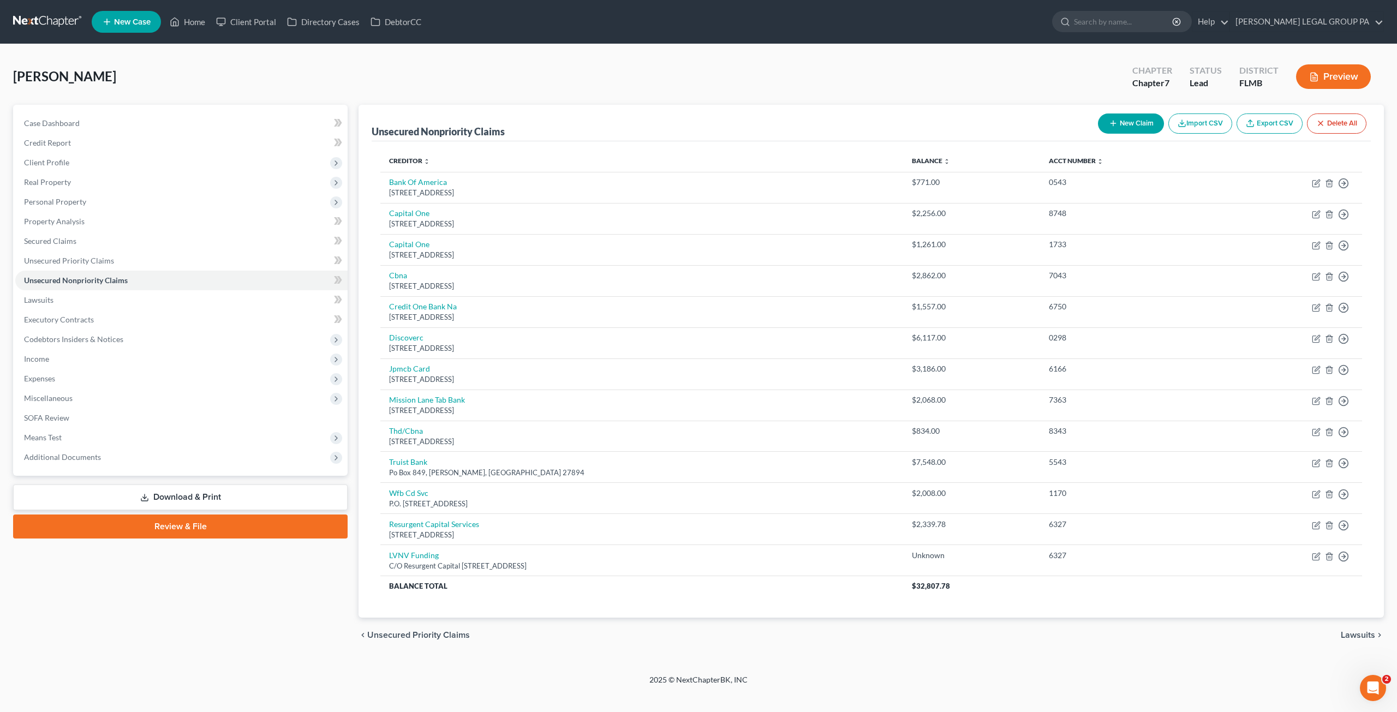
click at [1122, 122] on button "New Claim" at bounding box center [1131, 124] width 66 height 20
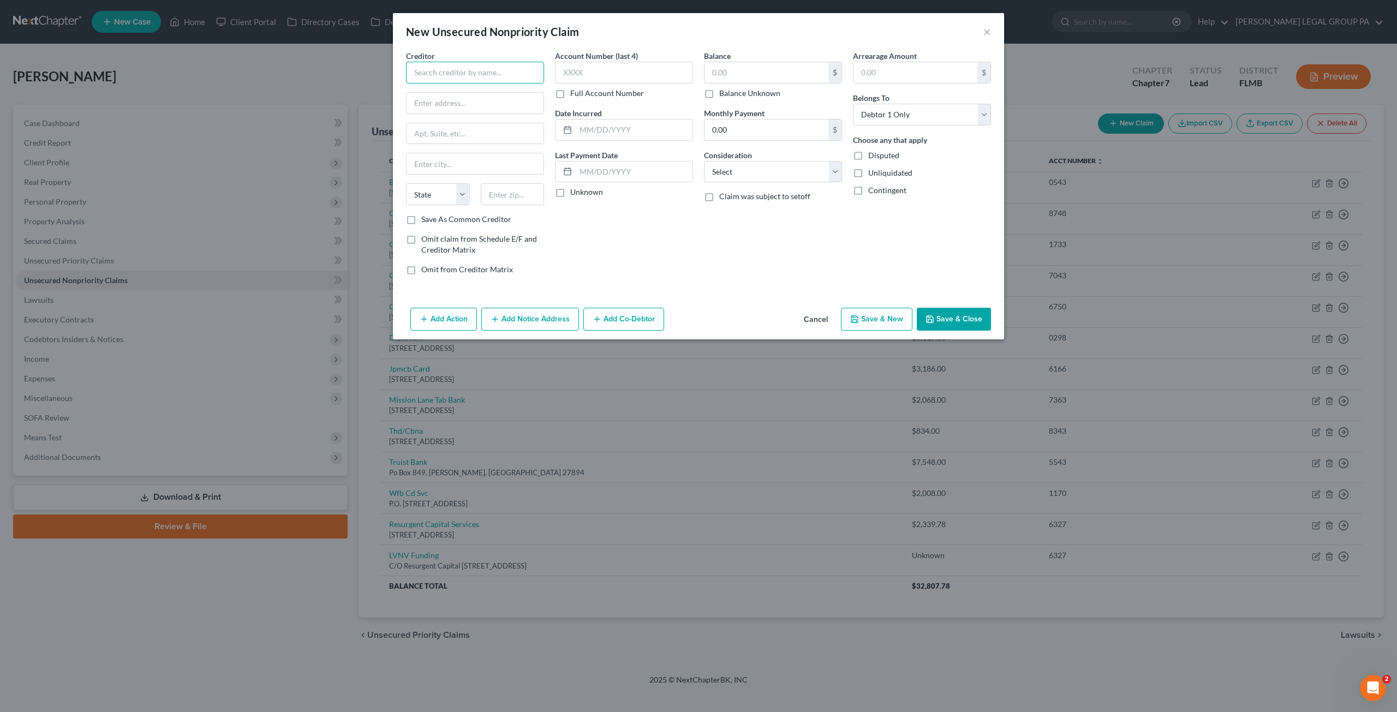
click at [463, 70] on input "text" at bounding box center [475, 73] width 138 height 22
click at [602, 71] on input "text" at bounding box center [624, 73] width 138 height 22
drag, startPoint x: 767, startPoint y: 177, endPoint x: 753, endPoint y: 180, distance: 14.6
click at [767, 177] on select "Select Cable / Satellite Services Collection Agency Credit Card Debt Debt Couns…" at bounding box center [773, 172] width 138 height 22
click at [704, 161] on select "Select Cable / Satellite Services Collection Agency Credit Card Debt Debt Couns…" at bounding box center [773, 172] width 138 height 22
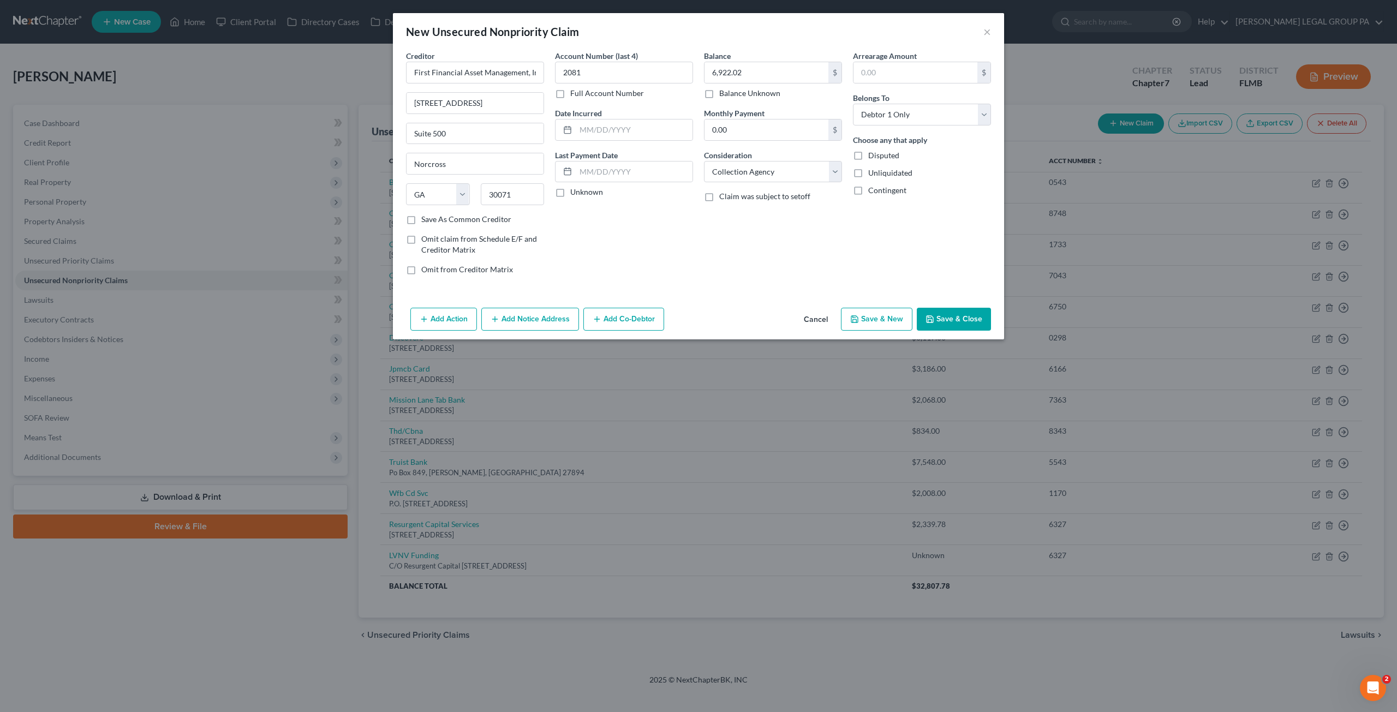
click at [977, 320] on button "Save & Close" at bounding box center [954, 319] width 74 height 23
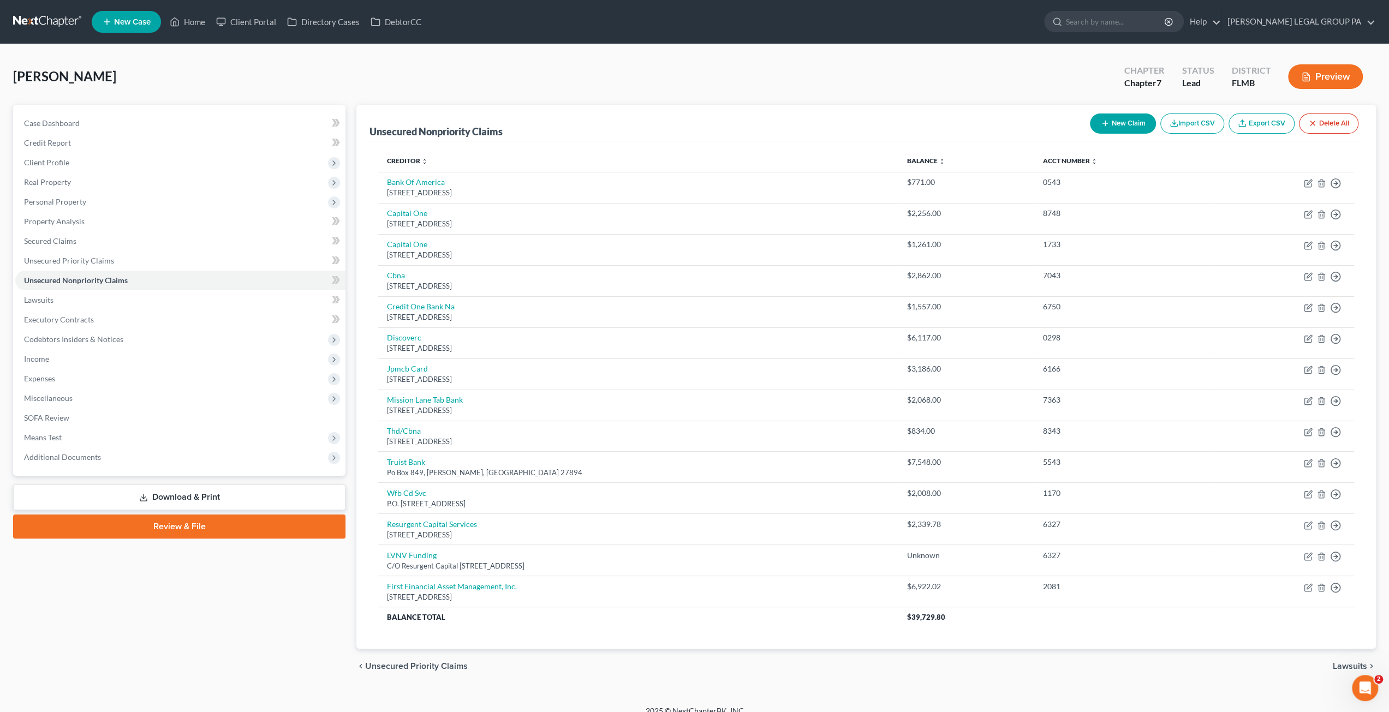
click at [1104, 129] on button "New Claim" at bounding box center [1123, 124] width 66 height 20
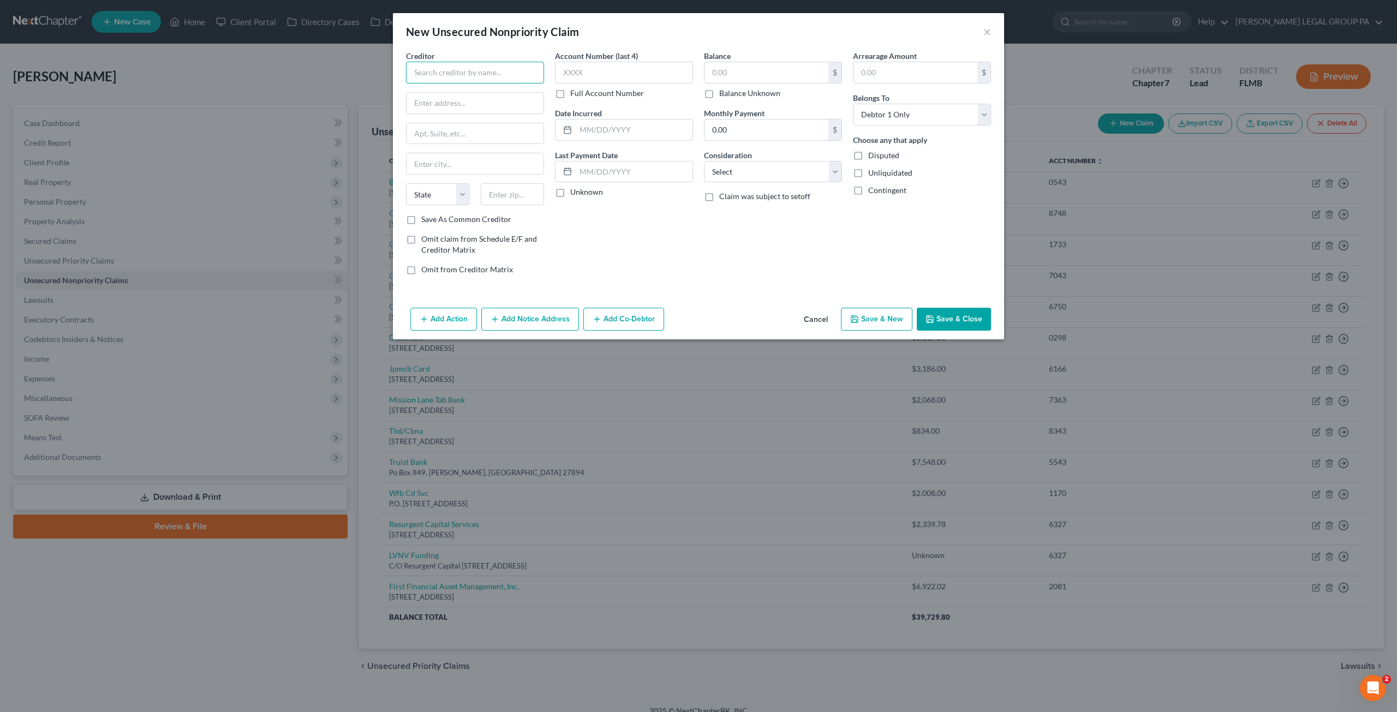
click at [437, 69] on input "text" at bounding box center [475, 73] width 138 height 22
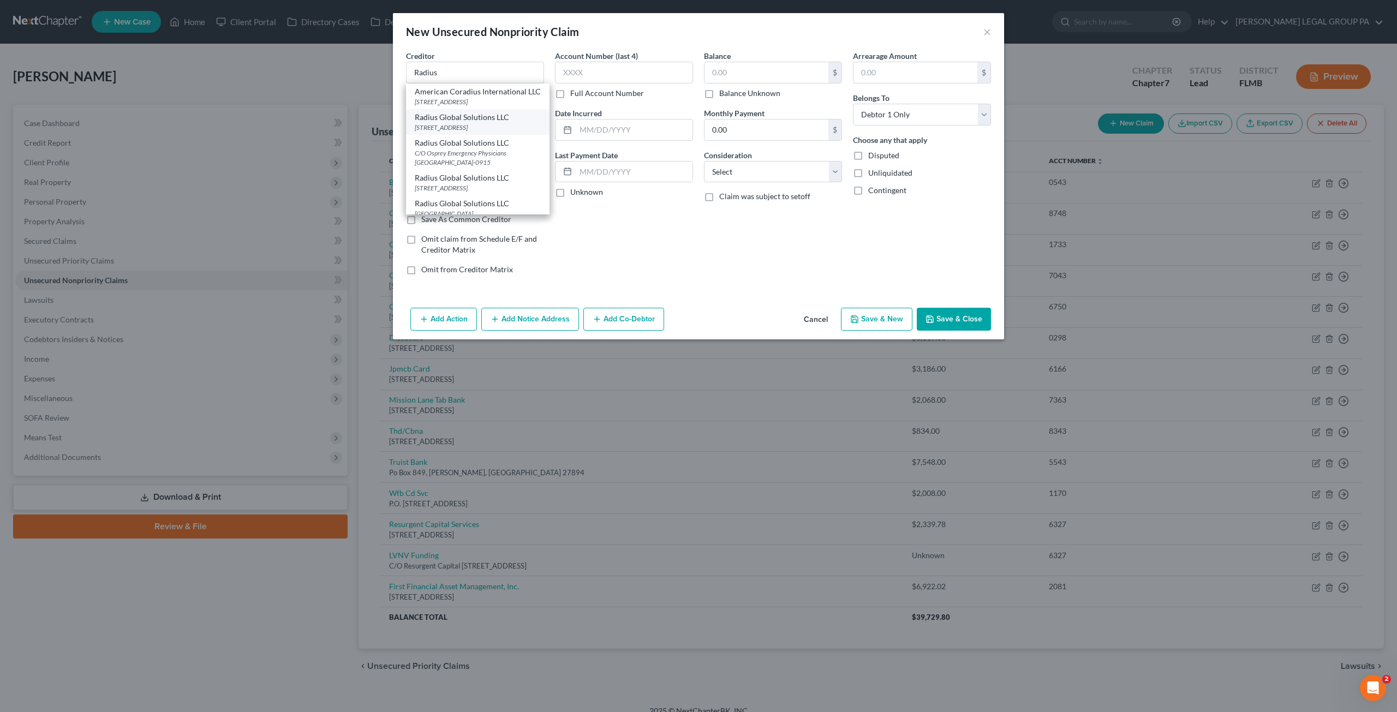
click at [470, 132] on div "500 North Franklin Turnpike, Ste. 315 Mail Cods 747, Ramsey, NJ 07446" at bounding box center [478, 127] width 126 height 9
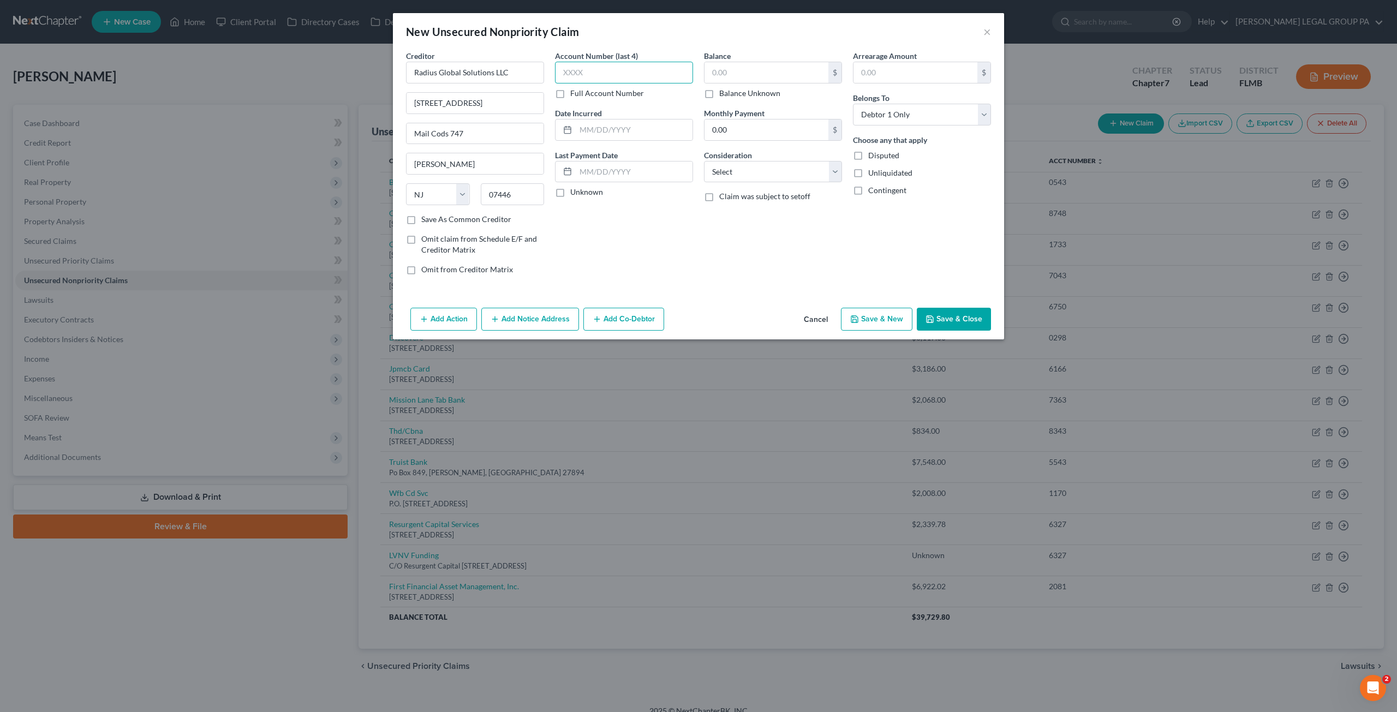
click at [610, 70] on input "text" at bounding box center [624, 73] width 138 height 22
click at [749, 68] on input "text" at bounding box center [766, 72] width 124 height 21
click at [742, 175] on select "Select Cable / Satellite Services Collection Agency Credit Card Debt Debt Couns…" at bounding box center [773, 172] width 138 height 22
click at [704, 161] on select "Select Cable / Satellite Services Collection Agency Credit Card Debt Debt Couns…" at bounding box center [773, 172] width 138 height 22
click at [930, 308] on button "Save & Close" at bounding box center [954, 319] width 74 height 23
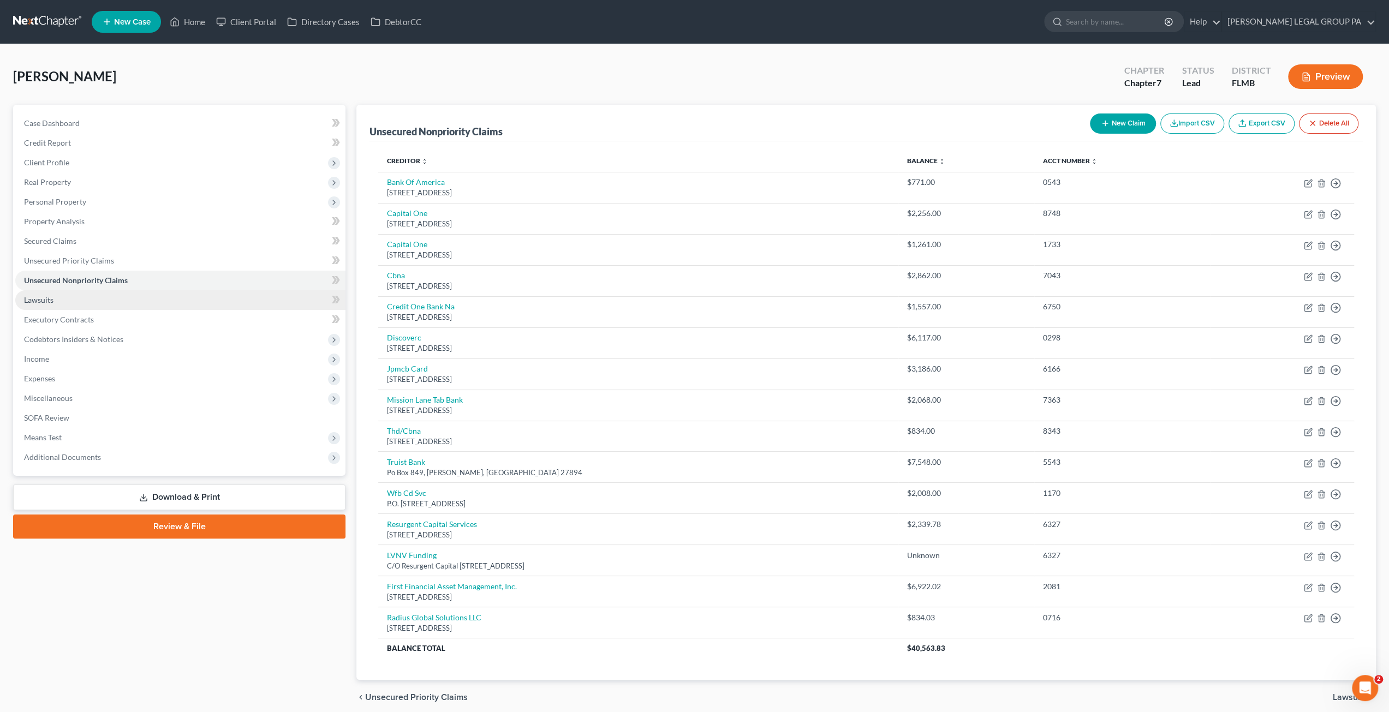
click at [62, 301] on link "Lawsuits" at bounding box center [180, 300] width 330 height 20
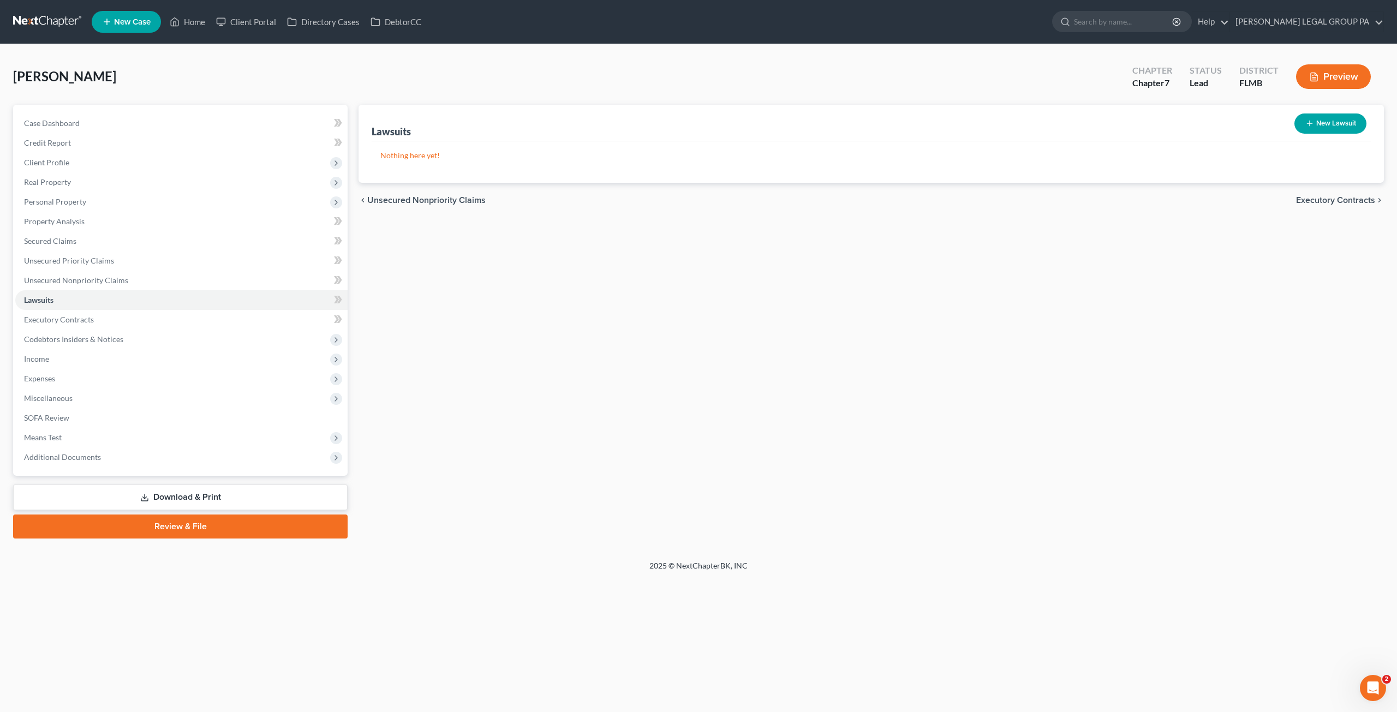
click at [1327, 123] on button "New Lawsuit" at bounding box center [1330, 124] width 72 height 20
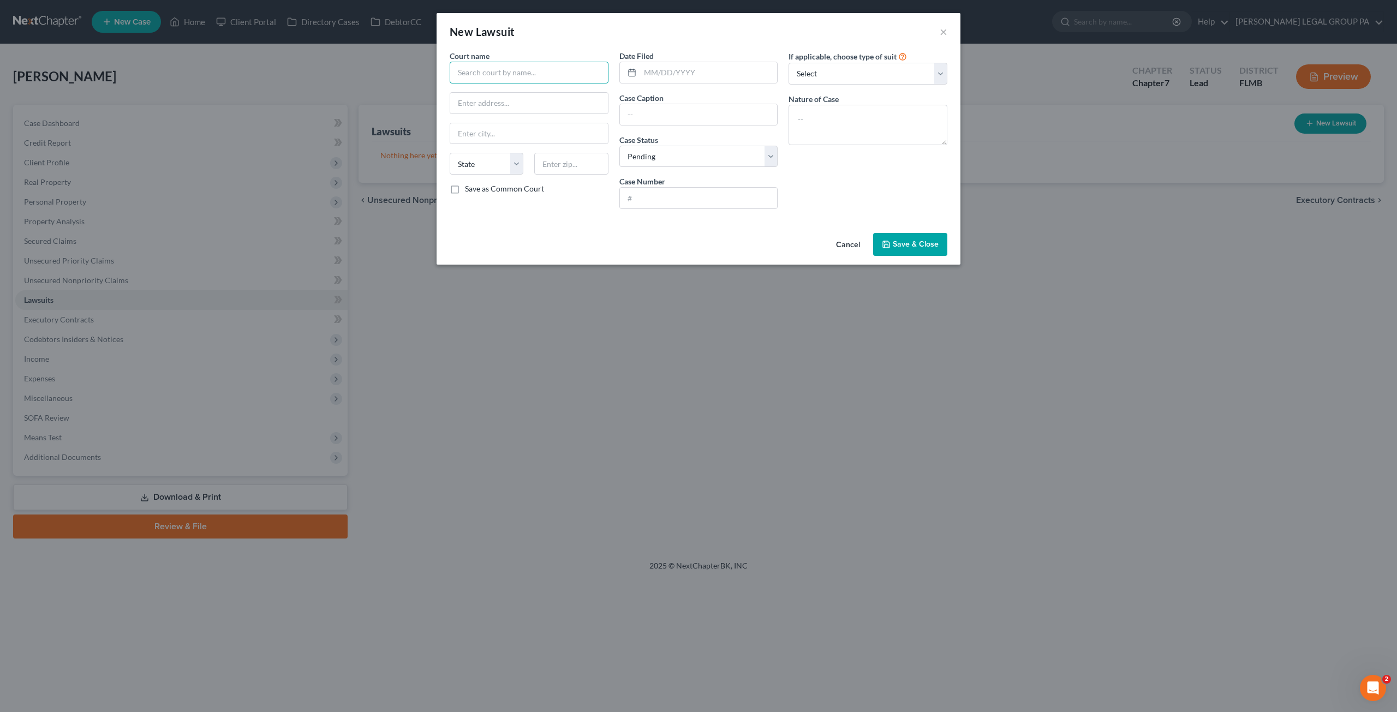
click at [502, 74] on input "text" at bounding box center [529, 73] width 159 height 22
click at [642, 198] on input "text" at bounding box center [699, 198] width 158 height 21
paste input "512025SC007945SCAXWS"
click at [657, 75] on input "text" at bounding box center [709, 72] width 138 height 21
click at [828, 79] on select "Select Repossession Garnishment Foreclosure Attached, Seized, Or Levied Other" at bounding box center [868, 74] width 159 height 22
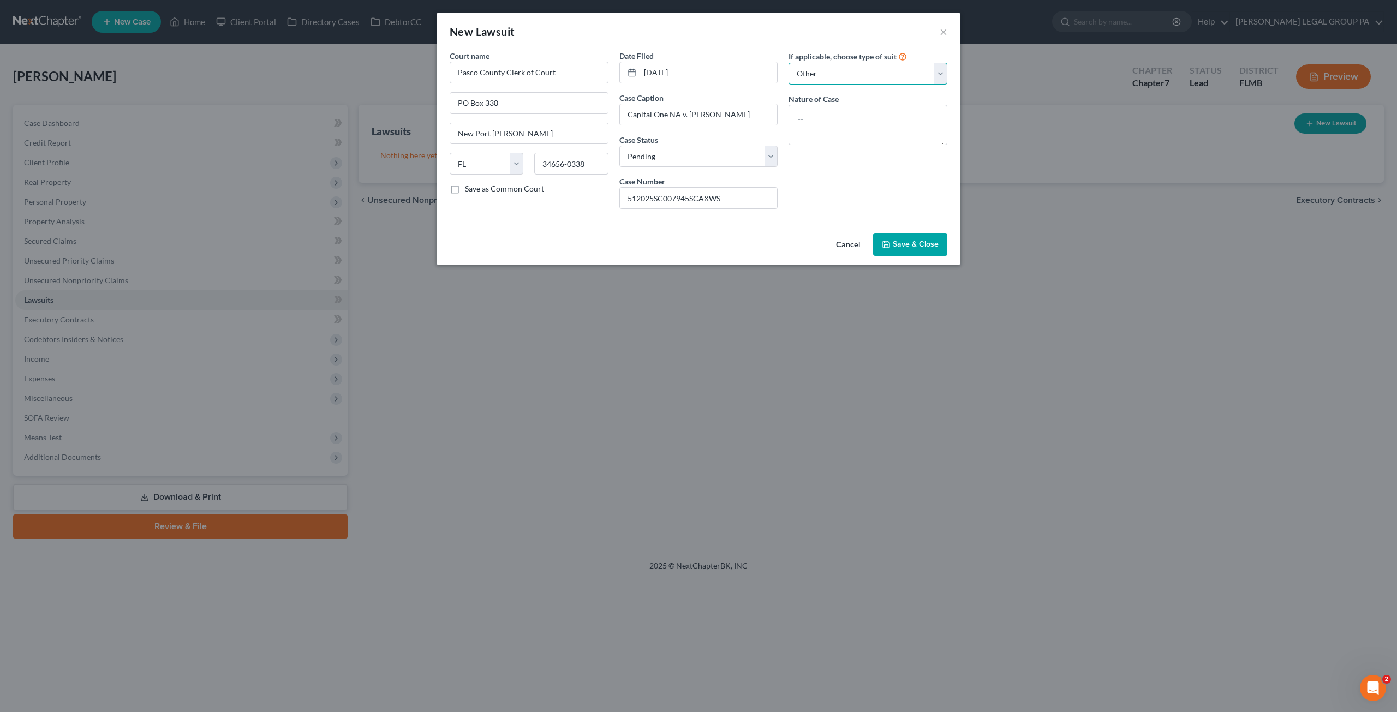
click at [789, 63] on select "Select Repossession Garnishment Foreclosure Attached, Seized, Or Levied Other" at bounding box center [868, 74] width 159 height 22
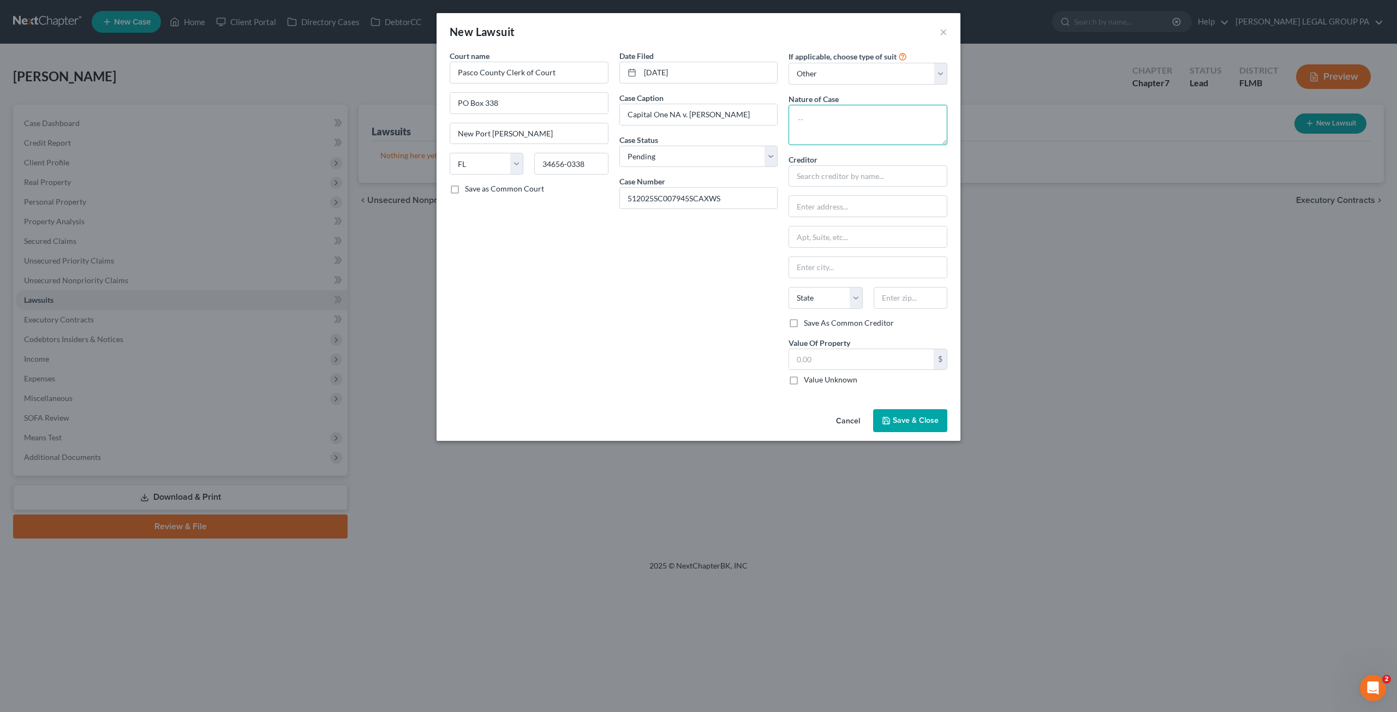
click at [823, 132] on textarea at bounding box center [868, 125] width 159 height 40
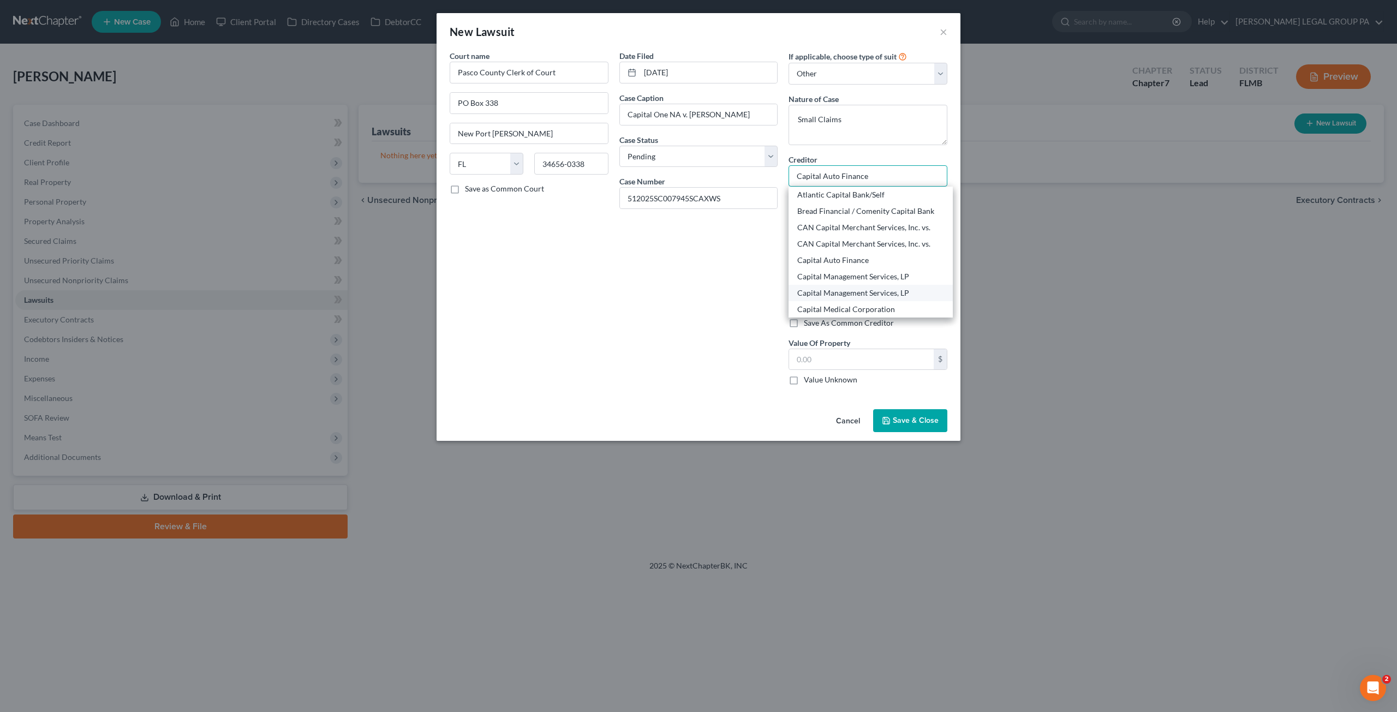
scroll to position [109, 0]
click at [825, 236] on div "Capital One" at bounding box center [870, 233] width 147 height 11
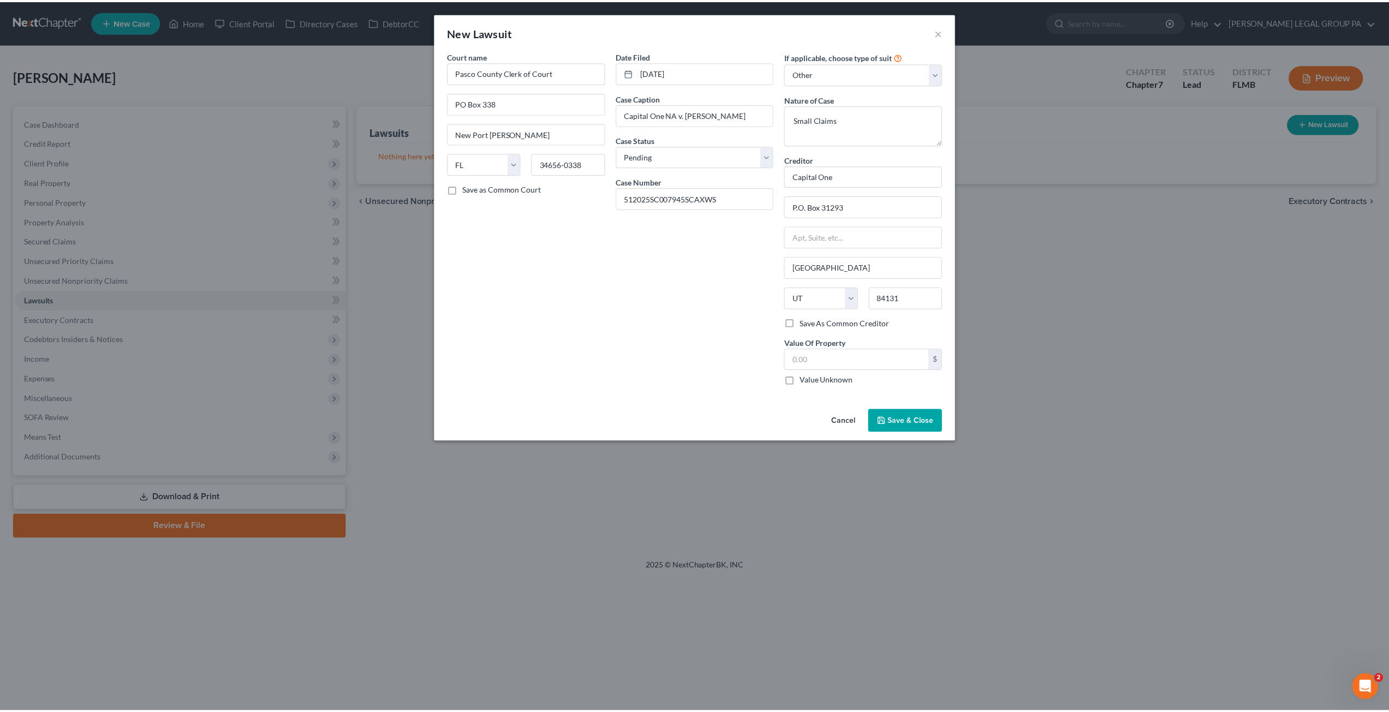
scroll to position [0, 0]
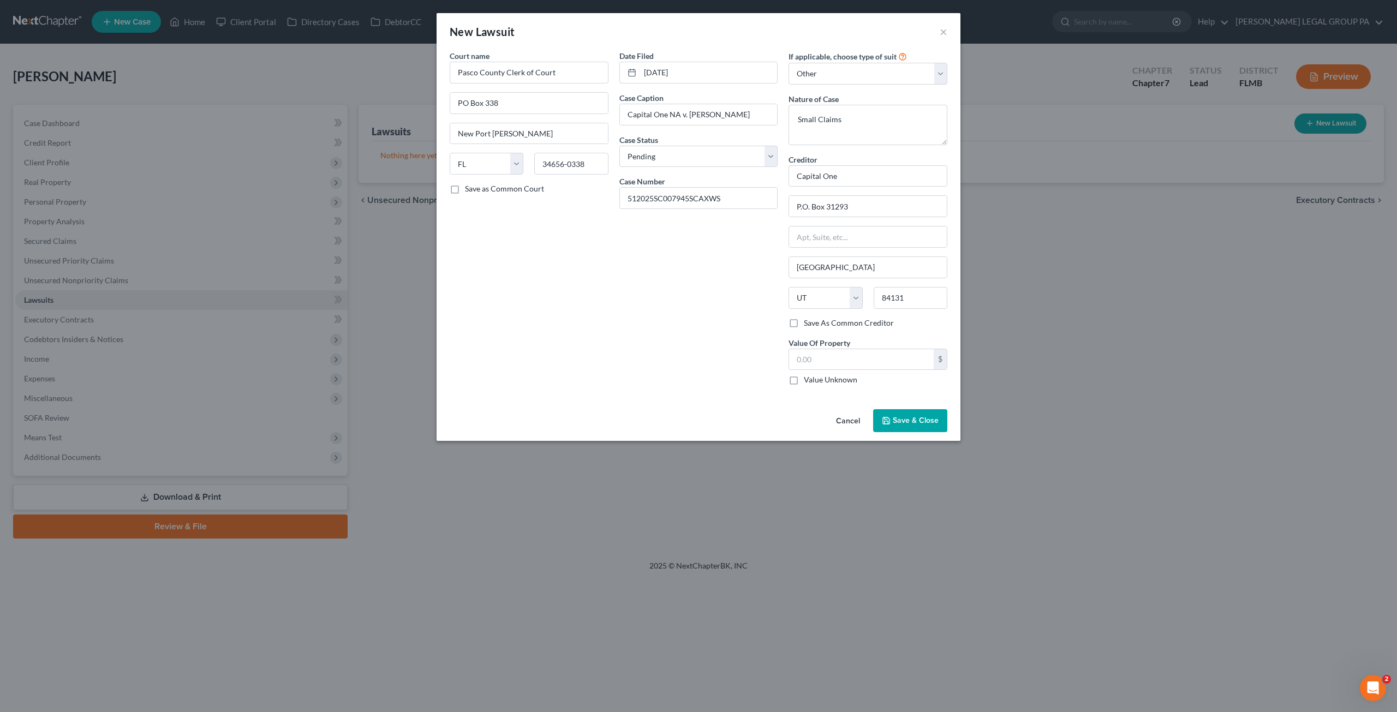
click at [714, 296] on div "Date Filed 09/11/2025 Case Caption Capital One NA v. Bradley Bellamy Case Statu…" at bounding box center [699, 222] width 170 height 344
click at [904, 416] on span "Save & Close" at bounding box center [916, 420] width 46 height 9
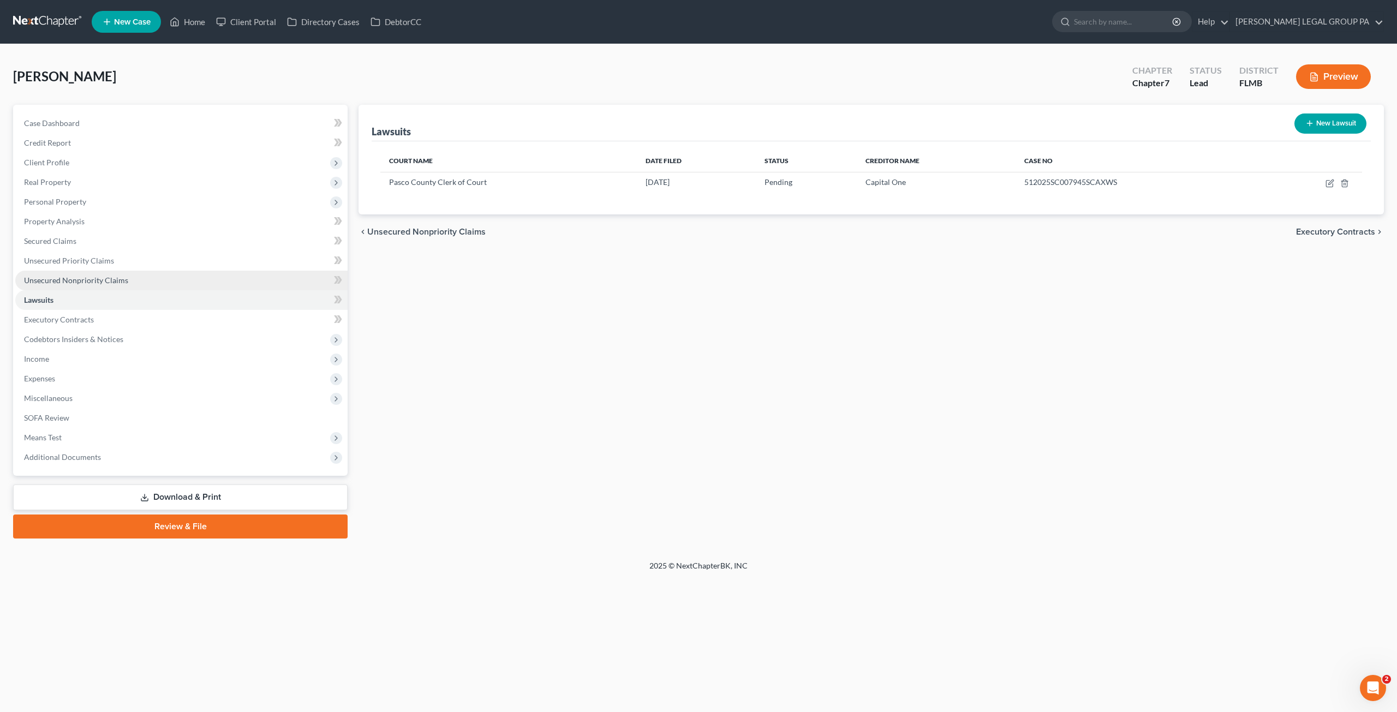
click at [25, 276] on span "Unsecured Nonpriority Claims" at bounding box center [76, 280] width 104 height 9
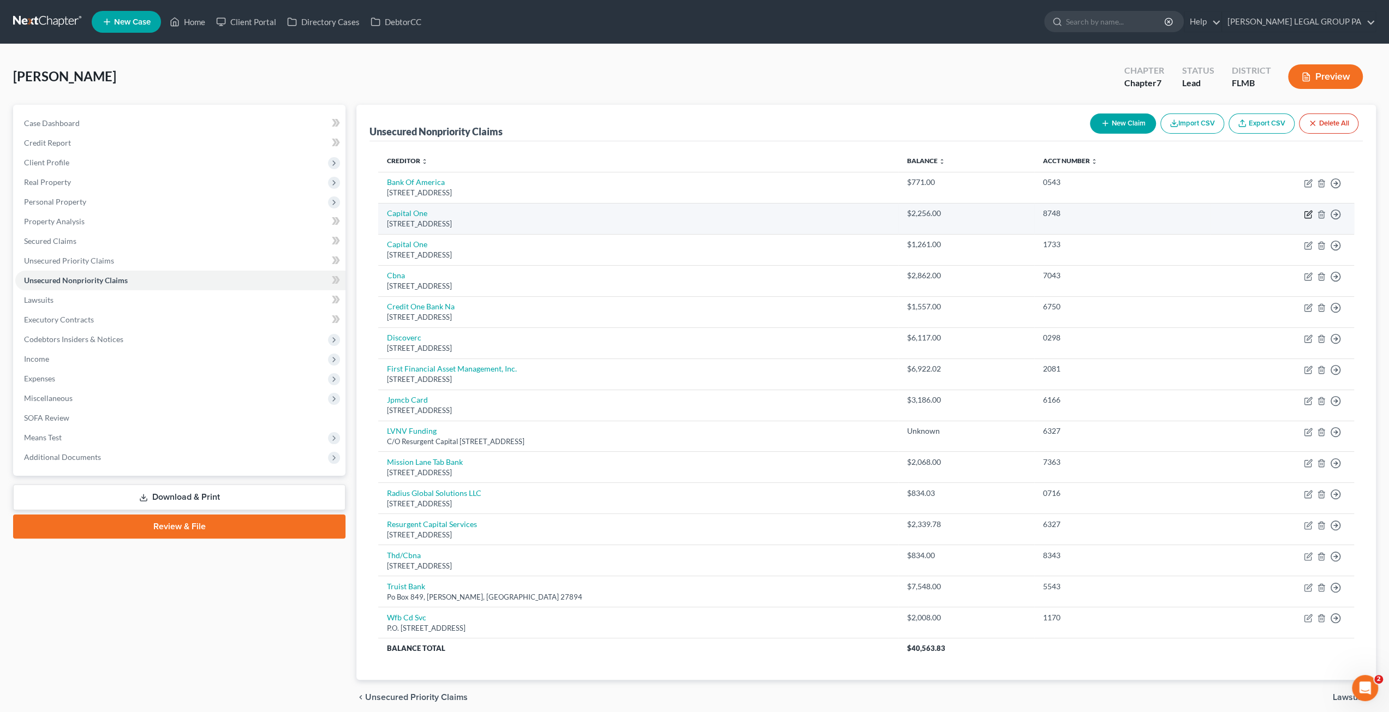
click at [1306, 213] on icon "button" at bounding box center [1308, 213] width 5 height 5
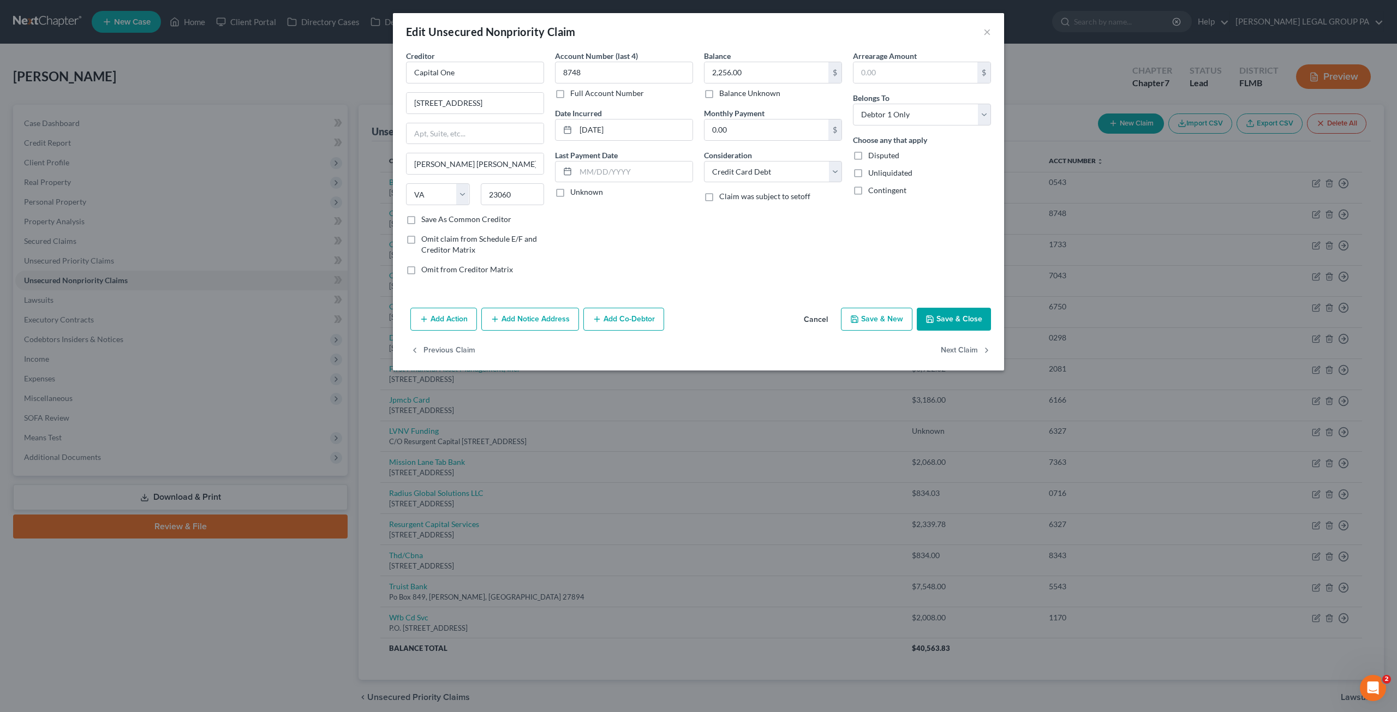
click at [525, 320] on button "Add Notice Address" at bounding box center [530, 319] width 98 height 23
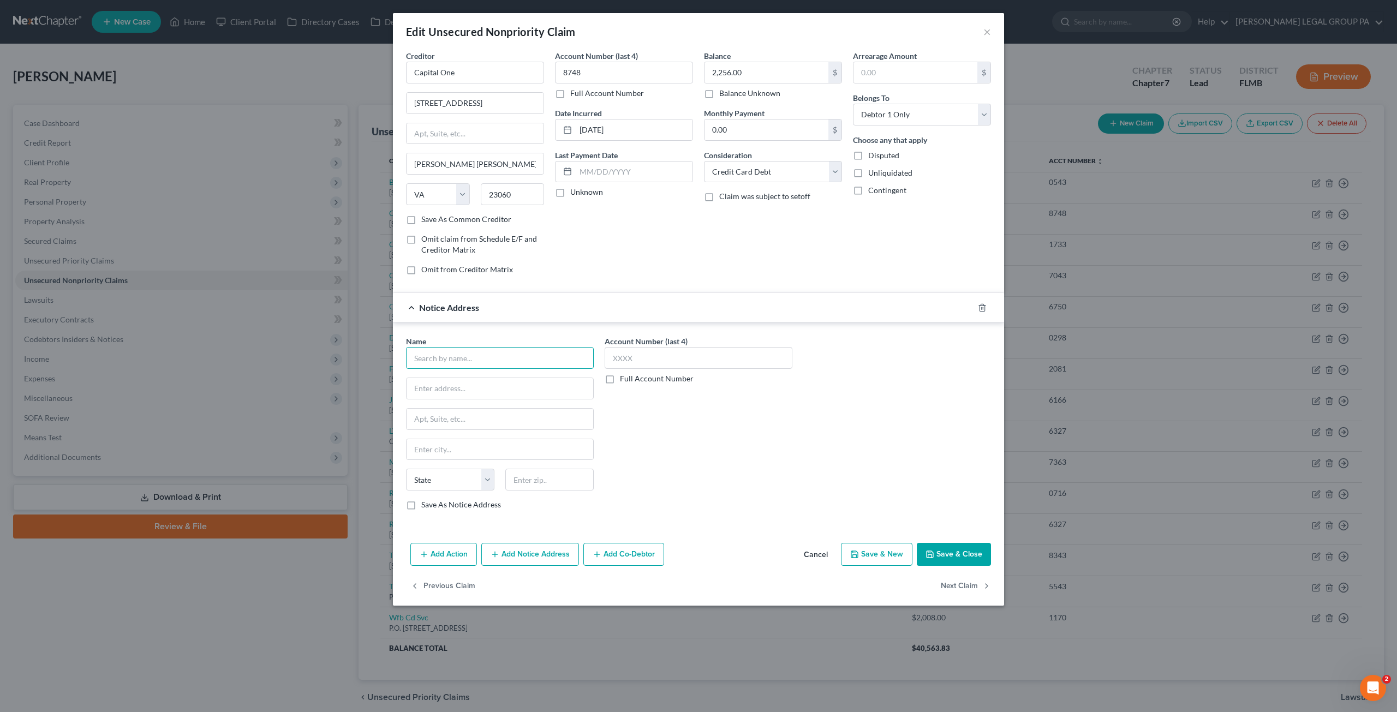
click at [439, 354] on input "text" at bounding box center [500, 358] width 188 height 22
click at [960, 551] on button "Save & Close" at bounding box center [954, 554] width 74 height 23
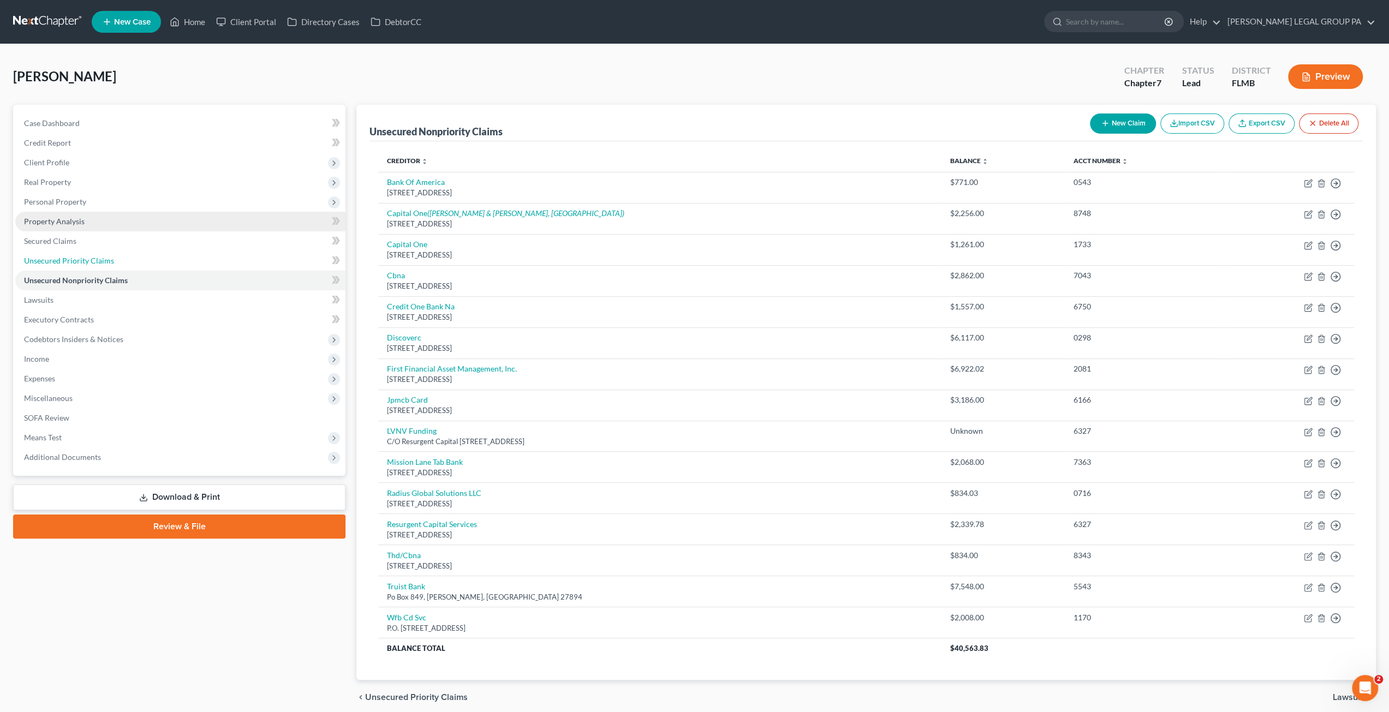
drag, startPoint x: 44, startPoint y: 260, endPoint x: 50, endPoint y: 221, distance: 39.7
click at [44, 260] on span "Unsecured Priority Claims" at bounding box center [69, 260] width 90 height 9
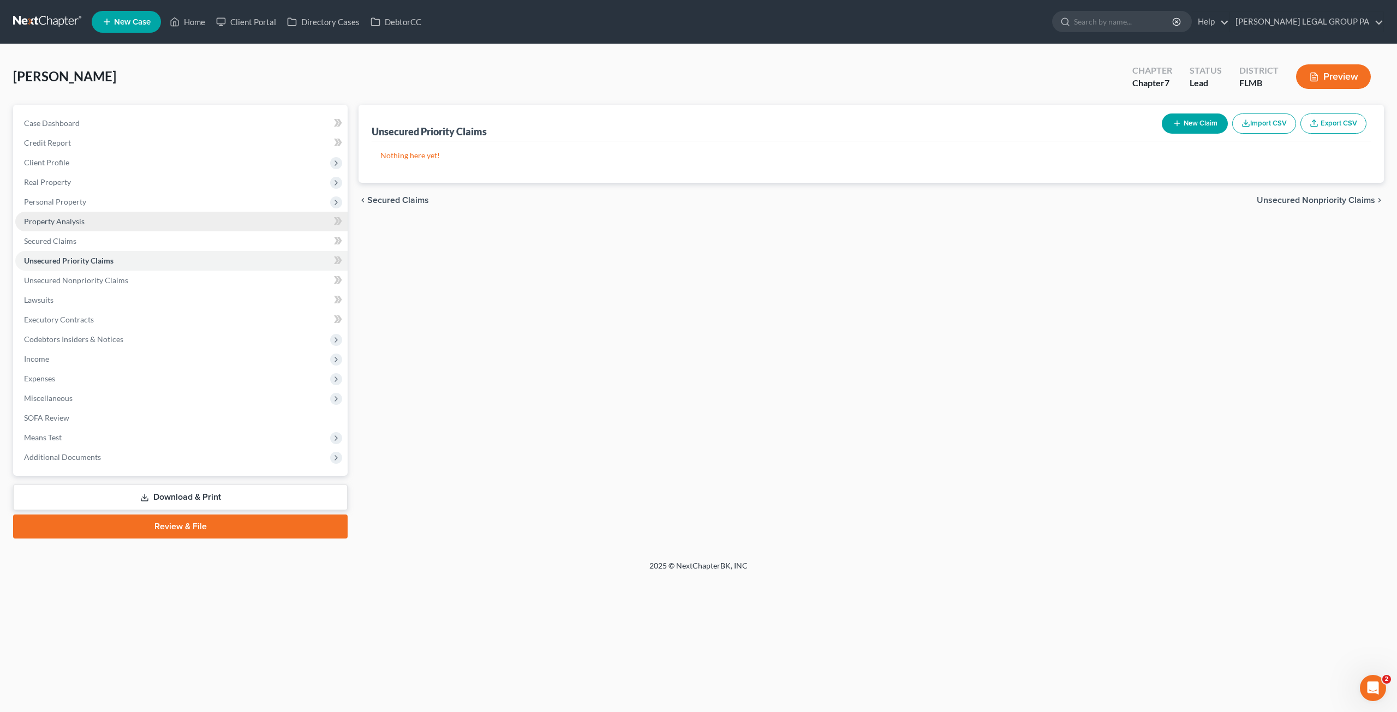
click at [51, 220] on span "Property Analysis" at bounding box center [54, 221] width 61 height 9
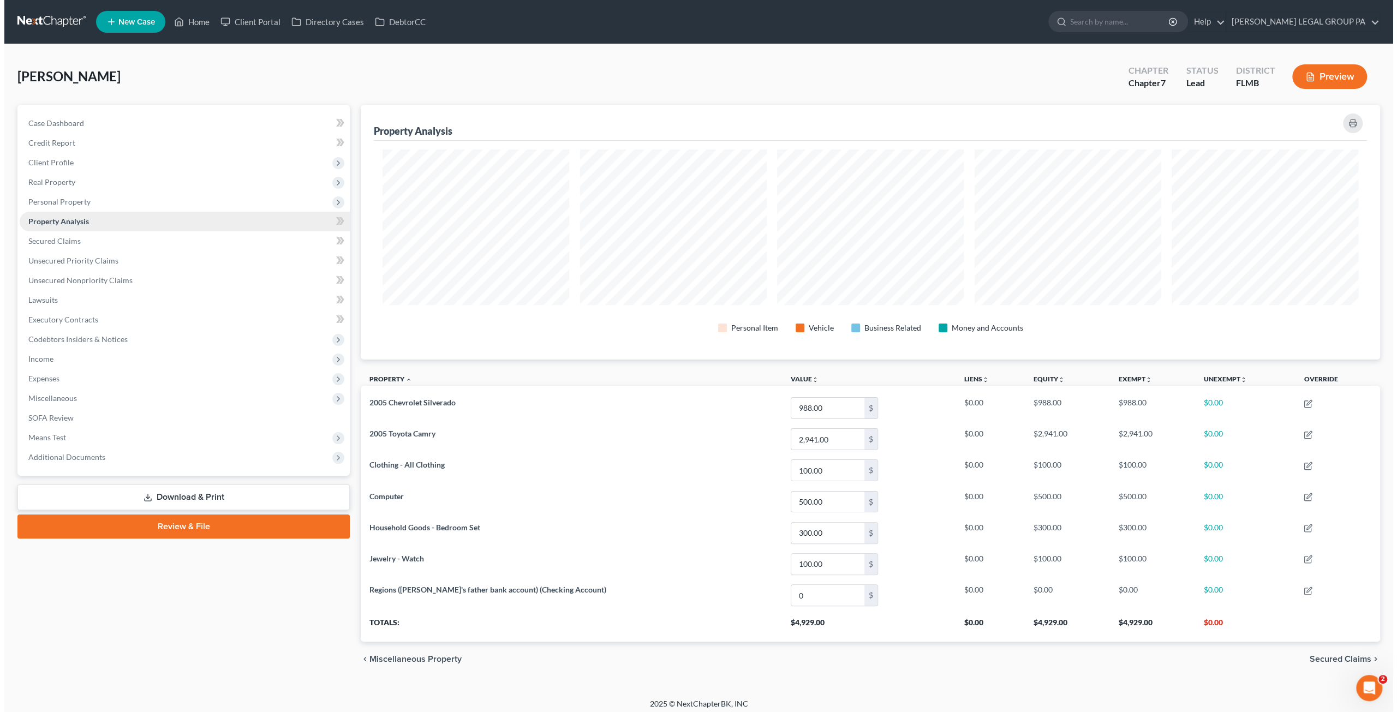
scroll to position [254, 1019]
click at [80, 282] on span "Unsecured Nonpriority Claims" at bounding box center [76, 280] width 104 height 9
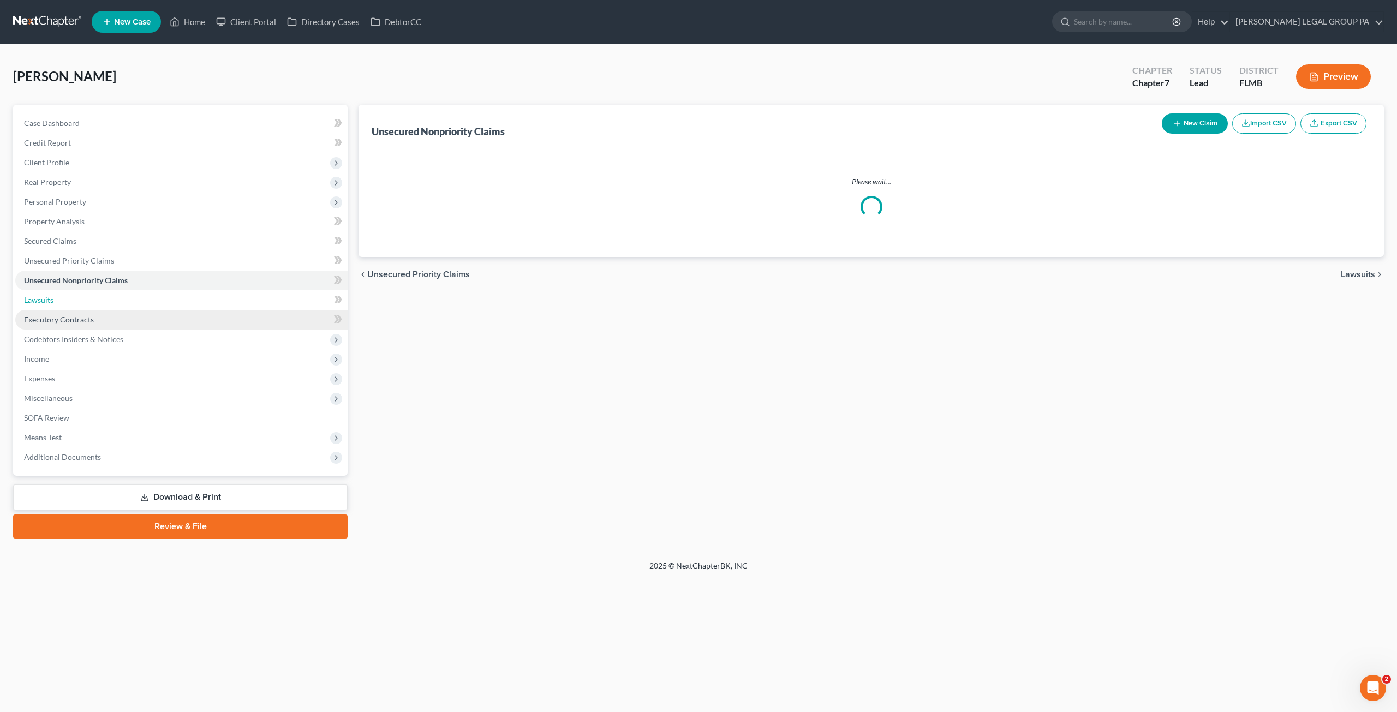
drag, startPoint x: 76, startPoint y: 297, endPoint x: 72, endPoint y: 315, distance: 17.9
click at [76, 298] on link "Lawsuits" at bounding box center [181, 300] width 332 height 20
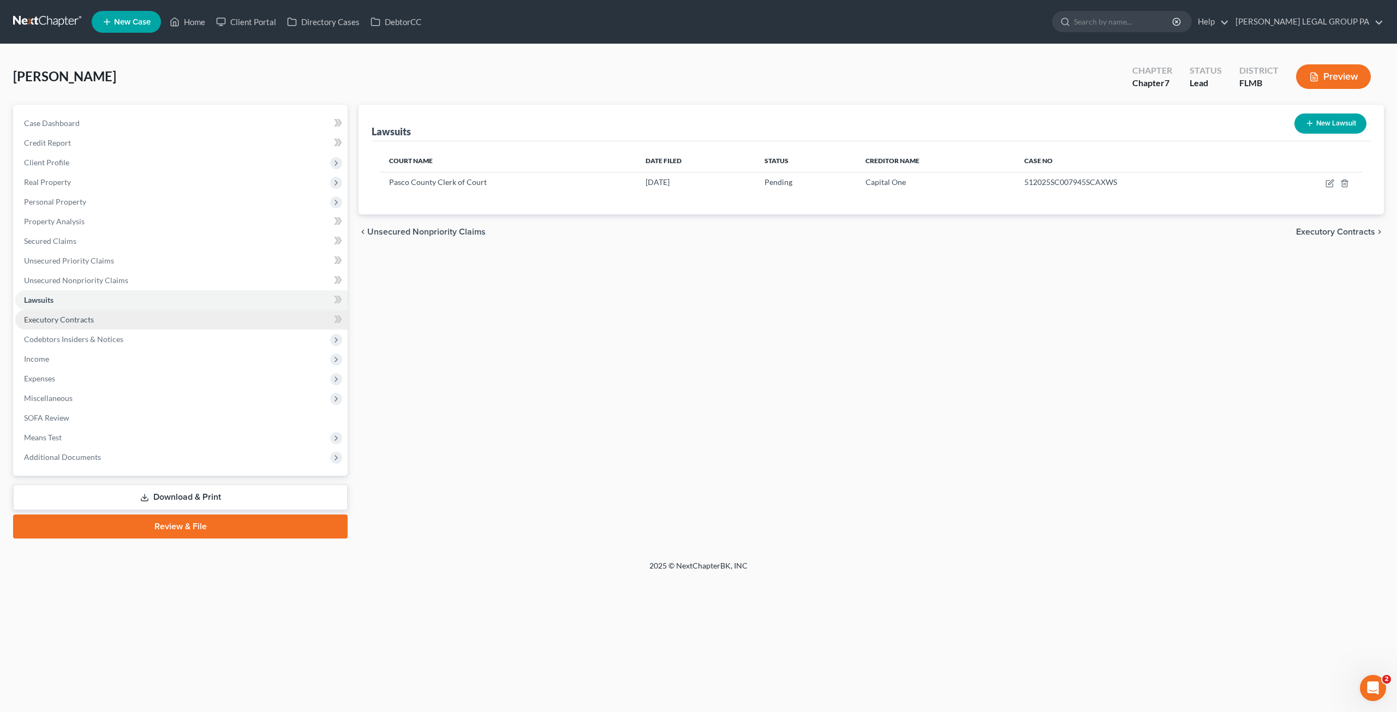
click at [65, 321] on span "Executory Contracts" at bounding box center [59, 319] width 70 height 9
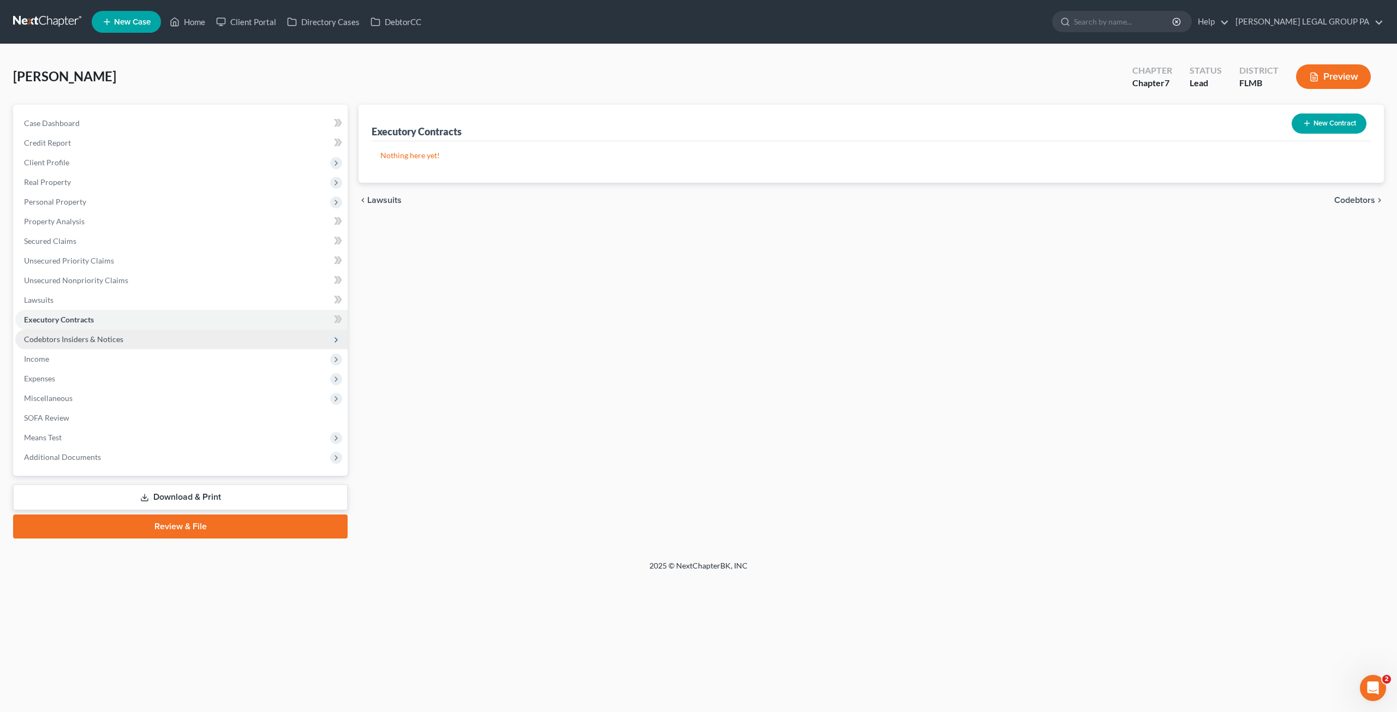
click at [77, 345] on span "Codebtors Insiders & Notices" at bounding box center [181, 340] width 332 height 20
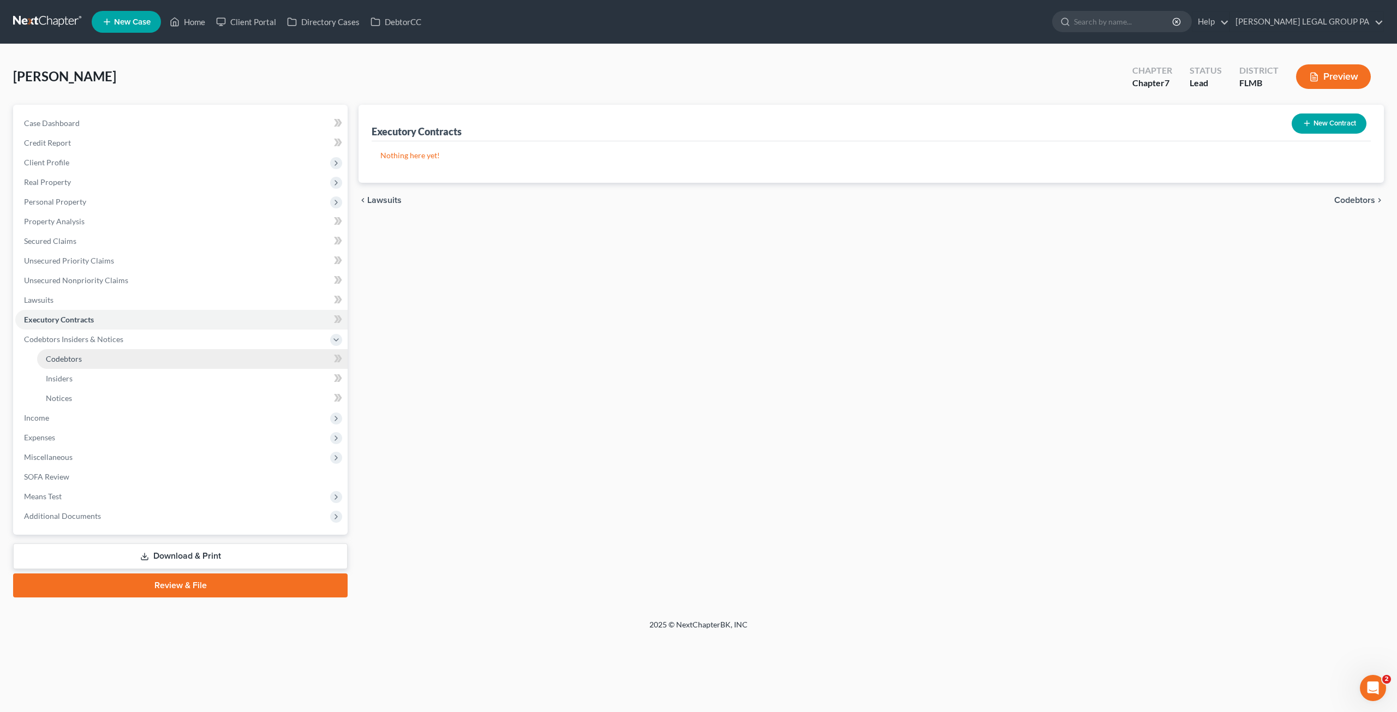
click at [46, 354] on span "Codebtors" at bounding box center [64, 358] width 36 height 9
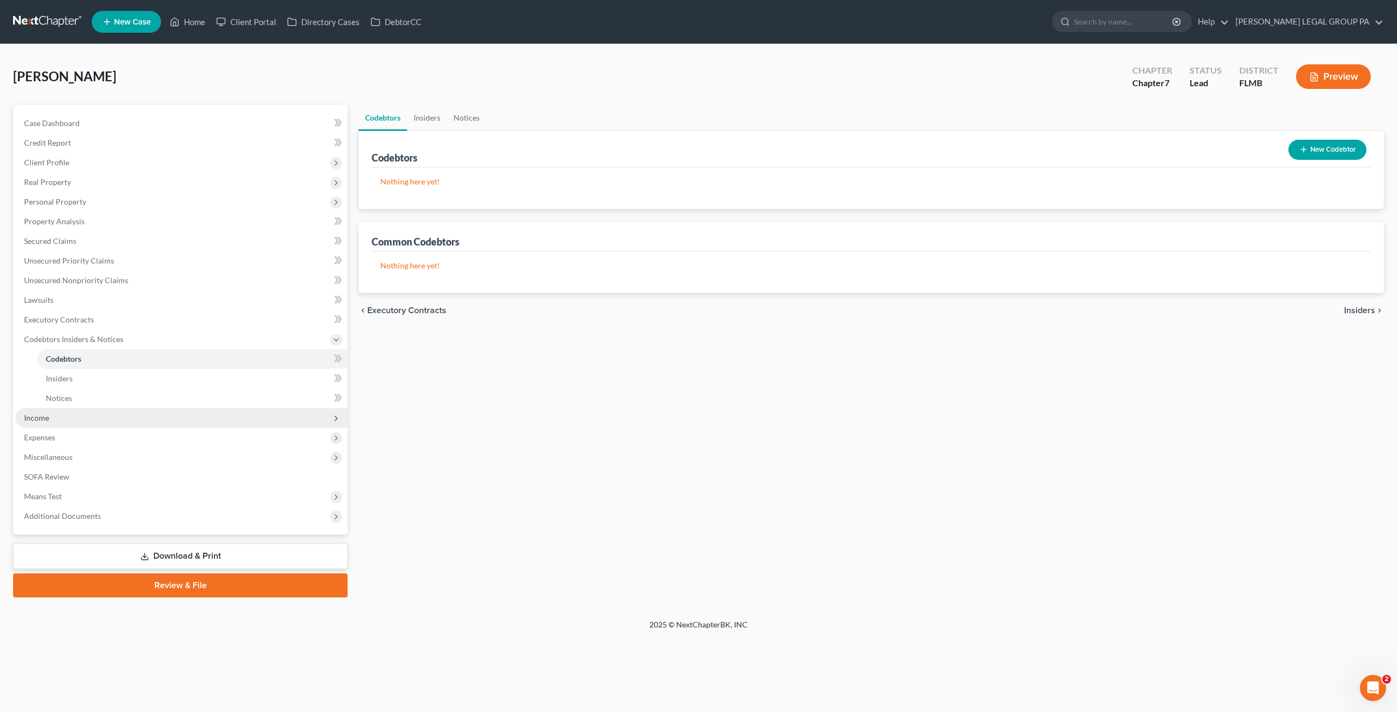
click at [56, 417] on span "Income" at bounding box center [181, 418] width 332 height 20
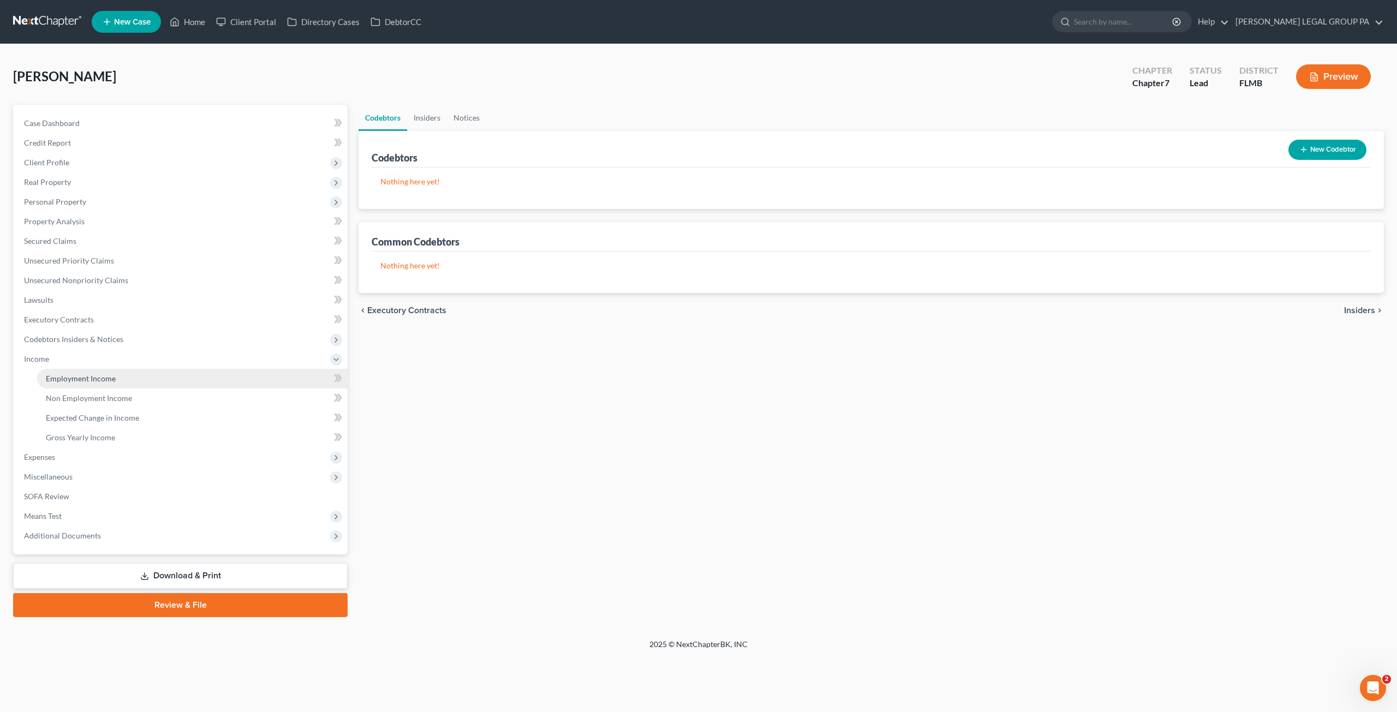
click at [68, 377] on span "Employment Income" at bounding box center [81, 378] width 70 height 9
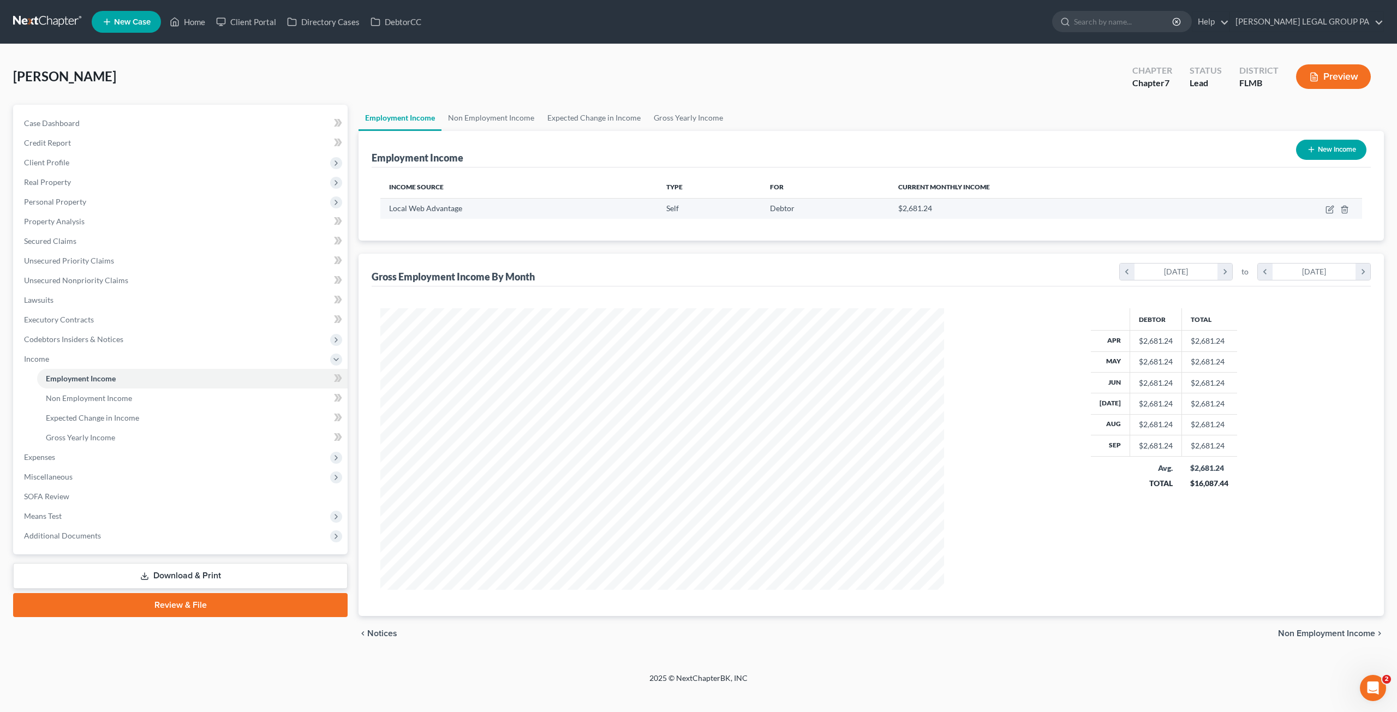
scroll to position [282, 585]
click at [1328, 210] on icon "button" at bounding box center [1330, 208] width 5 height 5
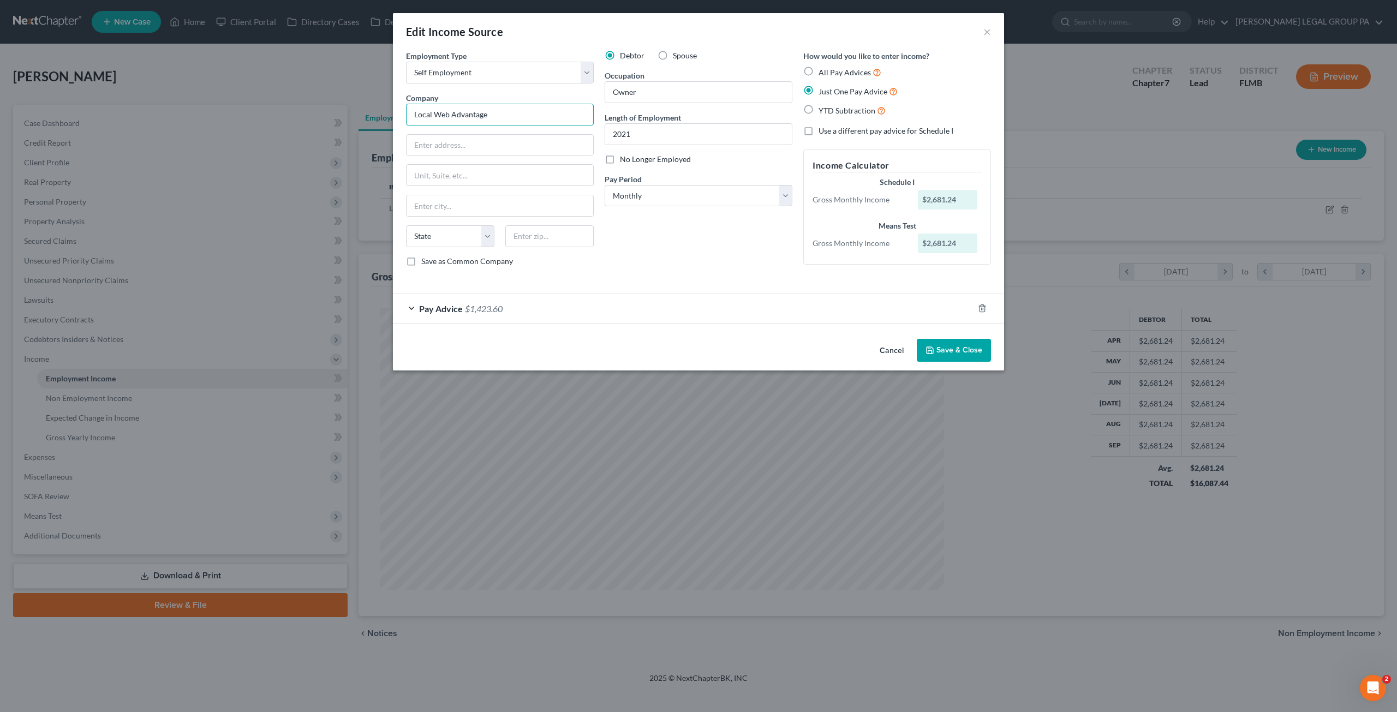
drag, startPoint x: 367, startPoint y: 120, endPoint x: 127, endPoint y: 125, distance: 240.2
click at [288, 114] on div "Edit Income Source × Employment Type * Select Full or Part Time Employment Self…" at bounding box center [698, 356] width 1397 height 712
click at [428, 140] on input "text" at bounding box center [500, 145] width 187 height 21
click at [506, 117] on input "Local Web Advantage" at bounding box center [500, 115] width 188 height 22
click at [451, 144] on input "text" at bounding box center [500, 145] width 187 height 21
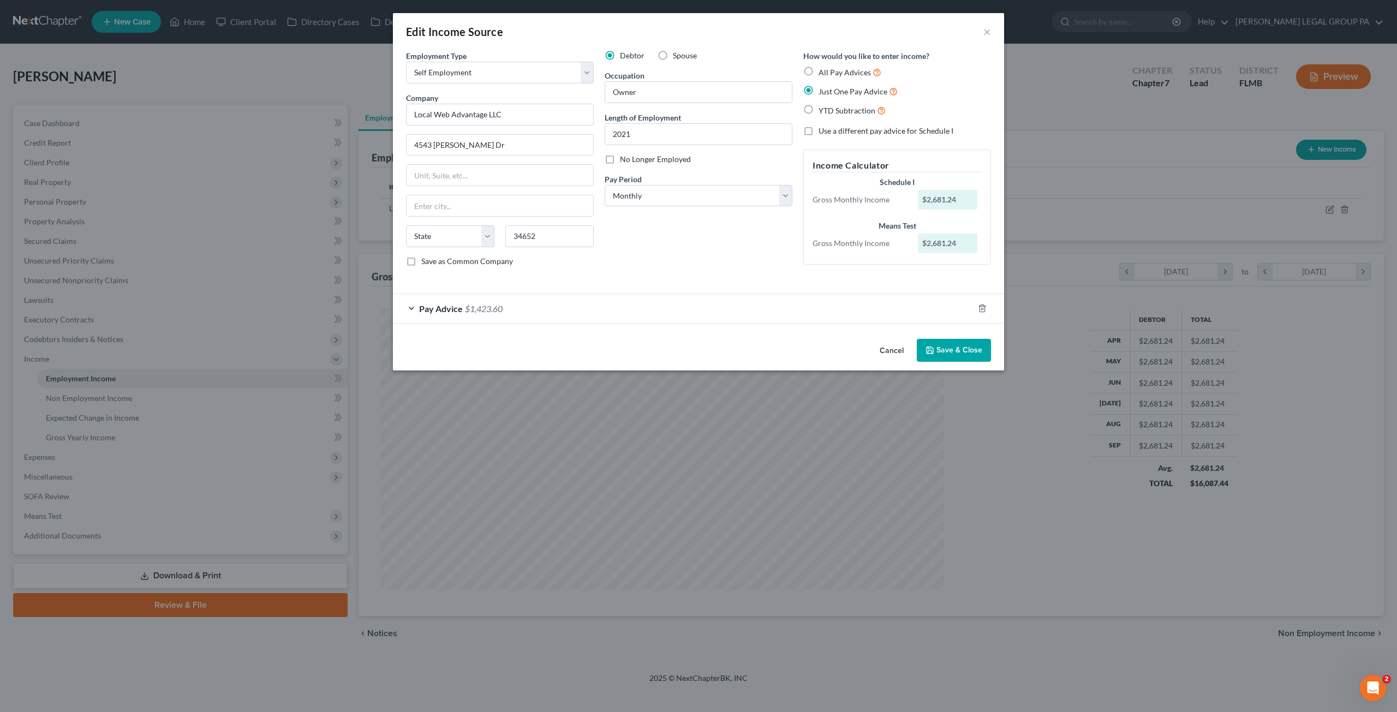
click at [699, 244] on div "Debtor Spouse Occupation Owner Length of Employment 2021 No Longer Employed Pay…" at bounding box center [698, 162] width 199 height 225
click at [959, 350] on button "Save & Close" at bounding box center [954, 350] width 74 height 23
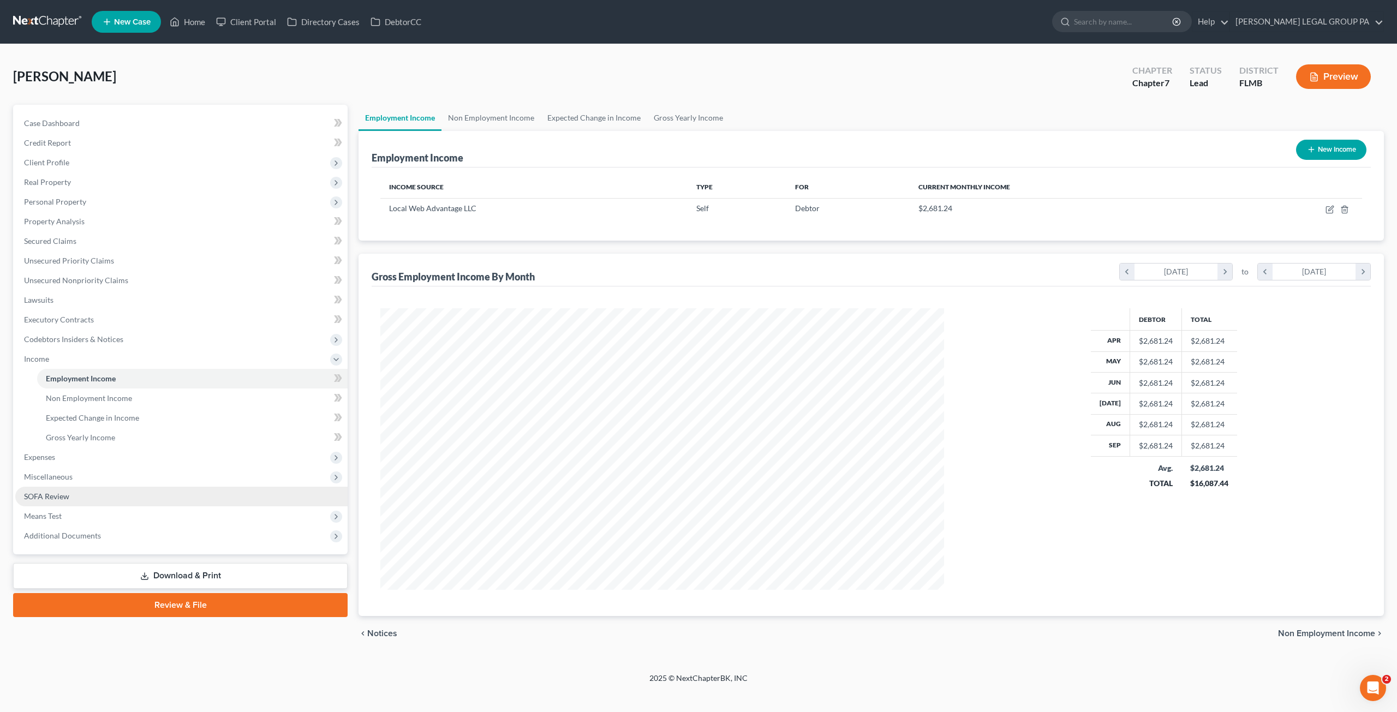
drag, startPoint x: 46, startPoint y: 477, endPoint x: 57, endPoint y: 499, distance: 24.7
click at [46, 477] on span "Miscellaneous" at bounding box center [48, 476] width 49 height 9
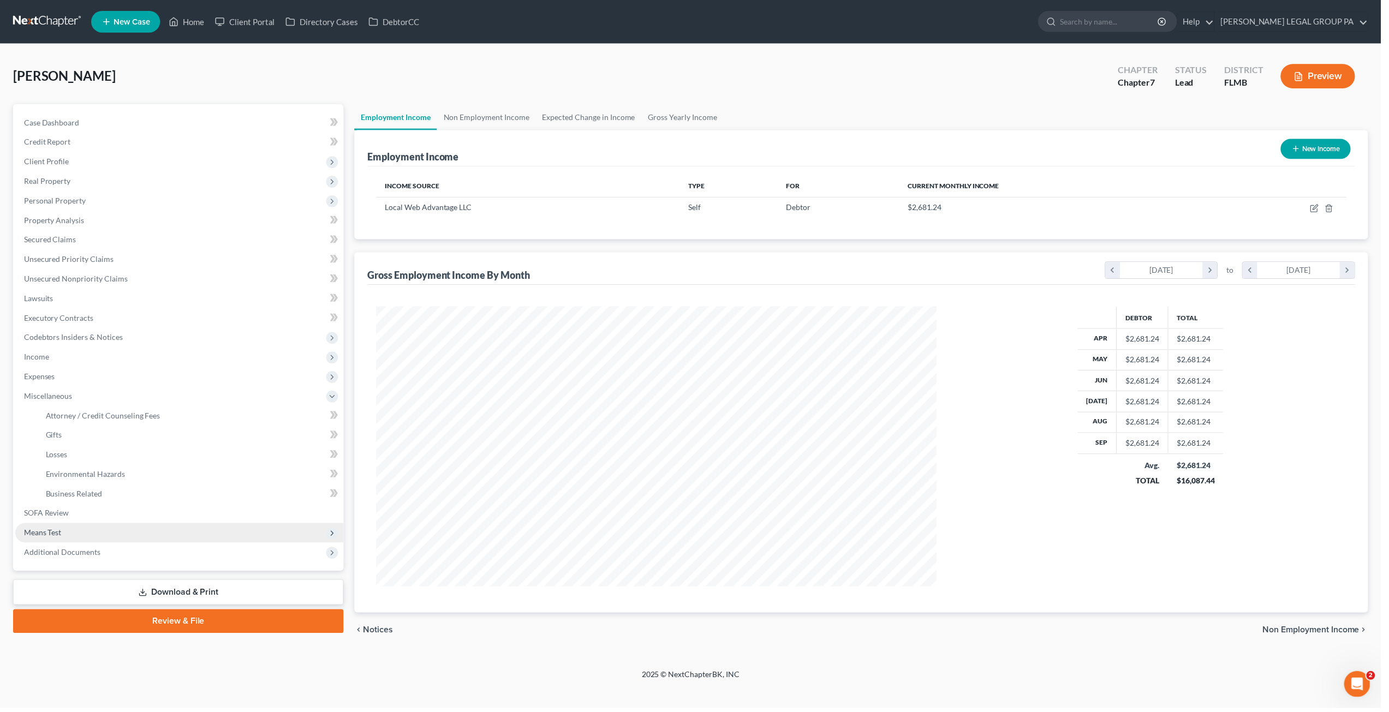
scroll to position [545406, 545102]
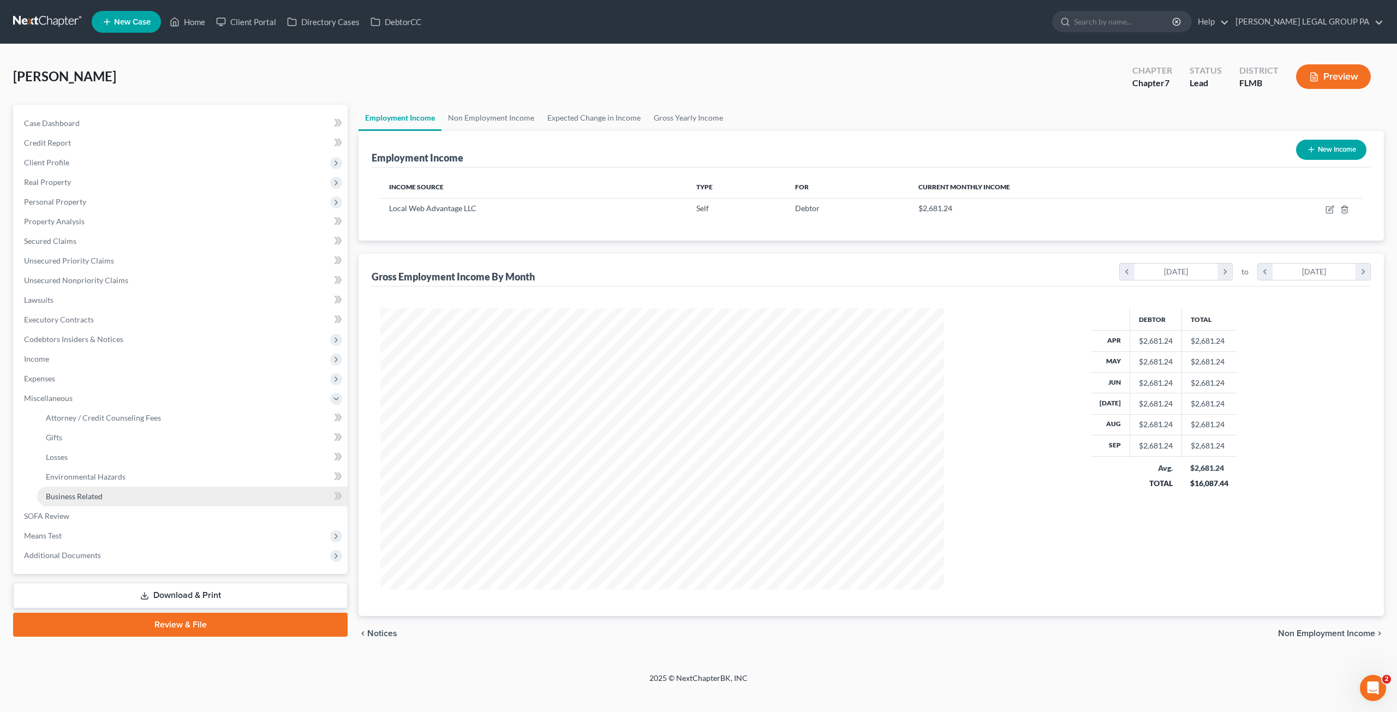
click at [78, 500] on span "Business Related" at bounding box center [74, 496] width 57 height 9
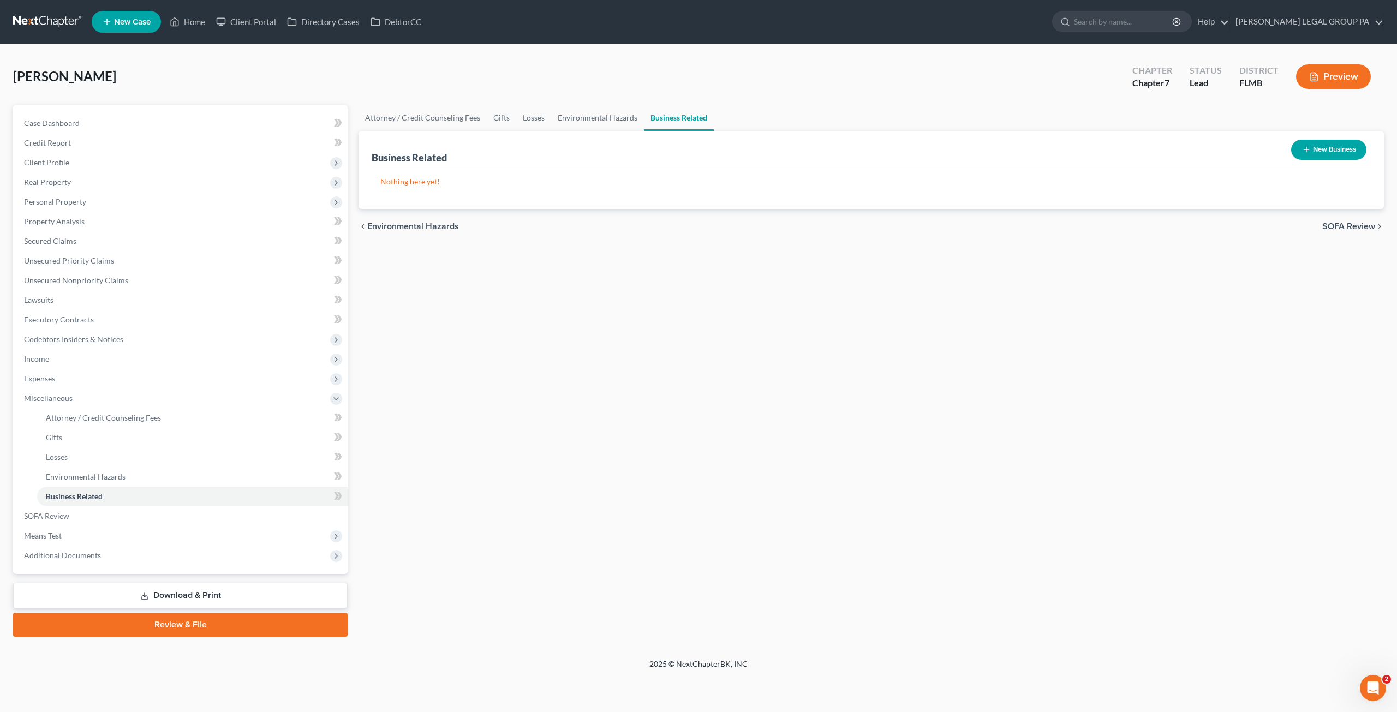
click at [1305, 145] on icon "button" at bounding box center [1306, 149] width 9 height 9
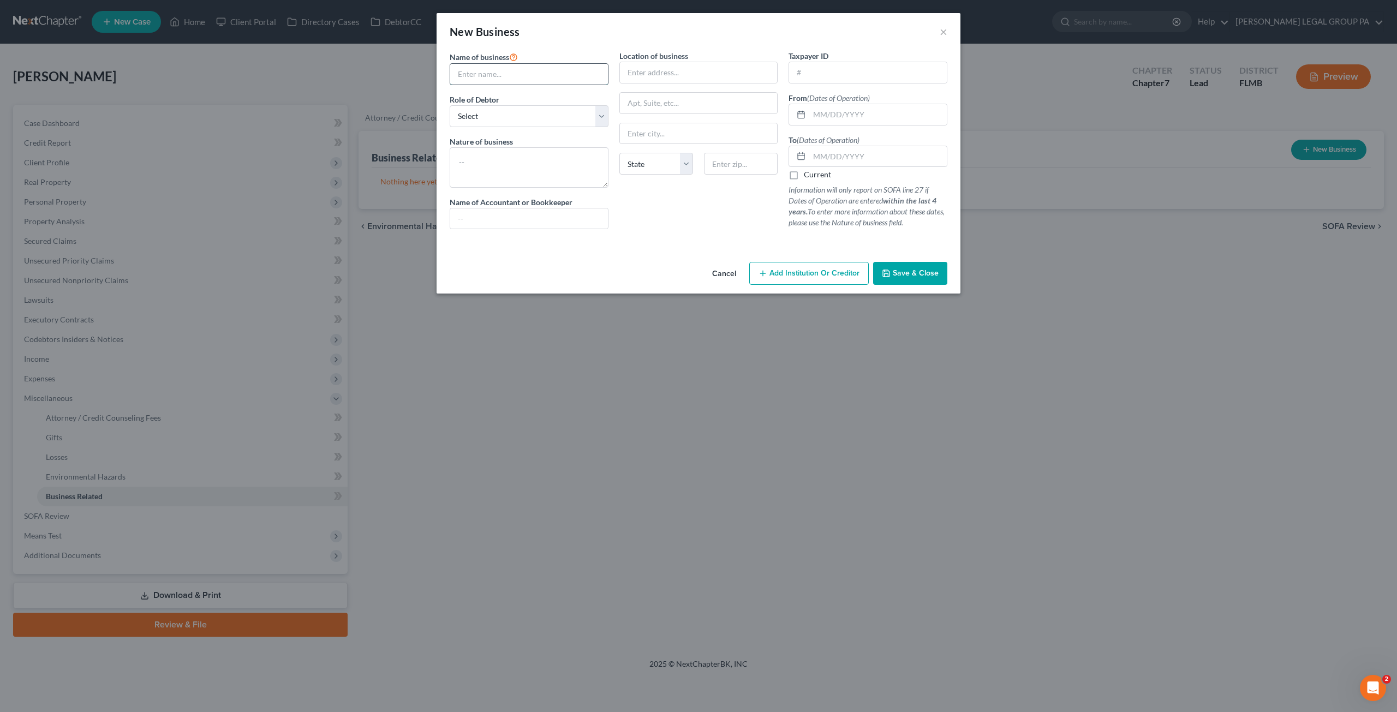
click at [462, 77] on input "text" at bounding box center [529, 74] width 158 height 21
click at [486, 179] on textarea at bounding box center [529, 167] width 159 height 40
click at [657, 73] on input "text" at bounding box center [699, 72] width 158 height 21
click at [654, 175] on div "State AL AK AR AZ CA CO CT DE DC FL GA GU HI ID IL IN IA KS KY LA ME MD MA MI M…" at bounding box center [699, 168] width 170 height 31
click at [820, 73] on input "text" at bounding box center [868, 72] width 158 height 21
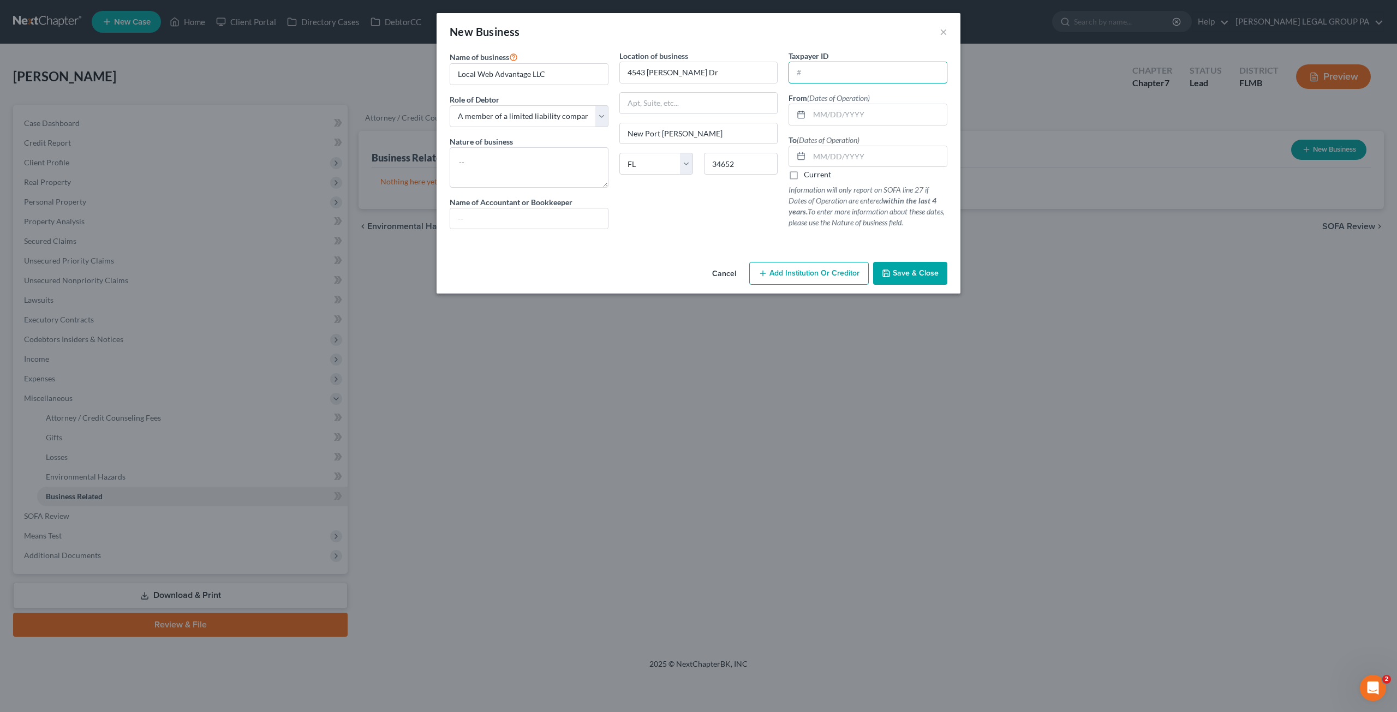
paste input "83-4187810"
click at [809, 110] on input "text" at bounding box center [878, 114] width 138 height 21
click at [835, 113] on input "text" at bounding box center [878, 114] width 138 height 21
paste input "03/15/2019"
click at [804, 178] on label "Current" at bounding box center [817, 174] width 27 height 11
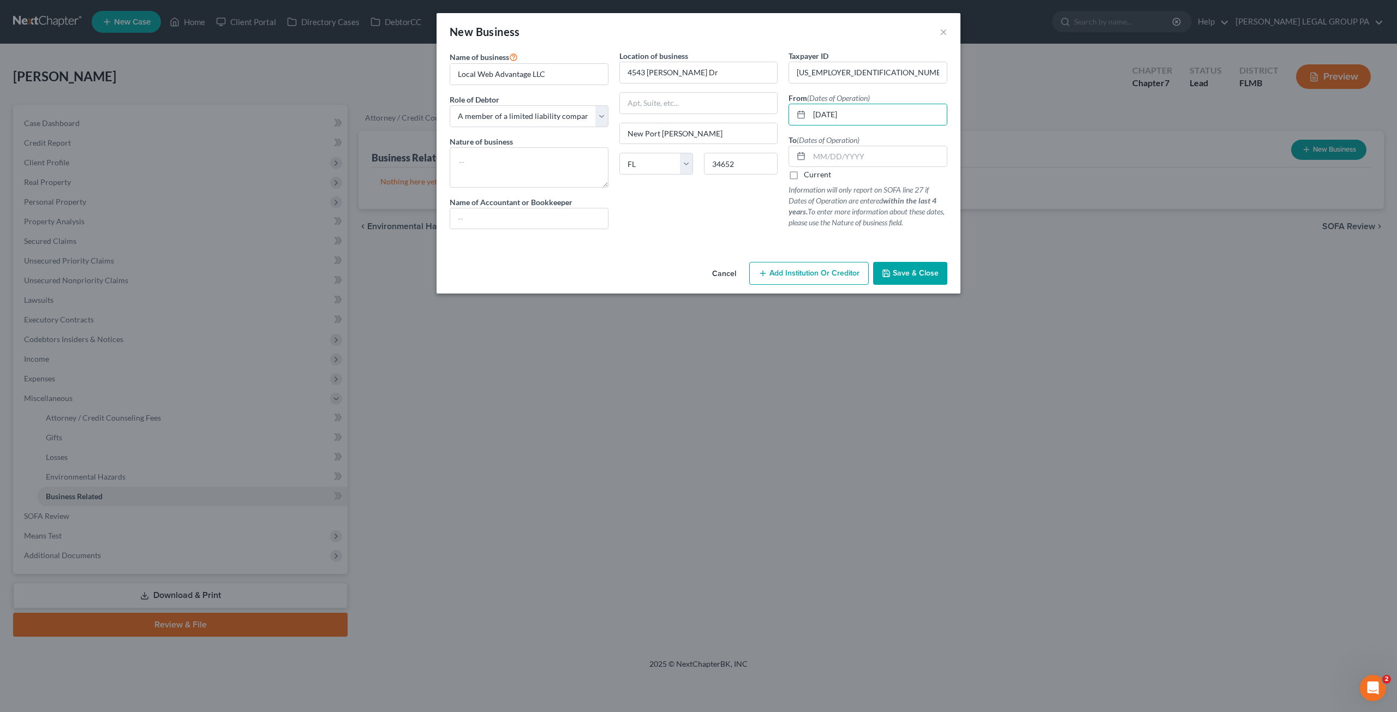
click at [808, 176] on input "Current" at bounding box center [811, 172] width 7 height 7
click at [939, 279] on button "Save & Close" at bounding box center [910, 273] width 74 height 23
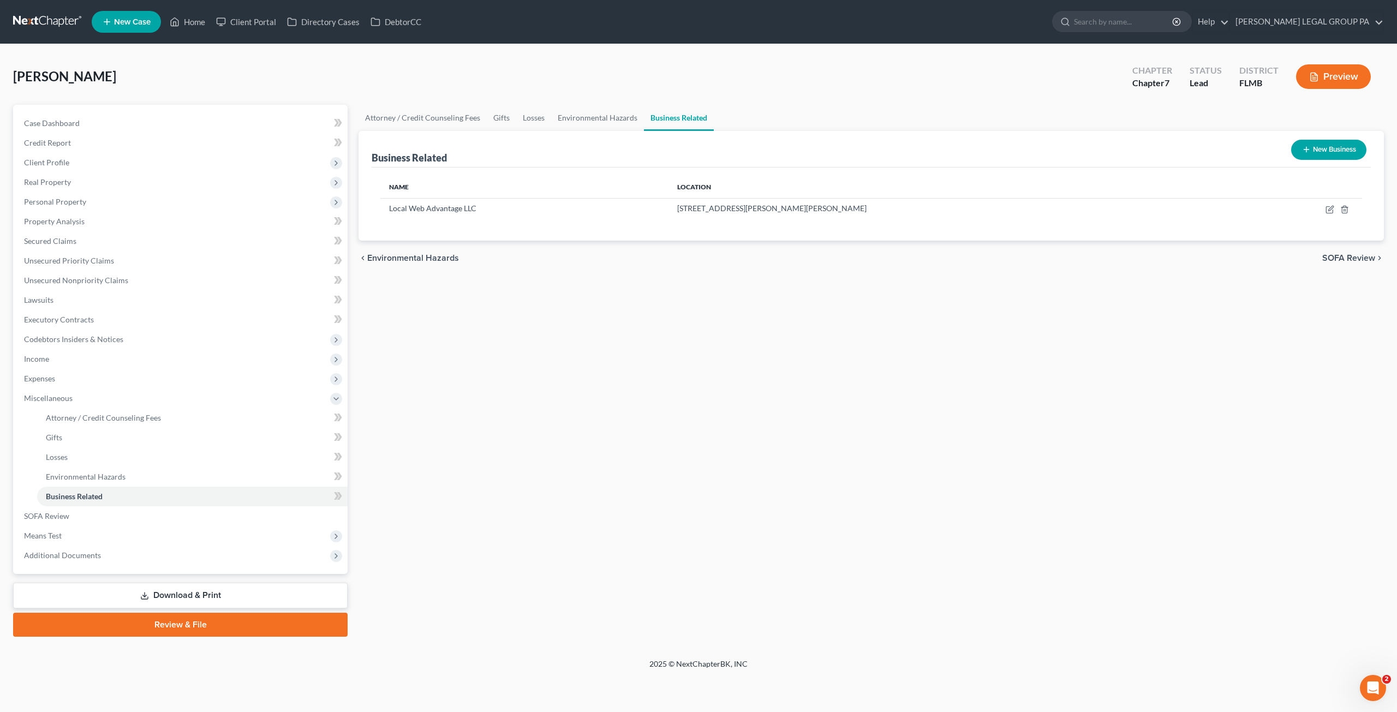
click at [1329, 150] on button "New Business" at bounding box center [1328, 150] width 75 height 20
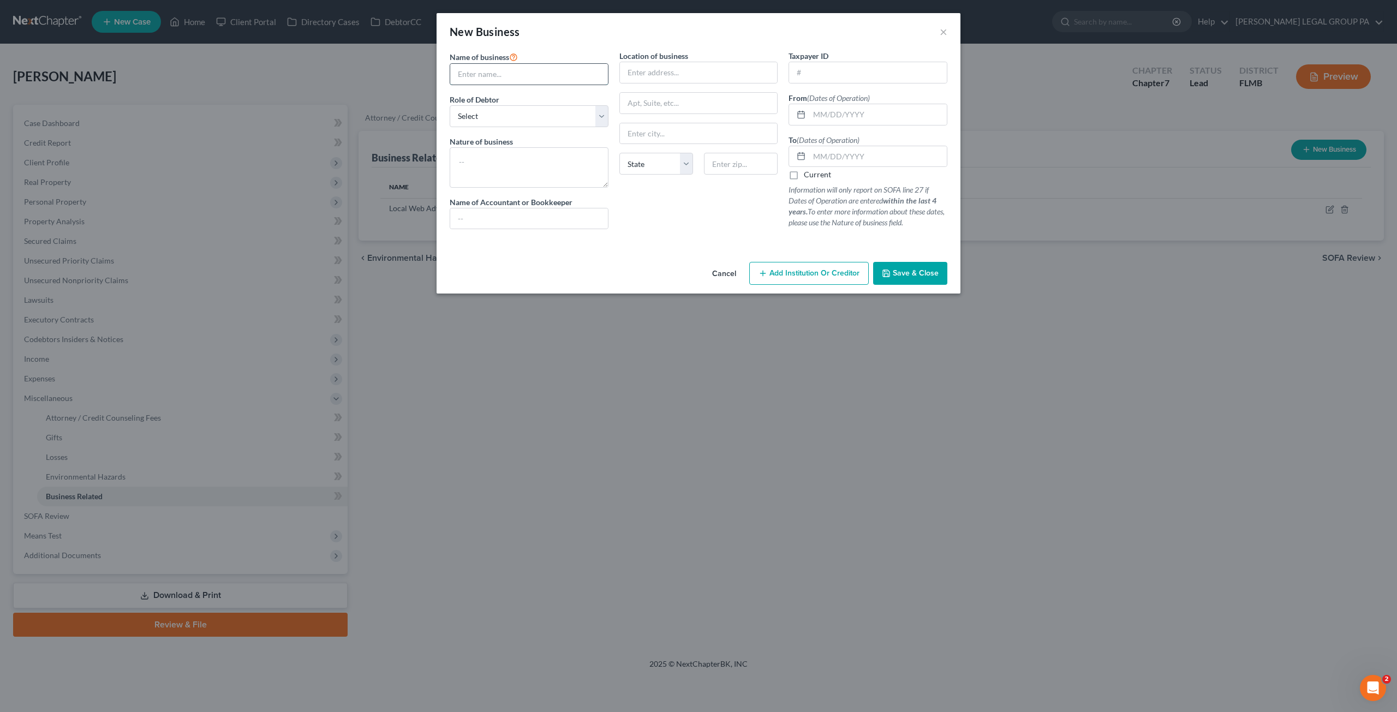
click at [506, 78] on input "text" at bounding box center [529, 74] width 158 height 21
click at [647, 80] on input "text" at bounding box center [699, 72] width 158 height 21
click at [703, 223] on div "Location of business 10307 Pineneedles Dr New Port Richey State AL AK AR AZ CA …" at bounding box center [699, 144] width 170 height 188
click at [844, 70] on input "text" at bounding box center [868, 72] width 158 height 21
click at [816, 71] on input "text" at bounding box center [868, 72] width 158 height 21
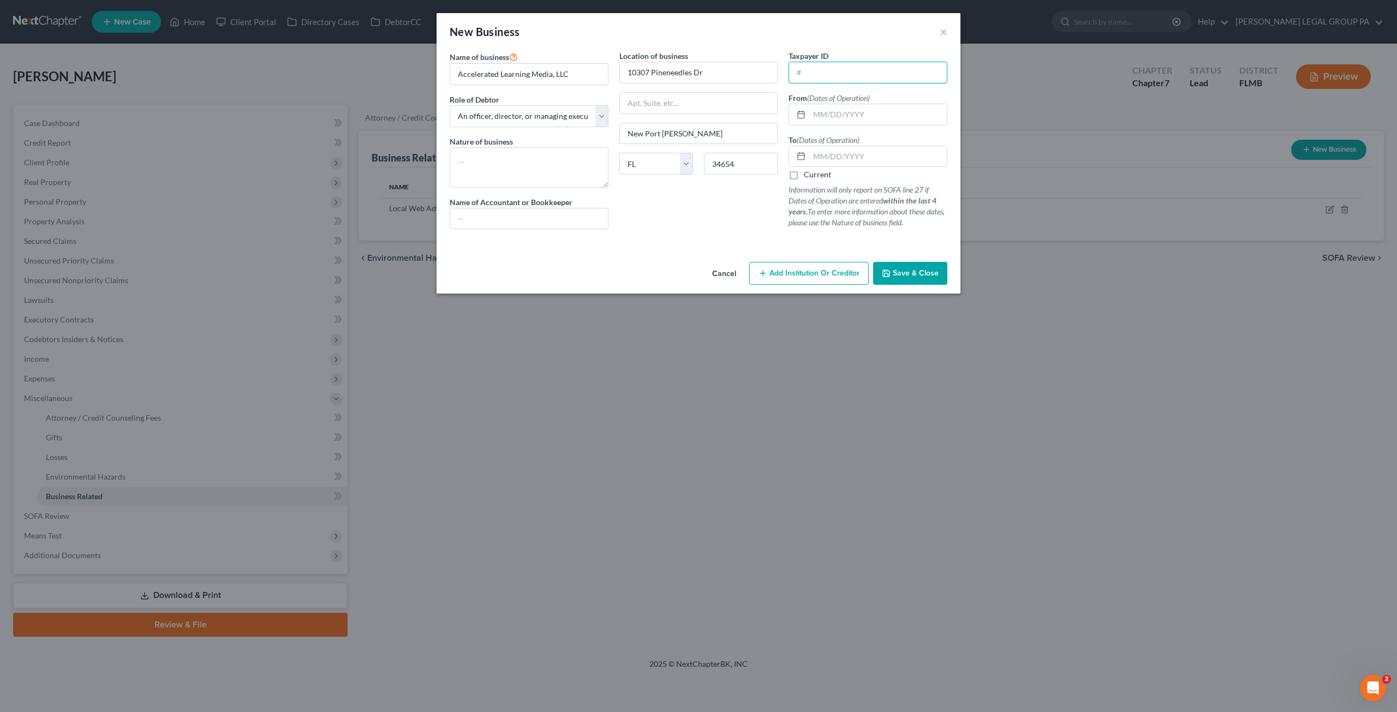
paste input "93-4260725"
drag, startPoint x: 821, startPoint y: 110, endPoint x: 828, endPoint y: 108, distance: 7.8
click at [821, 110] on input "text" at bounding box center [878, 114] width 138 height 21
drag, startPoint x: 796, startPoint y: 174, endPoint x: 846, endPoint y: 203, distance: 57.5
click at [804, 174] on label "Current" at bounding box center [817, 174] width 27 height 11
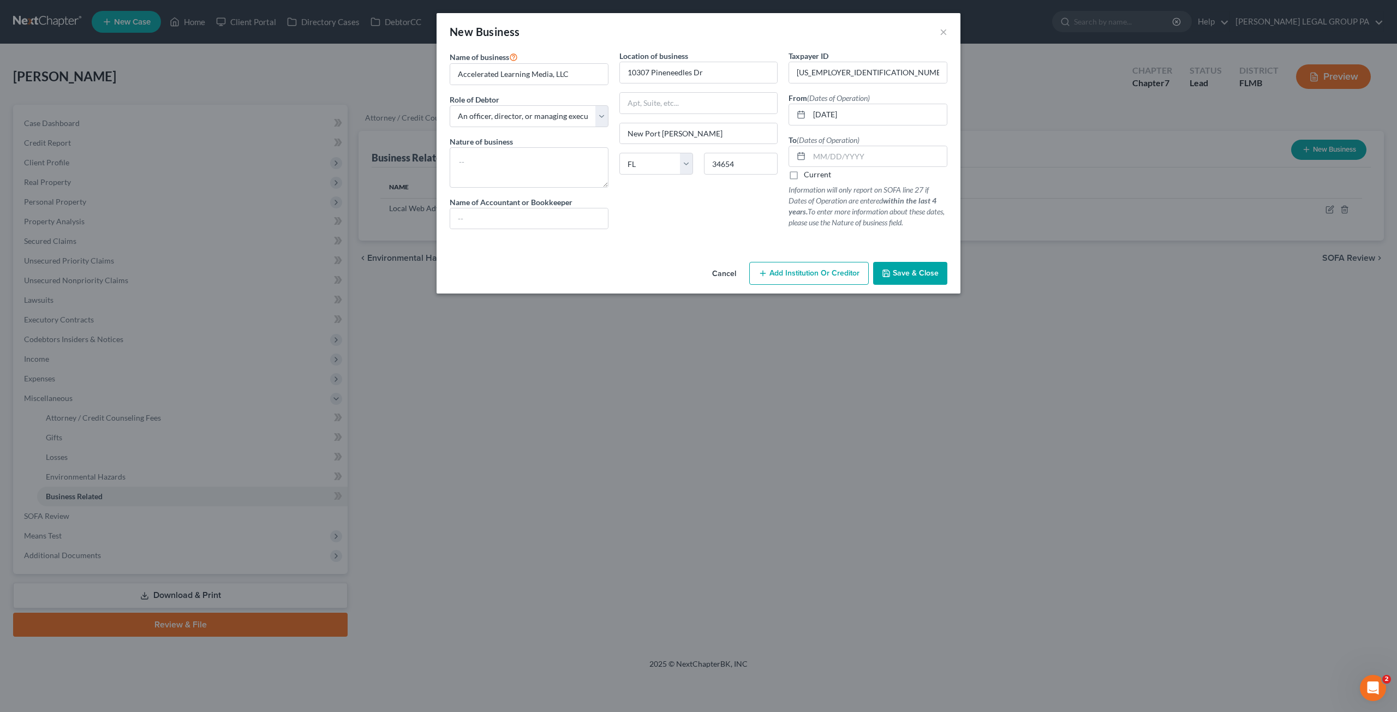
click at [808, 174] on input "Current" at bounding box center [811, 172] width 7 height 7
click at [911, 274] on span "Save & Close" at bounding box center [916, 272] width 46 height 9
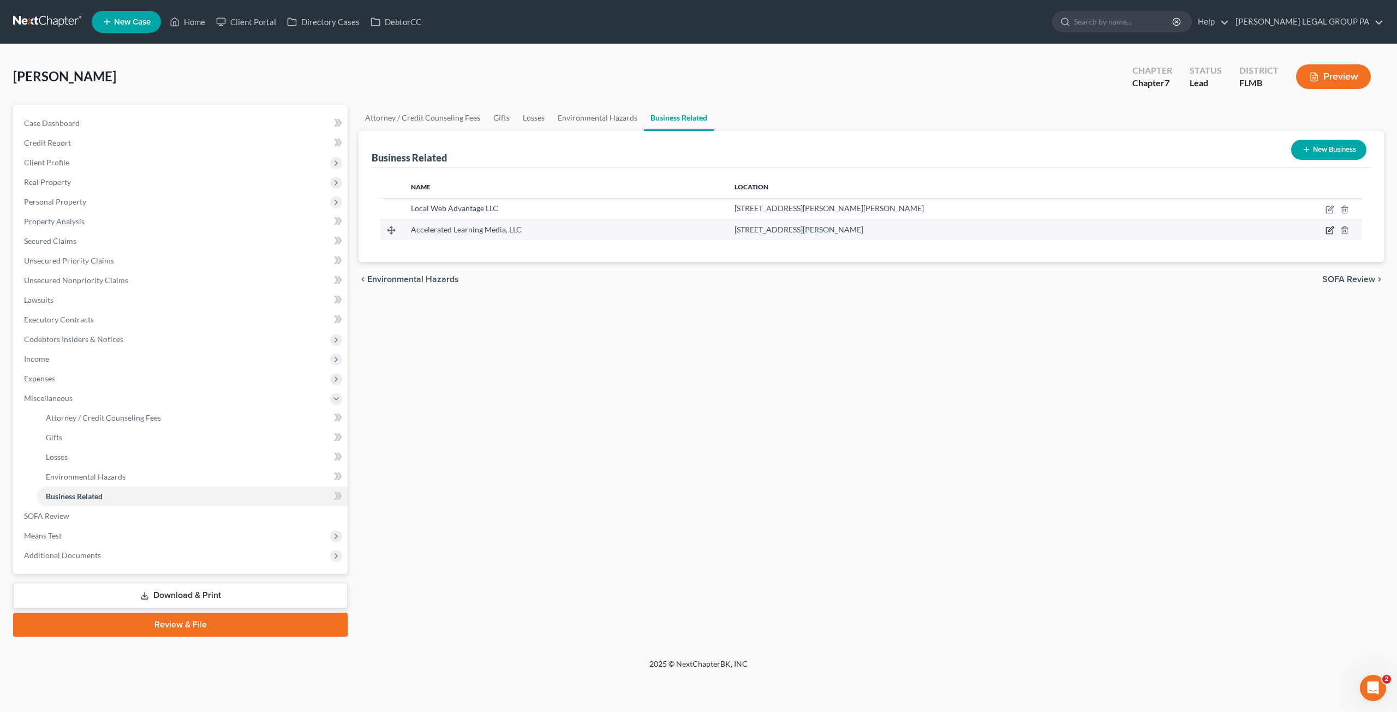
click at [1328, 228] on icon "button" at bounding box center [1329, 231] width 7 height 7
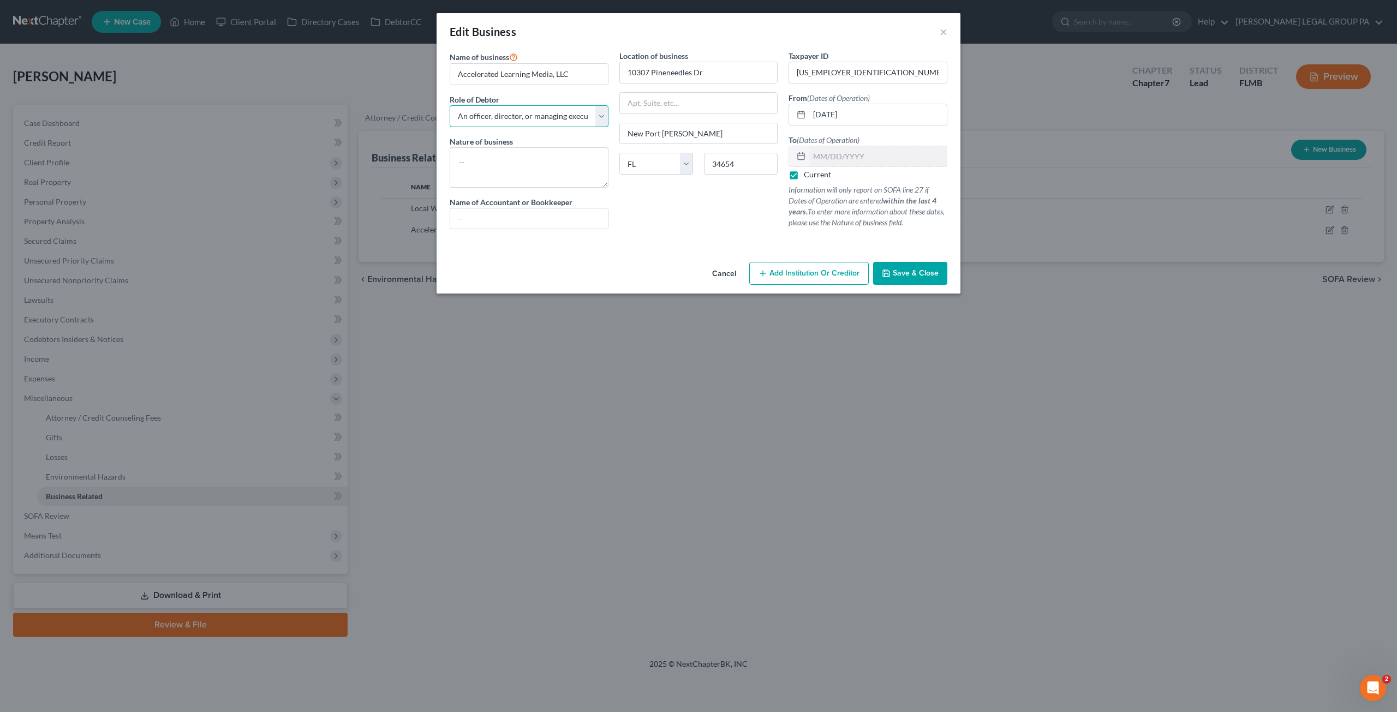
click at [524, 122] on select "Select A member of a limited liability company (LLC) or limited liability partn…" at bounding box center [529, 116] width 159 height 22
click at [450, 105] on select "Select A member of a limited liability company (LLC) or limited liability partn…" at bounding box center [529, 116] width 159 height 22
click at [701, 220] on div "Location of business 10307 Pineneedles Dr New Port Richey State AL AK AR AZ CA …" at bounding box center [699, 144] width 170 height 188
click at [922, 279] on button "Save & Close" at bounding box center [910, 273] width 74 height 23
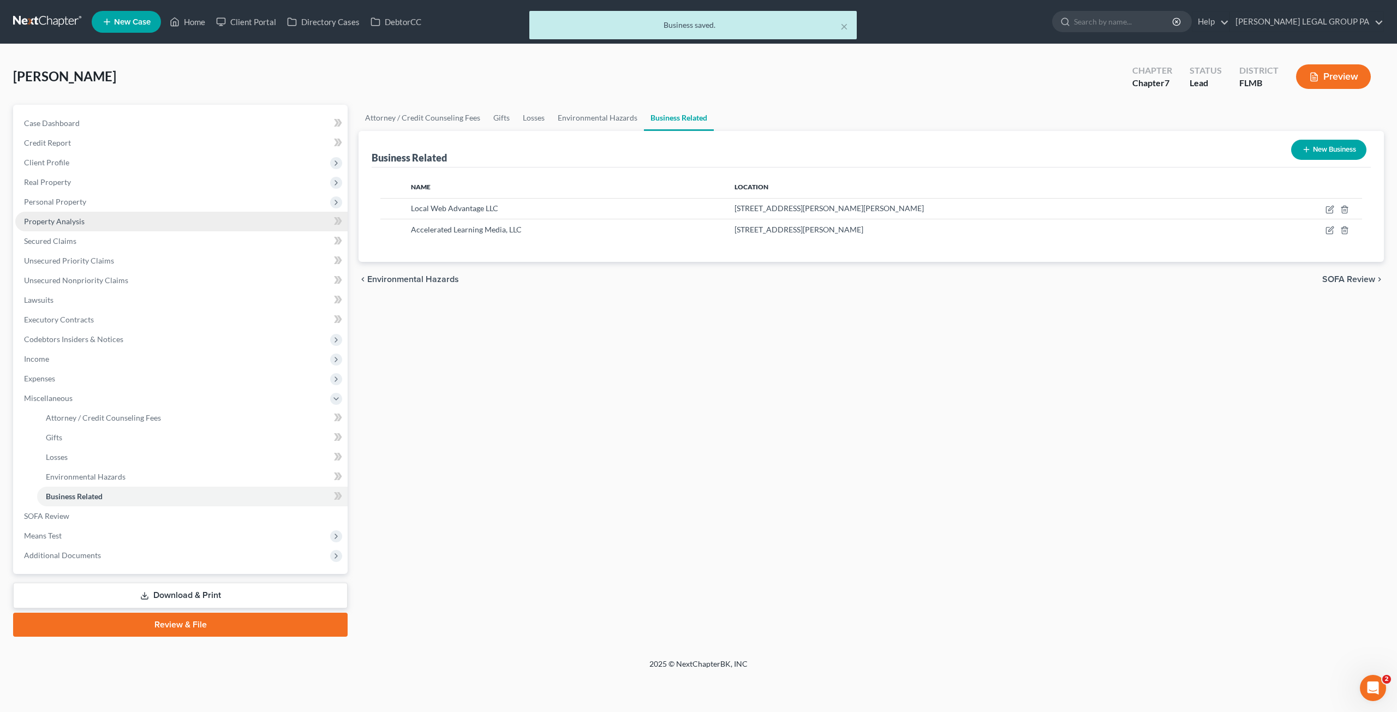
drag, startPoint x: 67, startPoint y: 219, endPoint x: 139, endPoint y: 225, distance: 71.8
click at [67, 219] on span "Property Analysis" at bounding box center [54, 221] width 61 height 9
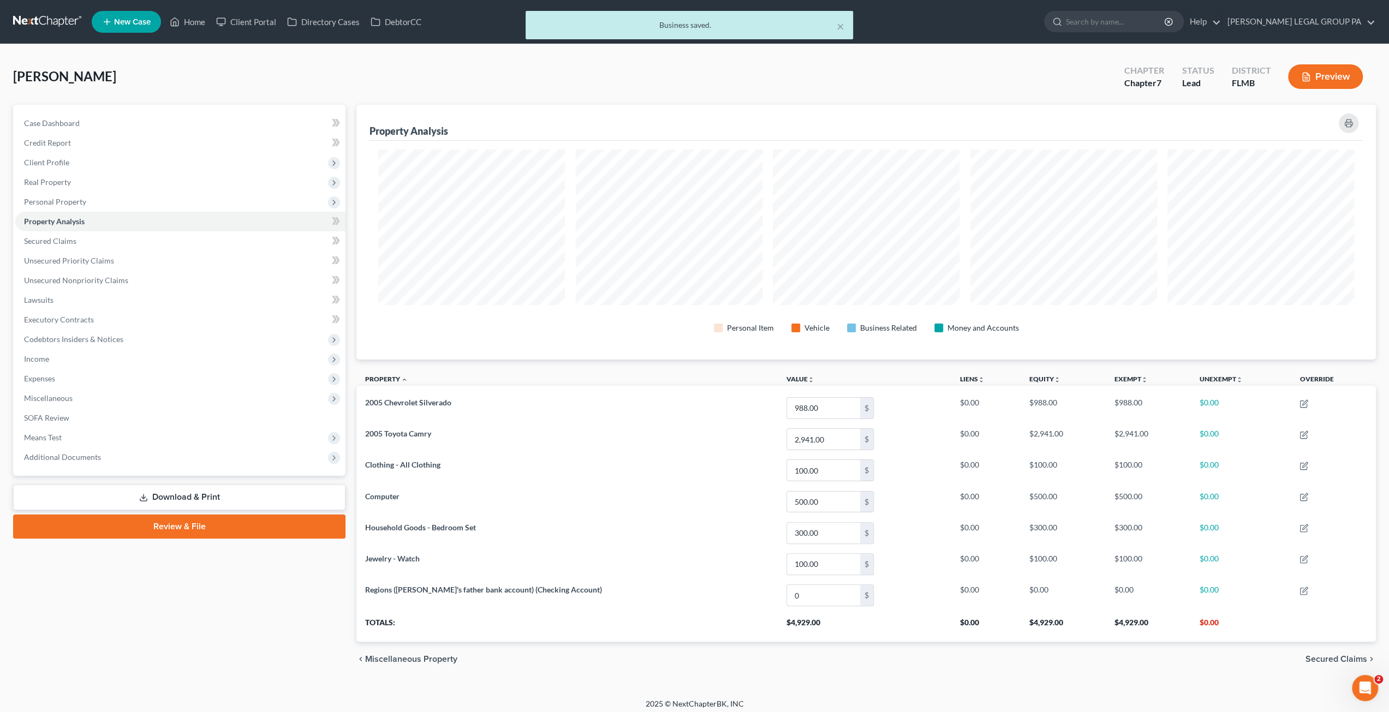
scroll to position [254, 1019]
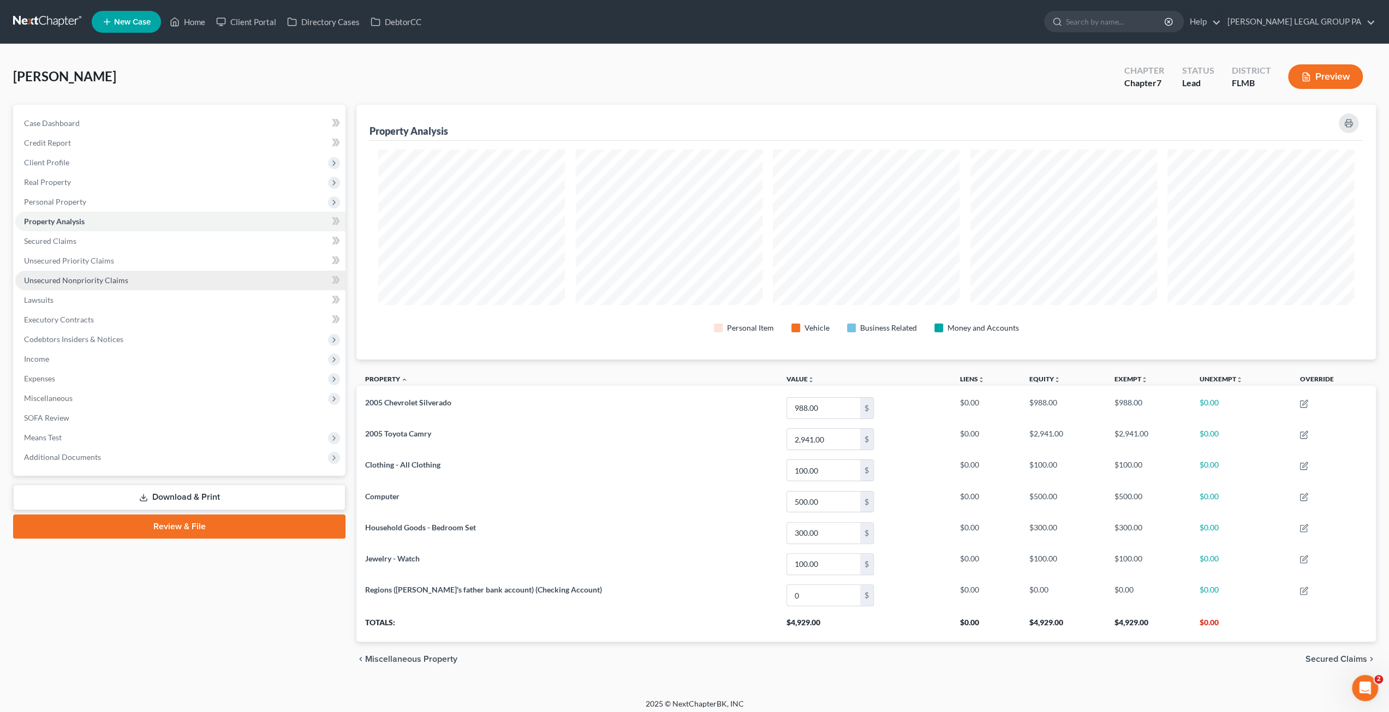
click at [68, 284] on span "Unsecured Nonpriority Claims" at bounding box center [76, 280] width 104 height 9
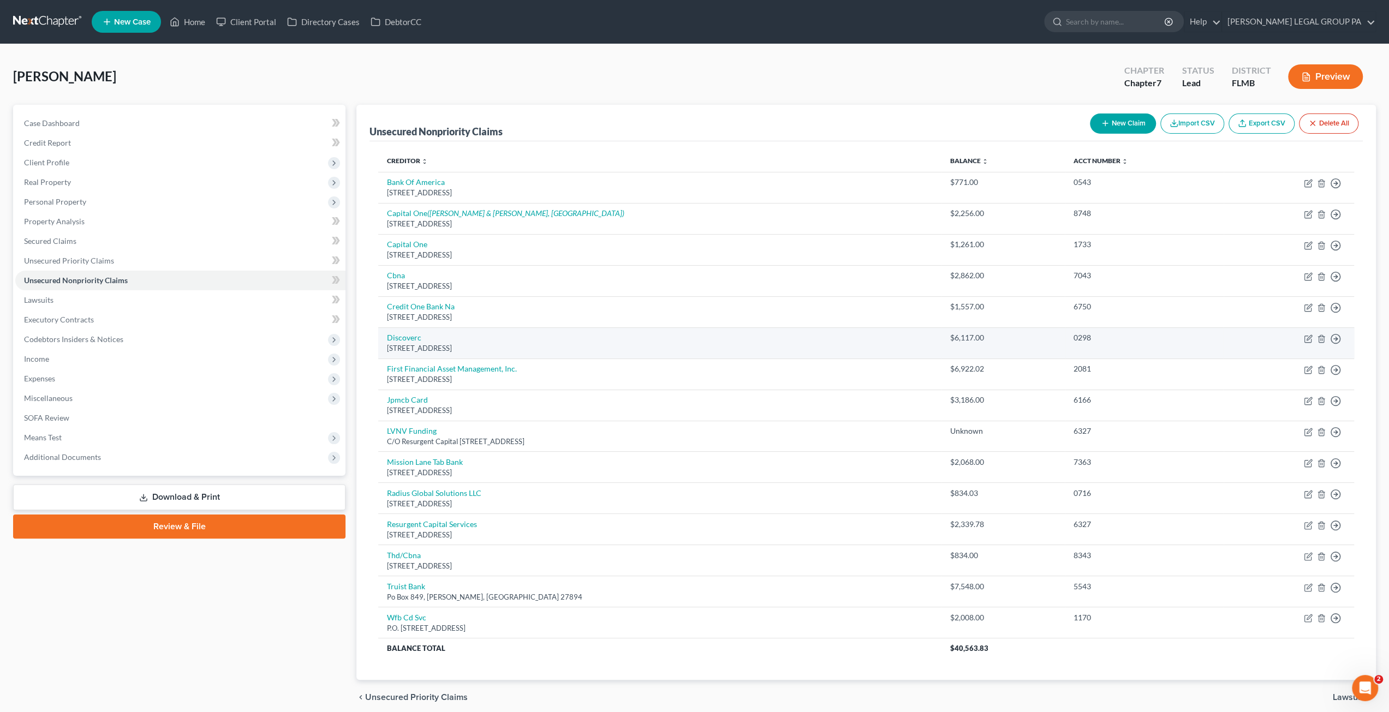
scroll to position [40, 0]
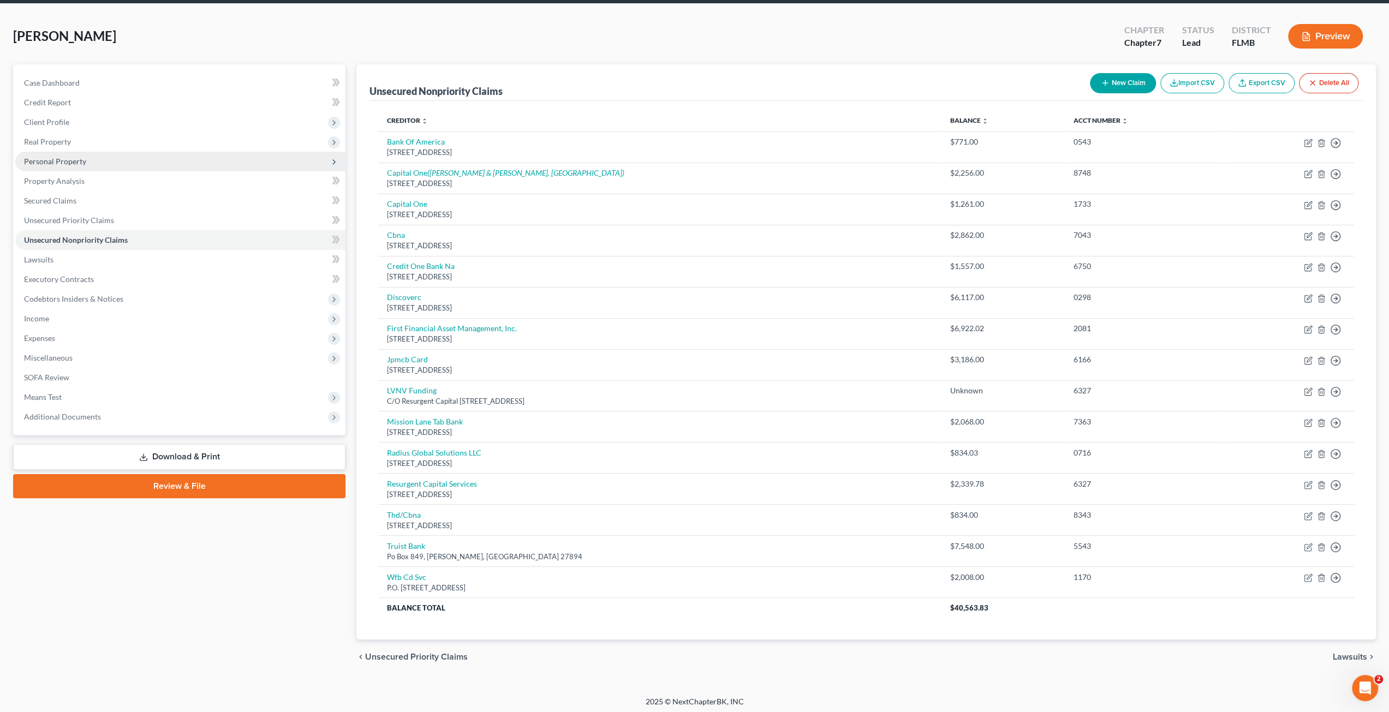
click at [61, 166] on span "Personal Property" at bounding box center [180, 162] width 330 height 20
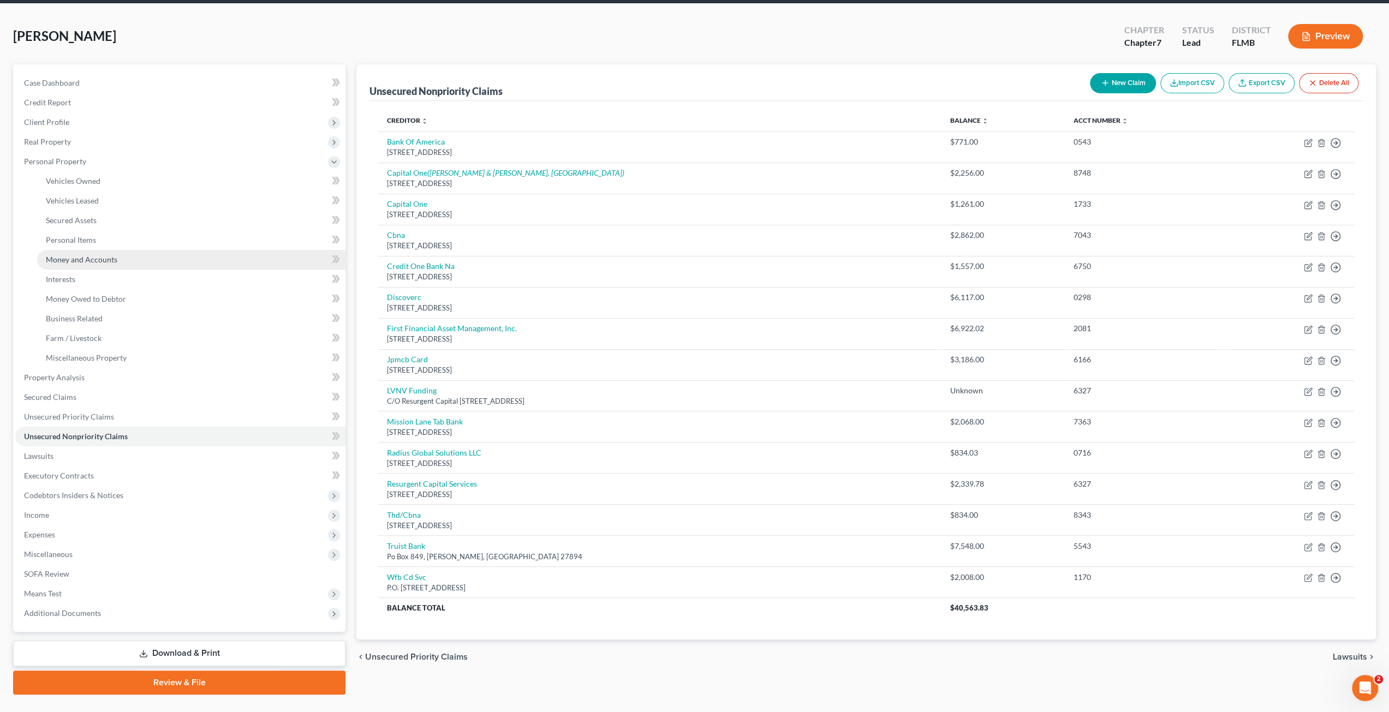
click at [71, 259] on span "Money and Accounts" at bounding box center [81, 259] width 71 height 9
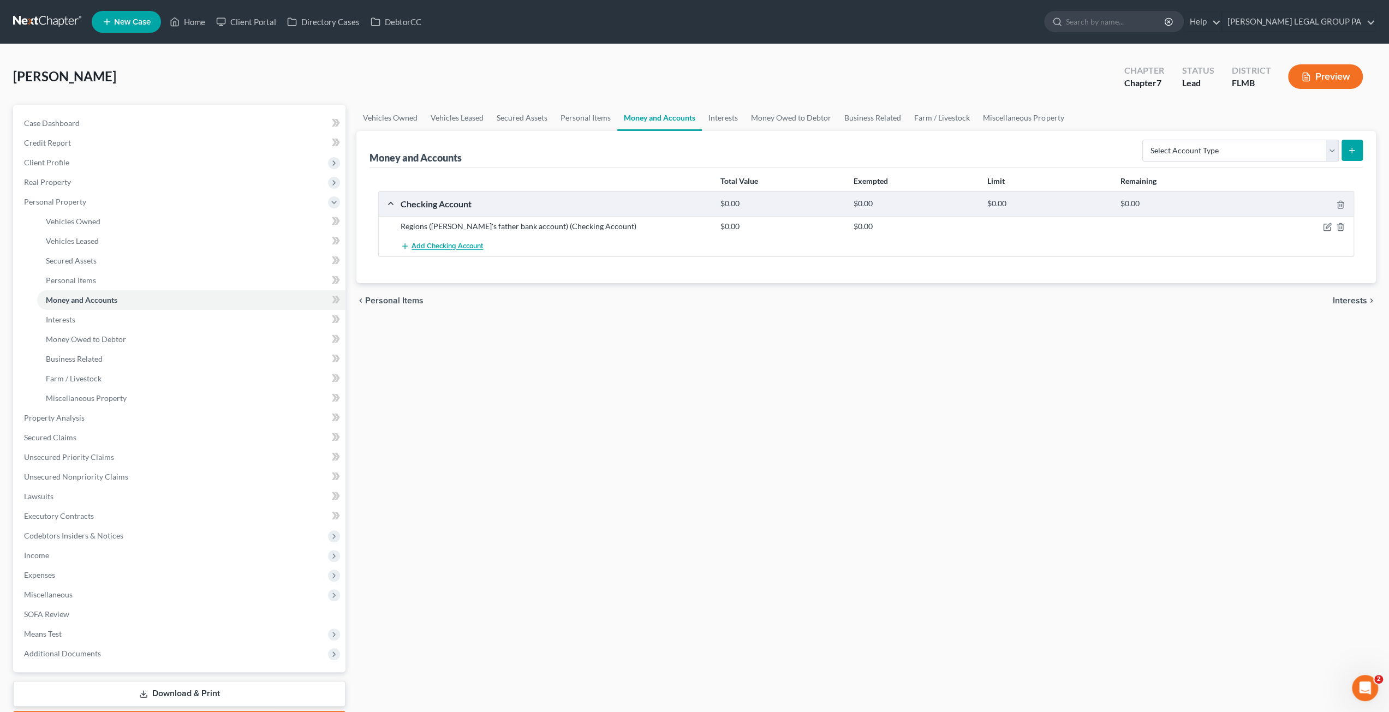
click at [429, 246] on span "Add Checking Account" at bounding box center [446, 246] width 71 height 9
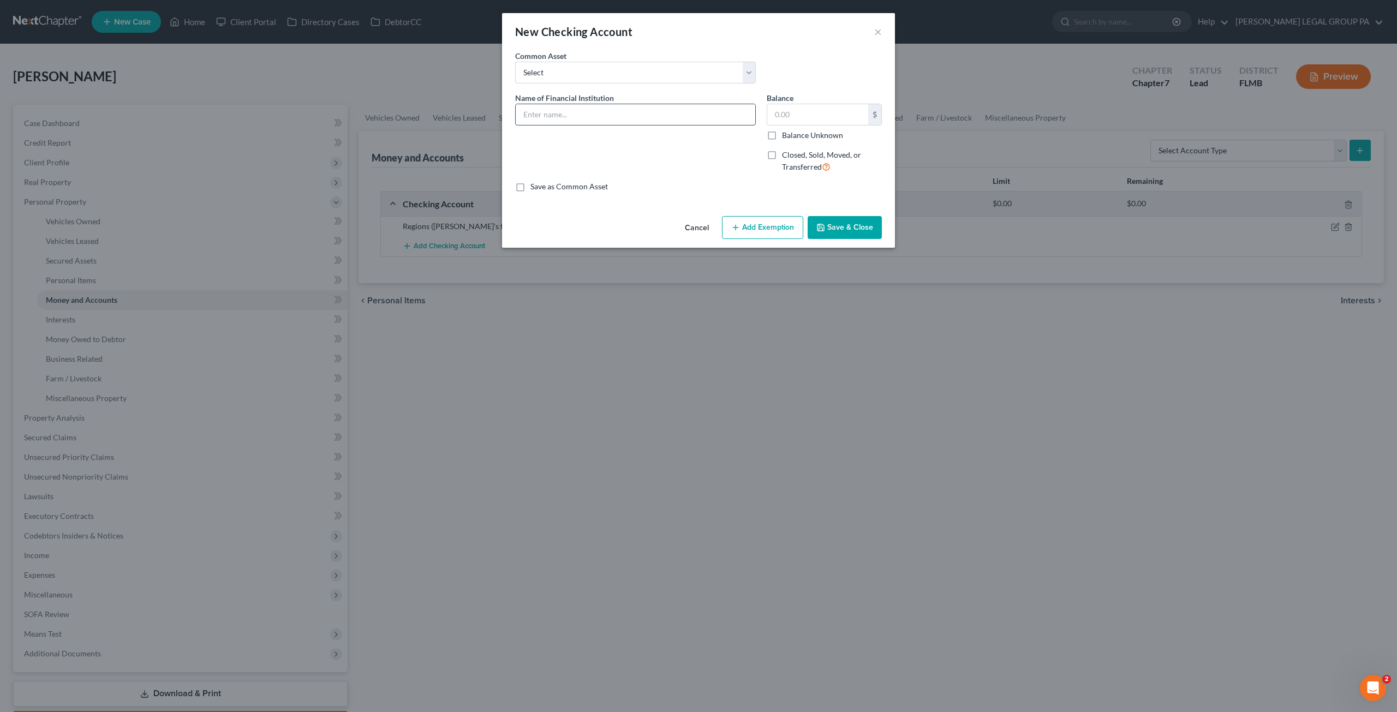
click at [530, 118] on input "text" at bounding box center [636, 114] width 240 height 21
click at [843, 225] on button "Save & Close" at bounding box center [845, 227] width 74 height 23
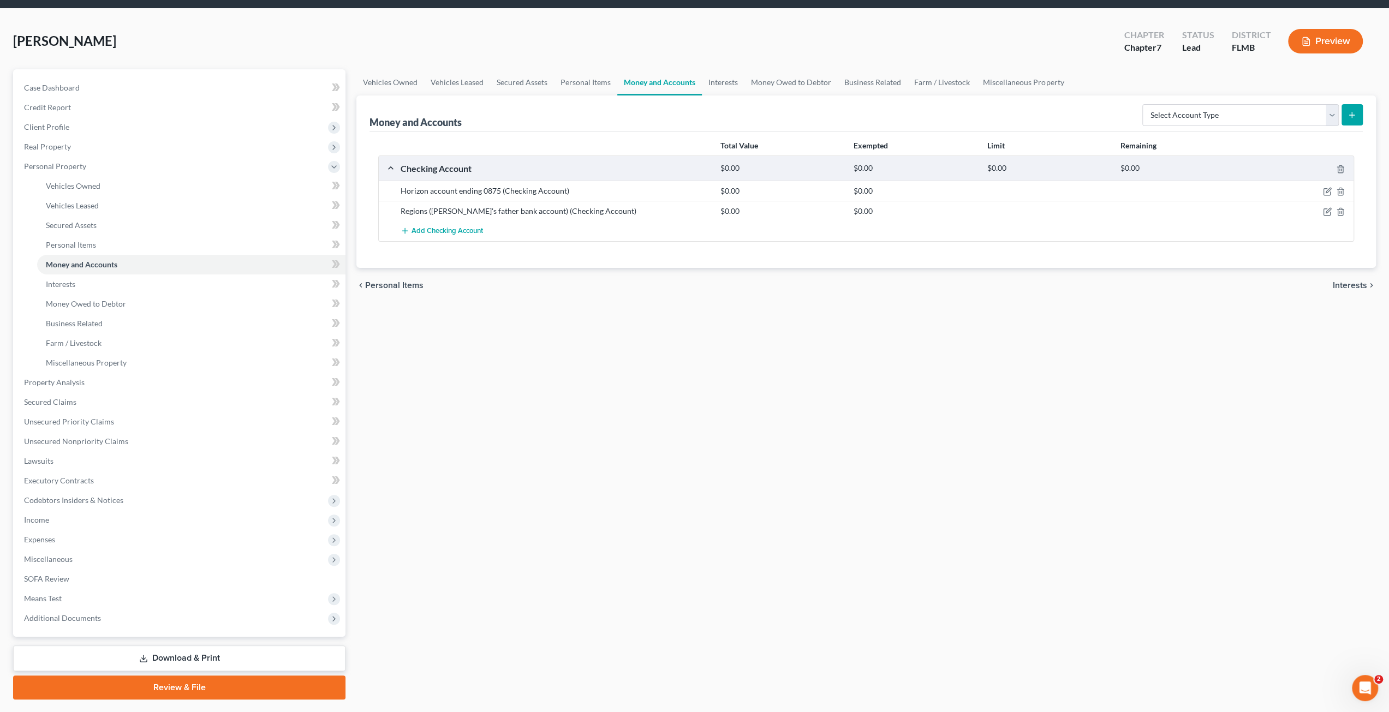
scroll to position [63, 0]
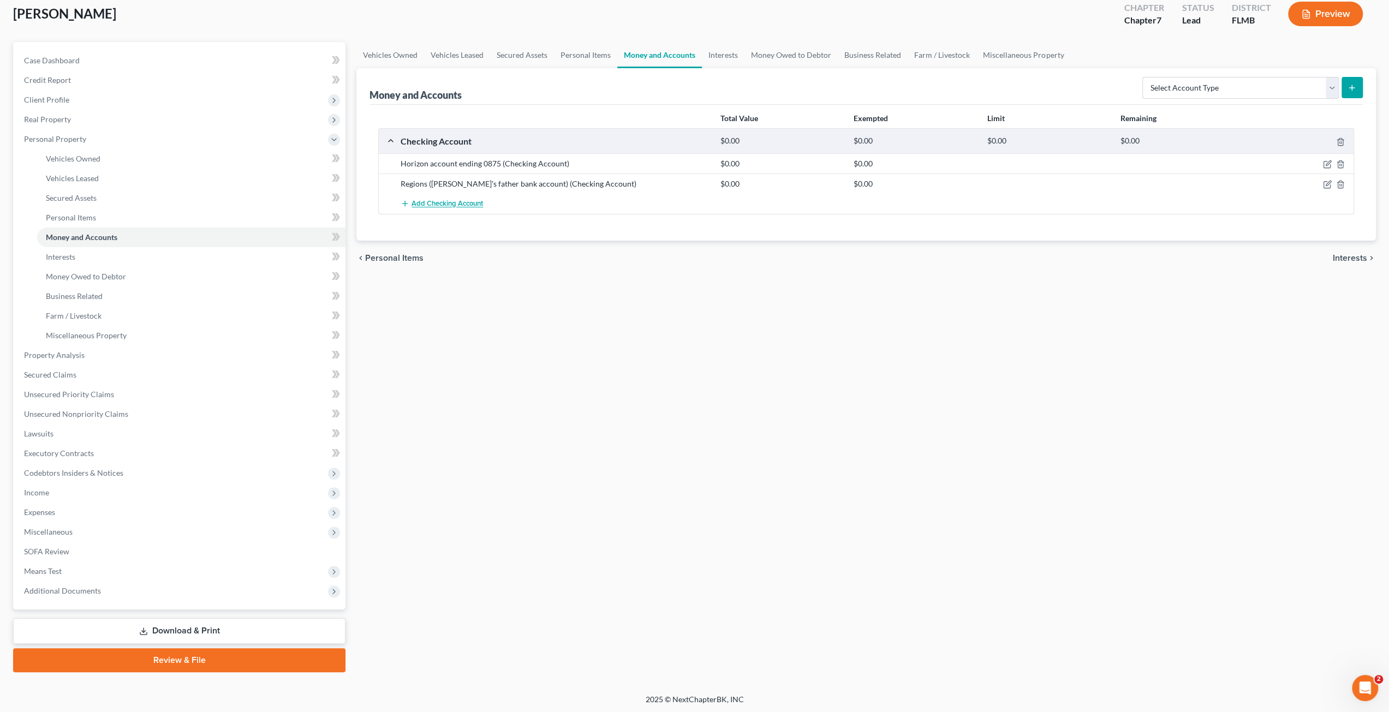
click at [467, 207] on button "Add Checking Account" at bounding box center [442, 204] width 82 height 20
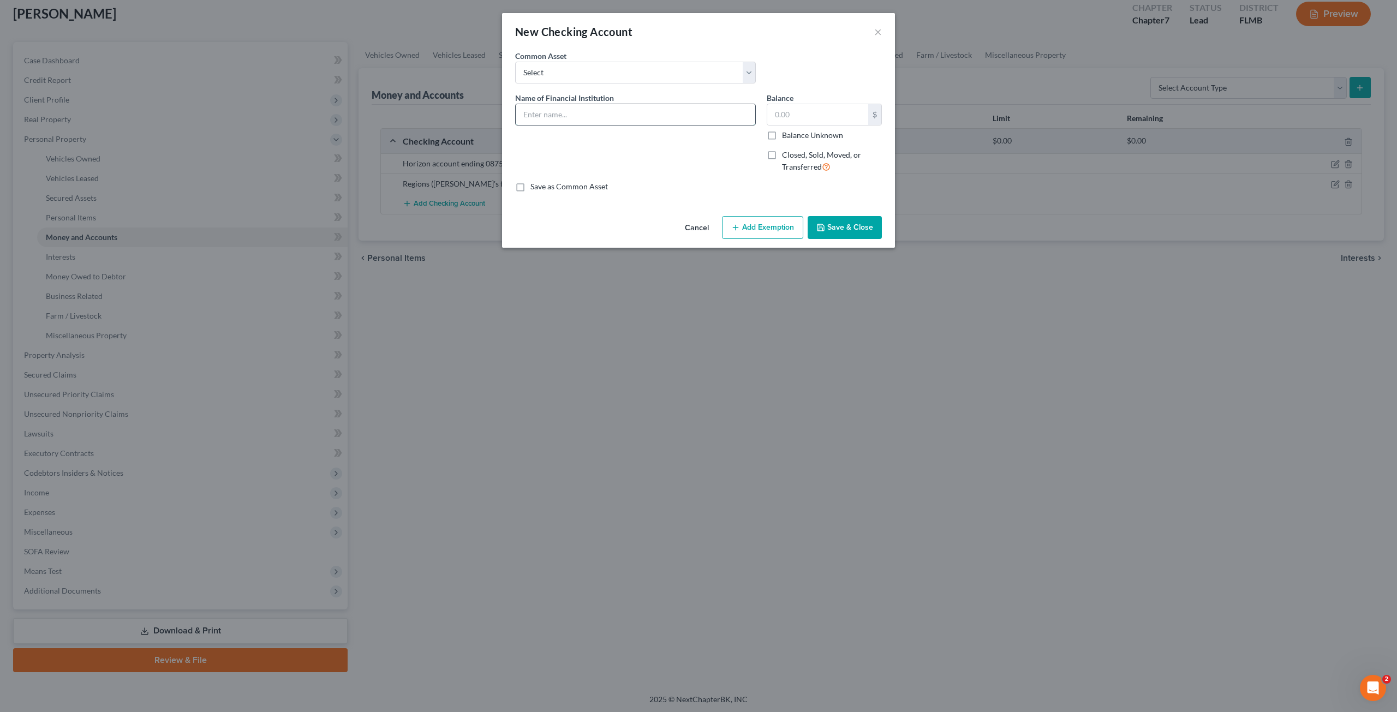
click at [590, 106] on input "text" at bounding box center [636, 114] width 240 height 21
click at [855, 229] on button "Save & Close" at bounding box center [845, 227] width 74 height 23
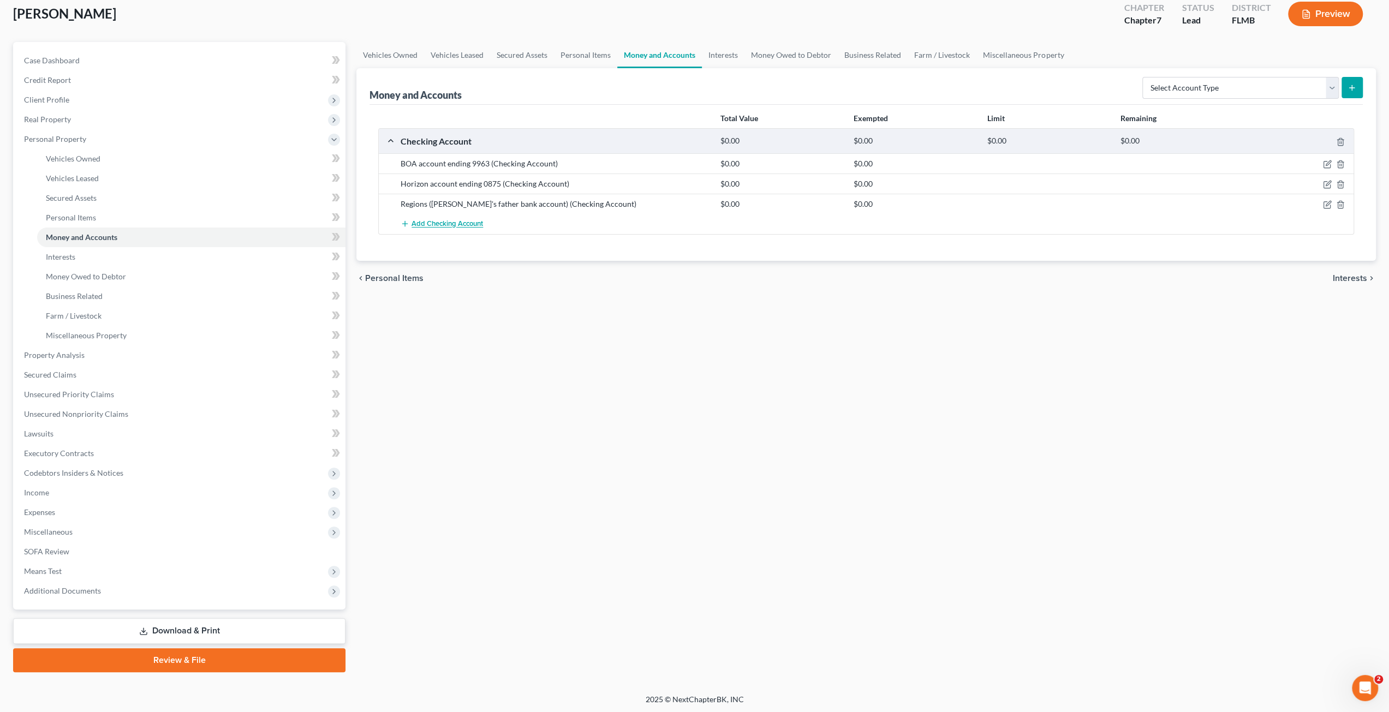
click at [472, 220] on span "Add Checking Account" at bounding box center [446, 224] width 71 height 9
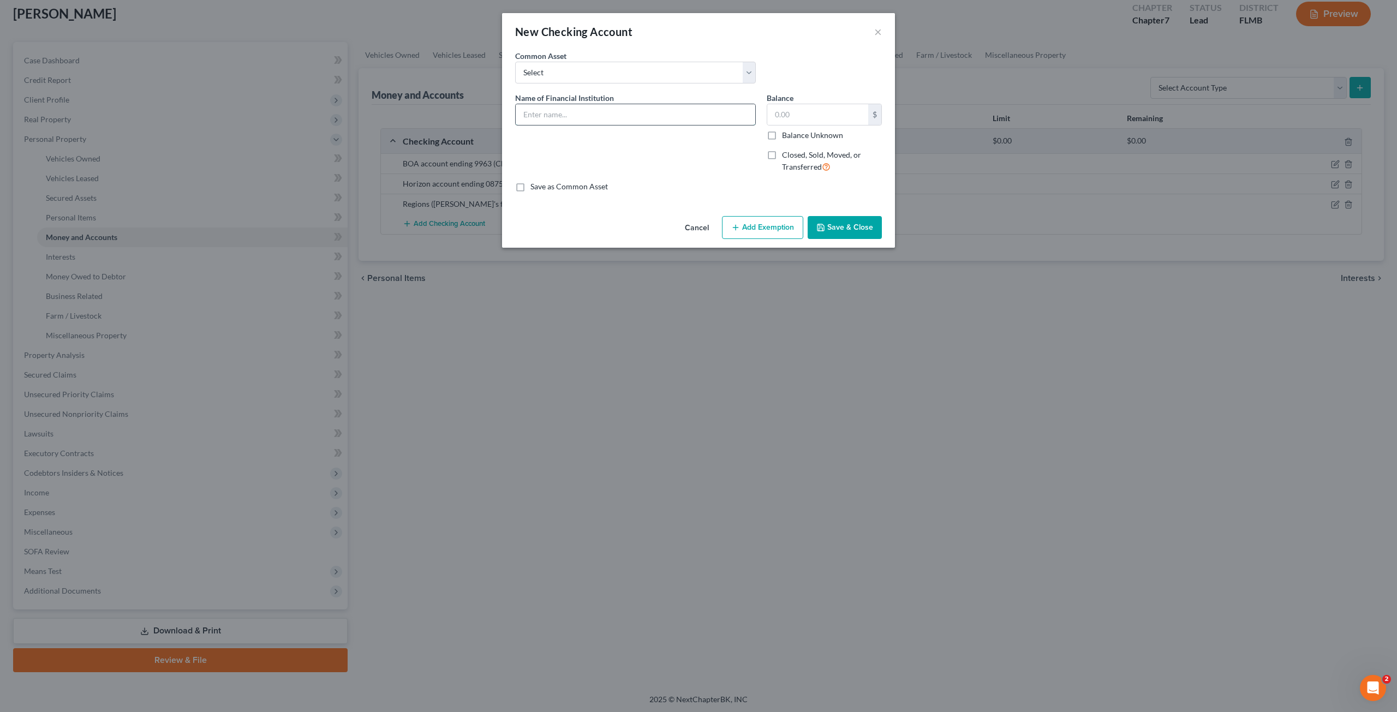
drag, startPoint x: 539, startPoint y: 118, endPoint x: 535, endPoint y: 123, distance: 6.2
click at [539, 118] on input "text" at bounding box center [636, 114] width 240 height 21
click at [877, 230] on button "Save & Close" at bounding box center [845, 227] width 74 height 23
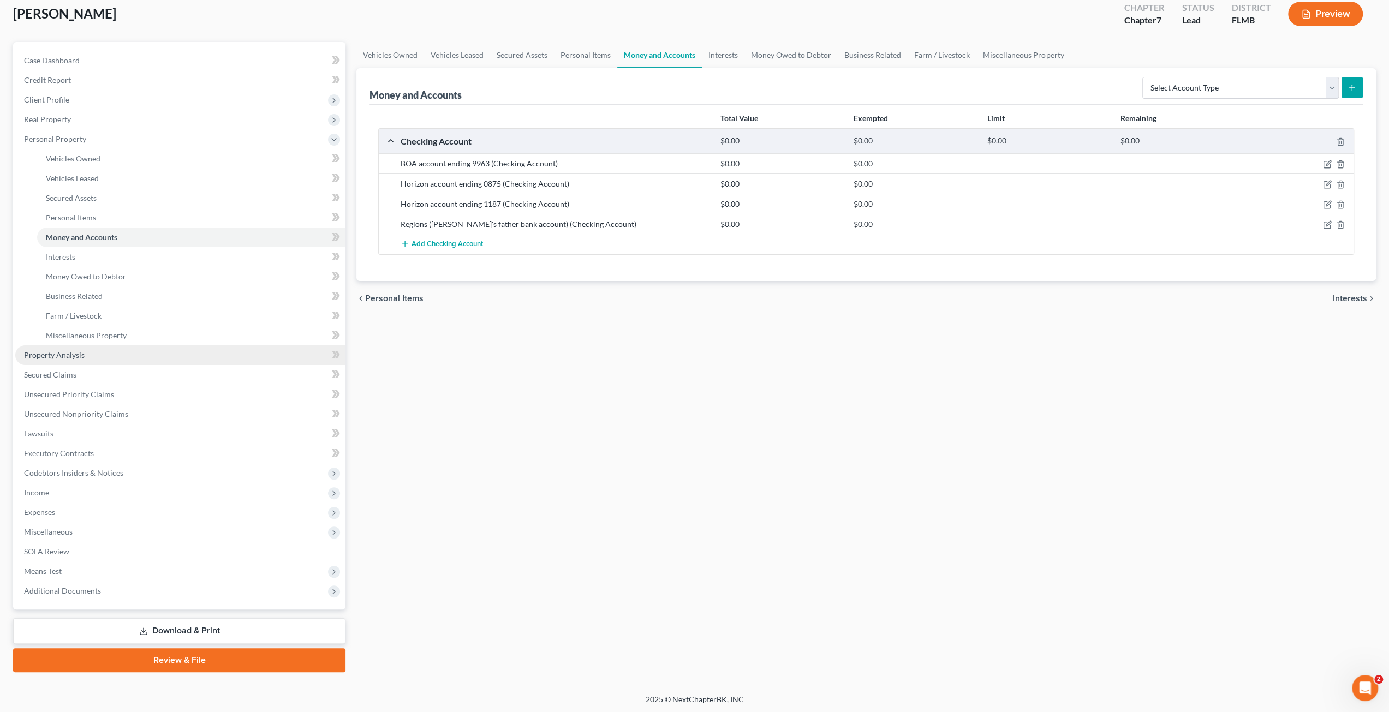
drag, startPoint x: 87, startPoint y: 361, endPoint x: 25, endPoint y: 351, distance: 63.1
click at [87, 361] on link "Property Analysis" at bounding box center [180, 355] width 330 height 20
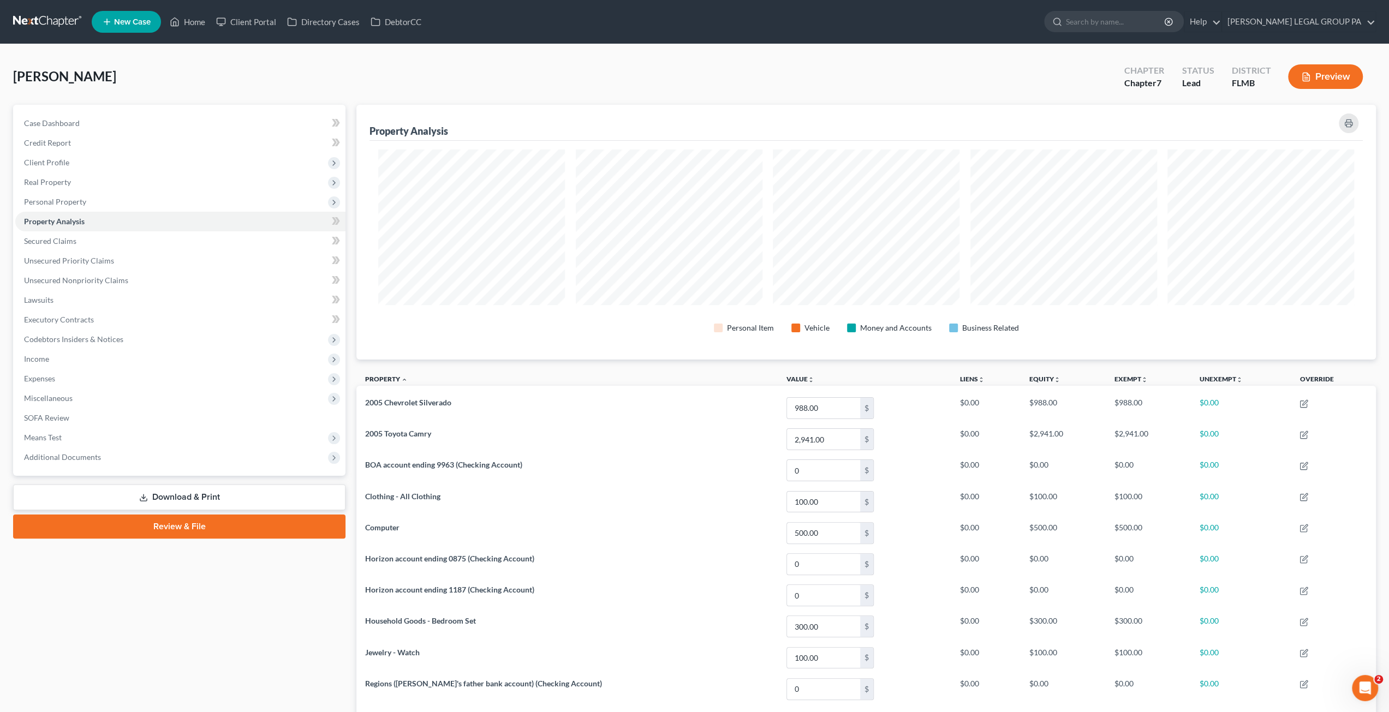
scroll to position [254, 1019]
click at [55, 392] on span "Miscellaneous" at bounding box center [180, 399] width 330 height 20
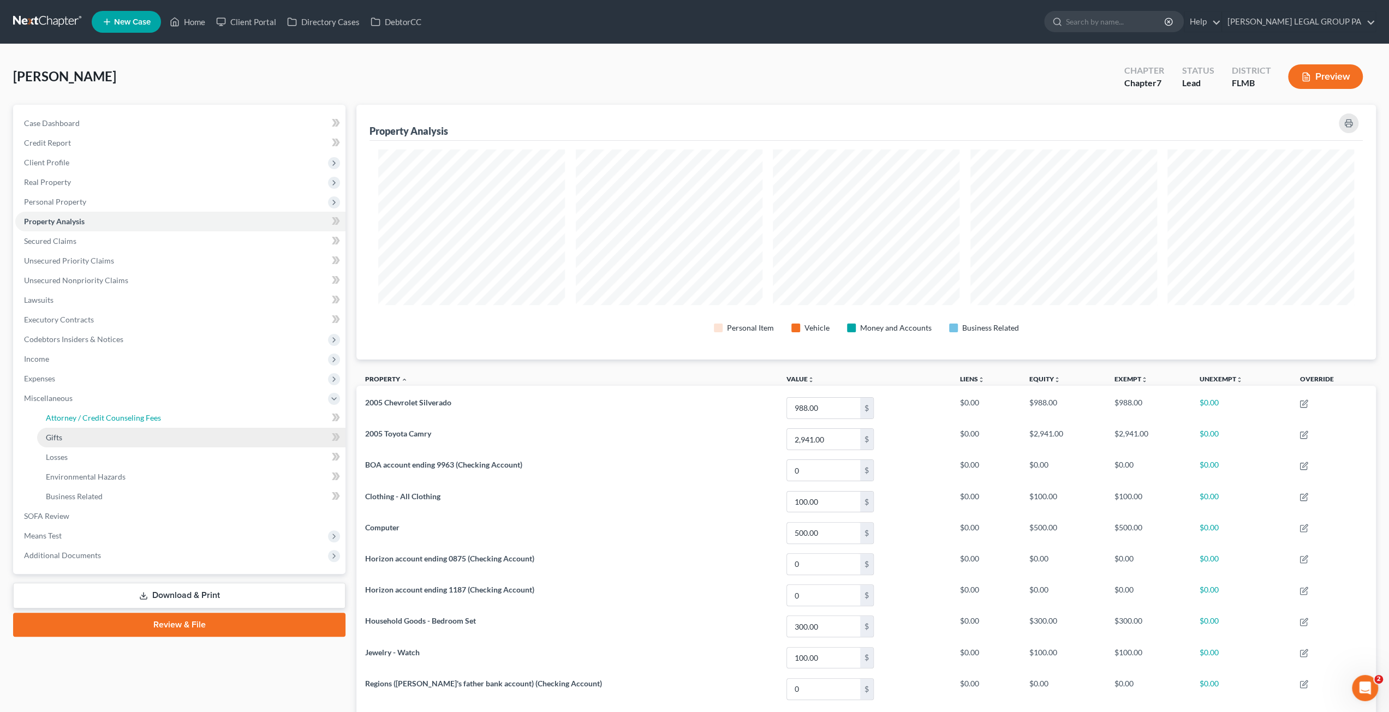
click at [84, 410] on link "Attorney / Credit Counseling Fees" at bounding box center [191, 418] width 308 height 20
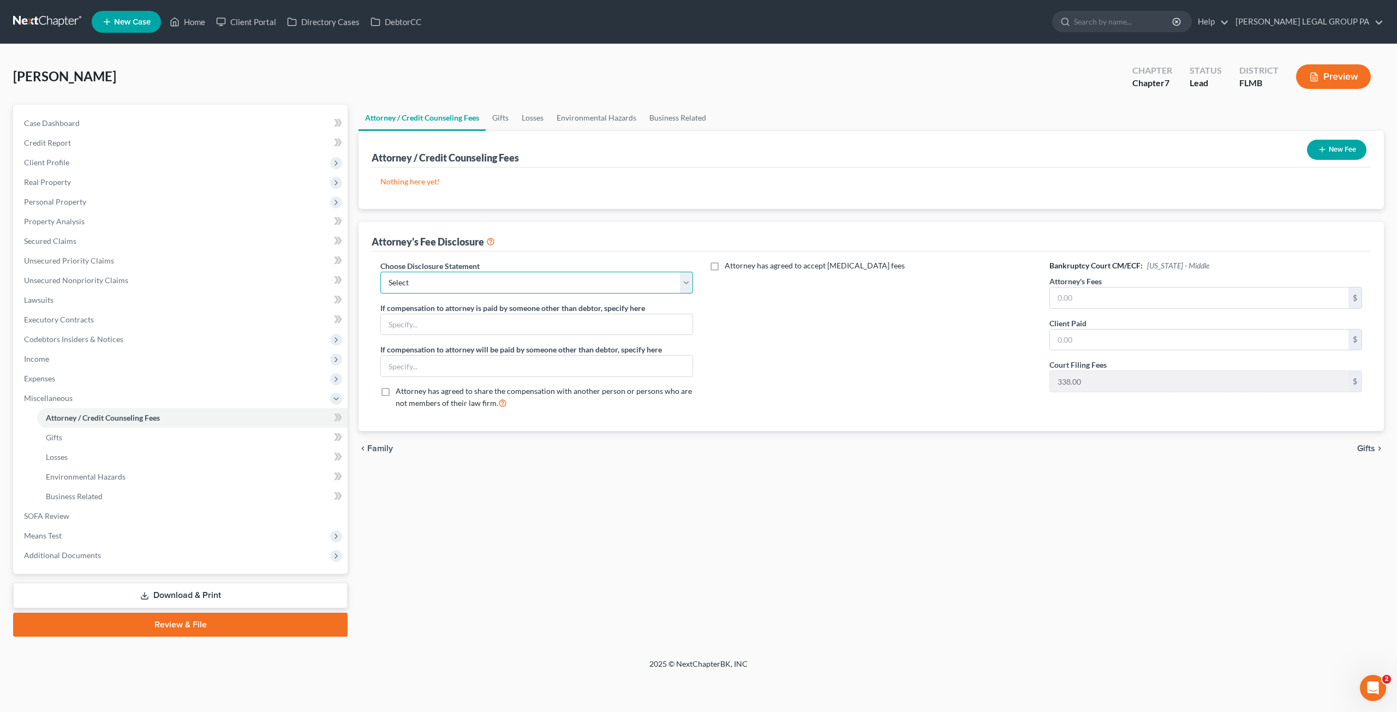
drag, startPoint x: 509, startPoint y: 281, endPoint x: 511, endPoint y: 290, distance: 9.0
click at [509, 281] on select "Select Attorney Compensation Statement" at bounding box center [536, 283] width 313 height 22
click at [380, 272] on select "Select Attorney Compensation Statement" at bounding box center [536, 283] width 313 height 22
drag, startPoint x: 468, startPoint y: 278, endPoint x: 464, endPoint y: 291, distance: 13.3
click at [468, 278] on select "Select Attorney Compensation Statement" at bounding box center [536, 283] width 313 height 22
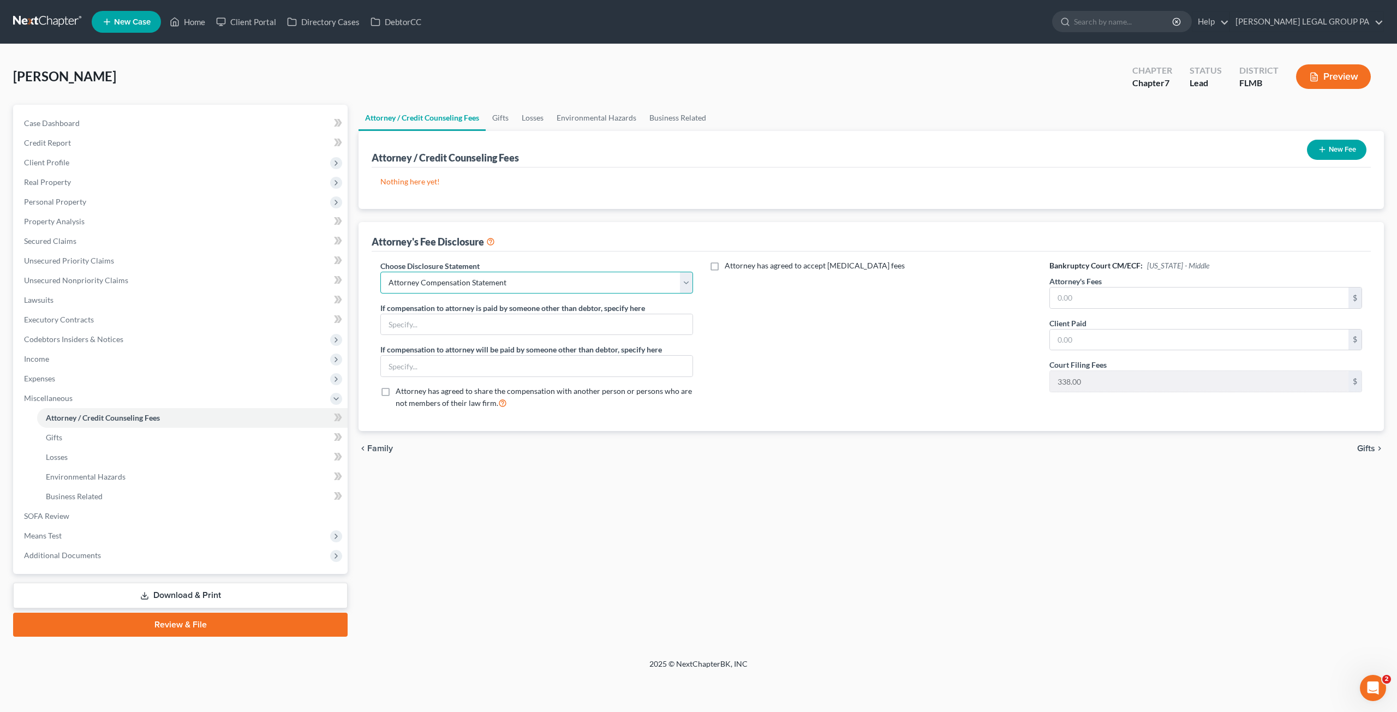
click at [380, 272] on select "Select Attorney Compensation Statement" at bounding box center [536, 283] width 313 height 22
click at [1150, 304] on input "text" at bounding box center [1199, 298] width 298 height 21
drag, startPoint x: 1103, startPoint y: 341, endPoint x: 1095, endPoint y: 320, distance: 22.8
click at [1103, 339] on input "text" at bounding box center [1199, 340] width 298 height 21
click at [1336, 149] on button "New Fee" at bounding box center [1336, 150] width 59 height 20
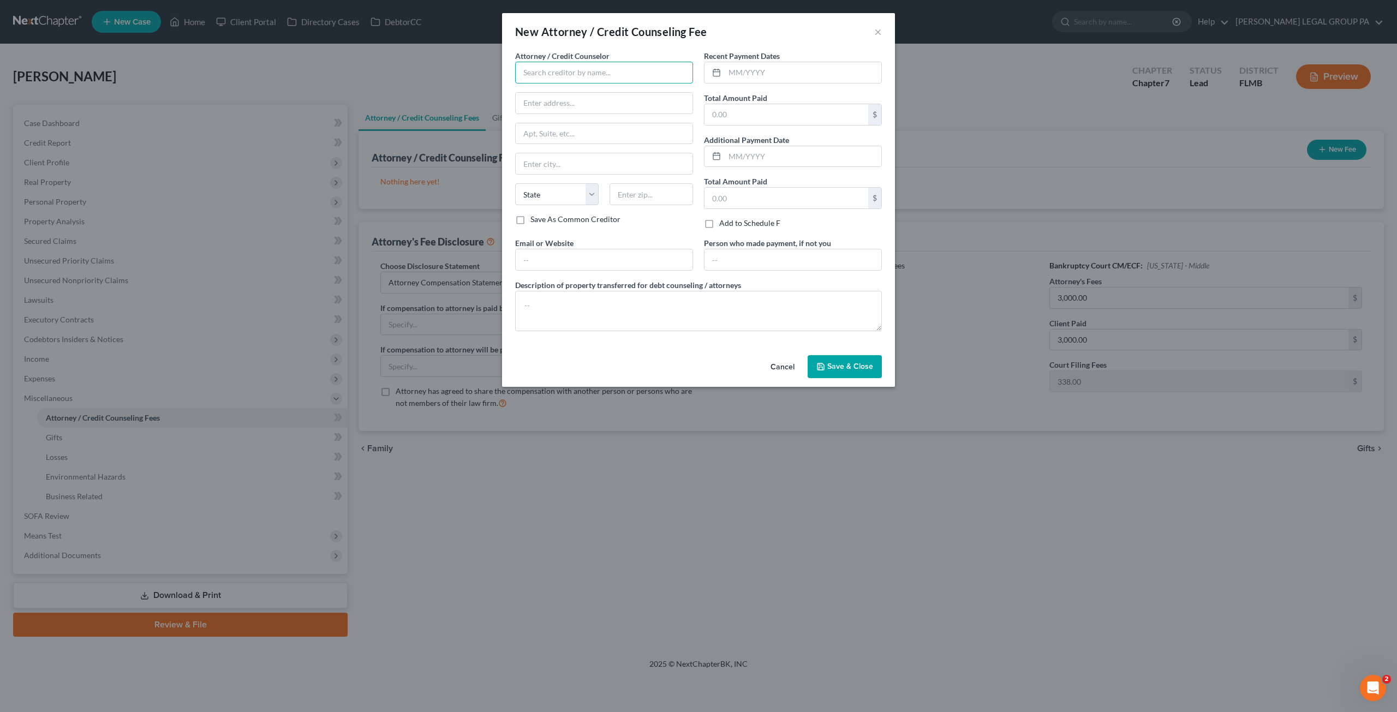
click at [553, 73] on input "text" at bounding box center [604, 73] width 178 height 22
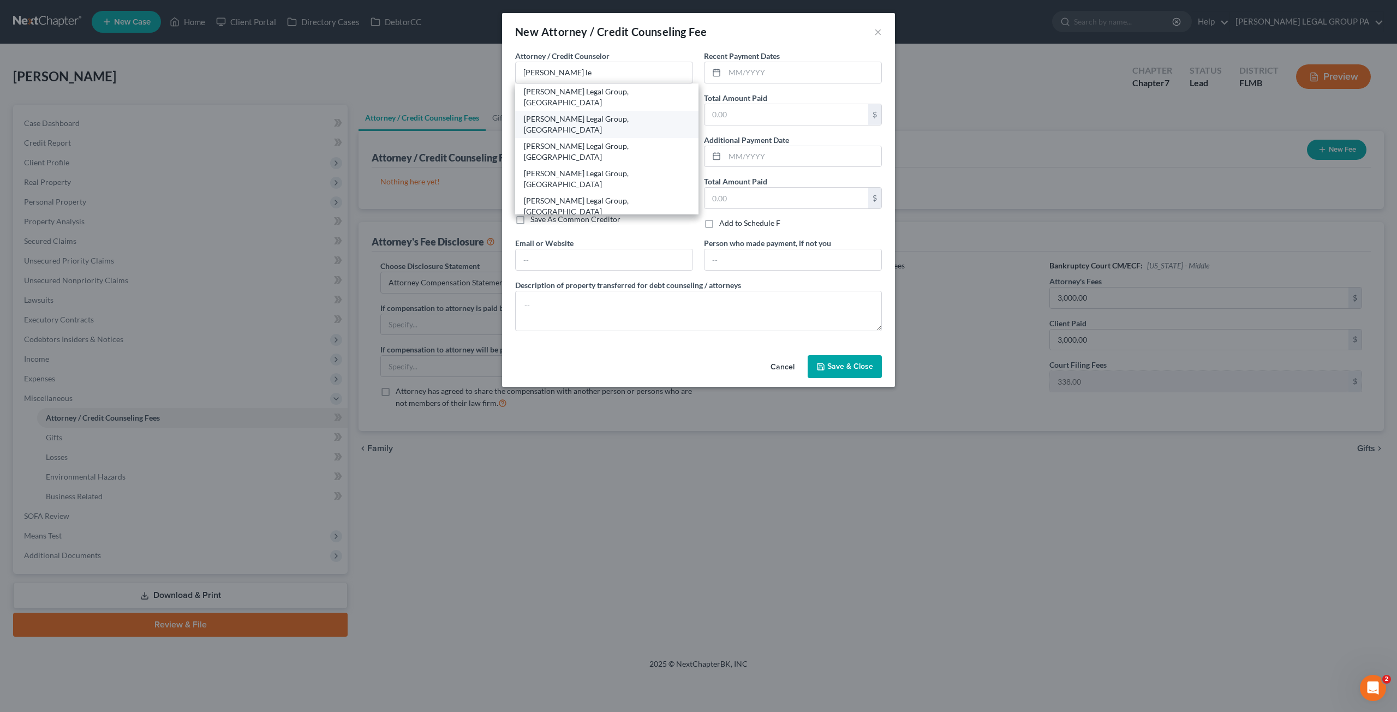
click at [572, 99] on div "Weller Legal Group, PA" at bounding box center [606, 96] width 183 height 27
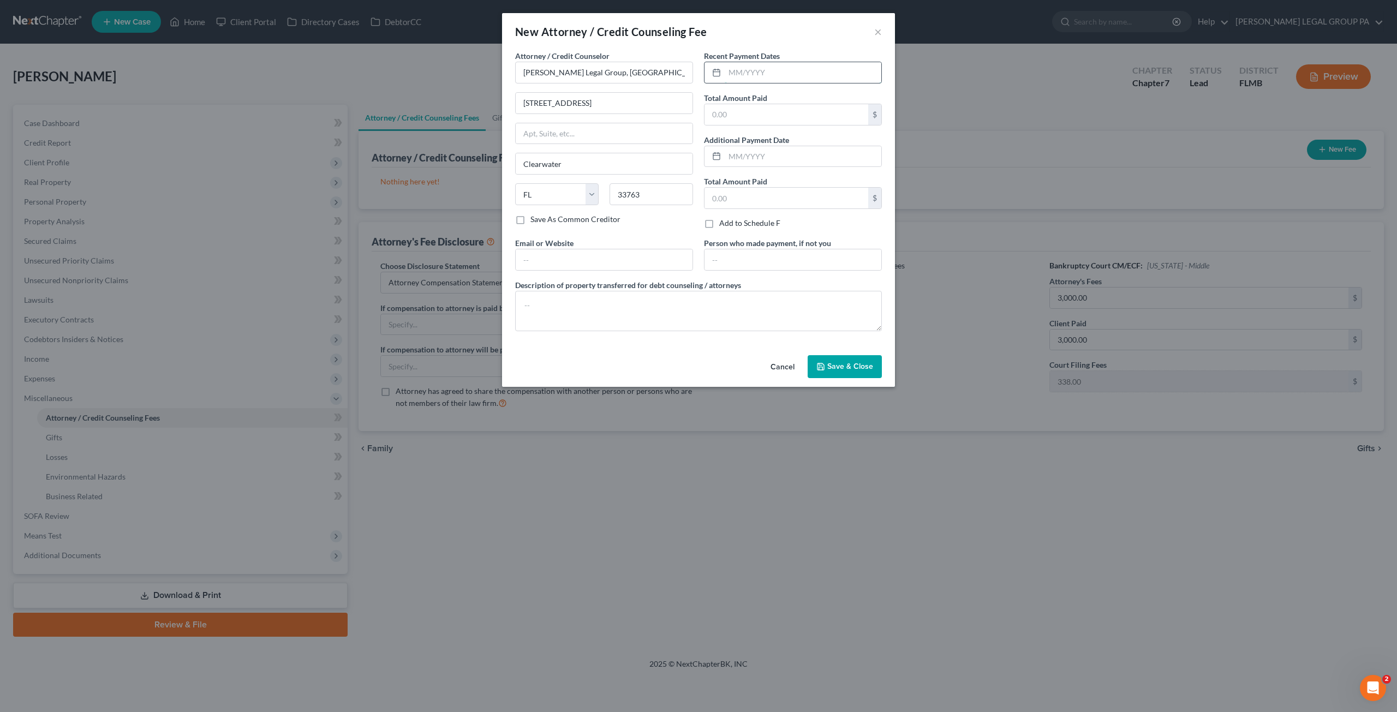
drag, startPoint x: 771, startPoint y: 65, endPoint x: 765, endPoint y: 70, distance: 8.1
click at [767, 69] on input "text" at bounding box center [803, 72] width 157 height 21
drag, startPoint x: 853, startPoint y: 364, endPoint x: 856, endPoint y: 345, distance: 18.8
click at [853, 364] on span "Save & Close" at bounding box center [850, 366] width 46 height 9
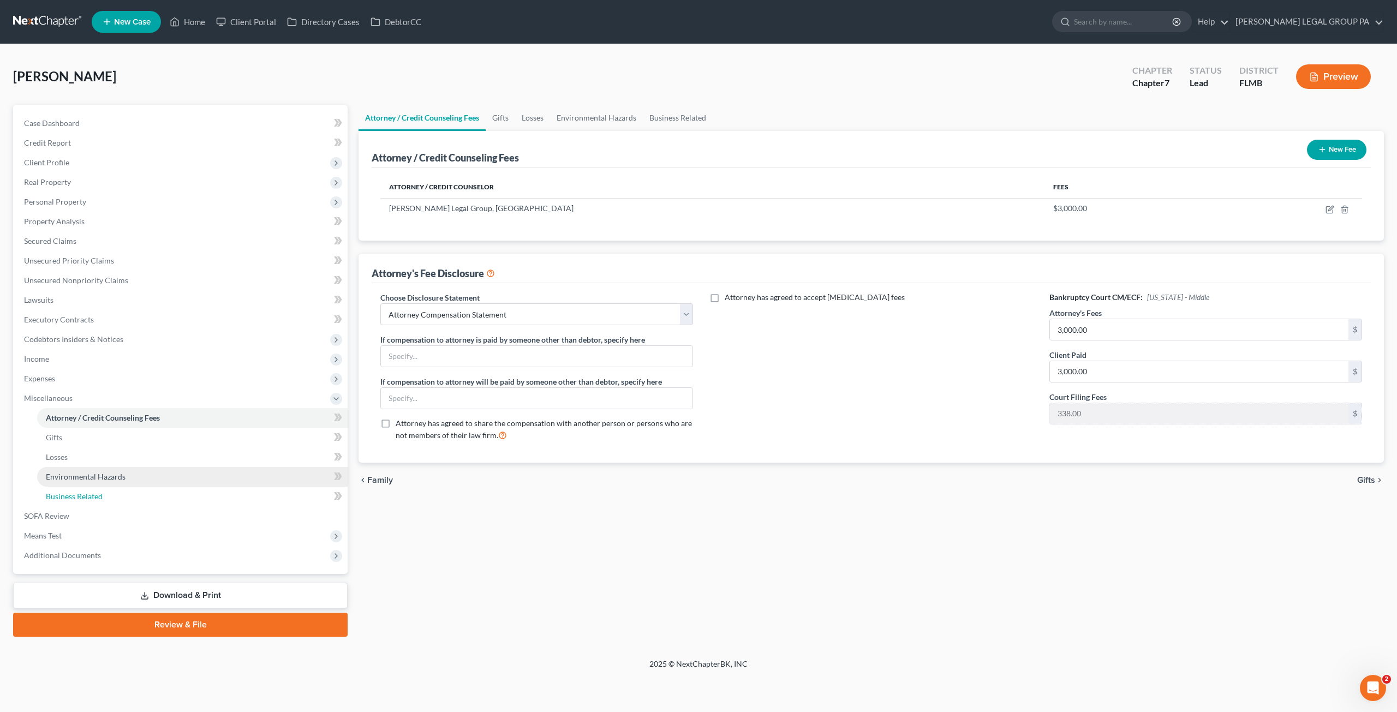
drag, startPoint x: 65, startPoint y: 489, endPoint x: 68, endPoint y: 479, distance: 10.7
click at [65, 489] on link "Business Related" at bounding box center [192, 497] width 310 height 20
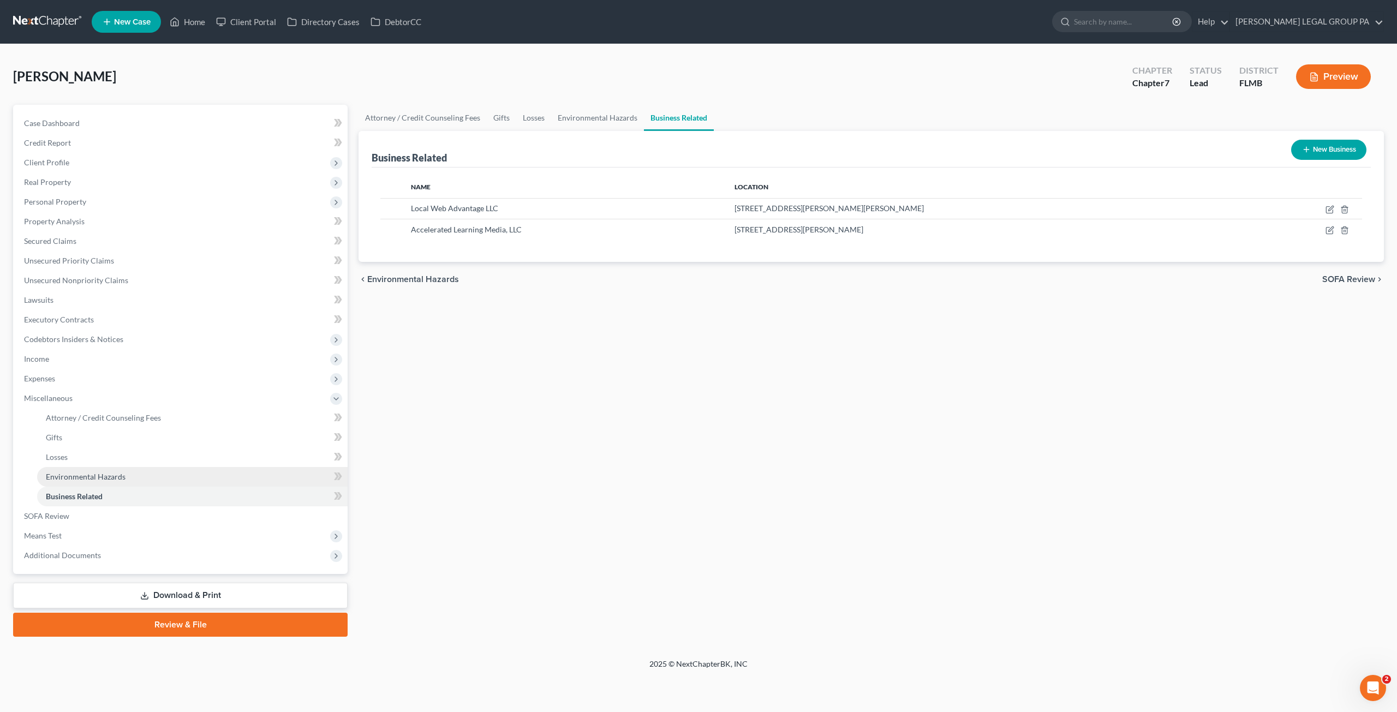
click at [72, 476] on span "Environmental Hazards" at bounding box center [86, 476] width 80 height 9
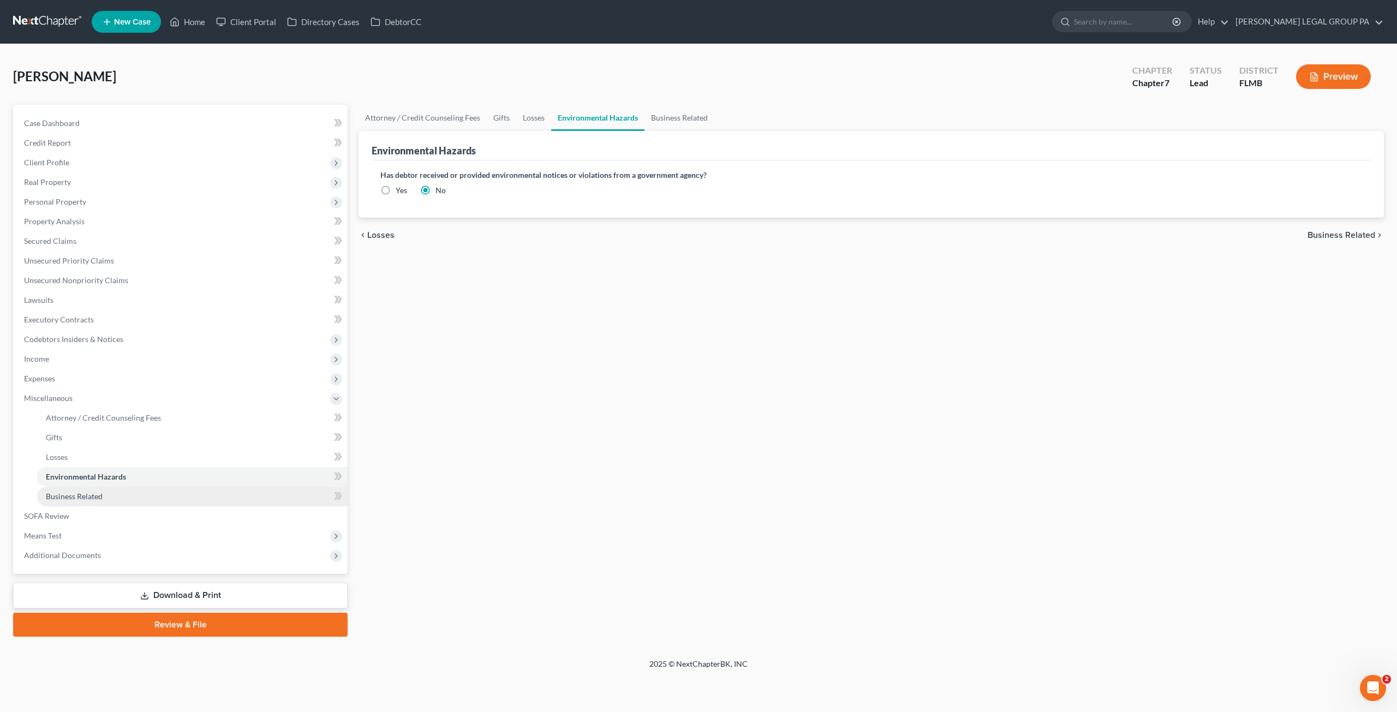
click at [99, 498] on span "Business Related" at bounding box center [74, 496] width 57 height 9
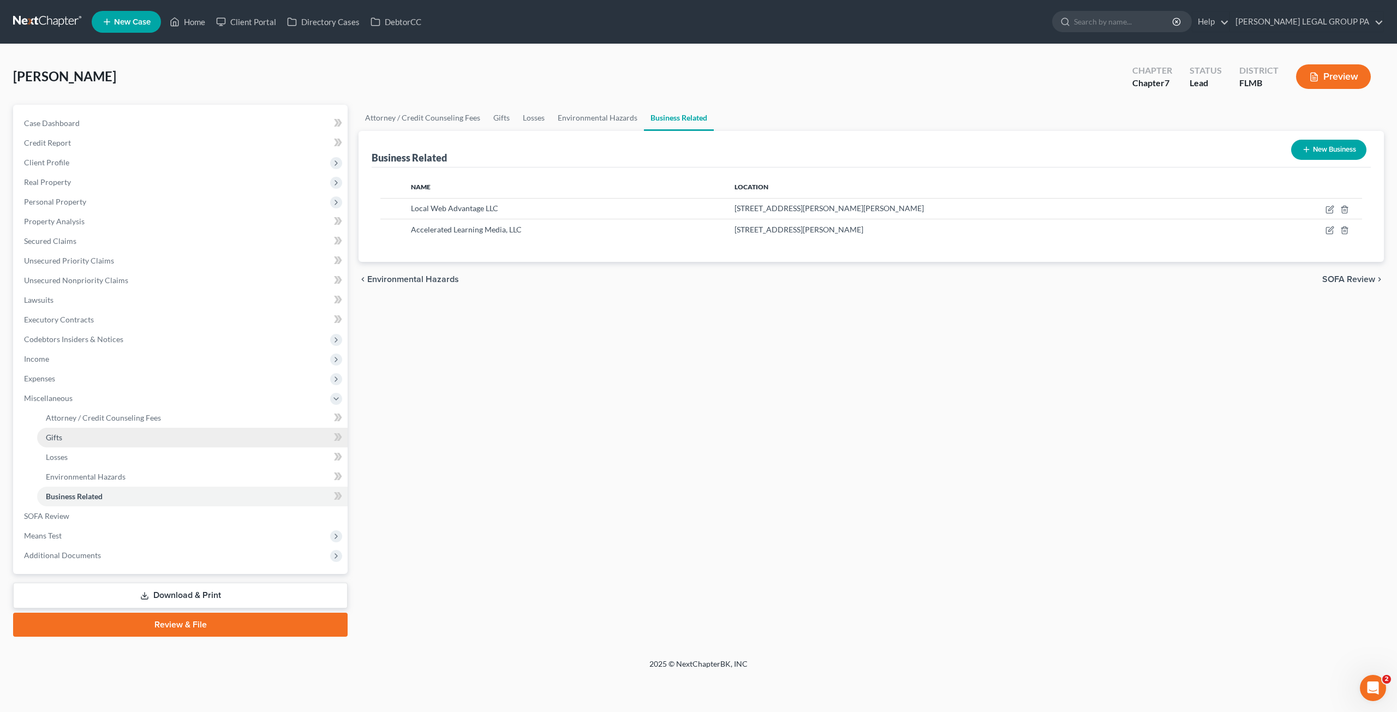
click at [68, 441] on link "Gifts" at bounding box center [192, 438] width 310 height 20
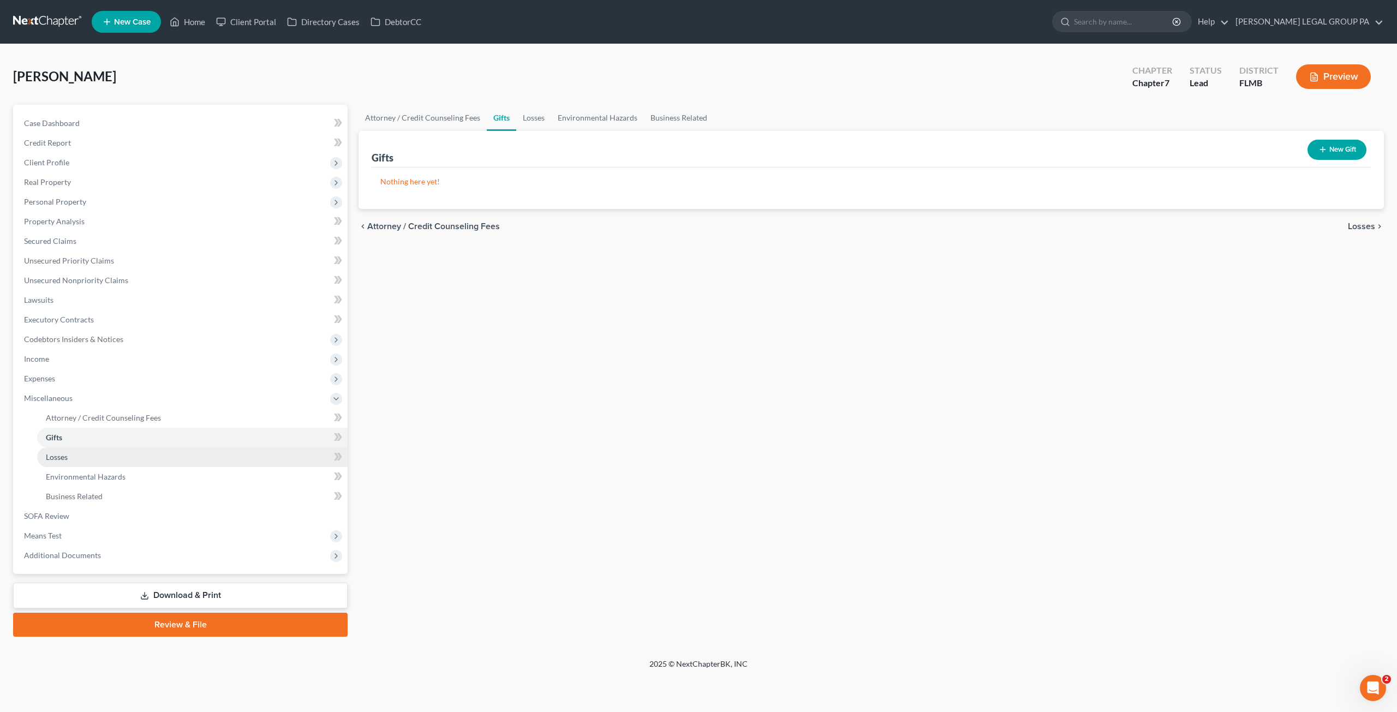
click at [69, 460] on link "Losses" at bounding box center [192, 457] width 310 height 20
click at [72, 416] on span "Attorney / Credit Counseling Fees" at bounding box center [103, 417] width 115 height 9
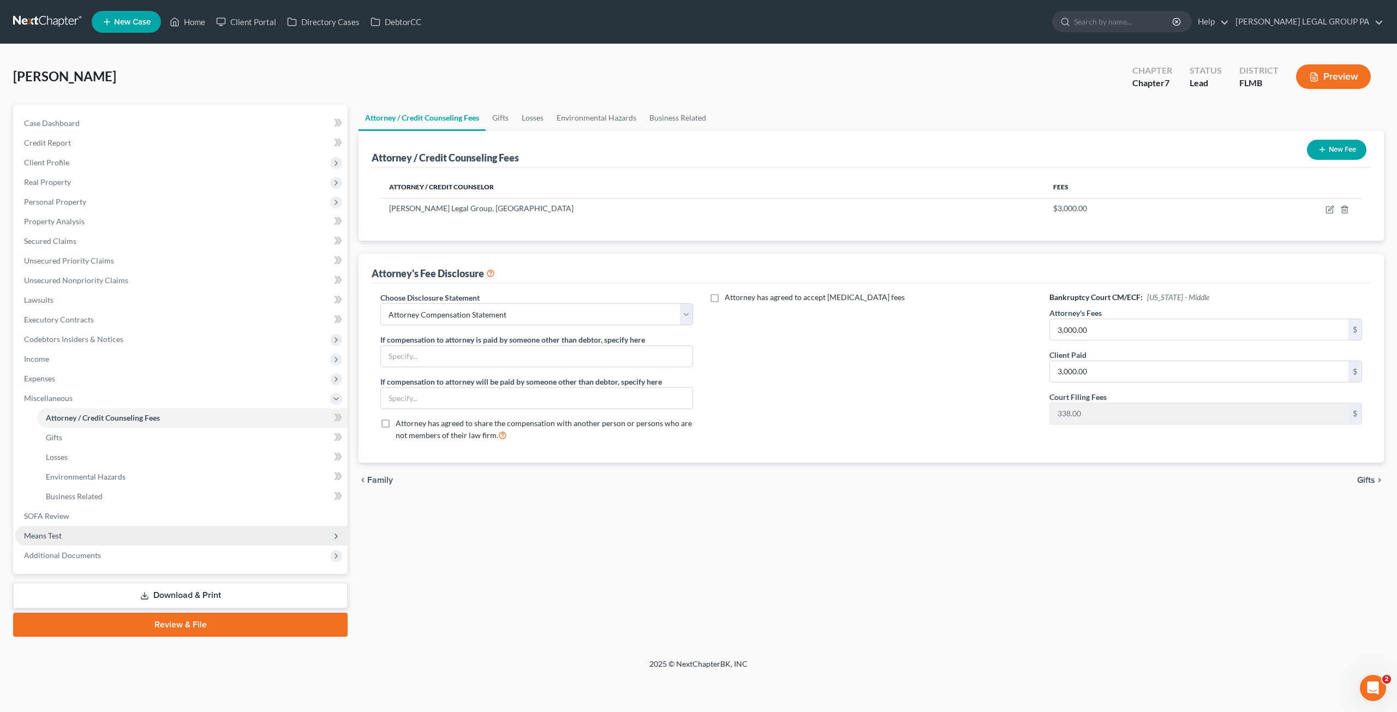
drag, startPoint x: 56, startPoint y: 531, endPoint x: 64, endPoint y: 532, distance: 8.2
click at [57, 531] on span "Means Test" at bounding box center [43, 535] width 38 height 9
click at [74, 528] on link "Calculation and Presumption" at bounding box center [192, 536] width 310 height 20
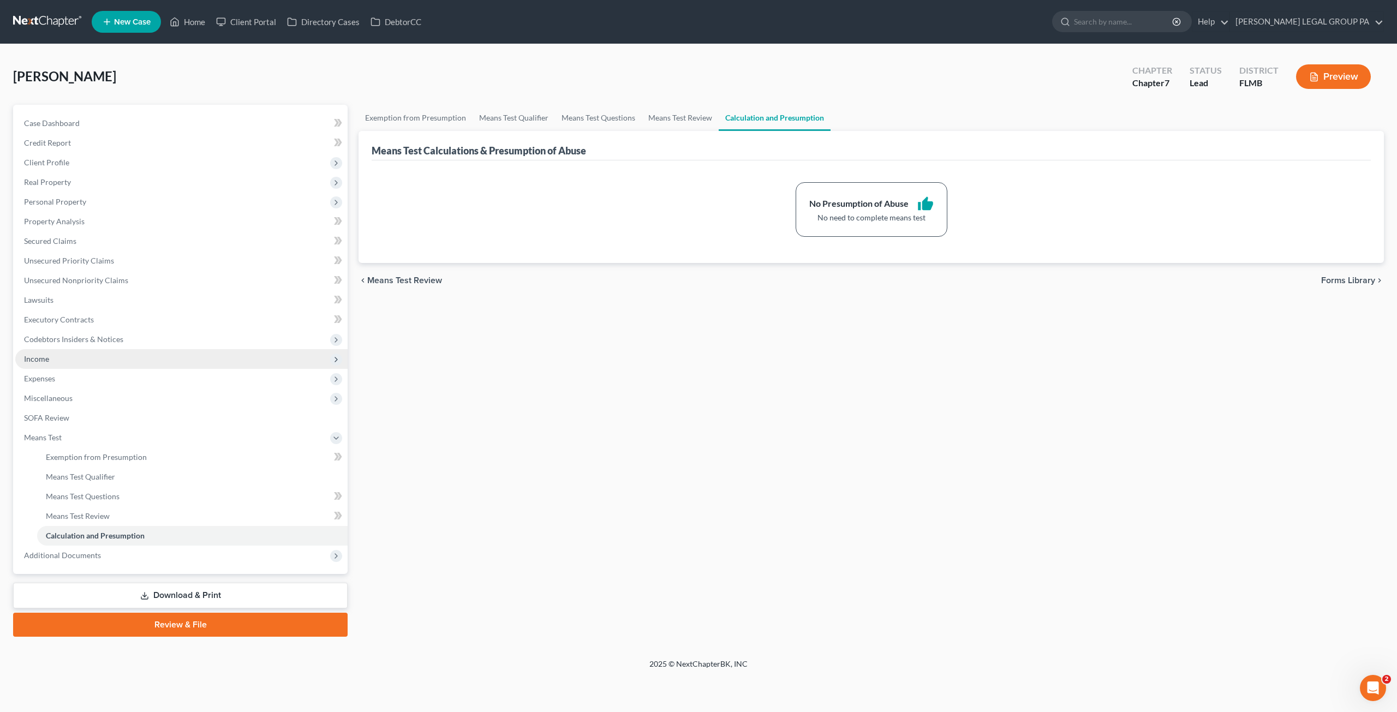
click at [49, 356] on span "Income" at bounding box center [181, 359] width 332 height 20
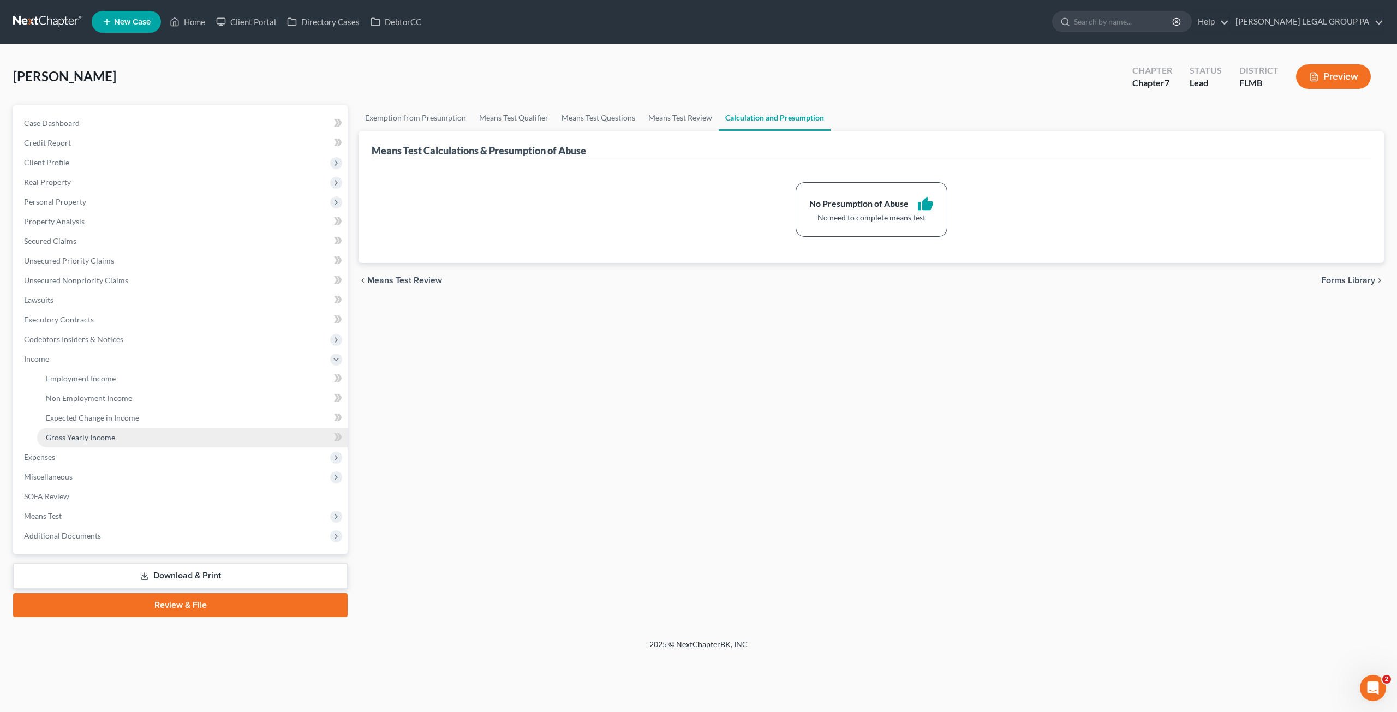
click at [81, 446] on link "Gross Yearly Income" at bounding box center [192, 438] width 310 height 20
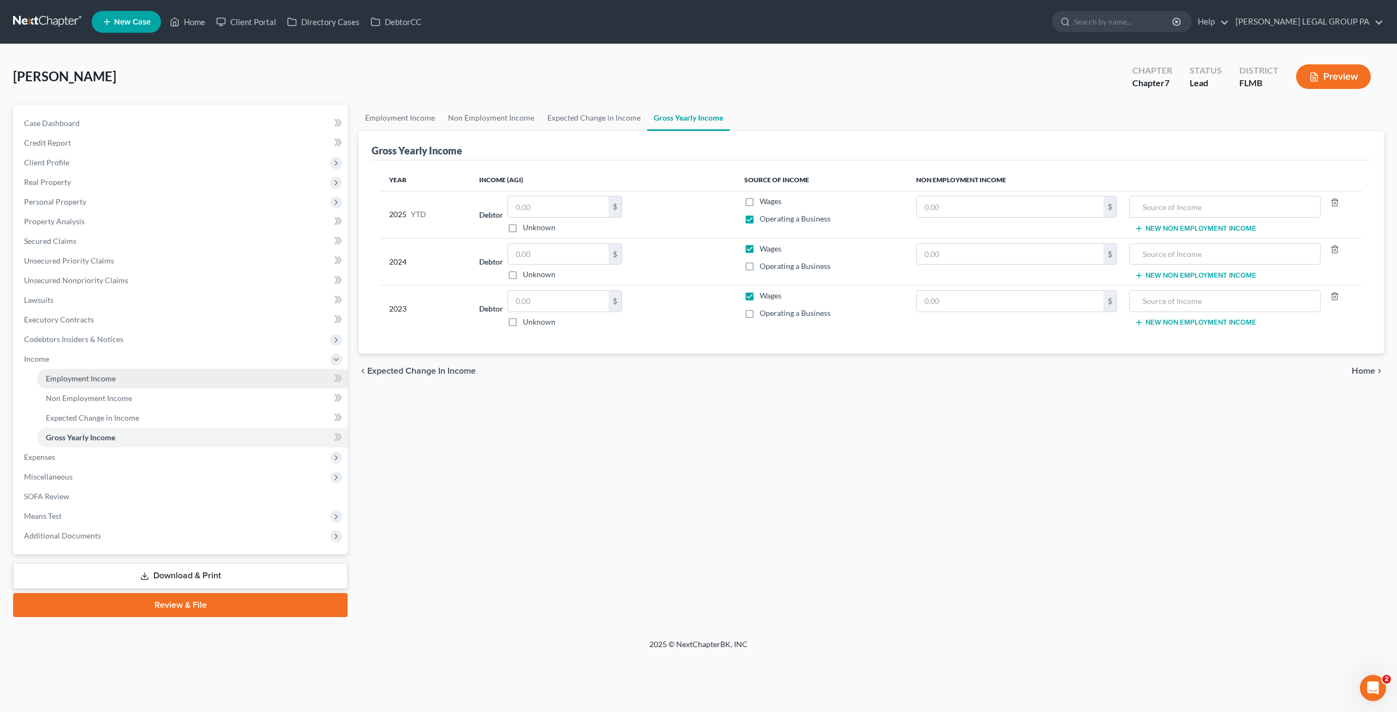
click at [131, 377] on link "Employment Income" at bounding box center [192, 379] width 310 height 20
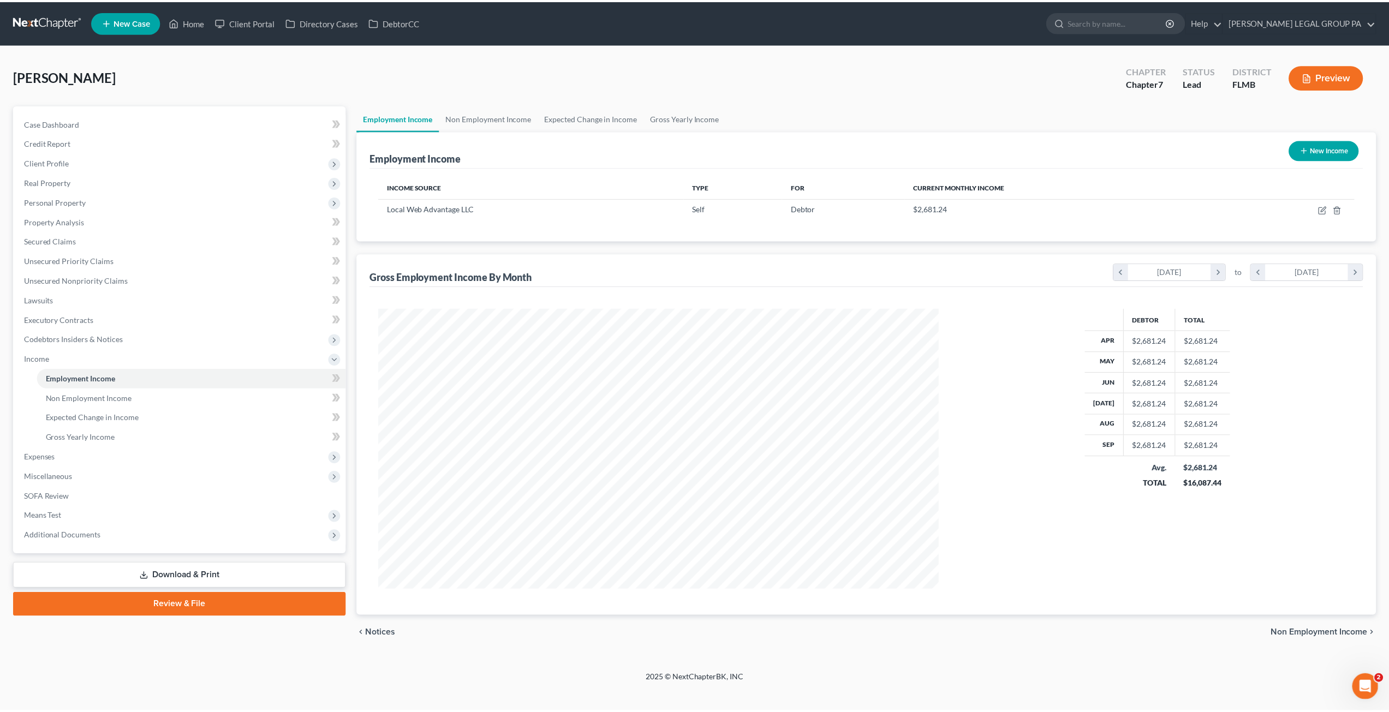
scroll to position [282, 585]
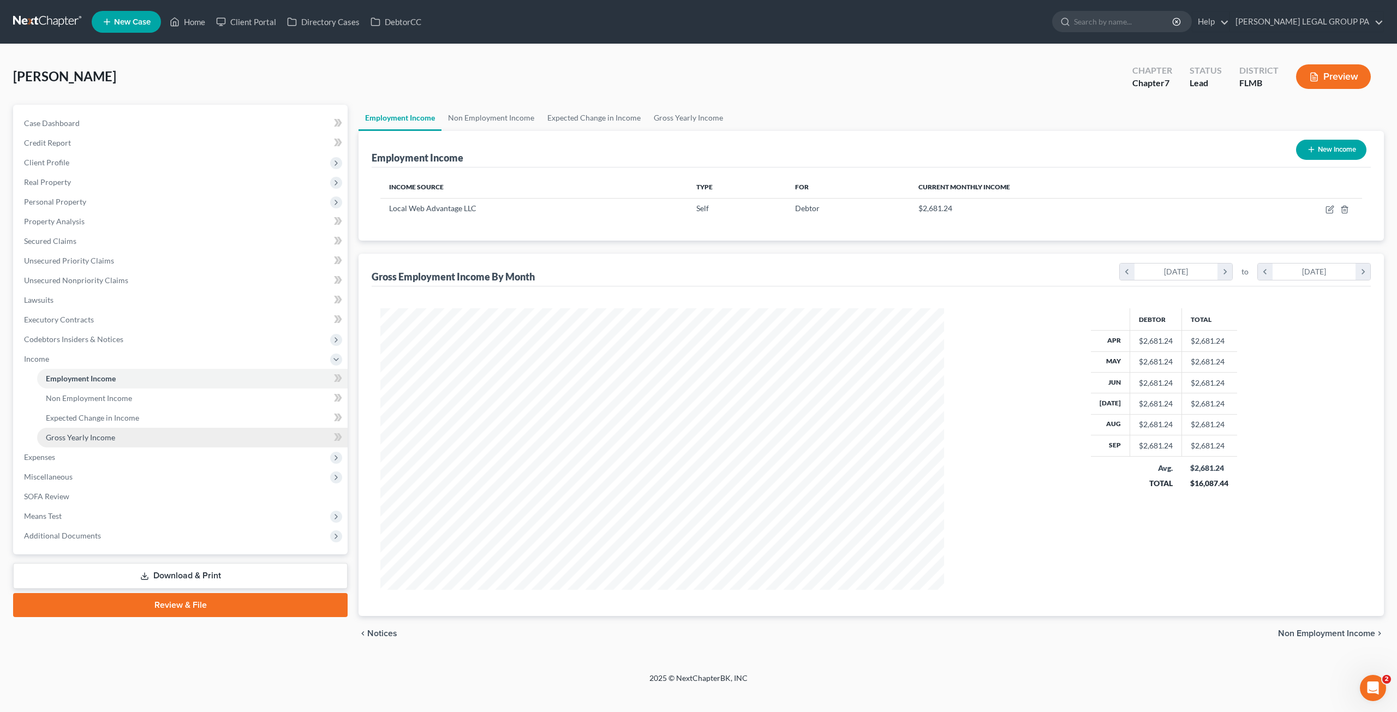
click at [87, 440] on span "Gross Yearly Income" at bounding box center [80, 437] width 69 height 9
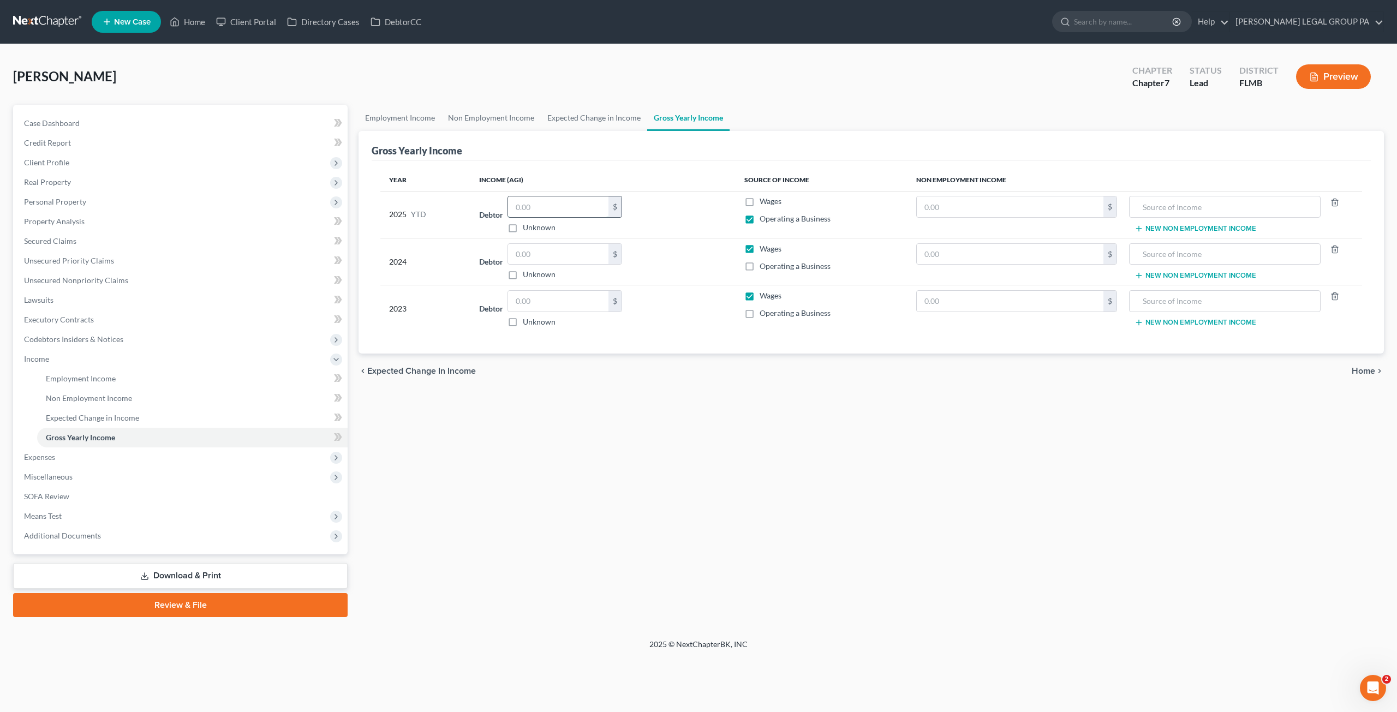
click at [549, 206] on input "text" at bounding box center [558, 206] width 100 height 21
click at [760, 250] on label "Wages" at bounding box center [771, 248] width 22 height 11
click at [764, 250] on input "Wages" at bounding box center [767, 246] width 7 height 7
click at [760, 270] on label "Operating a Business" at bounding box center [795, 266] width 71 height 11
click at [764, 268] on input "Operating a Business" at bounding box center [767, 264] width 7 height 7
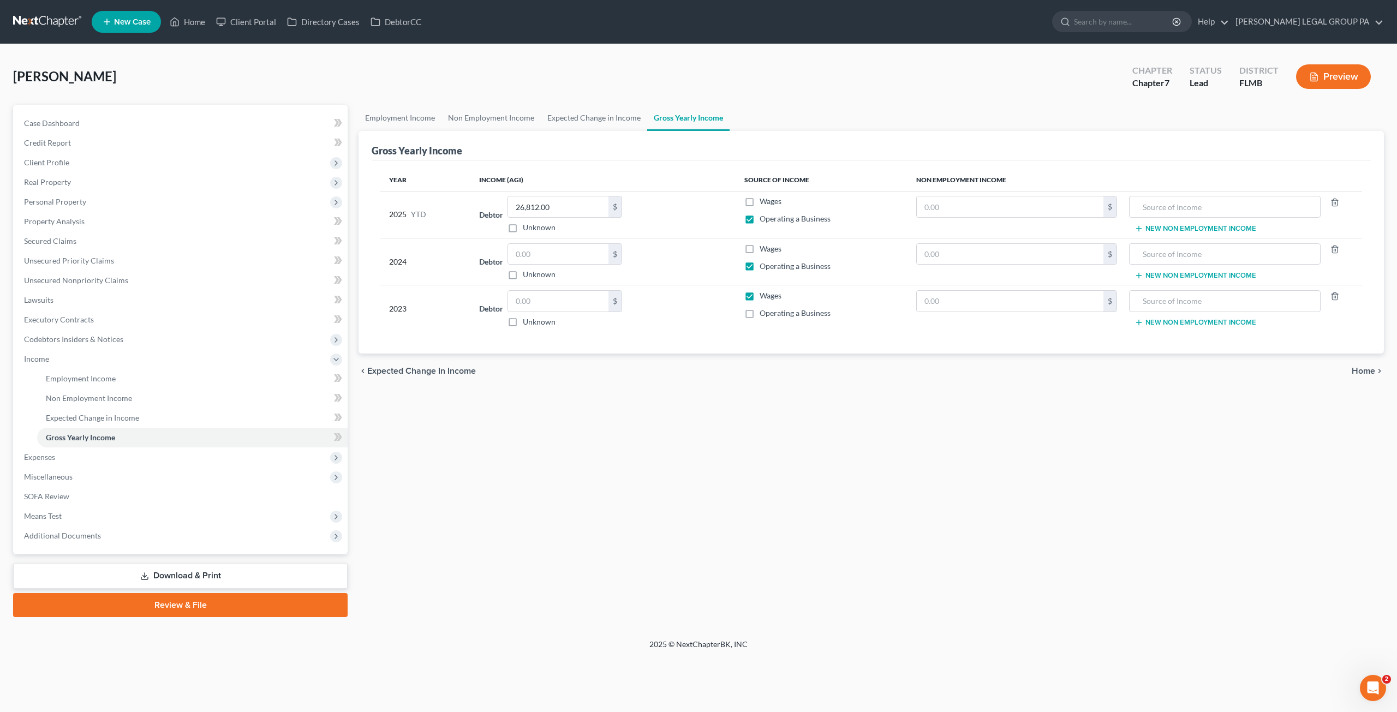
drag, startPoint x: 752, startPoint y: 313, endPoint x: 752, endPoint y: 292, distance: 20.7
click at [760, 313] on label "Operating a Business" at bounding box center [795, 313] width 71 height 11
click at [764, 313] on input "Operating a Business" at bounding box center [767, 311] width 7 height 7
click at [760, 297] on label "Wages" at bounding box center [771, 295] width 22 height 11
click at [764, 297] on input "Wages" at bounding box center [767, 293] width 7 height 7
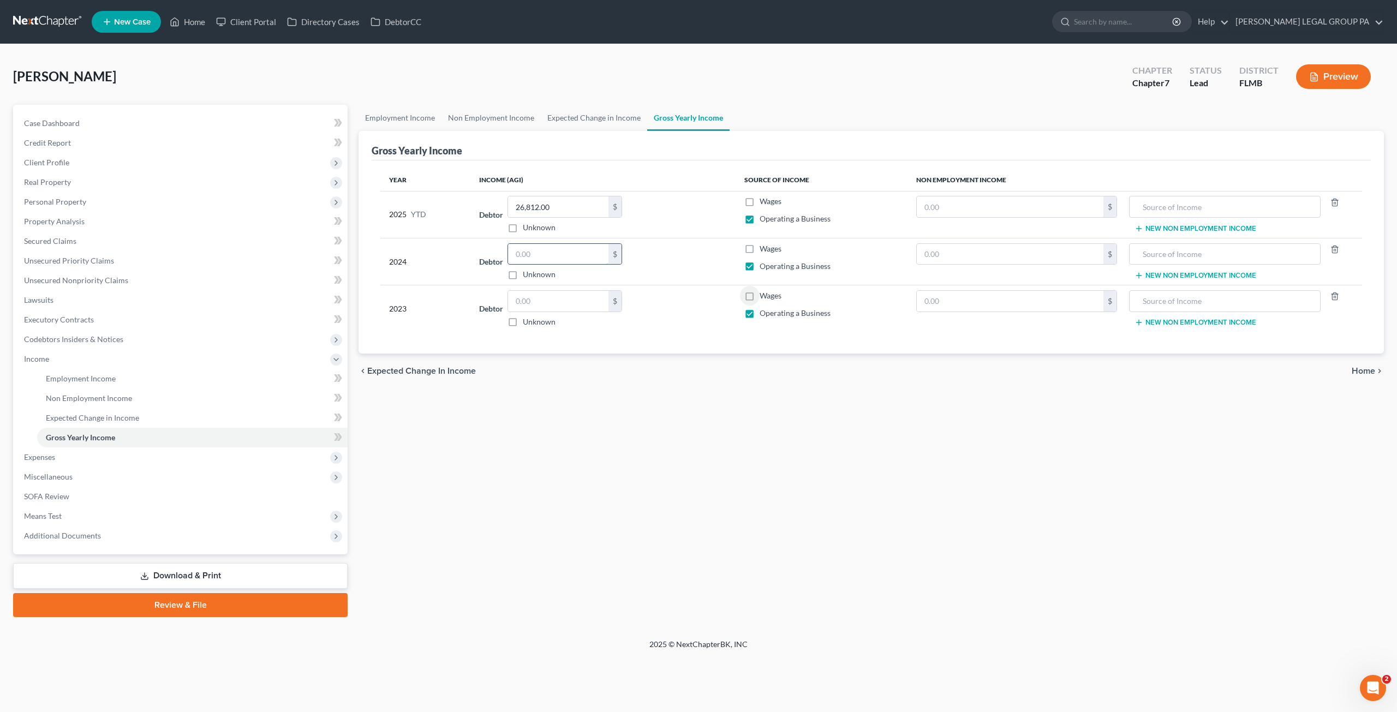
click at [576, 256] on input "text" at bounding box center [558, 254] width 100 height 21
click at [542, 306] on input "text" at bounding box center [558, 301] width 100 height 21
click at [63, 124] on span "Case Dashboard" at bounding box center [52, 122] width 56 height 9
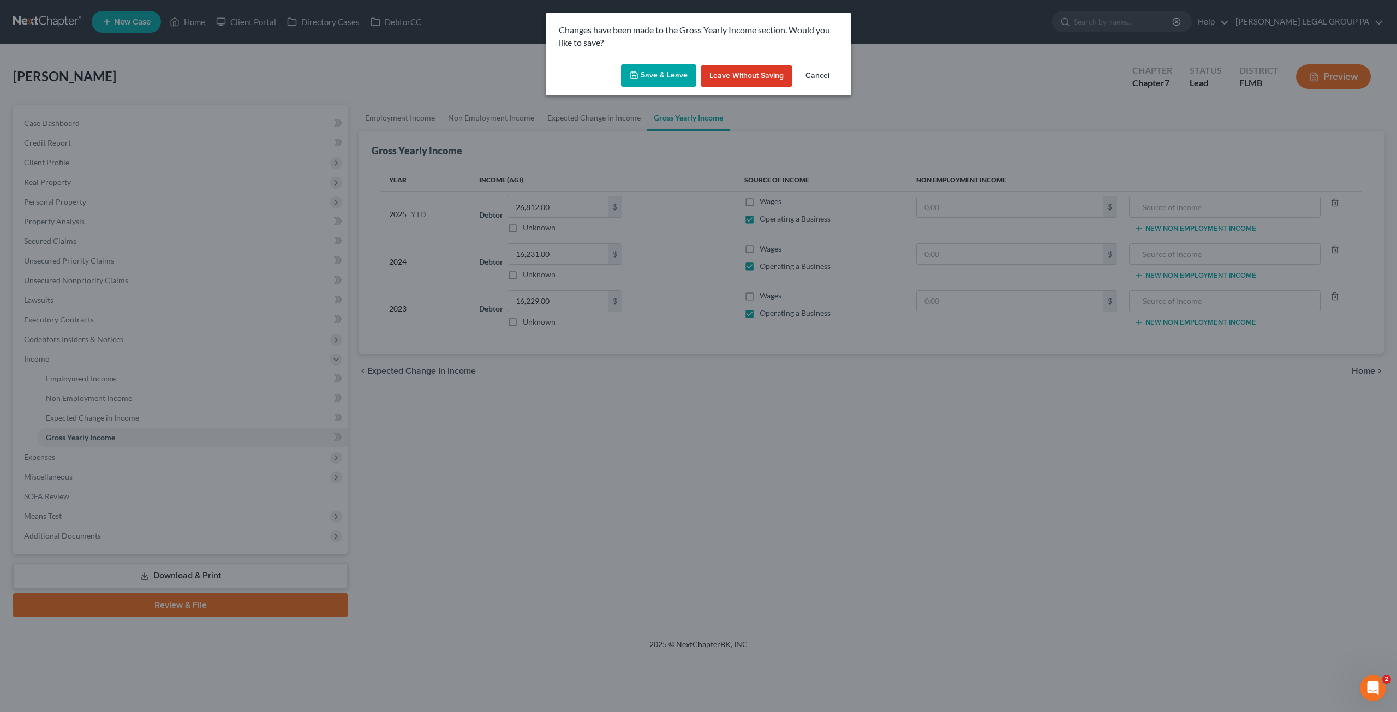
click at [655, 81] on button "Save & Leave" at bounding box center [658, 75] width 75 height 23
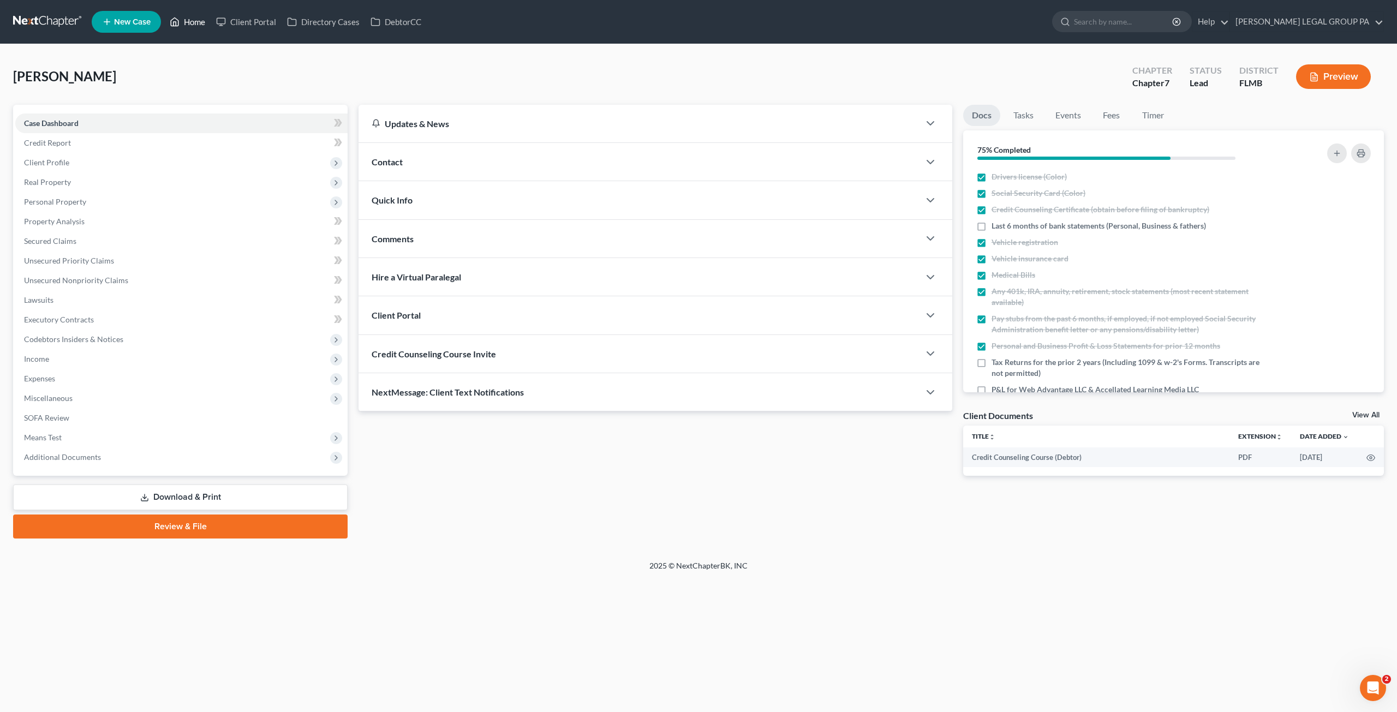
drag, startPoint x: 183, startPoint y: 27, endPoint x: 211, endPoint y: 2, distance: 37.5
click at [183, 27] on link "Home" at bounding box center [187, 22] width 46 height 20
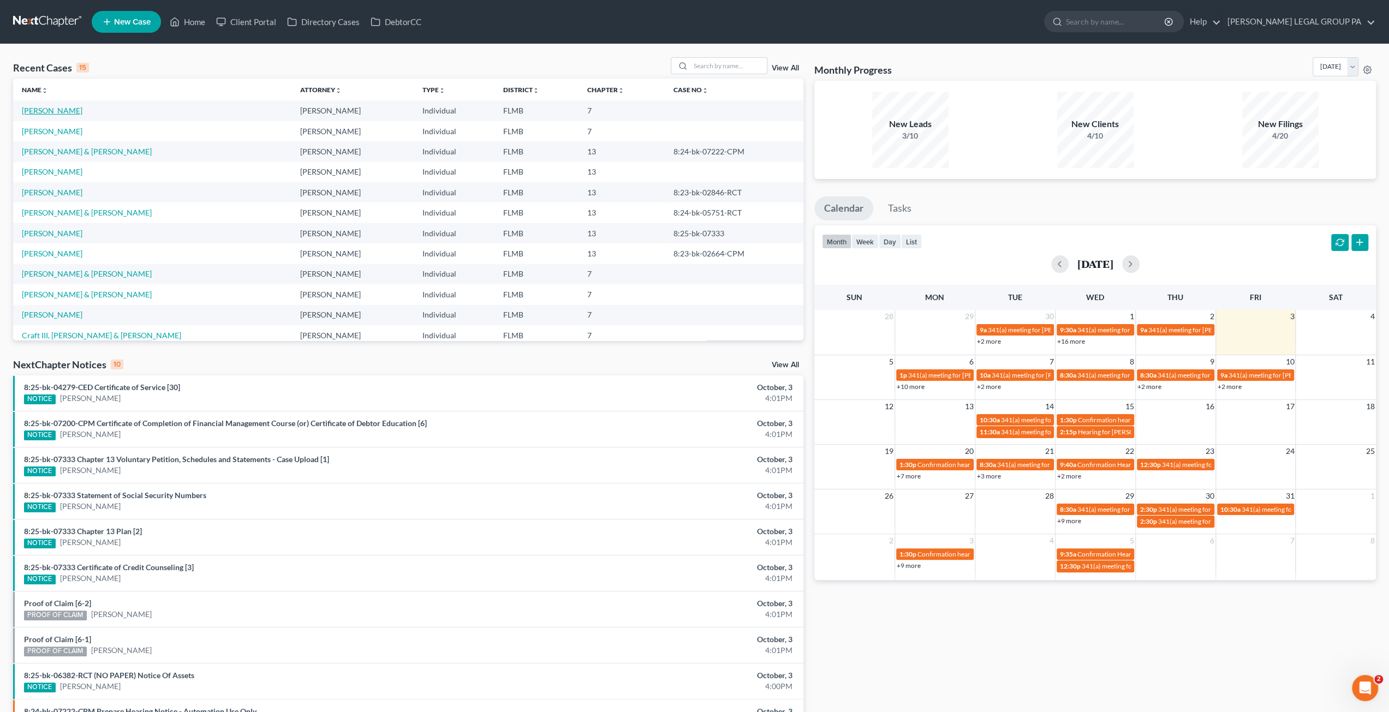
click at [55, 109] on link "[PERSON_NAME]" at bounding box center [52, 110] width 61 height 9
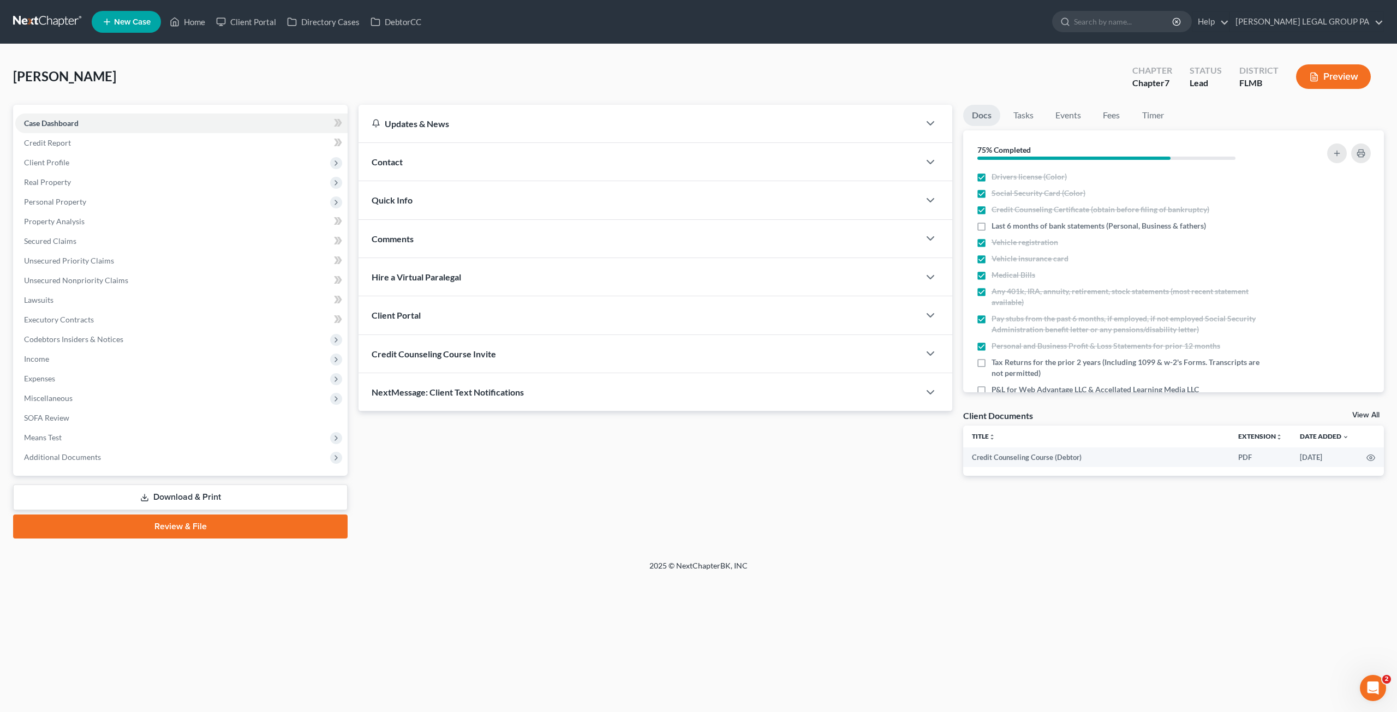
click at [172, 500] on link "Download & Print" at bounding box center [180, 498] width 335 height 26
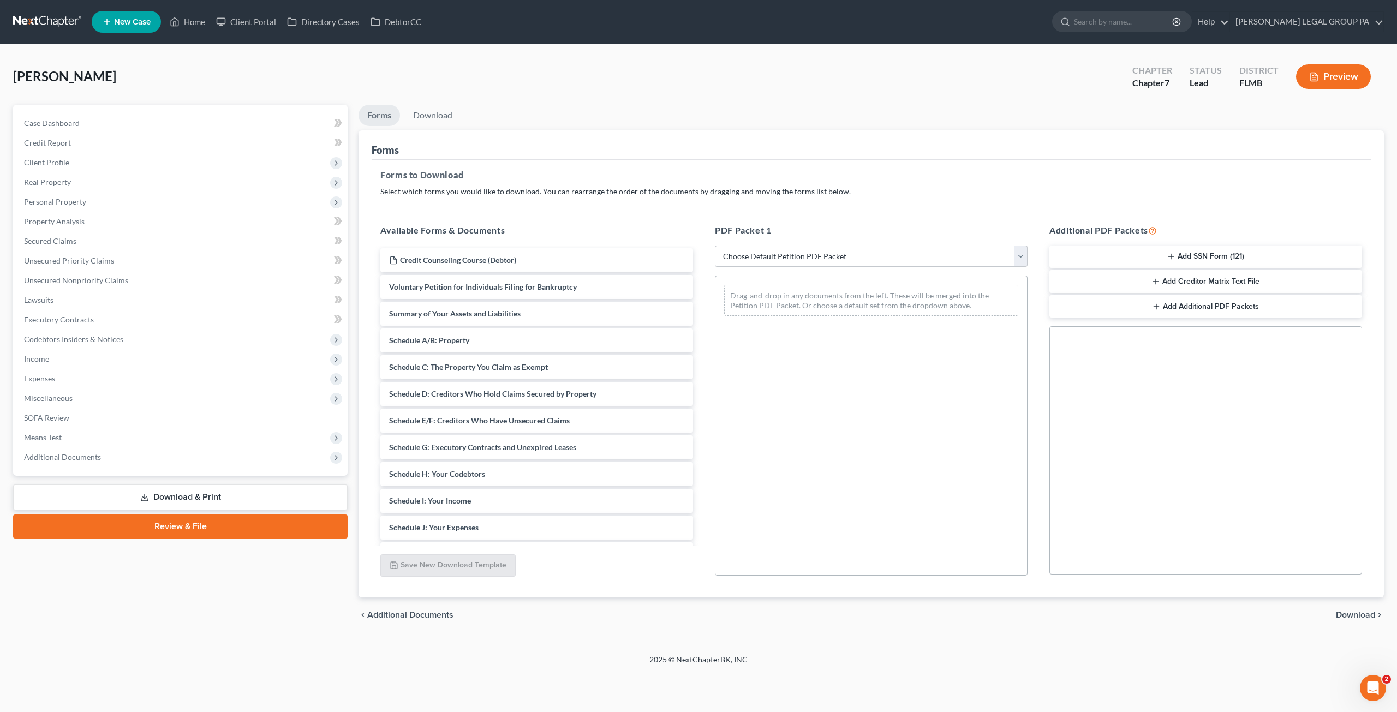
click at [744, 260] on select "Choose Default Petition PDF Packet Complete Bankruptcy Petition (all forms and …" at bounding box center [871, 257] width 313 height 22
click at [715, 246] on select "Choose Default Petition PDF Packet Complete Bankruptcy Petition (all forms and …" at bounding box center [871, 257] width 313 height 22
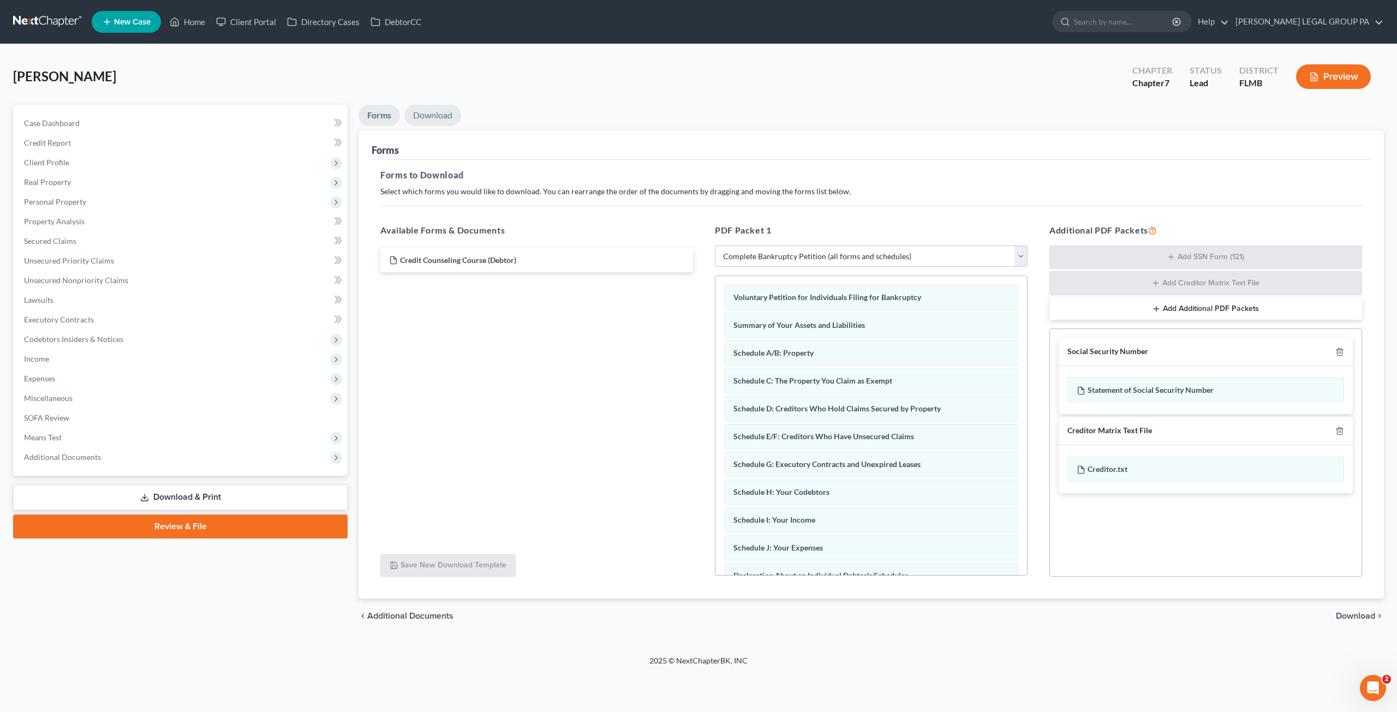
drag, startPoint x: 453, startPoint y: 114, endPoint x: 461, endPoint y: 187, distance: 73.6
click at [453, 114] on link "Download" at bounding box center [432, 115] width 57 height 21
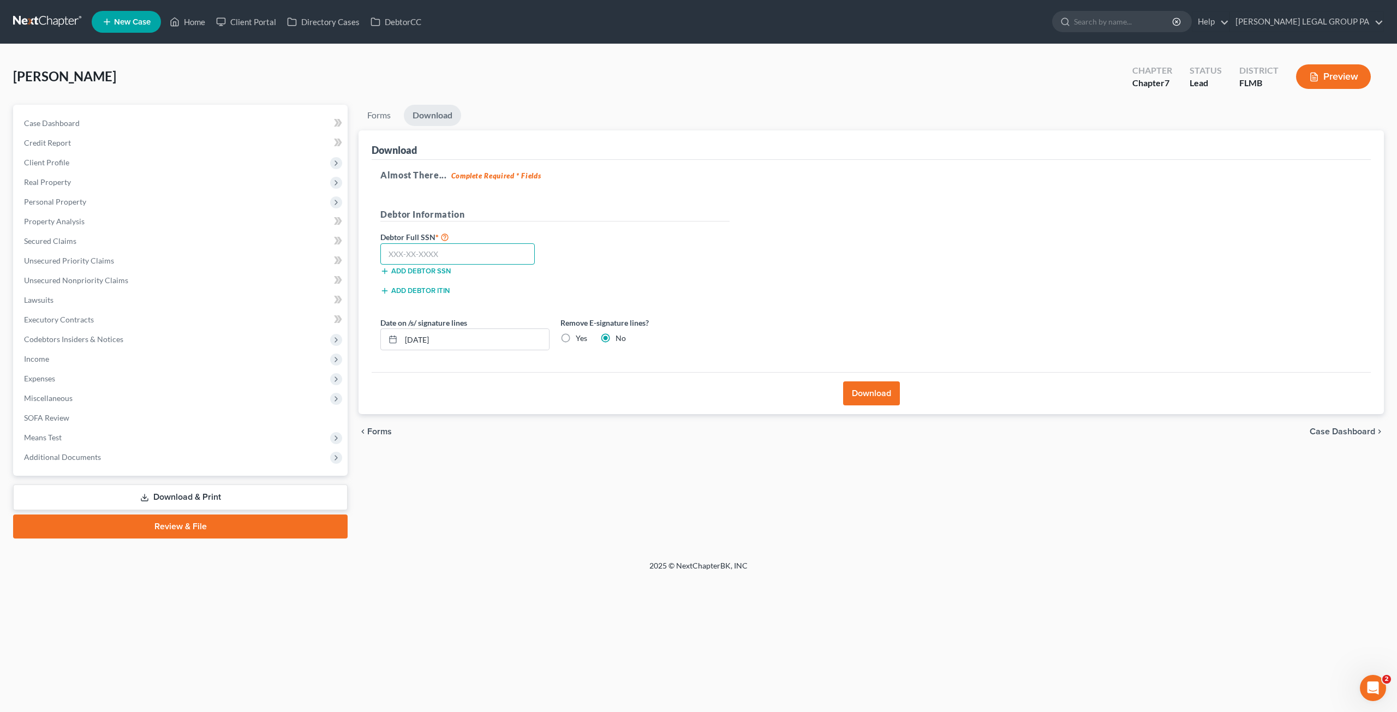
click at [402, 252] on input "text" at bounding box center [457, 254] width 154 height 22
click at [899, 396] on button "Download" at bounding box center [871, 393] width 57 height 24
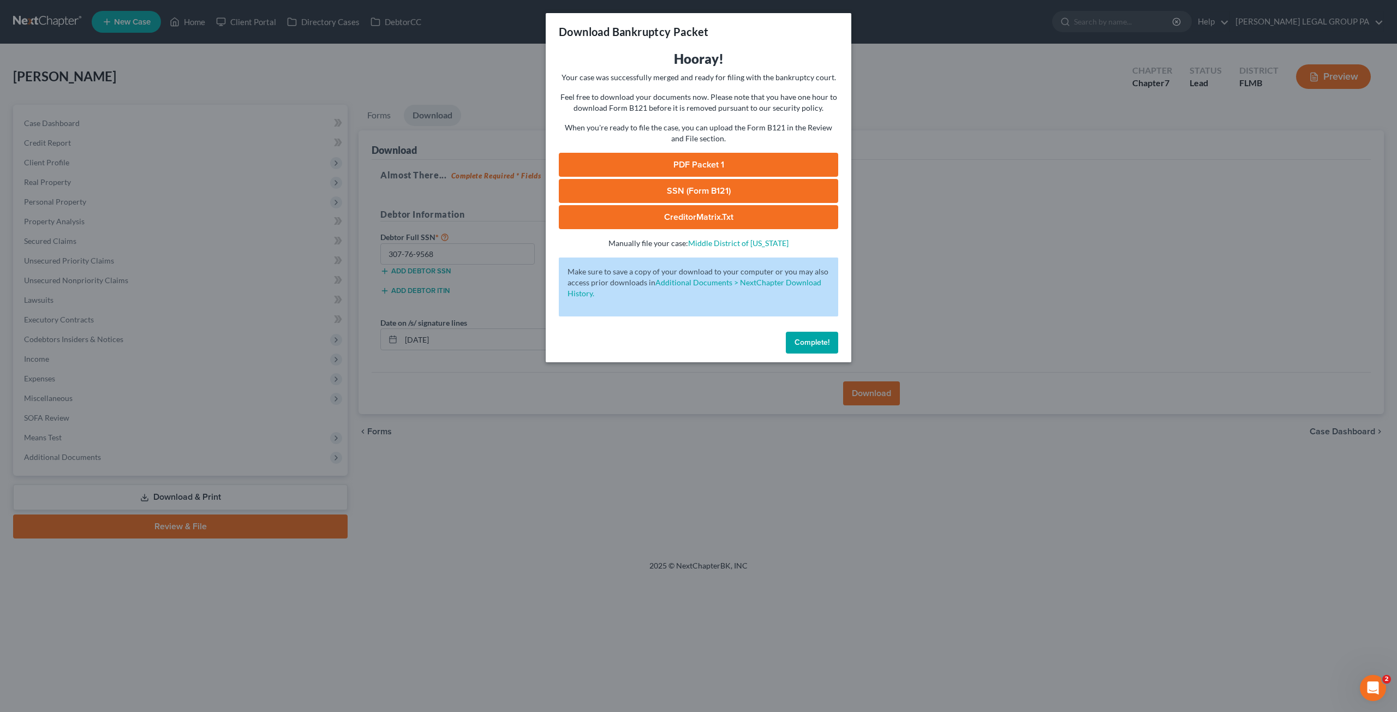
click at [821, 342] on span "Complete!" at bounding box center [812, 342] width 35 height 9
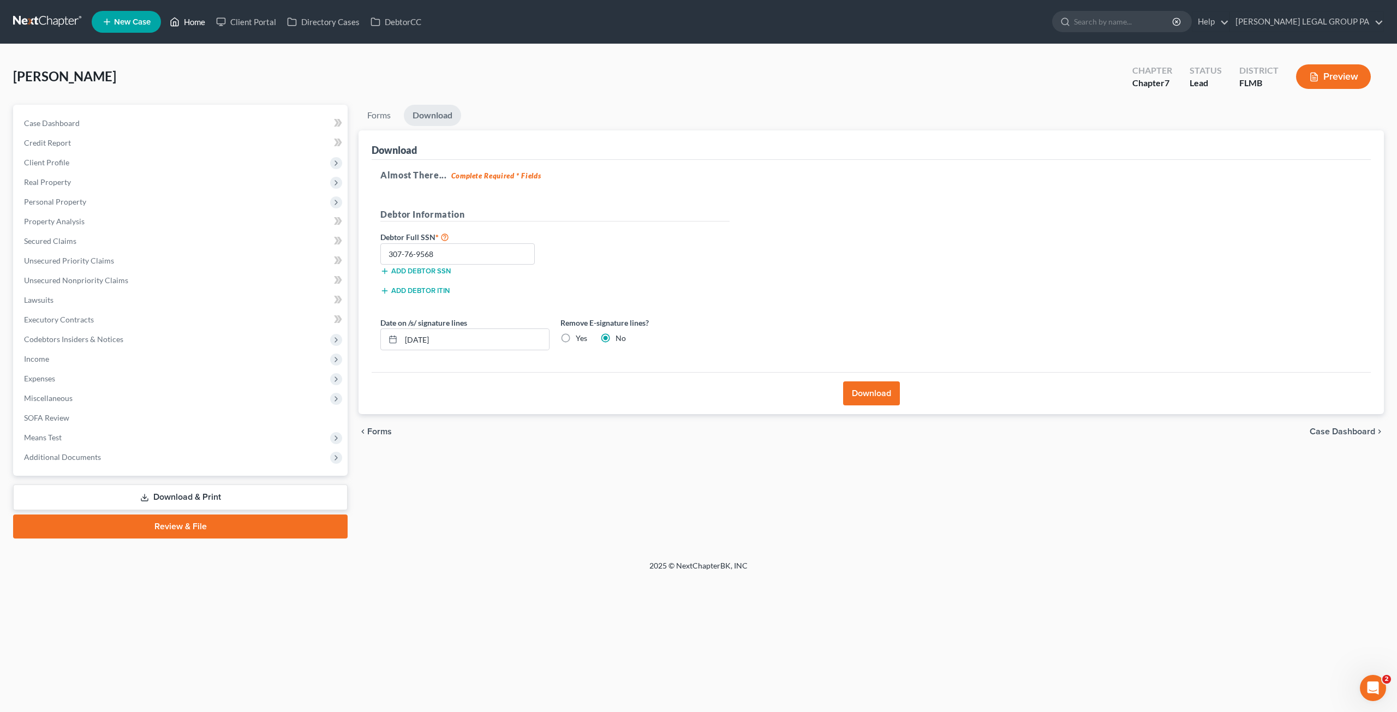
drag, startPoint x: 187, startPoint y: 28, endPoint x: 414, endPoint y: 191, distance: 280.0
click at [187, 28] on link "Home" at bounding box center [187, 22] width 46 height 20
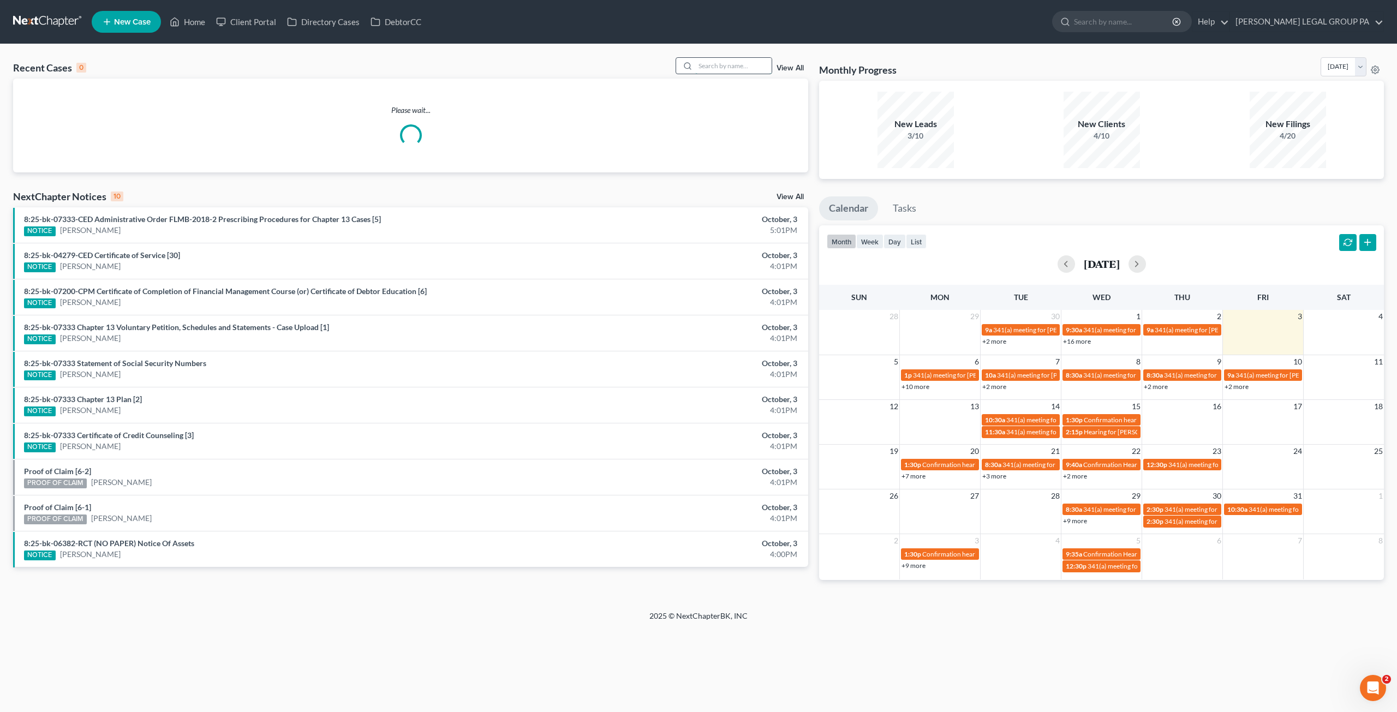
click at [700, 70] on input "search" at bounding box center [733, 66] width 76 height 16
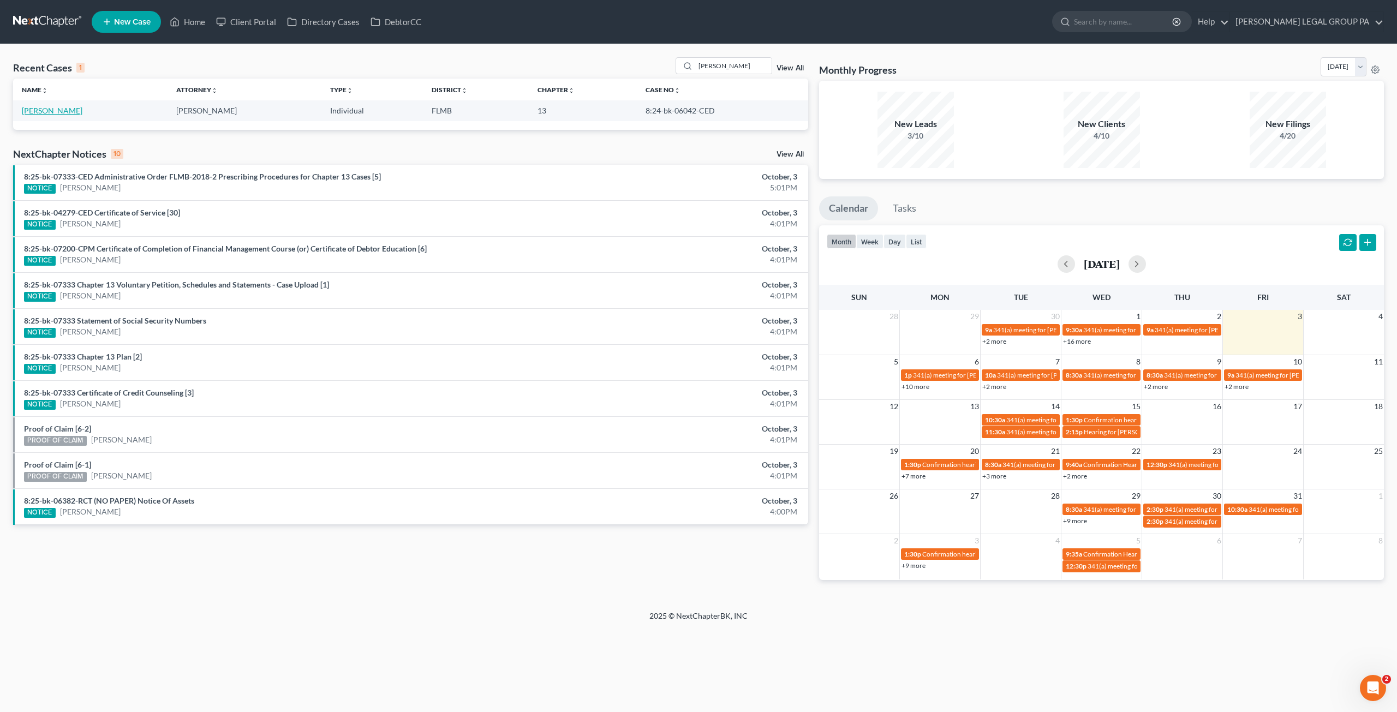
click at [47, 110] on link "Shiu, Hua" at bounding box center [52, 110] width 61 height 9
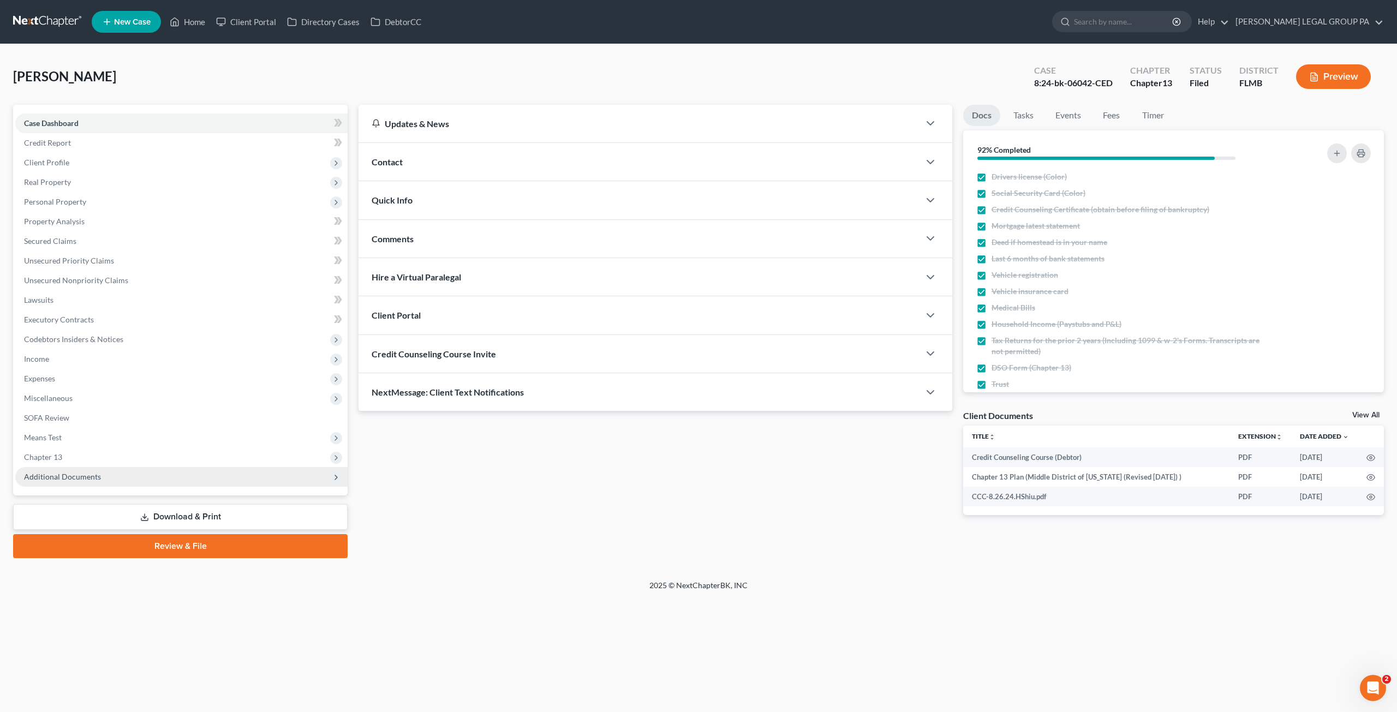
click at [68, 474] on span "Additional Documents" at bounding box center [62, 476] width 77 height 9
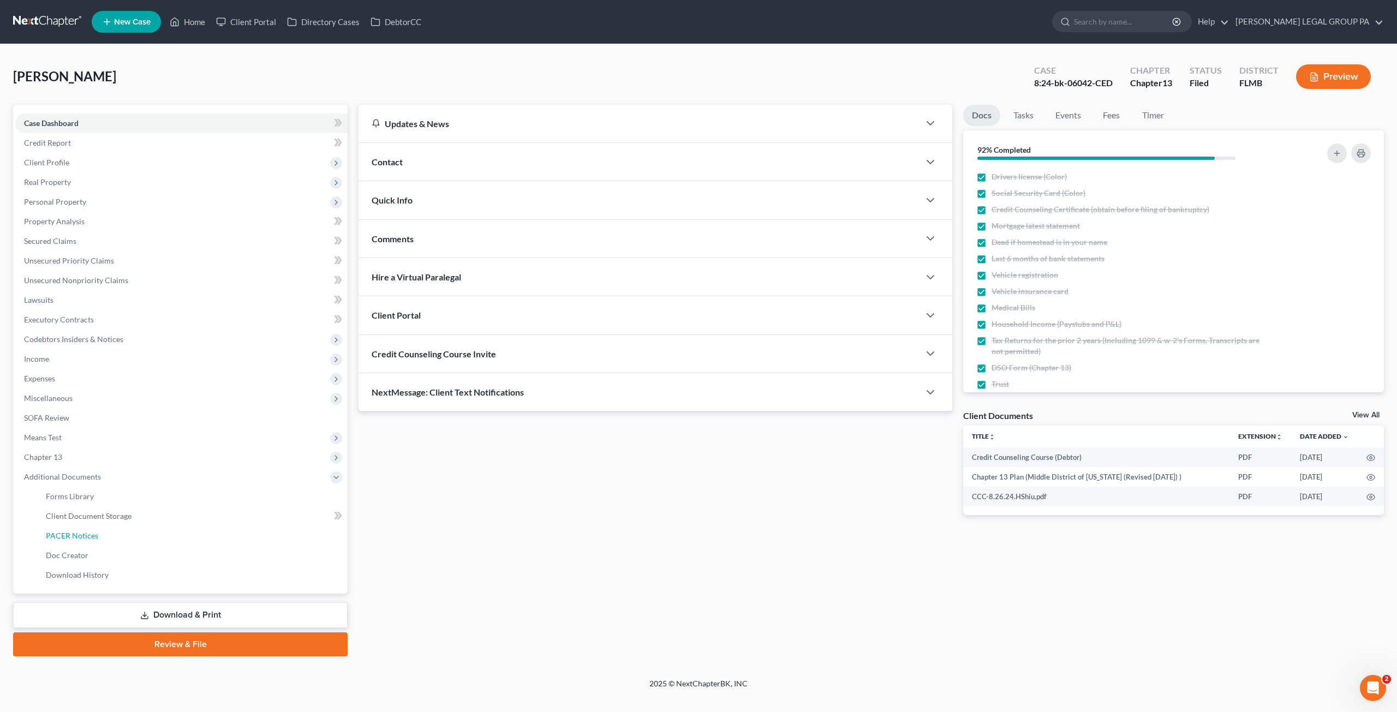
click at [77, 538] on span "PACER Notices" at bounding box center [72, 535] width 52 height 9
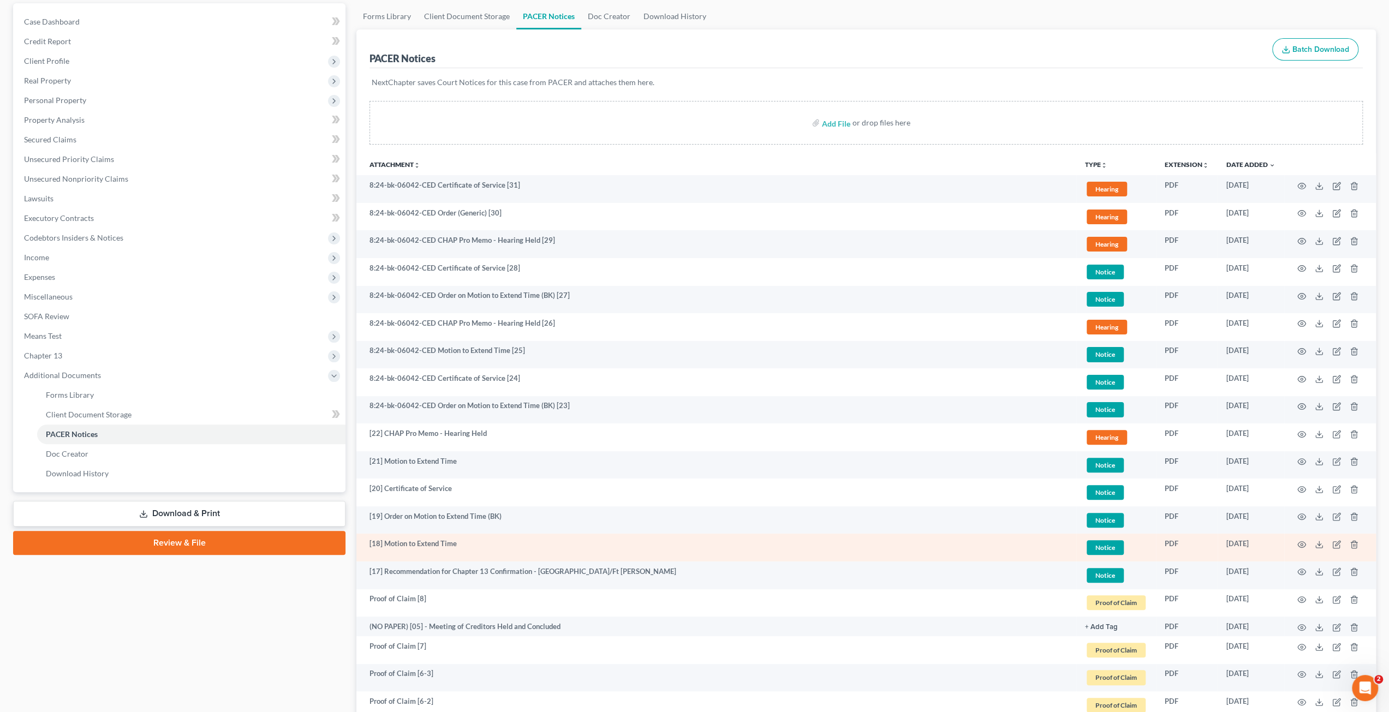
scroll to position [164, 0]
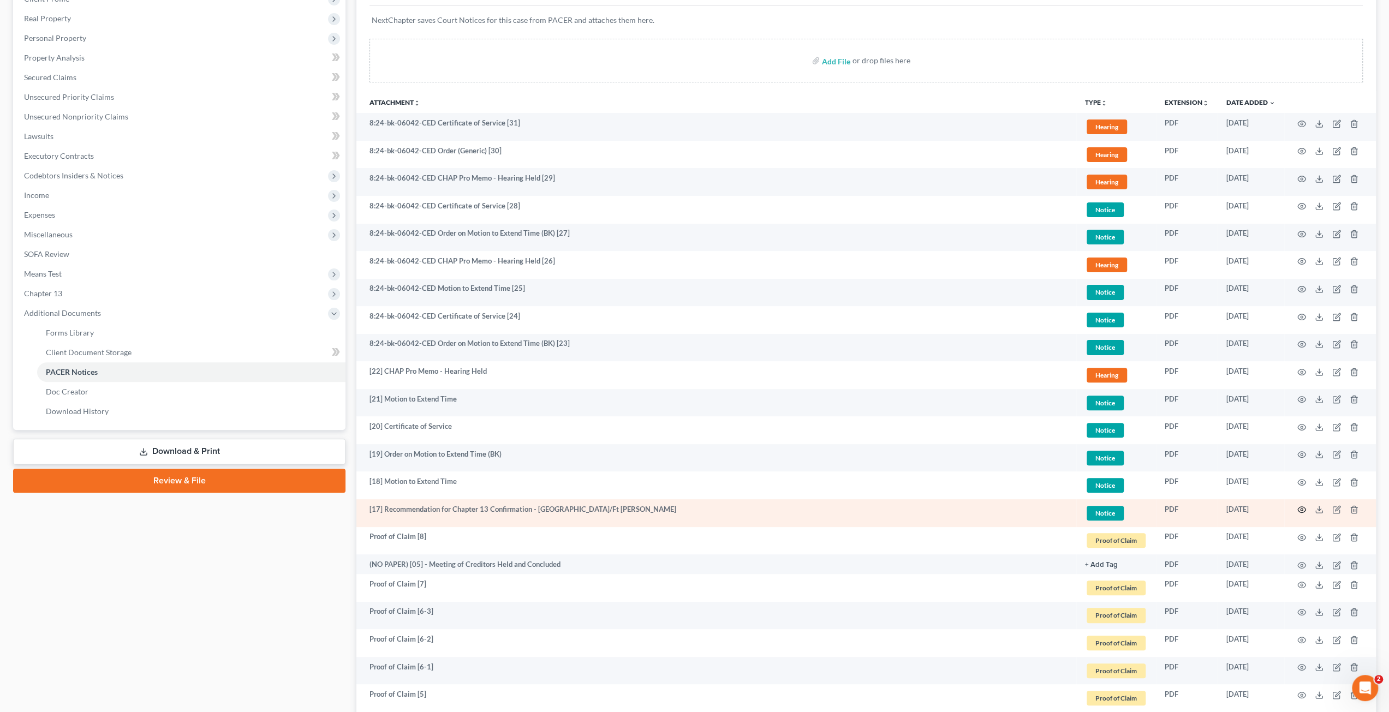
click at [1301, 505] on icon "button" at bounding box center [1301, 509] width 9 height 9
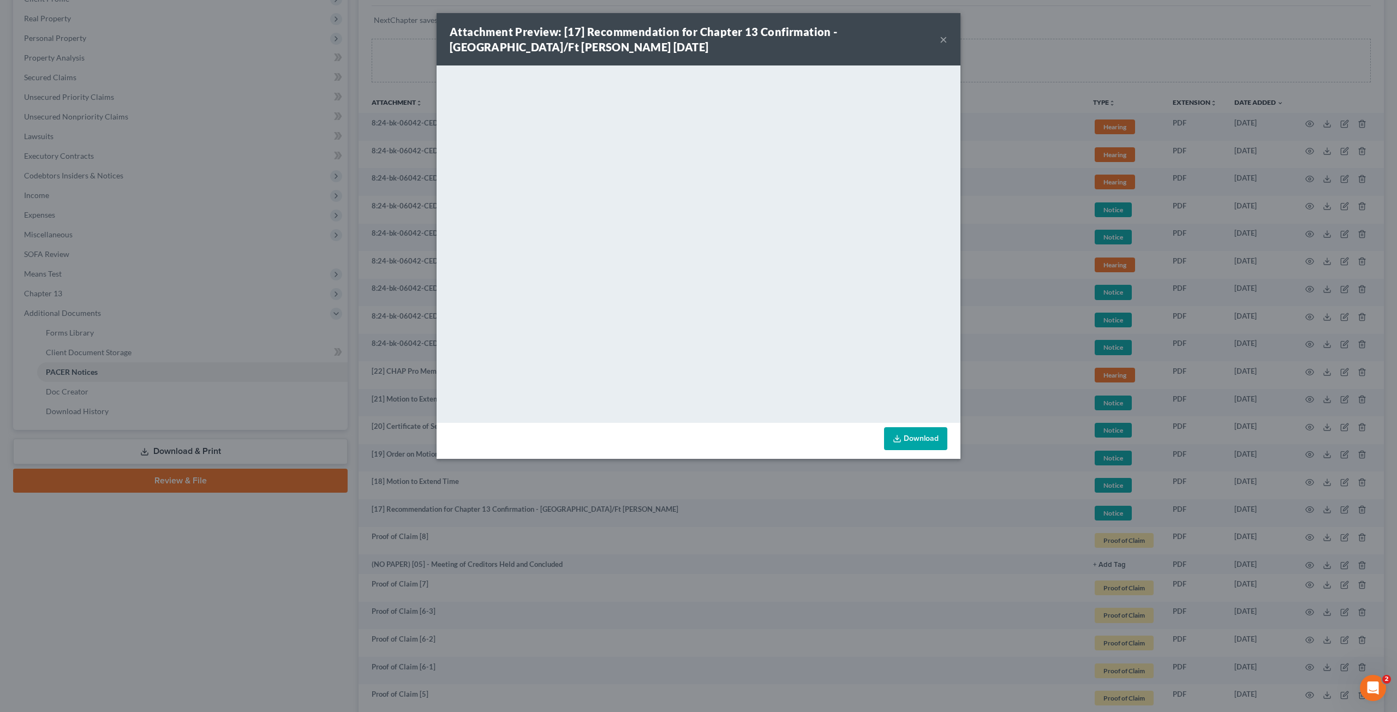
click at [942, 39] on button "×" at bounding box center [944, 39] width 8 height 13
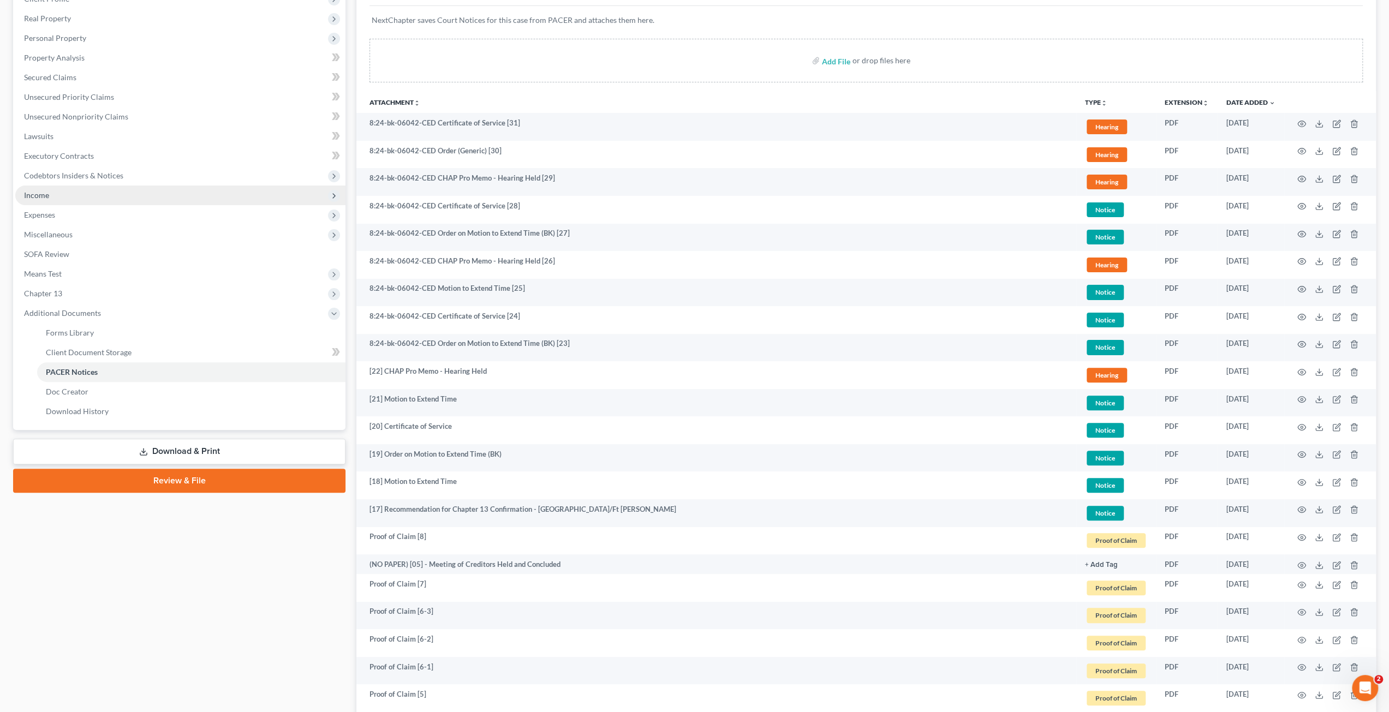
drag, startPoint x: 32, startPoint y: 196, endPoint x: 72, endPoint y: 248, distance: 65.7
click at [32, 196] on span "Income" at bounding box center [36, 194] width 25 height 9
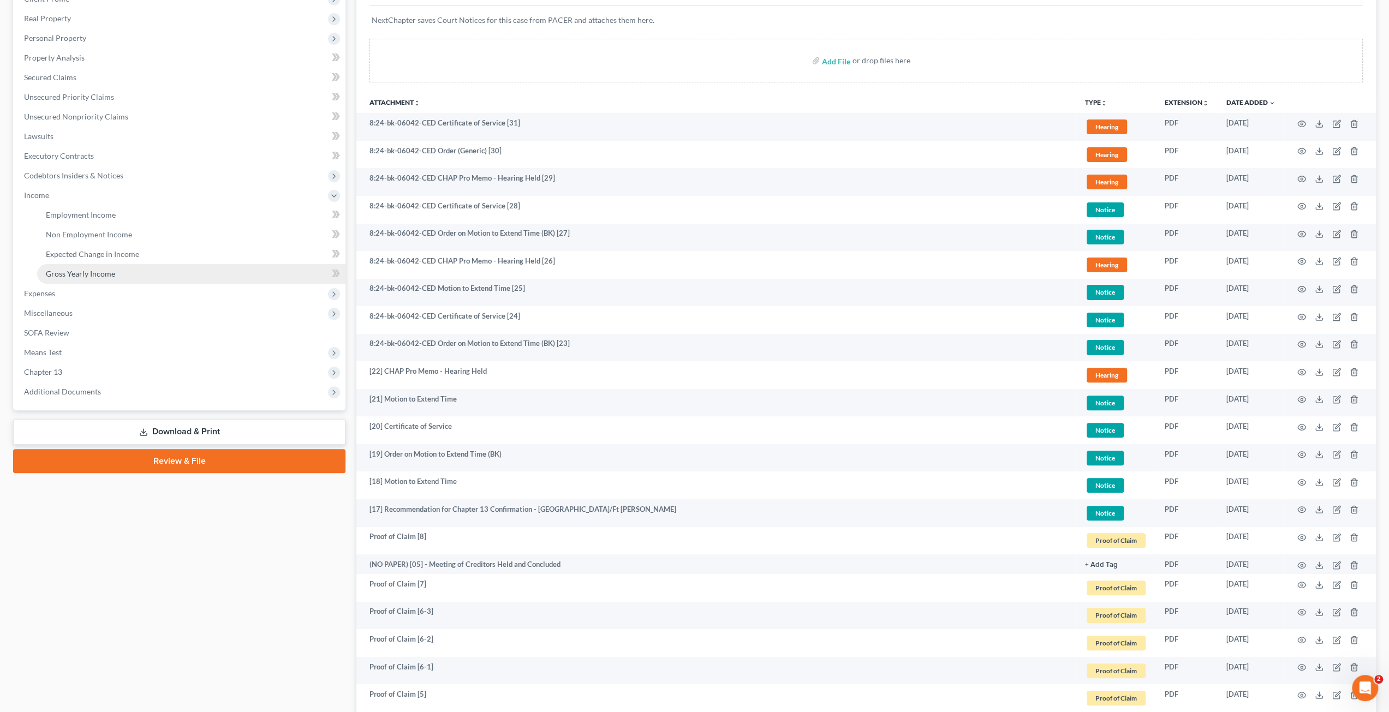
click at [75, 267] on link "Gross Yearly Income" at bounding box center [191, 274] width 308 height 20
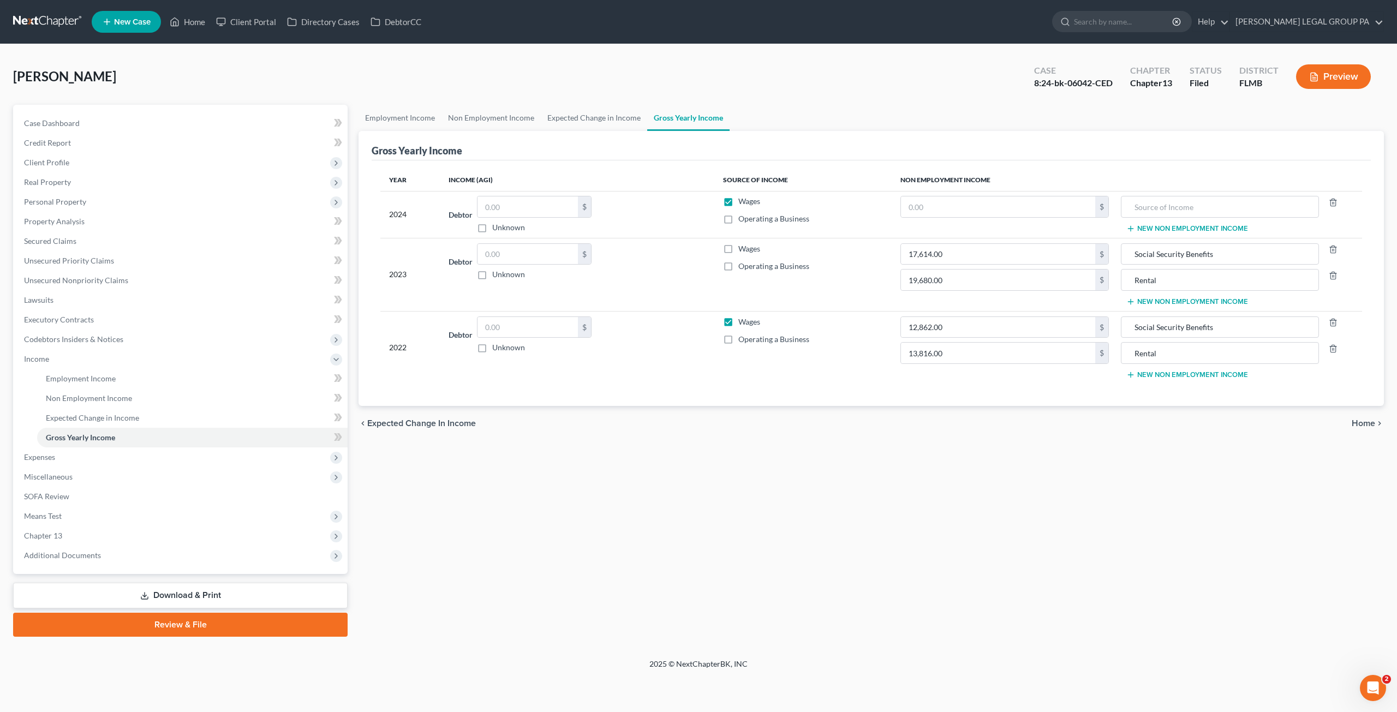
drag, startPoint x: 79, startPoint y: 556, endPoint x: 74, endPoint y: 569, distance: 14.0
click at [79, 556] on span "Additional Documents" at bounding box center [62, 555] width 77 height 9
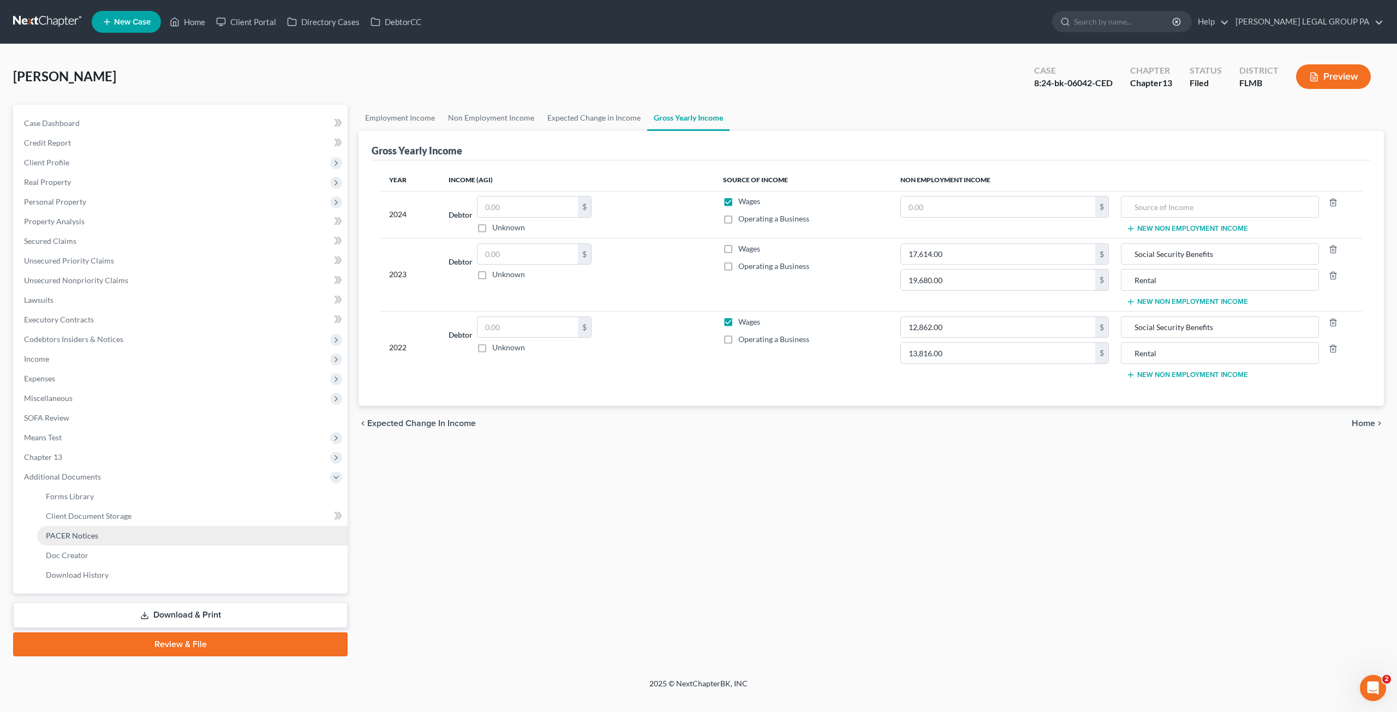
click at [77, 539] on span "PACER Notices" at bounding box center [72, 535] width 52 height 9
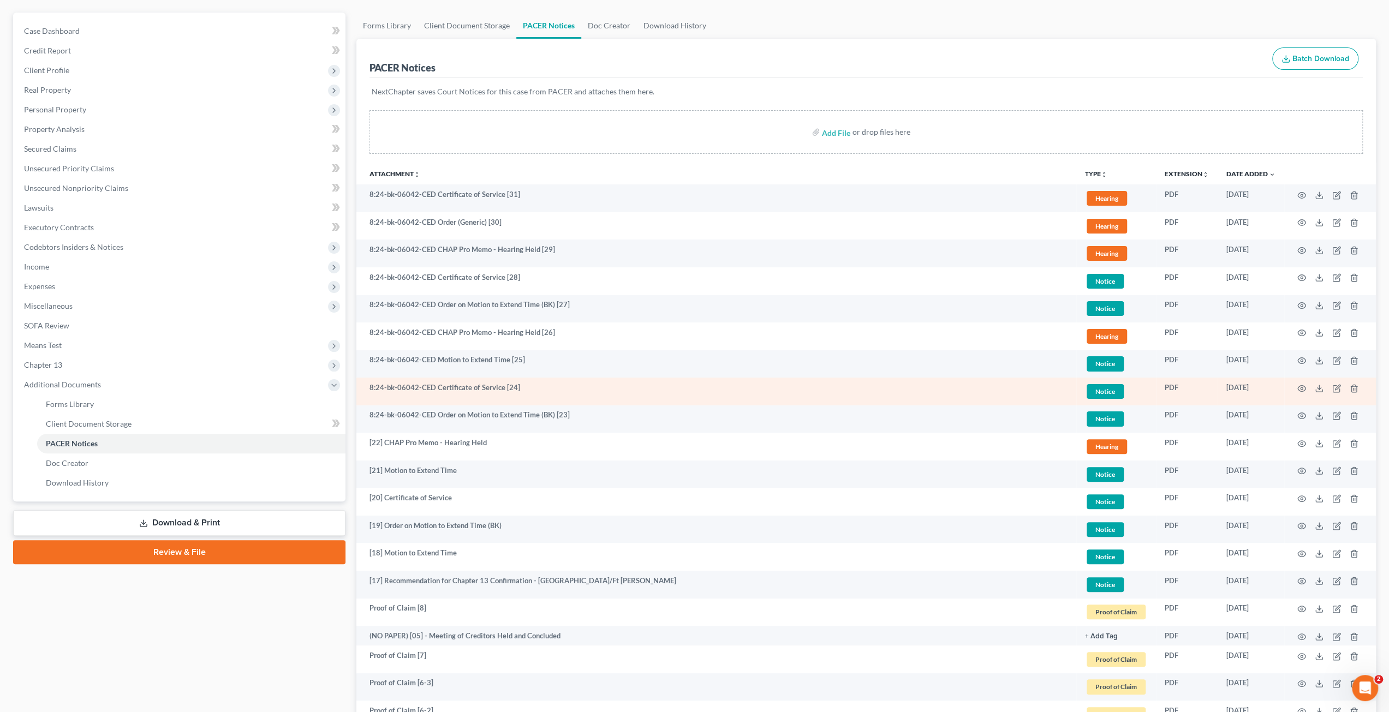
scroll to position [109, 0]
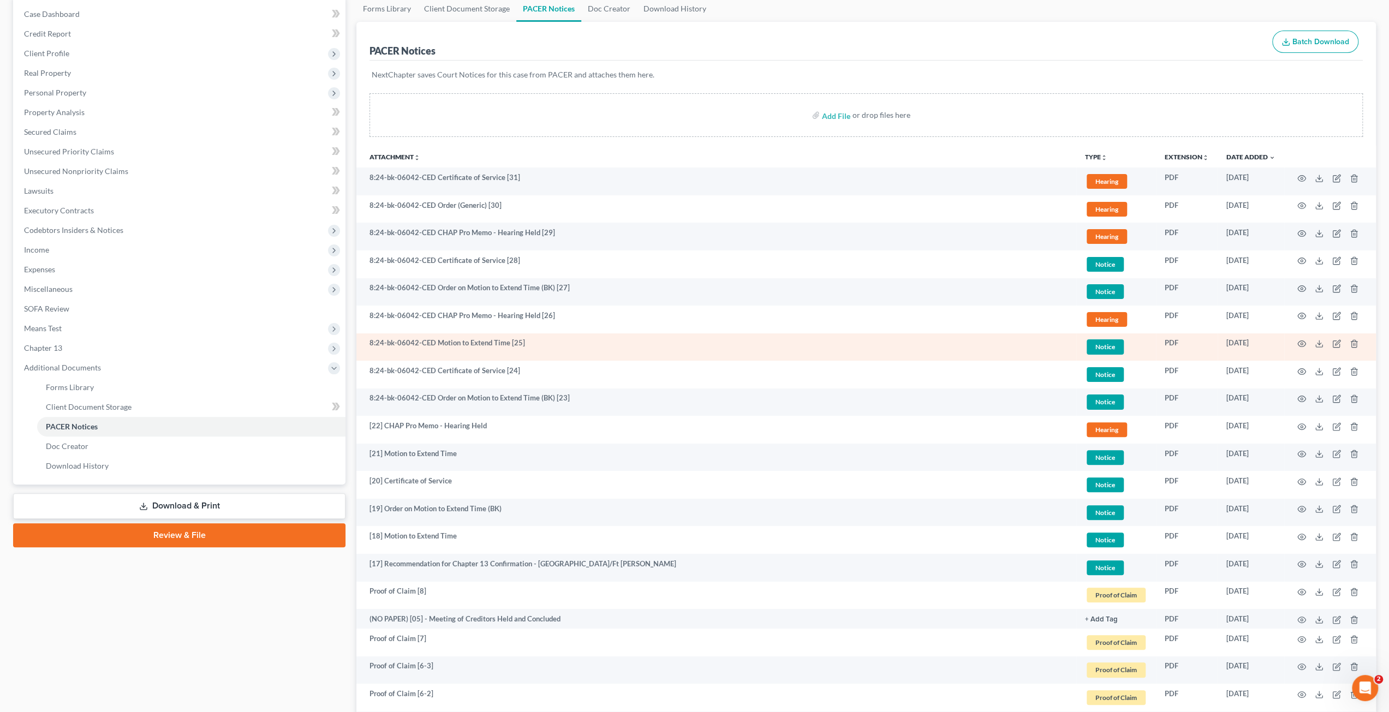
click at [1295, 341] on td at bounding box center [1330, 347] width 92 height 28
click at [1301, 343] on circle "button" at bounding box center [1301, 344] width 2 height 2
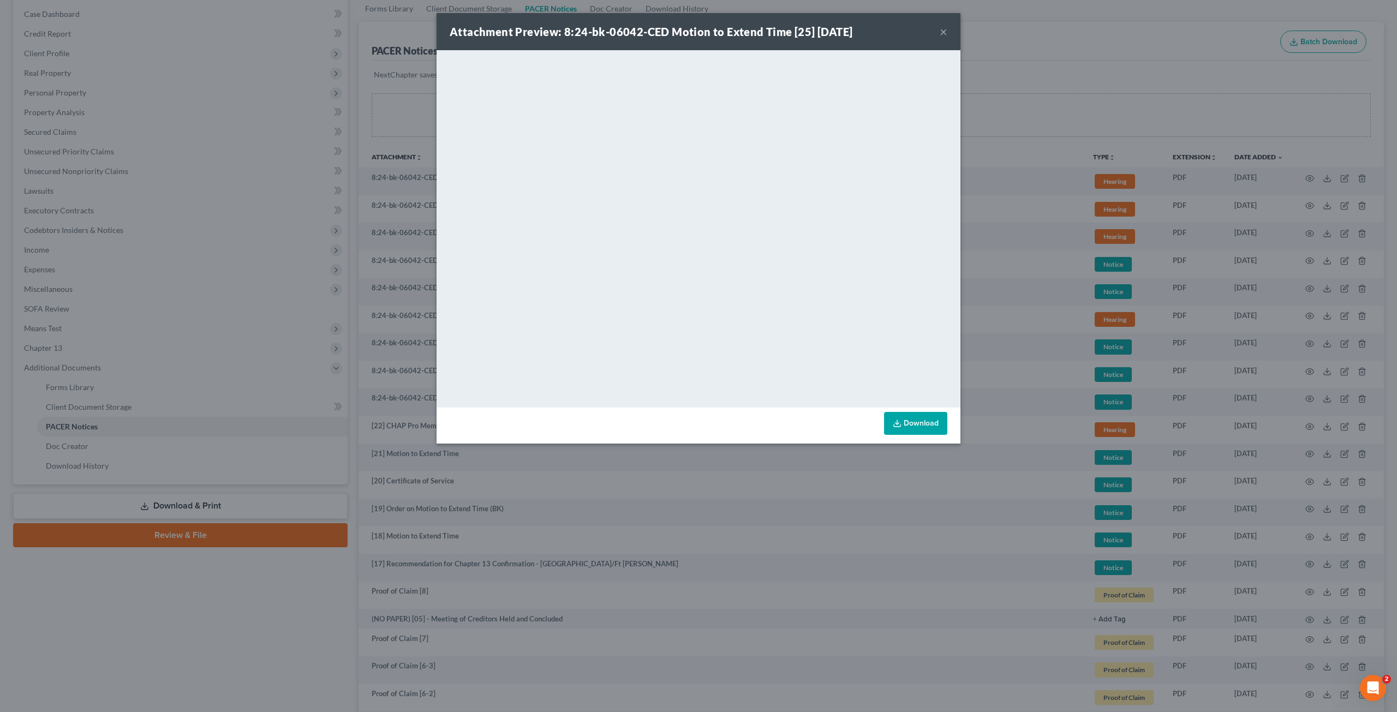
click at [940, 37] on button "×" at bounding box center [944, 31] width 8 height 13
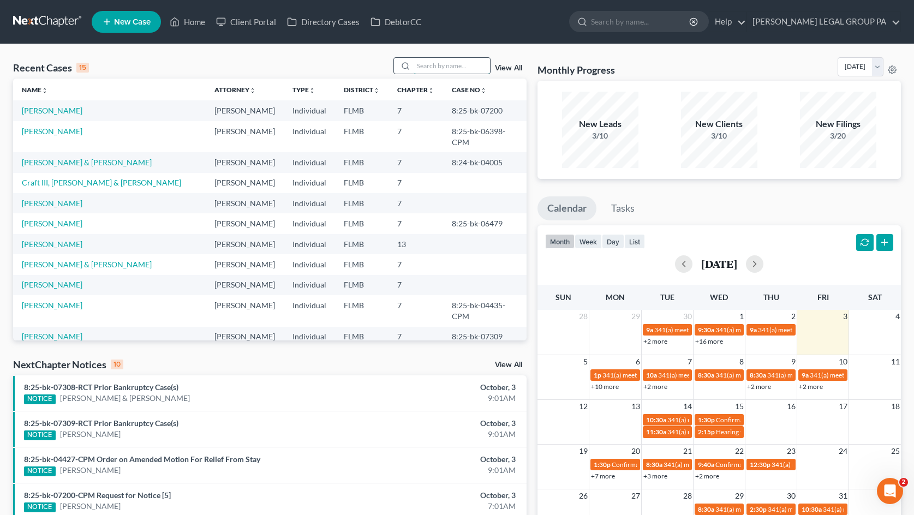
click at [438, 62] on input "search" at bounding box center [452, 66] width 76 height 16
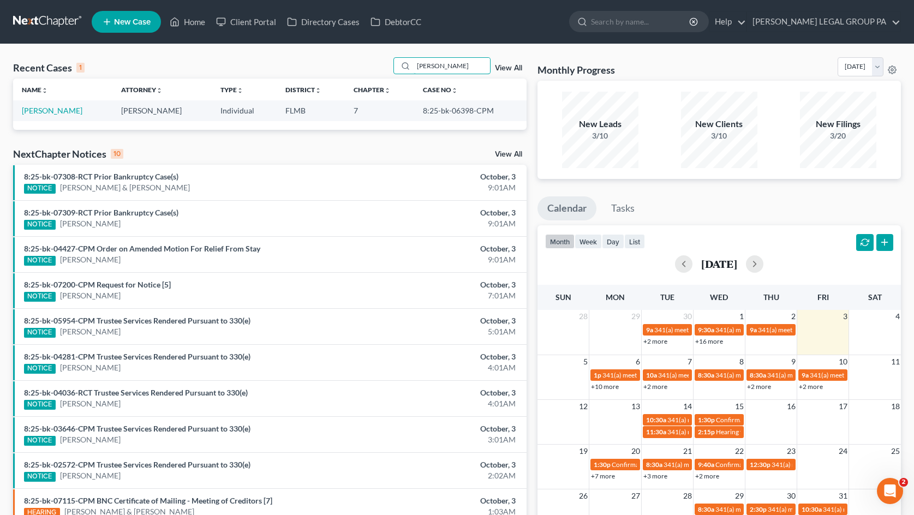
type input "cavender"
drag, startPoint x: 417, startPoint y: 110, endPoint x: 491, endPoint y: 110, distance: 74.2
click at [491, 110] on td "8:25-bk-06398-CPM" at bounding box center [470, 110] width 112 height 20
copy td "8:25-bk-06398-CPM"
click at [199, 18] on link "Home" at bounding box center [187, 22] width 46 height 20
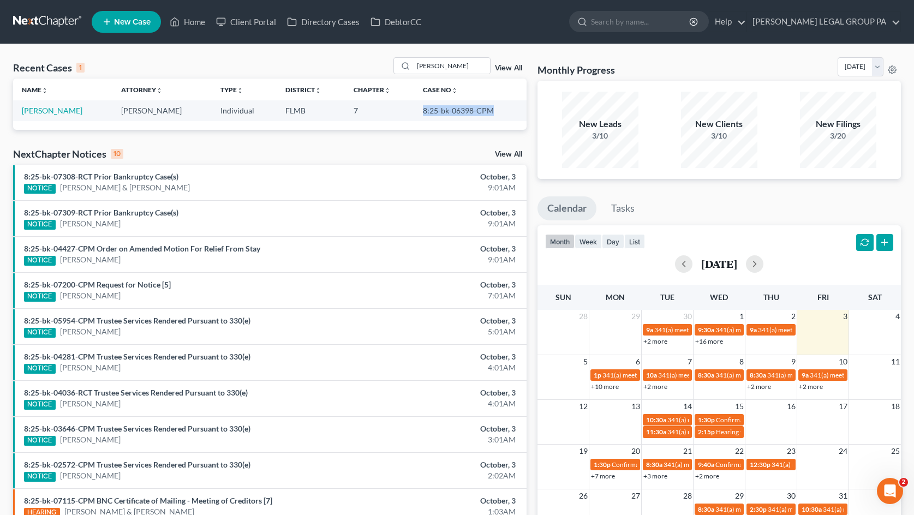
click at [505, 66] on link "View All" at bounding box center [508, 68] width 27 height 8
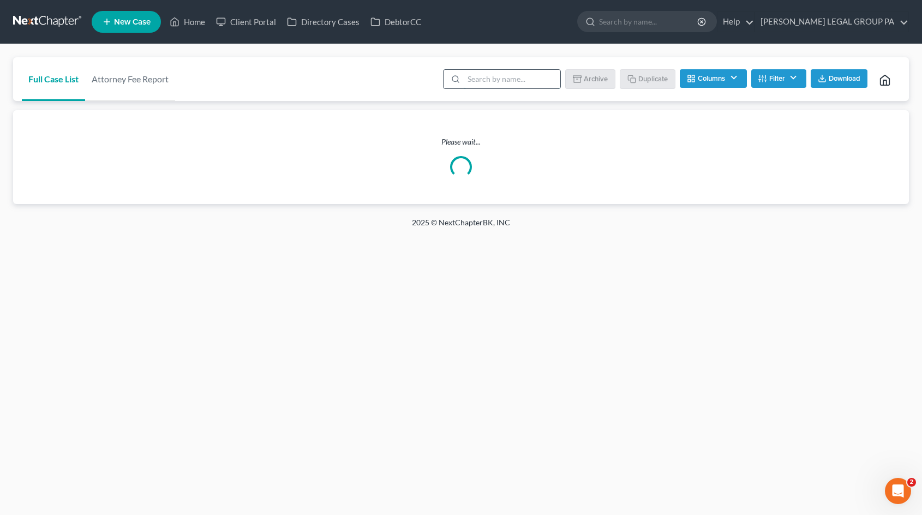
click at [522, 72] on input "search" at bounding box center [512, 79] width 97 height 19
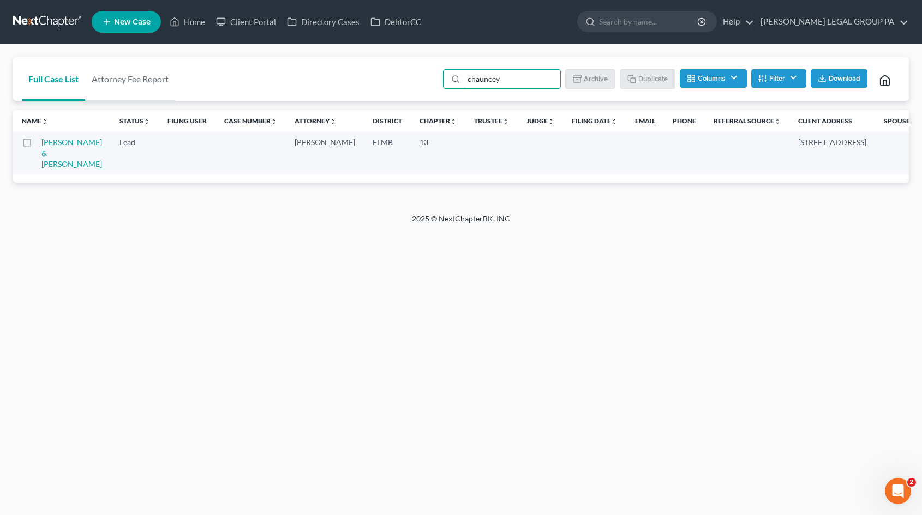
drag, startPoint x: 482, startPoint y: 80, endPoint x: 356, endPoint y: 59, distance: 127.2
click at [356, 59] on div "Full Case List Attorney Fee Report chauncey Batch Download Archive Un-archive D…" at bounding box center [461, 79] width 896 height 44
type input "howell"
click at [189, 20] on link "Home" at bounding box center [187, 22] width 46 height 20
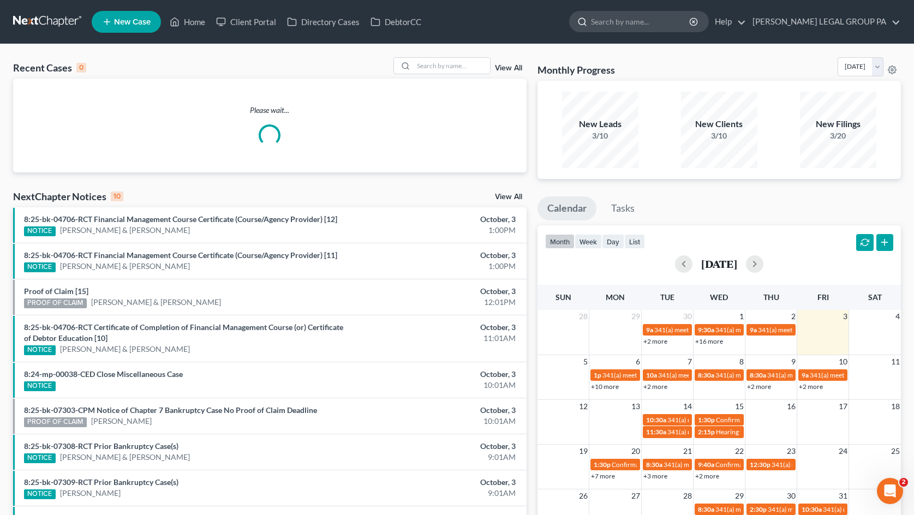
click at [671, 21] on input "search" at bounding box center [641, 21] width 100 height 20
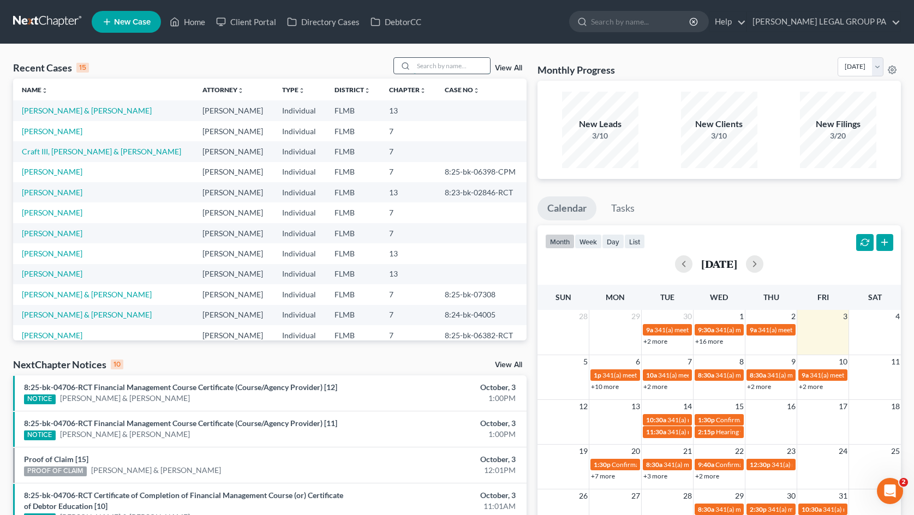
click at [457, 58] on input "search" at bounding box center [452, 66] width 76 height 16
type input "joseph"
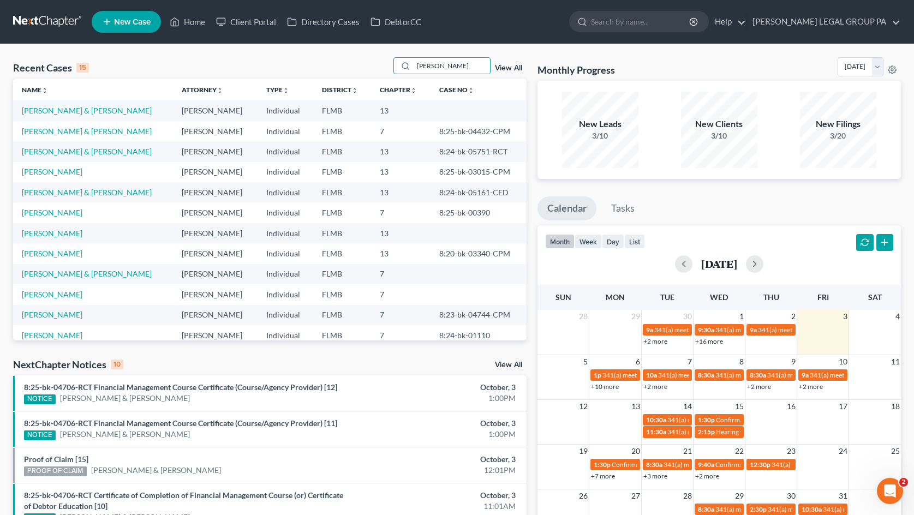
click at [507, 63] on div "joseph View All" at bounding box center [459, 65] width 133 height 17
click at [507, 67] on link "View All" at bounding box center [508, 68] width 27 height 8
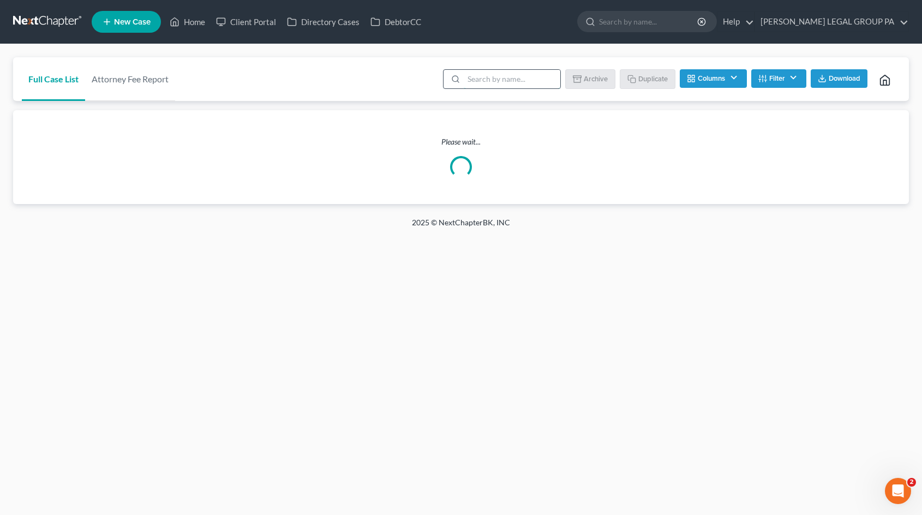
click at [508, 77] on input "search" at bounding box center [512, 79] width 97 height 19
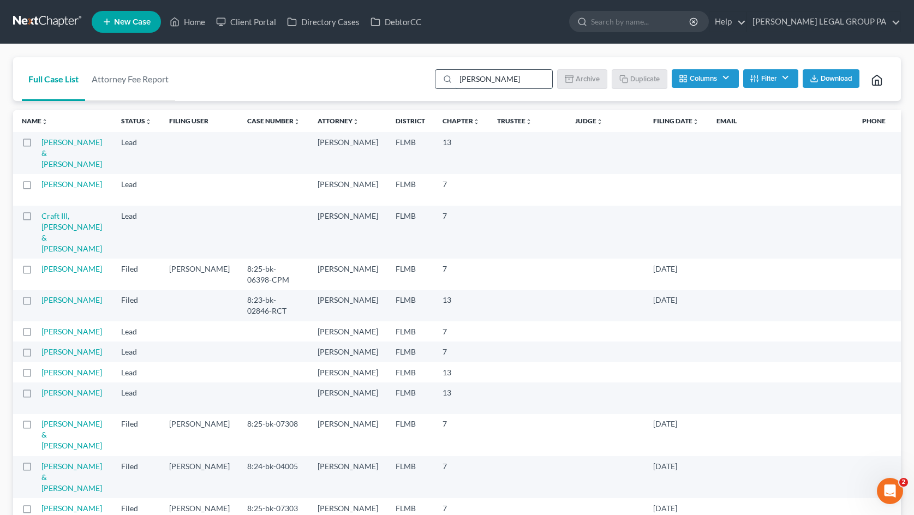
type input "joseph"
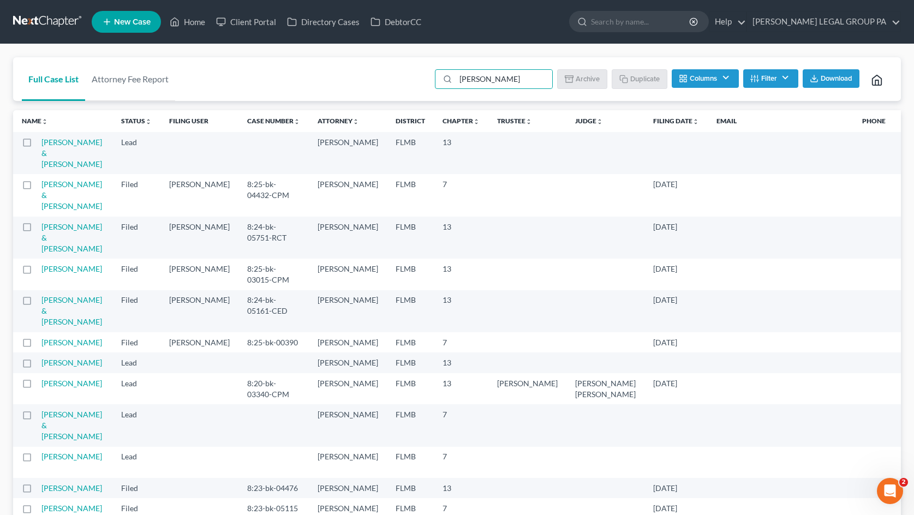
click at [787, 79] on button "Filter" at bounding box center [770, 78] width 55 height 19
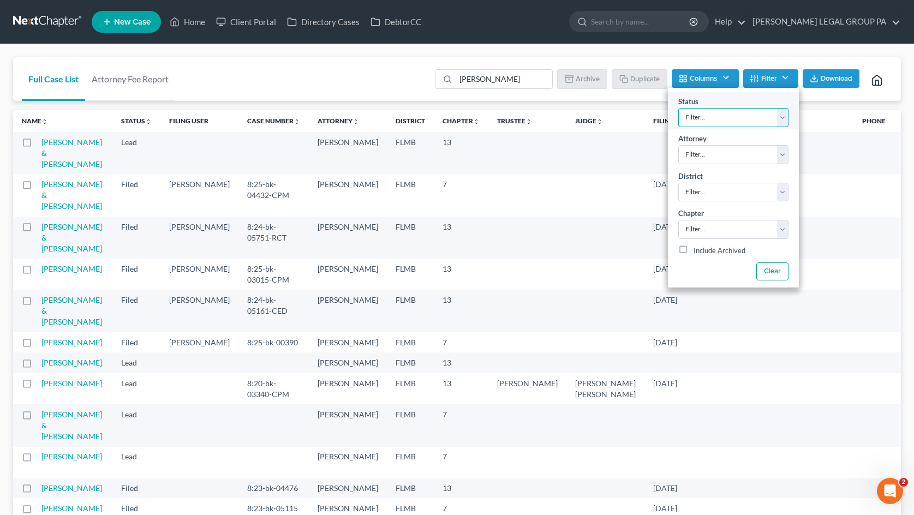
click at [712, 116] on select "Filter... Discharged Discharged & Reported Discharge Litigation Dismissal Notic…" at bounding box center [733, 117] width 110 height 19
click at [787, 81] on button "Filter" at bounding box center [770, 78] width 55 height 19
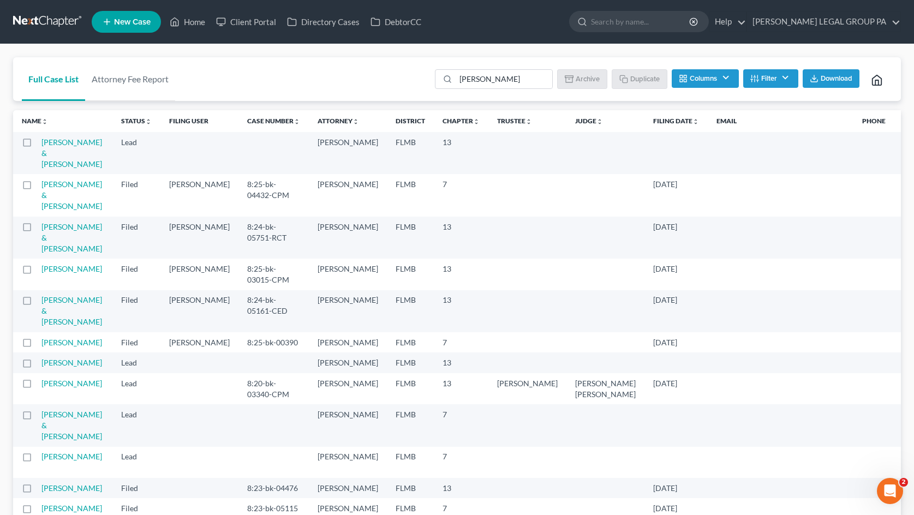
click at [784, 77] on button "Filter" at bounding box center [770, 78] width 55 height 19
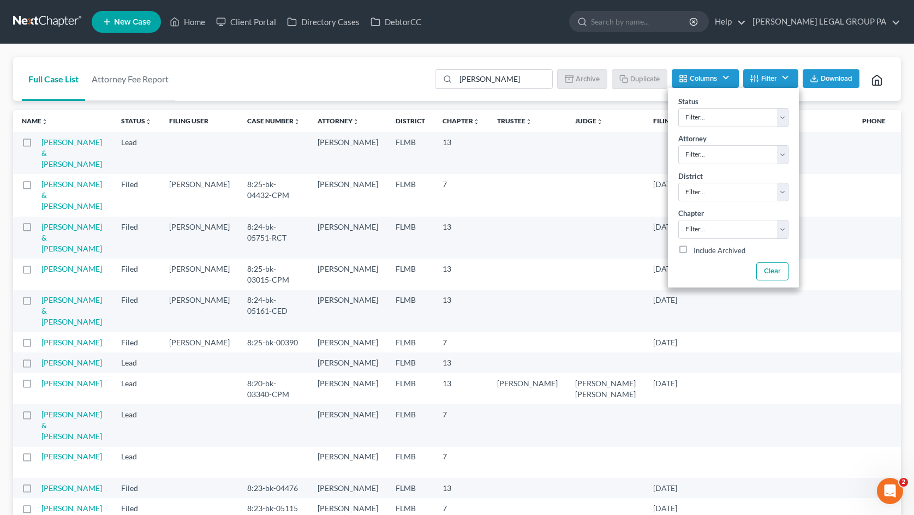
click at [712, 73] on button "Columns" at bounding box center [705, 78] width 67 height 19
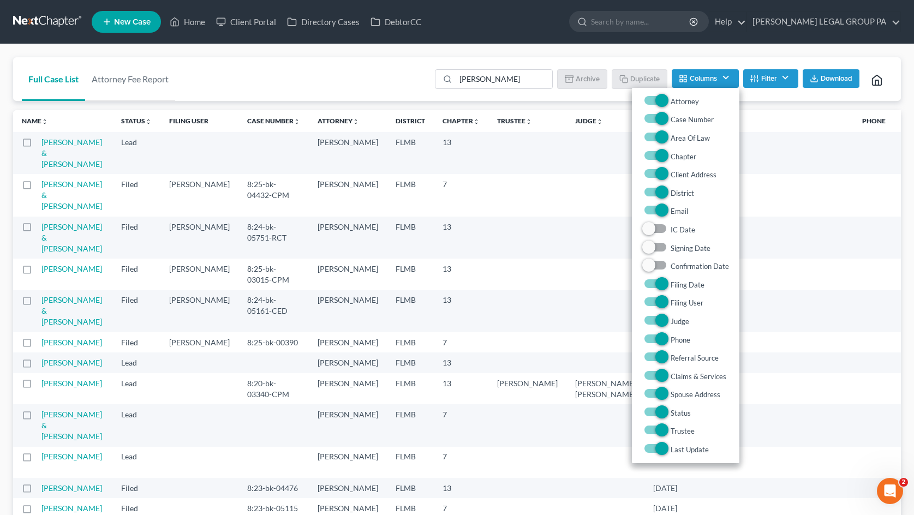
click at [712, 73] on button "Columns" at bounding box center [705, 78] width 67 height 19
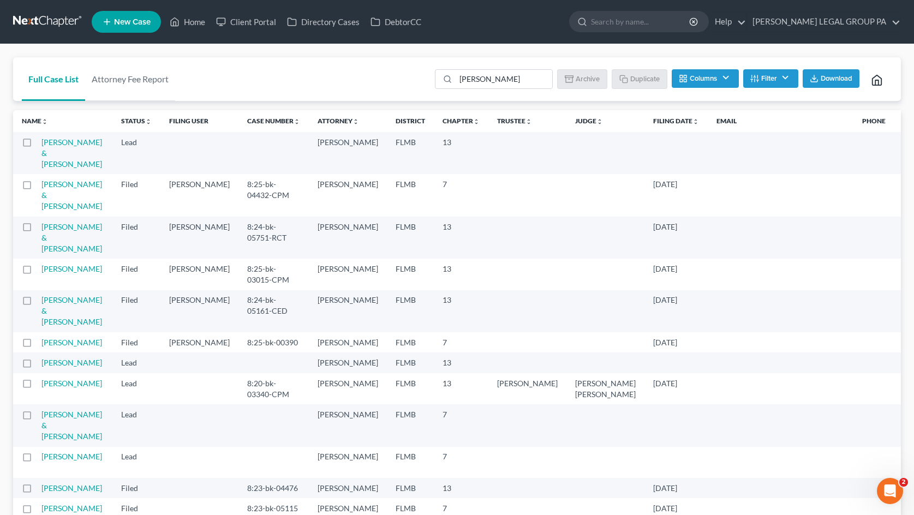
click at [768, 76] on button "Filter" at bounding box center [770, 78] width 55 height 19
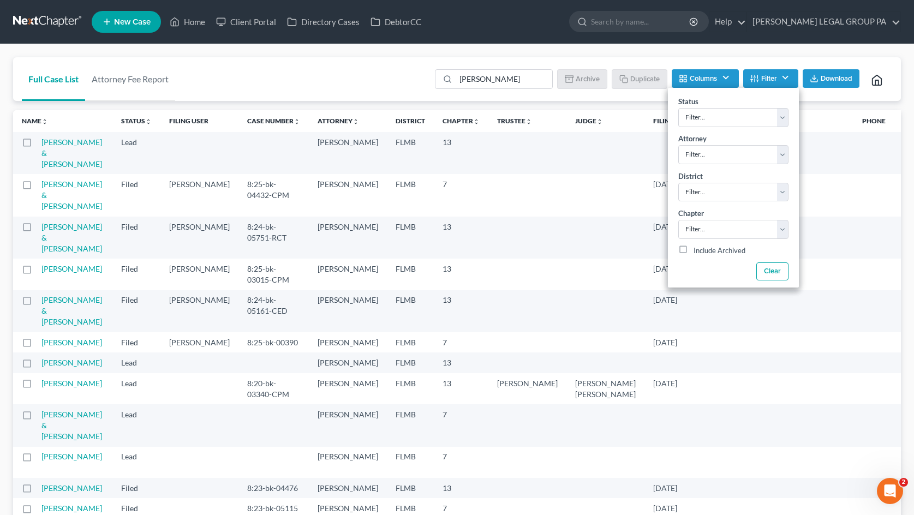
click at [768, 76] on button "Filter" at bounding box center [770, 78] width 55 height 19
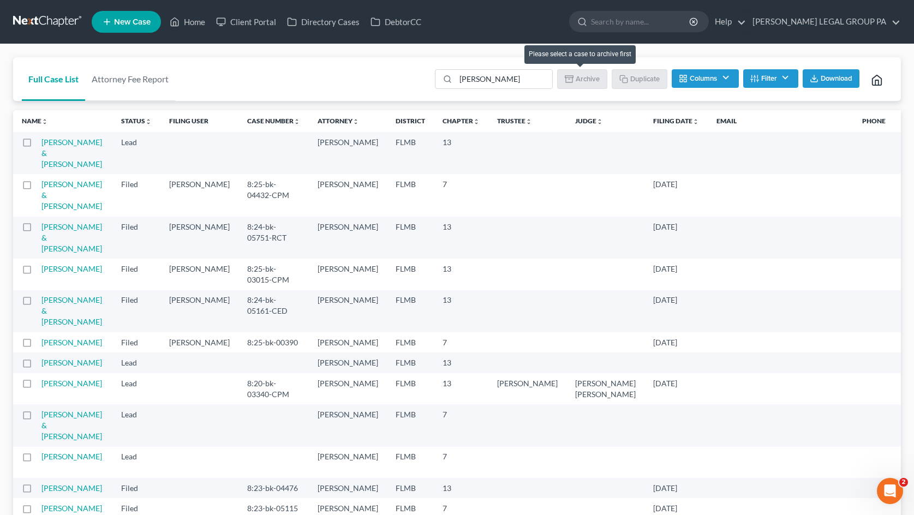
click at [589, 73] on li "Archive" at bounding box center [582, 80] width 50 height 22
click at [529, 78] on input "joseph" at bounding box center [504, 79] width 97 height 19
drag, startPoint x: 499, startPoint y: 79, endPoint x: 420, endPoint y: 70, distance: 79.5
click at [420, 70] on div "Full Case List Attorney Fee Report joseph Batch Download Archive Un-archive Dup…" at bounding box center [457, 79] width 888 height 44
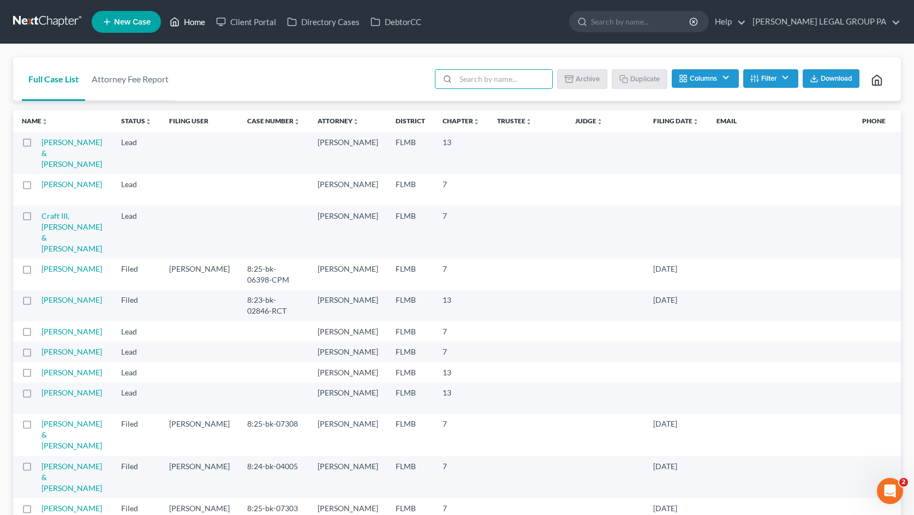
click at [174, 22] on icon at bounding box center [175, 21] width 10 height 13
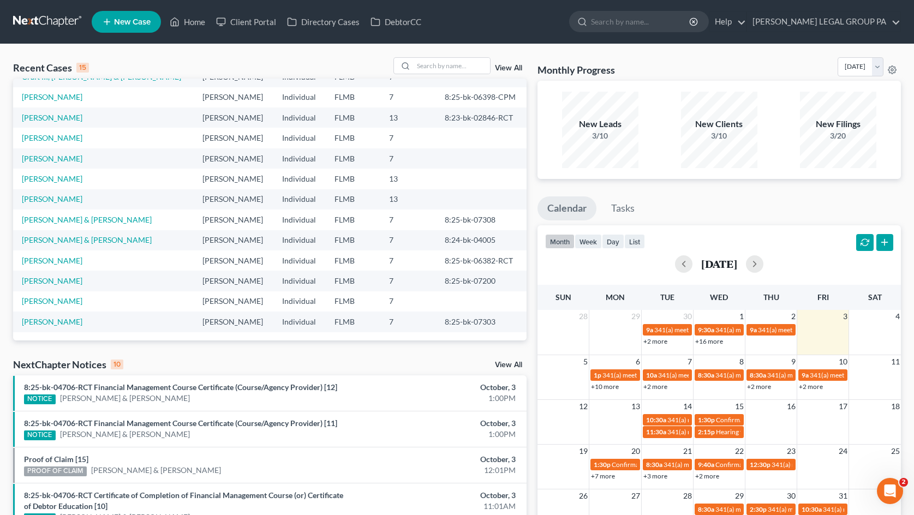
click at [518, 66] on link "View All" at bounding box center [508, 68] width 27 height 8
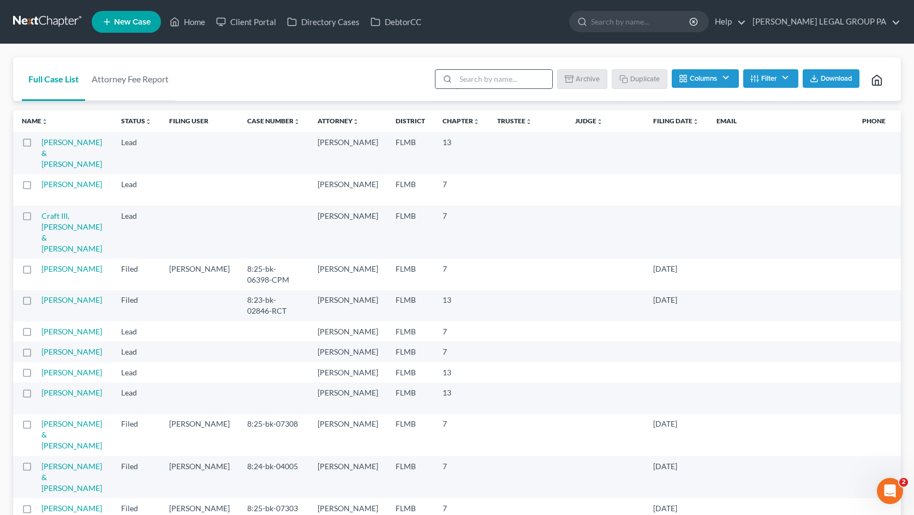
click at [465, 80] on input "search" at bounding box center [504, 79] width 97 height 19
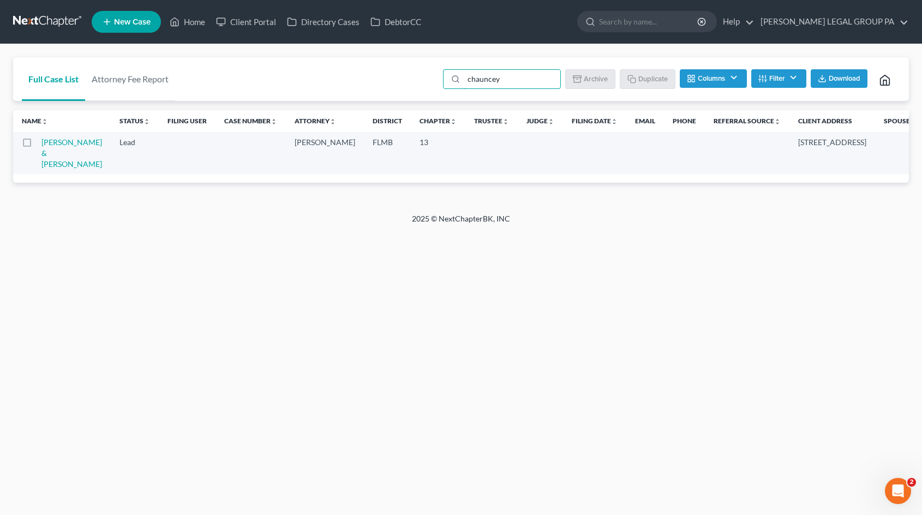
drag, startPoint x: 512, startPoint y: 85, endPoint x: 410, endPoint y: 76, distance: 102.5
click at [410, 76] on div "Full Case List Attorney Fee Report chauncey Batch Download Archive Un-archive D…" at bounding box center [461, 79] width 896 height 44
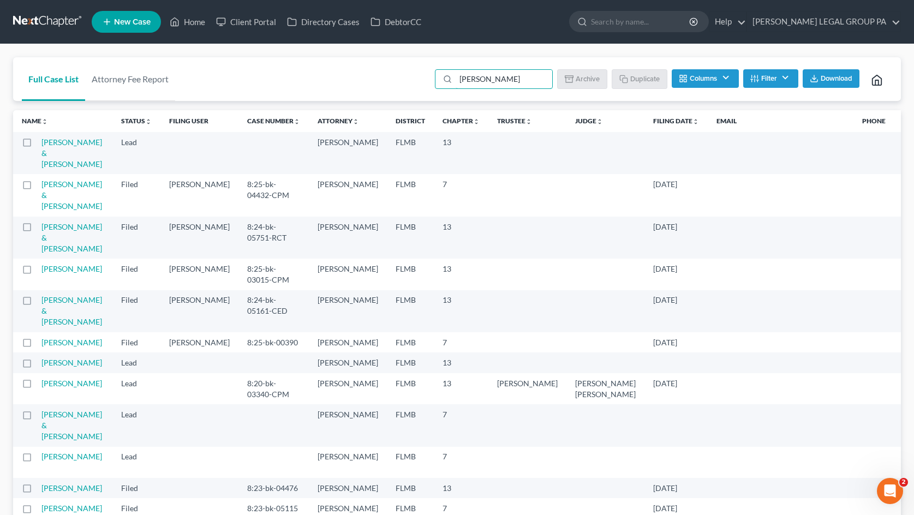
drag, startPoint x: 483, startPoint y: 81, endPoint x: 431, endPoint y: 74, distance: 52.9
click at [431, 74] on div "joseph Batch Download Archive Un-archive Duplicate Columns Attorney Case Number…" at bounding box center [660, 79] width 464 height 44
type input "howell"
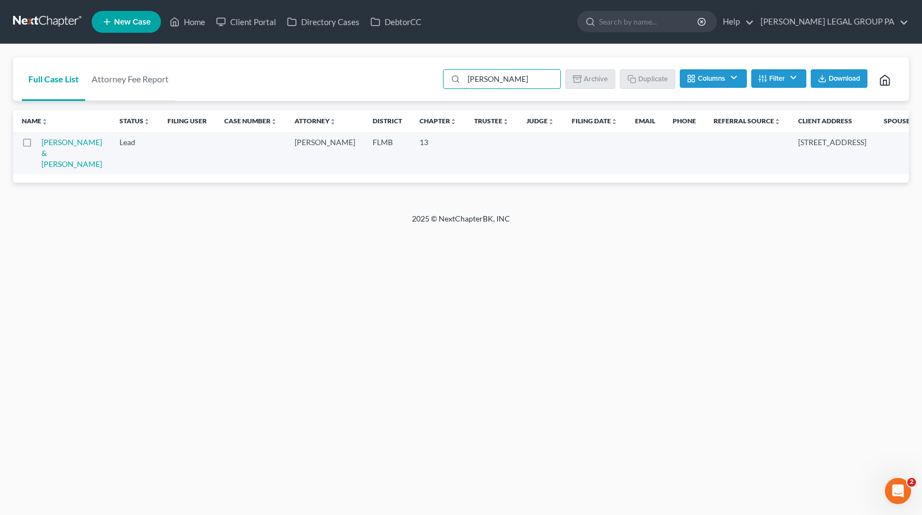
click at [790, 156] on td "5346 Montserrat Drive, Lakeland, FL 33812" at bounding box center [833, 153] width 86 height 42
click at [61, 158] on td "Chauncey, Joseph & Howell, Kelly" at bounding box center [75, 153] width 69 height 42
click at [52, 151] on link "Chauncey, Joseph & Howell, Kelly" at bounding box center [71, 153] width 61 height 31
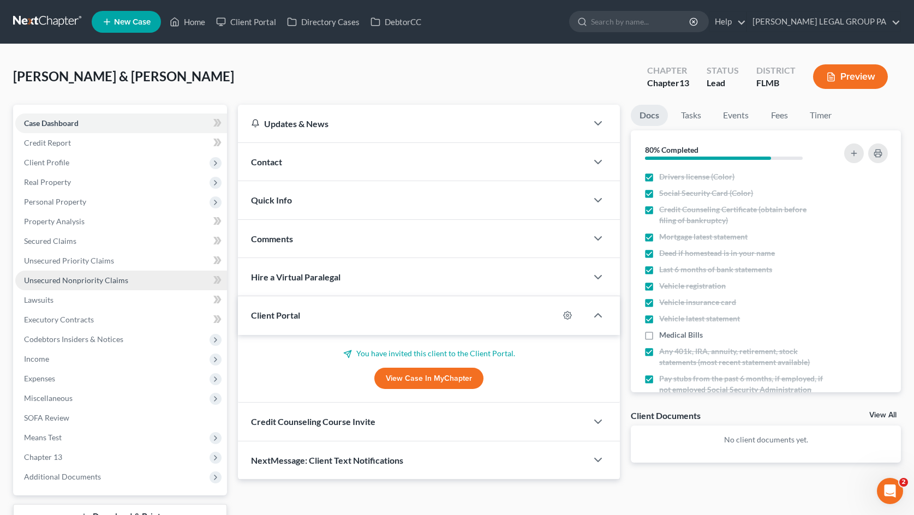
click at [94, 282] on span "Unsecured Nonpriority Claims" at bounding box center [76, 280] width 104 height 9
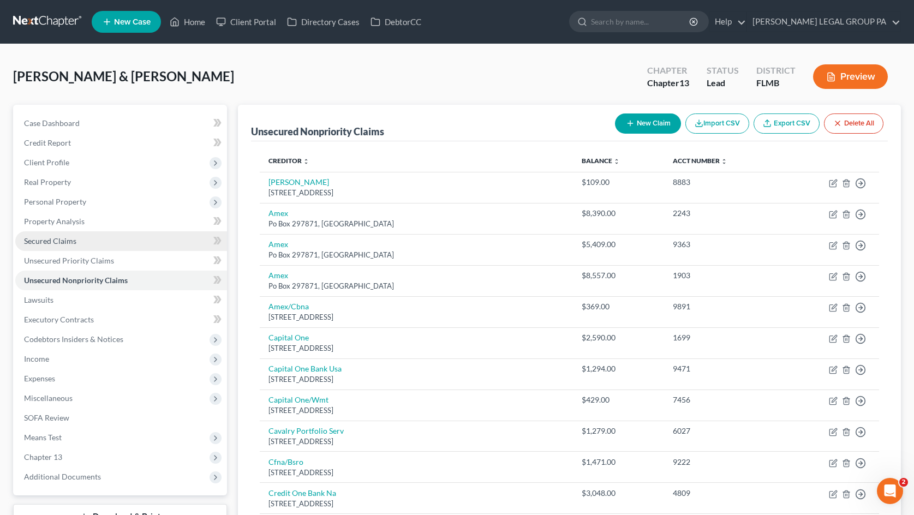
click at [64, 231] on link "Secured Claims" at bounding box center [121, 241] width 212 height 20
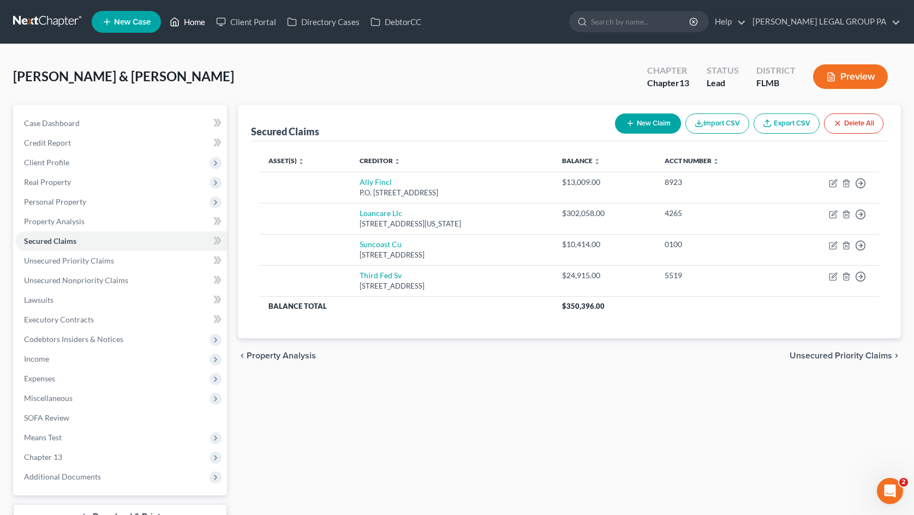
click at [187, 21] on link "Home" at bounding box center [187, 22] width 46 height 20
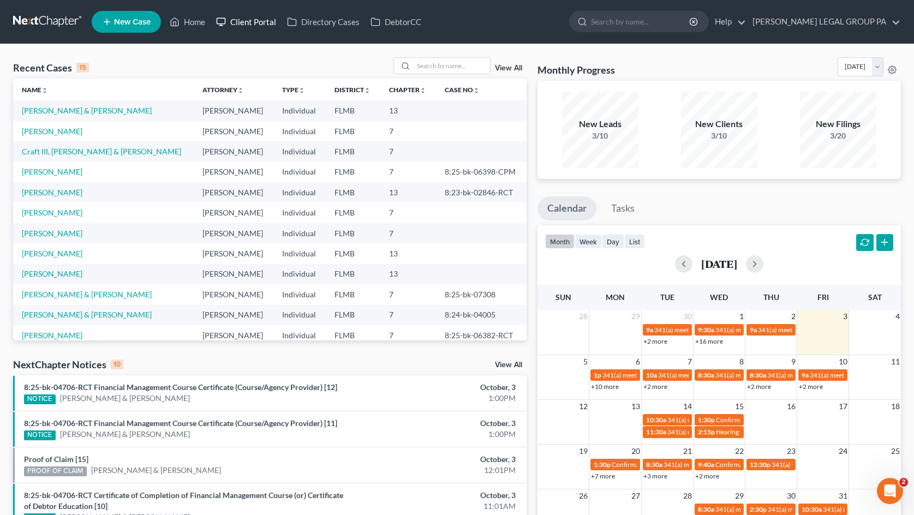
click at [262, 25] on link "Client Portal" at bounding box center [246, 22] width 71 height 20
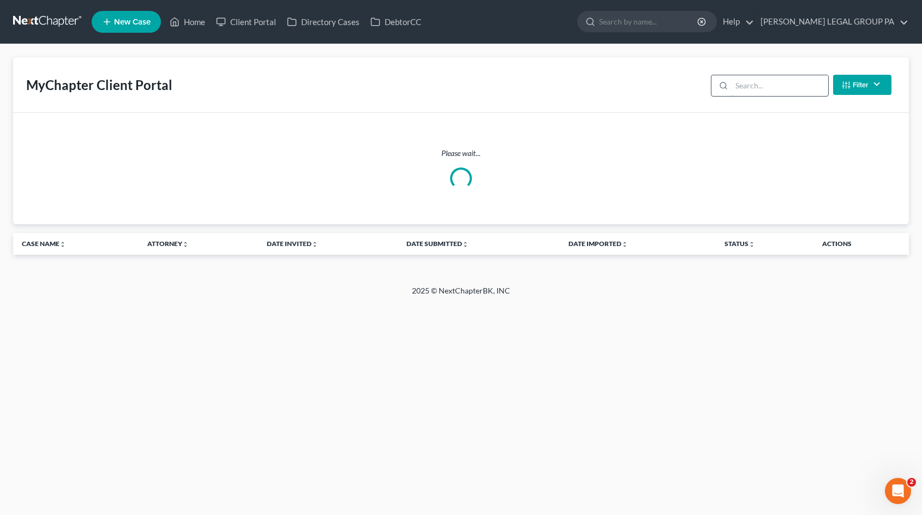
click at [775, 88] on input "search" at bounding box center [780, 85] width 97 height 21
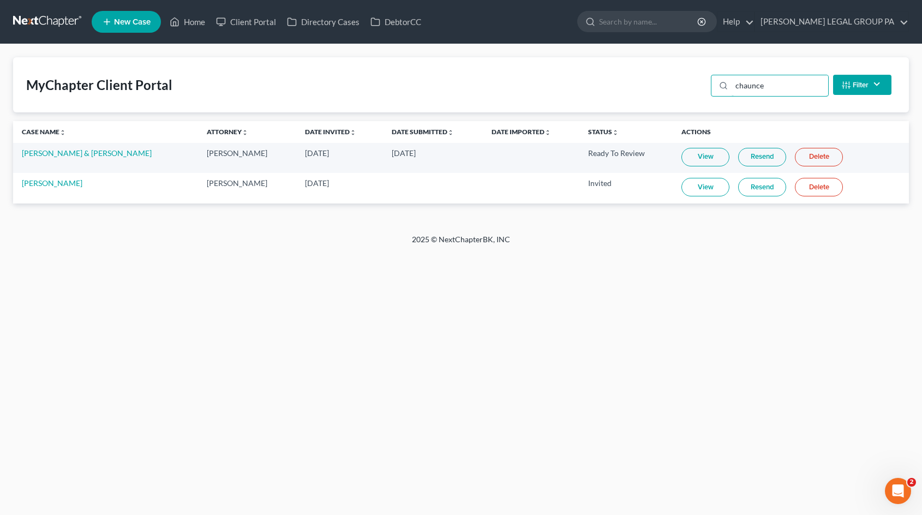
type input "chaunce"
click at [692, 160] on link "View" at bounding box center [706, 157] width 48 height 19
click at [190, 22] on link "Home" at bounding box center [187, 22] width 46 height 20
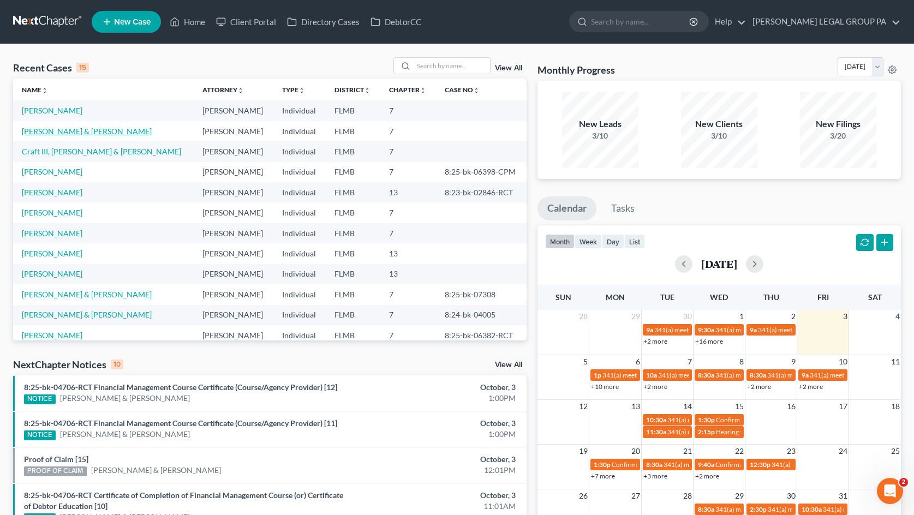
click at [79, 125] on td "Chauncey, Joseph & Howell, Kelly" at bounding box center [103, 131] width 181 height 20
click at [81, 131] on link "Chauncey, Joseph & Howell, Kelly" at bounding box center [87, 131] width 130 height 9
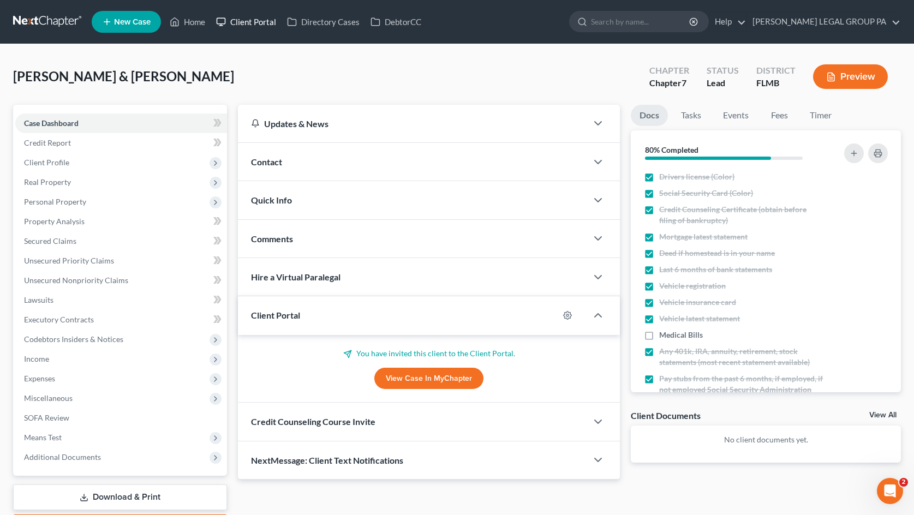
click at [252, 24] on link "Client Portal" at bounding box center [246, 22] width 71 height 20
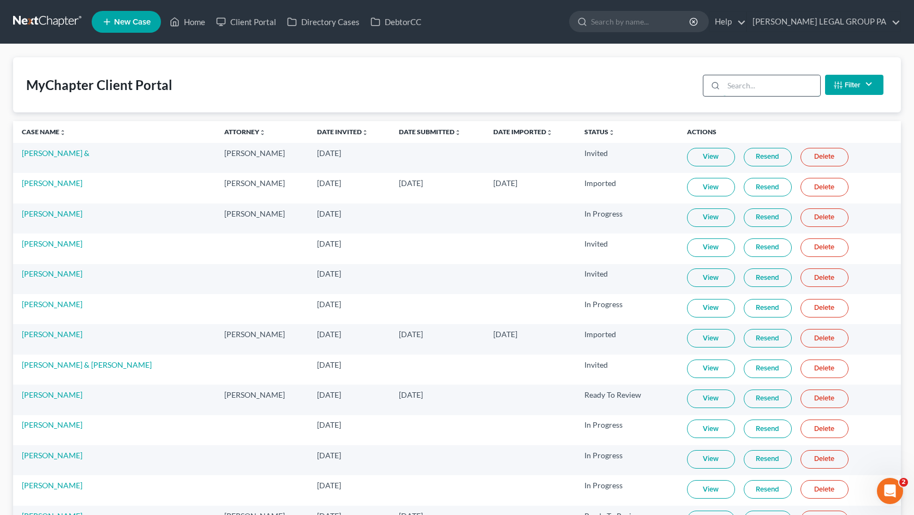
click at [740, 83] on input "search" at bounding box center [772, 85] width 97 height 21
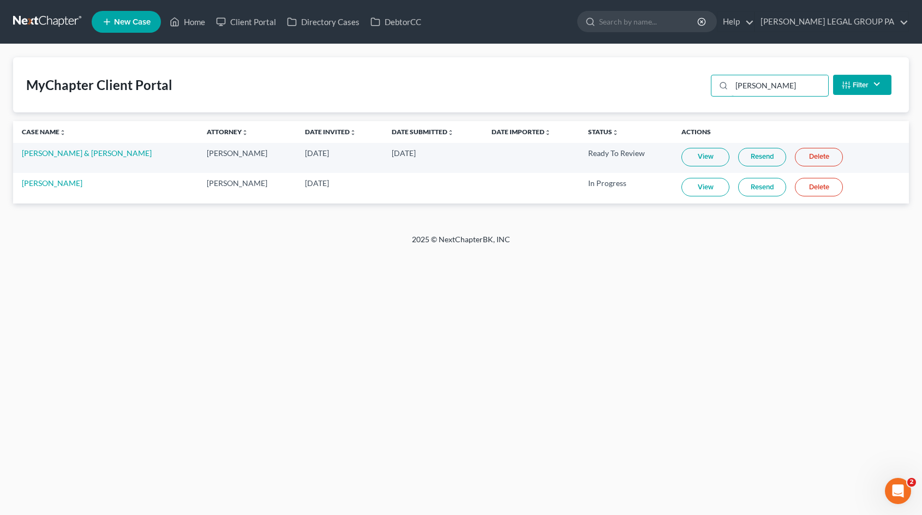
type input "CHAUN"
click at [744, 185] on link "Resend" at bounding box center [762, 187] width 48 height 19
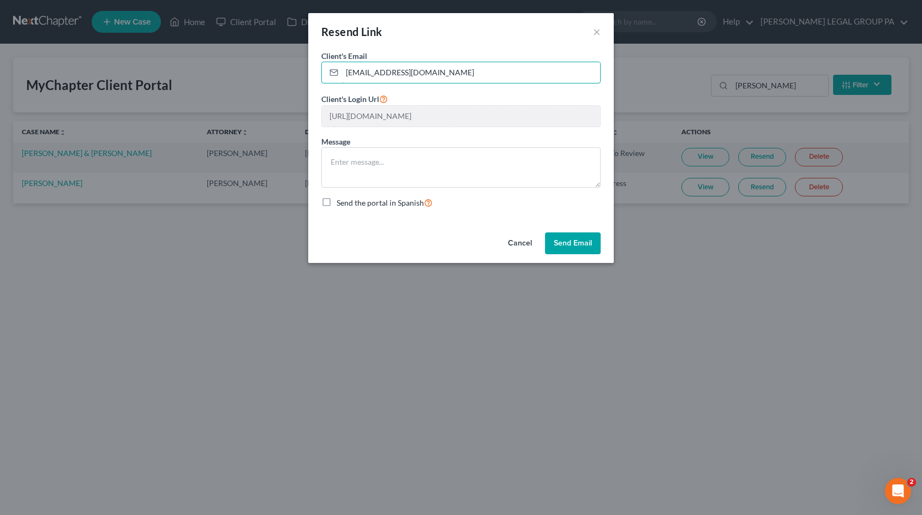
drag, startPoint x: 456, startPoint y: 77, endPoint x: 295, endPoint y: 63, distance: 161.1
click at [295, 63] on div "Resend Link × Client's Email * kellyjaneh@gmail.com Client's Login Url https://…" at bounding box center [461, 257] width 922 height 515
click at [599, 35] on button "×" at bounding box center [597, 31] width 8 height 13
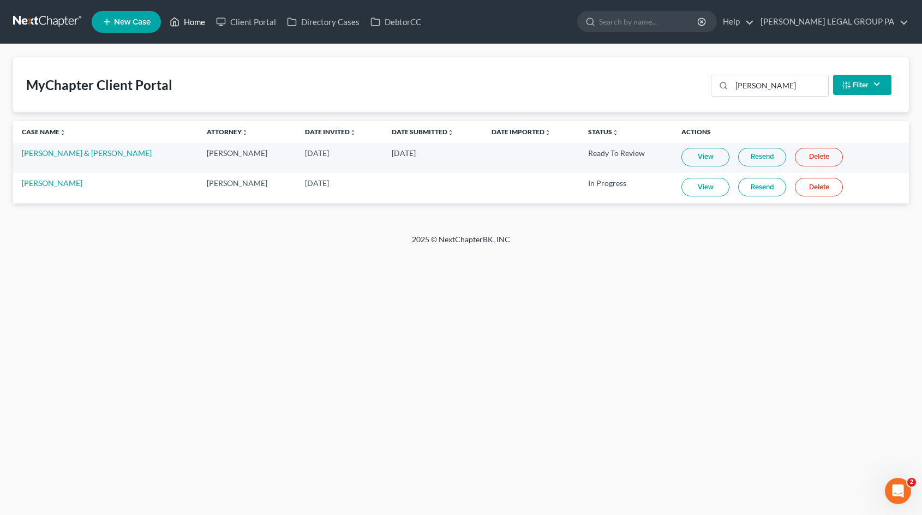
click at [193, 22] on link "Home" at bounding box center [187, 22] width 46 height 20
click at [191, 19] on link "Home" at bounding box center [187, 22] width 46 height 20
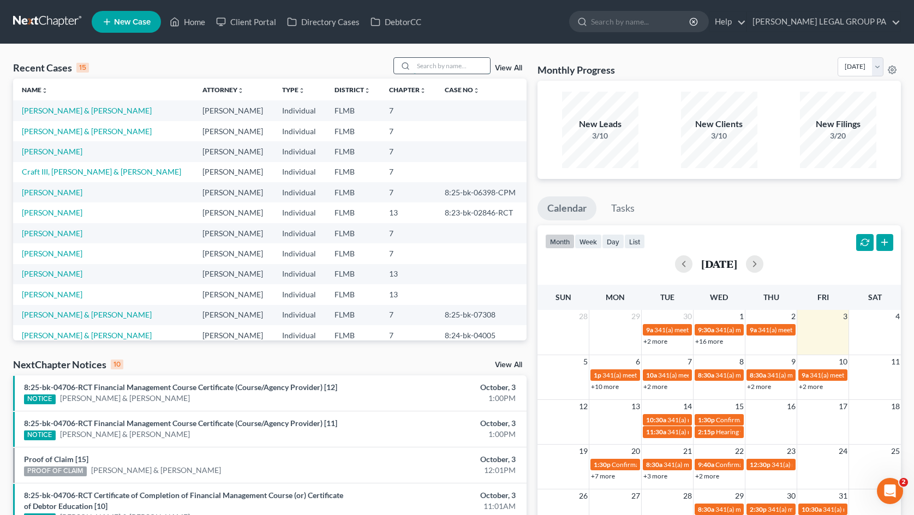
click at [443, 63] on input "search" at bounding box center [452, 66] width 76 height 16
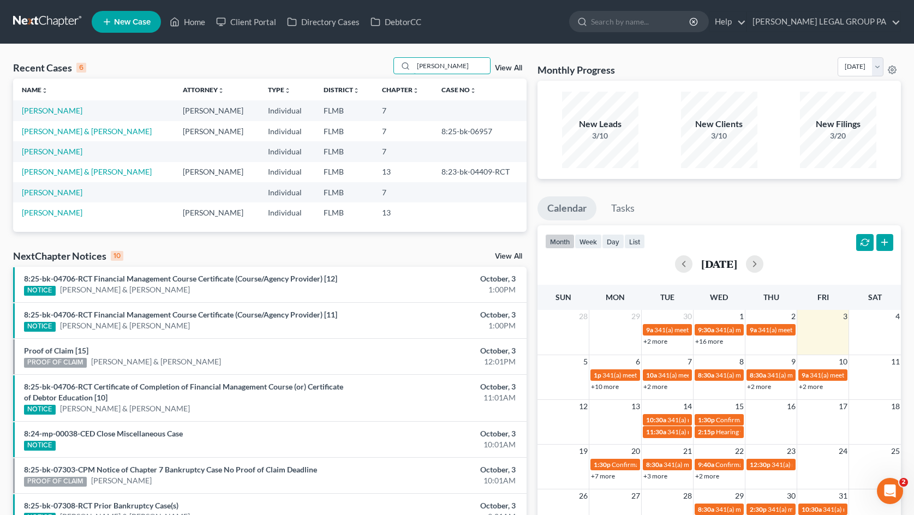
type input "[PERSON_NAME]"
click at [53, 113] on link "[PERSON_NAME]" at bounding box center [52, 110] width 61 height 9
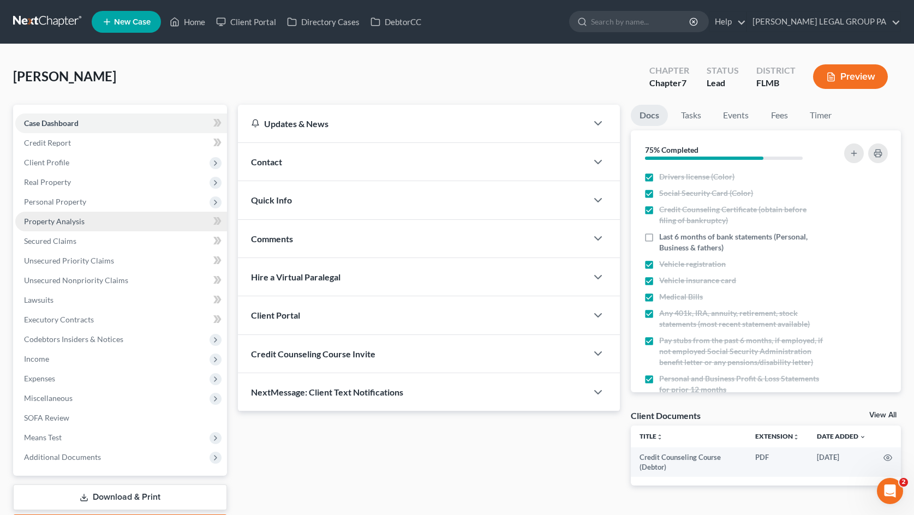
click at [48, 230] on link "Property Analysis" at bounding box center [121, 222] width 212 height 20
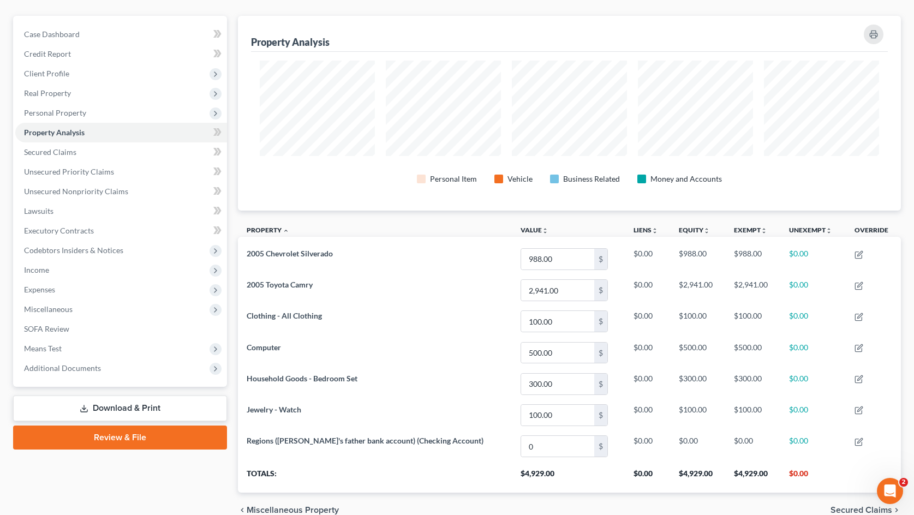
scroll to position [88, 0]
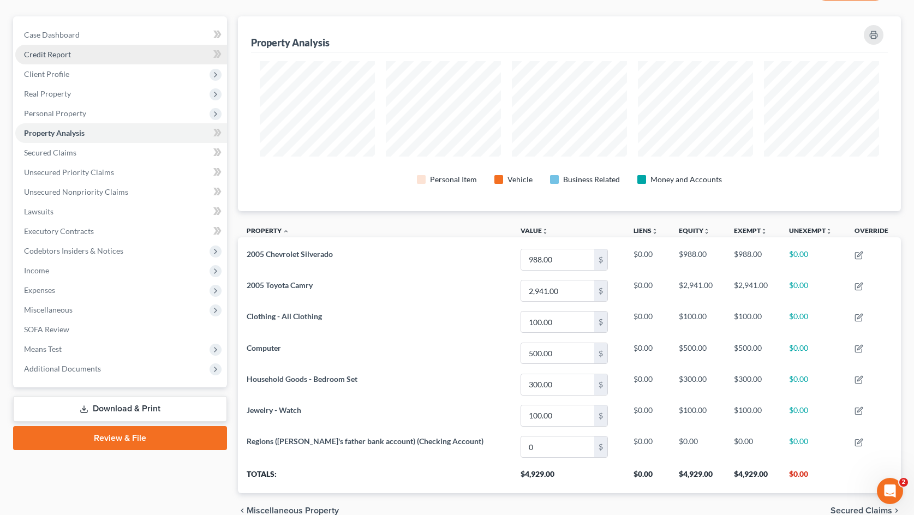
click at [70, 53] on link "Credit Report" at bounding box center [121, 55] width 212 height 20
